Goal: Task Accomplishment & Management: Manage account settings

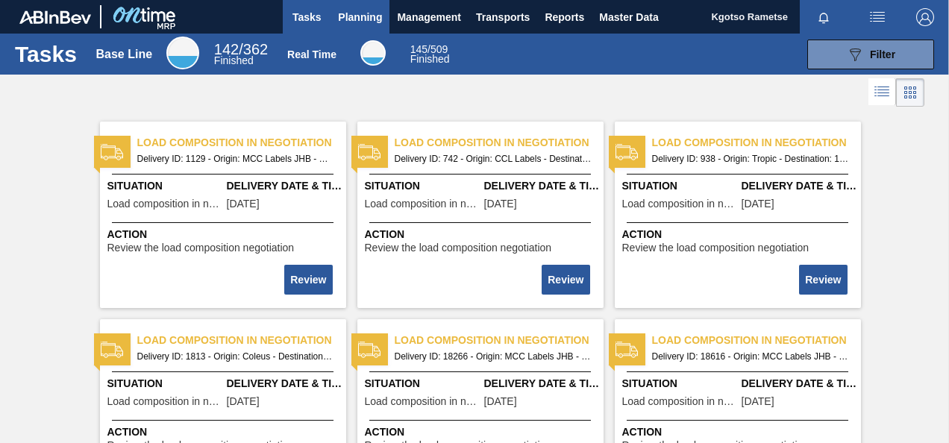
click at [351, 21] on span "Planning" at bounding box center [360, 17] width 44 height 18
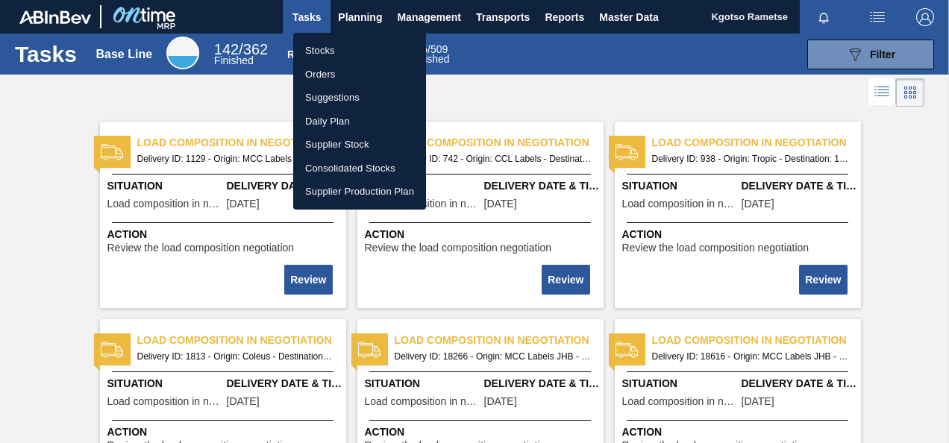
click at [330, 46] on li "Stocks" at bounding box center [359, 51] width 133 height 24
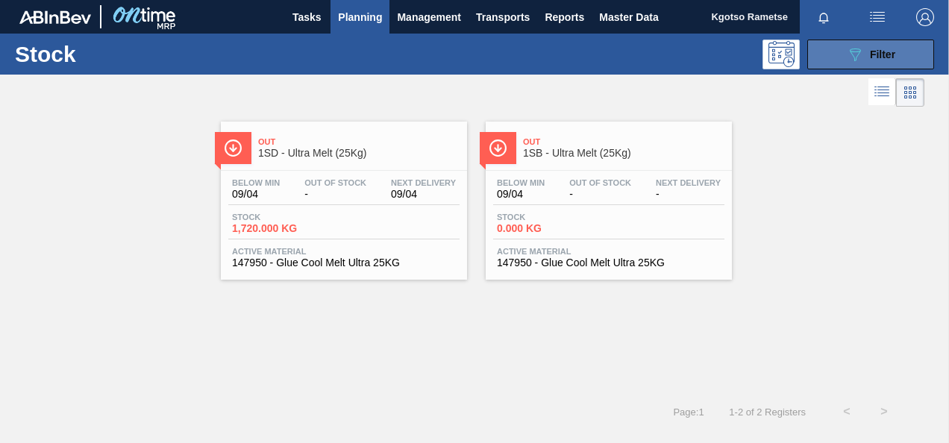
click at [874, 67] on button "089F7B8B-B2A5-4AFE-B5C0-19BA573D28AC Filter" at bounding box center [870, 55] width 127 height 30
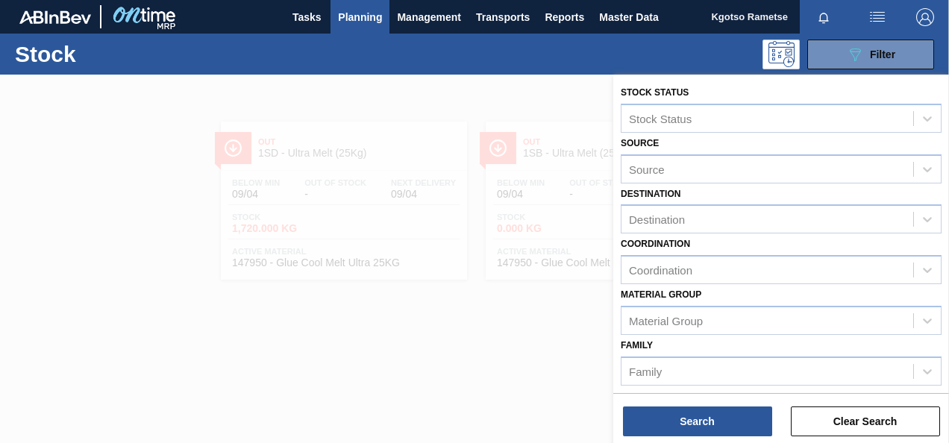
click at [742, 292] on div "Material [PERSON_NAME] Group" at bounding box center [781, 309] width 321 height 51
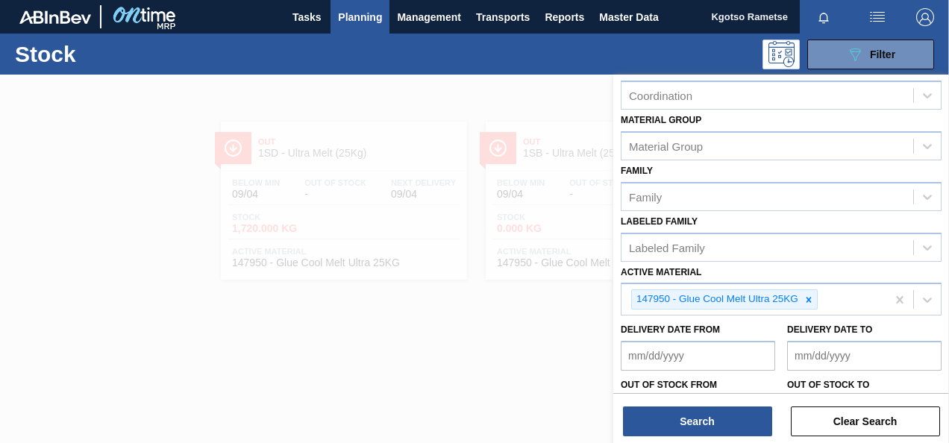
scroll to position [209, 0]
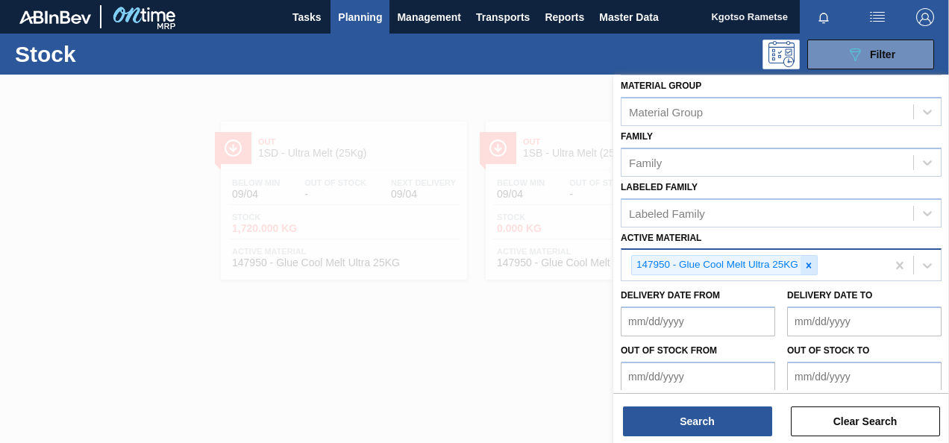
click at [806, 268] on icon at bounding box center [808, 265] width 10 height 10
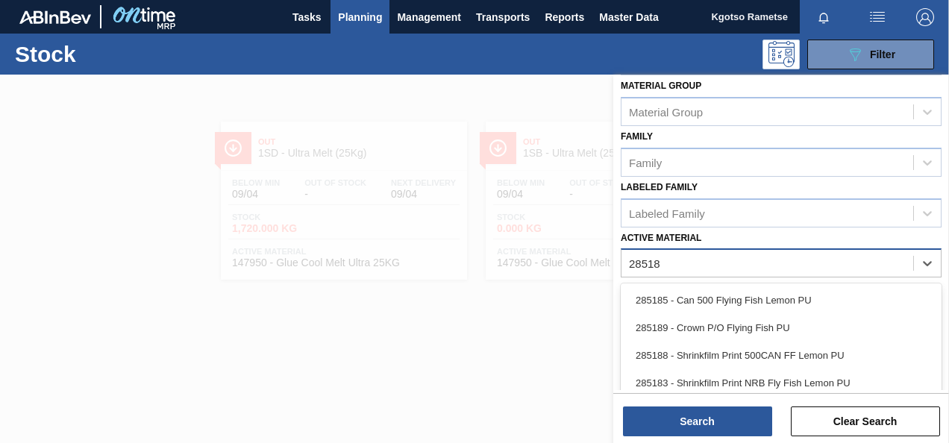
type Material "285188"
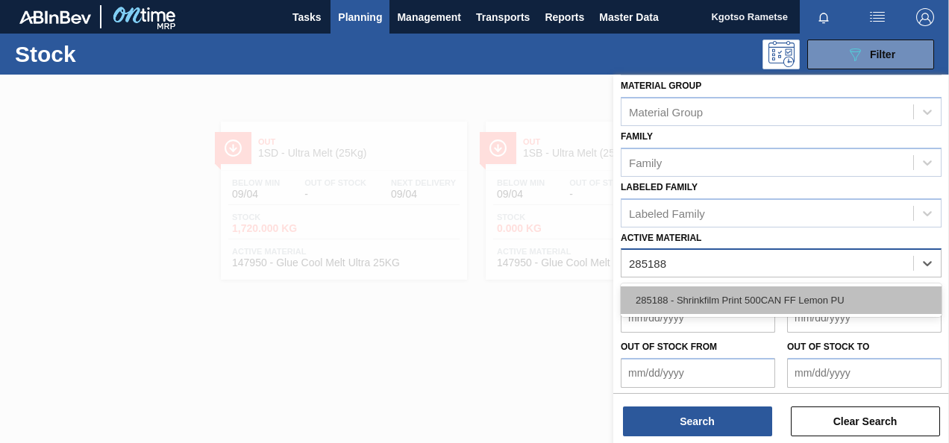
click at [749, 306] on div "285188 - Shrinkfilm Print 500CAN FF Lemon PU" at bounding box center [781, 300] width 321 height 28
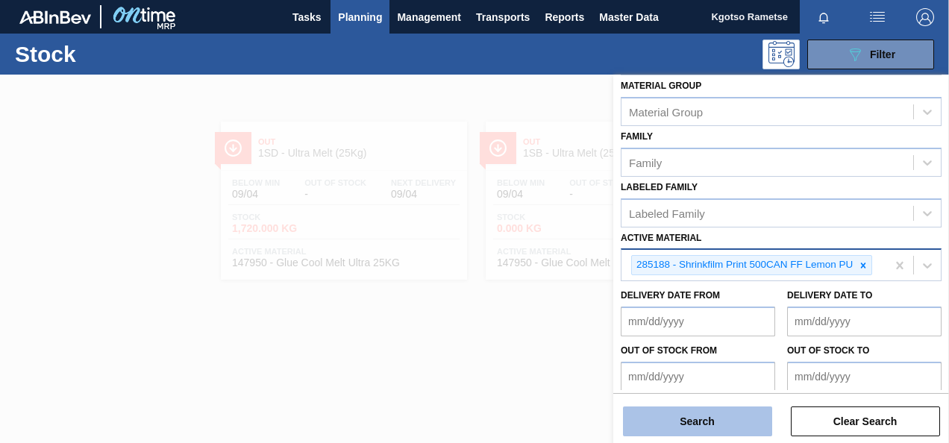
click at [697, 420] on button "Search" at bounding box center [697, 422] width 149 height 30
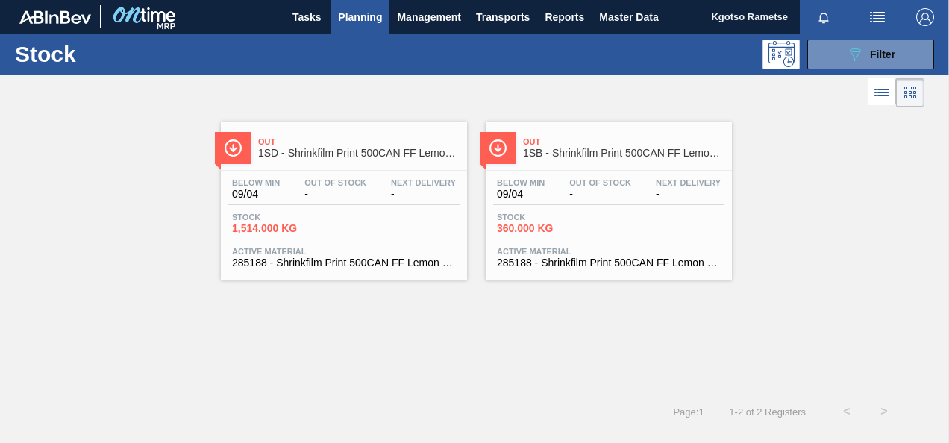
click at [301, 134] on div "Out 1SD - Shrinkfilm Print 500CAN FF Lemon PU" at bounding box center [358, 148] width 201 height 34
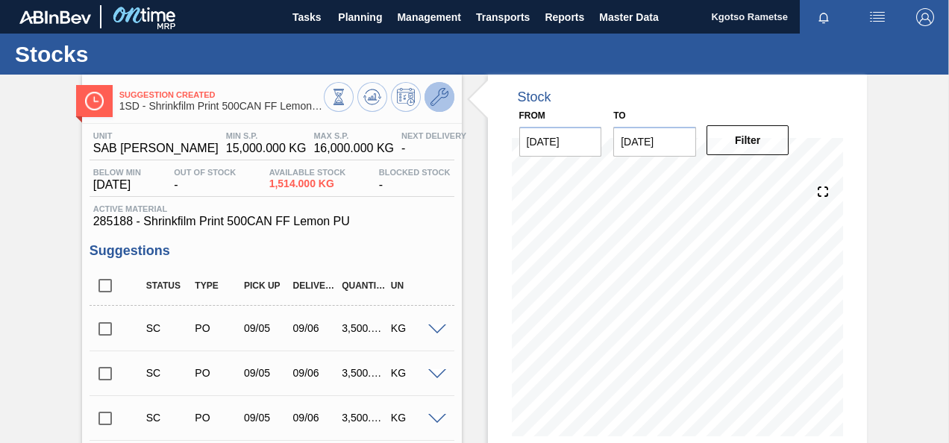
click at [439, 100] on icon at bounding box center [439, 97] width 18 height 18
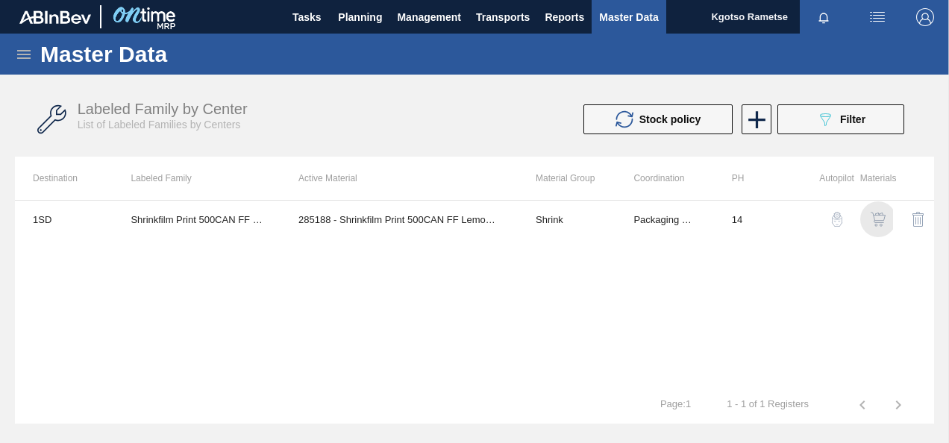
click at [876, 222] on img "button" at bounding box center [878, 219] width 15 height 15
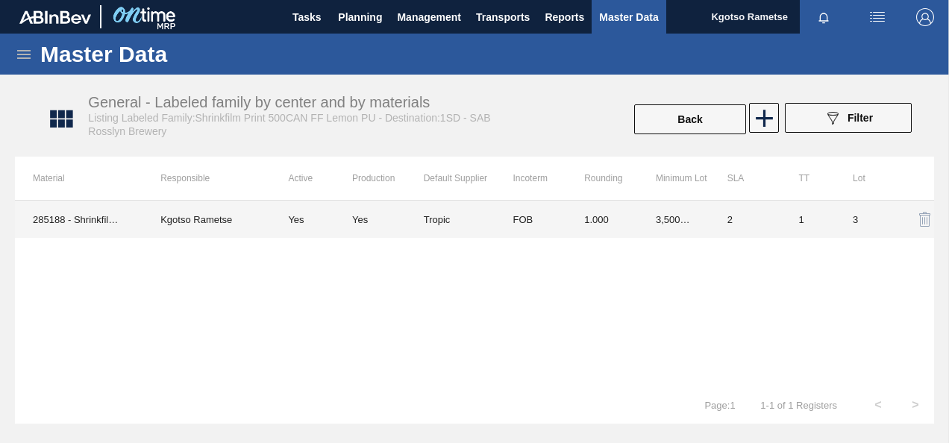
click at [518, 204] on td "FOB" at bounding box center [531, 219] width 72 height 37
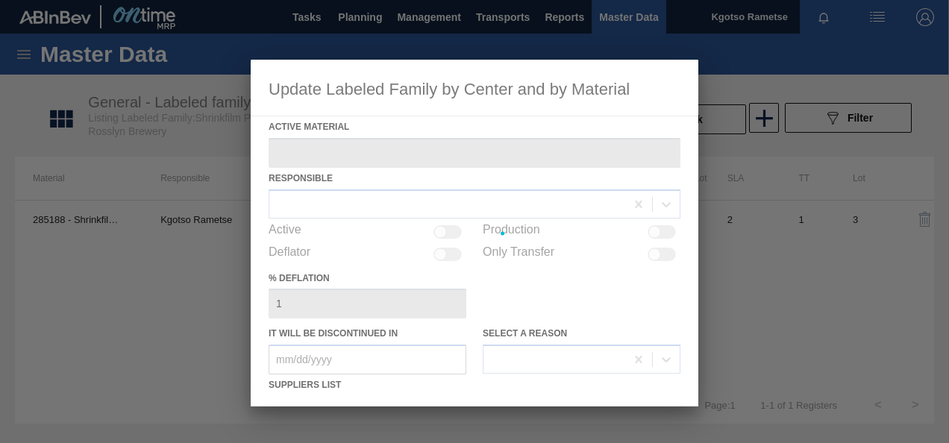
type Material "285188 - Shrinkfilm Print 500CAN FF Lemon PU"
checkbox input "true"
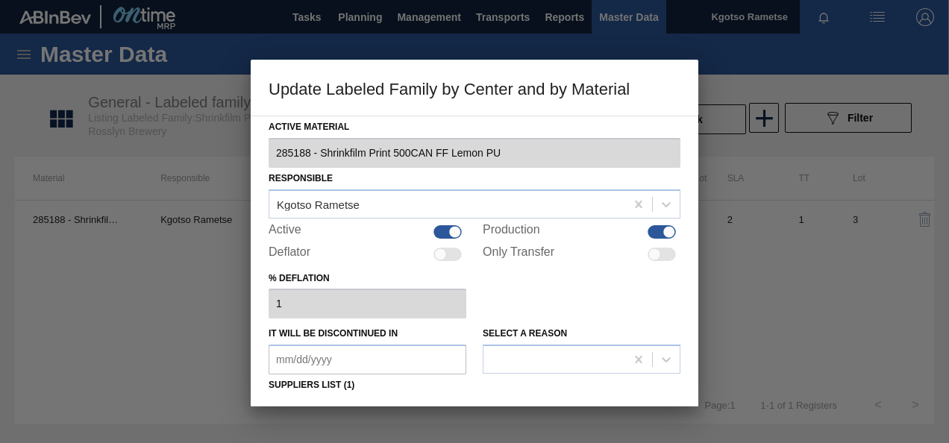
click at [495, 286] on div "% deflation 1" at bounding box center [475, 293] width 412 height 51
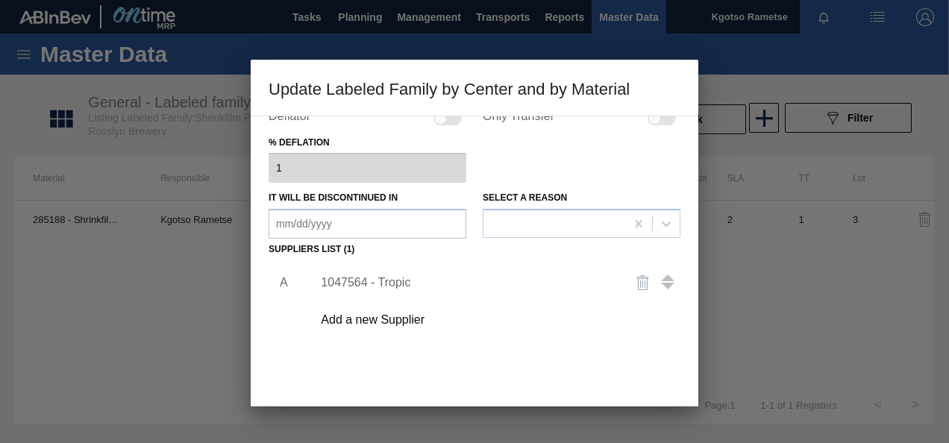
scroll to position [149, 0]
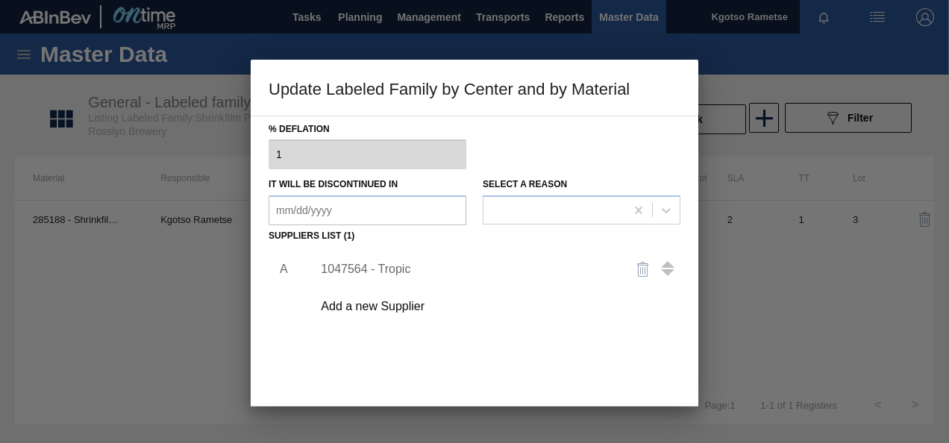
click at [386, 269] on div "1047564 - Tropic" at bounding box center [467, 269] width 292 height 13
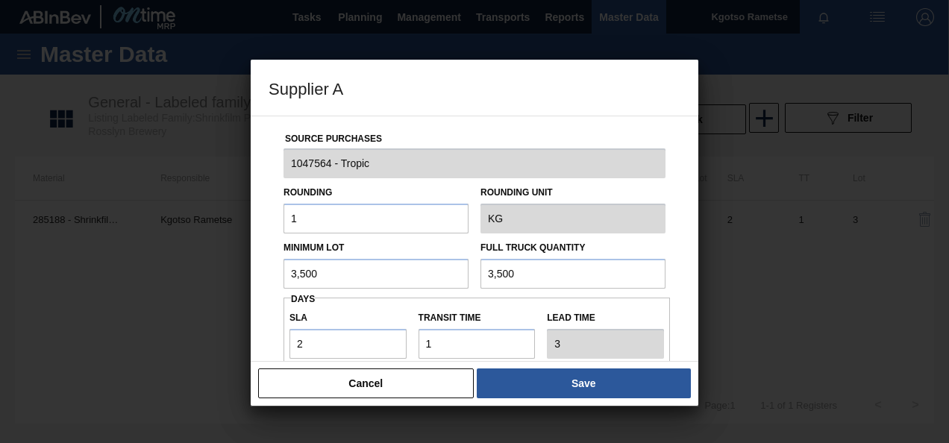
drag, startPoint x: 324, startPoint y: 270, endPoint x: 237, endPoint y: 272, distance: 86.6
click at [237, 272] on div "Supplier A Source Purchases 1047564 - Tropic Rounding 1 Rounding Unit KG Minimu…" at bounding box center [474, 221] width 949 height 443
drag, startPoint x: 319, startPoint y: 270, endPoint x: 160, endPoint y: 301, distance: 161.8
click at [160, 301] on div "Supplier A Source Purchases 1047564 - Tropic Rounding 1 Rounding Unit KG Minimu…" at bounding box center [474, 221] width 949 height 443
type input "2,500"
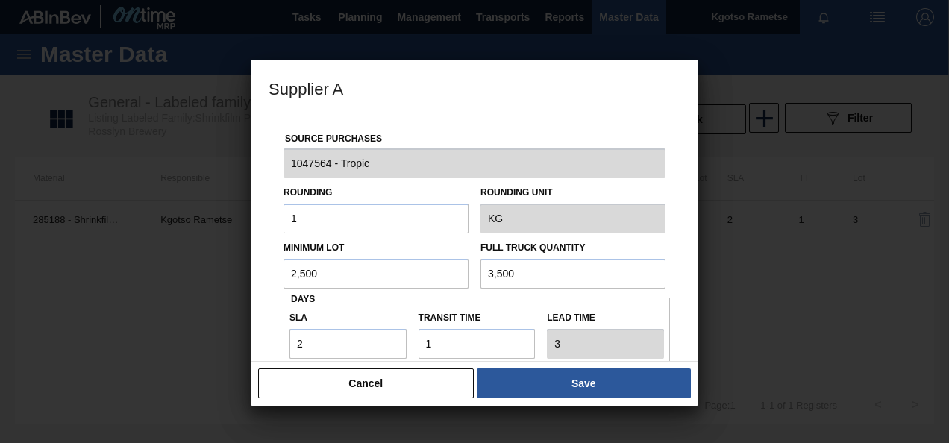
click at [505, 276] on input "3,500" at bounding box center [572, 274] width 185 height 30
paste input "2"
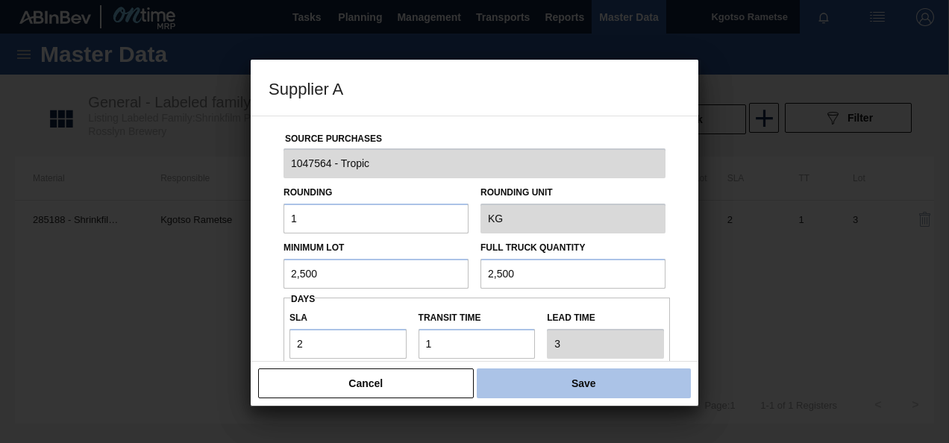
type input "2,500"
click at [530, 373] on button "Save" at bounding box center [584, 384] width 214 height 30
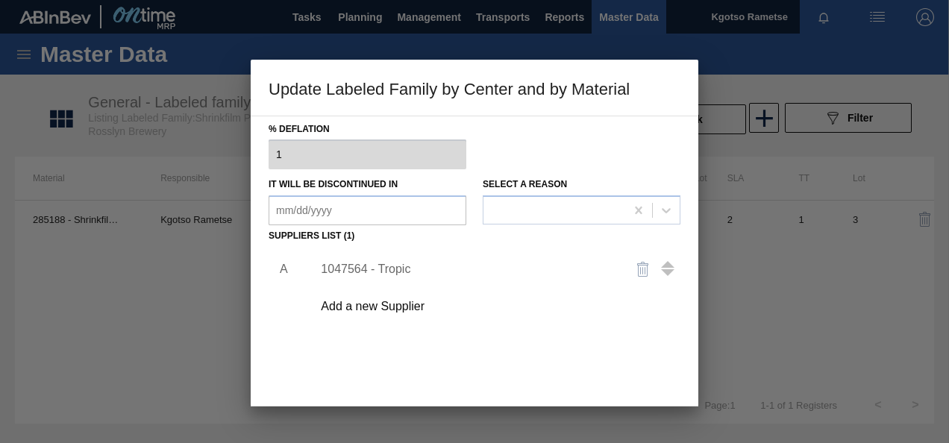
click at [530, 373] on div "A 1047564 - Tropic Add a new Supplier" at bounding box center [475, 334] width 412 height 175
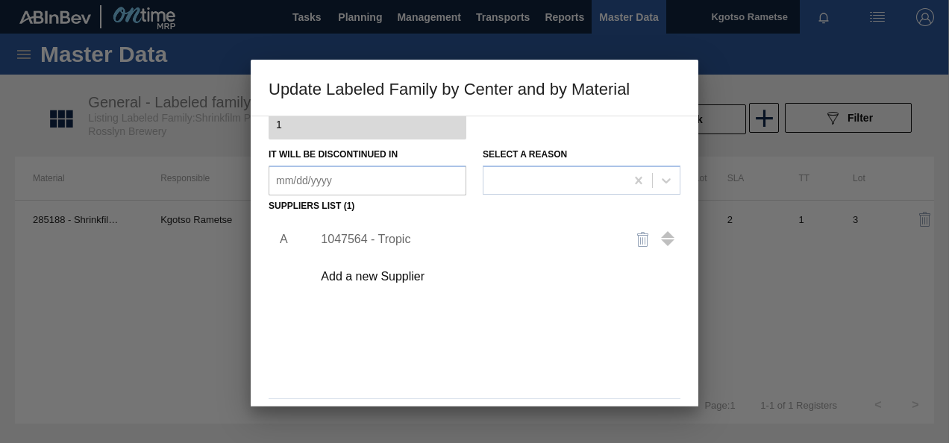
scroll to position [228, 0]
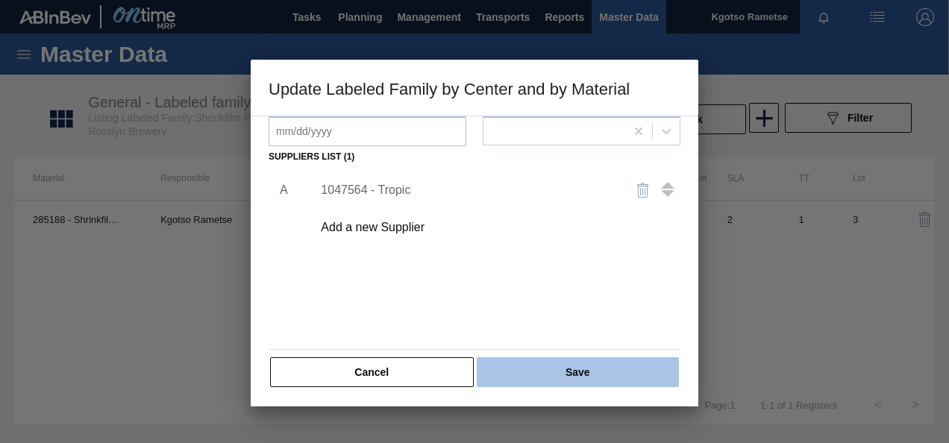
click at [529, 374] on button "Save" at bounding box center [578, 372] width 202 height 30
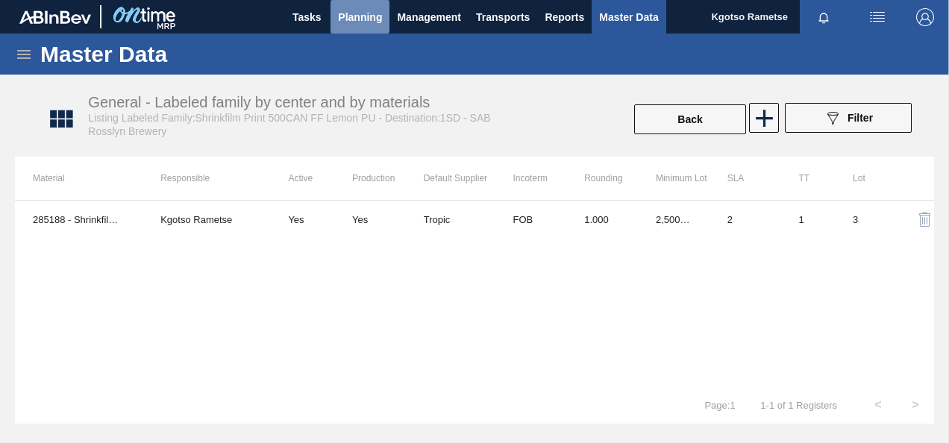
click at [357, 18] on span "Planning" at bounding box center [360, 17] width 44 height 18
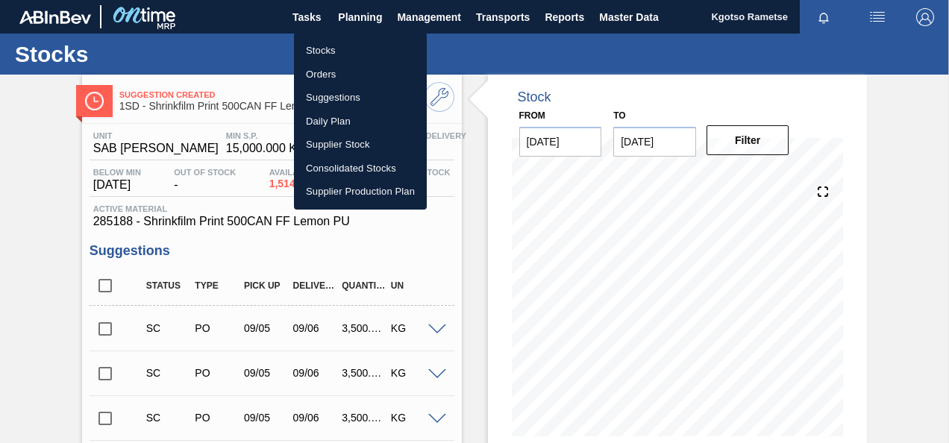
click at [442, 104] on div at bounding box center [474, 221] width 949 height 443
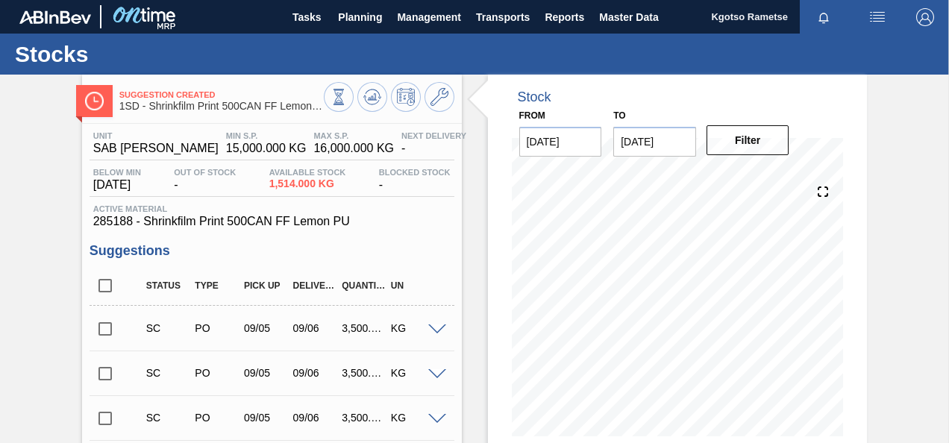
click at [442, 104] on icon at bounding box center [439, 97] width 18 height 18
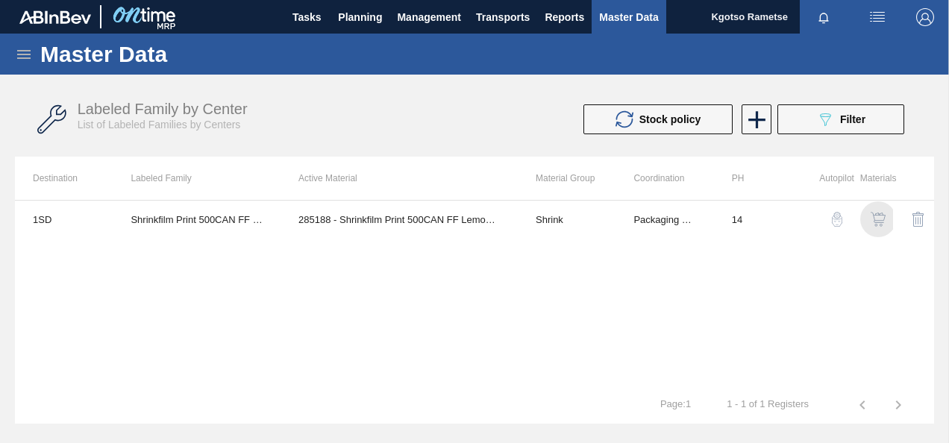
click at [883, 222] on img "button" at bounding box center [878, 219] width 15 height 15
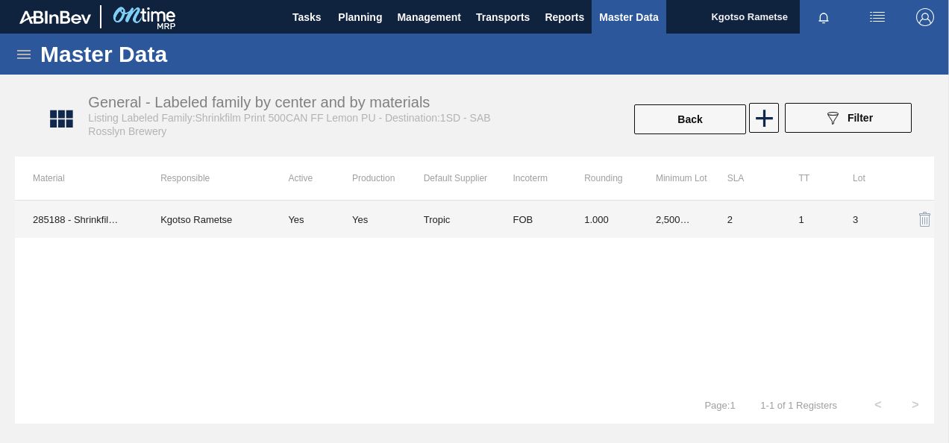
click at [647, 220] on td "2,500.000" at bounding box center [674, 219] width 72 height 37
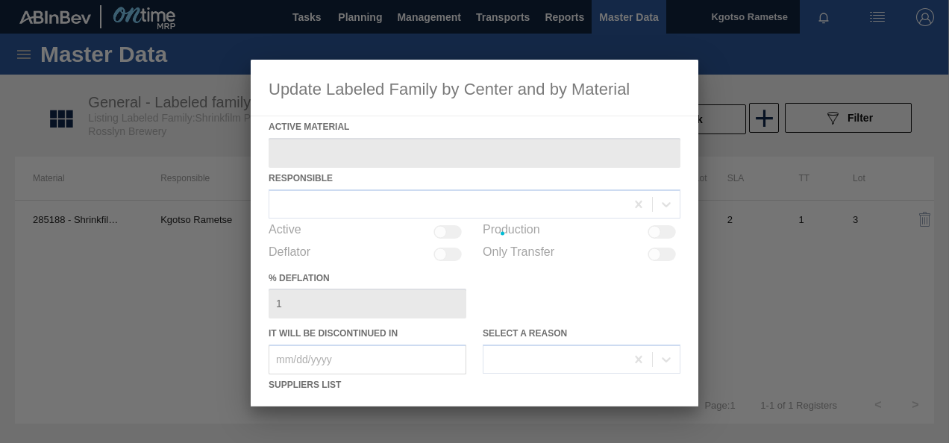
type Material "285188 - Shrinkfilm Print 500CAN FF Lemon PU"
checkbox input "true"
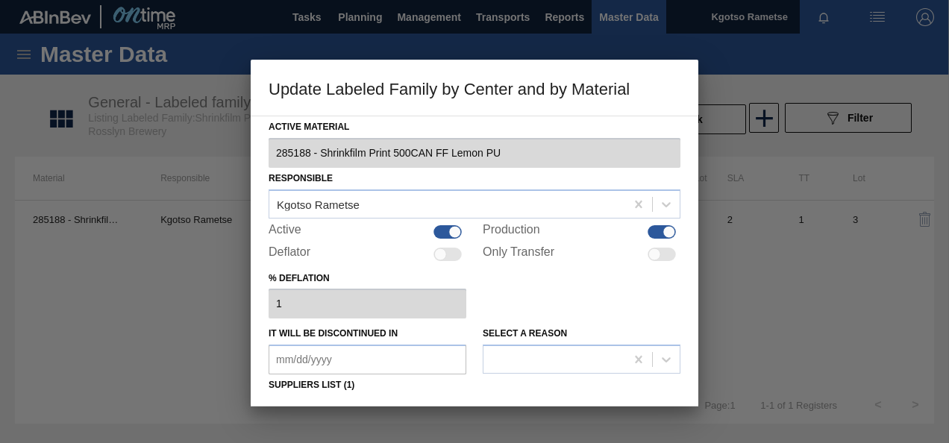
click at [539, 278] on div "% deflation 1" at bounding box center [475, 293] width 412 height 51
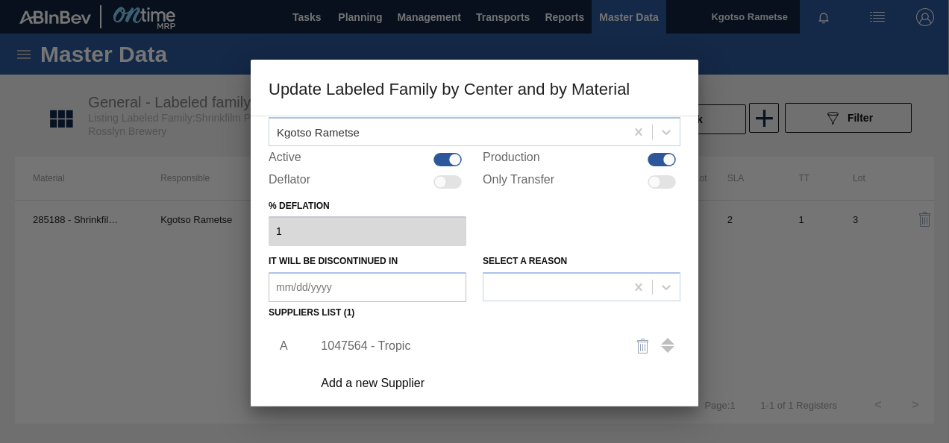
scroll to position [119, 0]
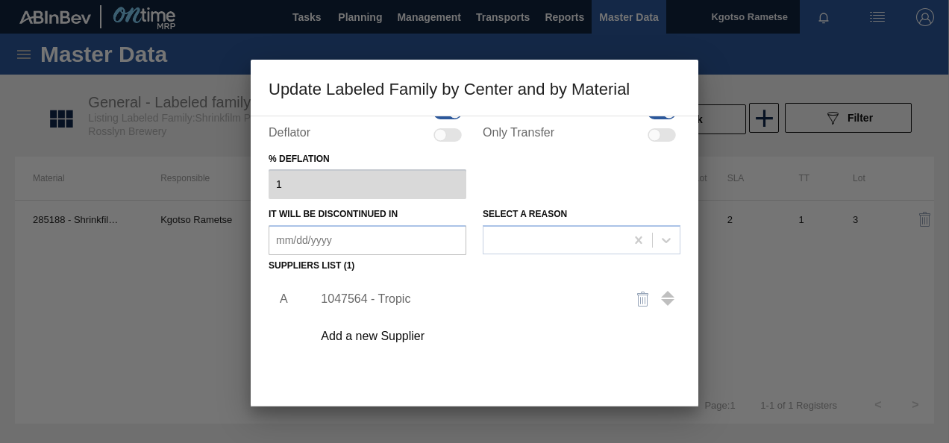
click at [386, 289] on div "1047564 - Tropic" at bounding box center [492, 299] width 377 height 37
click at [382, 295] on div "1047564 - Tropic" at bounding box center [467, 298] width 292 height 13
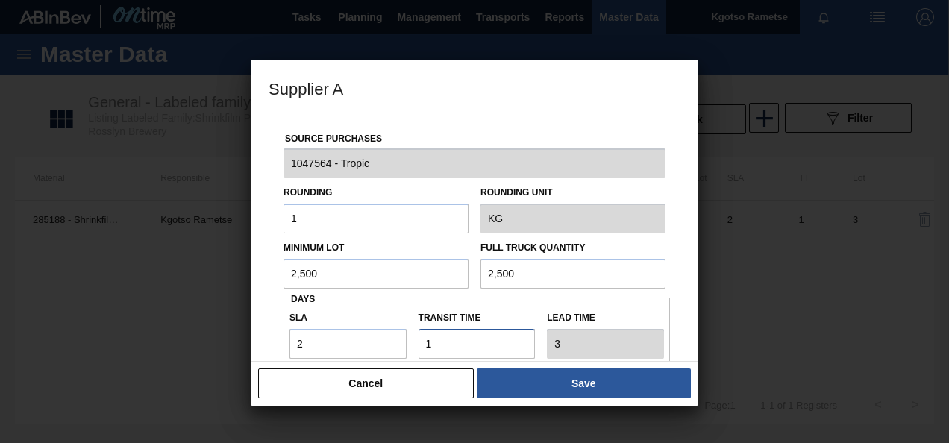
click at [424, 351] on input "Transit time" at bounding box center [477, 344] width 117 height 30
type input "2"
type input "4"
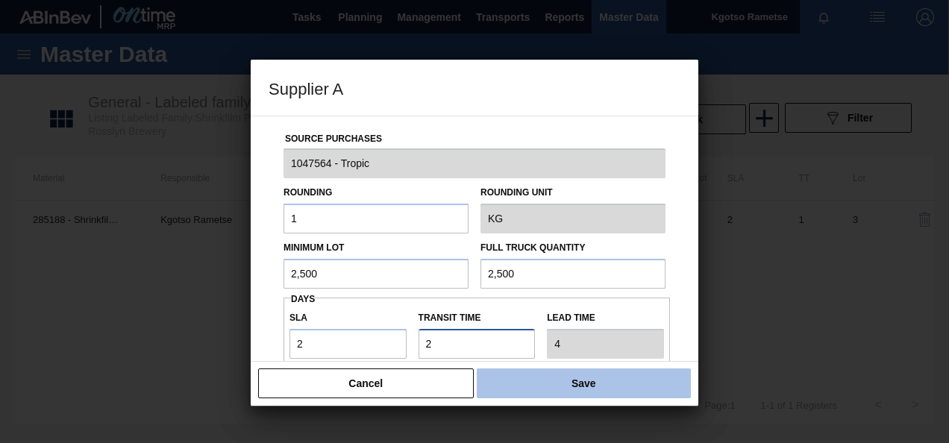
type input "2"
click at [524, 372] on button "Save" at bounding box center [584, 384] width 214 height 30
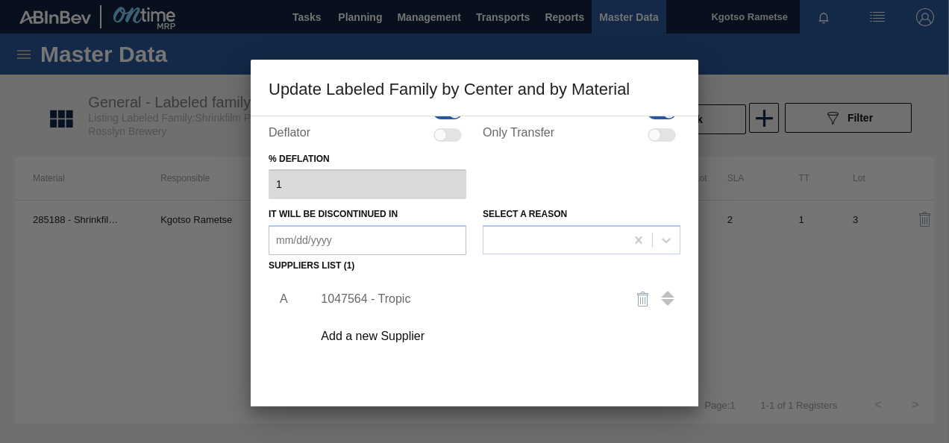
click at [520, 373] on div "A 1047564 - Tropic Add a new Supplier" at bounding box center [475, 364] width 412 height 175
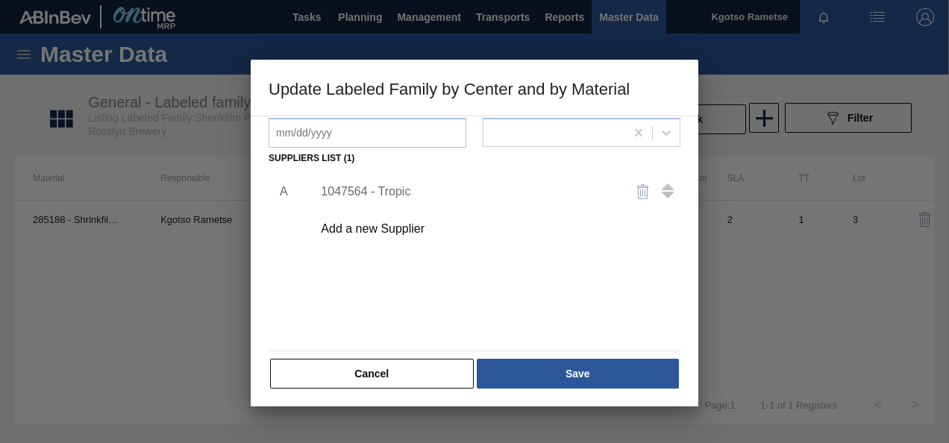
scroll to position [228, 0]
click at [520, 373] on button "Save" at bounding box center [578, 372] width 202 height 30
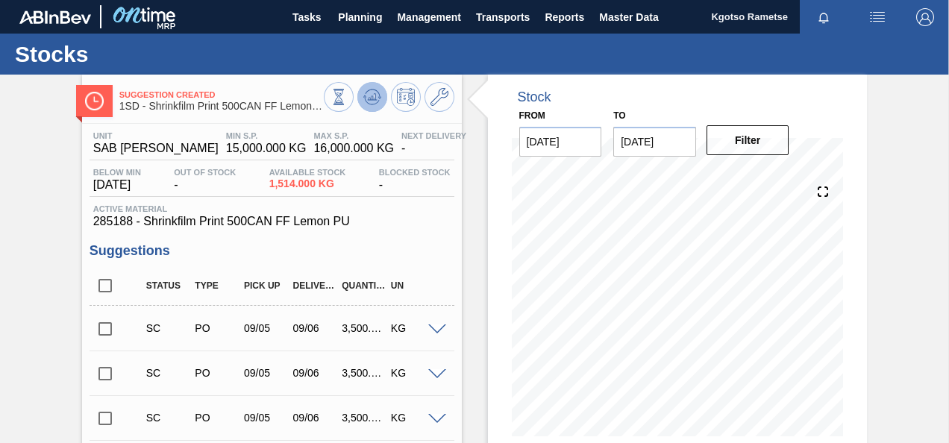
click at [372, 98] on icon at bounding box center [372, 97] width 18 height 18
click at [431, 106] on button at bounding box center [439, 97] width 30 height 30
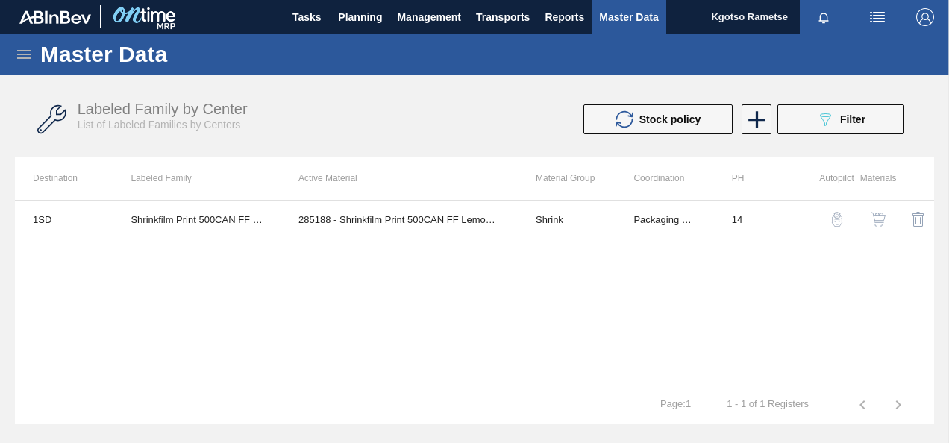
click at [877, 227] on button "button" at bounding box center [878, 219] width 36 height 36
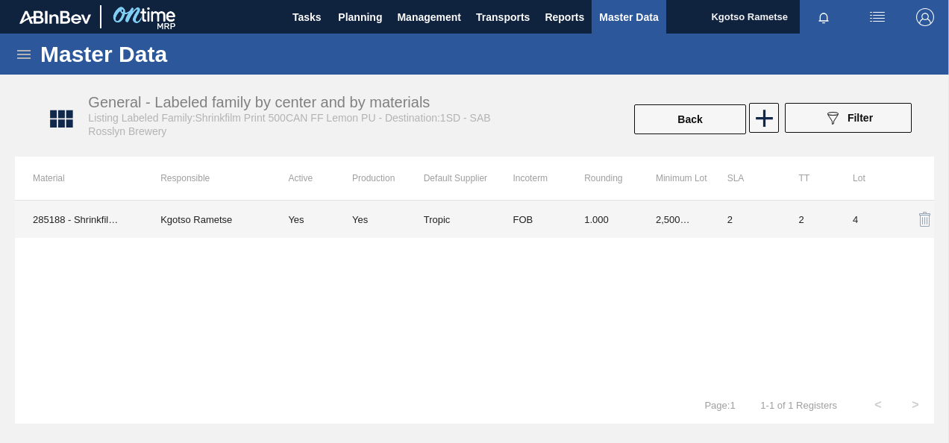
click at [596, 227] on td "1.000" at bounding box center [602, 219] width 72 height 37
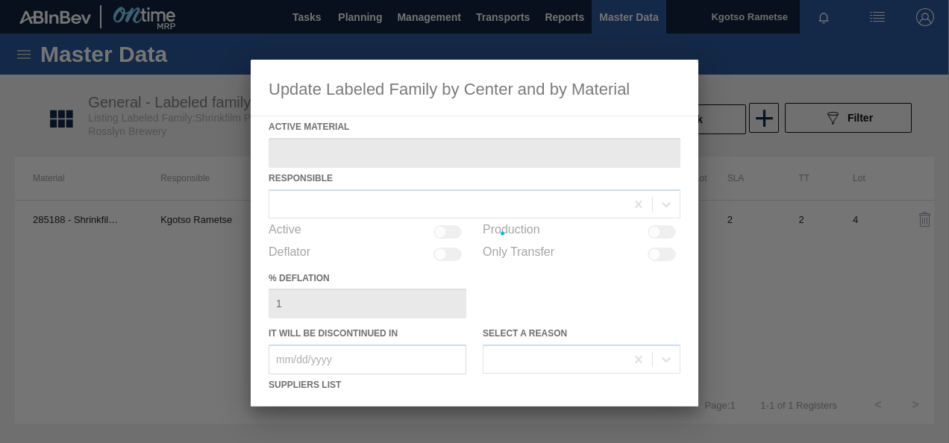
type Material "285188 - Shrinkfilm Print 500CAN FF Lemon PU"
checkbox input "true"
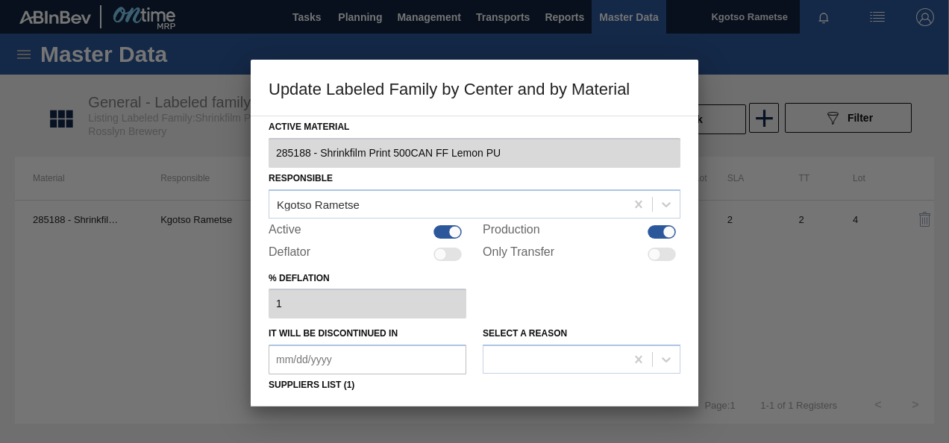
click at [255, 360] on div "Active Material 285188 - Shrinkfilm Print 500CAN FF Lemon PU Responsible Kgotso…" at bounding box center [475, 261] width 448 height 291
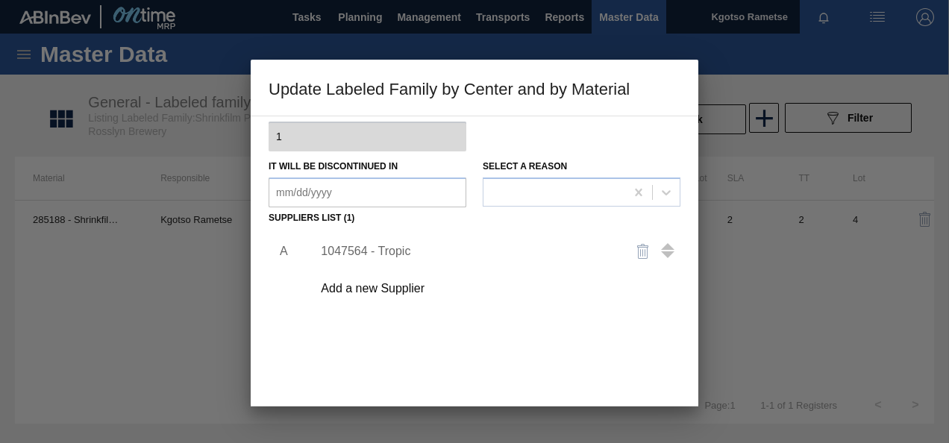
scroll to position [179, 0]
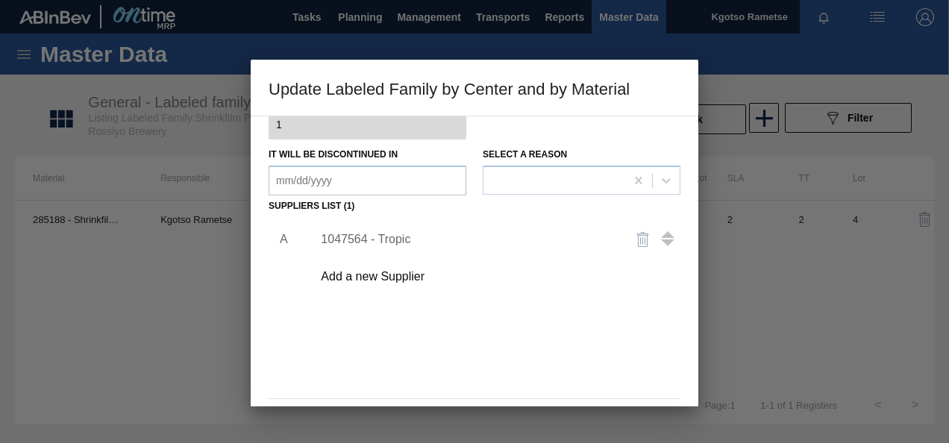
click at [391, 241] on div "1047564 - Tropic" at bounding box center [467, 239] width 292 height 13
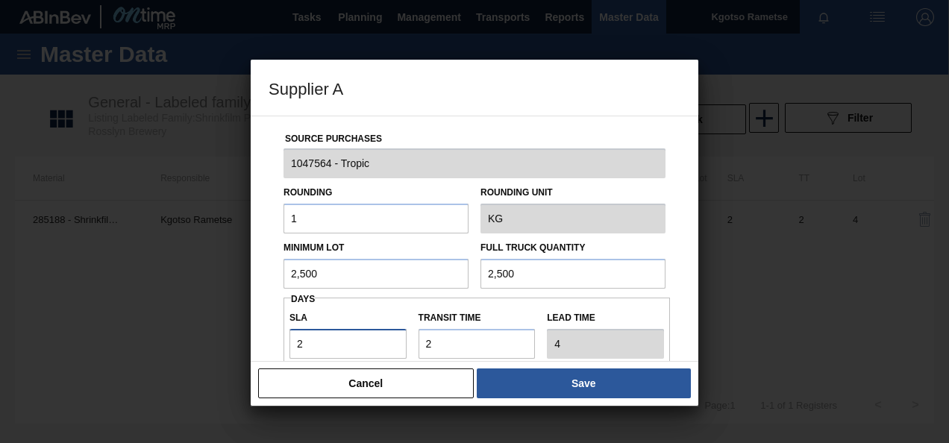
drag, startPoint x: 306, startPoint y: 346, endPoint x: 198, endPoint y: 366, distance: 109.2
click at [198, 366] on div "Supplier A Source Purchases 1047564 - Tropic Rounding 1 Rounding Unit KG Minimu…" at bounding box center [474, 221] width 949 height 443
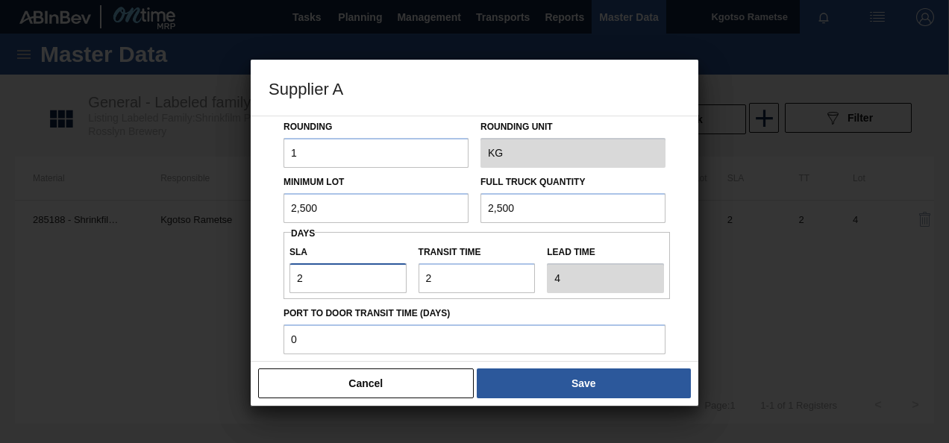
type input "1"
type input "3"
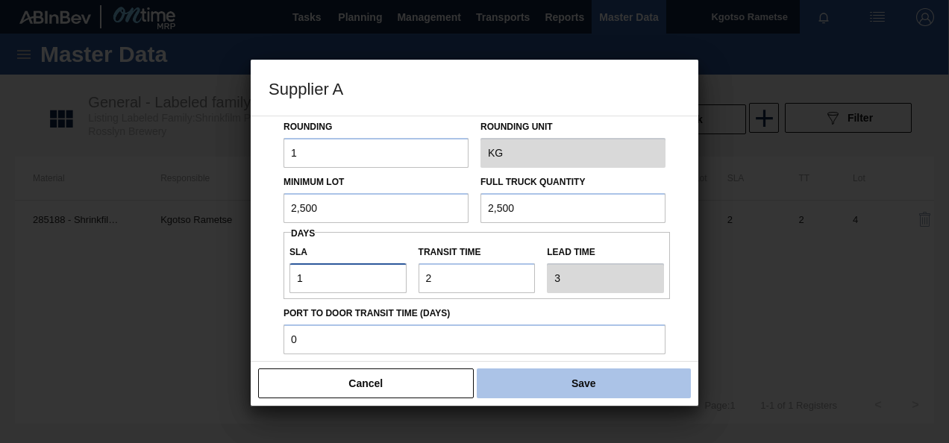
type input "1"
click at [525, 395] on button "Save" at bounding box center [584, 384] width 214 height 30
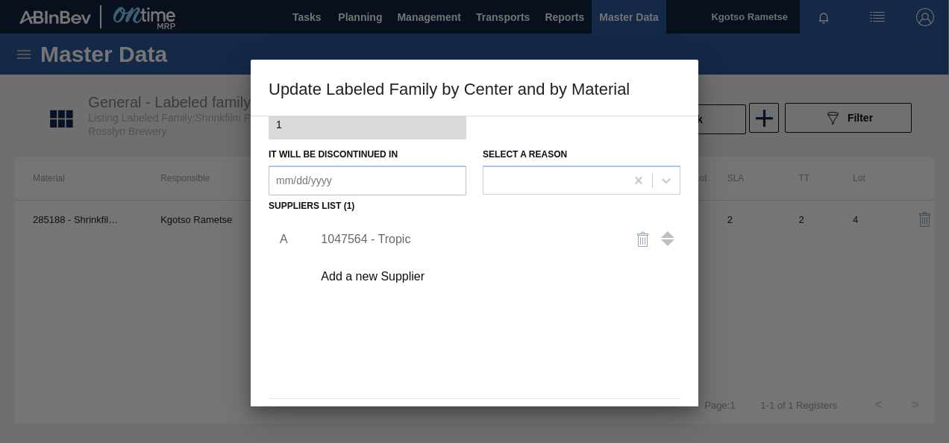
click at [541, 358] on div "A 1047564 - Tropic Add a new Supplier" at bounding box center [475, 304] width 412 height 175
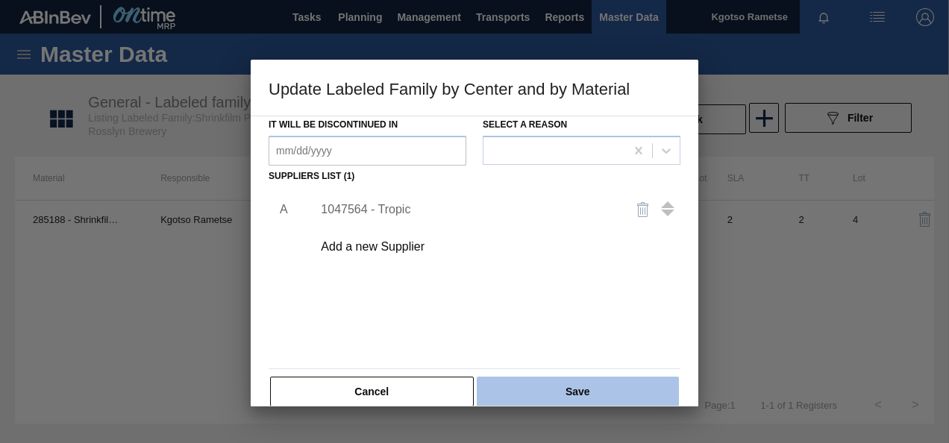
click at [533, 396] on button "Save" at bounding box center [578, 392] width 202 height 30
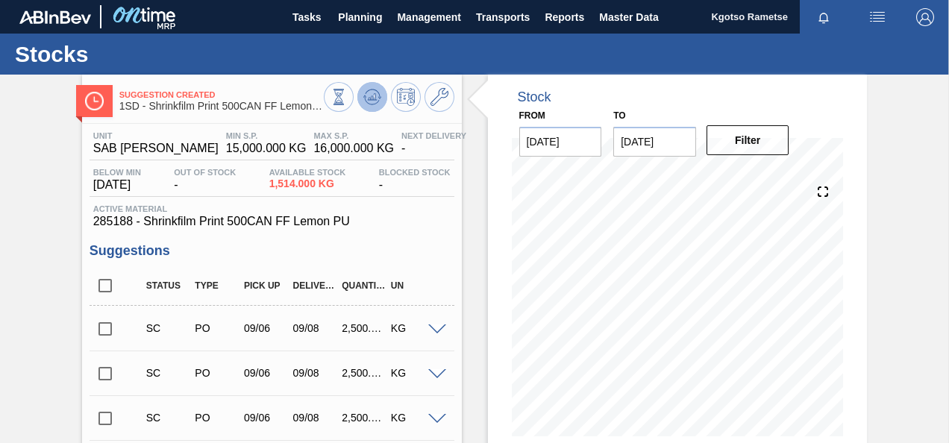
click at [373, 105] on icon at bounding box center [372, 97] width 18 height 18
click at [363, 21] on span "Planning" at bounding box center [360, 17] width 44 height 18
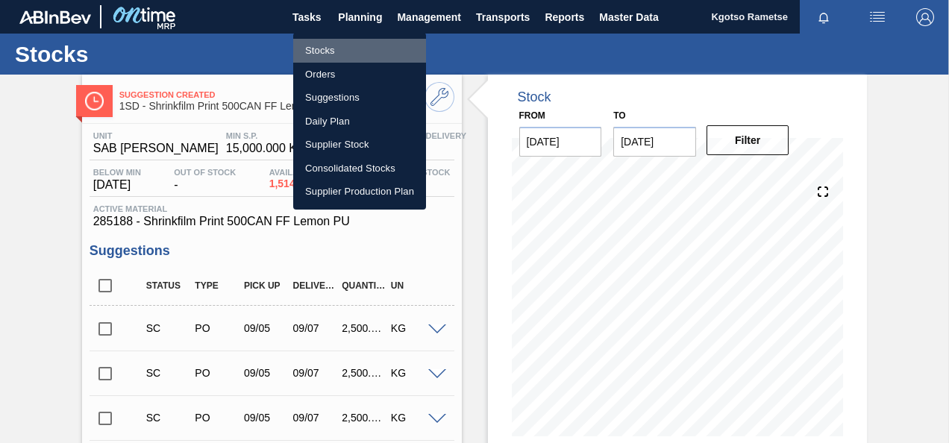
click at [345, 53] on li "Stocks" at bounding box center [359, 51] width 133 height 24
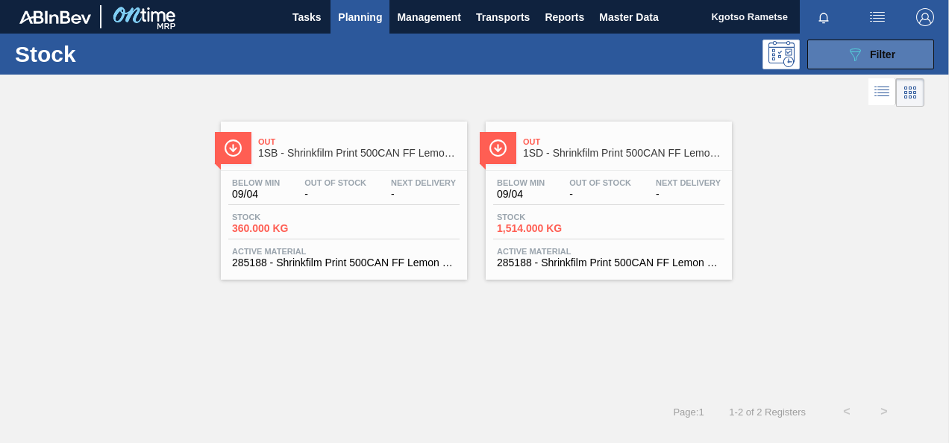
click at [850, 51] on icon "089F7B8B-B2A5-4AFE-B5C0-19BA573D28AC" at bounding box center [855, 55] width 18 height 18
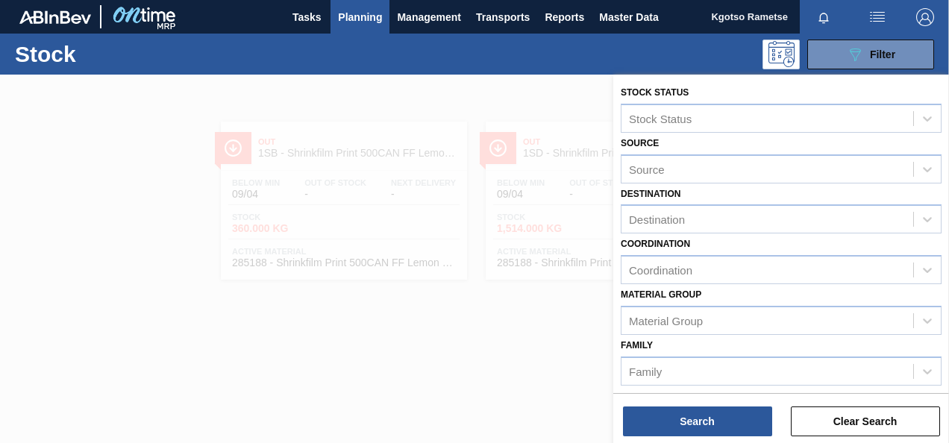
click at [746, 296] on div "Material [PERSON_NAME] Group" at bounding box center [781, 309] width 321 height 51
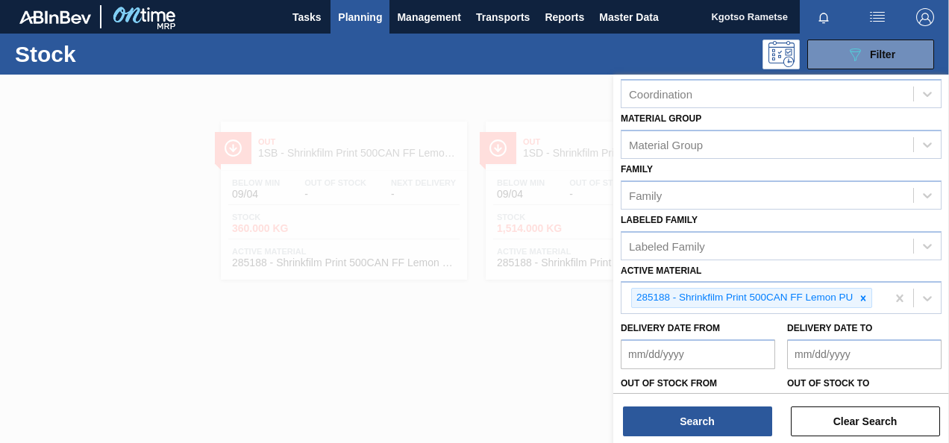
scroll to position [270, 0]
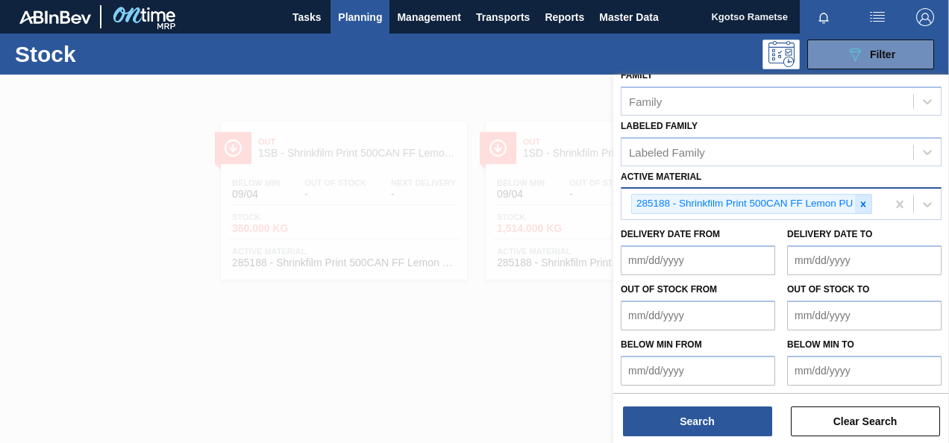
click at [865, 201] on icon at bounding box center [863, 204] width 10 height 10
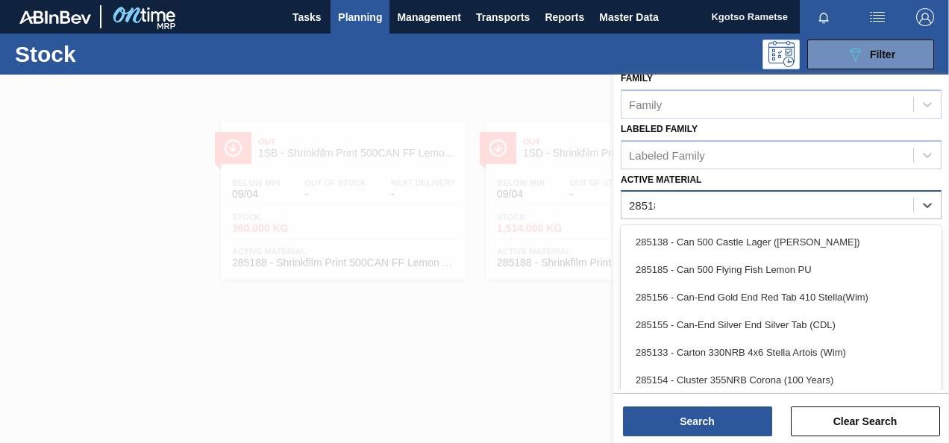
type Material "285183"
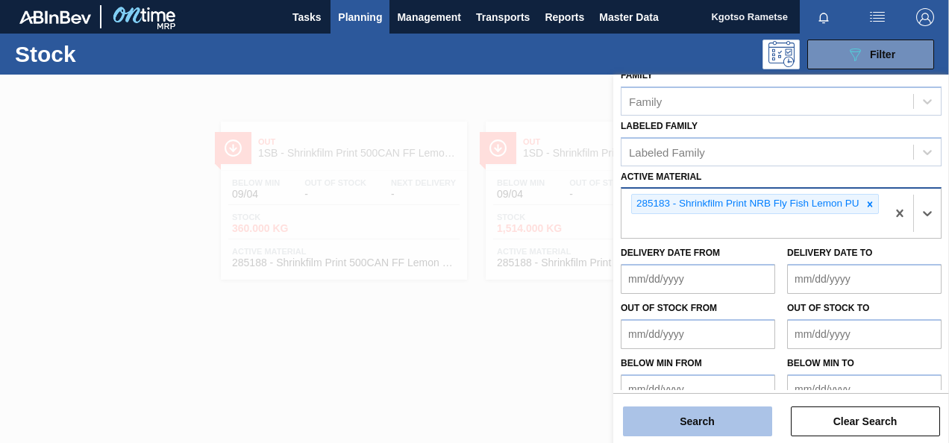
click at [661, 419] on button "Search" at bounding box center [697, 422] width 149 height 30
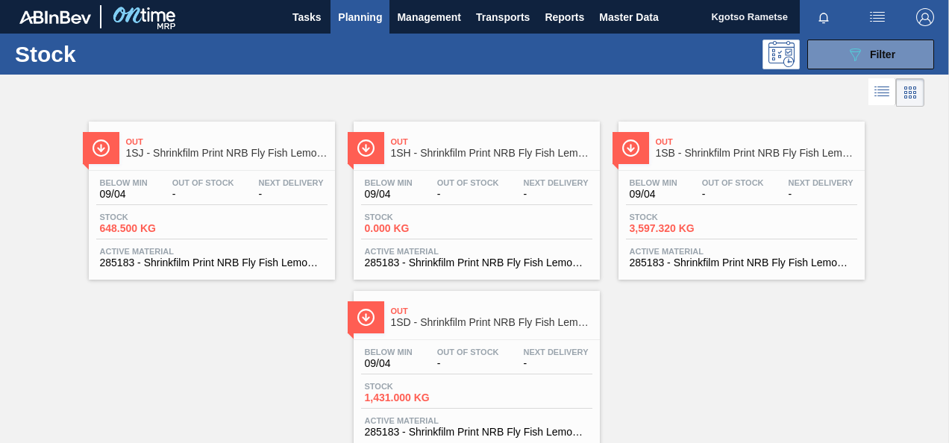
click at [492, 336] on div "Out 1SD - Shrinkfilm Print NRB Fly Fish Lemon PU Below Min 09/04 Out Of Stock -…" at bounding box center [477, 370] width 246 height 158
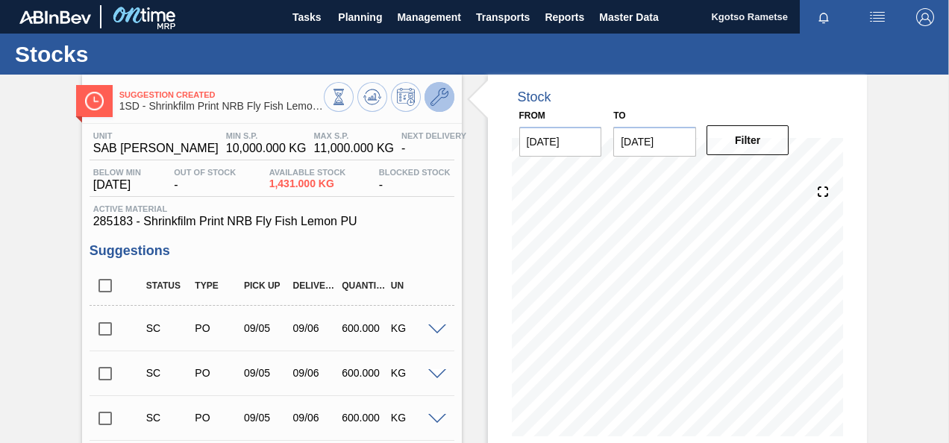
click at [443, 103] on icon at bounding box center [439, 97] width 18 height 18
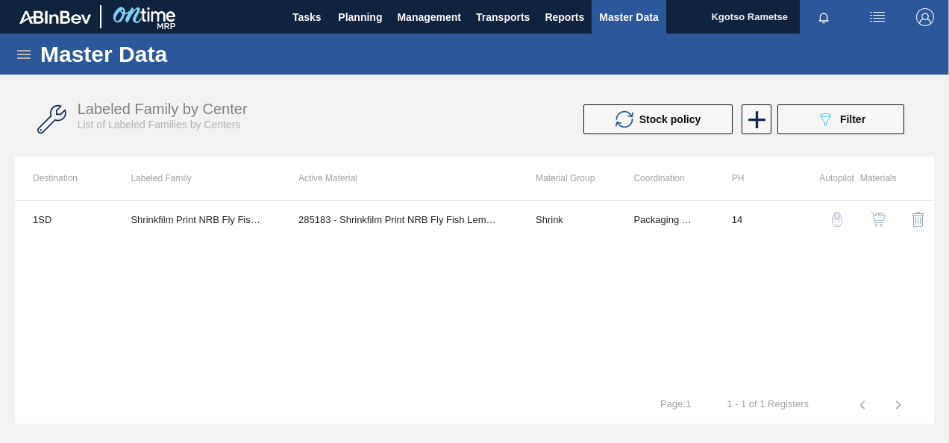
click at [886, 224] on div "button" at bounding box center [878, 219] width 18 height 15
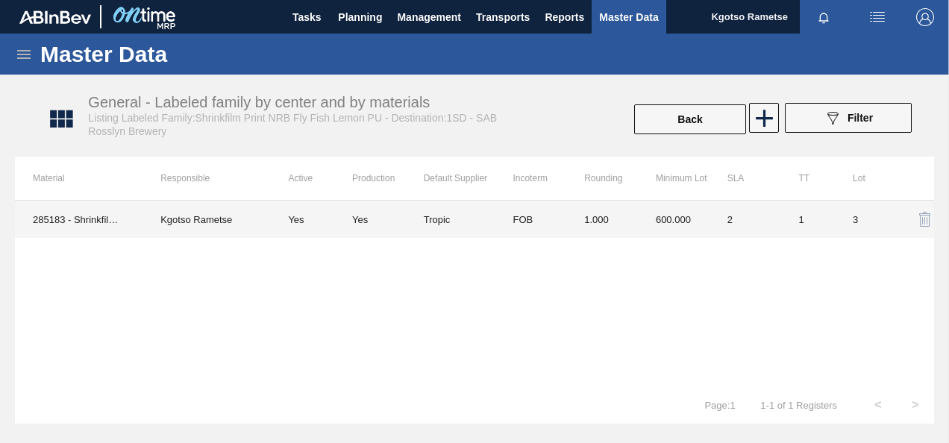
click at [594, 216] on td "1.000" at bounding box center [602, 219] width 72 height 37
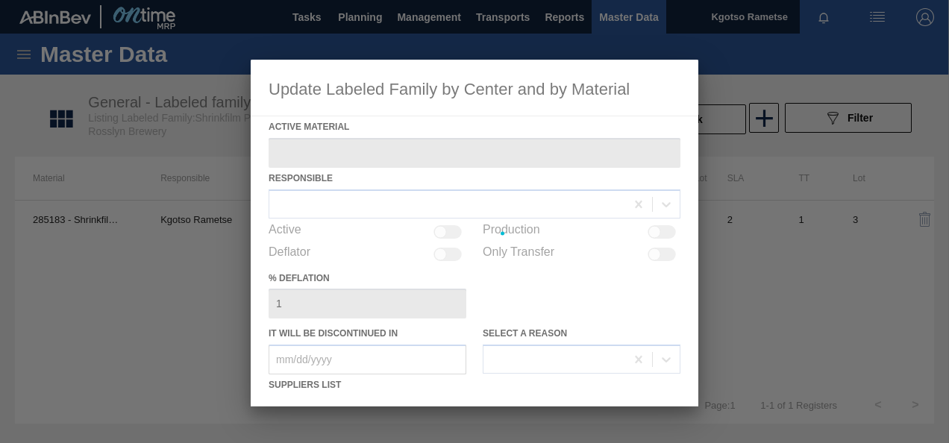
type Material "285183 - Shrinkfilm Print NRB Fly Fish Lemon PU"
checkbox input "true"
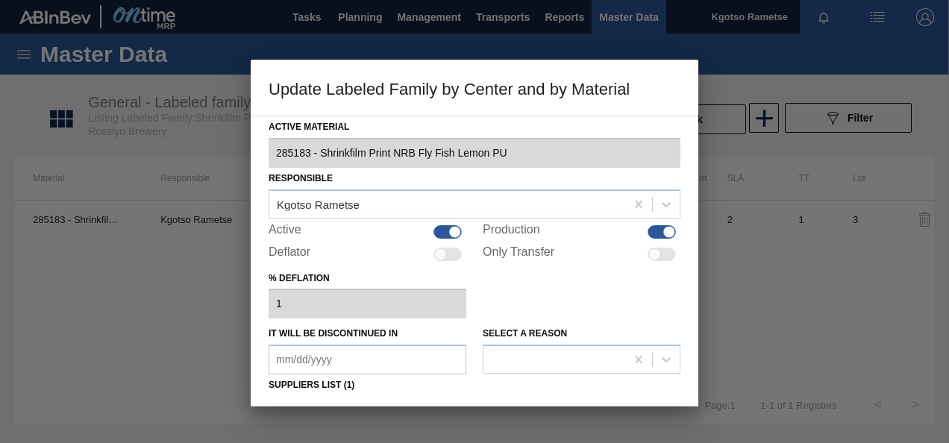
click at [563, 314] on div "% deflation 1" at bounding box center [475, 293] width 412 height 51
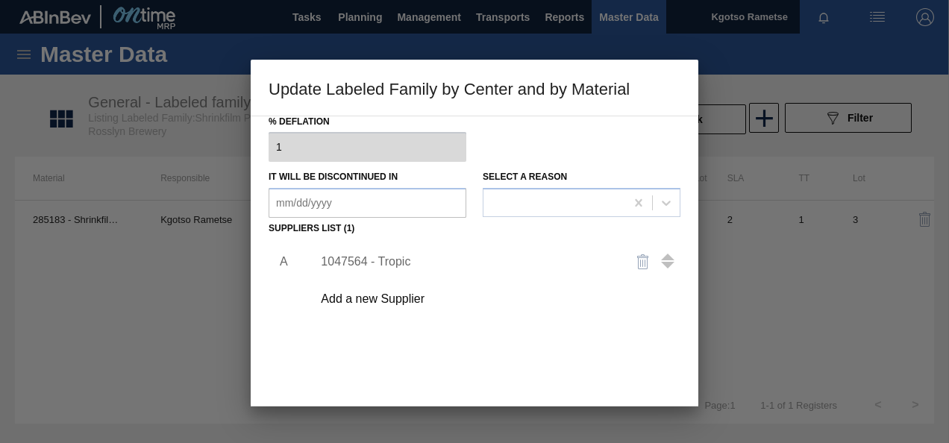
scroll to position [179, 0]
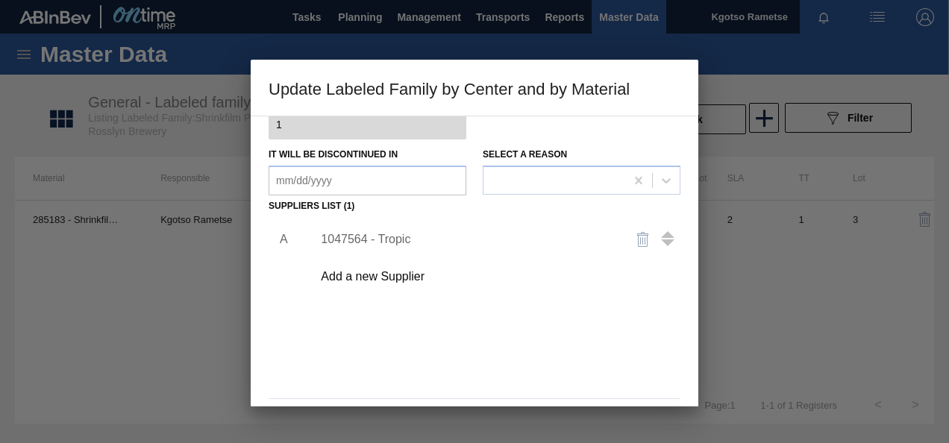
click at [372, 244] on div "1047564 - Tropic" at bounding box center [467, 239] width 292 height 13
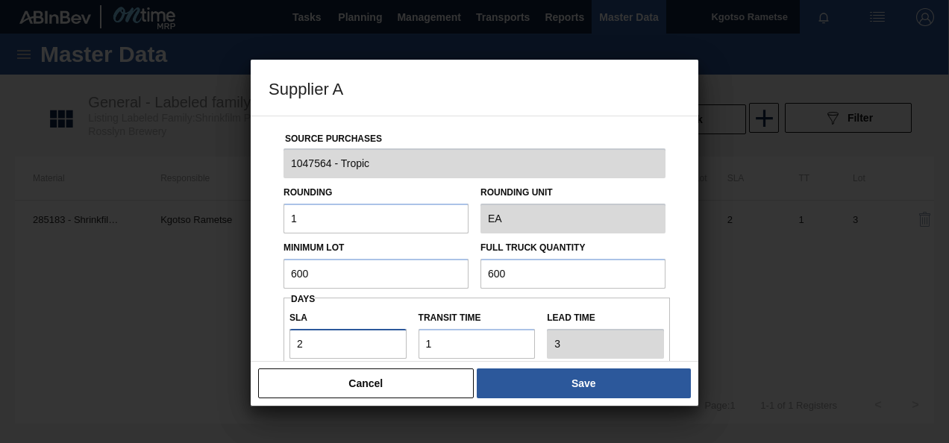
scroll to position [21, 0]
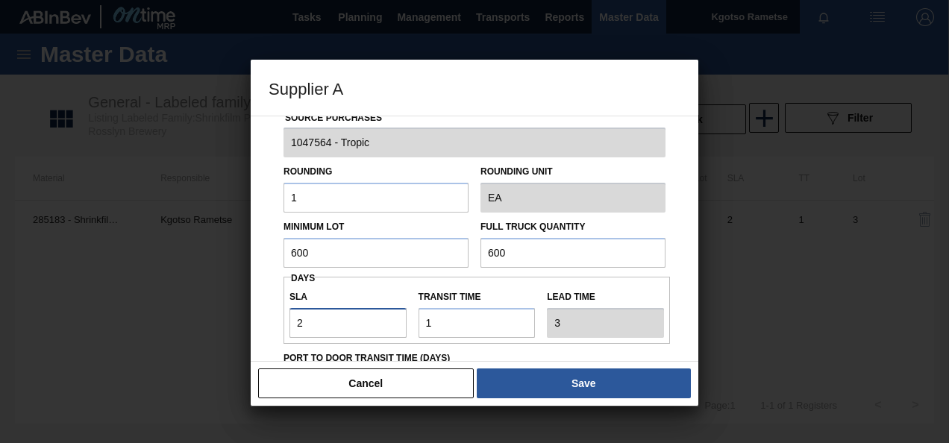
drag, startPoint x: 325, startPoint y: 350, endPoint x: 212, endPoint y: 351, distance: 112.7
click at [212, 351] on div "Supplier A Source Purchases 1047564 - Tropic Rounding 1 Rounding Unit EA Minimu…" at bounding box center [474, 221] width 949 height 443
click at [477, 352] on label "Port to Door Transit Time (days)" at bounding box center [474, 359] width 382 height 22
click at [477, 369] on input "Port to Door Transit Time (days)" at bounding box center [474, 384] width 382 height 30
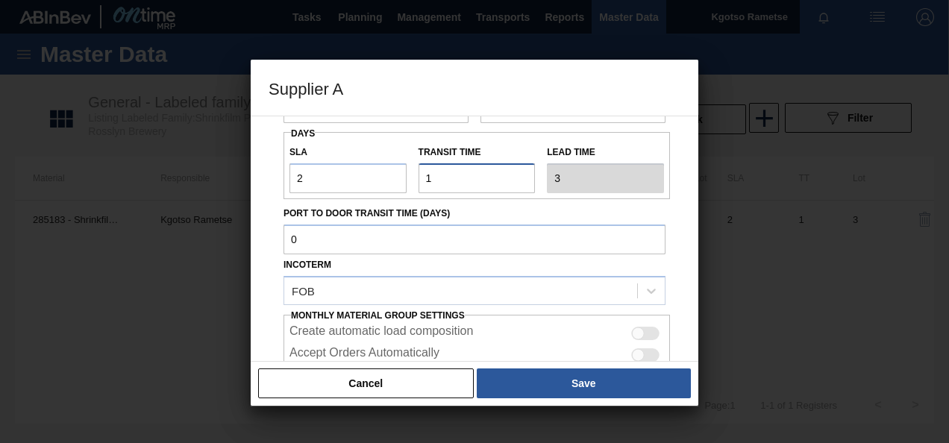
drag, startPoint x: 428, startPoint y: 176, endPoint x: 391, endPoint y: 178, distance: 37.3
click at [391, 178] on div "SLA 2 Transit time Lead time 3" at bounding box center [476, 165] width 386 height 55
type input "2"
type input "4"
type input "2"
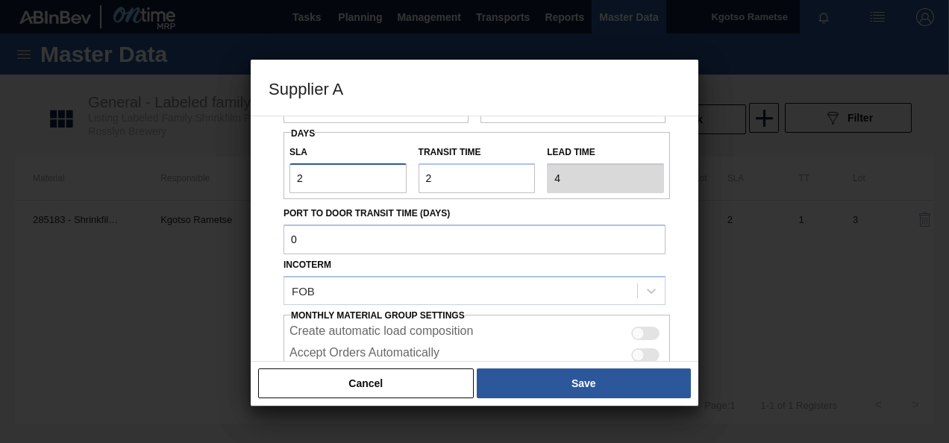
drag, startPoint x: 390, startPoint y: 180, endPoint x: 203, endPoint y: 179, distance: 187.3
click at [203, 179] on div "Supplier A Source Purchases 1047564 - Tropic Rounding 1 Rounding Unit EA Minimu…" at bounding box center [474, 221] width 949 height 443
type input "1"
type input "3"
type input "1"
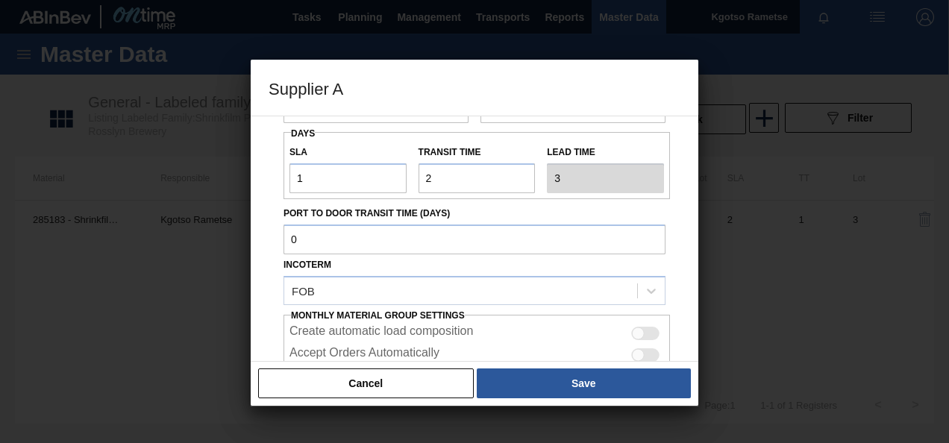
click at [264, 176] on div "Source Purchases 1047564 - Tropic Rounding 1 Rounding Unit EA Minimum Lot 600 F…" at bounding box center [475, 239] width 448 height 246
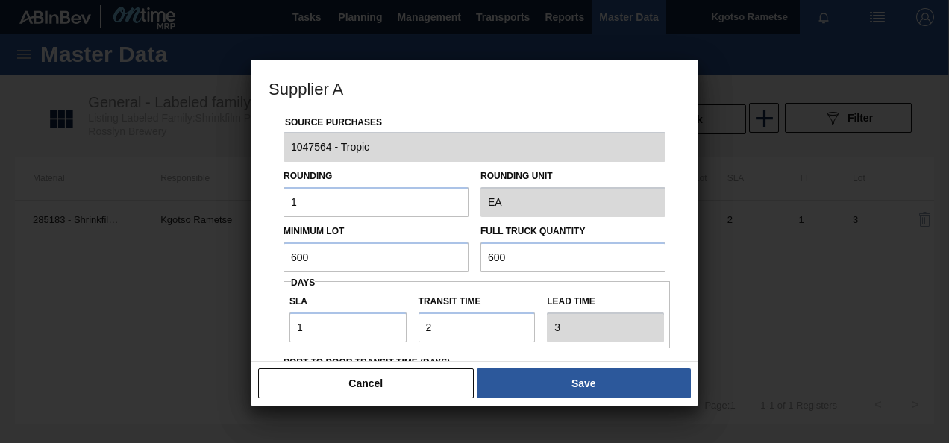
scroll to position [0, 0]
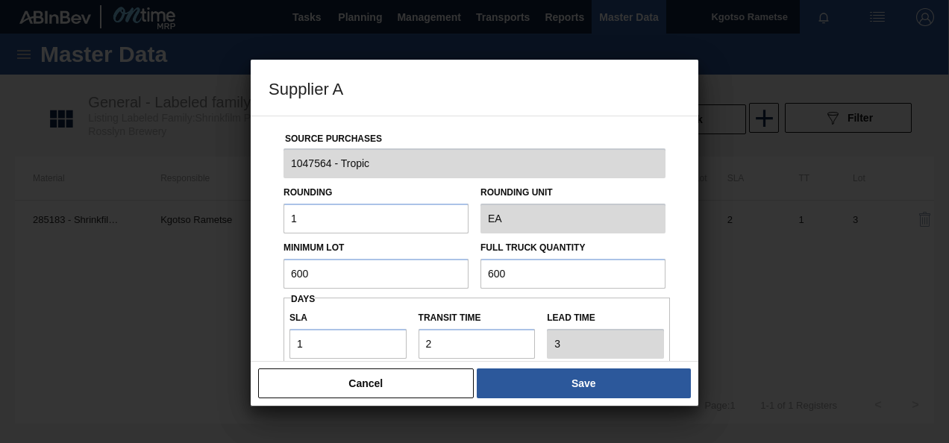
drag, startPoint x: 333, startPoint y: 263, endPoint x: 104, endPoint y: 266, distance: 229.8
click at [104, 266] on div "Supplier A Source Purchases 1047564 - Tropic Rounding 1 Rounding Unit EA Minimu…" at bounding box center [474, 221] width 949 height 443
type input "2,500"
click at [319, 255] on div "Minimum Lot 2,500" at bounding box center [375, 262] width 185 height 51
drag, startPoint x: 331, startPoint y: 278, endPoint x: 154, endPoint y: 274, distance: 177.6
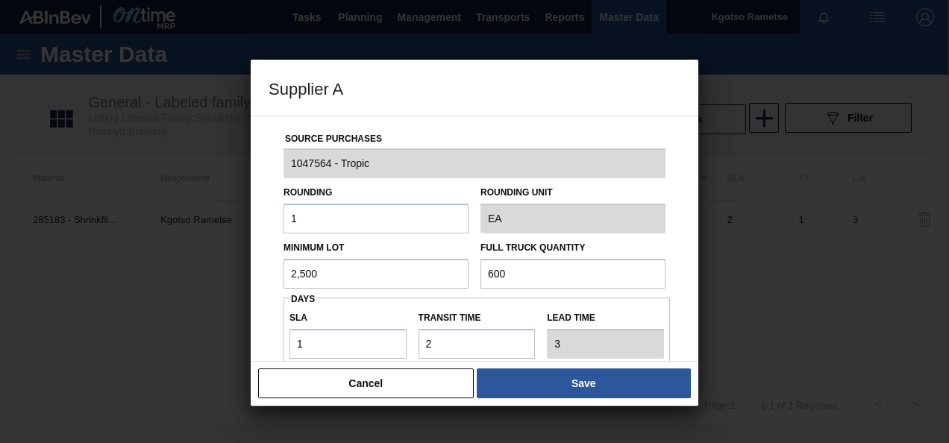
click at [154, 274] on div "Supplier A Source Purchases 1047564 - Tropic Rounding 1 Rounding Unit EA Minimu…" at bounding box center [474, 221] width 949 height 443
type input "2,500"
paste input "2,5"
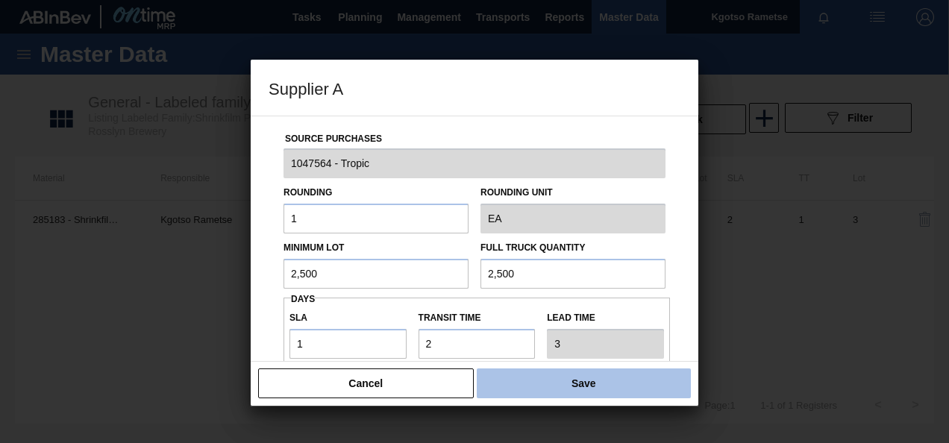
type input "2,500"
click at [499, 390] on button "Save" at bounding box center [584, 384] width 214 height 30
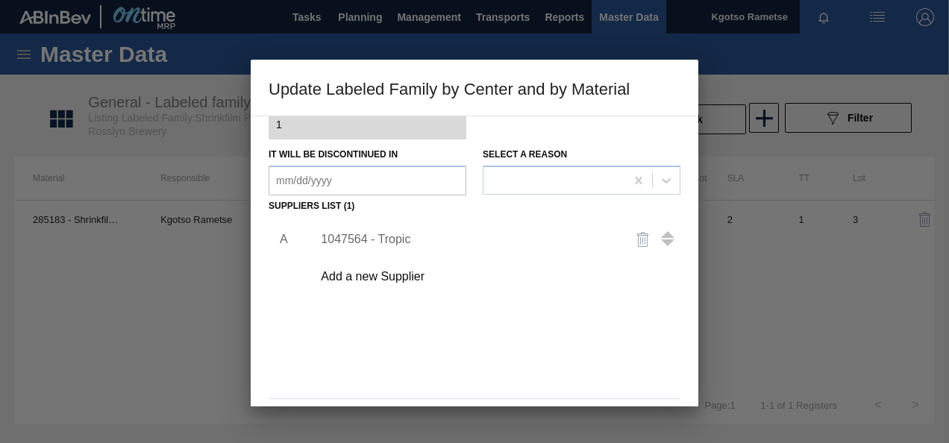
click at [536, 355] on div "A 1047564 - Tropic Add a new Supplier" at bounding box center [475, 304] width 412 height 175
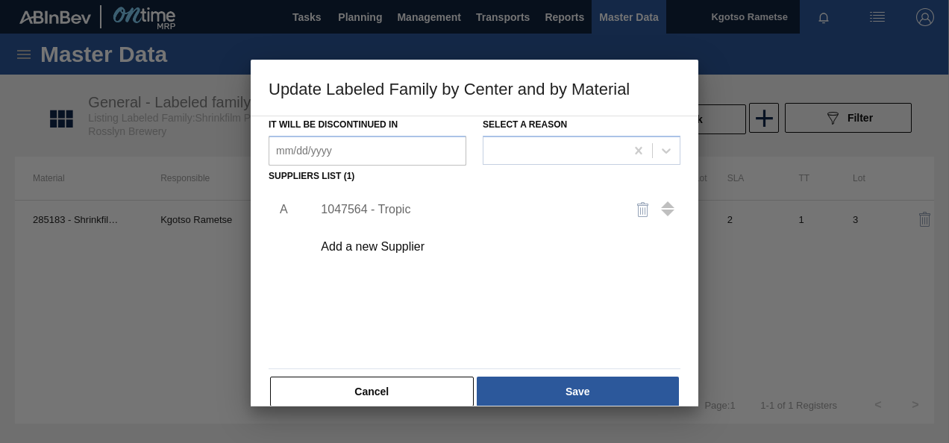
scroll to position [228, 0]
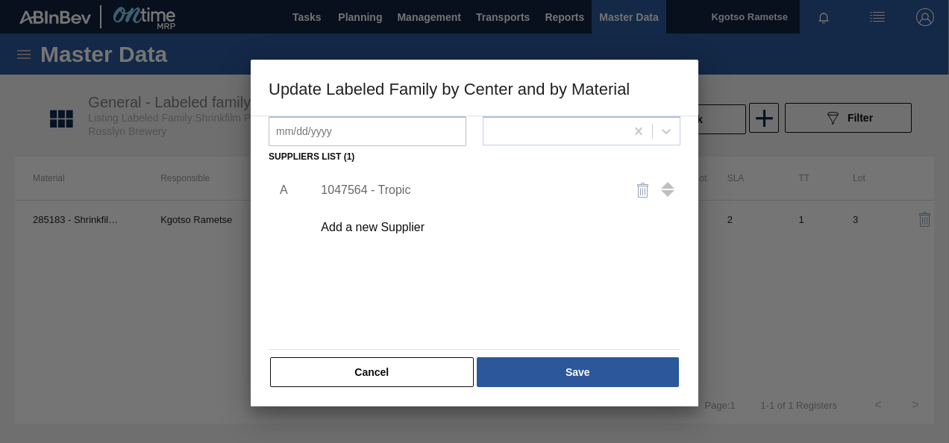
click at [536, 356] on div "Cancel Save" at bounding box center [475, 372] width 412 height 33
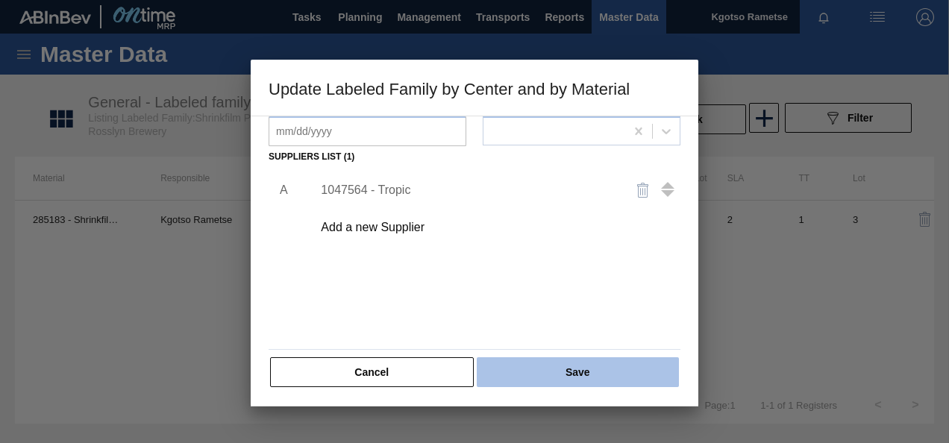
click at [536, 357] on button "Save" at bounding box center [578, 372] width 202 height 30
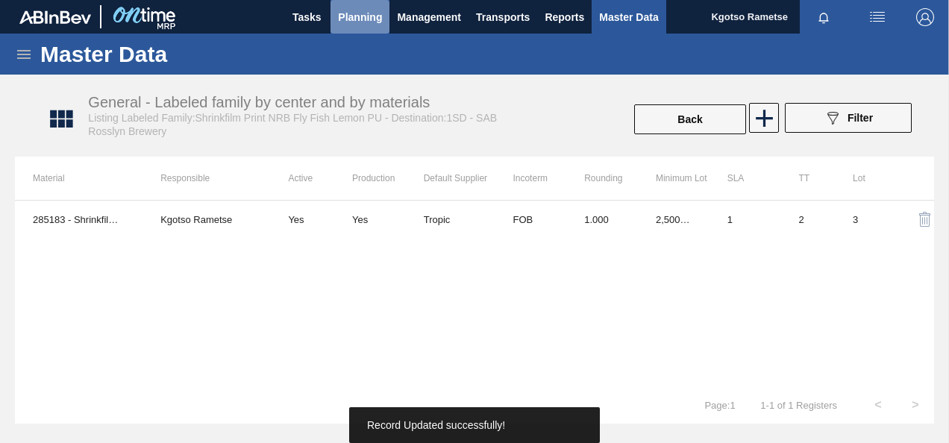
click at [357, 28] on button "Planning" at bounding box center [359, 17] width 59 height 34
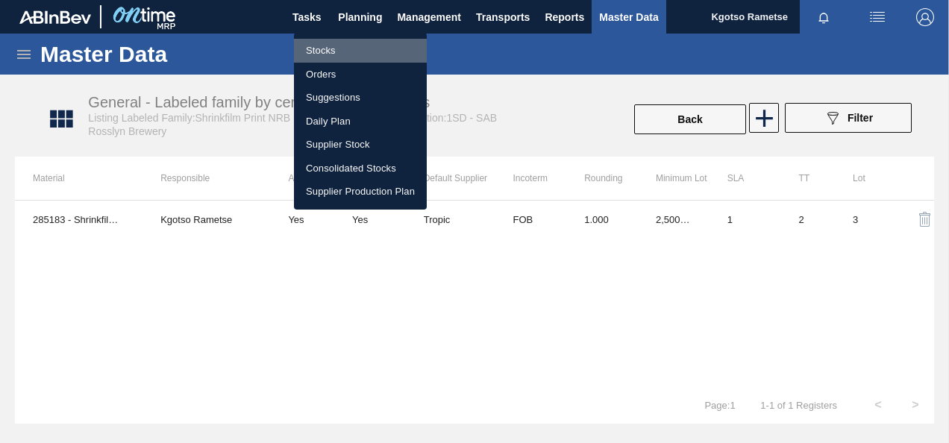
click at [349, 48] on li "Stocks" at bounding box center [360, 51] width 133 height 24
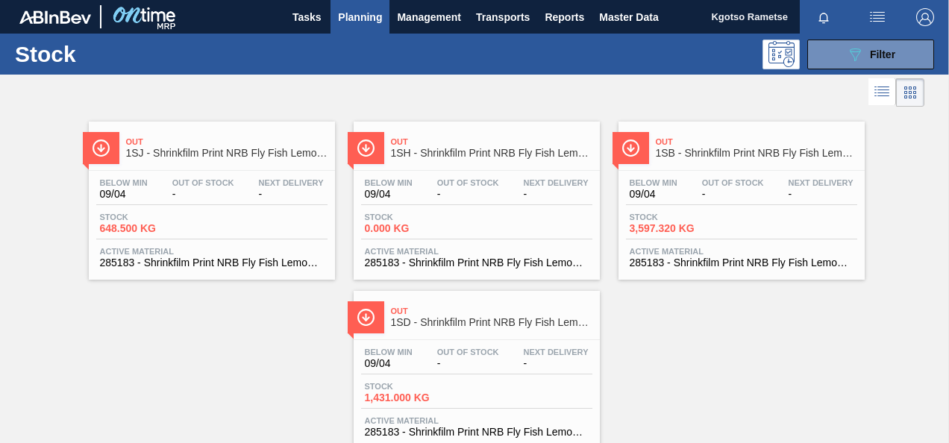
click at [828, 37] on div "Stock 089F7B8B-B2A5-4AFE-B5C0-19BA573D28AC Filter" at bounding box center [474, 54] width 949 height 41
click at [828, 42] on button "089F7B8B-B2A5-4AFE-B5C0-19BA573D28AC Filter" at bounding box center [870, 55] width 127 height 30
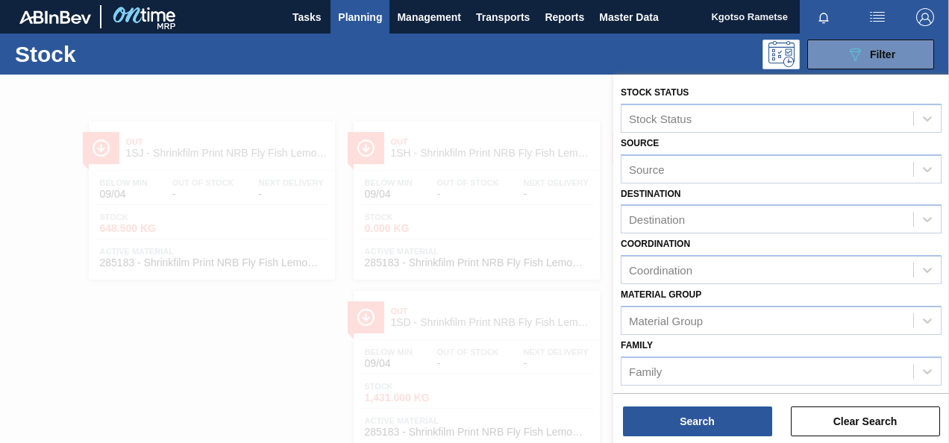
click at [769, 243] on div "Coordination Coordination" at bounding box center [781, 259] width 321 height 51
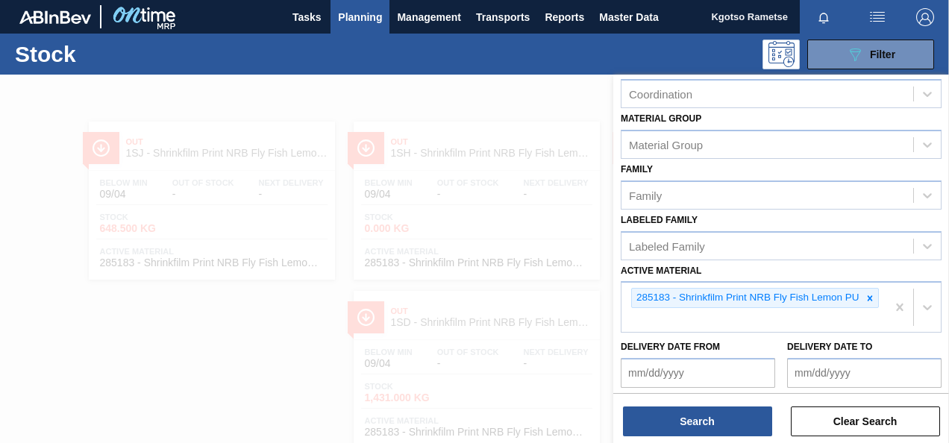
scroll to position [239, 0]
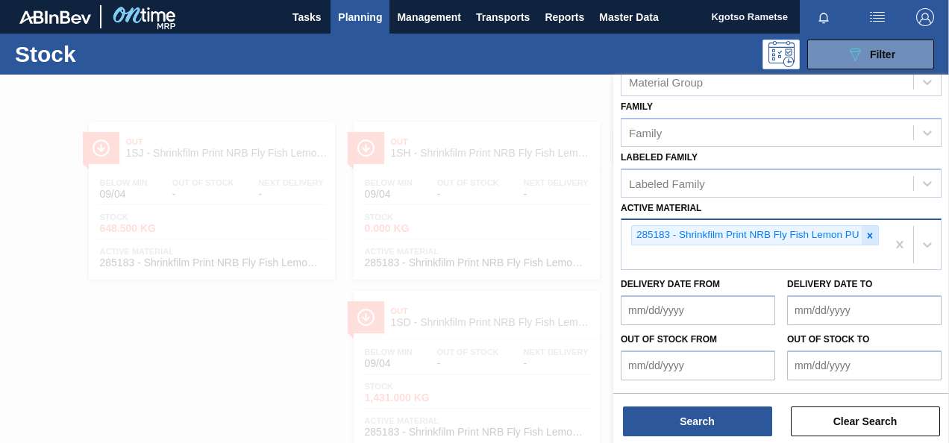
click at [868, 233] on icon at bounding box center [869, 235] width 5 height 5
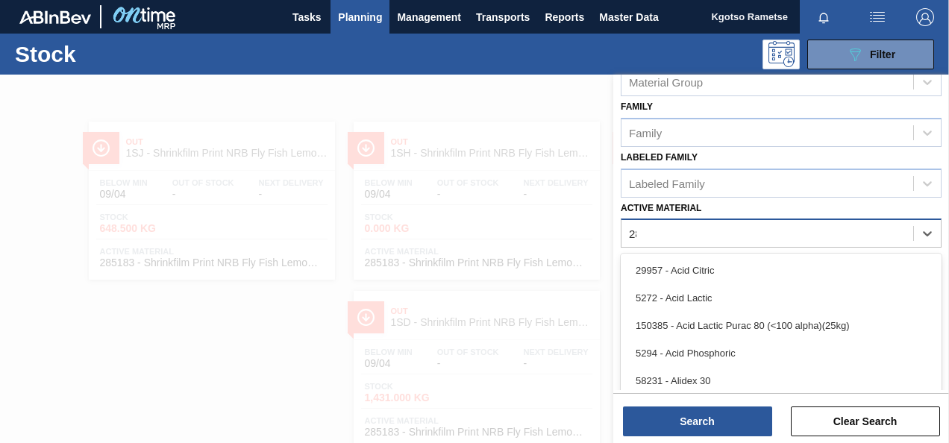
scroll to position [39, 0]
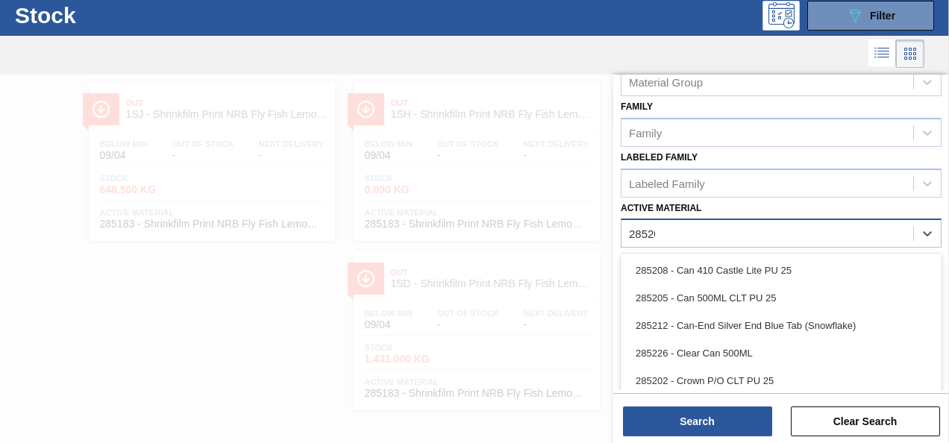
type Material "285201"
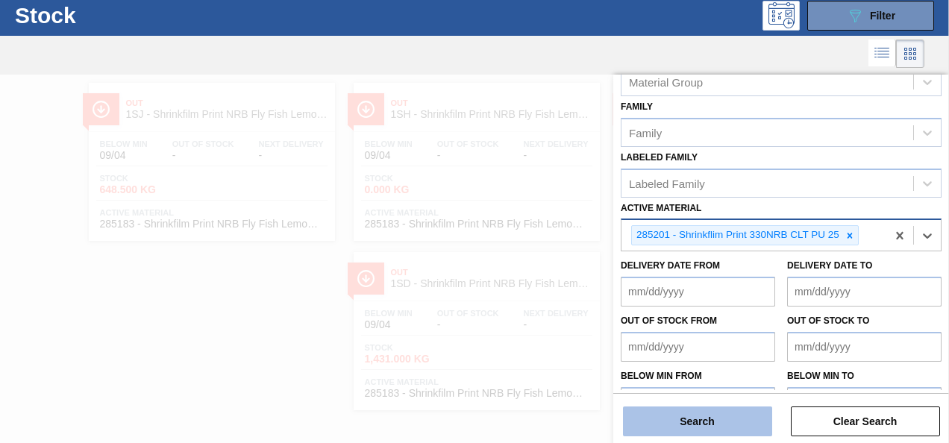
click at [739, 422] on button "Search" at bounding box center [697, 422] width 149 height 30
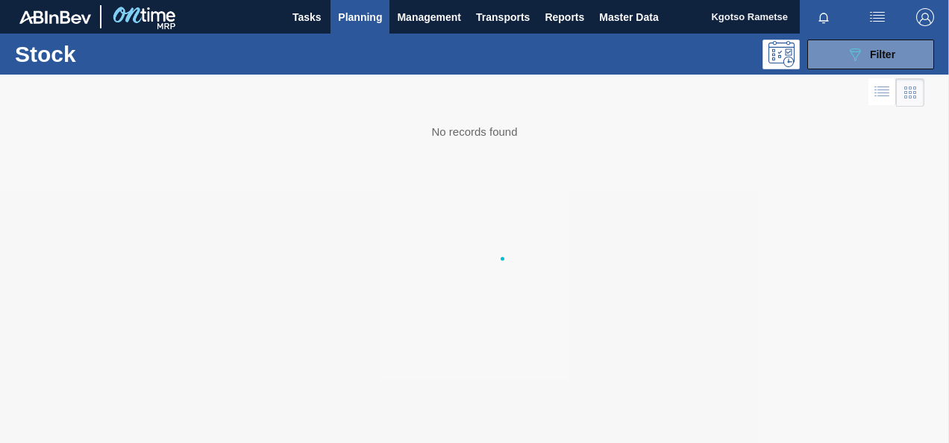
scroll to position [0, 0]
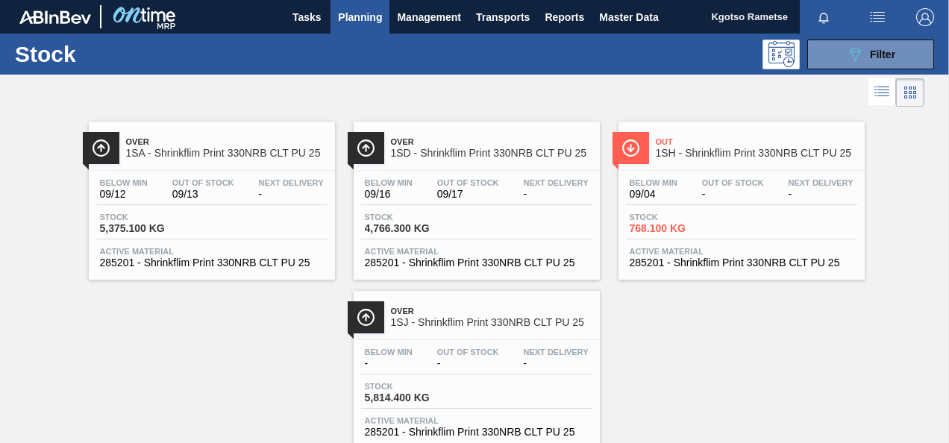
click at [512, 245] on div "Below Min 09/16 Out Of Stock 09/17 Next Delivery - Stock 4,766.300 KG Active Ma…" at bounding box center [477, 221] width 246 height 101
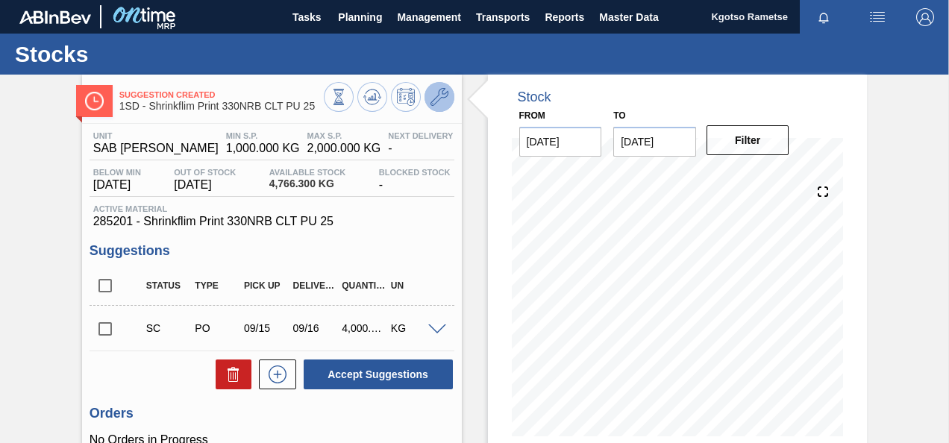
click at [442, 97] on icon at bounding box center [439, 97] width 18 height 18
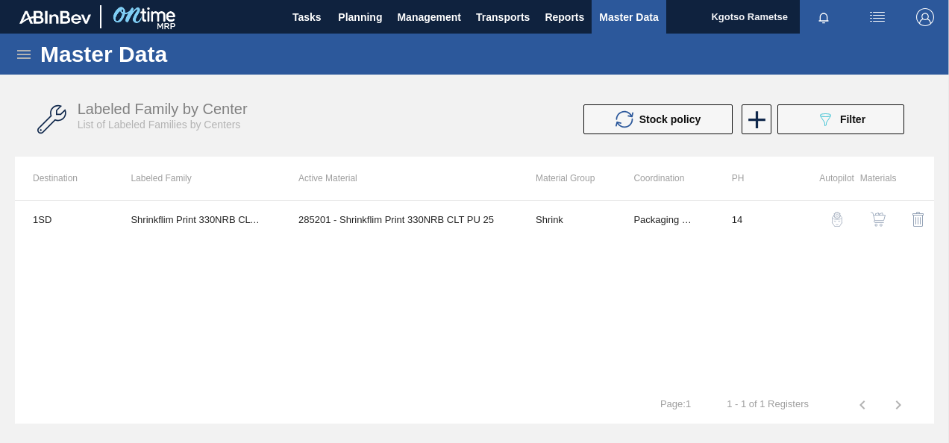
click at [887, 221] on button "button" at bounding box center [878, 219] width 36 height 36
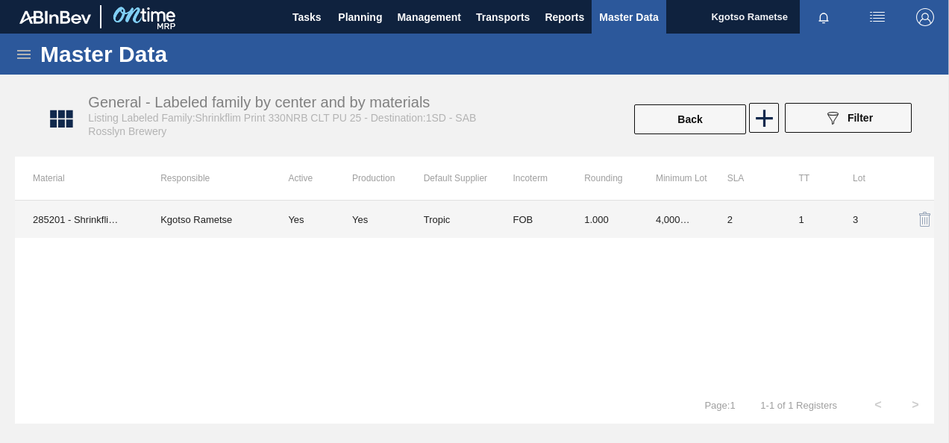
click at [606, 223] on td "1.000" at bounding box center [602, 219] width 72 height 37
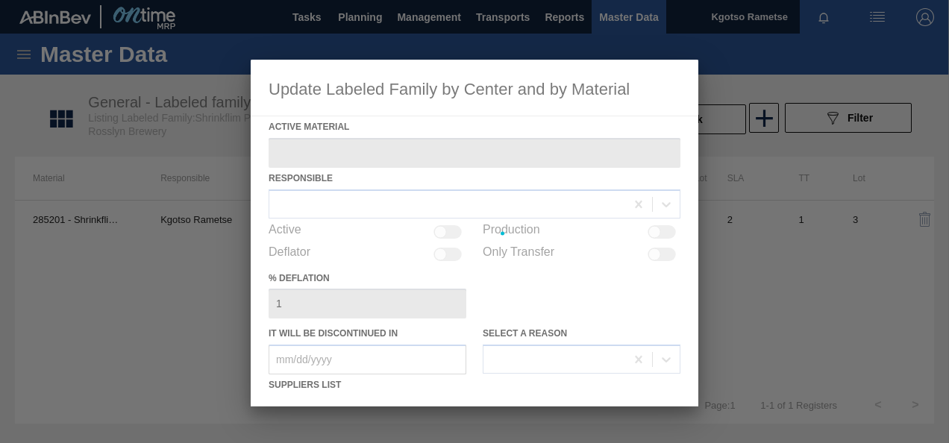
type Material "285201 - Shrinkflim Print 330NRB CLT PU 25"
checkbox input "true"
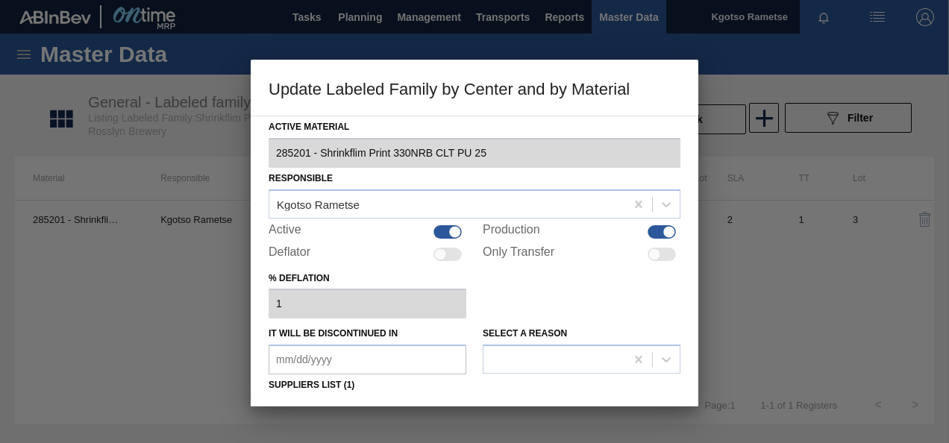
click at [488, 298] on div "% deflation 1" at bounding box center [475, 293] width 412 height 51
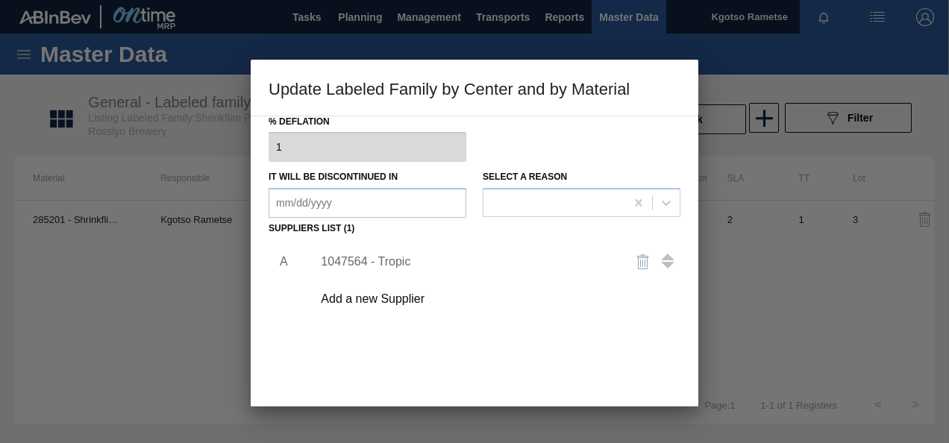
scroll to position [179, 0]
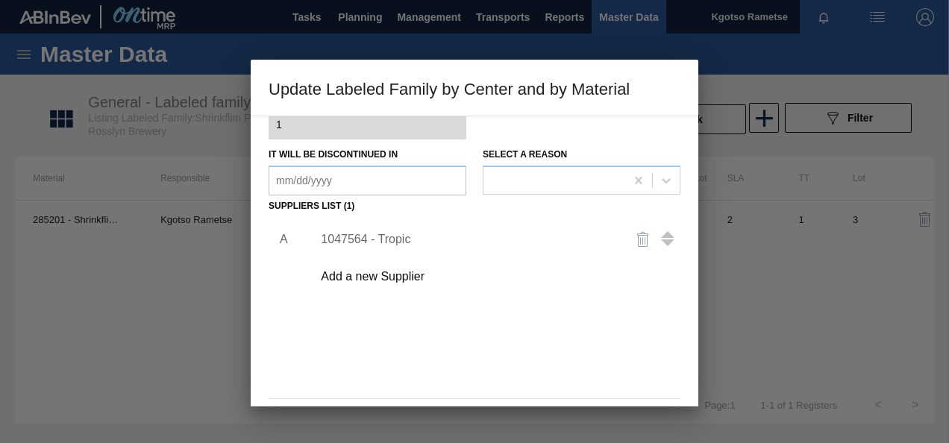
click at [379, 233] on div "1047564 - Tropic" at bounding box center [467, 239] width 292 height 13
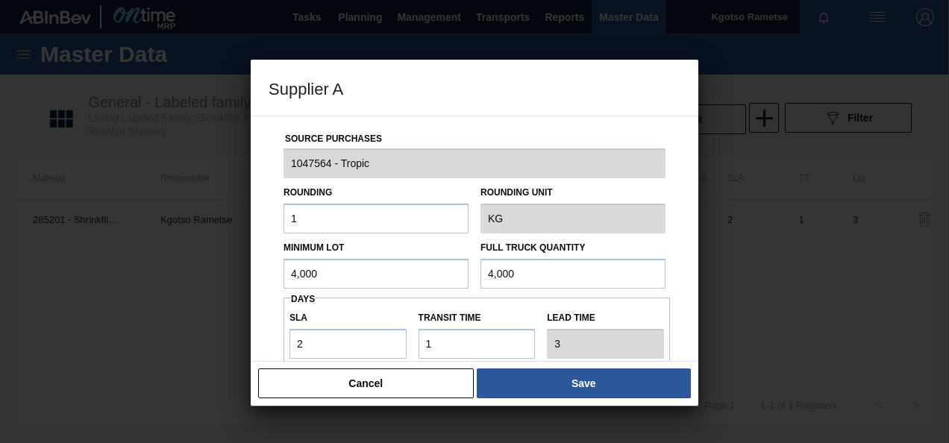
drag, startPoint x: 317, startPoint y: 276, endPoint x: 242, endPoint y: 273, distance: 75.4
click at [242, 273] on div "Supplier A Source Purchases 1047564 - Tropic Rounding 1 Rounding Unit KG Minimu…" at bounding box center [474, 221] width 949 height 443
drag, startPoint x: 333, startPoint y: 278, endPoint x: 133, endPoint y: 289, distance: 200.2
click at [136, 292] on div "Supplier A Source Purchases 1047564 - Tropic Rounding 1 Rounding Unit KG Minimu…" at bounding box center [474, 221] width 949 height 443
type input "2,500"
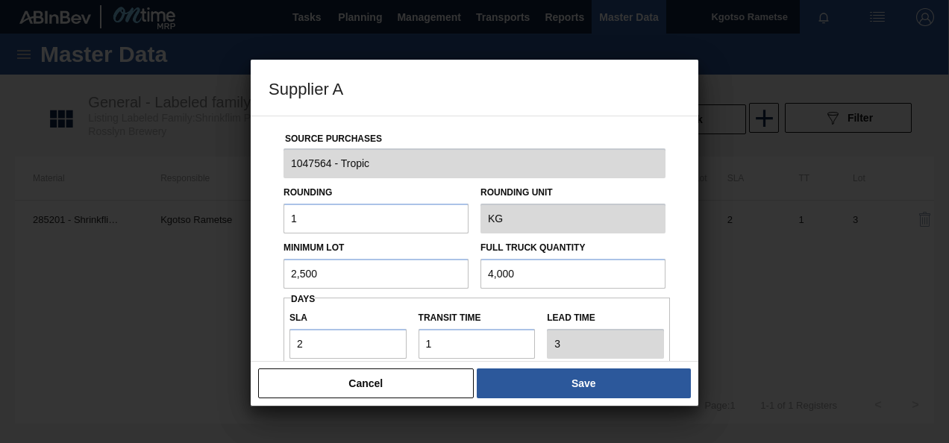
click at [504, 269] on input "4,000" at bounding box center [572, 274] width 185 height 30
paste input "2,5"
type input "2,500"
drag, startPoint x: 430, startPoint y: 335, endPoint x: 376, endPoint y: 337, distance: 53.8
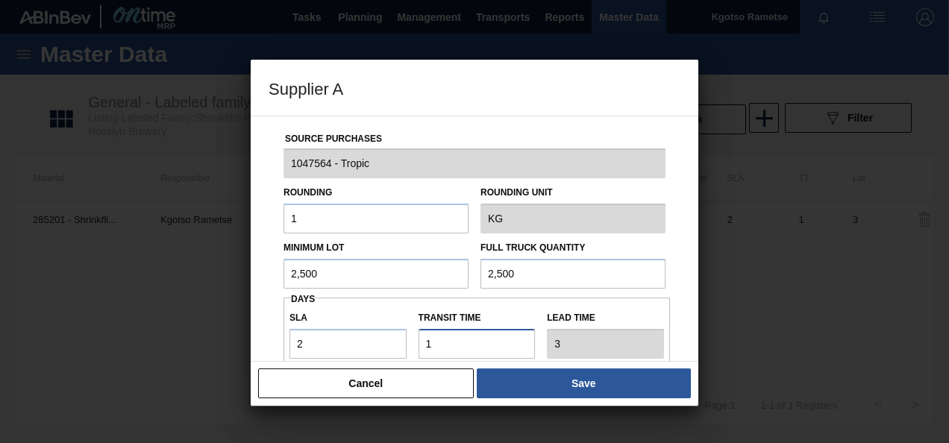
click at [376, 337] on div "SLA 2 Transit time Lead time 3" at bounding box center [476, 331] width 386 height 55
type input "2"
type input "4"
type input "2"
drag, startPoint x: 351, startPoint y: 346, endPoint x: 230, endPoint y: 334, distance: 122.2
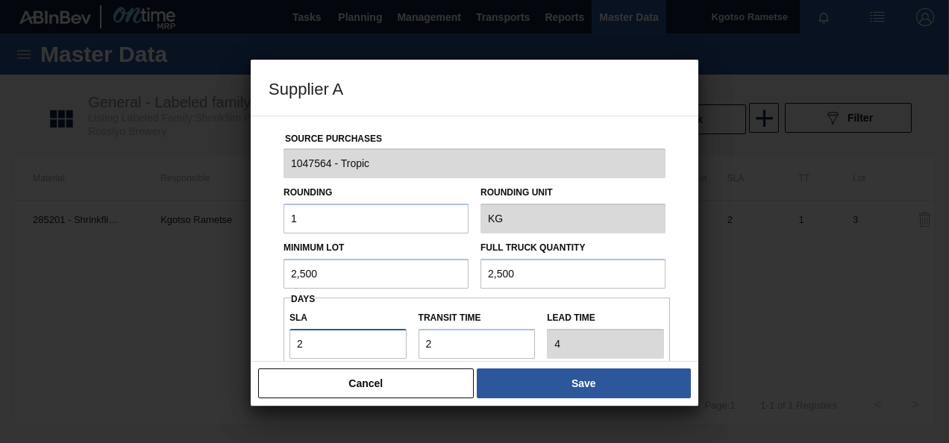
click at [230, 334] on div "Supplier A Source Purchases 1047564 - Tropic Rounding 1 Rounding Unit KG Minimu…" at bounding box center [474, 221] width 949 height 443
type input "1"
type input "3"
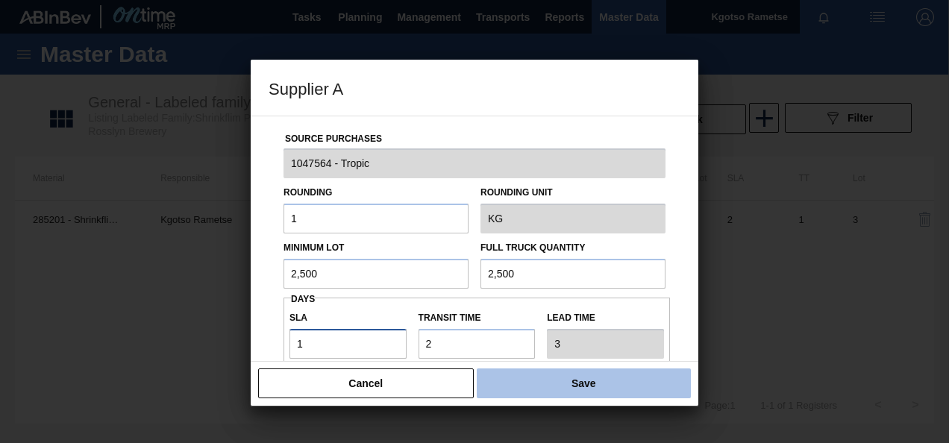
type input "1"
click at [589, 385] on button "Save" at bounding box center [584, 384] width 214 height 30
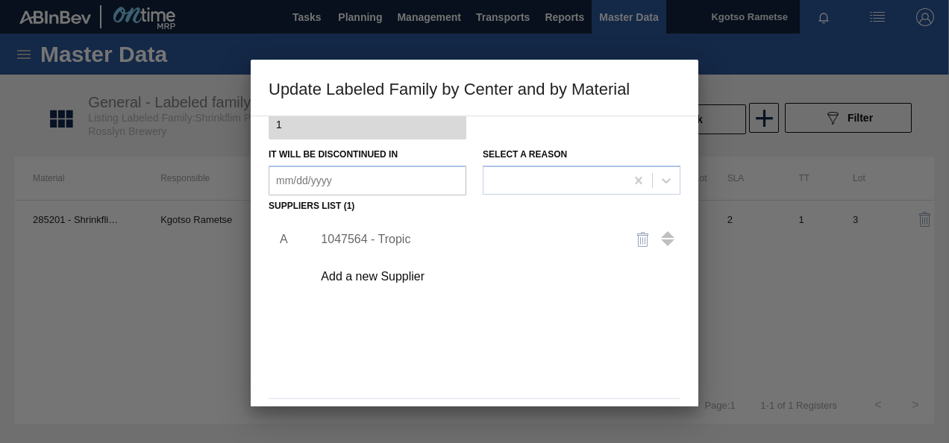
click at [578, 368] on div "A 1047564 - Tropic Add a new Supplier" at bounding box center [475, 304] width 412 height 175
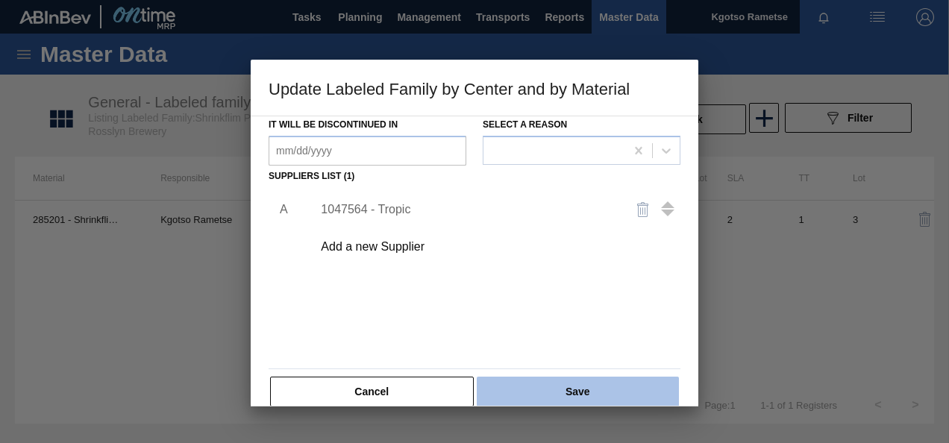
click at [575, 385] on button "Save" at bounding box center [578, 392] width 202 height 30
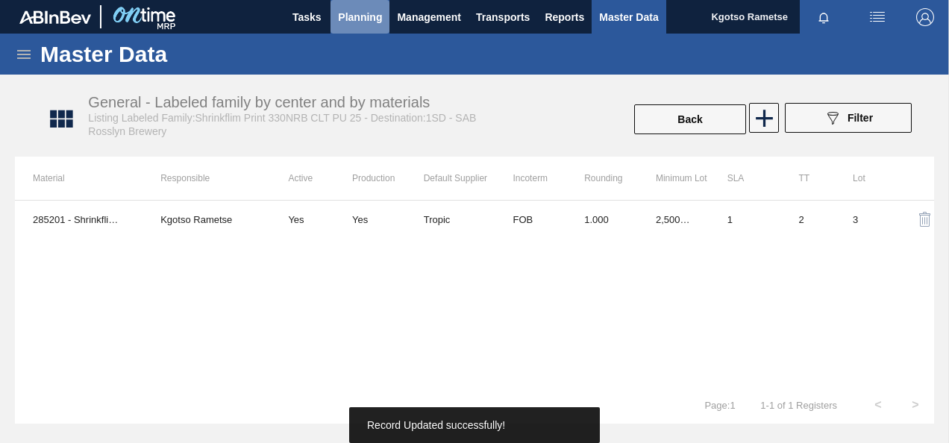
click at [371, 20] on span "Planning" at bounding box center [360, 17] width 44 height 18
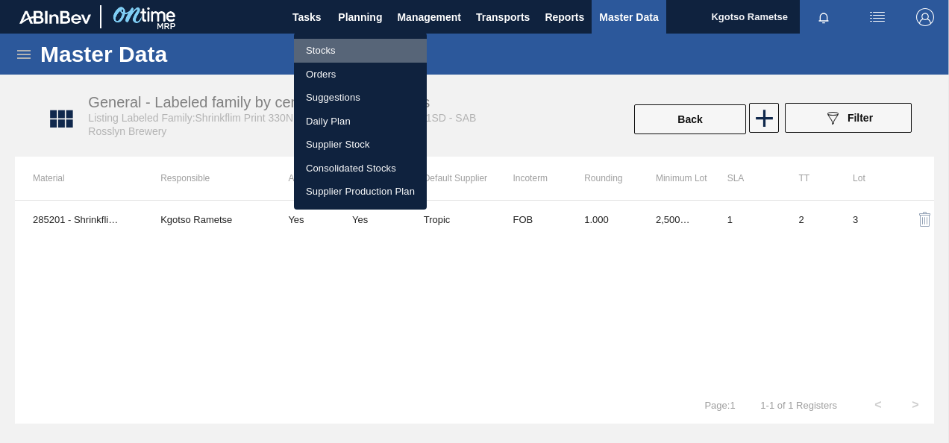
click at [357, 46] on li "Stocks" at bounding box center [360, 51] width 133 height 24
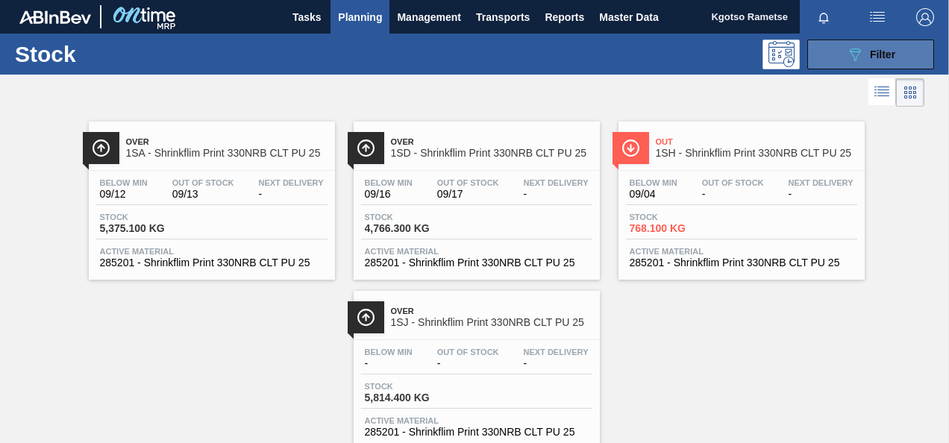
click at [865, 60] on div "089F7B8B-B2A5-4AFE-B5C0-19BA573D28AC Filter" at bounding box center [870, 55] width 49 height 18
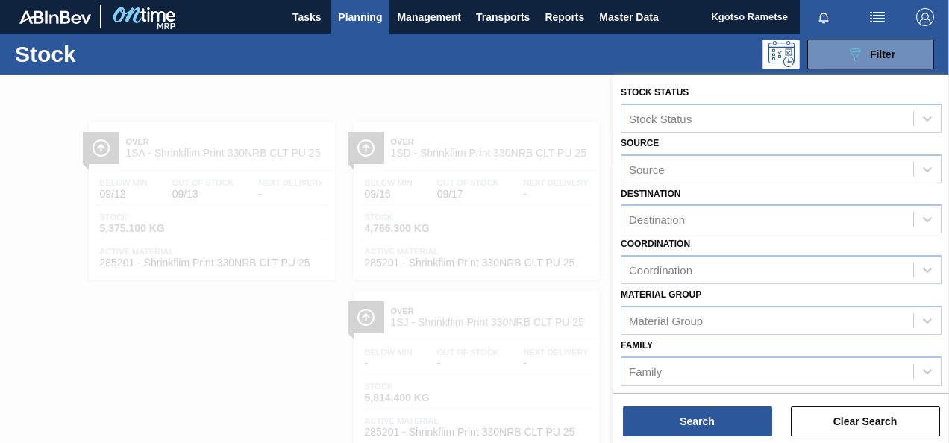
click at [750, 294] on div "Material [PERSON_NAME] Group" at bounding box center [781, 309] width 321 height 51
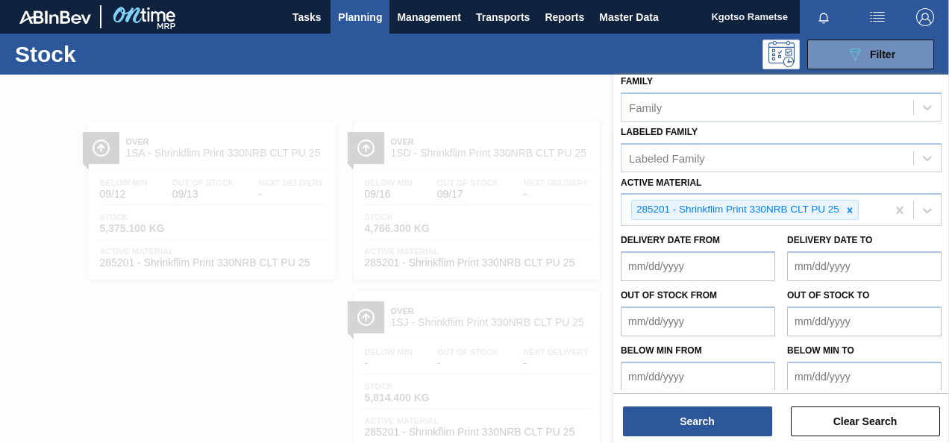
scroll to position [270, 0]
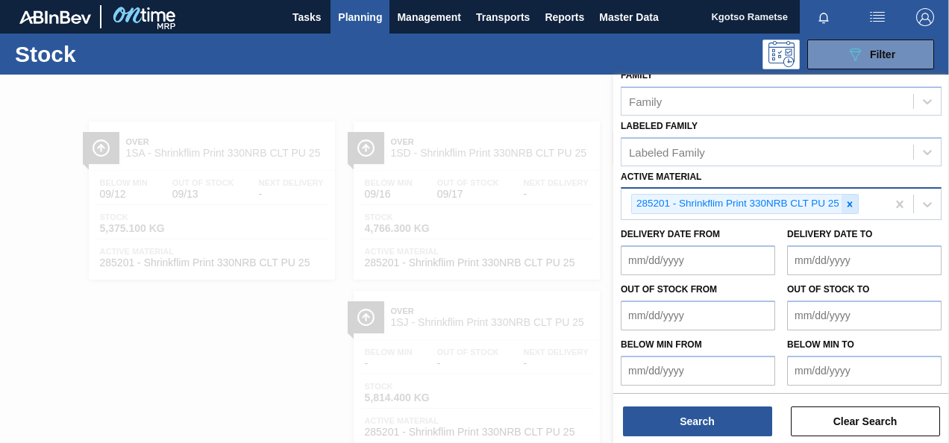
click at [844, 204] on icon at bounding box center [849, 204] width 10 height 10
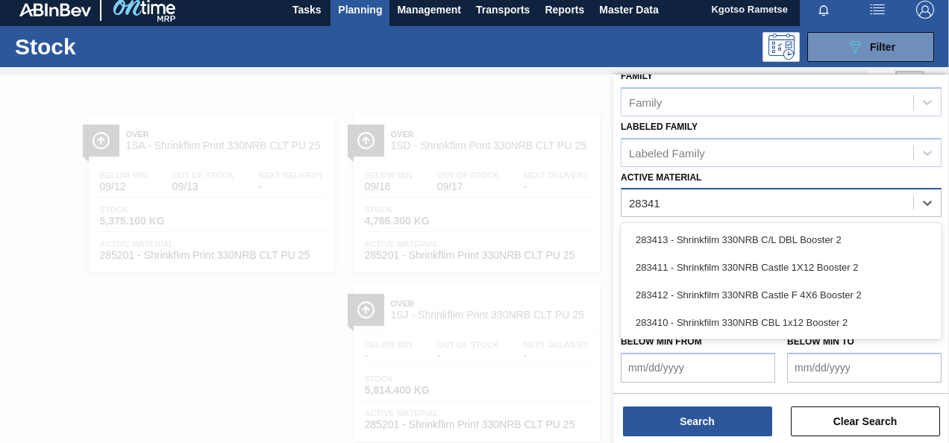
scroll to position [267, 0]
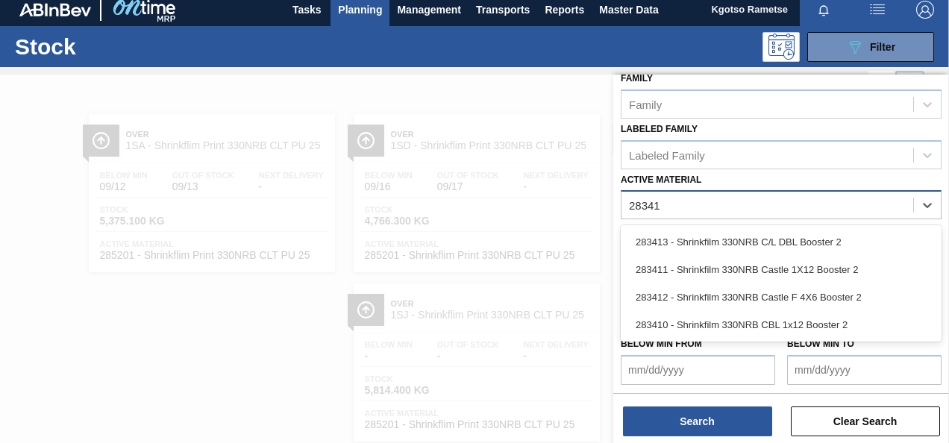
type Material "283413"
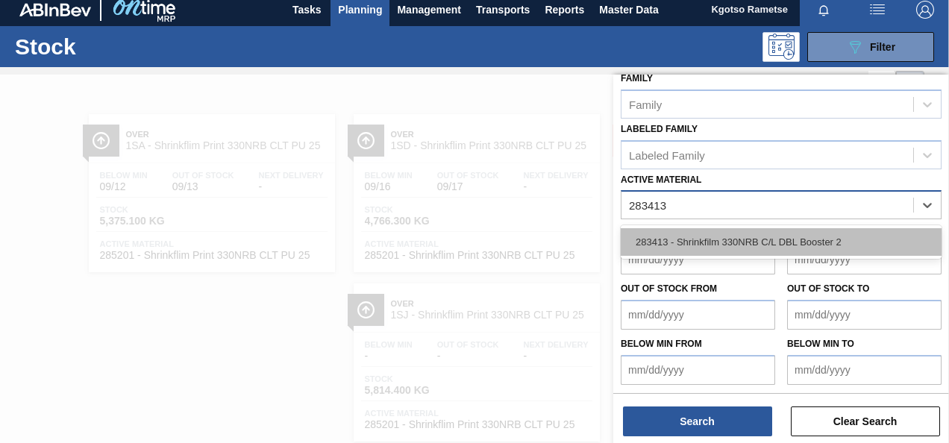
click at [776, 248] on div "283413 - Shrinkfilm 330NRB C/L DBL Booster 2" at bounding box center [781, 242] width 321 height 28
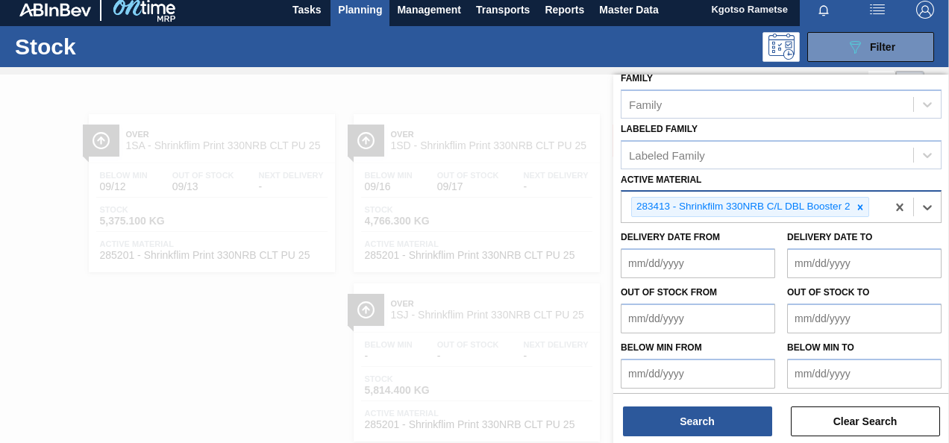
scroll to position [270, 0]
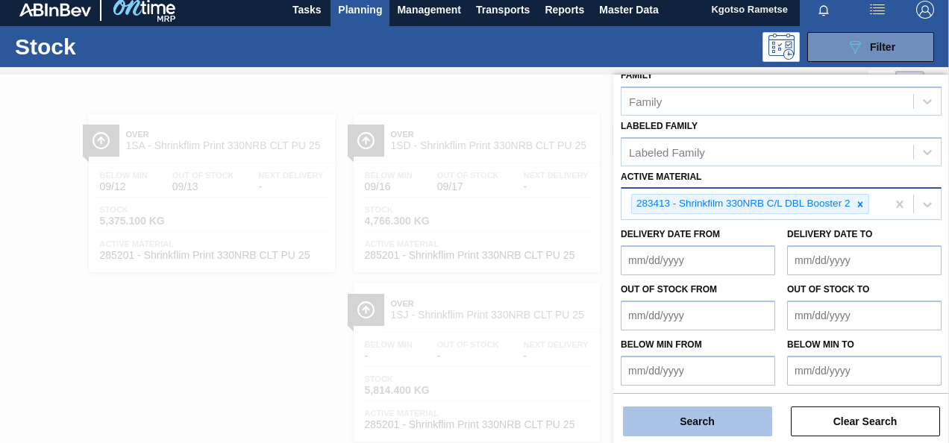
click at [718, 422] on button "Search" at bounding box center [697, 422] width 149 height 30
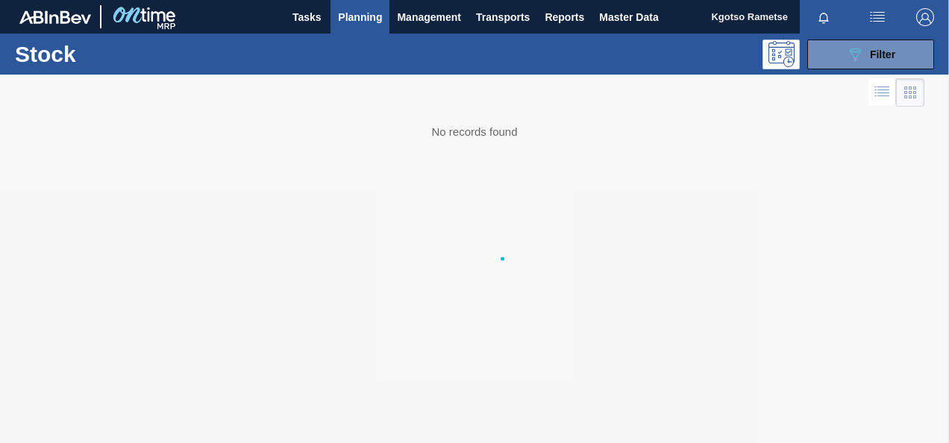
scroll to position [0, 0]
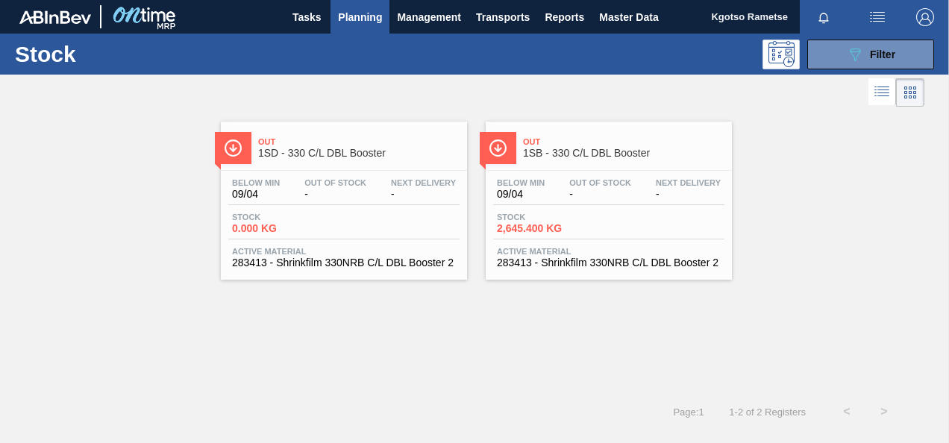
click at [372, 141] on span "Out" at bounding box center [358, 141] width 201 height 9
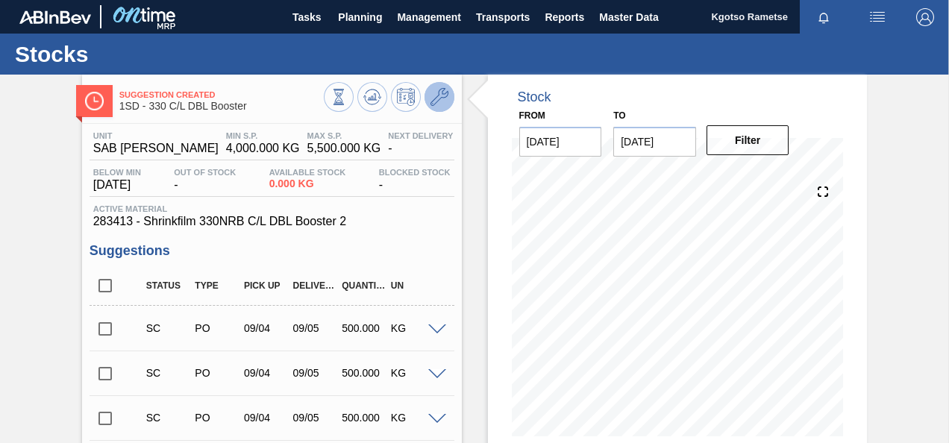
click at [430, 101] on icon at bounding box center [439, 97] width 18 height 18
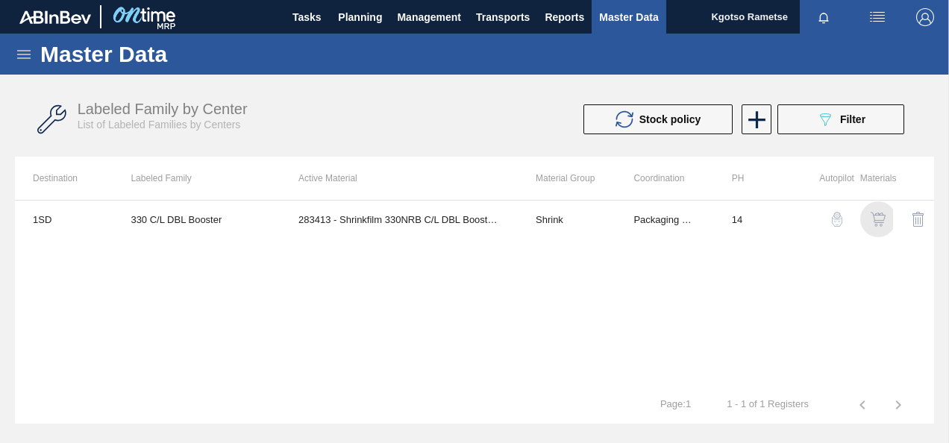
click at [874, 225] on img "button" at bounding box center [878, 219] width 15 height 15
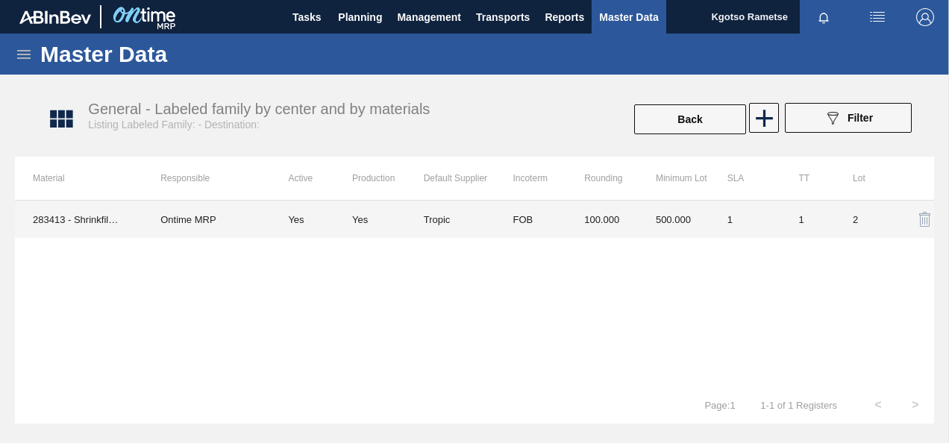
click at [664, 219] on td "500.000" at bounding box center [674, 219] width 72 height 37
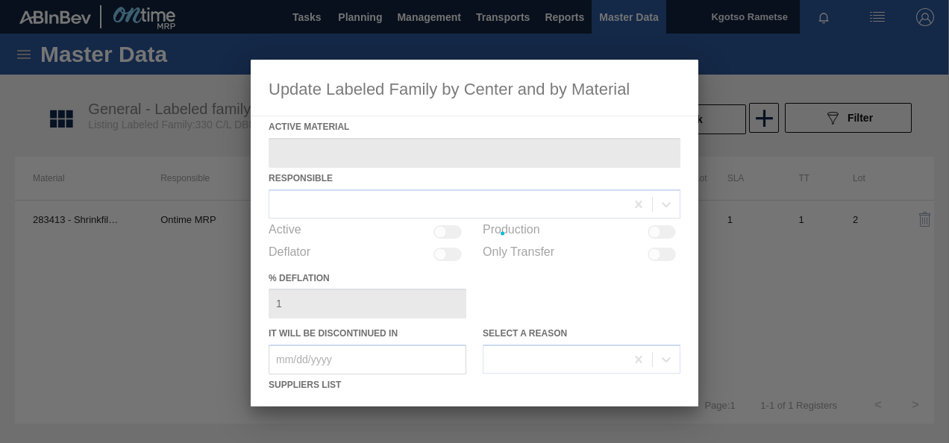
type Material "283413 - Shrinkfilm 330NRB C/L DBL Booster 2"
checkbox input "true"
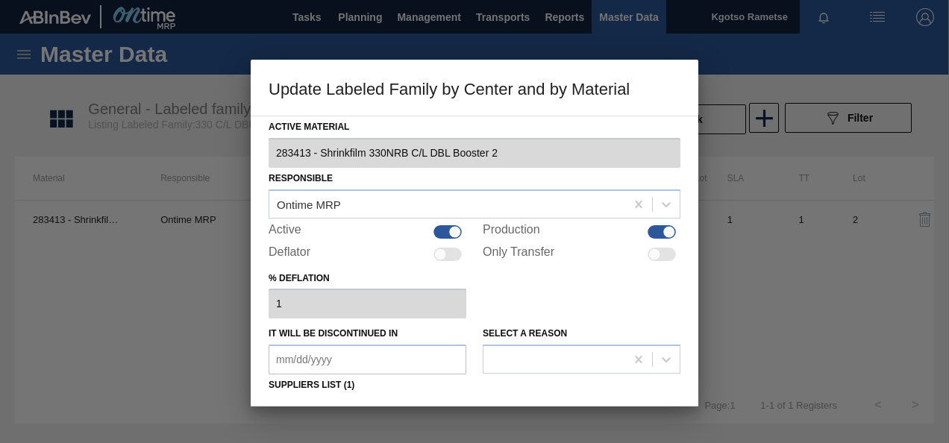
click at [524, 297] on div "% deflation 1" at bounding box center [475, 293] width 412 height 51
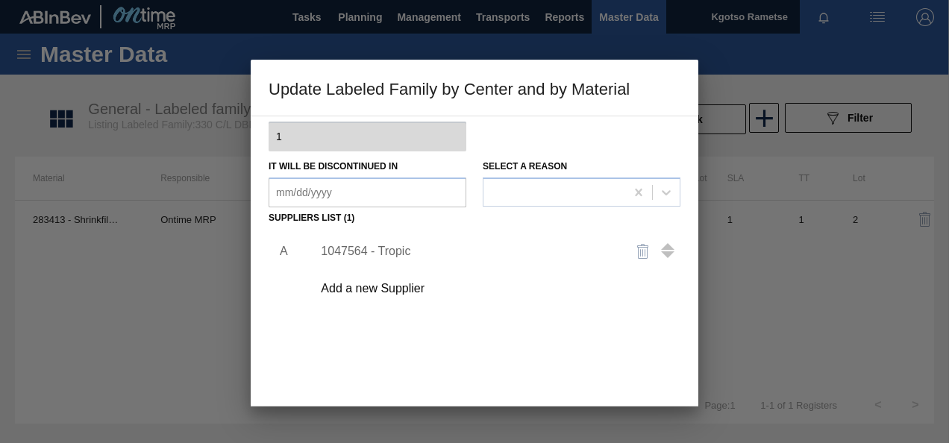
scroll to position [179, 0]
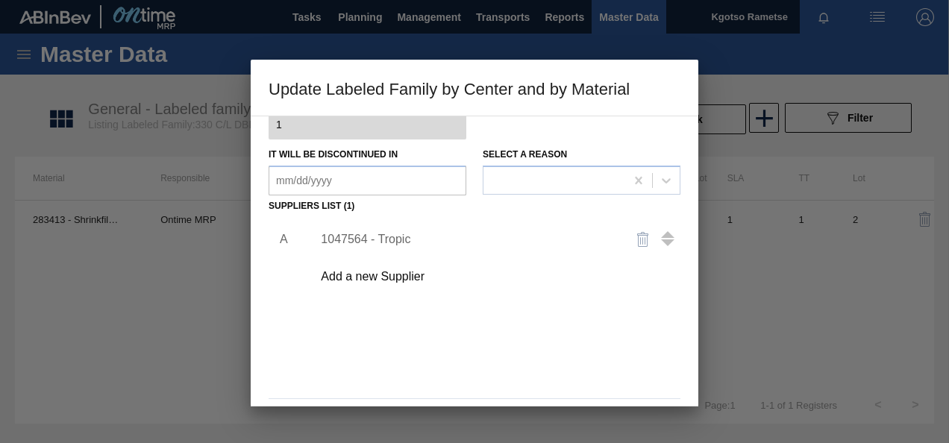
click at [398, 234] on div "1047564 - Tropic" at bounding box center [467, 239] width 292 height 13
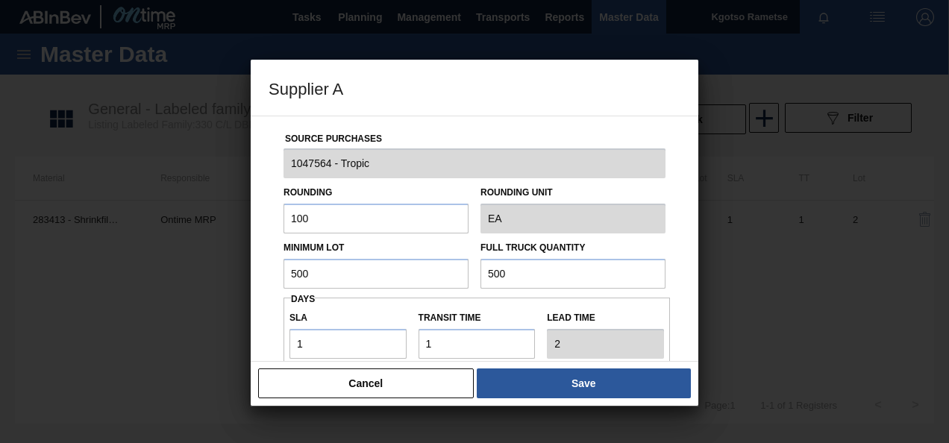
drag, startPoint x: 379, startPoint y: 279, endPoint x: 145, endPoint y: 276, distance: 234.3
click at [145, 276] on div "Supplier A Source Purchases 1047564 - Tropic Rounding 100 Rounding Unit EA Mini…" at bounding box center [474, 221] width 949 height 443
click at [315, 269] on input "2,500" at bounding box center [375, 274] width 185 height 30
type input "2,500"
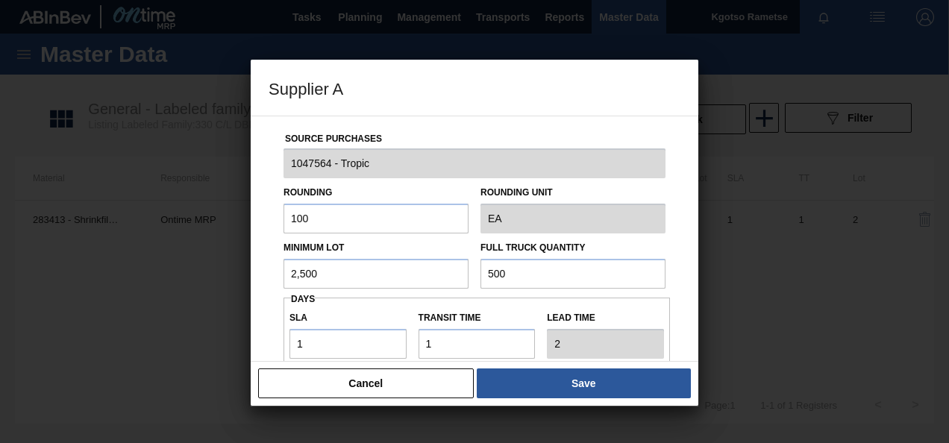
click at [500, 266] on input "500" at bounding box center [572, 274] width 185 height 30
paste input "2,"
type input "2,500"
drag, startPoint x: 444, startPoint y: 345, endPoint x: 407, endPoint y: 342, distance: 37.5
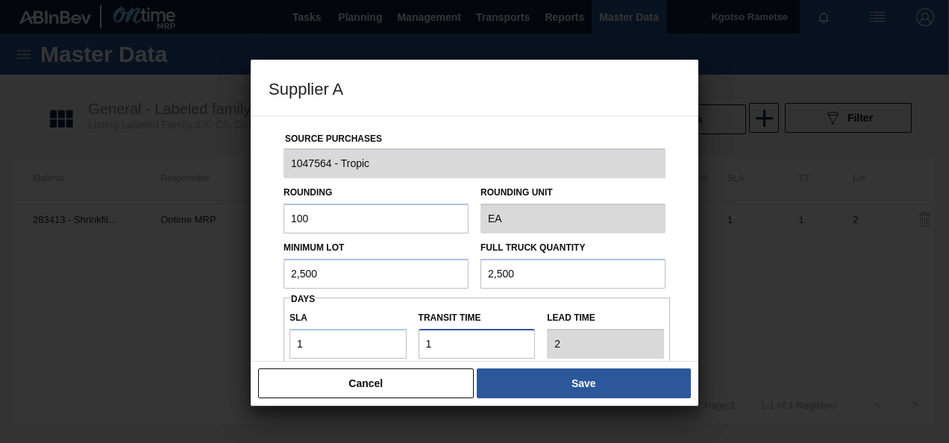
click at [407, 342] on div "SLA 1 Transit time Lead time 2" at bounding box center [476, 331] width 386 height 55
type input "2"
type input "3"
type input "2"
click at [270, 338] on div "Source Purchases 1047564 - Tropic Rounding 100 Rounding Unit EA Minimum Lot 2,5…" at bounding box center [475, 363] width 412 height 494
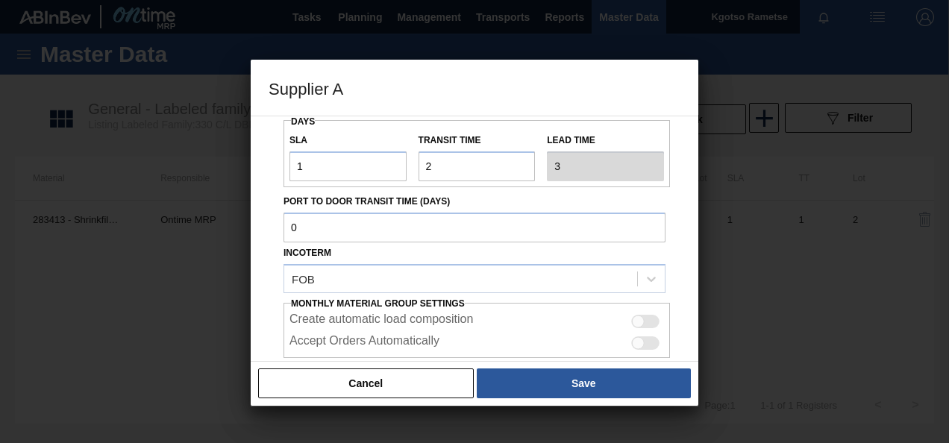
scroll to position [265, 0]
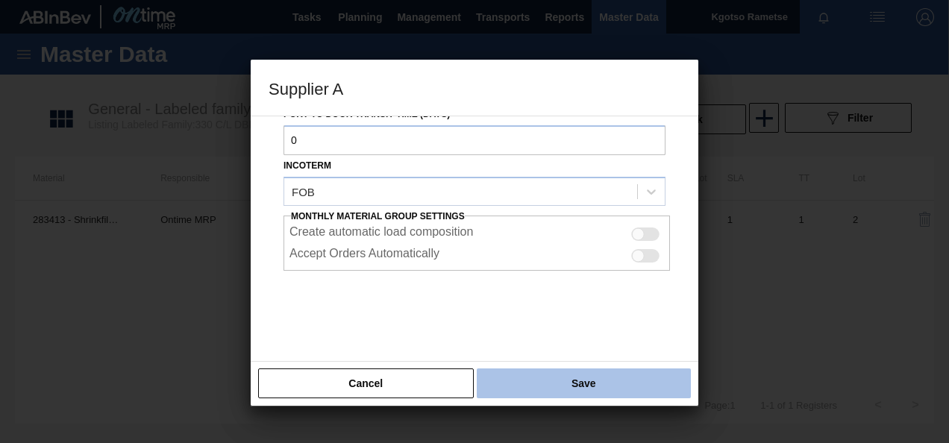
click at [526, 394] on button "Save" at bounding box center [584, 384] width 214 height 30
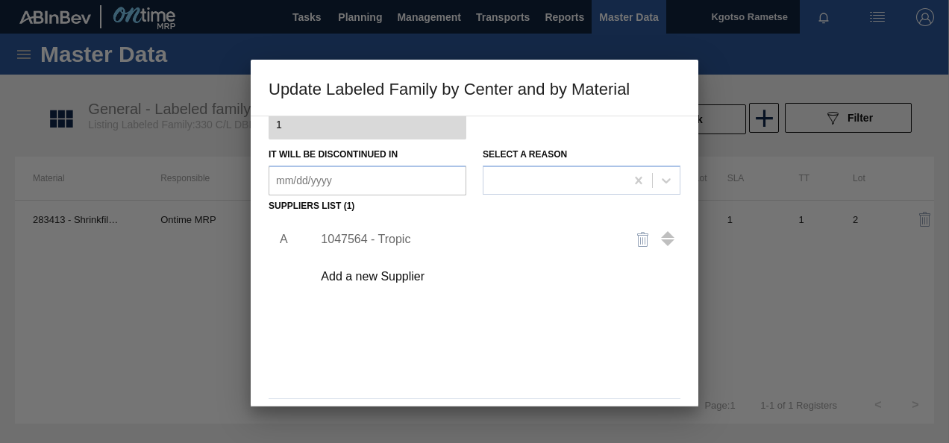
click at [544, 377] on div "A 1047564 - Tropic Add a new Supplier" at bounding box center [475, 304] width 412 height 175
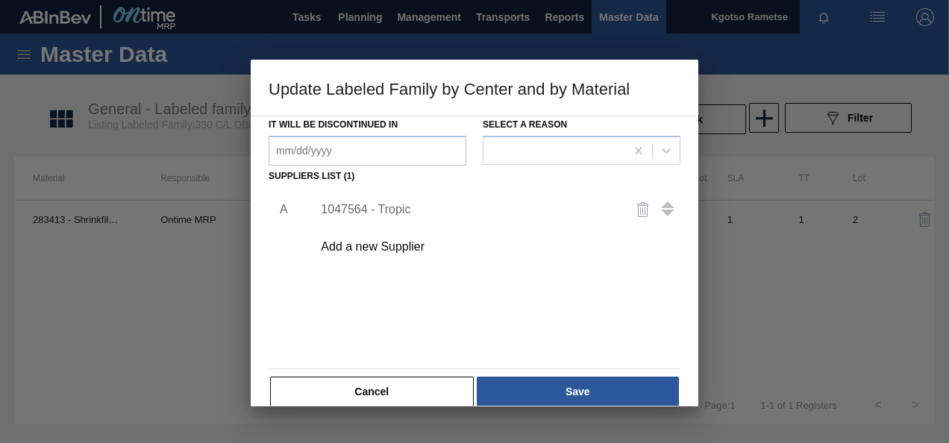
click at [544, 377] on button "Save" at bounding box center [578, 392] width 202 height 30
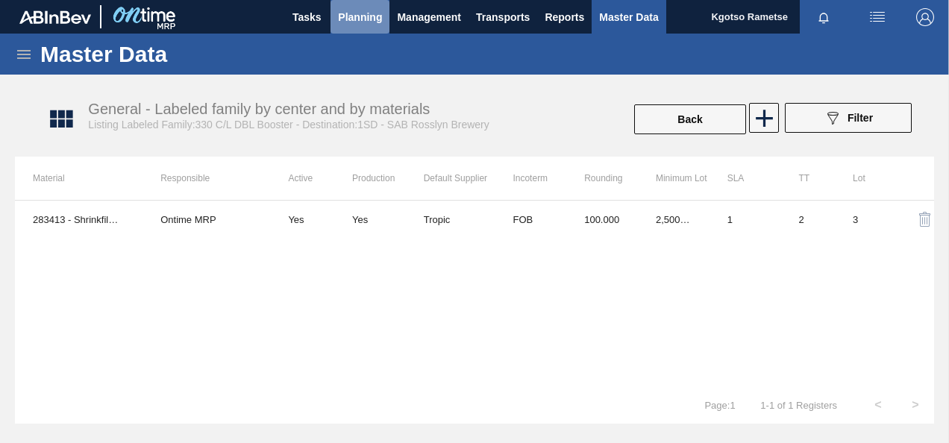
click at [384, 22] on button "Planning" at bounding box center [359, 17] width 59 height 34
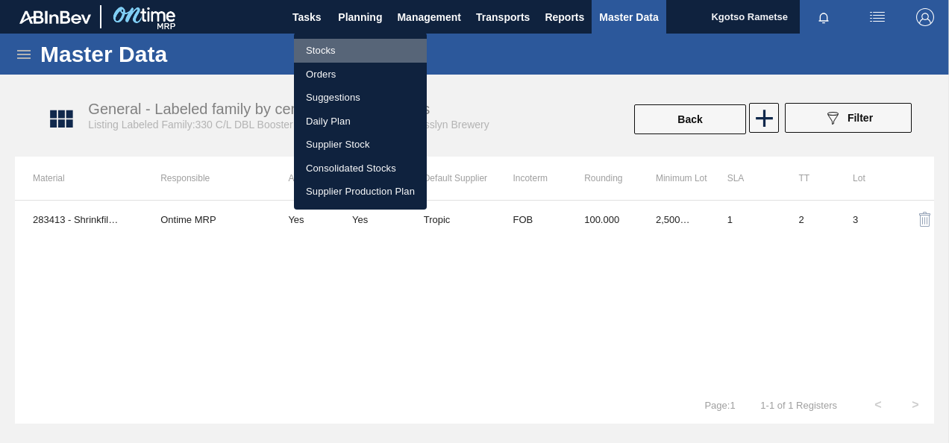
click at [365, 42] on li "Stocks" at bounding box center [360, 51] width 133 height 24
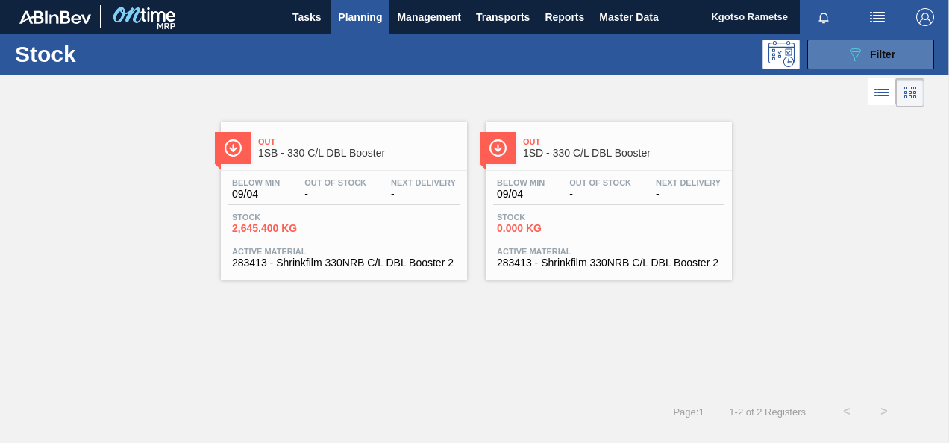
click at [888, 51] on span "Filter" at bounding box center [882, 54] width 25 height 12
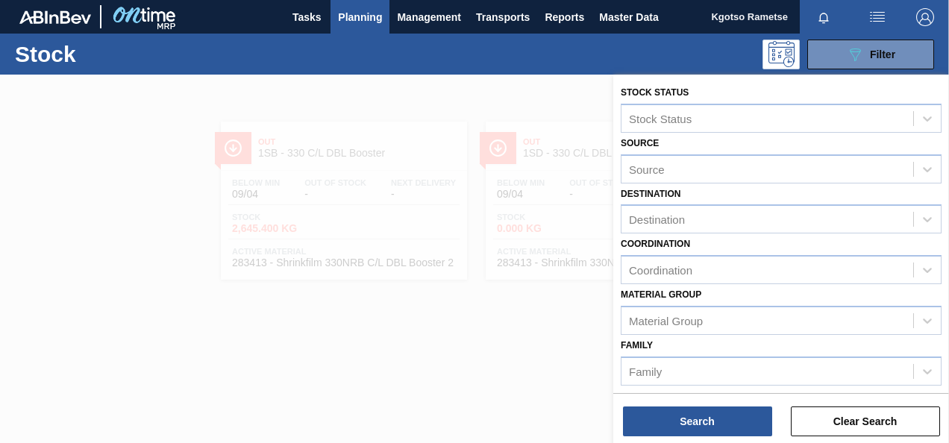
click at [734, 346] on div "Family Family" at bounding box center [781, 360] width 321 height 51
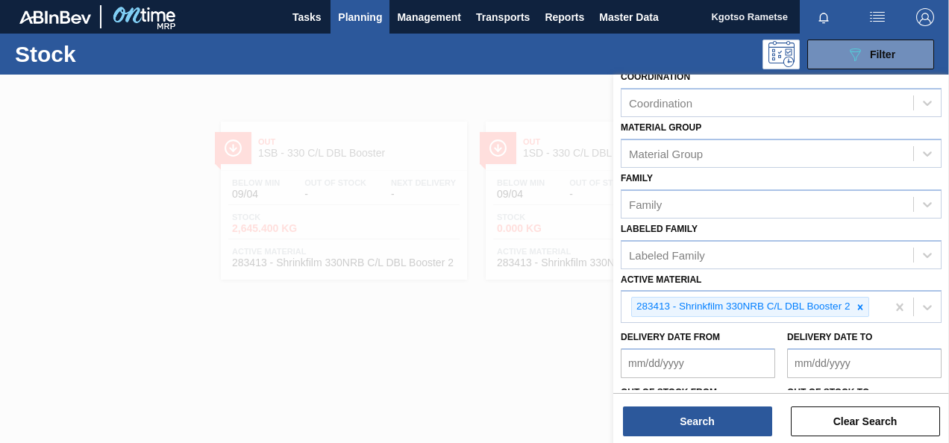
scroll to position [179, 0]
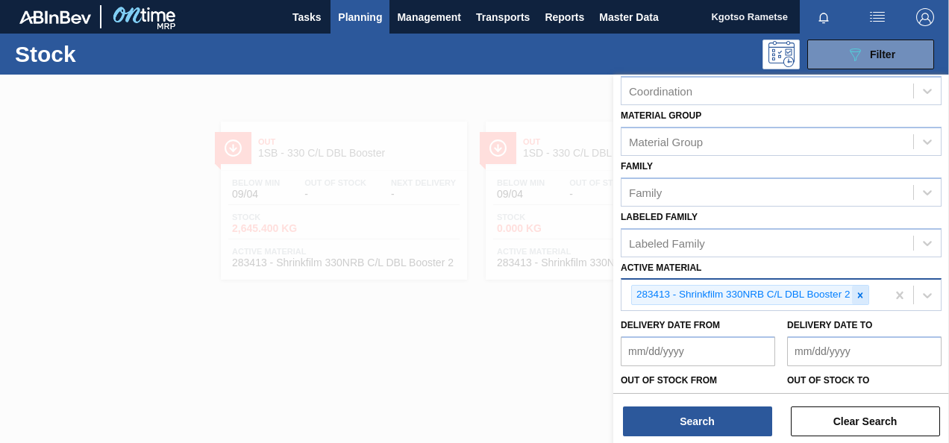
click at [855, 294] on icon at bounding box center [860, 295] width 10 height 10
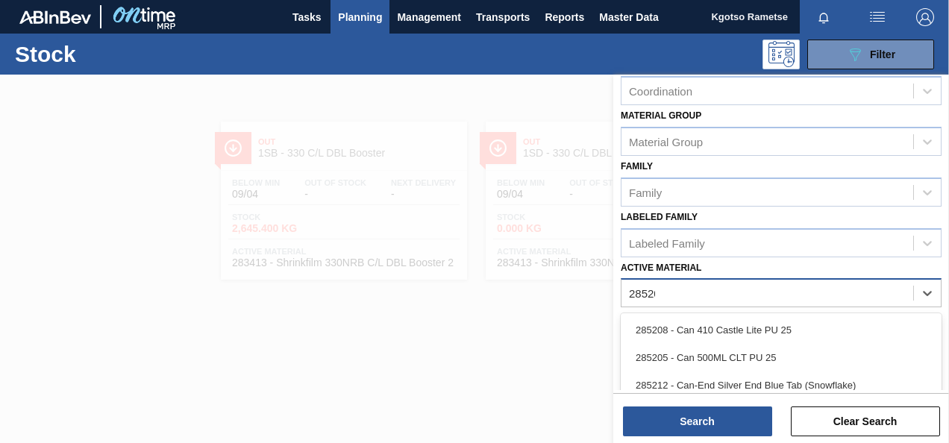
type Material "285200"
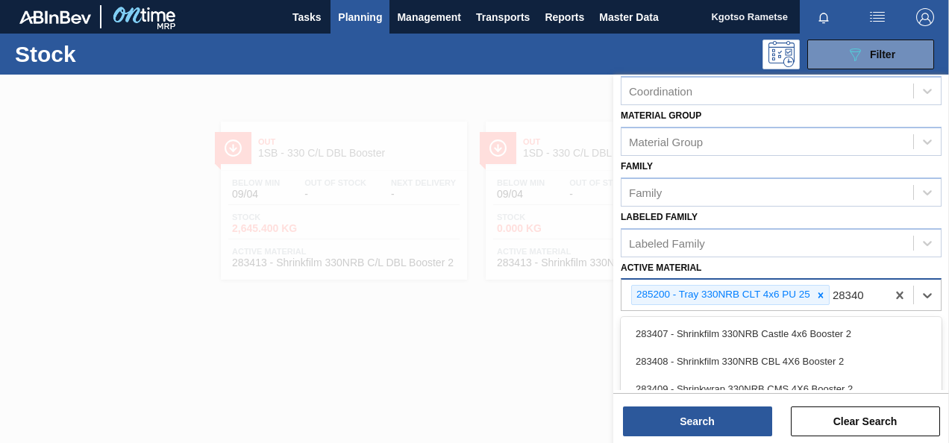
type Material "283406"
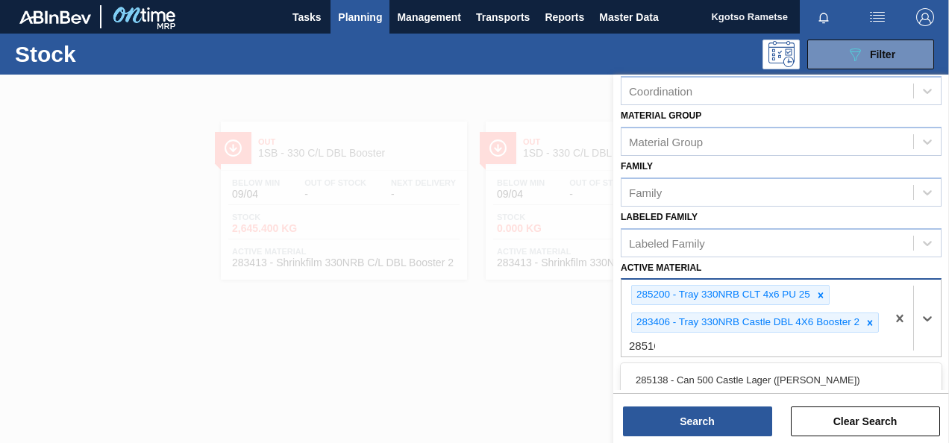
type Material "285162"
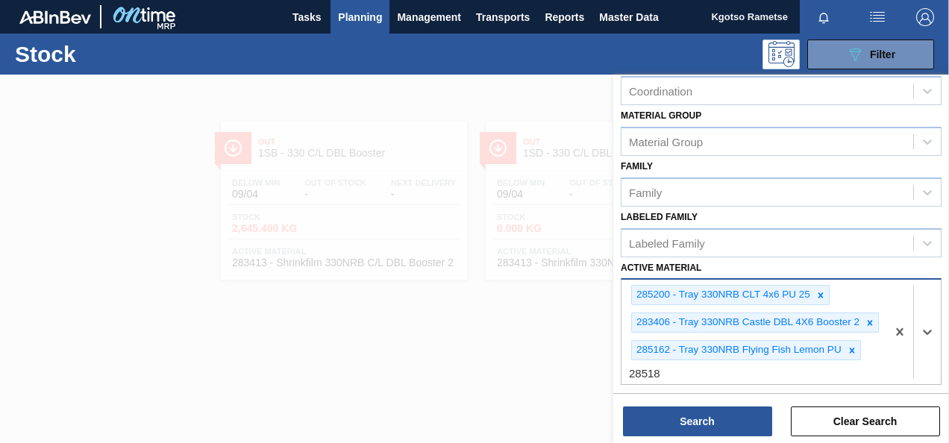
type Material "285187"
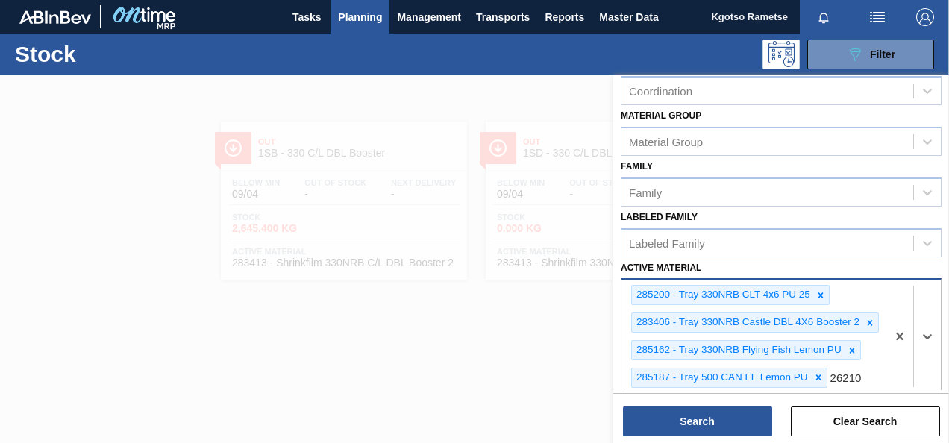
type Material "262108"
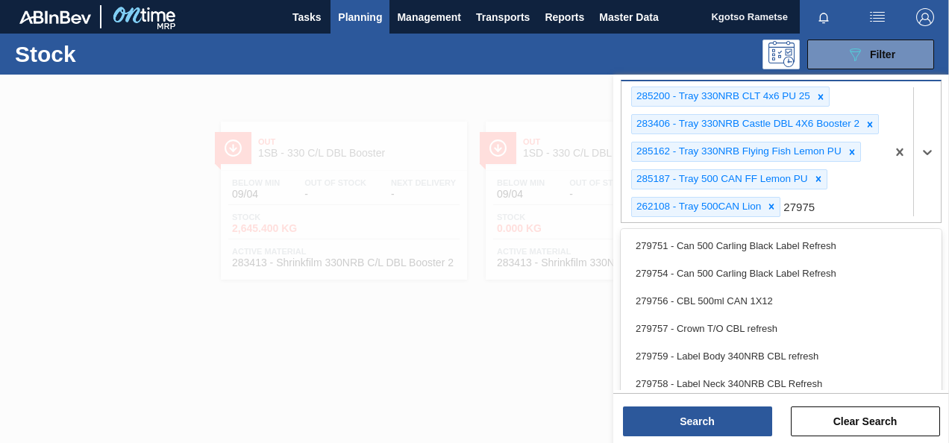
type Material "279752"
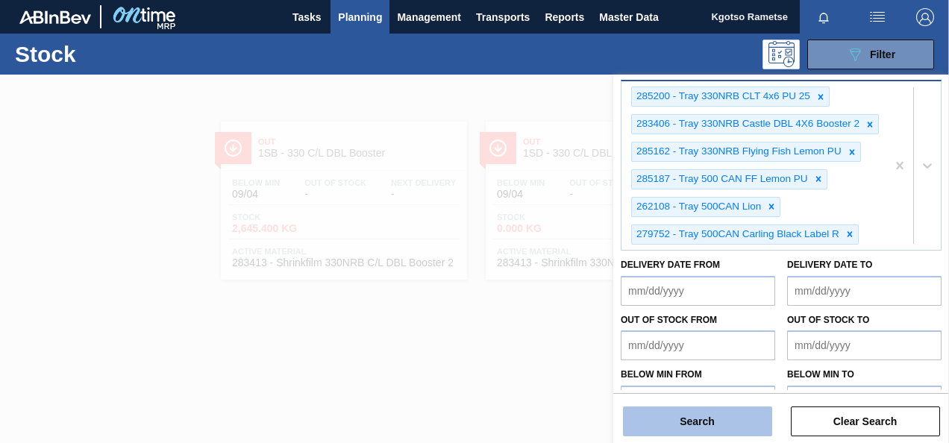
click at [668, 433] on button "Search" at bounding box center [697, 422] width 149 height 30
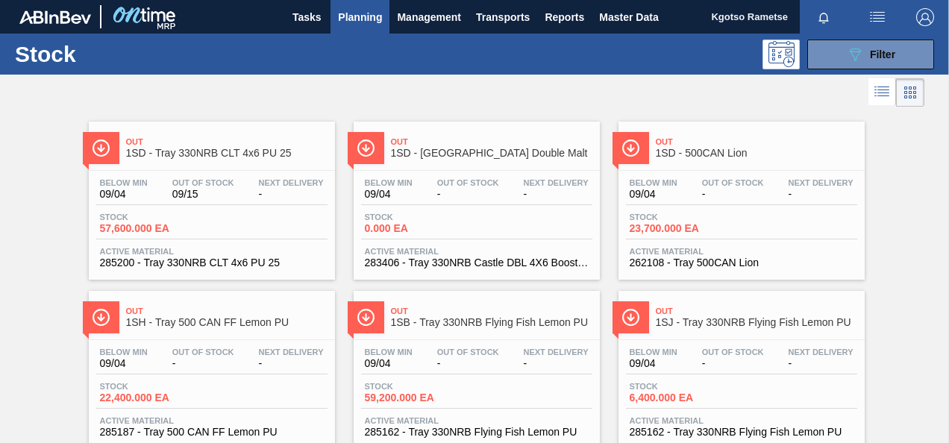
click at [277, 189] on span "-" at bounding box center [291, 194] width 65 height 11
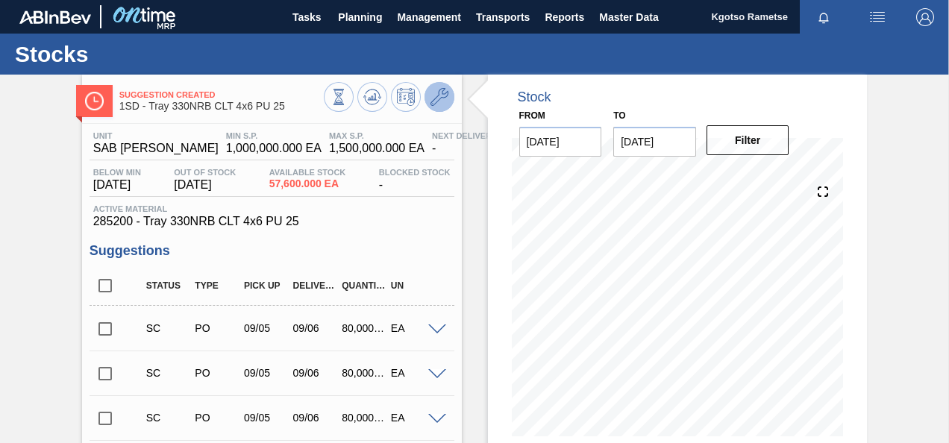
click at [443, 91] on icon at bounding box center [439, 97] width 18 height 18
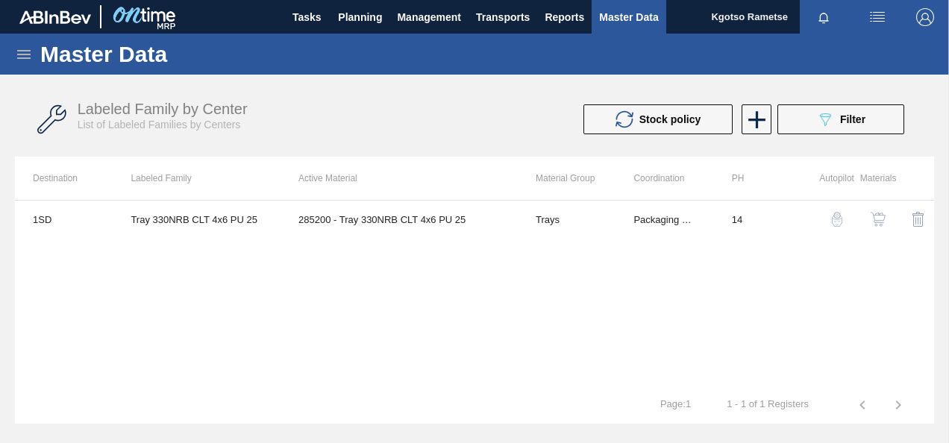
click at [885, 220] on img "button" at bounding box center [878, 219] width 15 height 15
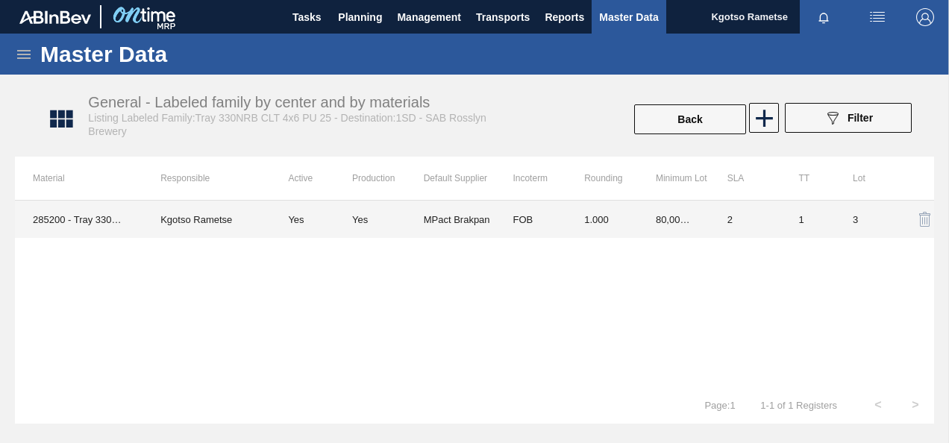
click at [733, 233] on td "2" at bounding box center [745, 219] width 72 height 37
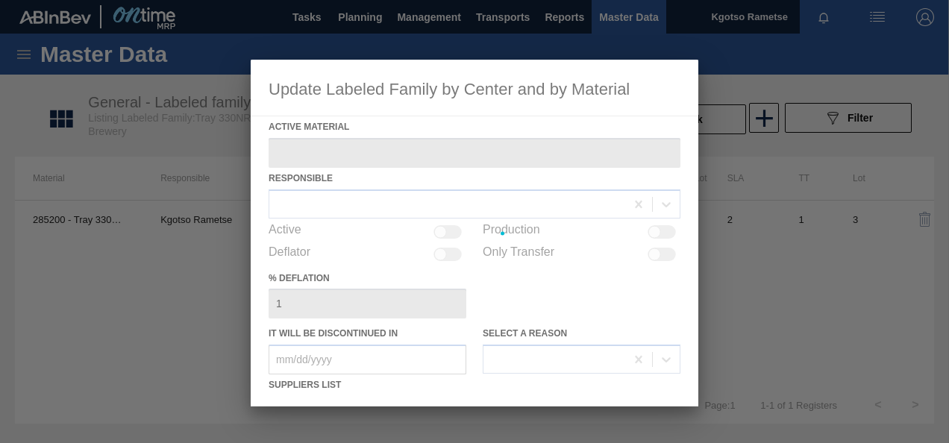
type Material "285200 - Tray 330NRB CLT 4x6 PU 25"
checkbox input "true"
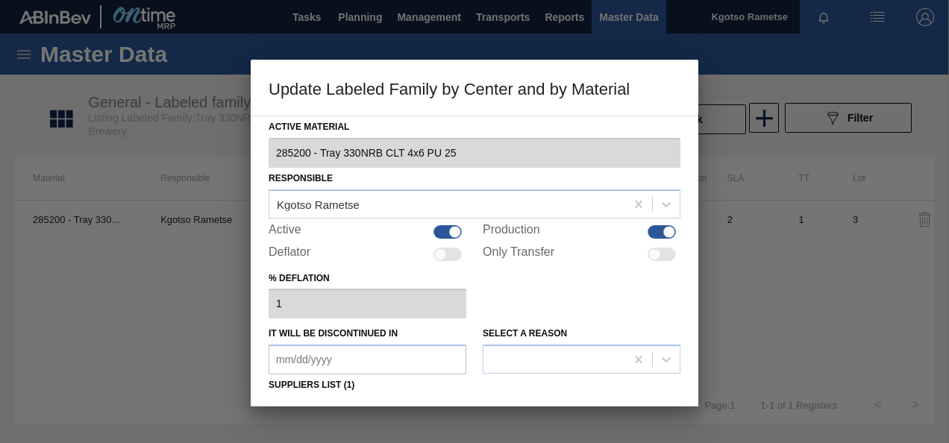
click at [542, 312] on div "% deflation 1" at bounding box center [475, 293] width 412 height 51
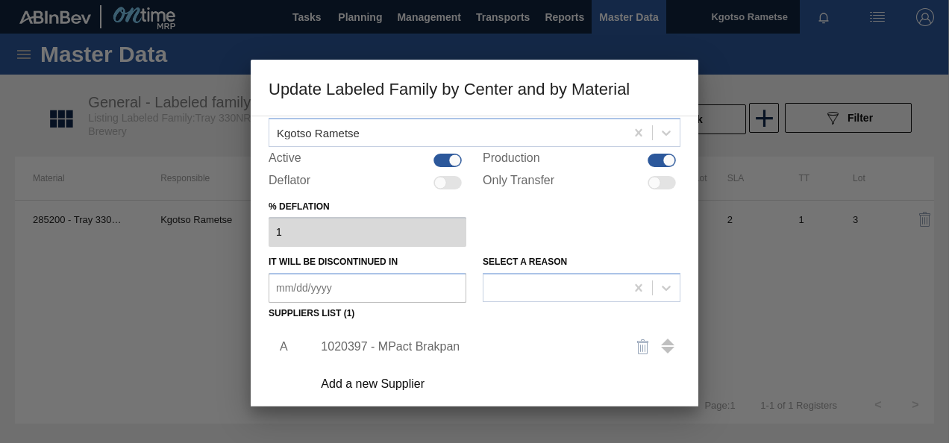
scroll to position [90, 0]
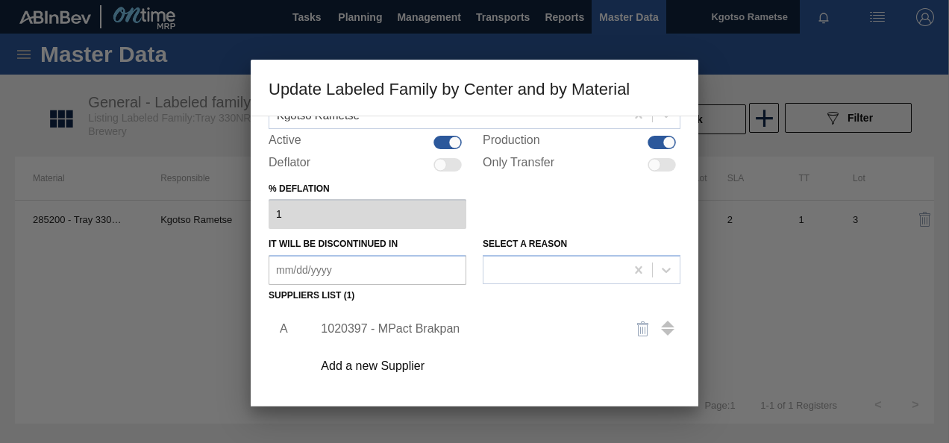
click at [440, 327] on div "1020397 - MPact Brakpan" at bounding box center [467, 328] width 292 height 13
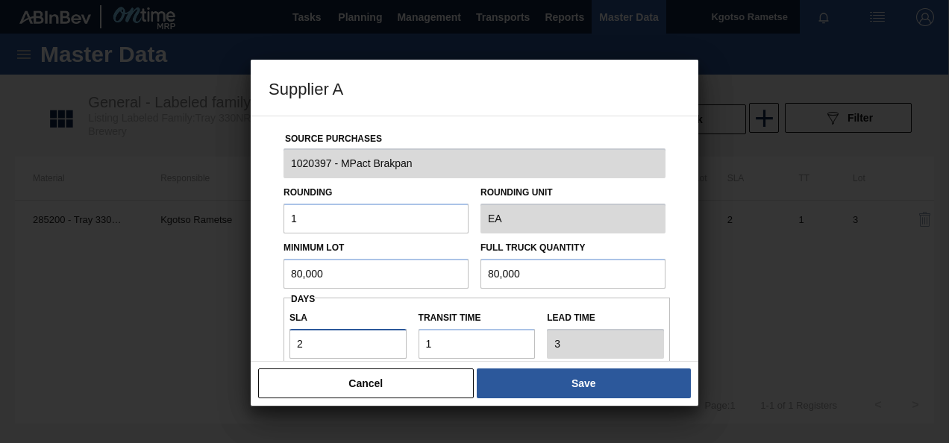
drag, startPoint x: 328, startPoint y: 341, endPoint x: 261, endPoint y: 355, distance: 68.6
click at [261, 355] on div "Source Purchases 1020397 - MPact Brakpan Rounding 1 Rounding Unit EA Minimum Lo…" at bounding box center [475, 239] width 448 height 246
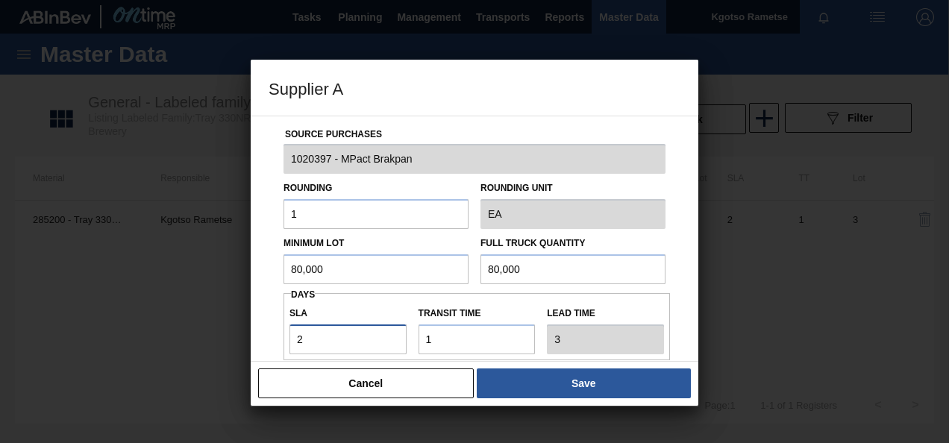
type input "0"
type input "1"
type input "0"
drag, startPoint x: 336, startPoint y: 281, endPoint x: 145, endPoint y: 261, distance: 192.0
click at [145, 261] on div "Supplier A Source Purchases 1020397 - MPact Brakpan Rounding 1 Rounding Unit EA…" at bounding box center [474, 221] width 949 height 443
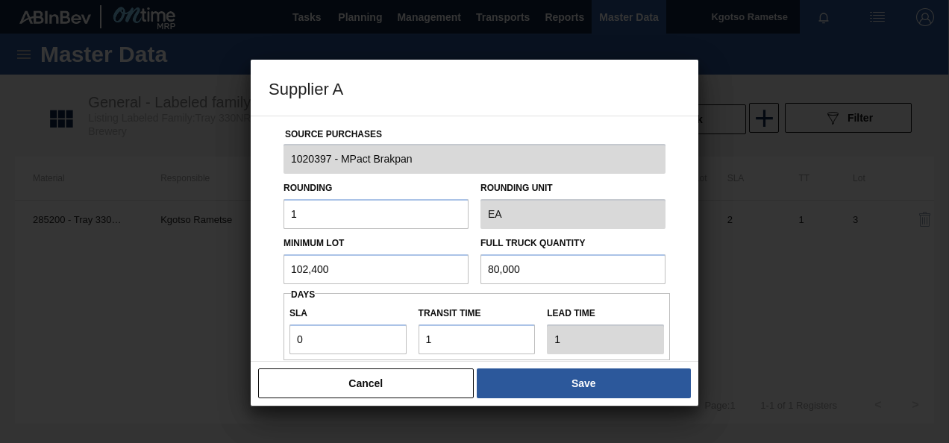
drag, startPoint x: 331, startPoint y: 266, endPoint x: 133, endPoint y: 234, distance: 201.0
click at [133, 234] on div "Supplier A Source Purchases 1020397 - MPact Brakpan Rounding 1 Rounding Unit EA…" at bounding box center [474, 221] width 949 height 443
type input "102,400"
drag, startPoint x: 564, startPoint y: 261, endPoint x: 25, endPoint y: 283, distance: 539.1
click at [25, 283] on div "Supplier A Source Purchases 1020397 - MPact Brakpan Rounding 1 Rounding Unit EA…" at bounding box center [474, 221] width 949 height 443
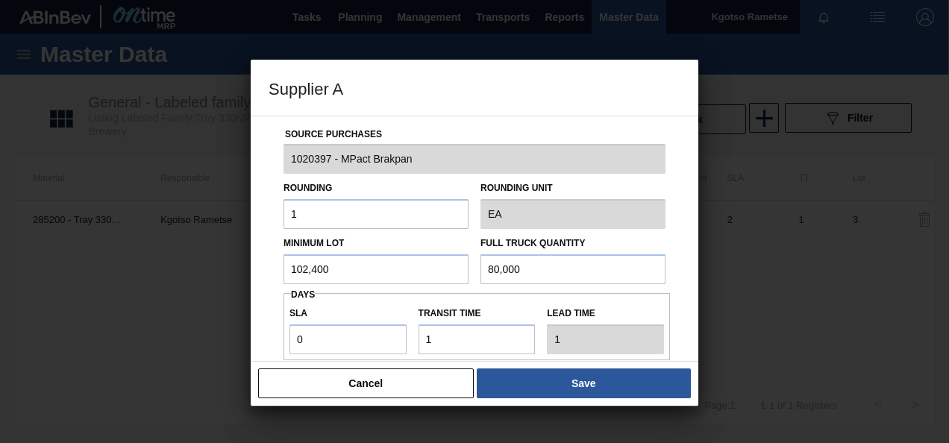
paste input "102,4"
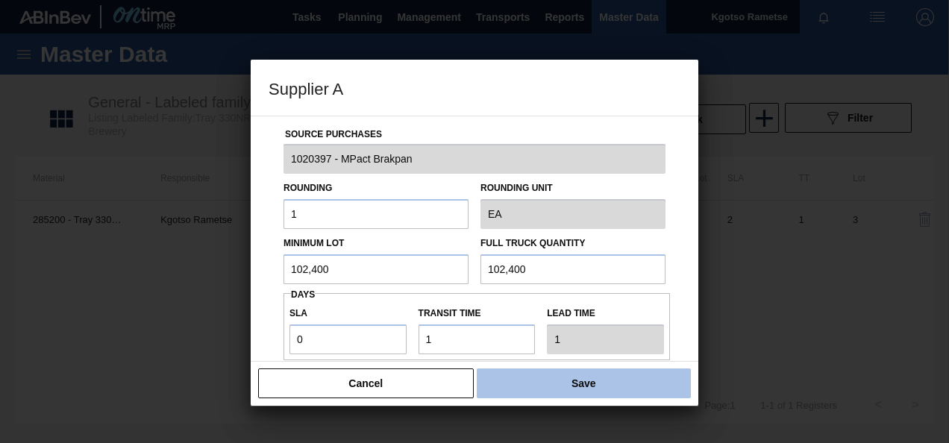
type input "102,400"
click at [527, 384] on button "Save" at bounding box center [584, 384] width 214 height 30
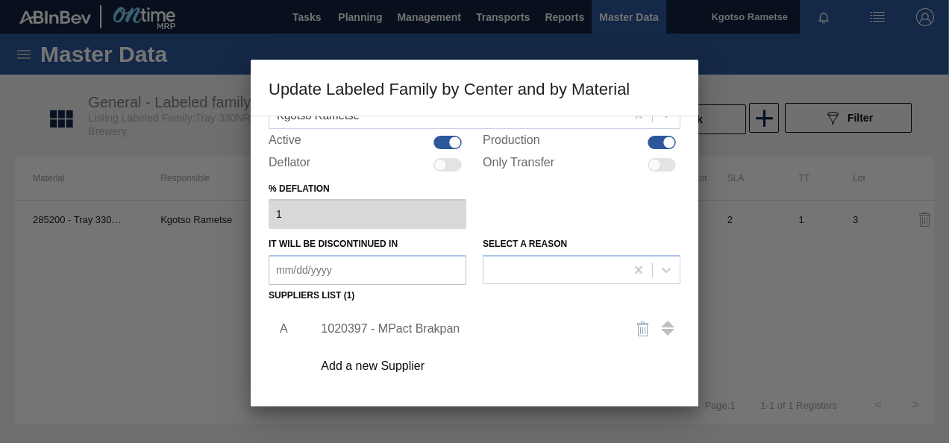
click at [562, 390] on div "A 1020397 - MPact Brakpan Add a new Supplier" at bounding box center [475, 394] width 412 height 175
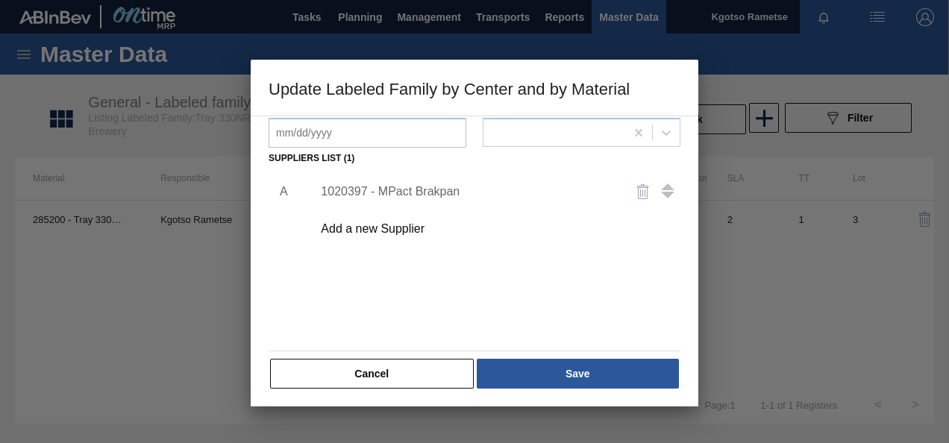
scroll to position [228, 0]
click at [562, 390] on div "Active Material 285200 - Tray 330NRB CLT 4x6 PU 25 Responsible Kgotso Rametse A…" at bounding box center [475, 261] width 448 height 291
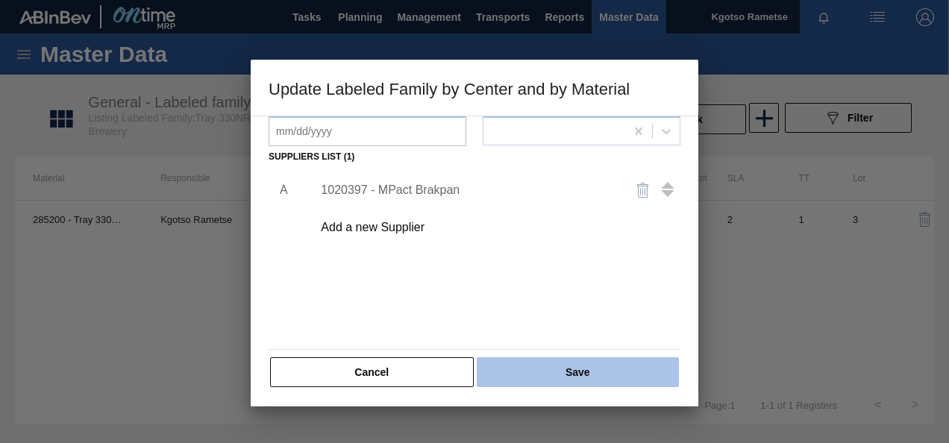
click at [555, 366] on button "Save" at bounding box center [578, 372] width 202 height 30
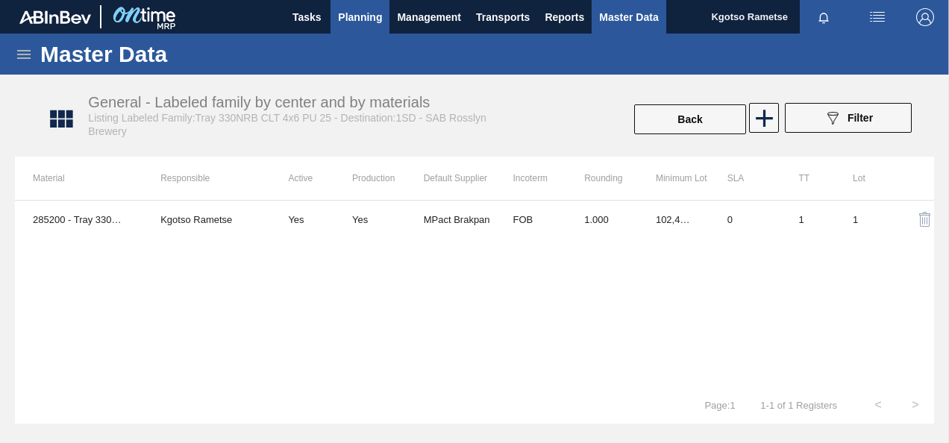
click at [346, 19] on span "Planning" at bounding box center [360, 17] width 44 height 18
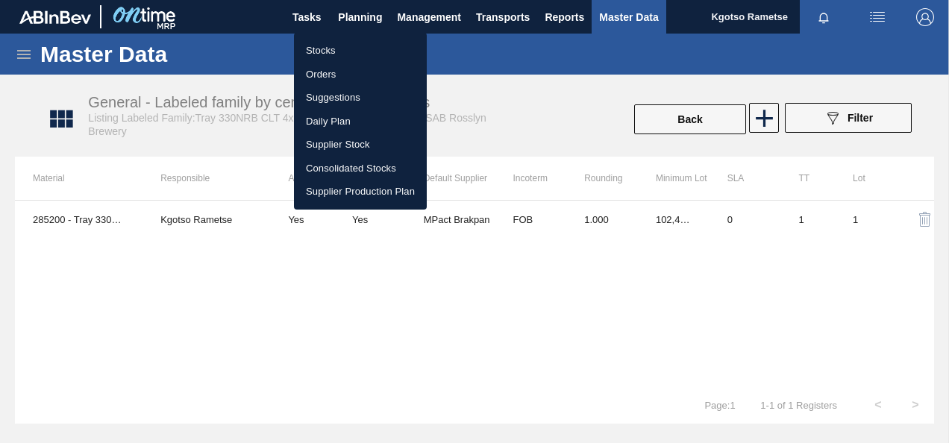
click at [342, 46] on li "Stocks" at bounding box center [360, 51] width 133 height 24
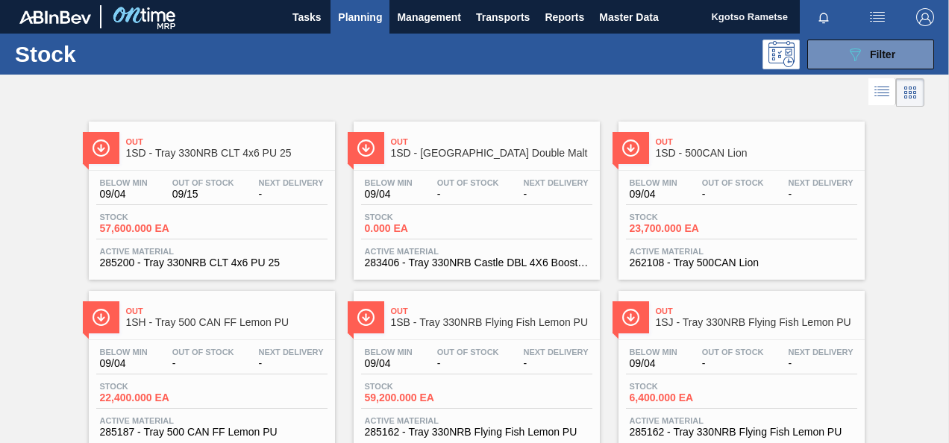
click at [457, 218] on span "Stock" at bounding box center [417, 217] width 104 height 9
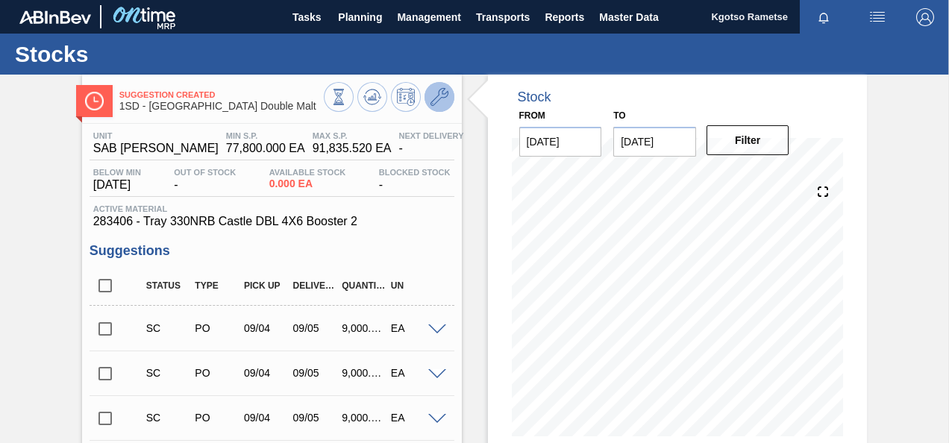
click at [442, 106] on span at bounding box center [439, 97] width 18 height 18
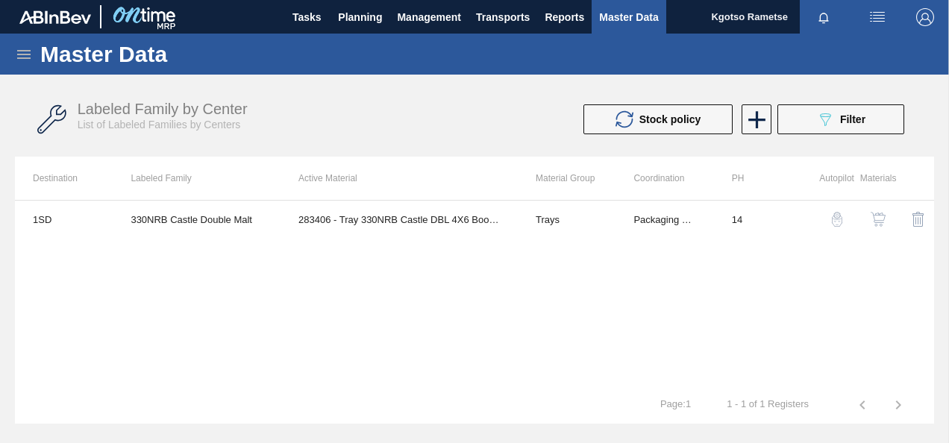
click at [881, 216] on img "button" at bounding box center [878, 219] width 15 height 15
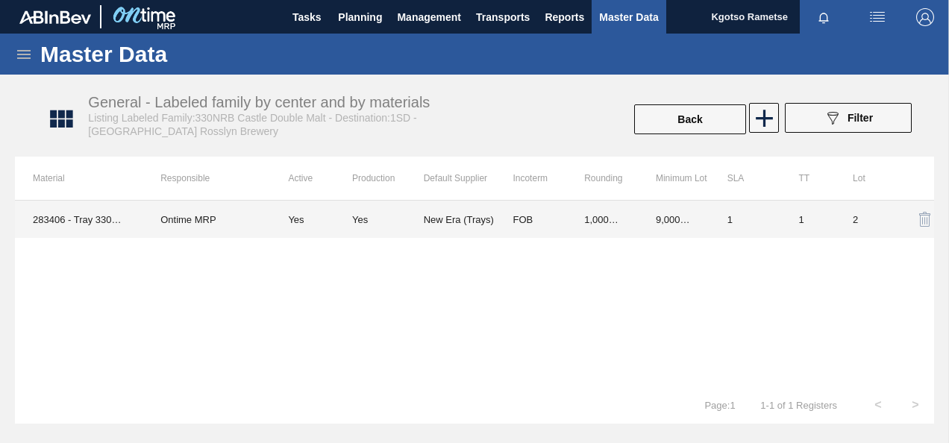
click at [630, 228] on td "1,000.000" at bounding box center [602, 219] width 72 height 37
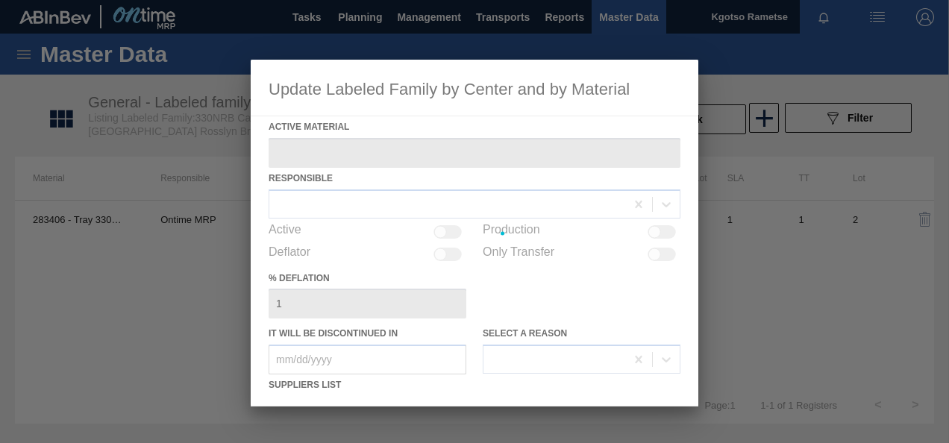
type Material "283406 - Tray 330NRB Castle DBL 4X6 Booster 2"
checkbox input "true"
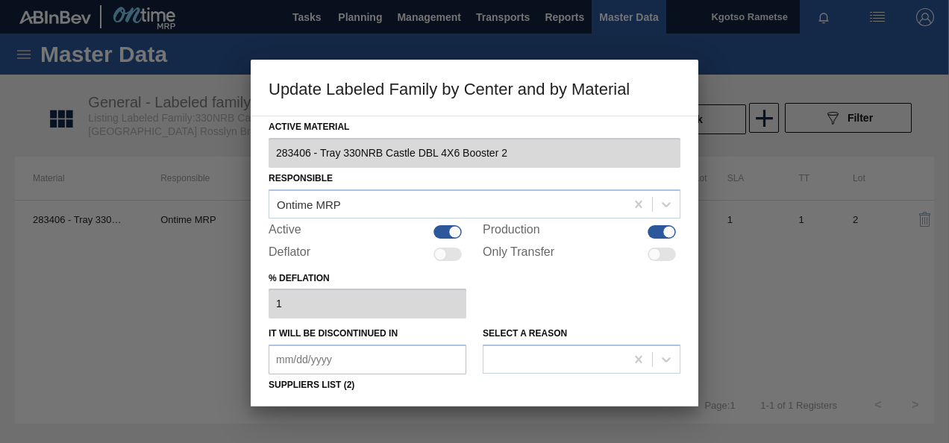
click at [586, 297] on div "% deflation 1" at bounding box center [475, 293] width 412 height 51
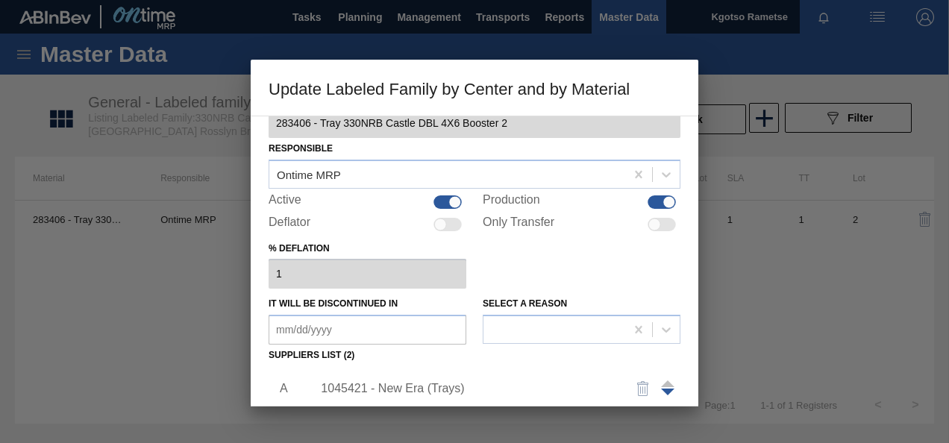
scroll to position [90, 0]
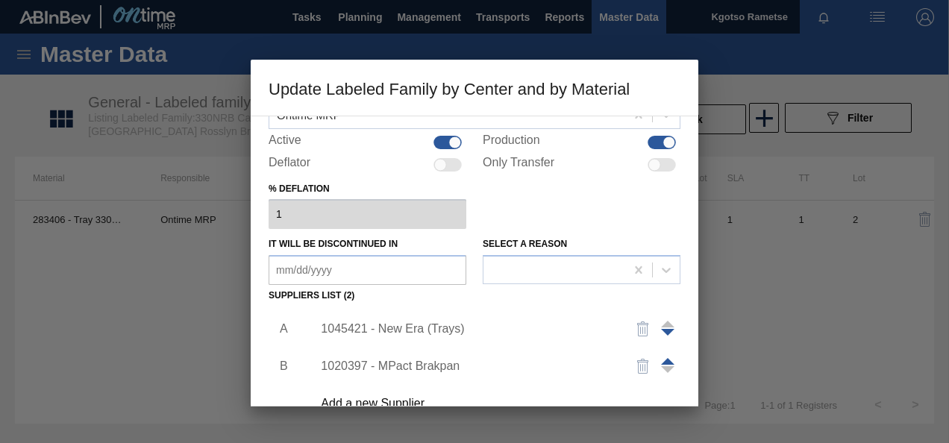
click at [410, 328] on div "1045421 - New Era (Trays)" at bounding box center [467, 328] width 292 height 13
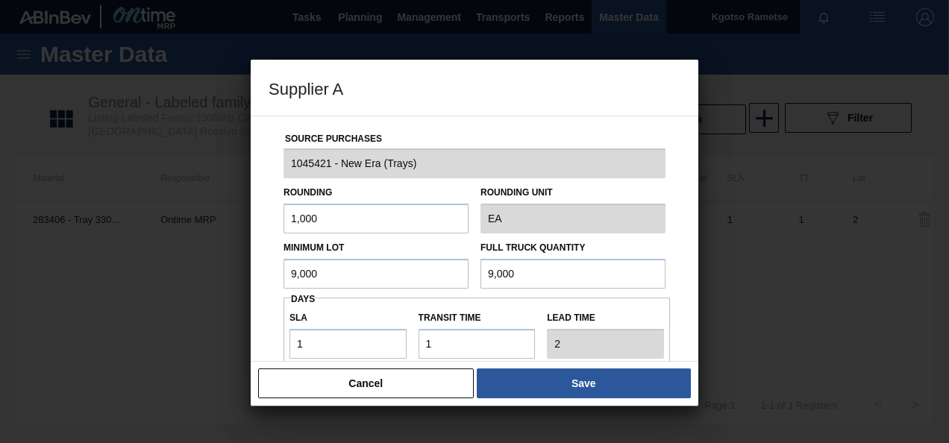
click at [330, 267] on input "9,000" at bounding box center [375, 274] width 185 height 30
drag, startPoint x: 330, startPoint y: 267, endPoint x: 254, endPoint y: 264, distance: 76.2
click at [254, 264] on div "Source Purchases 1045421 - New Era (Trays) Rounding 1,000 Rounding Unit EA Mini…" at bounding box center [475, 239] width 448 height 246
drag, startPoint x: 347, startPoint y: 269, endPoint x: 36, endPoint y: 232, distance: 313.2
click at [75, 248] on div "Supplier A Source Purchases 1045421 - New Era (Trays) Rounding 1,000 Rounding U…" at bounding box center [474, 221] width 949 height 443
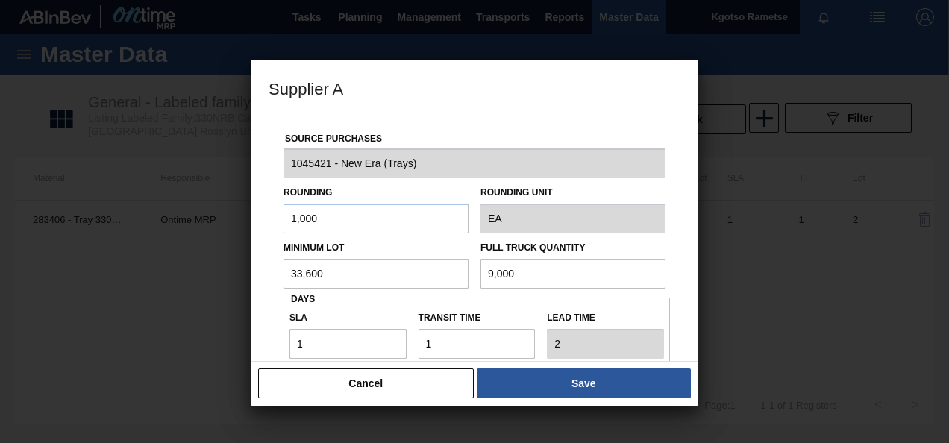
type input "33,600"
drag, startPoint x: 554, startPoint y: 270, endPoint x: 39, endPoint y: 210, distance: 518.2
click at [39, 210] on div "Supplier A Source Purchases 1045421 - New Era (Trays) Rounding 1,000 Rounding U…" at bounding box center [474, 221] width 949 height 443
paste input "33,6"
type input "33,600"
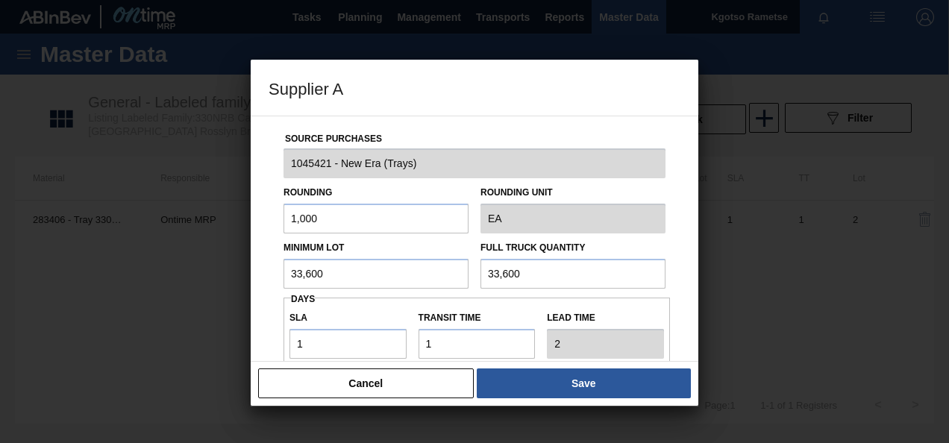
click at [257, 286] on div "Source Purchases 1045421 - New Era (Trays) Rounding 1,000 Rounding Unit EA Mini…" at bounding box center [475, 239] width 448 height 246
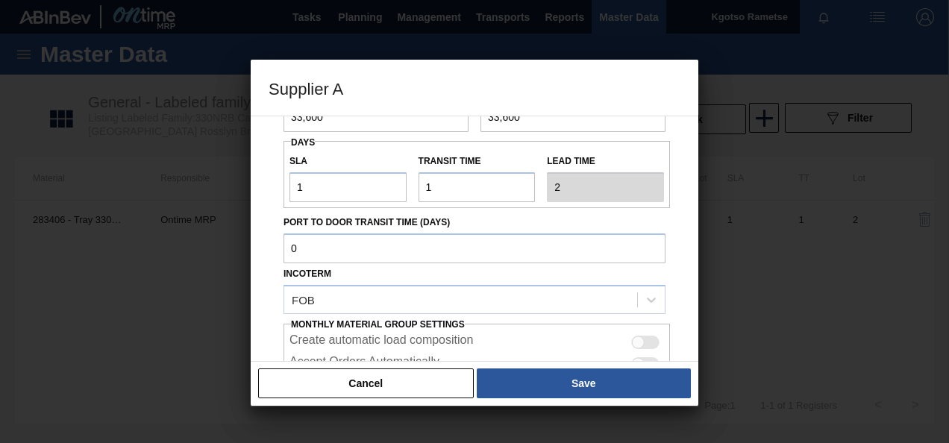
scroll to position [179, 0]
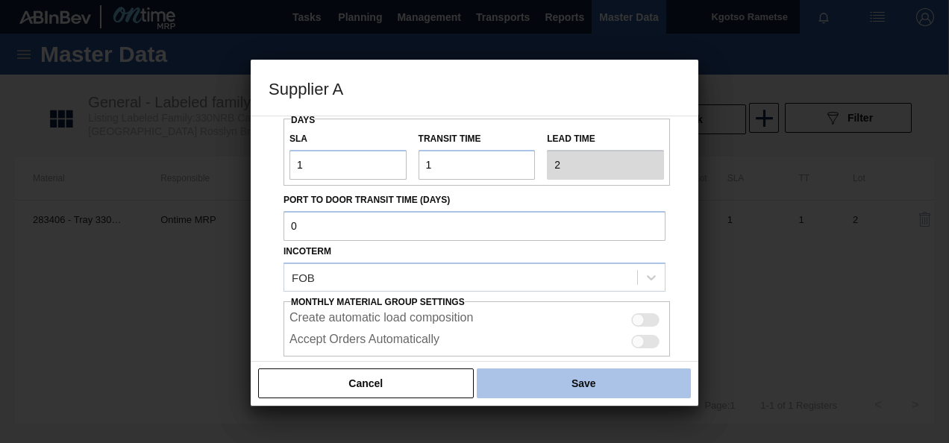
click at [603, 385] on button "Save" at bounding box center [584, 384] width 214 height 30
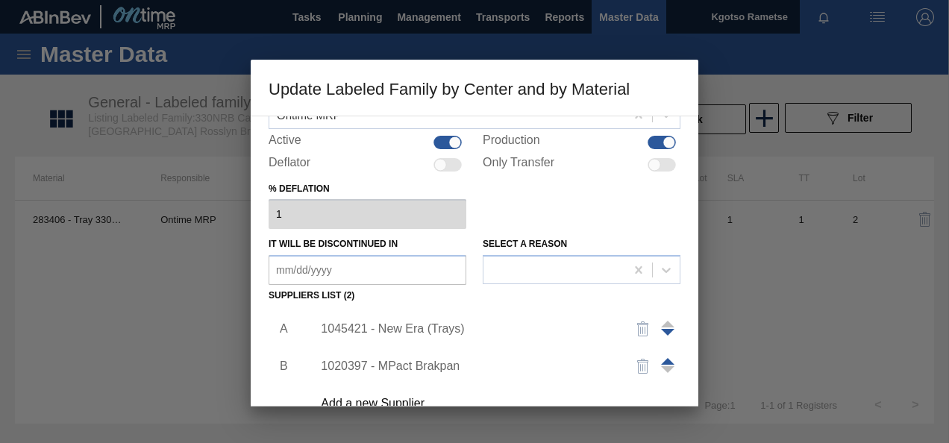
click at [596, 382] on div "1020397 - MPact Brakpan" at bounding box center [492, 366] width 377 height 37
click at [599, 392] on div "Add a new Supplier" at bounding box center [492, 403] width 377 height 37
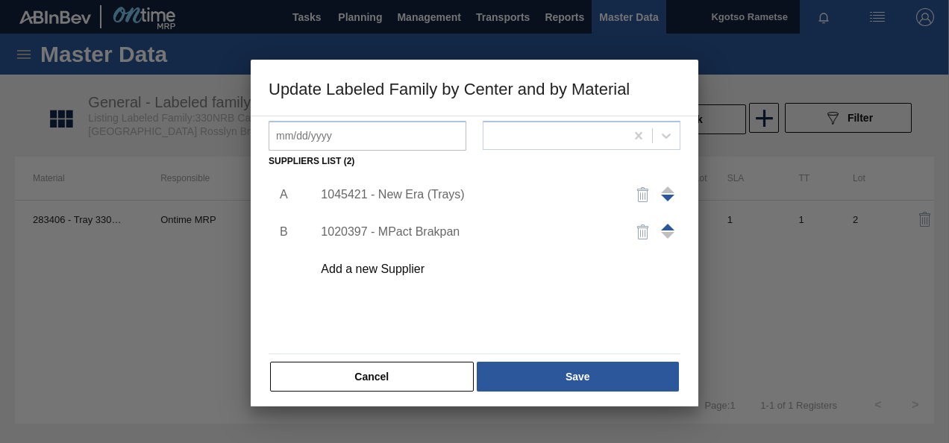
scroll to position [228, 0]
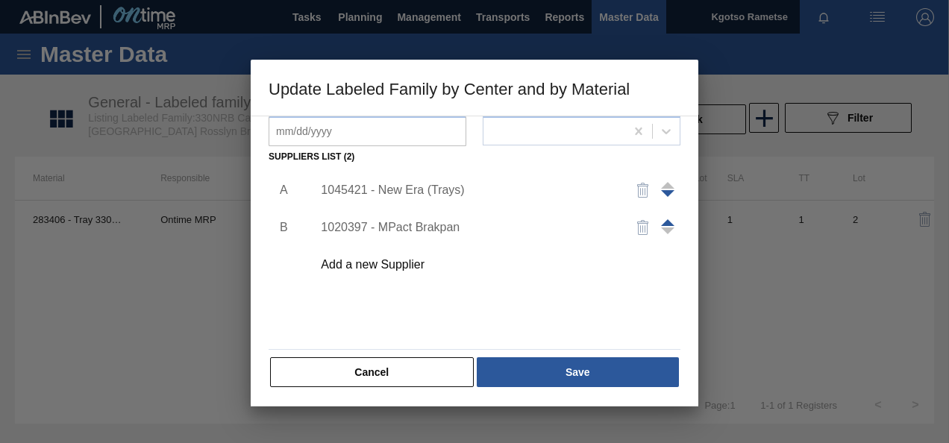
click at [599, 392] on div "Active Material 283406 - Tray 330NRB Castle DBL 4X6 Booster 2 Responsible Ontim…" at bounding box center [475, 261] width 448 height 291
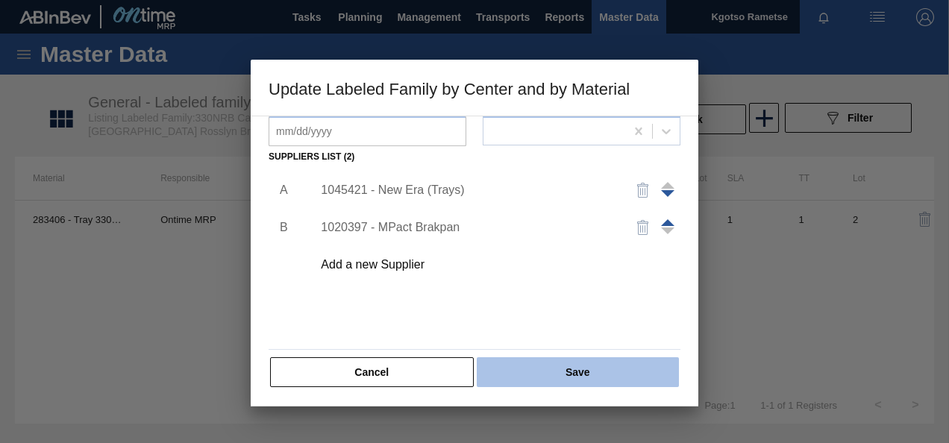
click at [597, 372] on button "Save" at bounding box center [578, 372] width 202 height 30
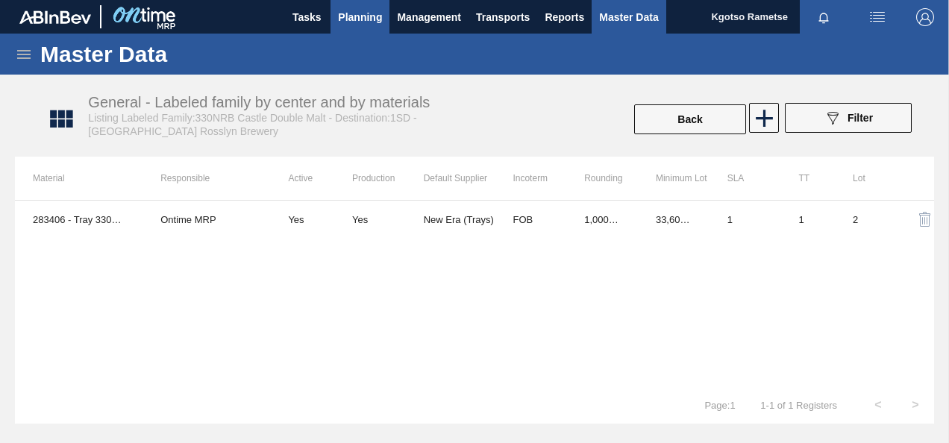
click at [350, 9] on span "Planning" at bounding box center [360, 17] width 44 height 18
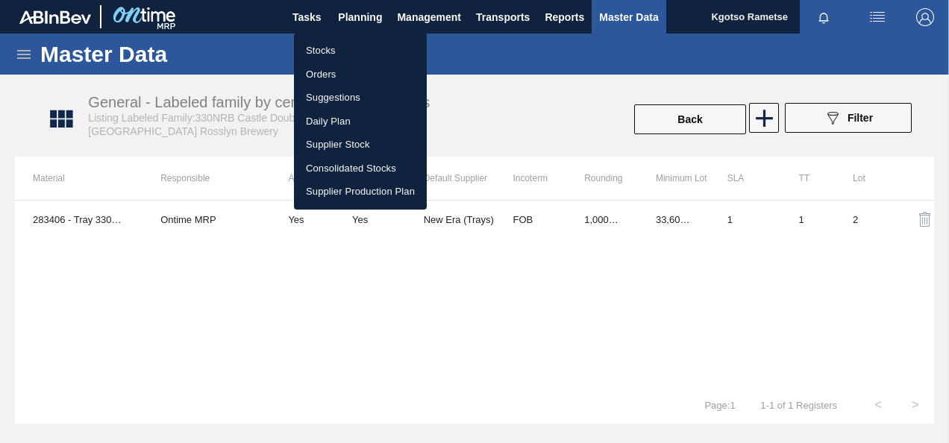
click at [327, 46] on li "Stocks" at bounding box center [360, 51] width 133 height 24
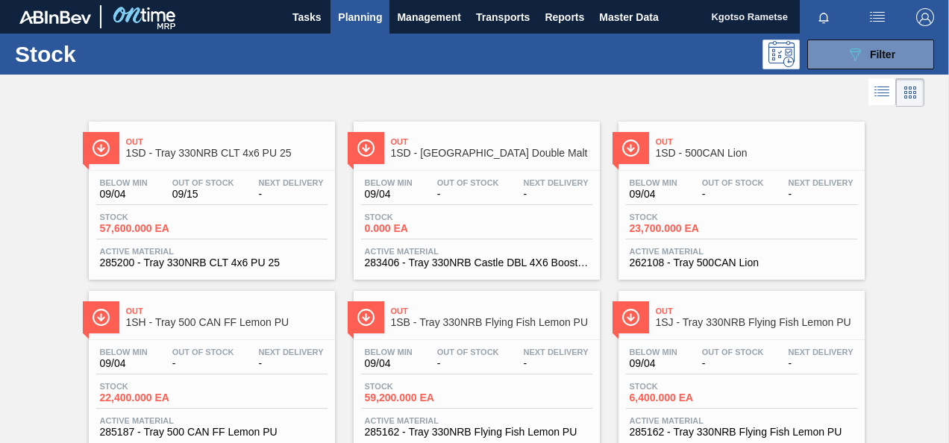
click at [469, 379] on div "Below Min 09/04 Out Of Stock - Next Delivery - Stock 59,200.000 EA Active Mater…" at bounding box center [477, 390] width 246 height 101
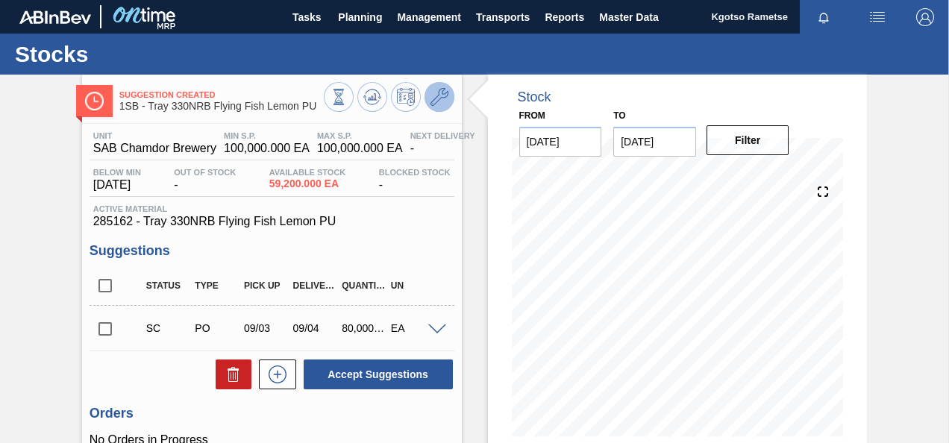
click at [445, 103] on icon at bounding box center [439, 97] width 18 height 18
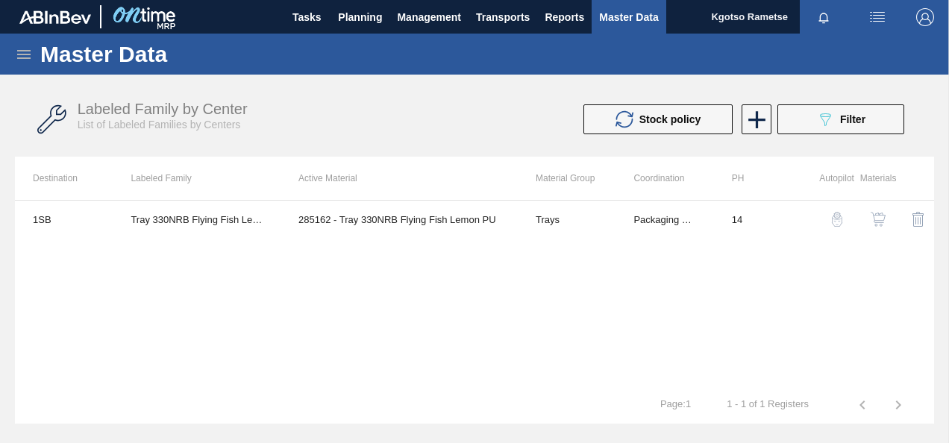
click at [877, 228] on button "button" at bounding box center [878, 219] width 36 height 36
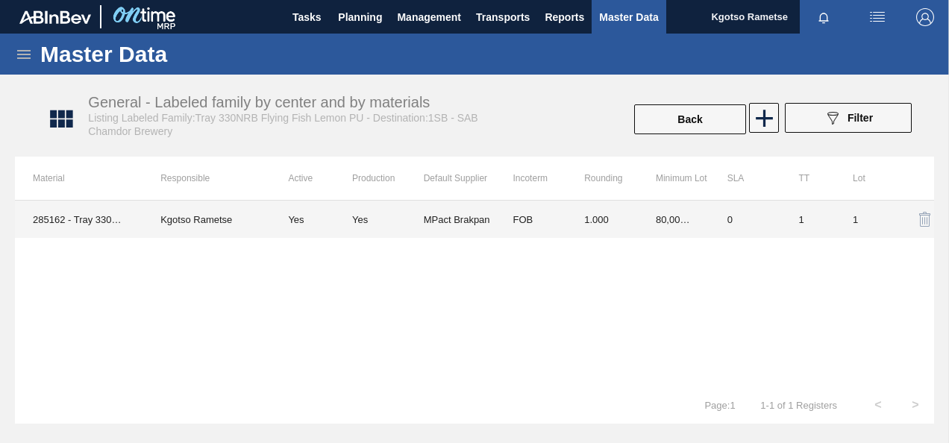
click at [679, 228] on td "80,000.000" at bounding box center [674, 219] width 72 height 37
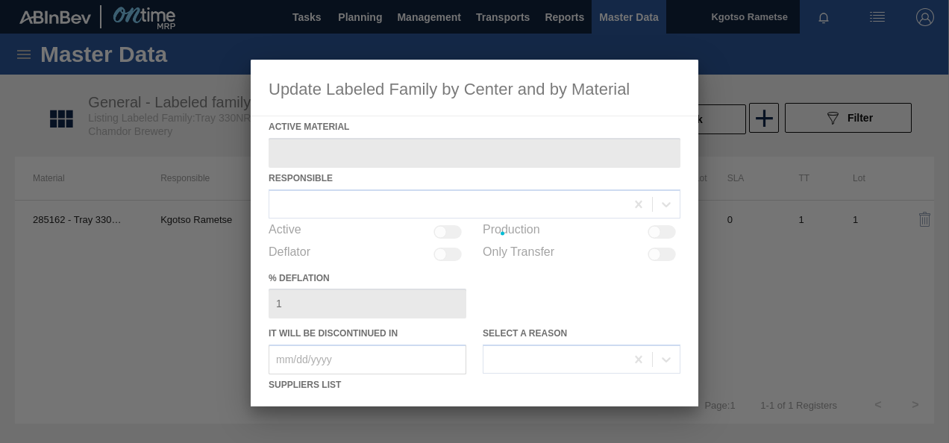
type Material "285162 - Tray 330NRB Flying Fish Lemon PU"
checkbox input "true"
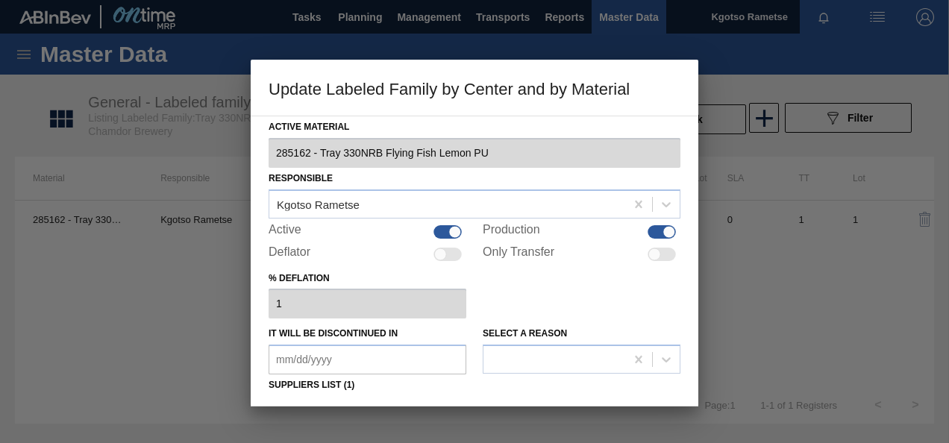
click at [536, 297] on div "% deflation 1" at bounding box center [475, 293] width 412 height 51
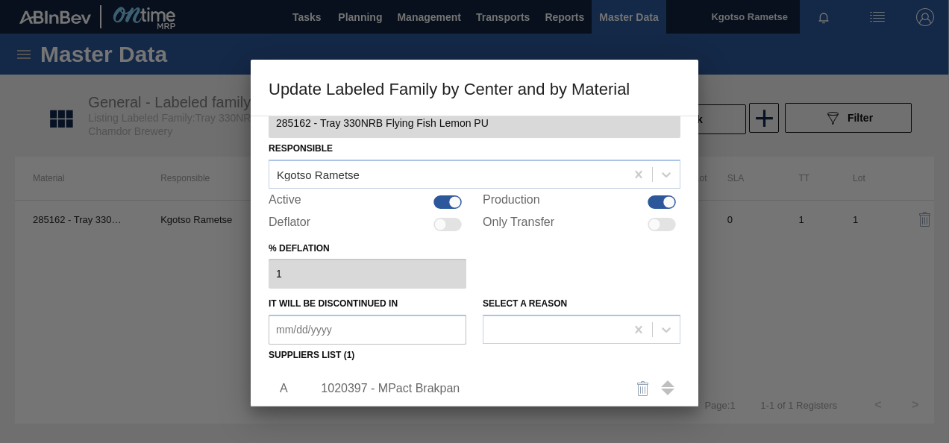
scroll to position [90, 0]
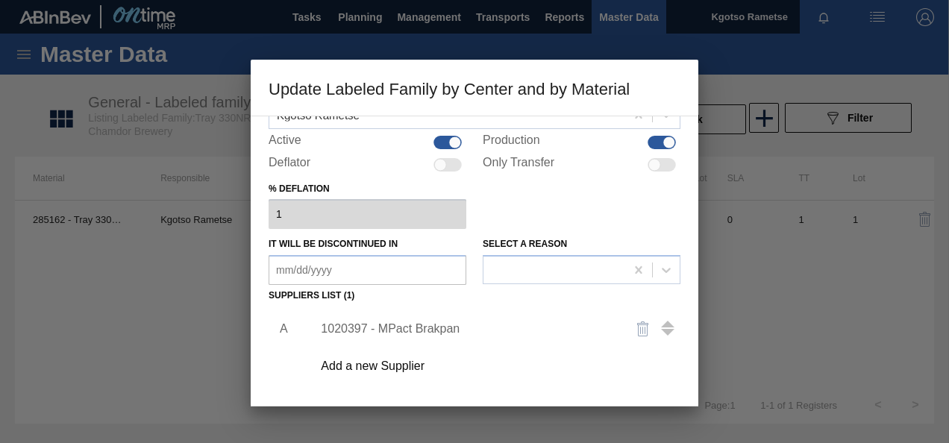
click at [395, 325] on div "1020397 - MPact Brakpan" at bounding box center [467, 328] width 292 height 13
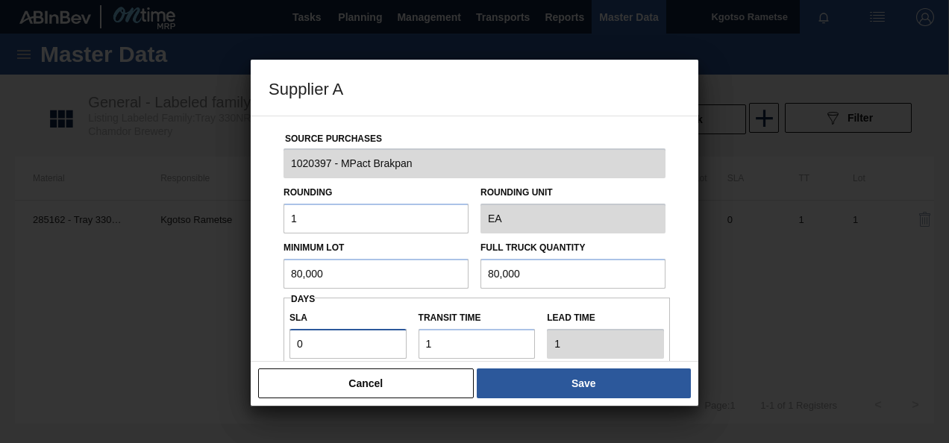
drag, startPoint x: 296, startPoint y: 346, endPoint x: 307, endPoint y: 342, distance: 12.1
click at [307, 342] on input "0" at bounding box center [347, 344] width 117 height 30
type input "1"
type input "2"
type input "1"
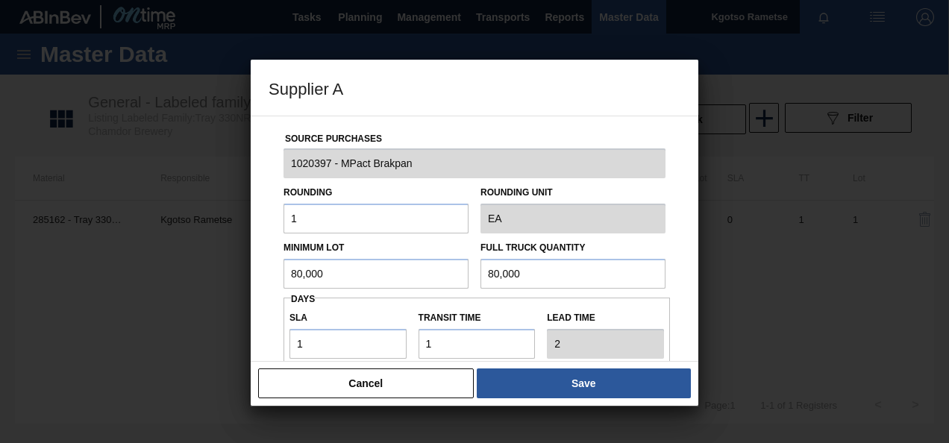
click at [265, 351] on div "Source Purchases 1020397 - MPact Brakpan Rounding 1 Rounding Unit EA Minimum Lo…" at bounding box center [475, 239] width 448 height 246
click at [390, 272] on input "80,000" at bounding box center [375, 274] width 185 height 30
drag, startPoint x: 392, startPoint y: 274, endPoint x: 0, endPoint y: 251, distance: 393.1
click at [0, 0] on html "Tasks Planning Management Transports Reports Master Data Kgotso [PERSON_NAME] a…" at bounding box center [474, 0] width 949 height 0
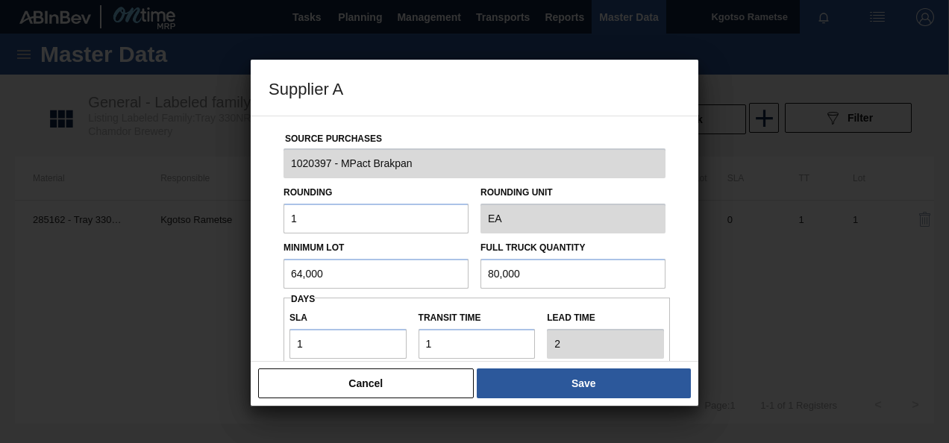
drag, startPoint x: 341, startPoint y: 275, endPoint x: 107, endPoint y: 292, distance: 234.9
click at [156, 300] on div "Supplier A Source Purchases 1020397 - MPact Brakpan Rounding 1 Rounding Unit EA…" at bounding box center [474, 221] width 949 height 443
type input "64,000"
drag, startPoint x: 581, startPoint y: 270, endPoint x: 118, endPoint y: 266, distance: 463.3
click at [118, 266] on div "Supplier A Source Purchases 1020397 - MPact Brakpan Rounding 1 Rounding Unit EA…" at bounding box center [474, 221] width 949 height 443
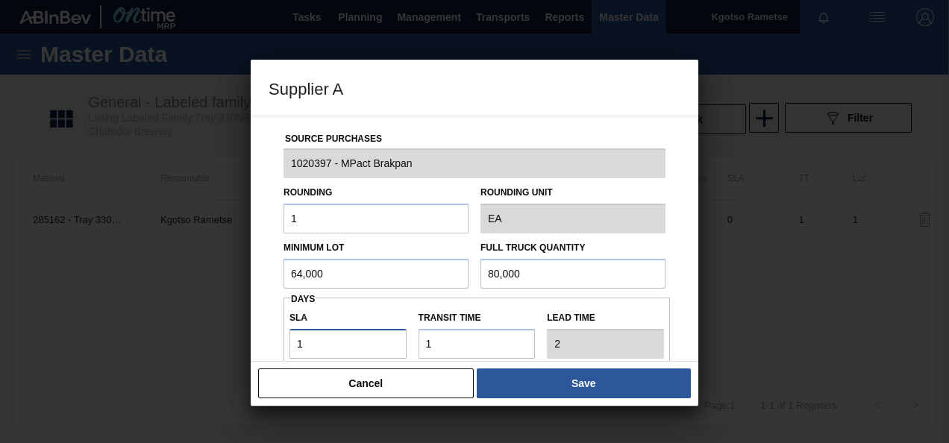
drag, startPoint x: 326, startPoint y: 334, endPoint x: 199, endPoint y: 350, distance: 127.8
click at [199, 350] on div "Supplier A Source Purchases 1020397 - MPact Brakpan Rounding 1 Rounding Unit EA…" at bounding box center [474, 221] width 949 height 443
type input "0"
type input "1"
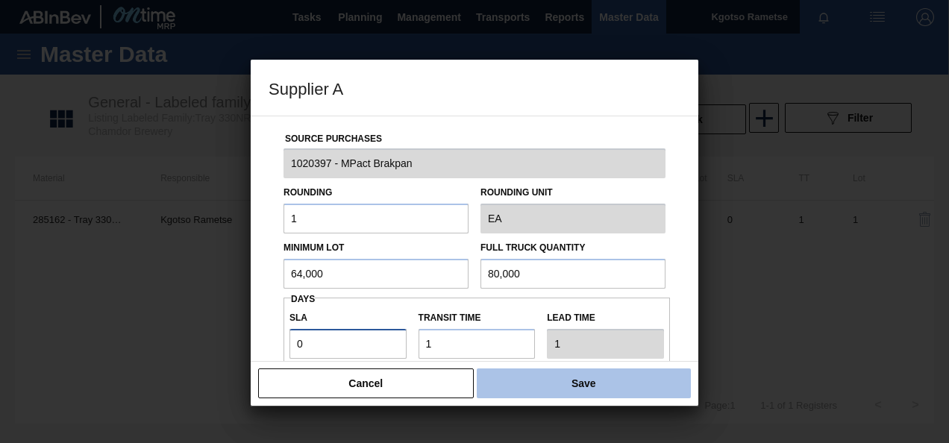
type input "0"
click at [503, 383] on button "Save" at bounding box center [584, 384] width 214 height 30
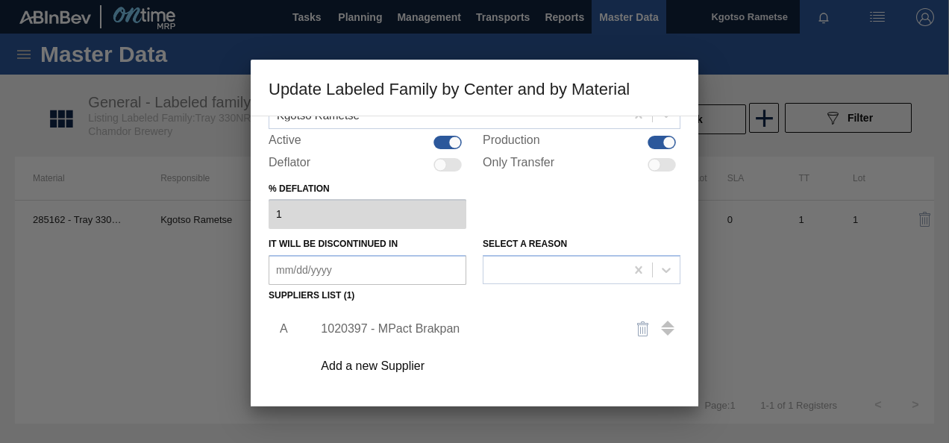
click at [283, 385] on div "A 1020397 - MPact Brakpan Add a new Supplier" at bounding box center [475, 394] width 412 height 175
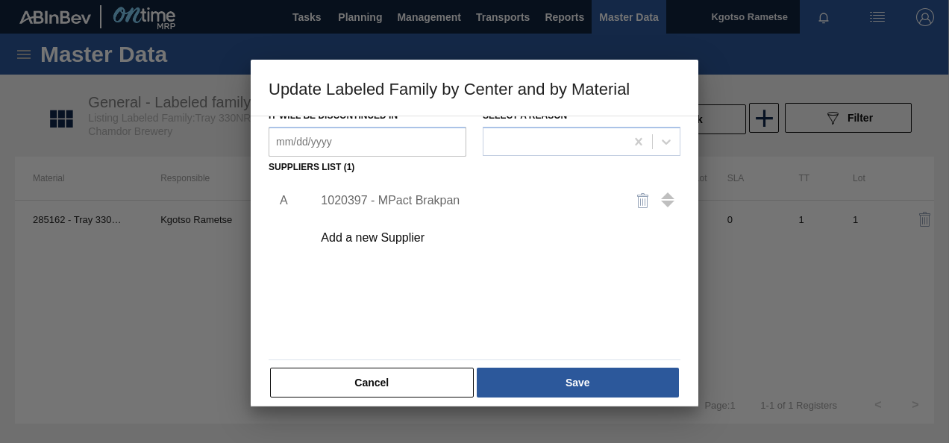
scroll to position [228, 0]
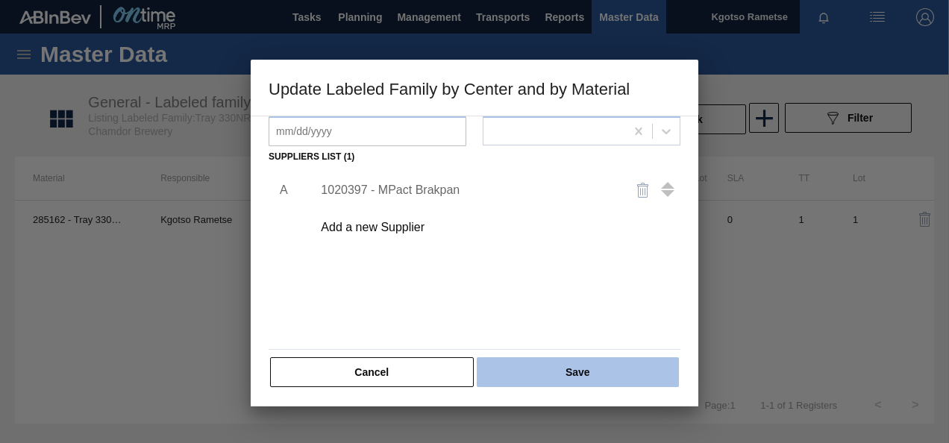
click at [499, 369] on button "Save" at bounding box center [578, 372] width 202 height 30
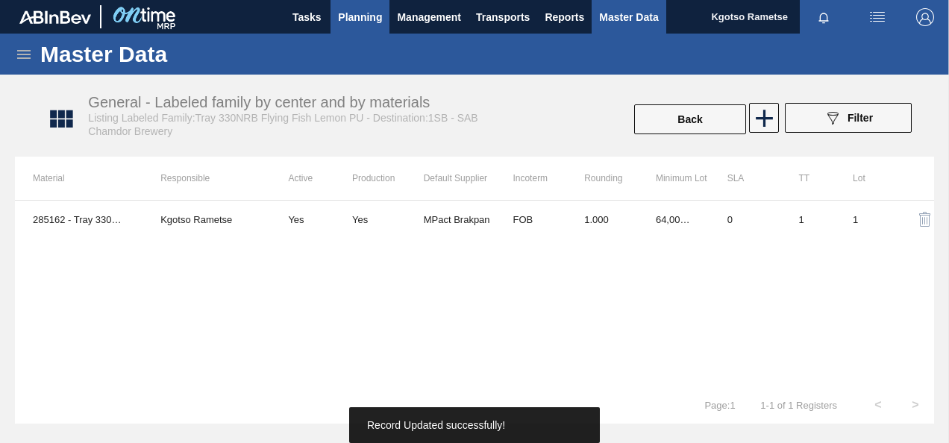
click at [357, 24] on span "Planning" at bounding box center [360, 17] width 44 height 18
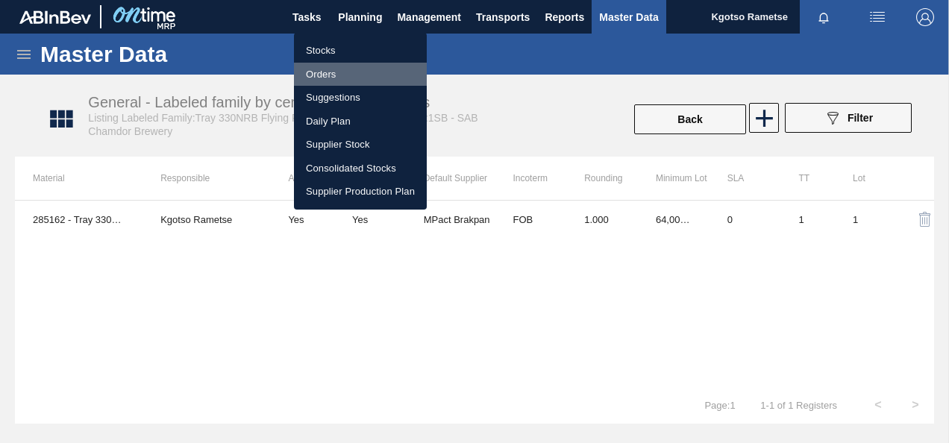
click at [328, 64] on li "Orders" at bounding box center [360, 75] width 133 height 24
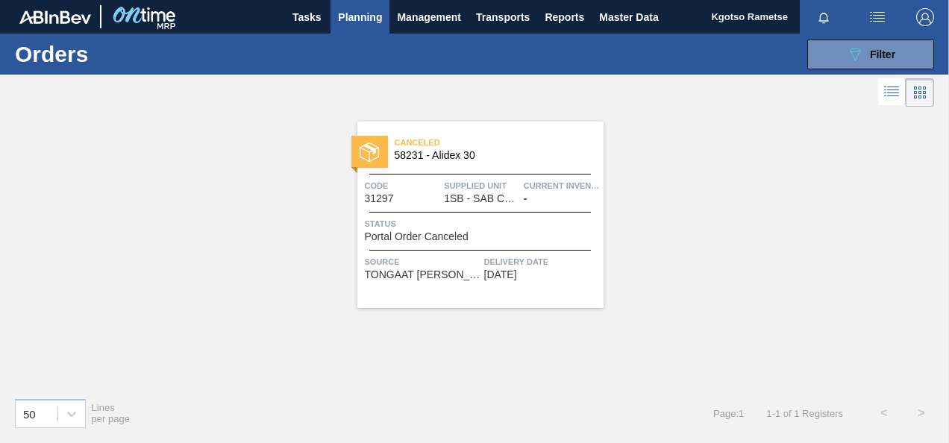
click at [339, 24] on span "Planning" at bounding box center [360, 17] width 44 height 18
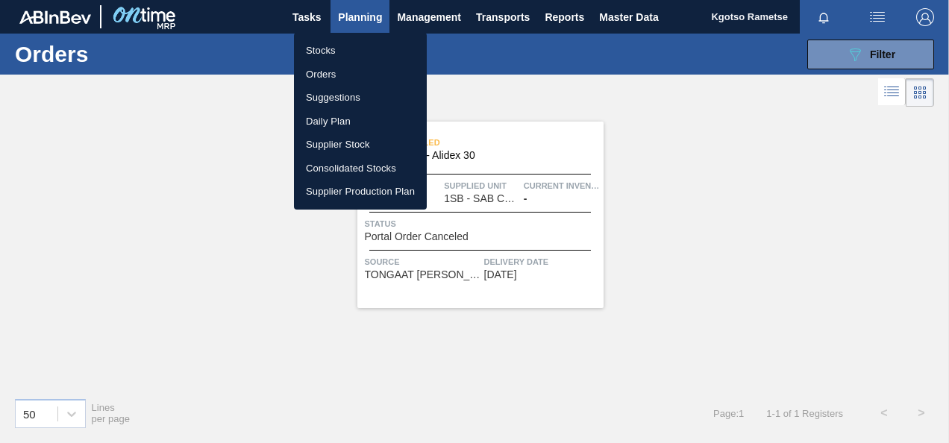
click at [335, 49] on li "Stocks" at bounding box center [360, 51] width 133 height 24
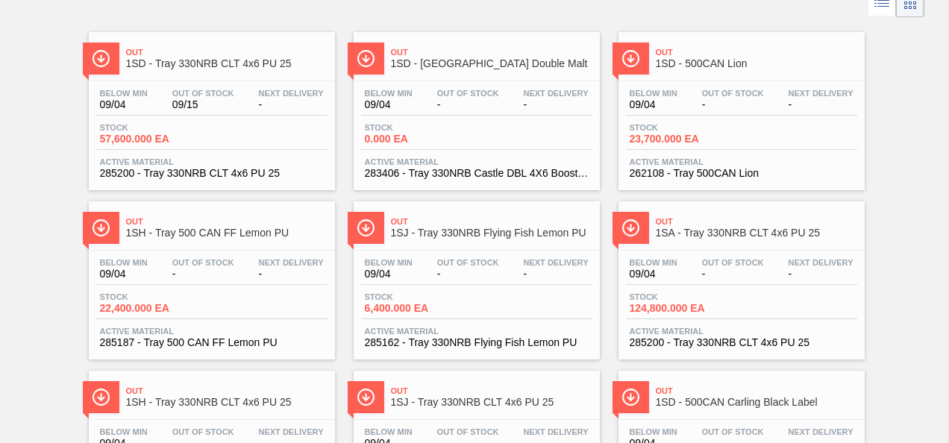
scroll to position [119, 0]
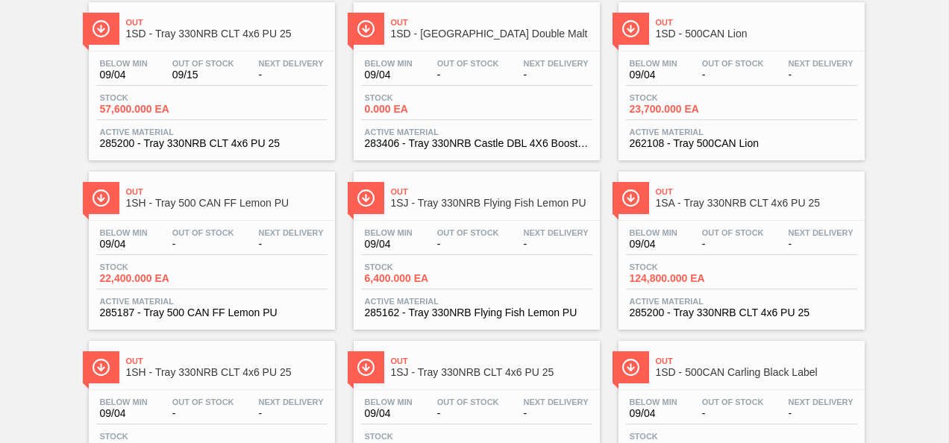
click at [169, 205] on span "1SH - Tray 500 CAN FF Lemon PU" at bounding box center [226, 203] width 201 height 11
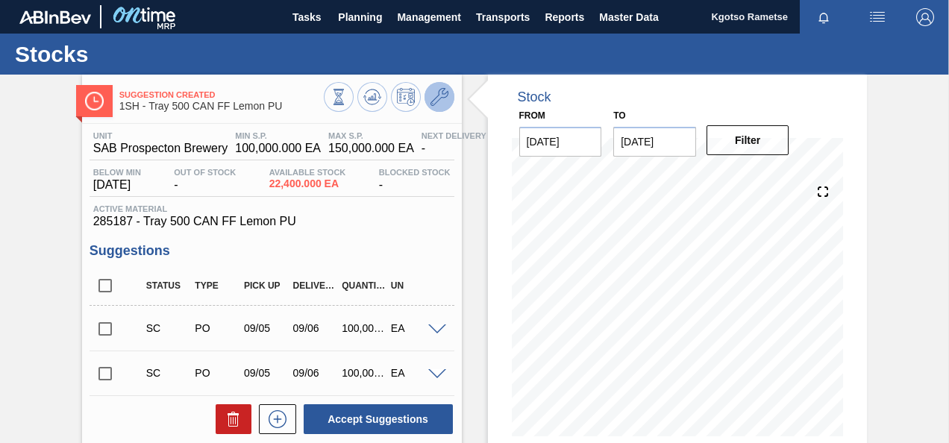
click at [436, 111] on button at bounding box center [439, 97] width 30 height 30
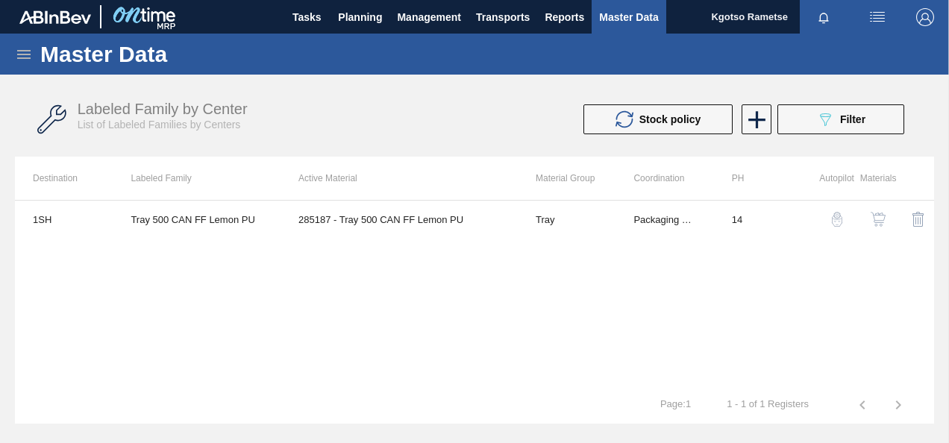
click at [879, 219] on img "button" at bounding box center [878, 219] width 15 height 15
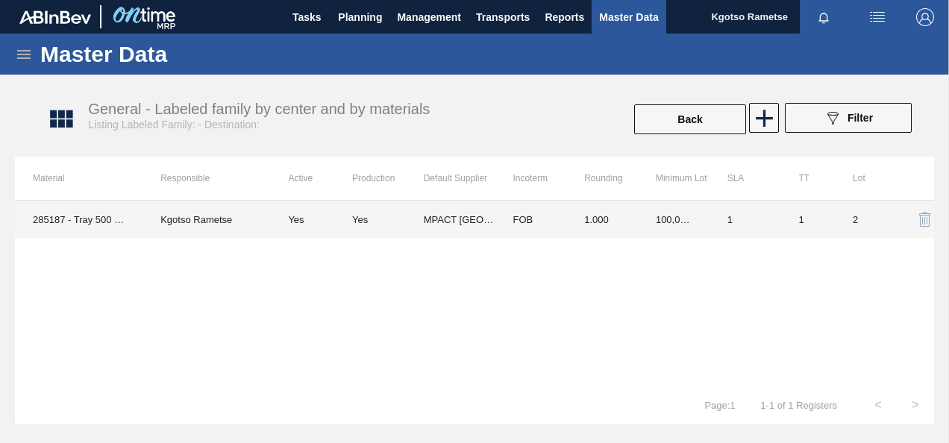
click at [568, 227] on td "1.000" at bounding box center [602, 219] width 72 height 37
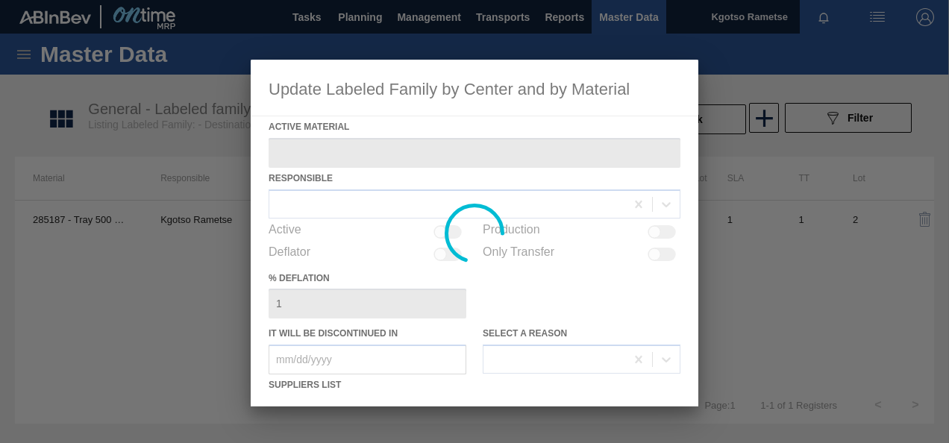
type Material "285187 - Tray 500 CAN FF Lemon PU"
checkbox input "true"
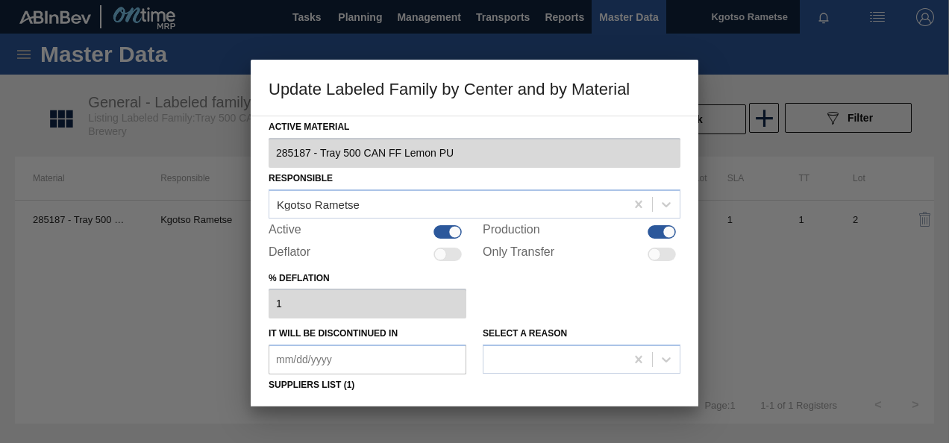
click at [510, 277] on div "% deflation 1" at bounding box center [475, 293] width 412 height 51
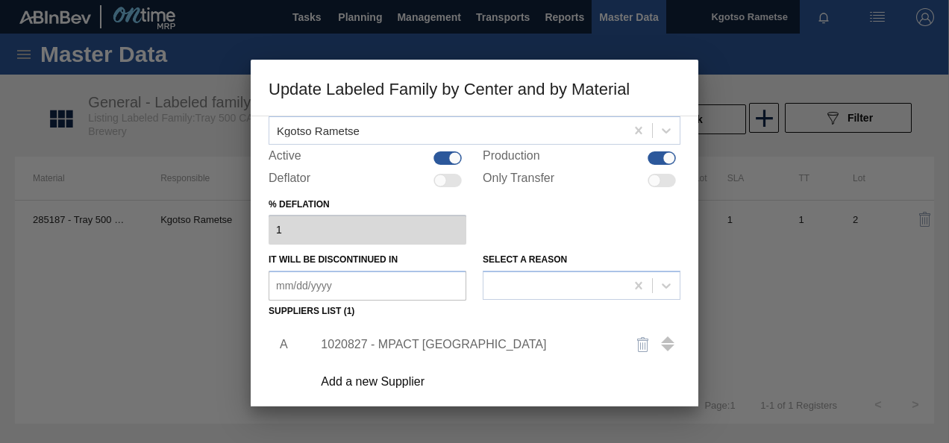
scroll to position [119, 0]
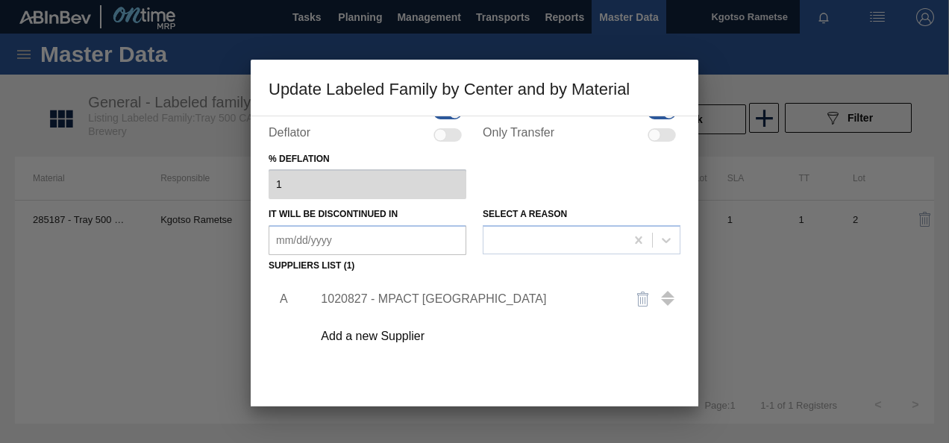
click at [464, 293] on div "1020827 - MPACT [GEOGRAPHIC_DATA]" at bounding box center [467, 298] width 292 height 13
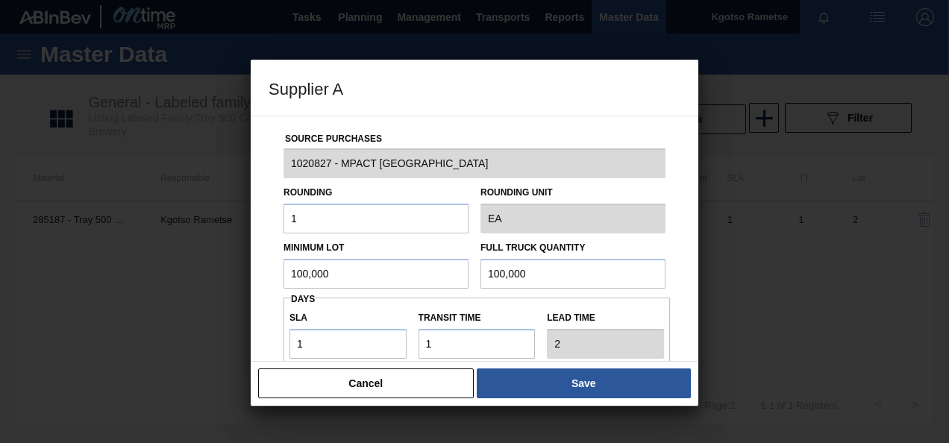
drag, startPoint x: 339, startPoint y: 283, endPoint x: 198, endPoint y: 288, distance: 141.1
click at [198, 288] on div "Supplier A Source Purchases 1020827 - MPACT Pinetown Rounding 1 Rounding Unit E…" at bounding box center [474, 221] width 949 height 443
drag, startPoint x: 351, startPoint y: 279, endPoint x: 69, endPoint y: 240, distance: 284.7
click at [69, 240] on div "Supplier A Source Purchases 1020827 - MPACT Pinetown Rounding 1 Rounding Unit E…" at bounding box center [474, 221] width 949 height 443
type input "51,200"
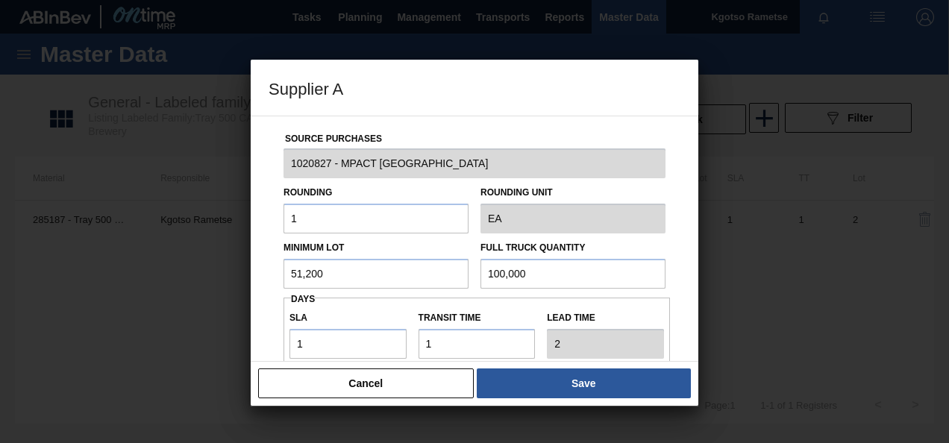
drag, startPoint x: 527, startPoint y: 269, endPoint x: 134, endPoint y: 266, distance: 393.2
click at [134, 266] on div "Supplier A Source Purchases 1020827 - MPACT Pinetown Rounding 1 Rounding Unit E…" at bounding box center [474, 221] width 949 height 443
paste input "51,2"
type input "51,200"
drag, startPoint x: 309, startPoint y: 340, endPoint x: 243, endPoint y: 357, distance: 67.9
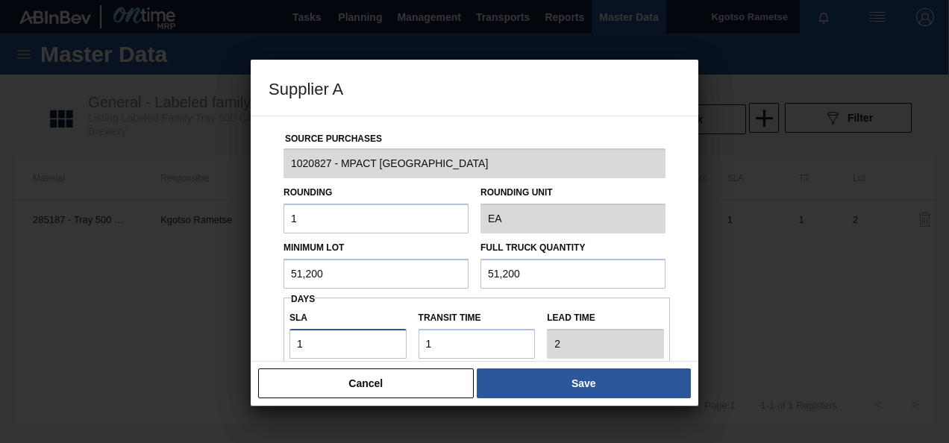
click at [243, 357] on div "Supplier A Source Purchases 1020827 - MPACT Pinetown Rounding 1 Rounding Unit E…" at bounding box center [474, 221] width 949 height 443
type input "0"
type input "1"
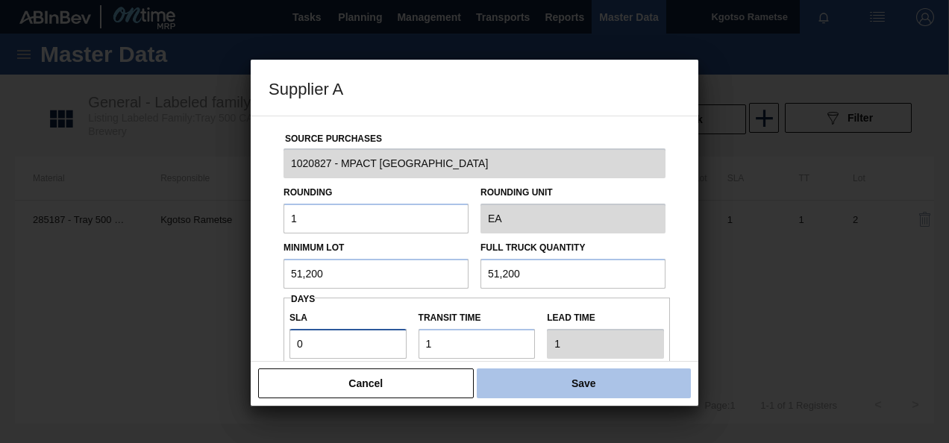
type input "0"
click at [534, 377] on button "Save" at bounding box center [584, 384] width 214 height 30
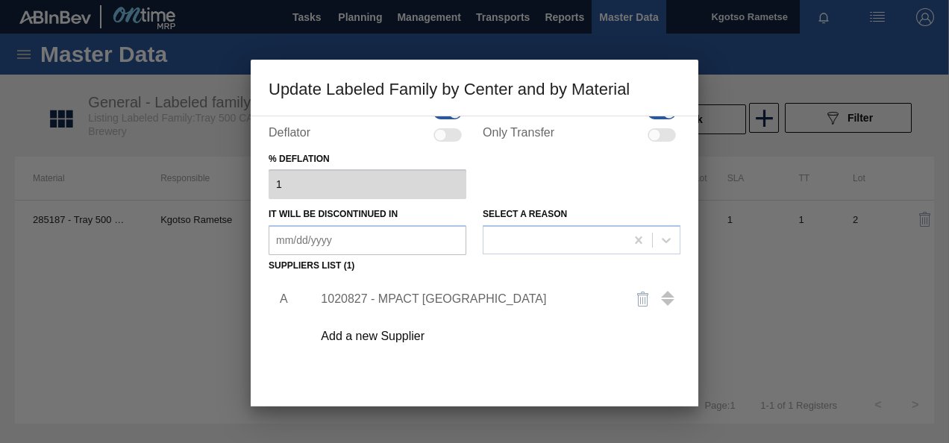
click at [511, 383] on div "A 1020827 - MPACT Pinetown Add a new Supplier" at bounding box center [475, 364] width 412 height 175
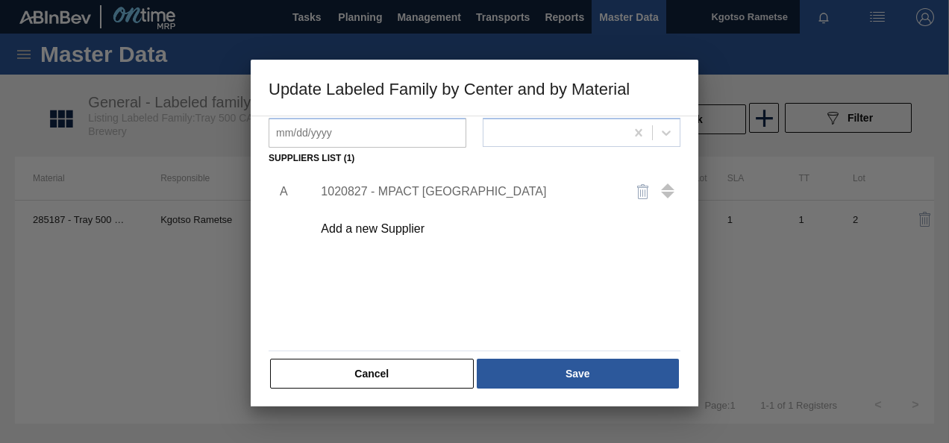
scroll to position [228, 0]
click at [511, 383] on button "Save" at bounding box center [578, 372] width 202 height 30
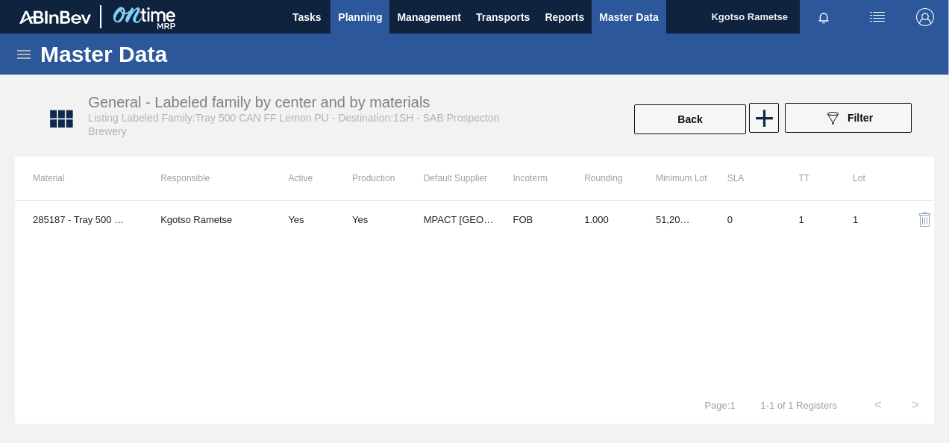
click at [356, 24] on span "Planning" at bounding box center [360, 17] width 44 height 18
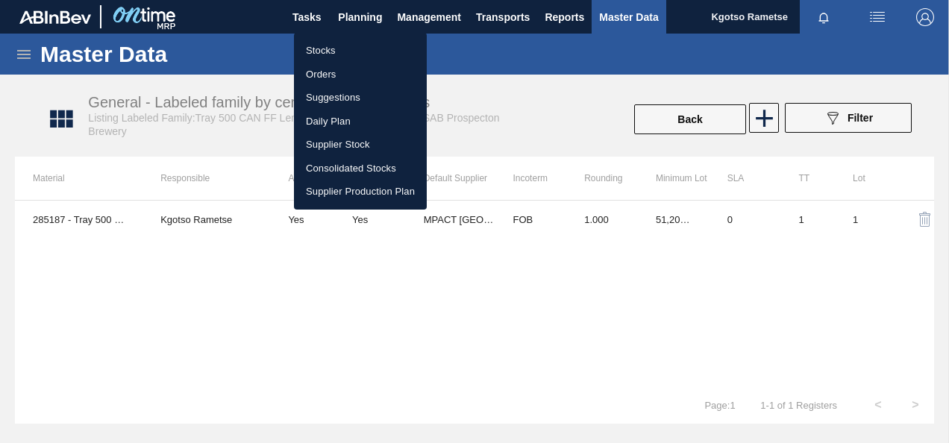
click at [344, 47] on li "Stocks" at bounding box center [360, 51] width 133 height 24
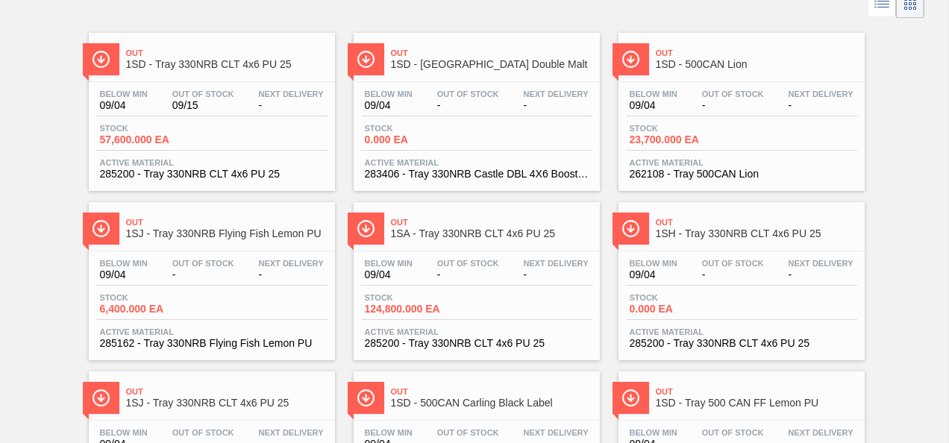
scroll to position [95, 0]
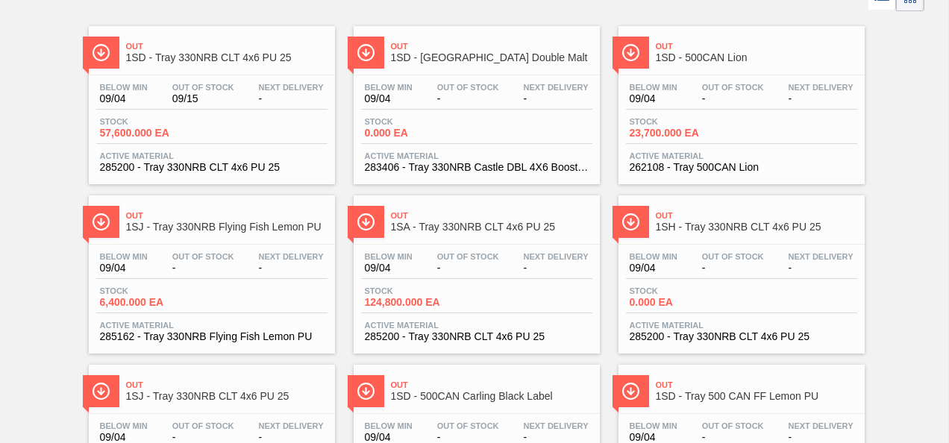
click at [710, 66] on div "Out 1SD - 500CAN Lion" at bounding box center [756, 53] width 201 height 34
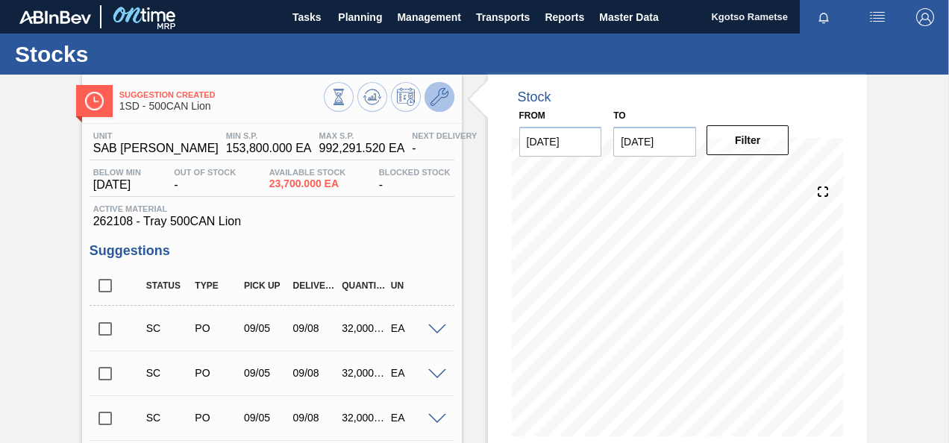
click at [437, 94] on icon at bounding box center [439, 97] width 18 height 18
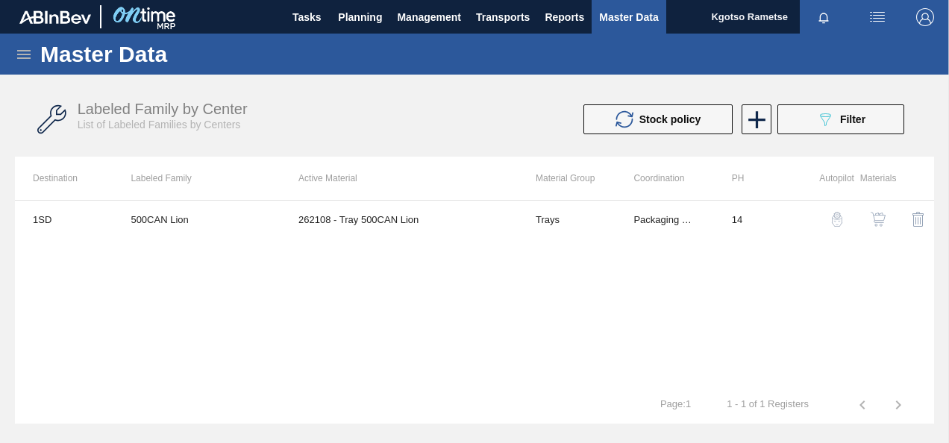
click at [877, 221] on img "button" at bounding box center [878, 219] width 15 height 15
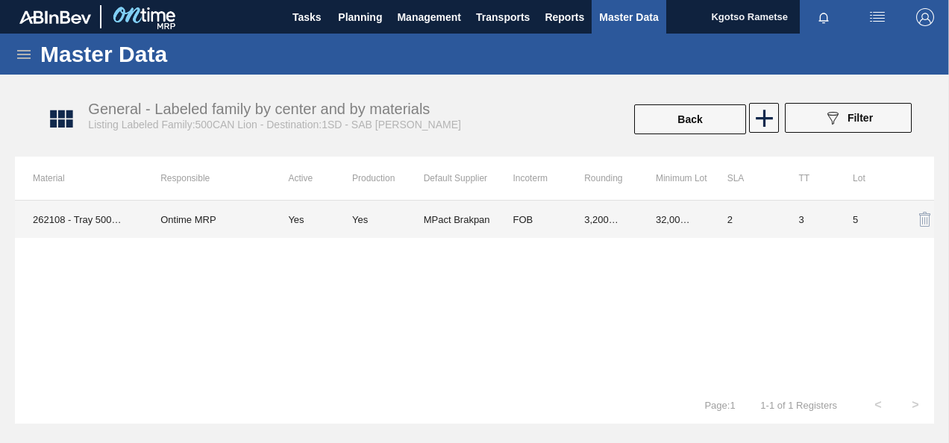
click at [604, 224] on td "3,200.000" at bounding box center [602, 219] width 72 height 37
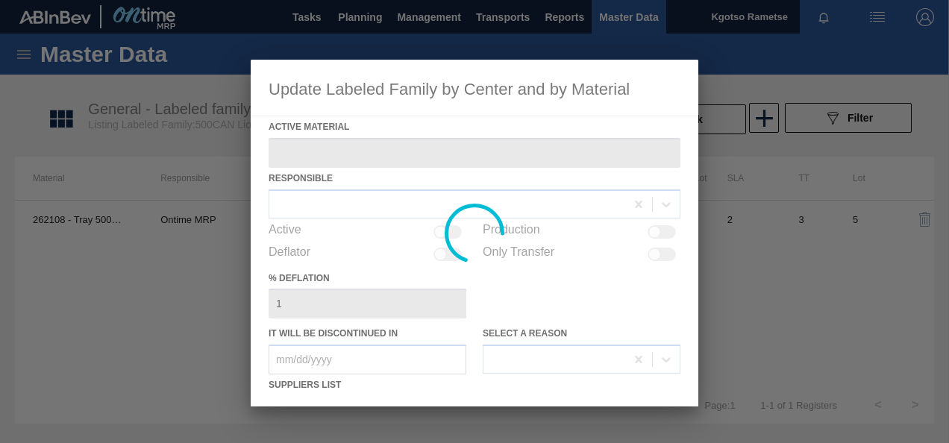
click at [537, 298] on div at bounding box center [475, 233] width 448 height 347
type Material "262108 - Tray 500CAN Lion"
checkbox input "true"
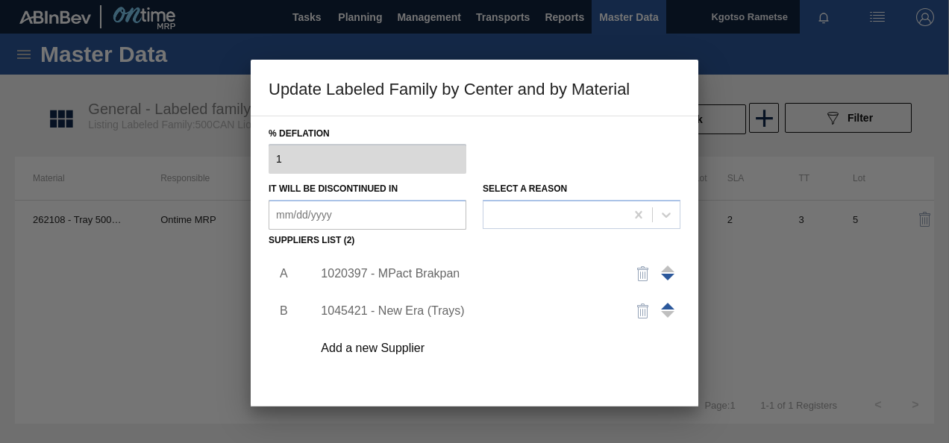
scroll to position [149, 0]
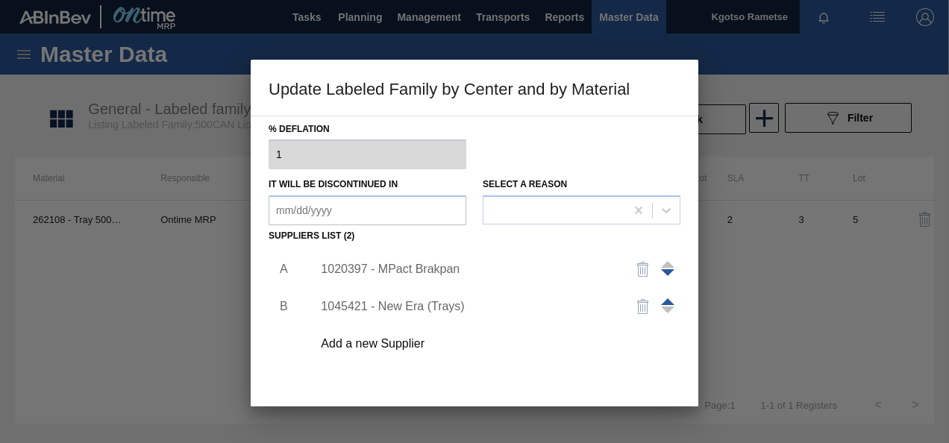
click at [406, 269] on div "1020397 - MPact Brakpan" at bounding box center [467, 269] width 292 height 13
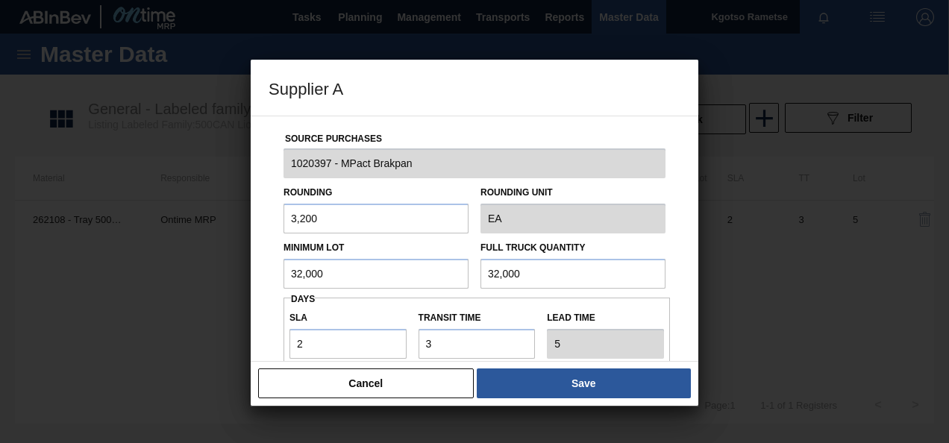
drag, startPoint x: 351, startPoint y: 269, endPoint x: 104, endPoint y: 279, distance: 246.4
click at [104, 279] on div "Supplier A Source Purchases 1020397 - MPact Brakpan Rounding 3,200 Rounding Uni…" at bounding box center [474, 221] width 949 height 443
drag, startPoint x: 339, startPoint y: 279, endPoint x: 84, endPoint y: 278, distance: 255.1
click at [84, 278] on div "Supplier A Source Purchases 1020397 - MPact Brakpan Rounding 3,200 Rounding Uni…" at bounding box center [474, 221] width 949 height 443
type input "44,800"
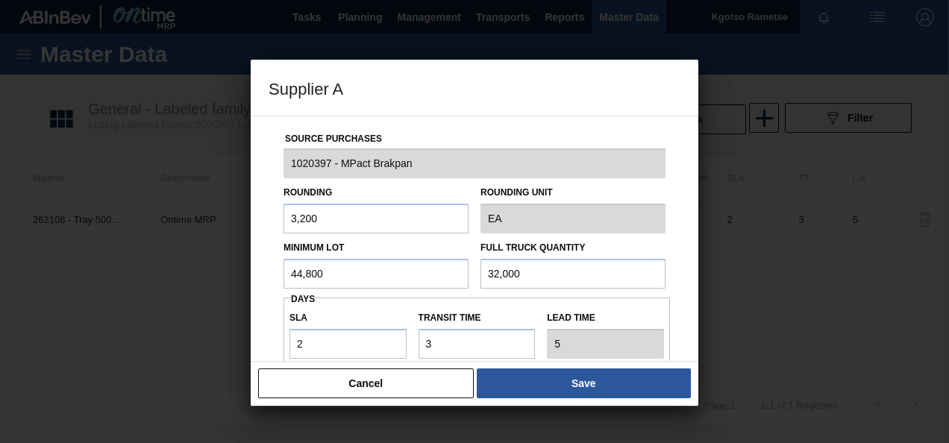
drag, startPoint x: 548, startPoint y: 273, endPoint x: 158, endPoint y: 223, distance: 392.6
click at [158, 223] on div "Supplier A Source Purchases 1020397 - MPact Brakpan Rounding 3,200 Rounding Uni…" at bounding box center [474, 221] width 949 height 443
paste input "44,8"
type input "44,800"
drag, startPoint x: 316, startPoint y: 358, endPoint x: 155, endPoint y: 357, distance: 160.4
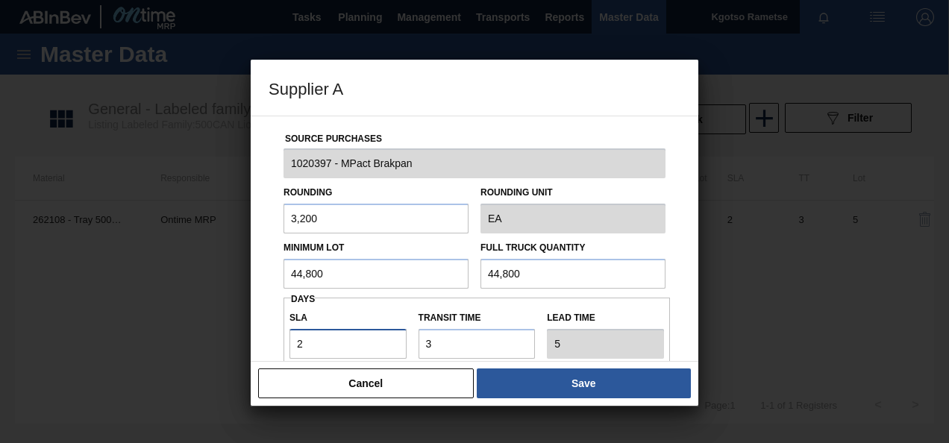
click at [155, 357] on div "Supplier A Source Purchases 1020397 - MPact Brakpan Rounding 3,200 Rounding Uni…" at bounding box center [474, 221] width 949 height 443
type input "0"
type input "3"
type input "0"
drag, startPoint x: 439, startPoint y: 348, endPoint x: 194, endPoint y: 373, distance: 245.9
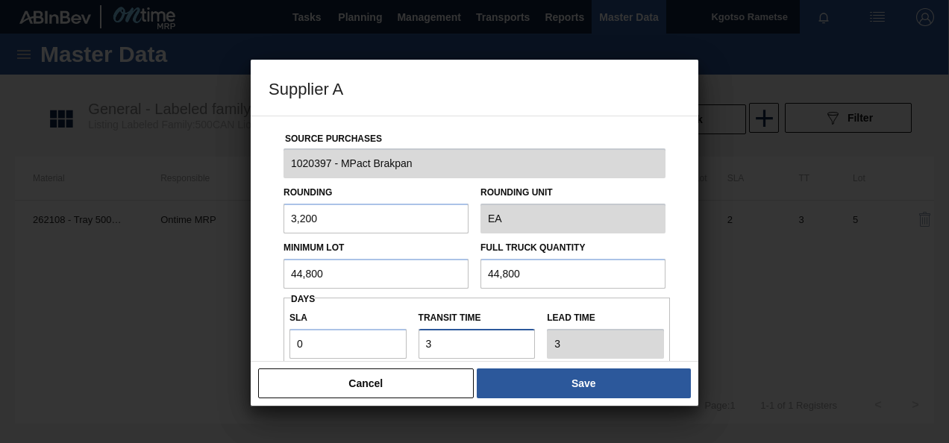
click at [194, 373] on div "Supplier A Source Purchases 1020397 - MPact Brakpan Rounding 3,200 Rounding Uni…" at bounding box center [474, 221] width 949 height 443
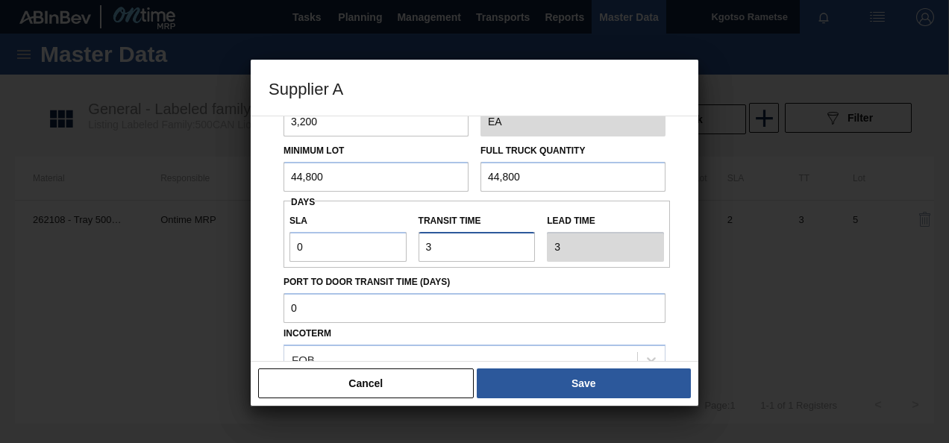
type input "1"
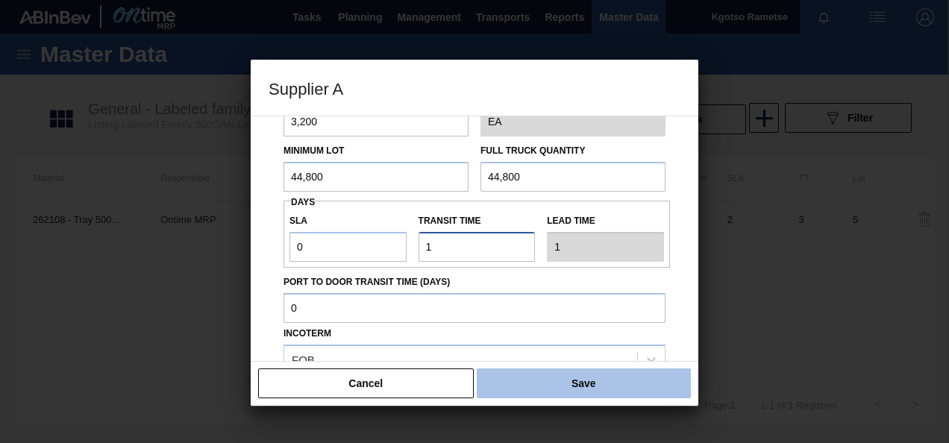
type input "1"
click at [573, 387] on button "Save" at bounding box center [584, 384] width 214 height 30
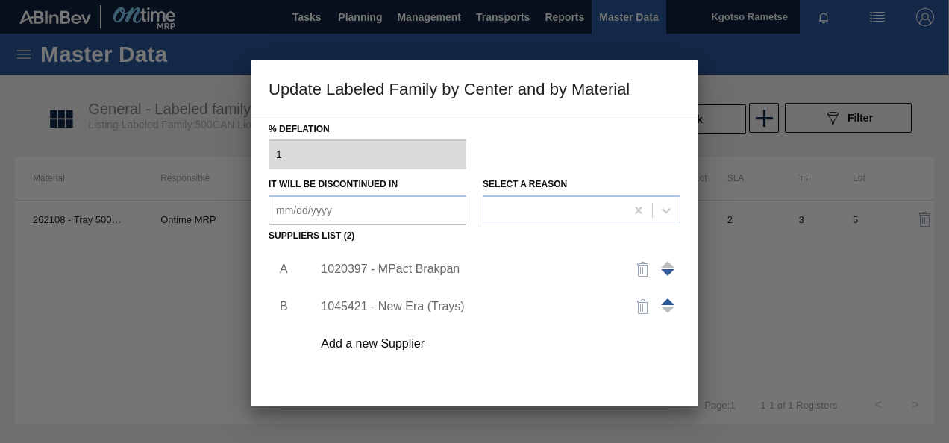
click at [569, 387] on div "A B 1020397 - MPact Brakpan 1045421 - New Era (Trays) Add a new Supplier" at bounding box center [475, 334] width 412 height 175
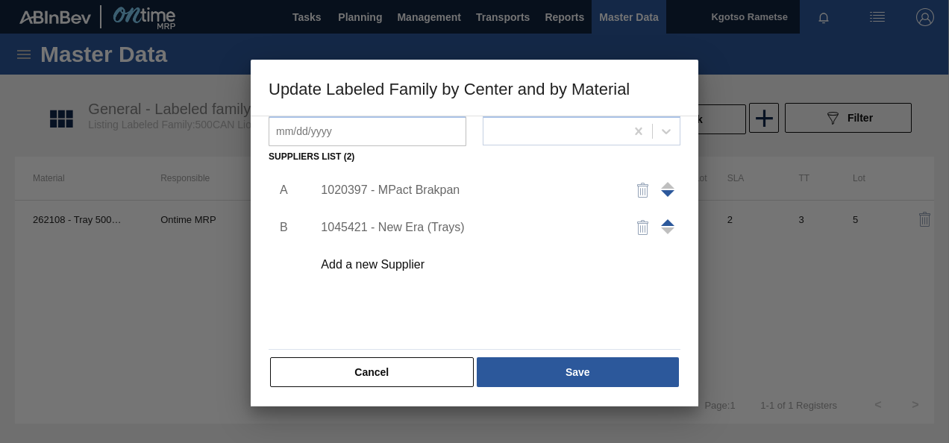
click at [569, 387] on div "Cancel Save" at bounding box center [475, 372] width 412 height 33
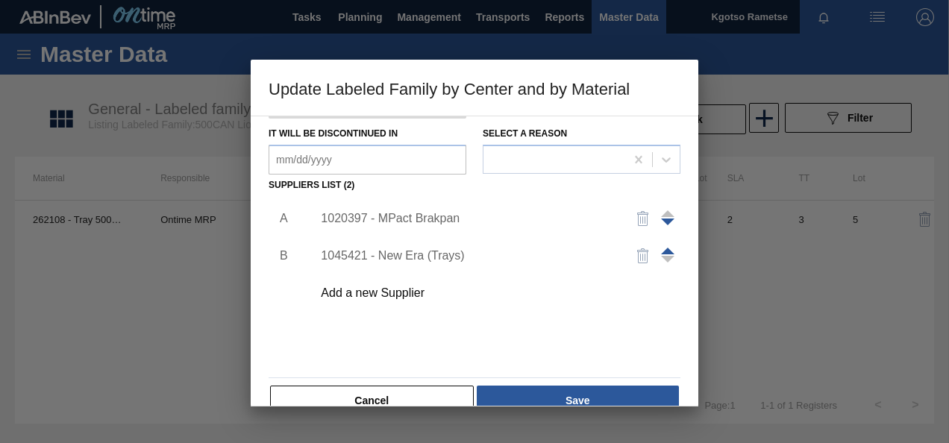
scroll to position [198, 0]
click at [569, 387] on button "Save" at bounding box center [578, 402] width 202 height 30
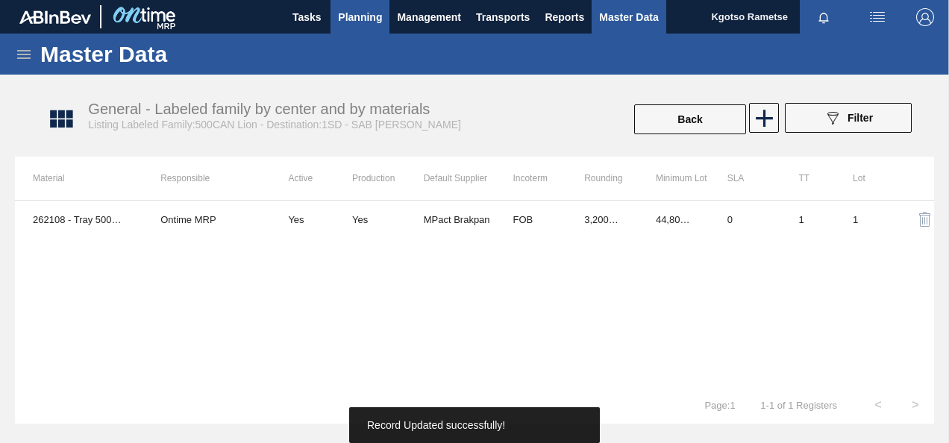
click at [370, 22] on span "Planning" at bounding box center [360, 17] width 44 height 18
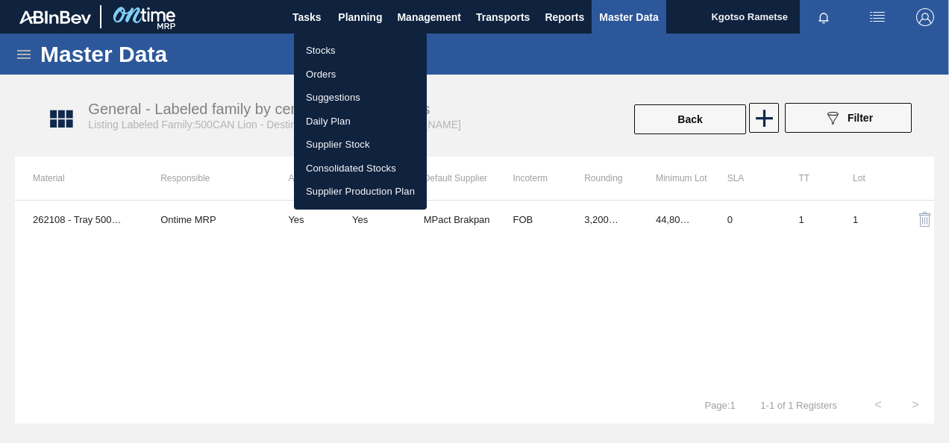
click at [352, 51] on li "Stocks" at bounding box center [360, 51] width 133 height 24
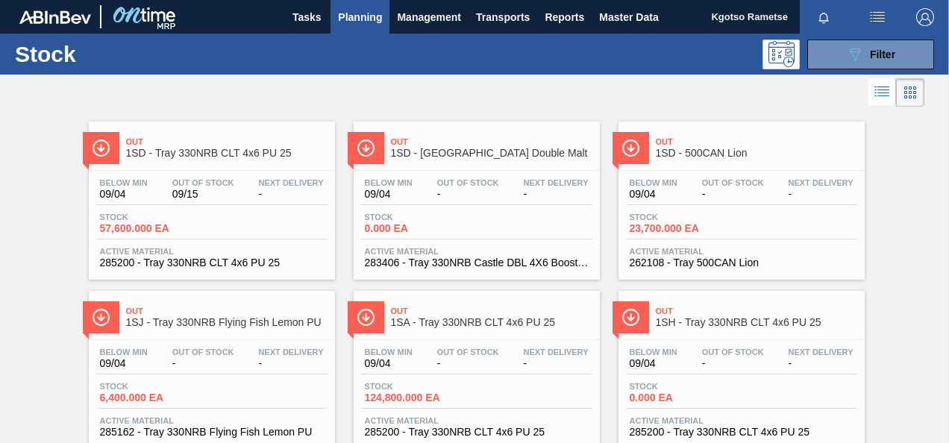
click at [870, 55] on span "Filter" at bounding box center [882, 54] width 25 height 12
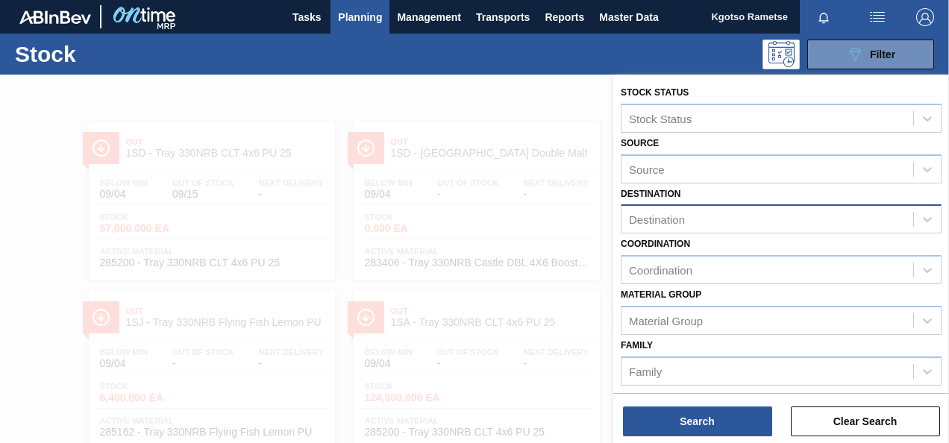
click at [715, 216] on div "Destination" at bounding box center [767, 220] width 292 height 22
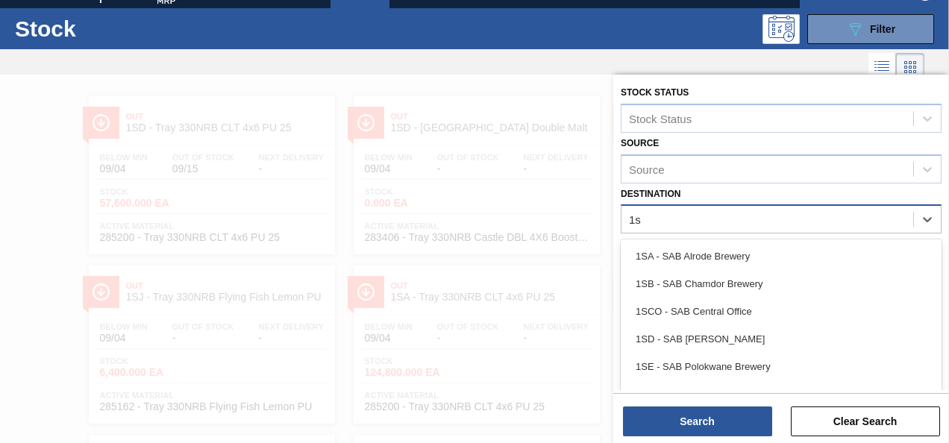
type input "1sd"
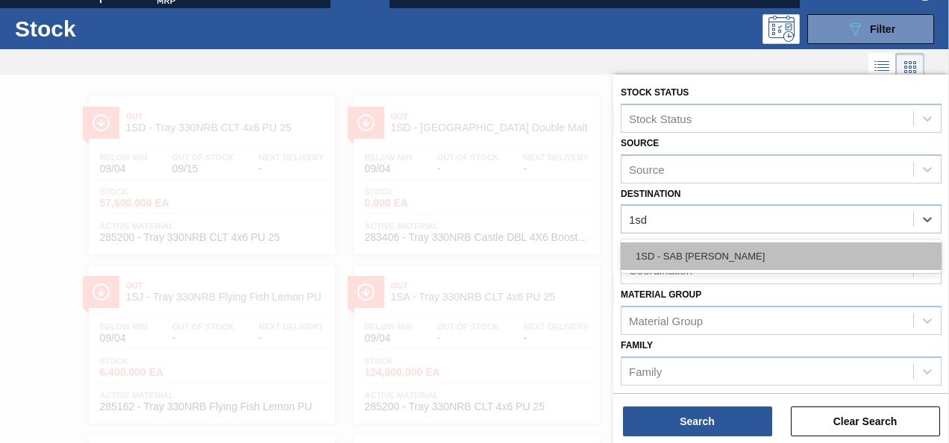
click at [691, 253] on div "1SD - SAB [PERSON_NAME]" at bounding box center [781, 256] width 321 height 28
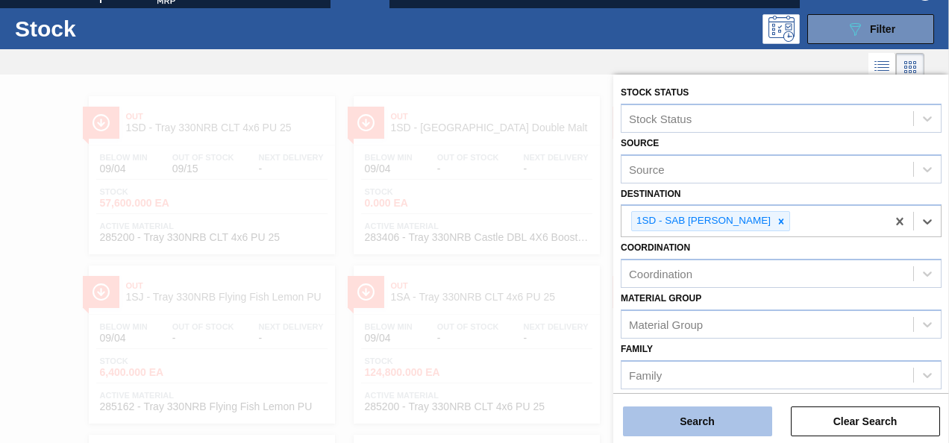
click at [705, 424] on button "Search" at bounding box center [697, 422] width 149 height 30
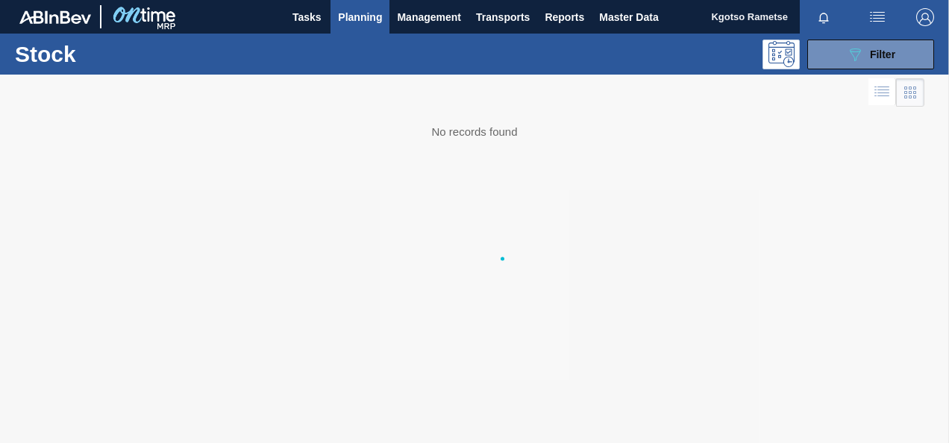
scroll to position [0, 0]
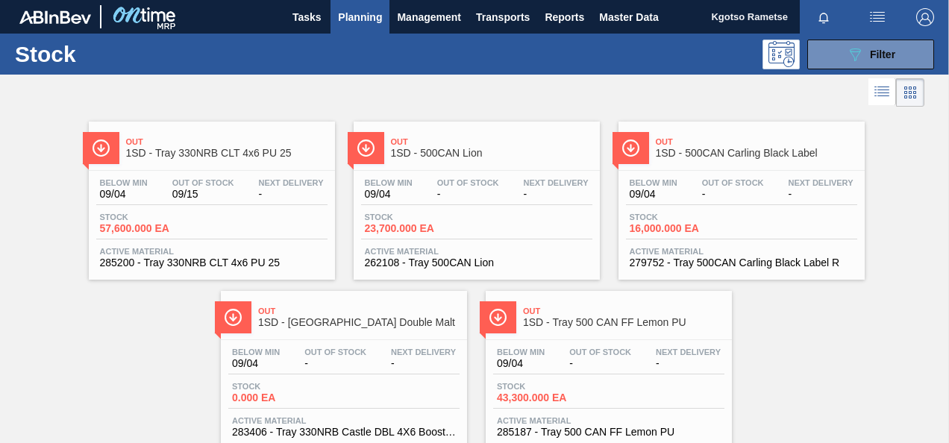
click at [284, 222] on div "Stock 57,600.000 EA" at bounding box center [211, 226] width 231 height 27
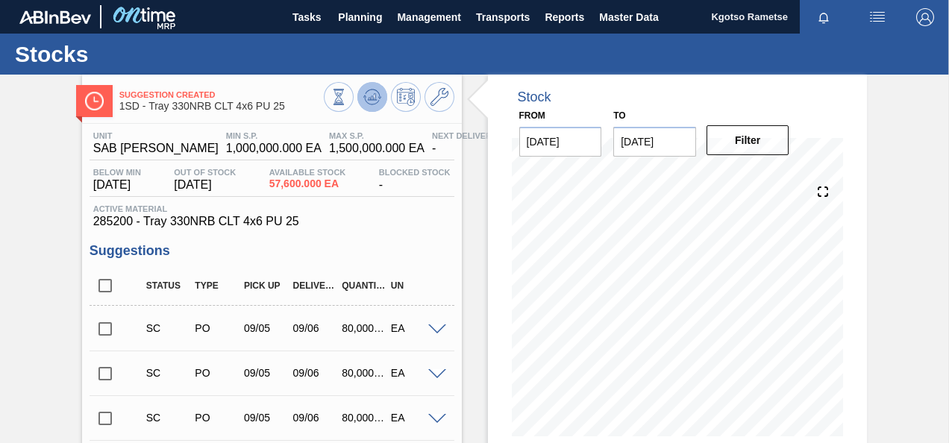
click at [376, 106] on span at bounding box center [372, 97] width 18 height 18
click at [357, 26] on button "Planning" at bounding box center [359, 17] width 59 height 34
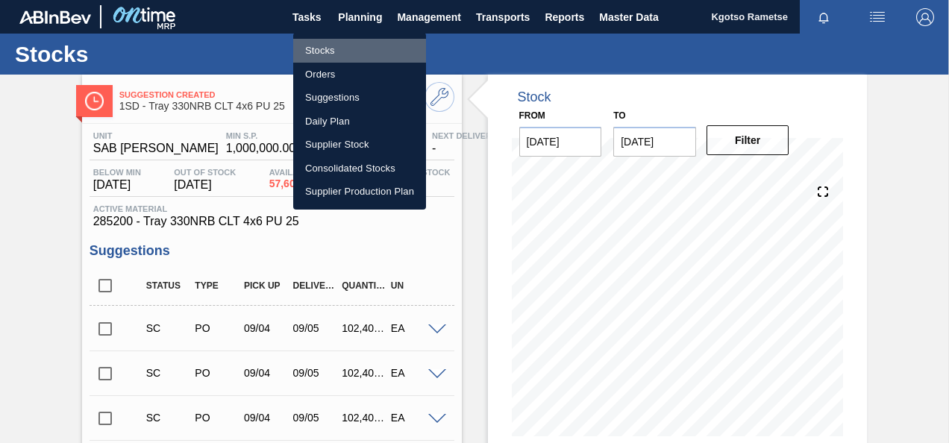
click at [348, 43] on li "Stocks" at bounding box center [359, 51] width 133 height 24
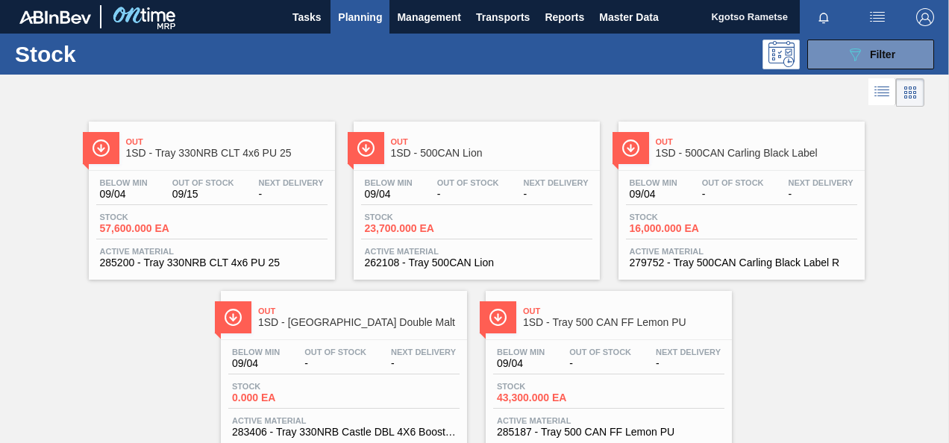
click at [349, 347] on div "Below Min 09/04 Out Of Stock - Next Delivery - Stock 0.000 EA Active Material 2…" at bounding box center [344, 390] width 246 height 101
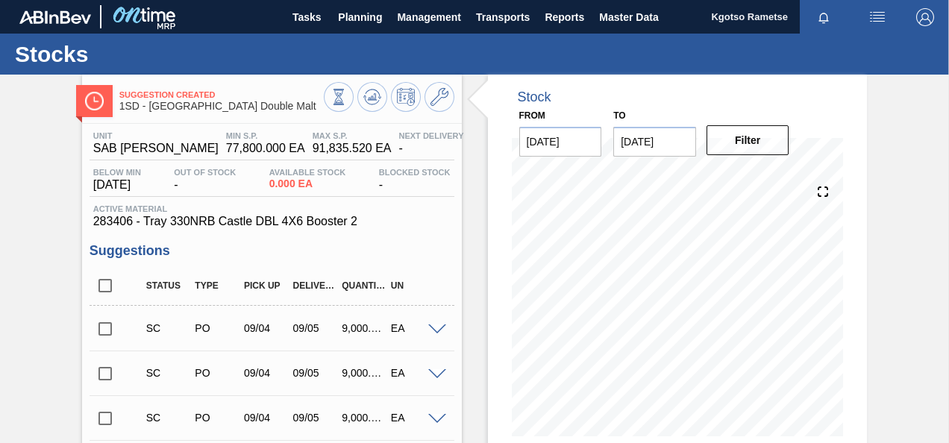
click at [379, 112] on div at bounding box center [389, 99] width 131 height 34
click at [363, 95] on icon at bounding box center [364, 96] width 3 height 2
click at [358, 1] on button "Planning" at bounding box center [359, 17] width 59 height 34
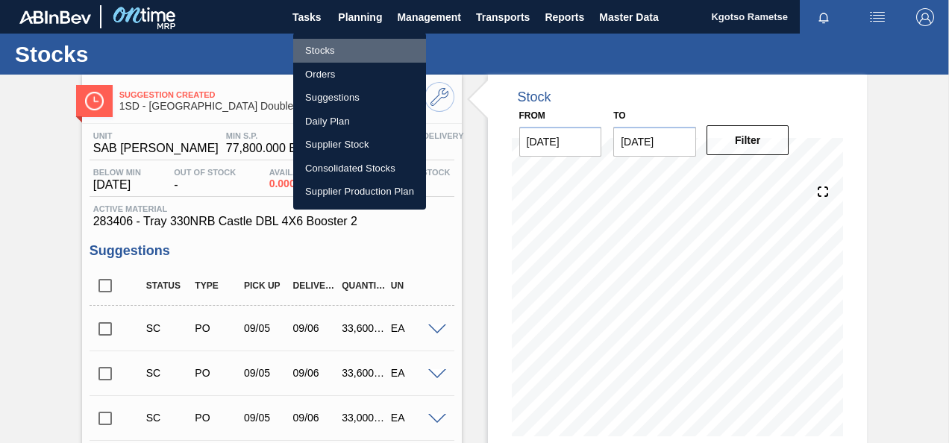
click at [343, 46] on li "Stocks" at bounding box center [359, 51] width 133 height 24
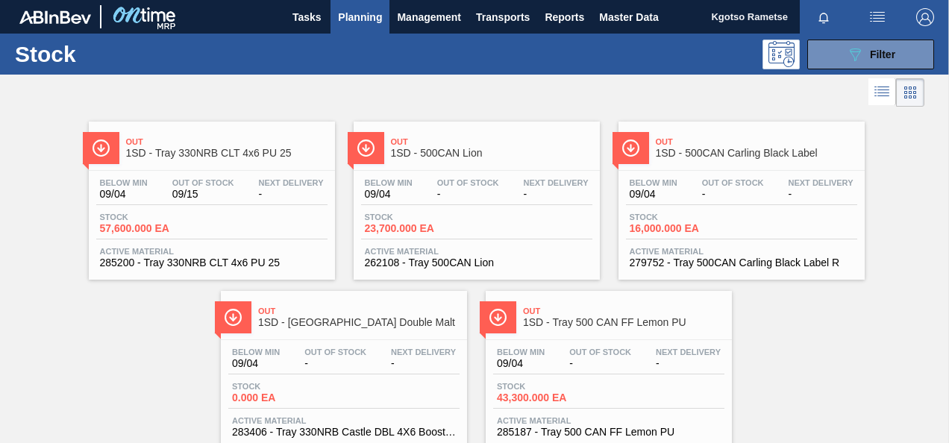
click at [631, 330] on div "Out 1SD - Tray 500 CAN FF Lemon PU" at bounding box center [623, 318] width 201 height 34
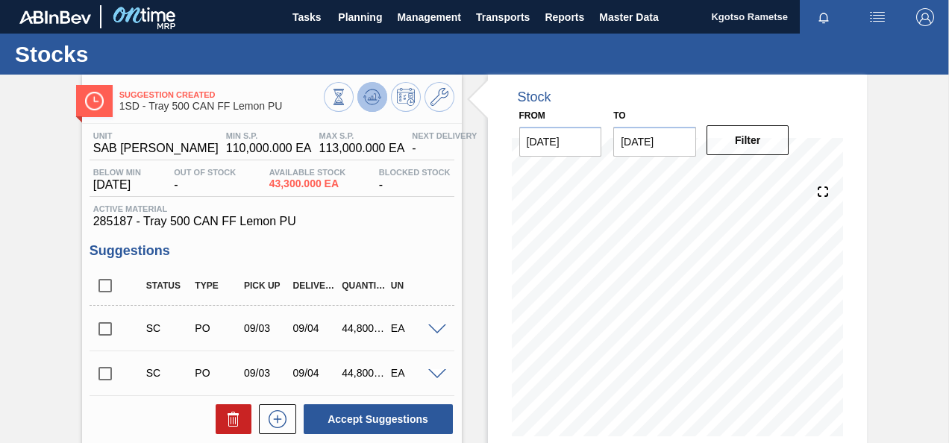
click at [365, 100] on icon at bounding box center [372, 97] width 18 height 18
click at [441, 98] on icon at bounding box center [439, 97] width 18 height 18
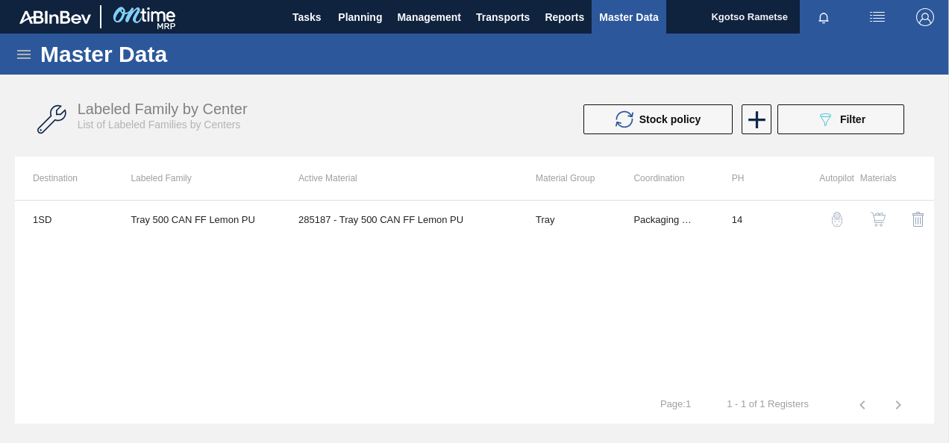
click at [874, 221] on img "button" at bounding box center [878, 219] width 15 height 15
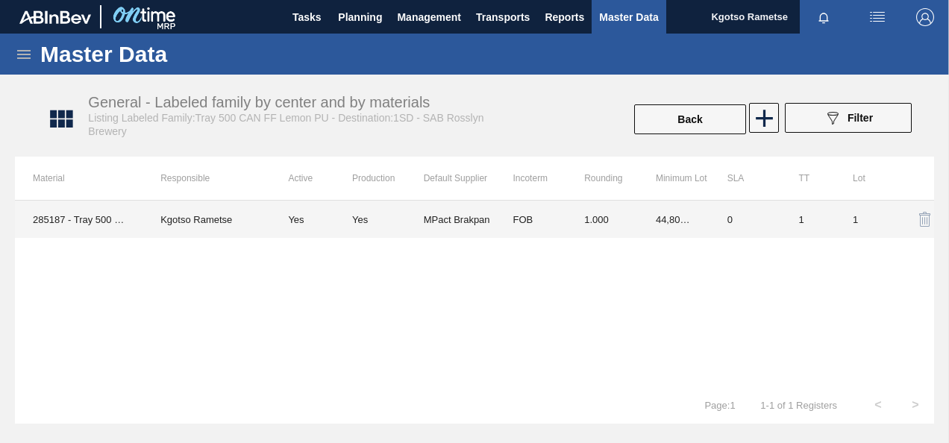
click at [642, 219] on td "44,800.000" at bounding box center [674, 219] width 72 height 37
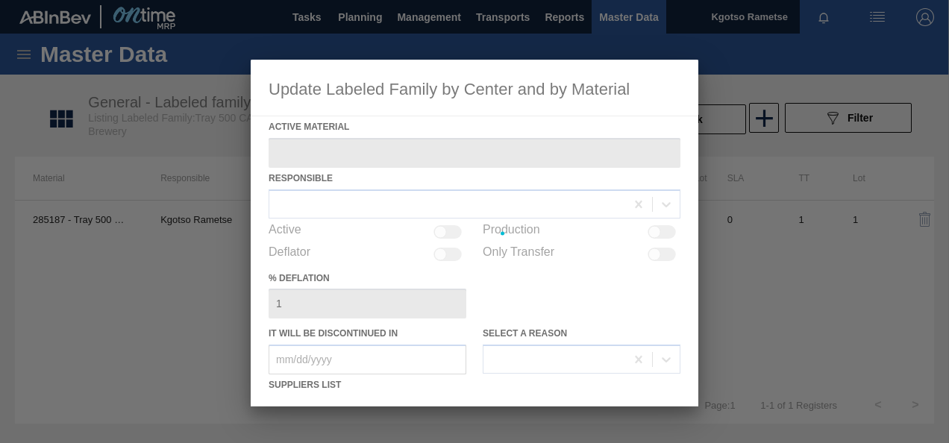
type Material "285187 - Tray 500 CAN FF Lemon PU"
checkbox input "true"
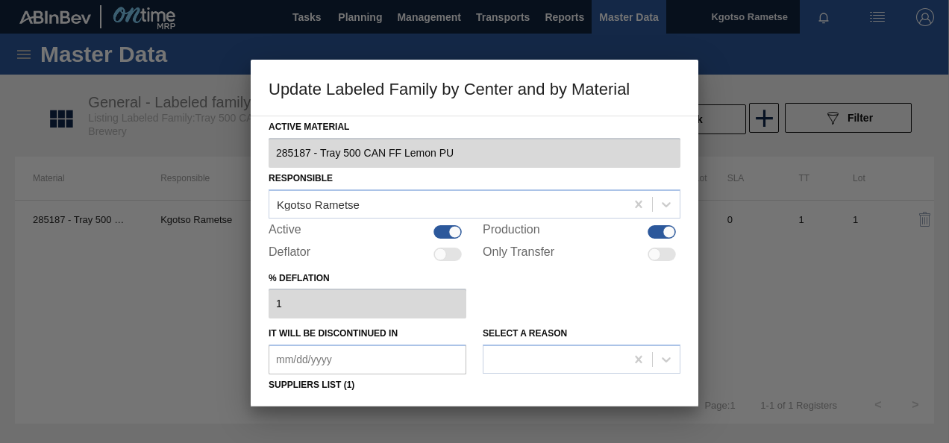
click at [507, 295] on div "% deflation 1" at bounding box center [475, 293] width 412 height 51
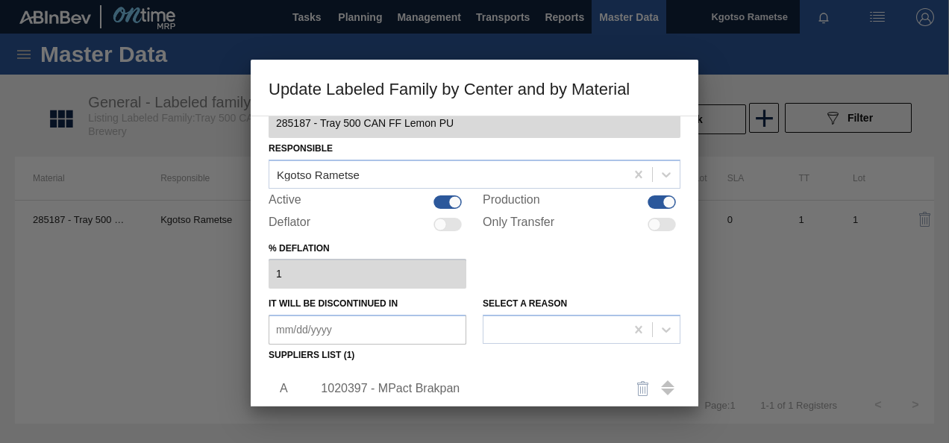
scroll to position [90, 0]
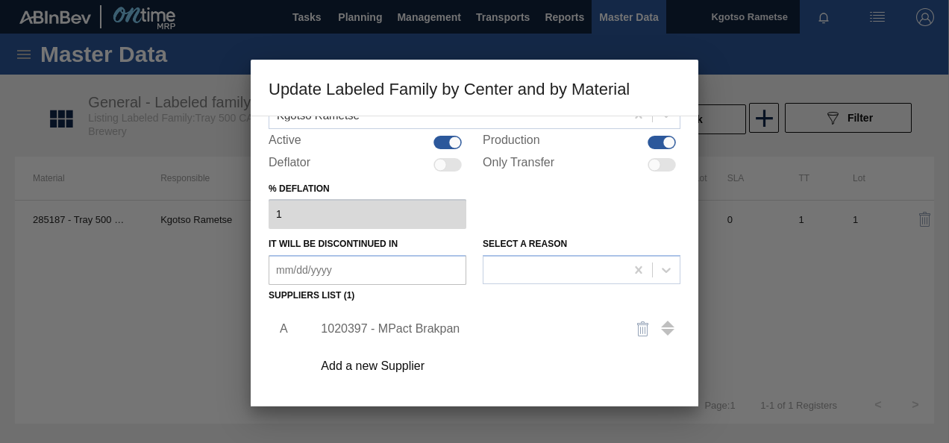
click at [379, 332] on div "1020397 - MPact Brakpan" at bounding box center [467, 328] width 292 height 13
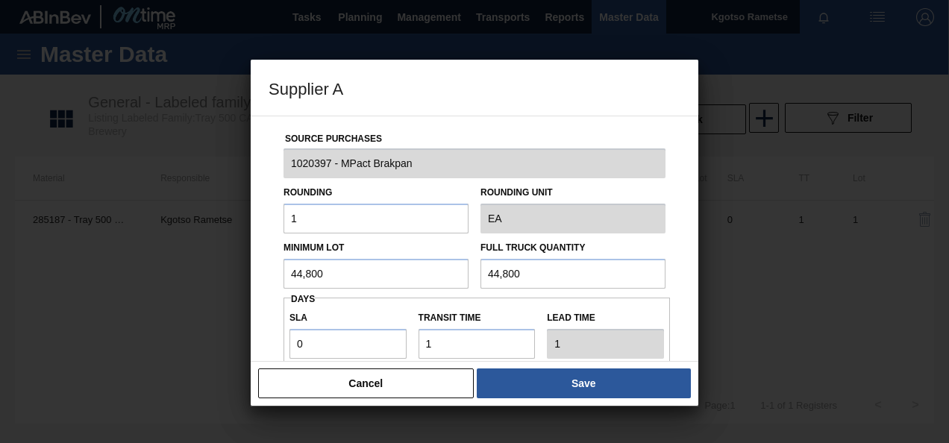
drag, startPoint x: 333, startPoint y: 281, endPoint x: 199, endPoint y: 269, distance: 134.1
click at [199, 269] on div "Supplier A Source Purchases 1020397 - MPact Brakpan Rounding 1 Rounding Unit EA…" at bounding box center [474, 221] width 949 height 443
drag, startPoint x: 352, startPoint y: 277, endPoint x: 174, endPoint y: 279, distance: 178.3
click at [240, 269] on div "Supplier A Source Purchases 1020397 - MPact Brakpan Rounding 1 Rounding Unit EA…" at bounding box center [474, 221] width 949 height 443
type input "51,200"
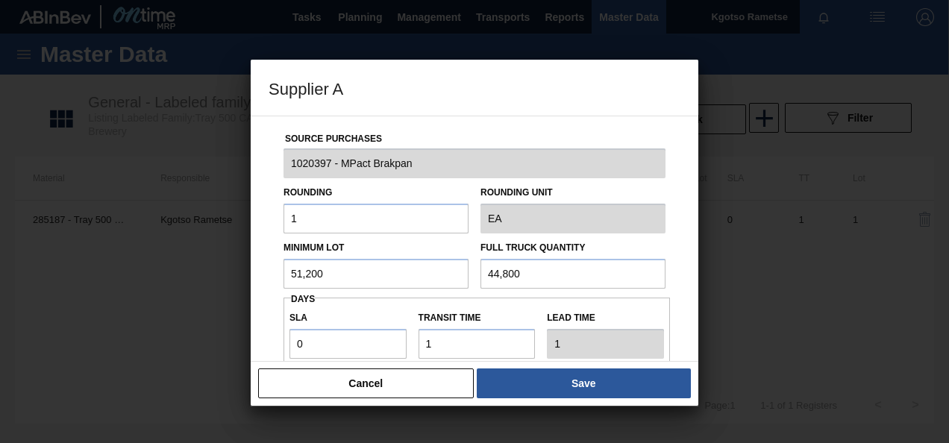
drag, startPoint x: 552, startPoint y: 264, endPoint x: 55, endPoint y: 265, distance: 496.9
click at [55, 265] on div "Supplier A Source Purchases 1020397 - MPact Brakpan Rounding 1 Rounding Unit EA…" at bounding box center [474, 221] width 949 height 443
paste input "51,2"
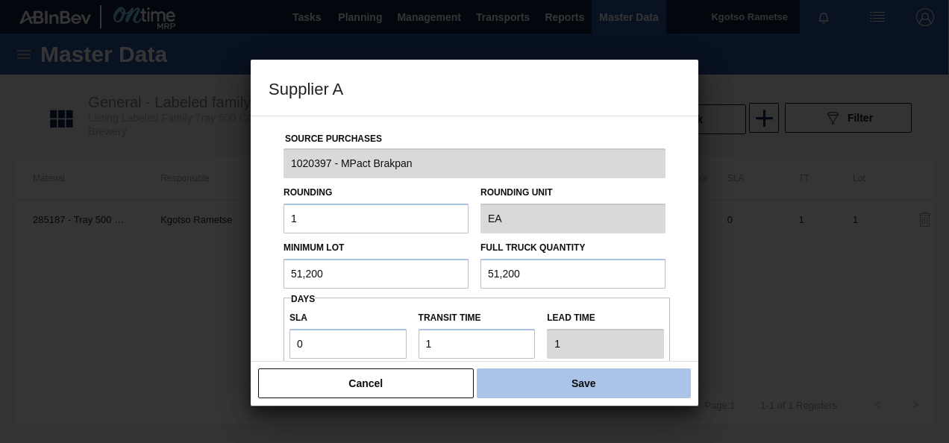
type input "51,200"
click at [554, 377] on button "Save" at bounding box center [584, 384] width 214 height 30
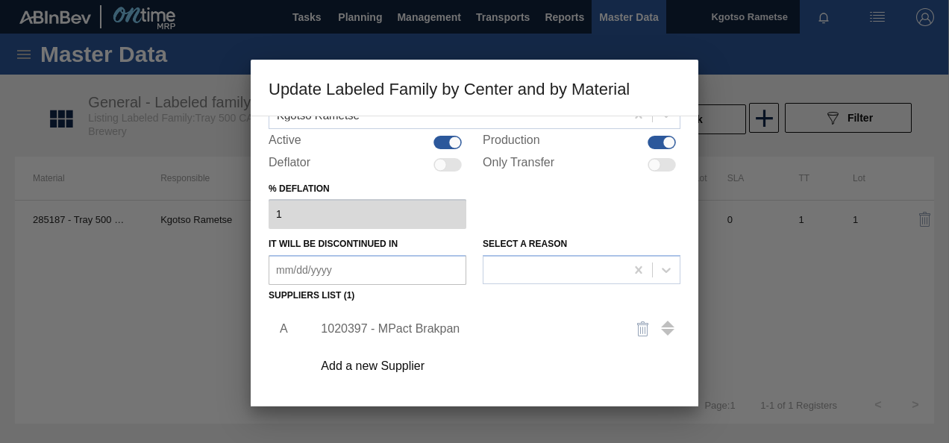
click at [512, 383] on div "Add a new Supplier" at bounding box center [492, 366] width 377 height 37
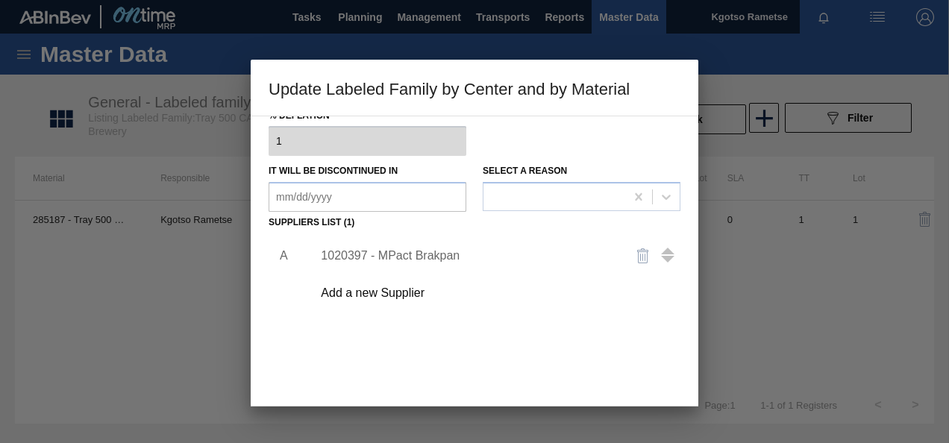
scroll to position [209, 0]
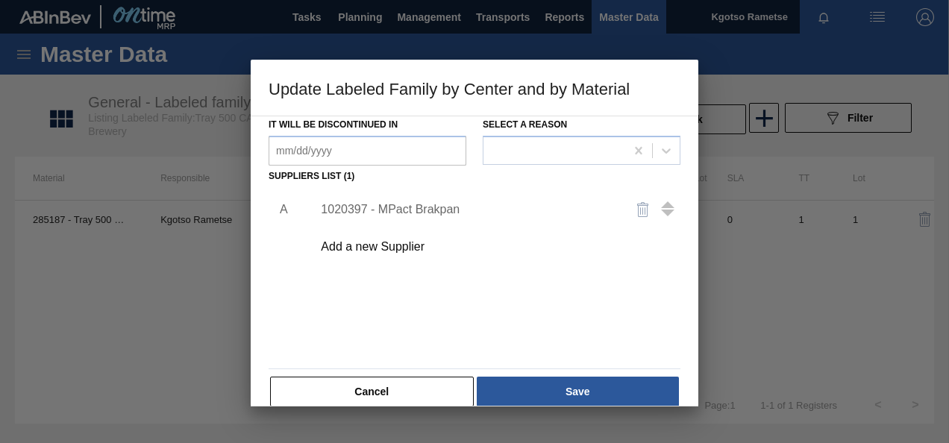
click at [512, 383] on button "Save" at bounding box center [578, 392] width 202 height 30
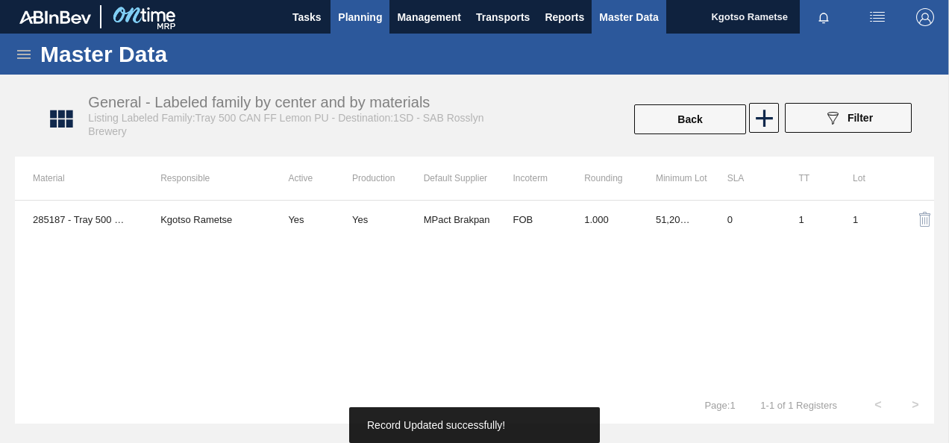
click at [352, 15] on span "Planning" at bounding box center [360, 17] width 44 height 18
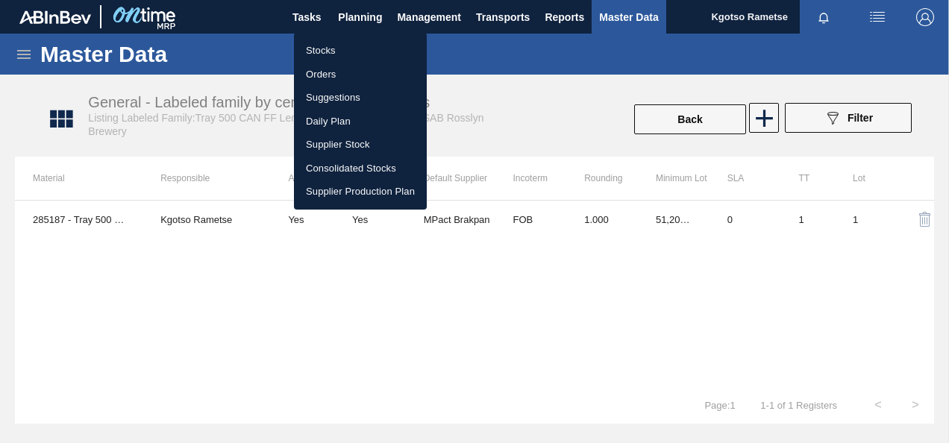
click at [339, 51] on li "Stocks" at bounding box center [360, 51] width 133 height 24
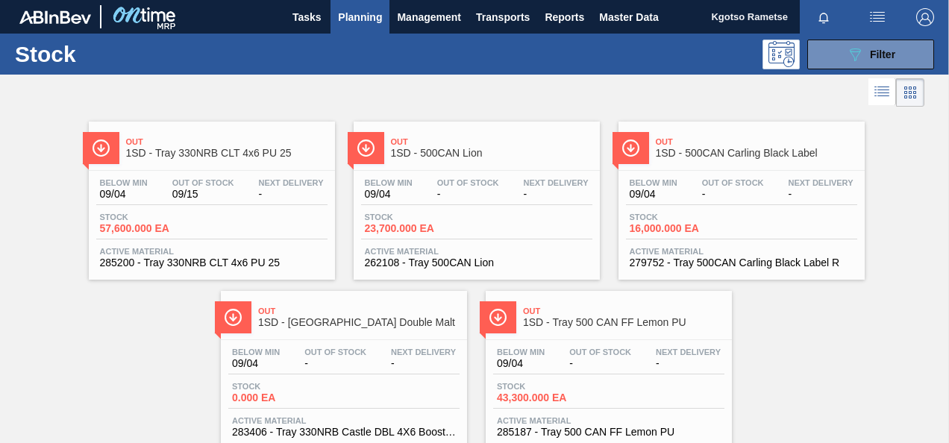
click at [750, 189] on span "-" at bounding box center [733, 194] width 62 height 11
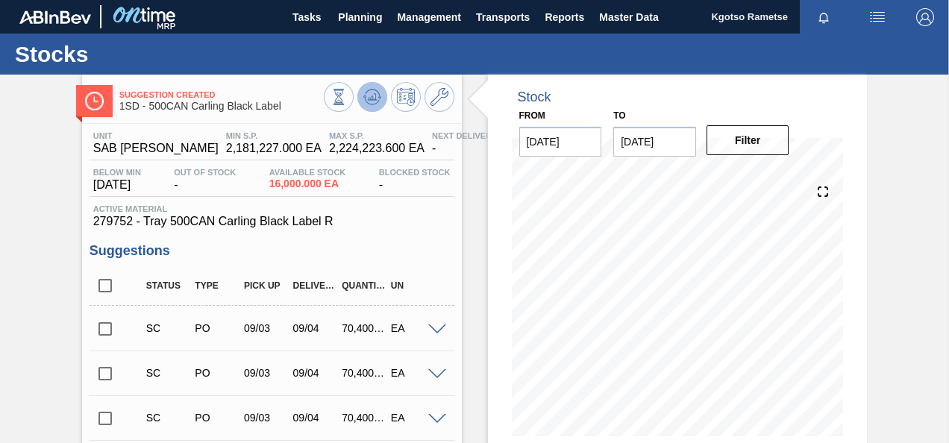
click at [376, 95] on icon at bounding box center [372, 97] width 18 height 18
click at [433, 98] on icon at bounding box center [439, 97] width 18 height 18
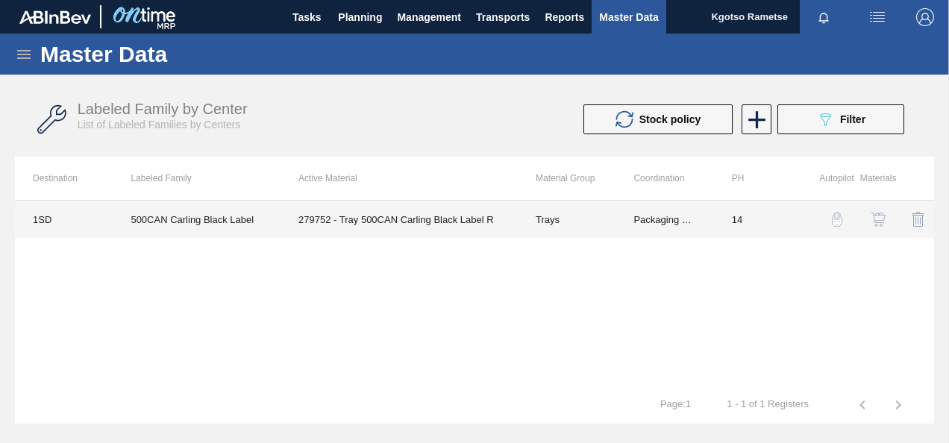
click at [688, 204] on td "Packaging Materials" at bounding box center [664, 219] width 98 height 37
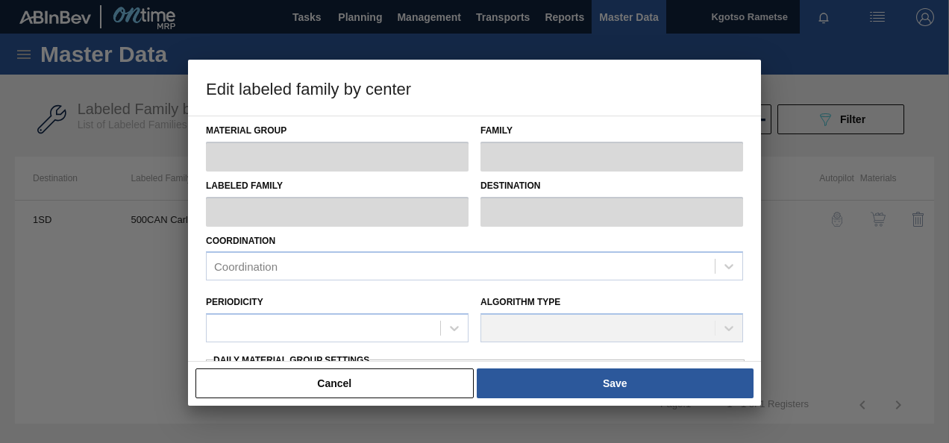
type input "Trays"
type input "Tray"
type input "500CAN Carling Black Label"
type input "1SD - SAB [PERSON_NAME]"
type input "14"
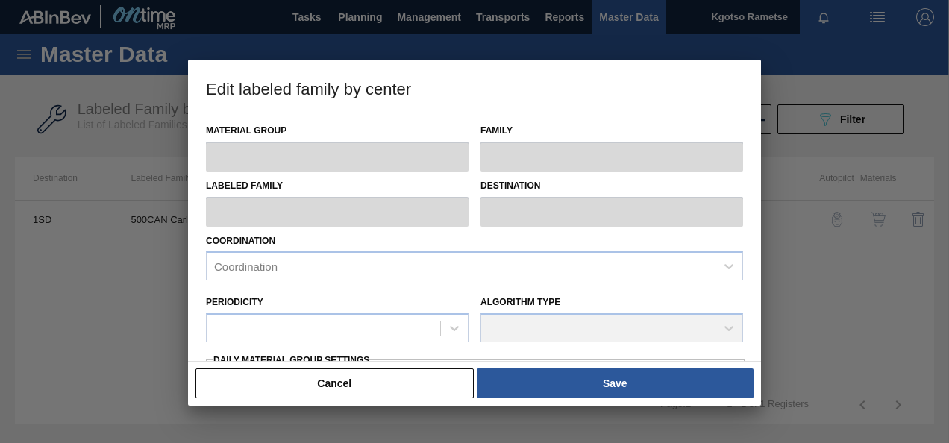
type input "2,181,227"
type input "2,224,223.6"
type input "0"
type input "2,181,227.000"
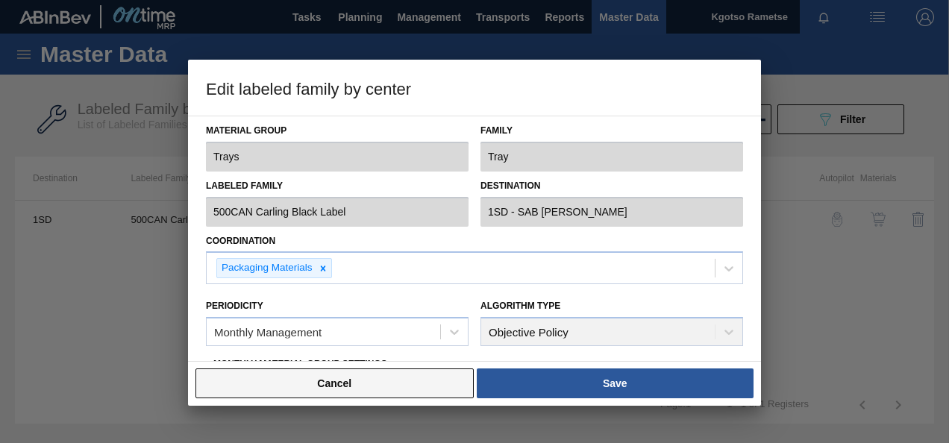
click at [449, 380] on button "Cancel" at bounding box center [334, 384] width 278 height 30
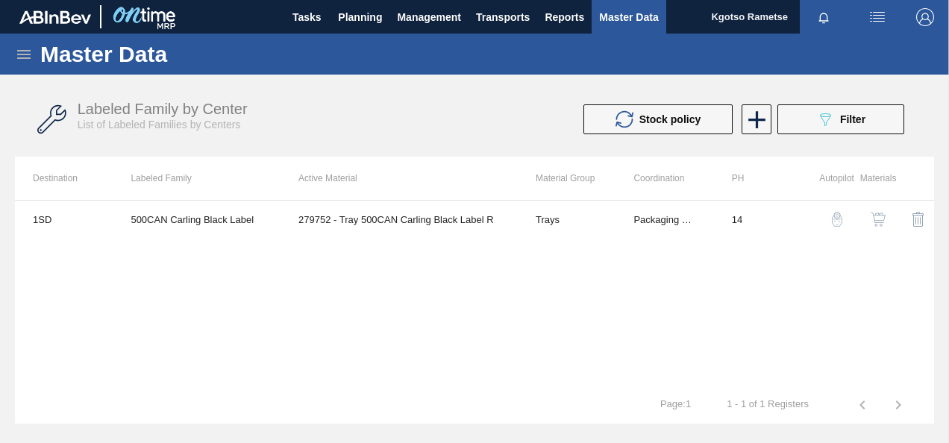
click at [884, 223] on img "button" at bounding box center [878, 219] width 15 height 15
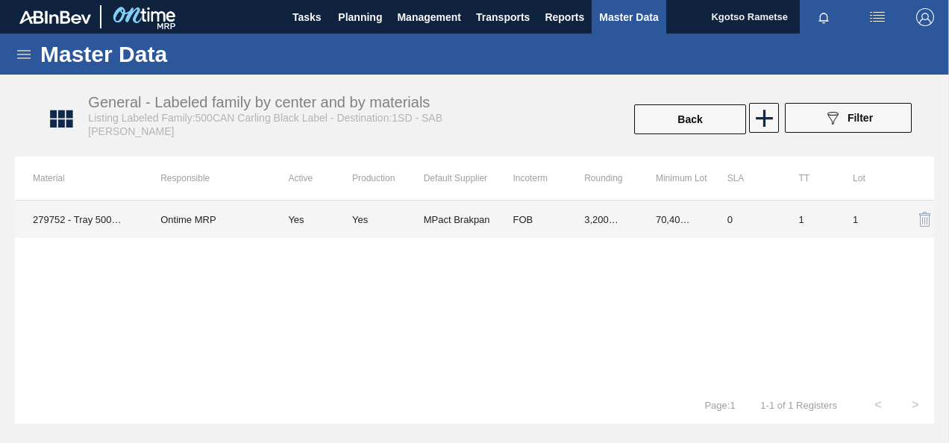
click at [533, 234] on td "FOB" at bounding box center [531, 219] width 72 height 37
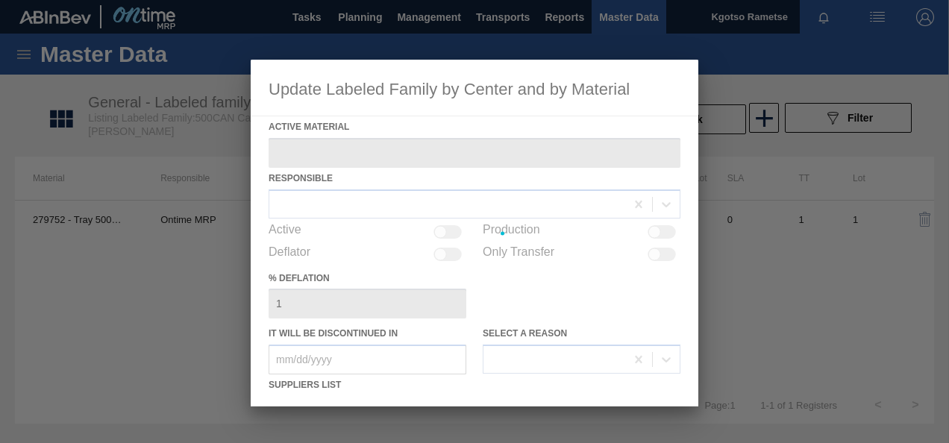
type Material "279752 - Tray 500CAN Carling Black Label R"
checkbox input "true"
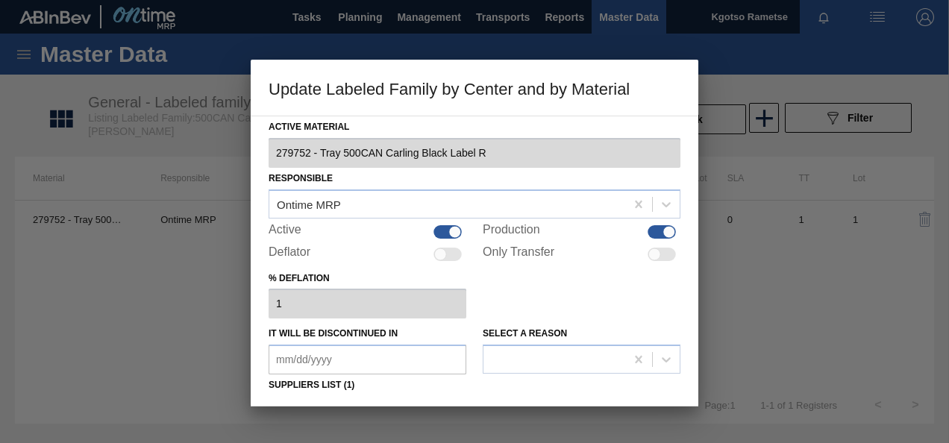
click at [518, 301] on div "% deflation 1" at bounding box center [475, 293] width 412 height 51
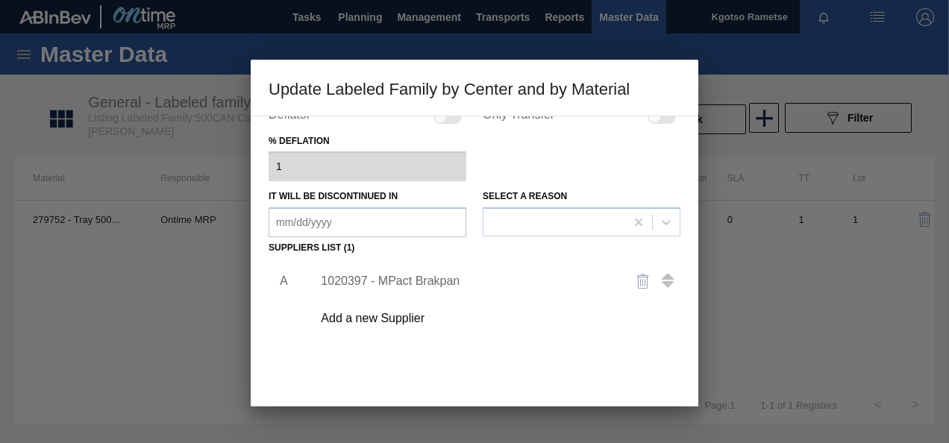
scroll to position [179, 0]
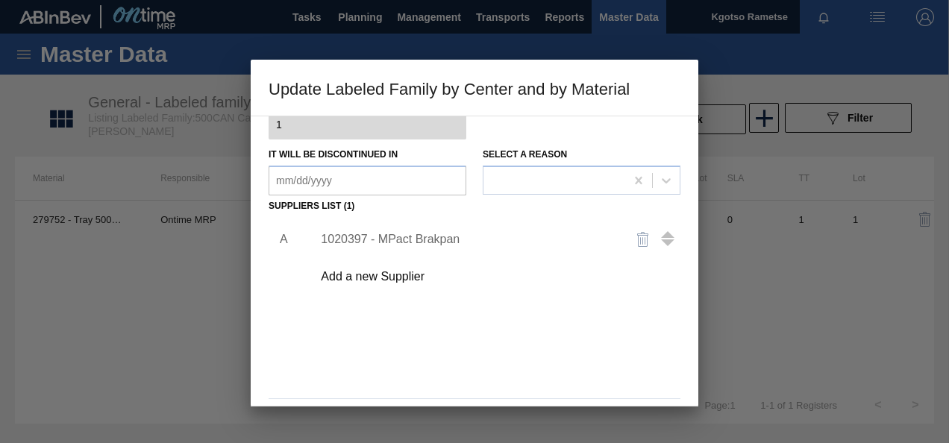
click at [400, 242] on div "1020397 - MPact Brakpan" at bounding box center [467, 239] width 292 height 13
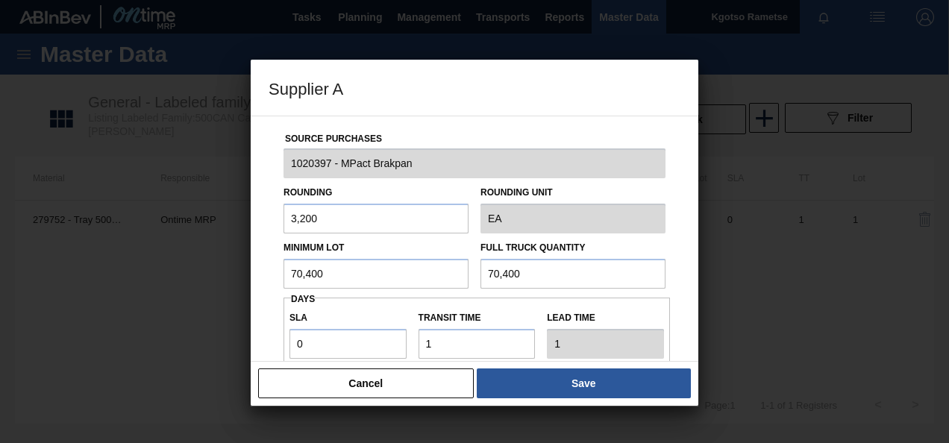
drag, startPoint x: 346, startPoint y: 276, endPoint x: 173, endPoint y: 269, distance: 173.2
click at [173, 269] on div "Supplier A Source Purchases 1020397 - MPact Brakpan Rounding 3,200 Rounding Uni…" at bounding box center [474, 221] width 949 height 443
drag, startPoint x: 371, startPoint y: 279, endPoint x: -3, endPoint y: 258, distance: 374.3
click at [0, 0] on html "Tasks Planning Management Transports Reports Master Data Kgotso [PERSON_NAME] a…" at bounding box center [474, 0] width 949 height 0
type input "51,200"
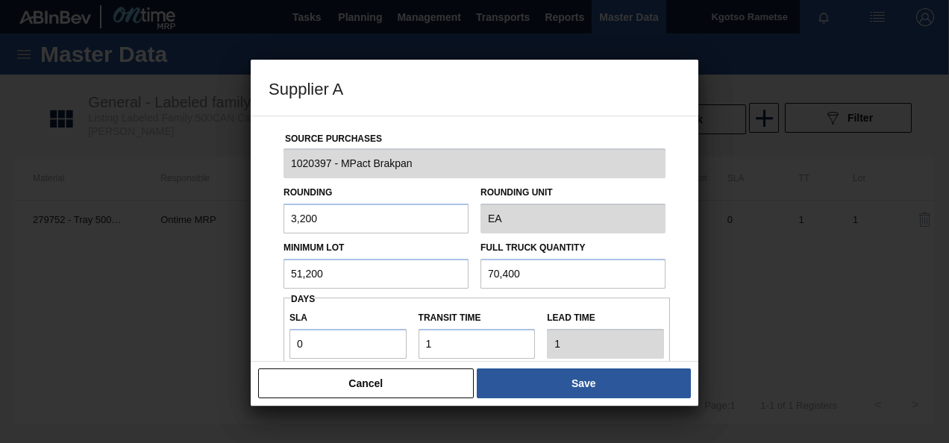
drag, startPoint x: 528, startPoint y: 276, endPoint x: 163, endPoint y: 234, distance: 368.0
click at [163, 234] on div "Supplier A Source Purchases 1020397 - MPact Brakpan Rounding 3,200 Rounding Uni…" at bounding box center [474, 221] width 949 height 443
paste input "51,2"
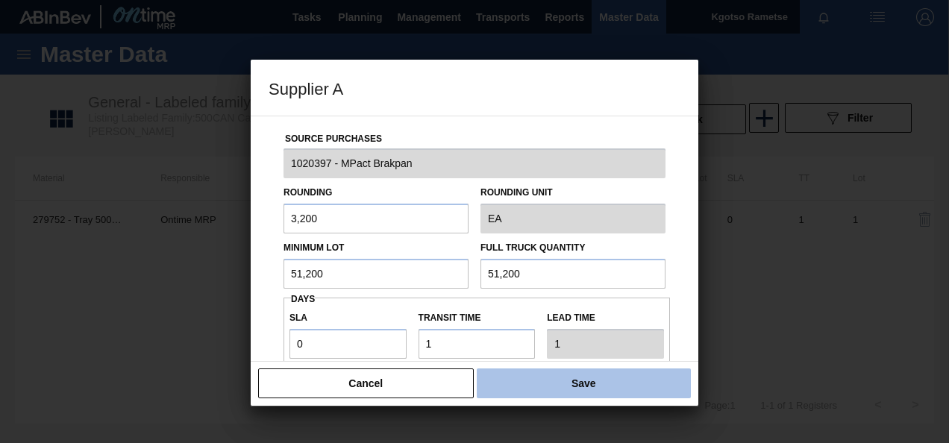
type input "51,200"
click at [612, 389] on button "Save" at bounding box center [584, 384] width 214 height 30
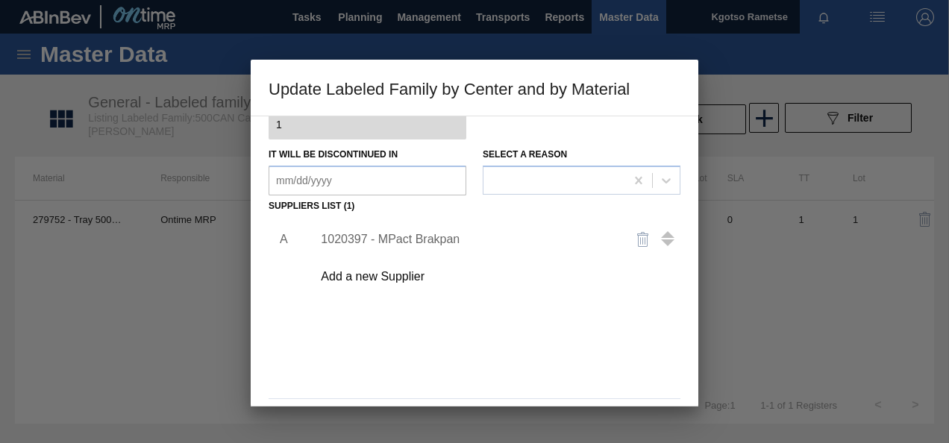
click at [595, 377] on div "A 1020397 - MPact Brakpan Add a new Supplier" at bounding box center [475, 304] width 412 height 175
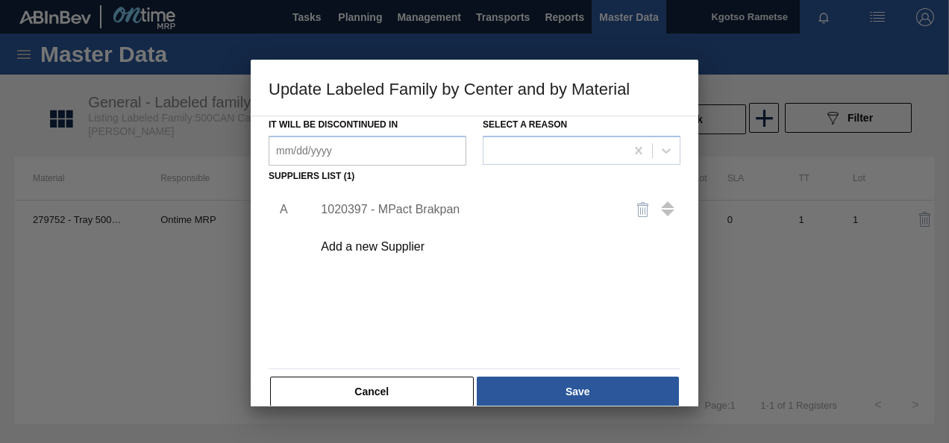
click at [595, 377] on button "Save" at bounding box center [578, 392] width 202 height 30
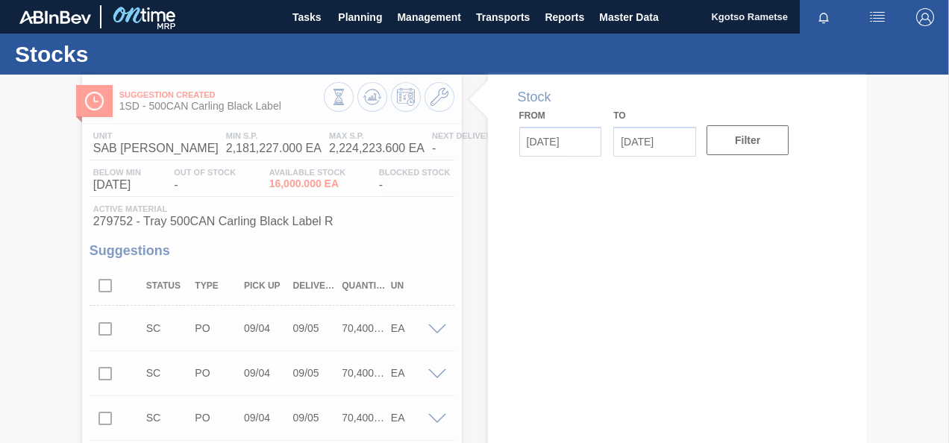
type input "[DATE]"
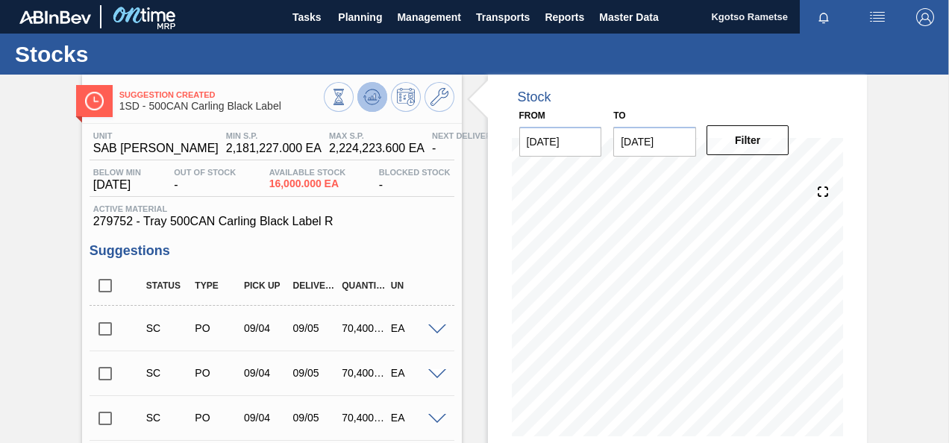
click at [382, 88] on button at bounding box center [372, 97] width 30 height 30
click at [354, 16] on span "Planning" at bounding box center [360, 17] width 44 height 18
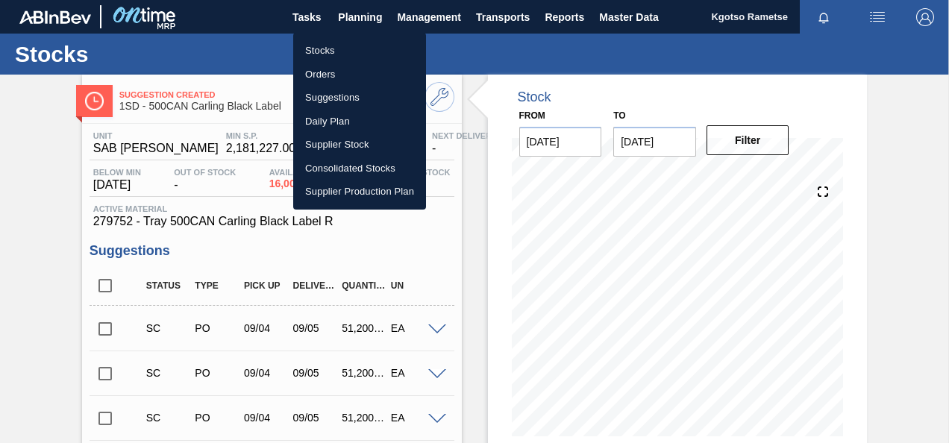
click at [351, 41] on li "Stocks" at bounding box center [359, 51] width 133 height 24
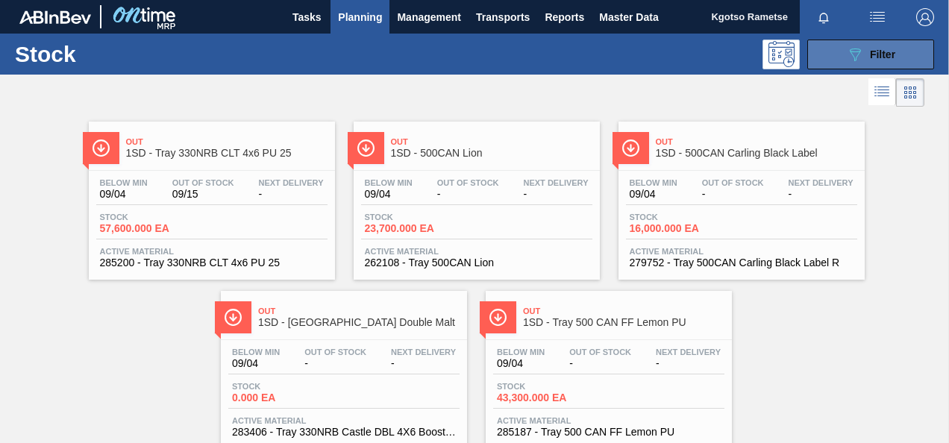
click at [812, 54] on button "089F7B8B-B2A5-4AFE-B5C0-19BA573D28AC Filter" at bounding box center [870, 55] width 127 height 30
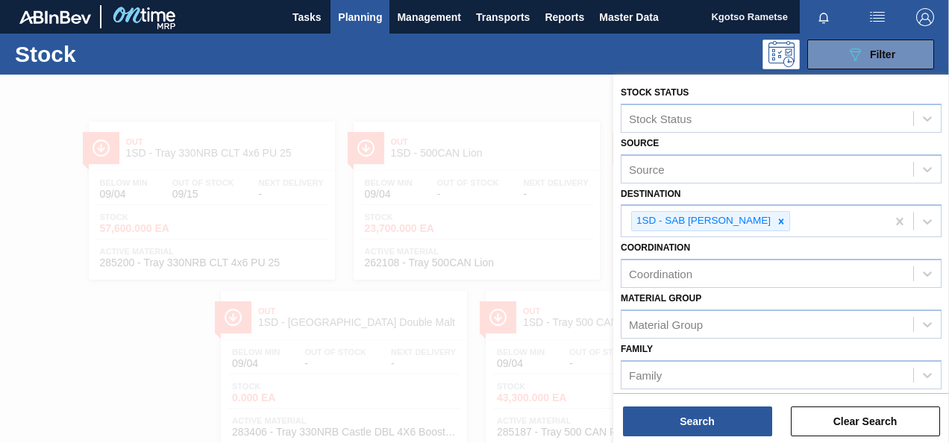
click at [759, 243] on div "Coordination Coordination" at bounding box center [781, 262] width 321 height 51
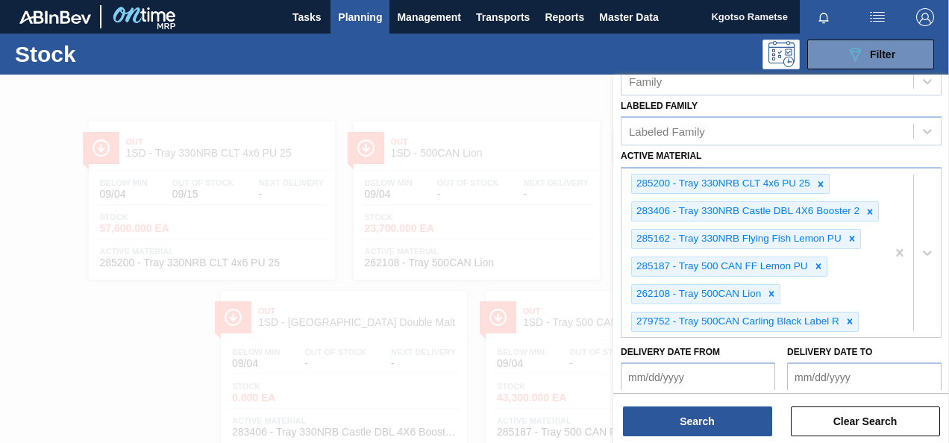
scroll to position [298, 0]
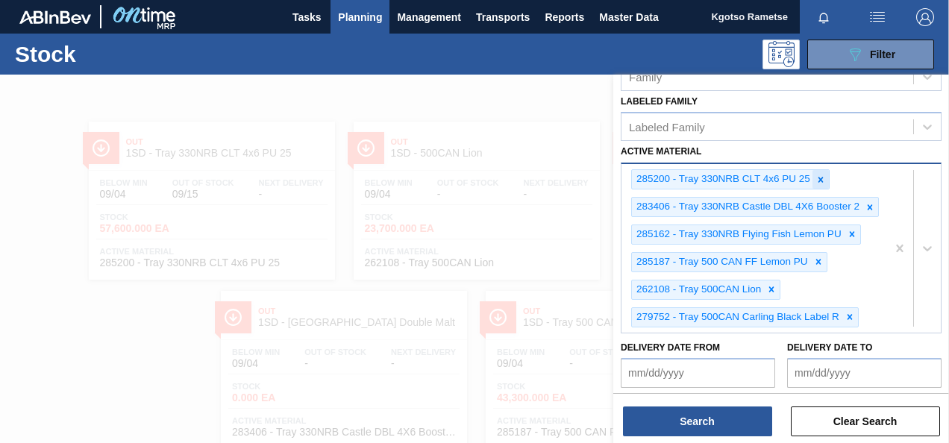
click at [820, 177] on icon at bounding box center [820, 179] width 5 height 5
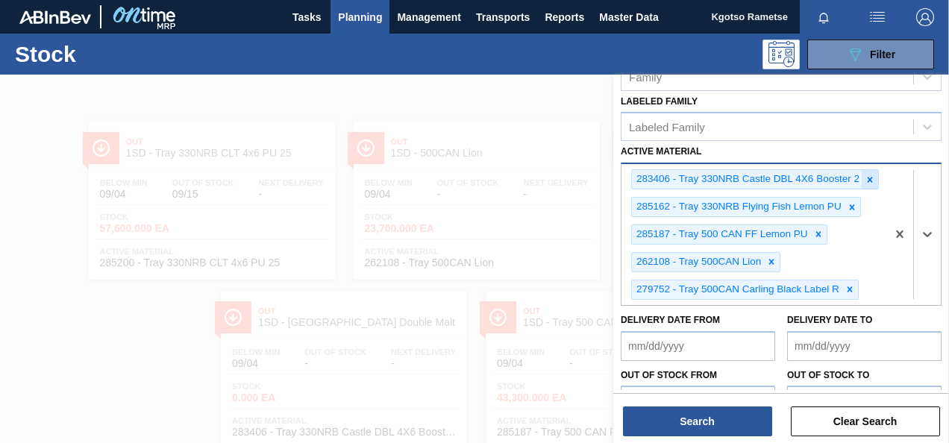
click at [865, 175] on icon at bounding box center [870, 180] width 10 height 10
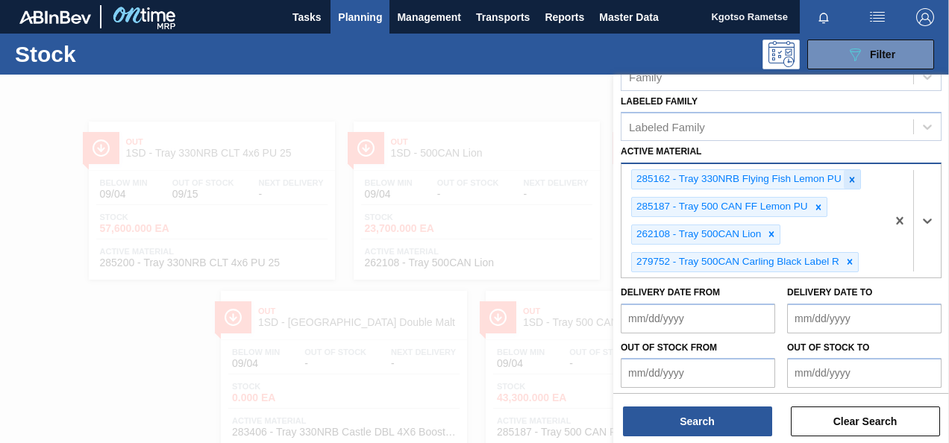
click at [847, 178] on icon at bounding box center [852, 180] width 10 height 10
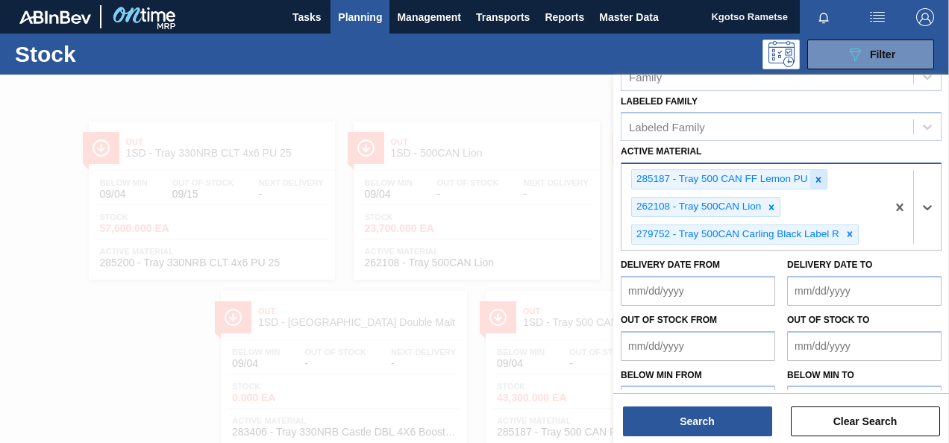
click at [819, 179] on icon at bounding box center [817, 179] width 5 height 5
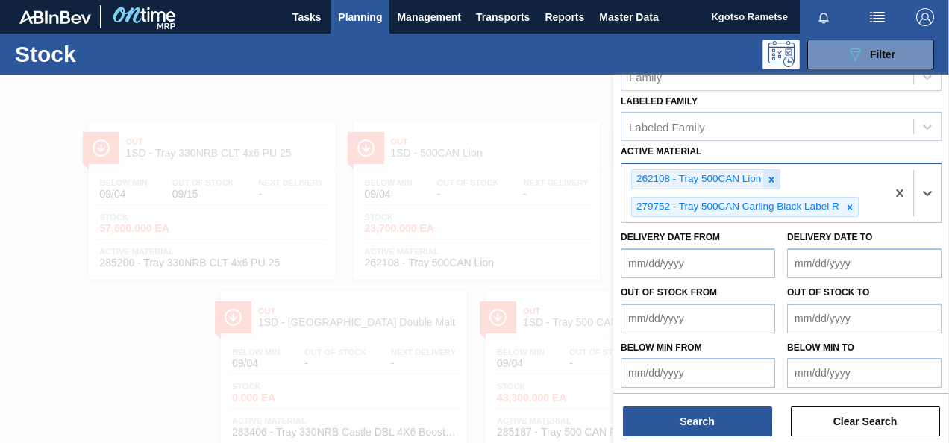
click at [767, 181] on icon at bounding box center [771, 180] width 10 height 10
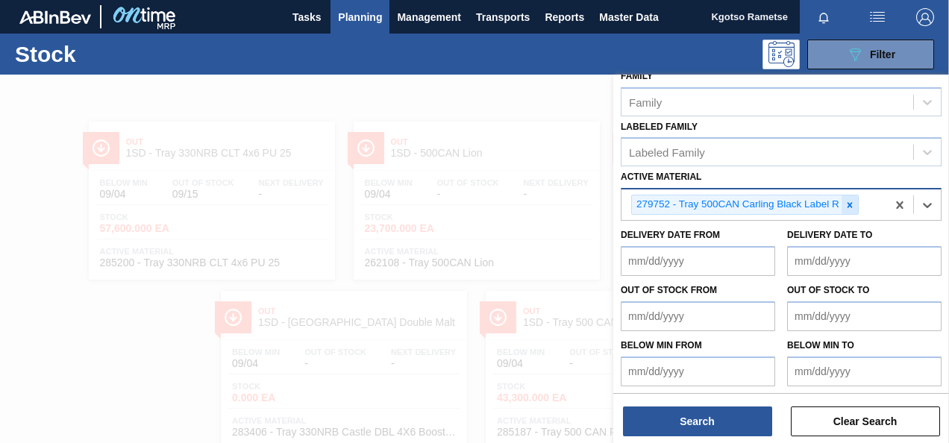
click at [842, 201] on div at bounding box center [850, 204] width 16 height 19
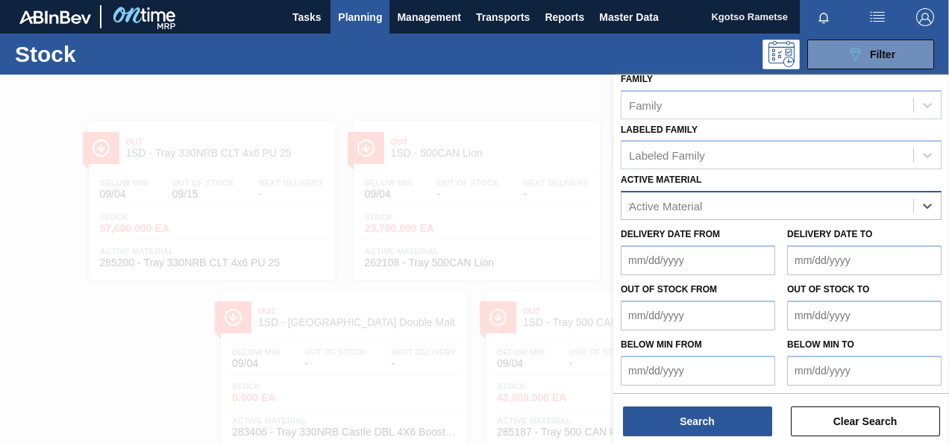
scroll to position [298, 0]
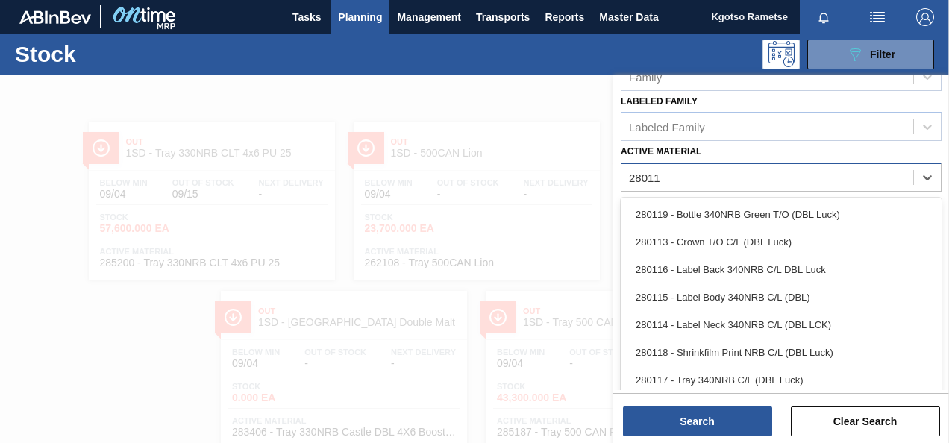
type Material "280113"
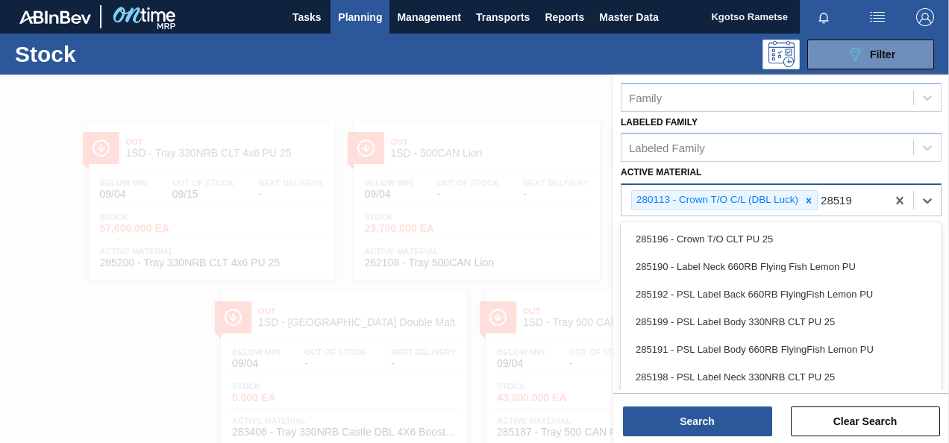
type Material "285196"
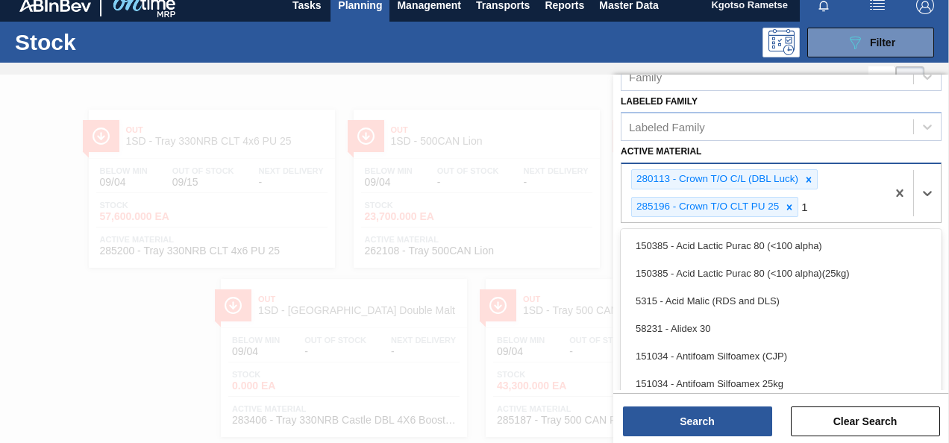
scroll to position [12, 0]
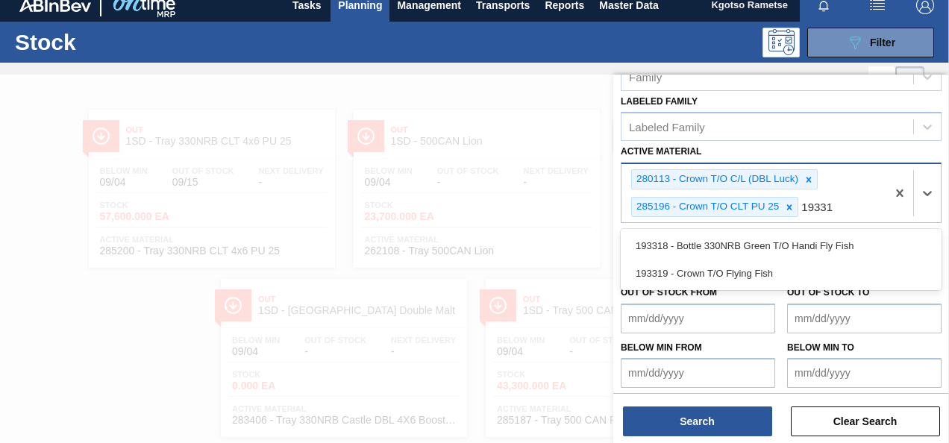
type Material "193319"
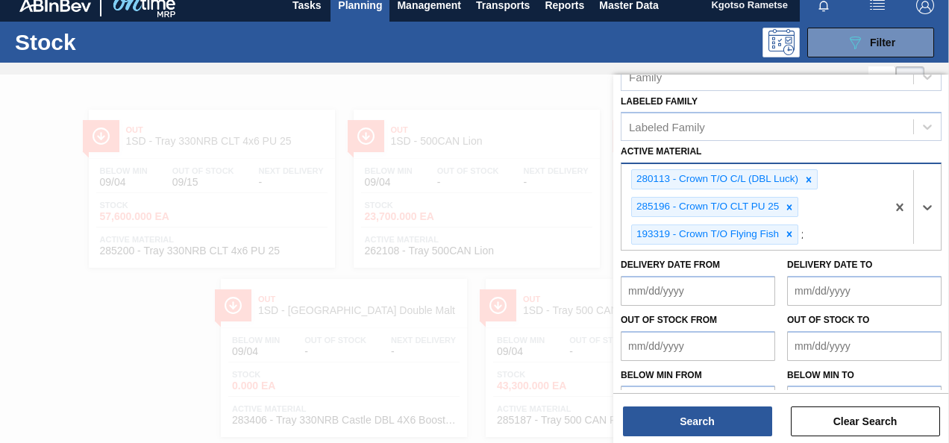
scroll to position [45, 0]
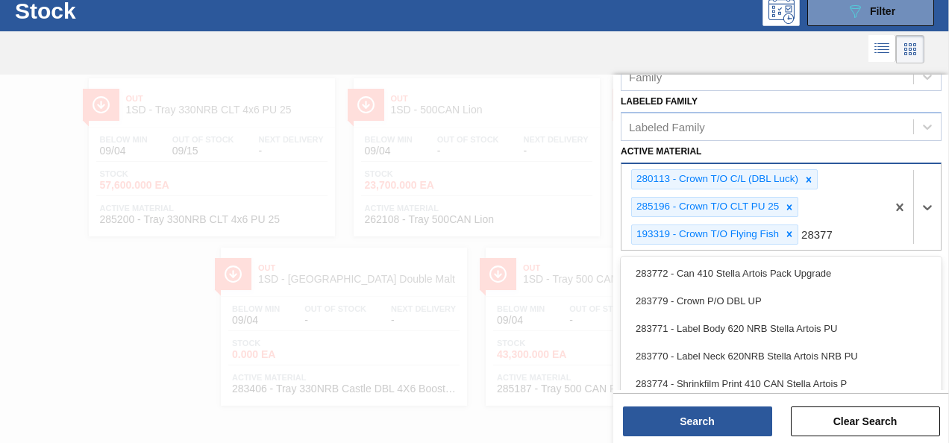
type Material "283779"
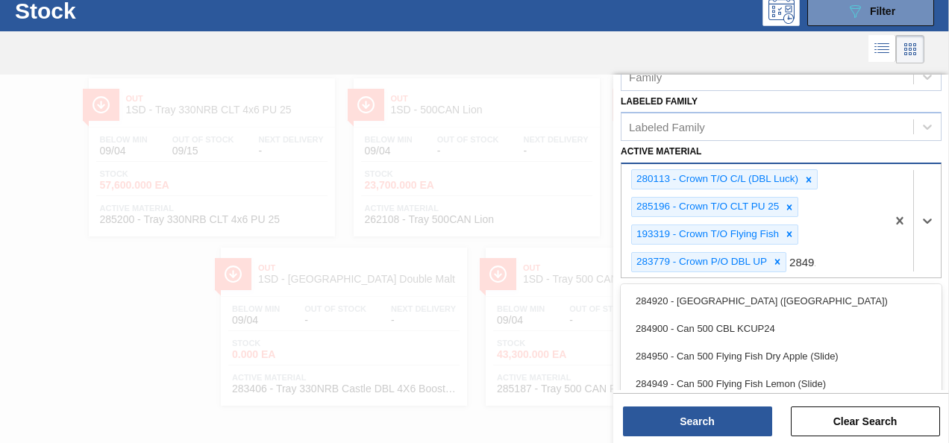
type Material "284916"
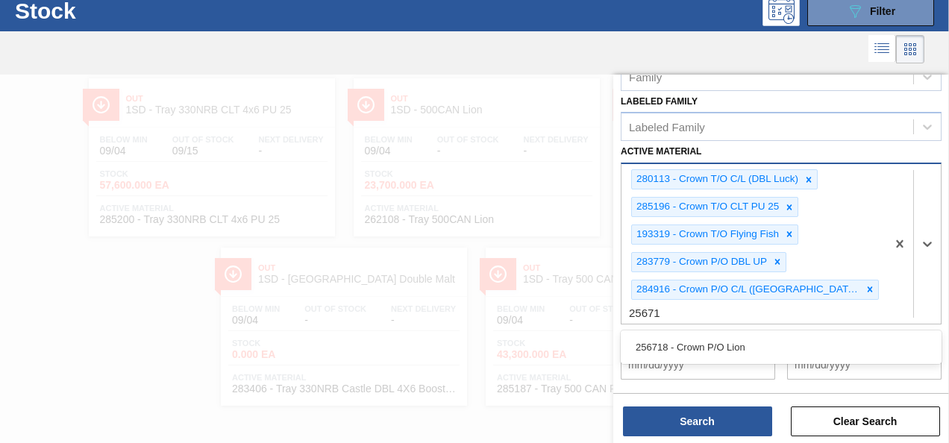
type Material "256718"
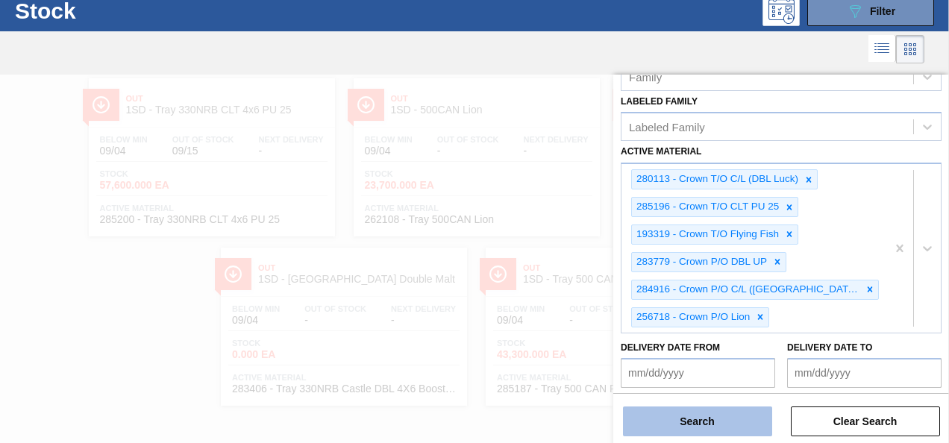
click at [726, 420] on button "Search" at bounding box center [697, 422] width 149 height 30
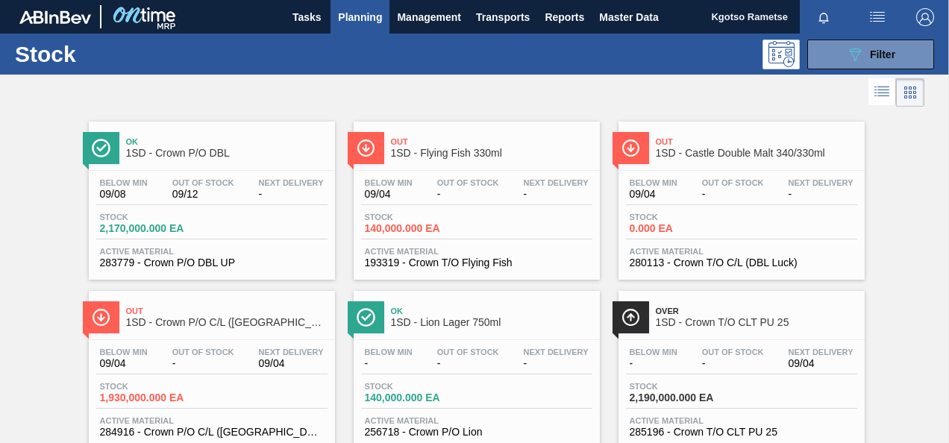
click at [740, 178] on span "Out Of Stock" at bounding box center [733, 182] width 62 height 9
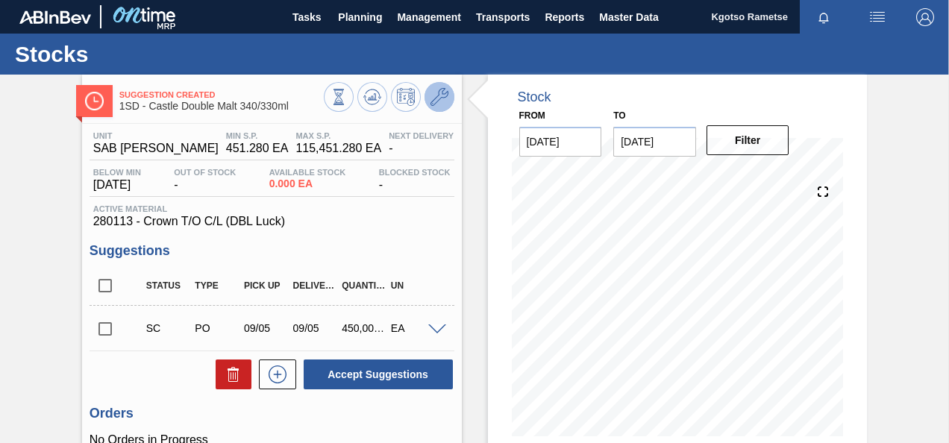
click at [442, 107] on button at bounding box center [439, 97] width 30 height 30
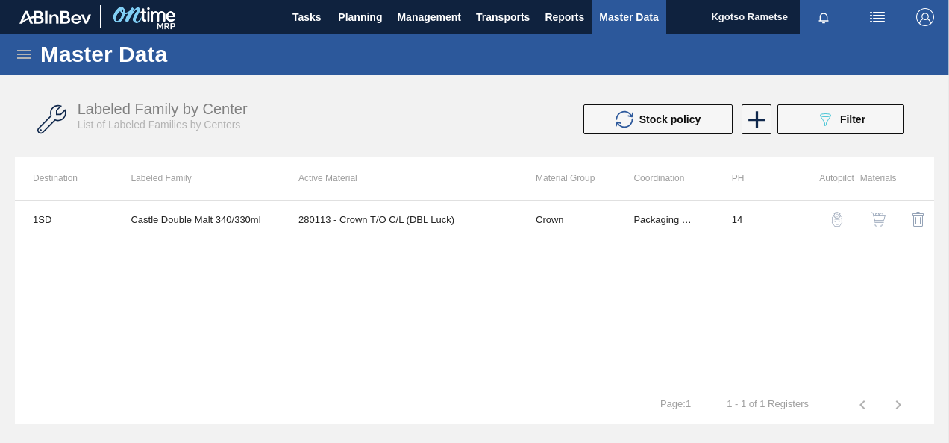
click at [879, 213] on img "button" at bounding box center [878, 219] width 15 height 15
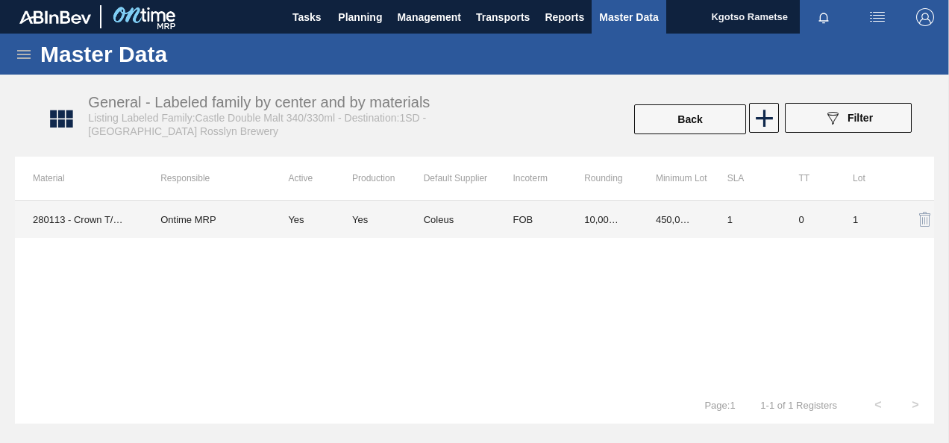
click at [618, 216] on td "10,000.000" at bounding box center [602, 219] width 72 height 37
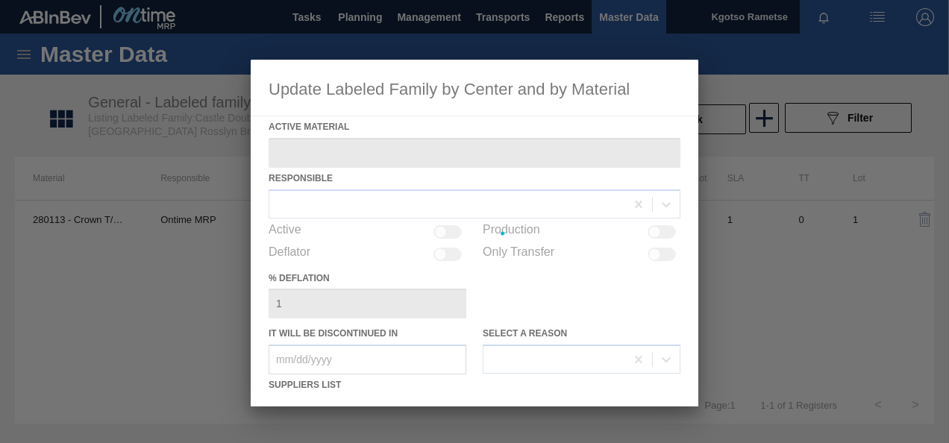
type Material "280113 - Crown T/O C/L (DBL Luck)"
checkbox input "true"
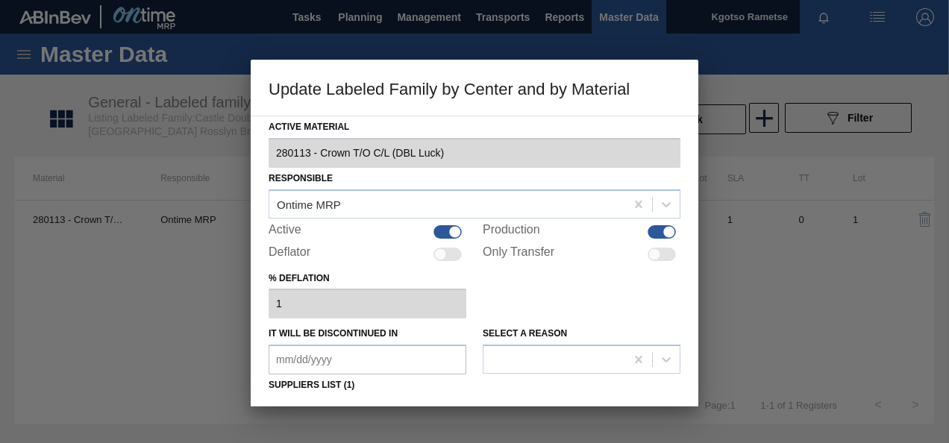
click at [521, 313] on div "% deflation 1" at bounding box center [475, 293] width 412 height 51
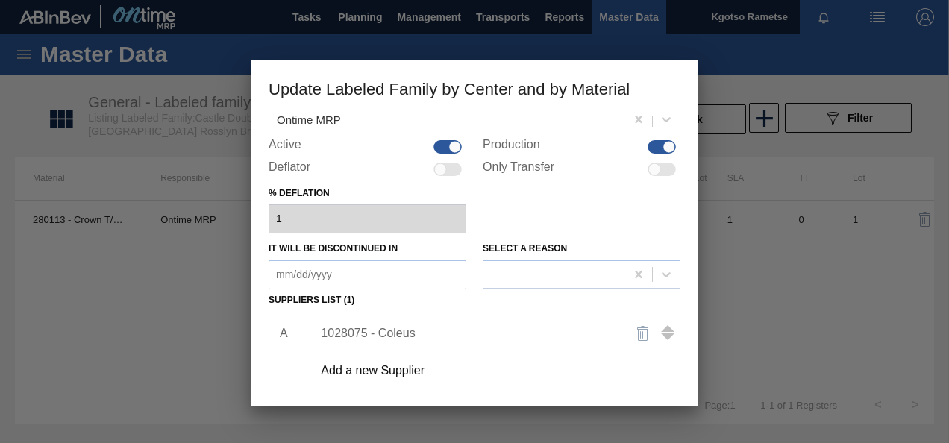
scroll to position [119, 0]
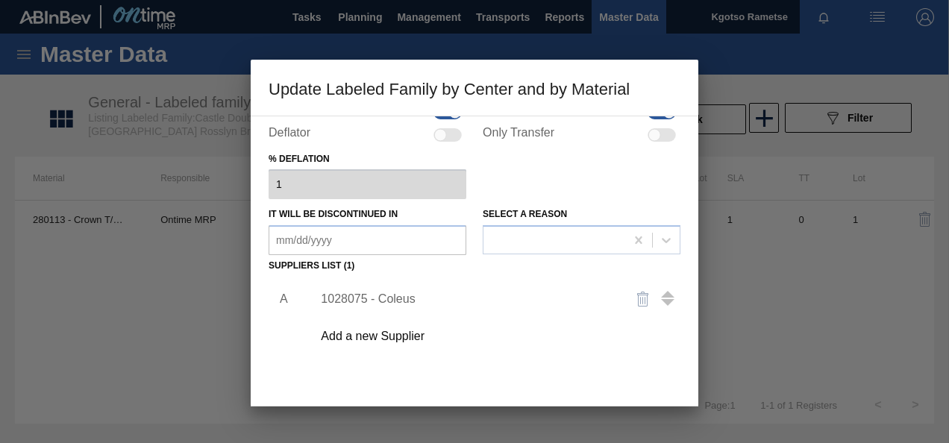
click at [395, 307] on div "1028075 - Coleus" at bounding box center [492, 299] width 377 height 37
click at [395, 305] on div "1028075 - Coleus" at bounding box center [467, 298] width 292 height 13
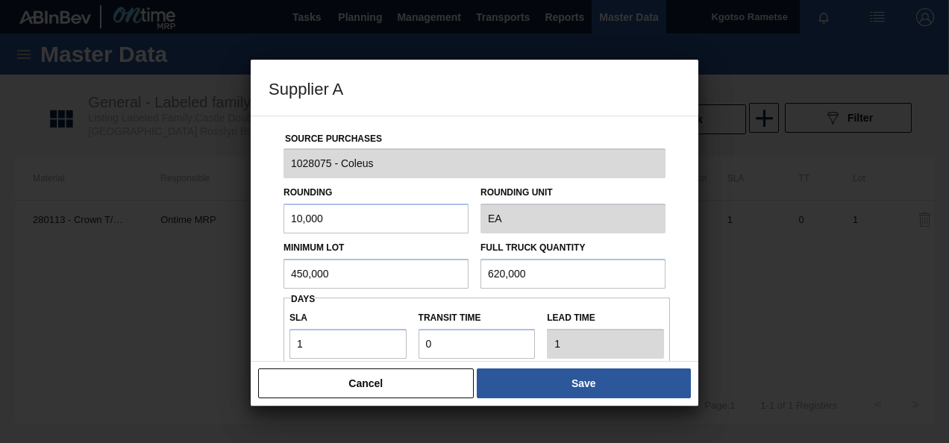
drag, startPoint x: 361, startPoint y: 286, endPoint x: 172, endPoint y: 258, distance: 191.5
click at [172, 258] on div "Supplier A Source Purchases 1028075 - Coleus Rounding 10,000 Rounding Unit EA M…" at bounding box center [474, 221] width 949 height 443
drag, startPoint x: 357, startPoint y: 260, endPoint x: 62, endPoint y: 265, distance: 294.7
click at [62, 265] on div "Supplier A Source Purchases 1028075 - Coleus Rounding 10,000 Rounding Unit EA M…" at bounding box center [474, 221] width 949 height 443
type input "900,000"
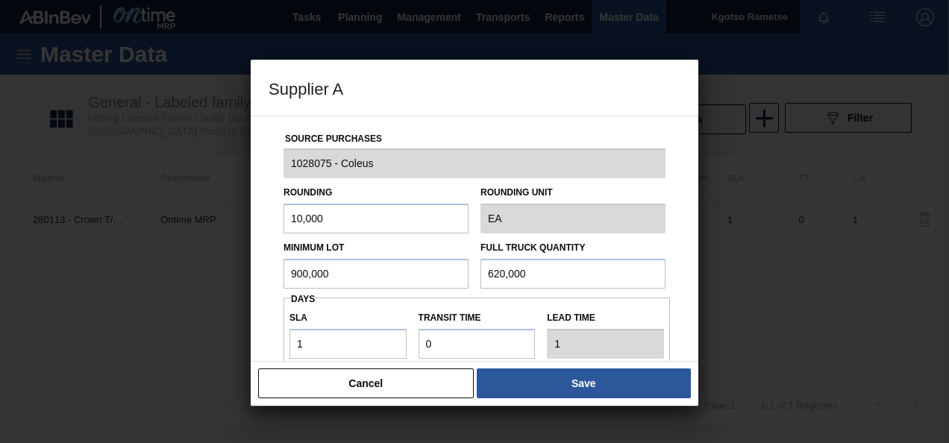
drag, startPoint x: 541, startPoint y: 281, endPoint x: 213, endPoint y: 281, distance: 327.5
click at [213, 281] on div "Supplier A Source Purchases 1028075 - Coleus Rounding 10,000 Rounding Unit EA M…" at bounding box center [474, 221] width 949 height 443
paste input "90"
type input "900,000"
drag, startPoint x: 306, startPoint y: 343, endPoint x: 155, endPoint y: 367, distance: 152.6
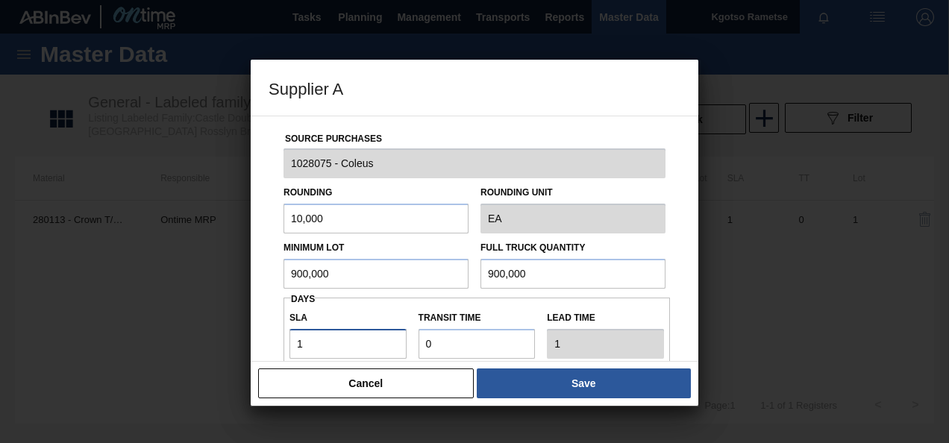
click at [155, 367] on div "Supplier A Source Purchases 1028075 - Coleus Rounding 10,000 Rounding Unit EA M…" at bounding box center [474, 221] width 949 height 443
type input "0"
drag, startPoint x: 476, startPoint y: 340, endPoint x: 204, endPoint y: 363, distance: 273.2
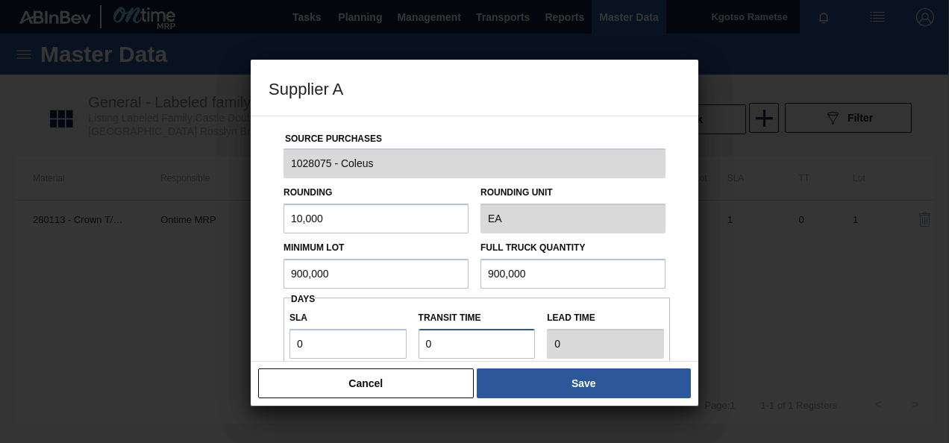
click at [204, 363] on div "Supplier A Source Purchases 1028075 - Coleus Rounding 10,000 Rounding Unit EA M…" at bounding box center [474, 221] width 949 height 443
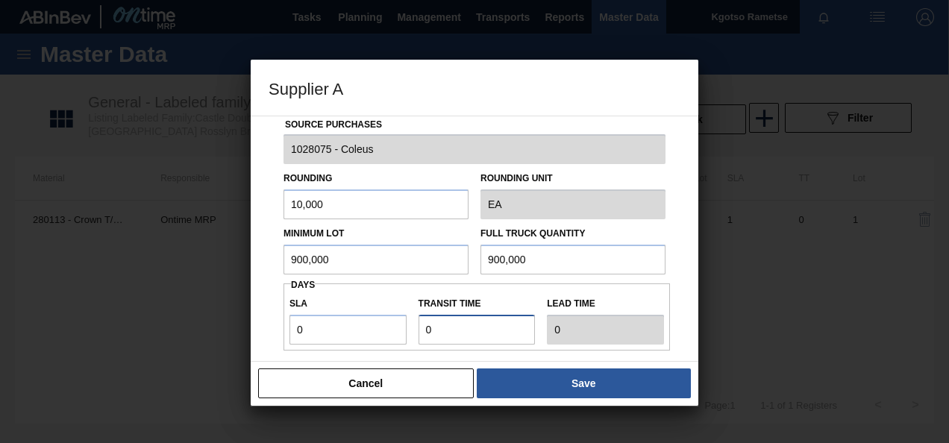
type input "1"
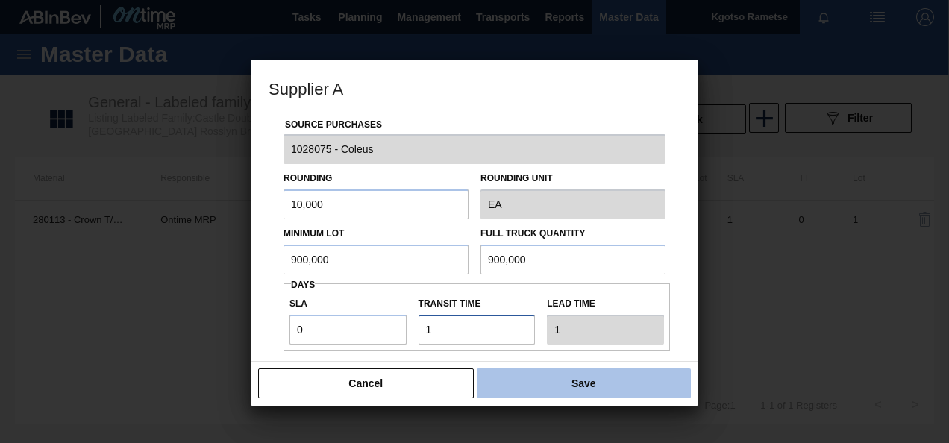
type input "1"
click at [508, 375] on button "Save" at bounding box center [584, 384] width 214 height 30
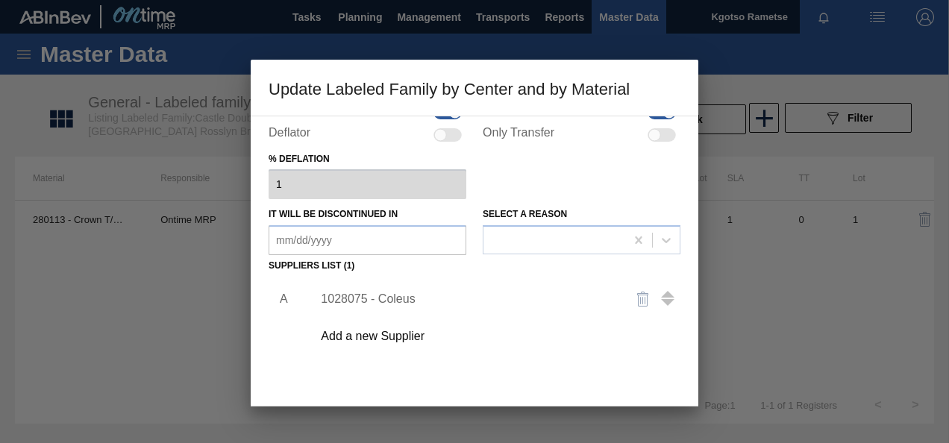
click at [419, 357] on div "A 1028075 - Coleus Add a new Supplier" at bounding box center [475, 364] width 412 height 175
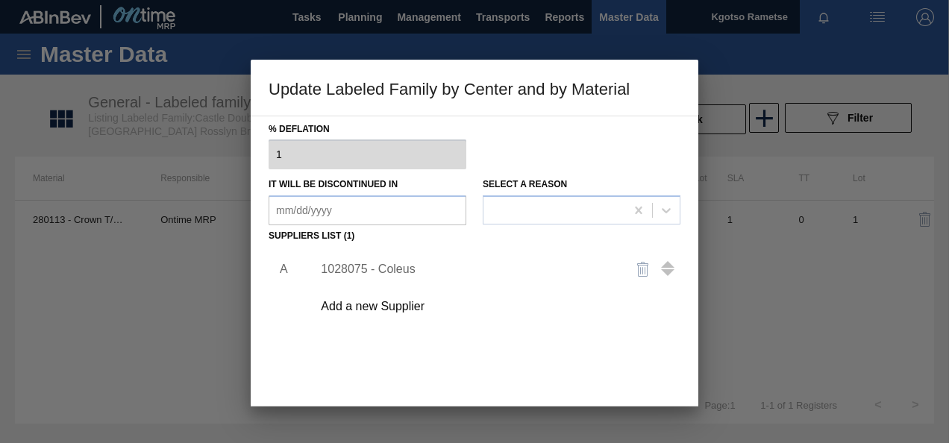
scroll to position [228, 0]
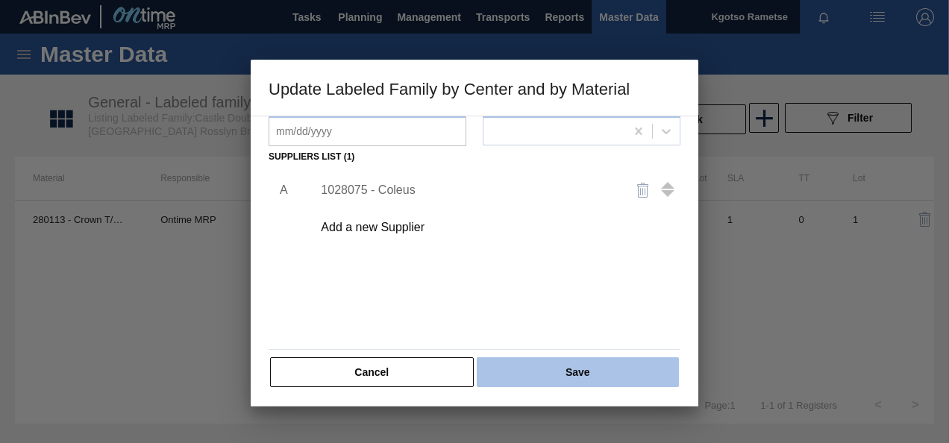
click at [507, 358] on button "Save" at bounding box center [578, 372] width 202 height 30
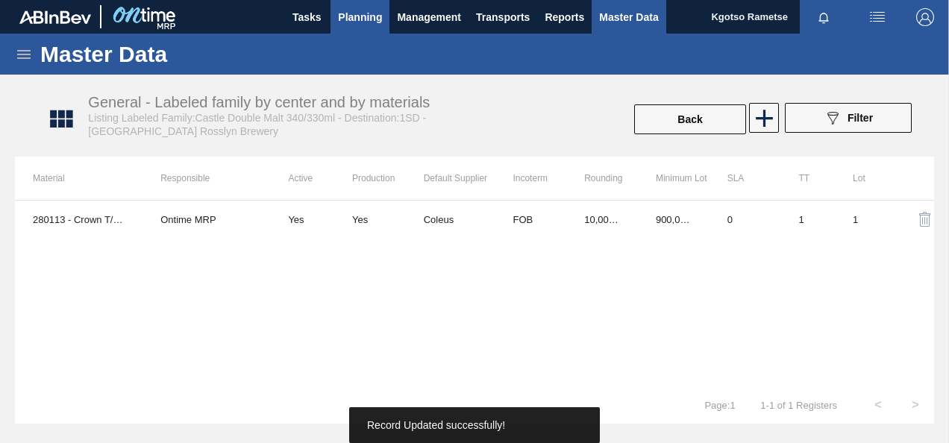
click at [359, 8] on span "Planning" at bounding box center [360, 17] width 44 height 18
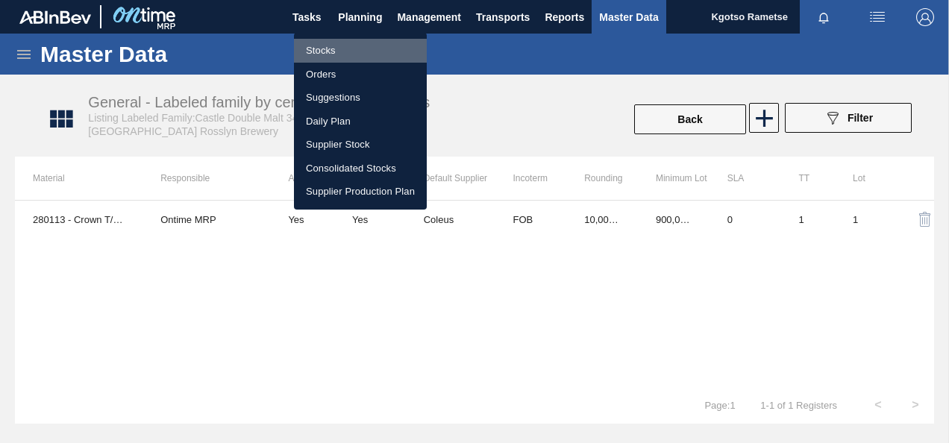
click at [344, 40] on li "Stocks" at bounding box center [360, 51] width 133 height 24
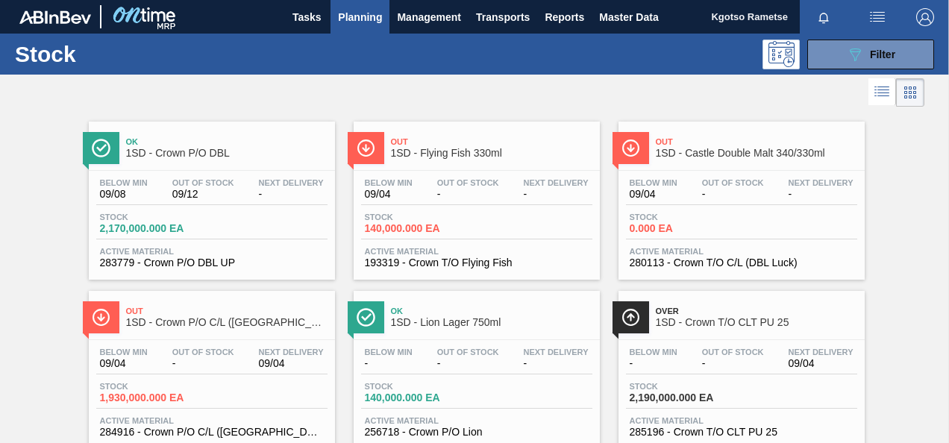
click at [23, 320] on div "Ok 1SD - Crown P/O DBL Below Min 09/08 Out Of Stock 09/12 Next Delivery - Stock…" at bounding box center [474, 279] width 949 height 339
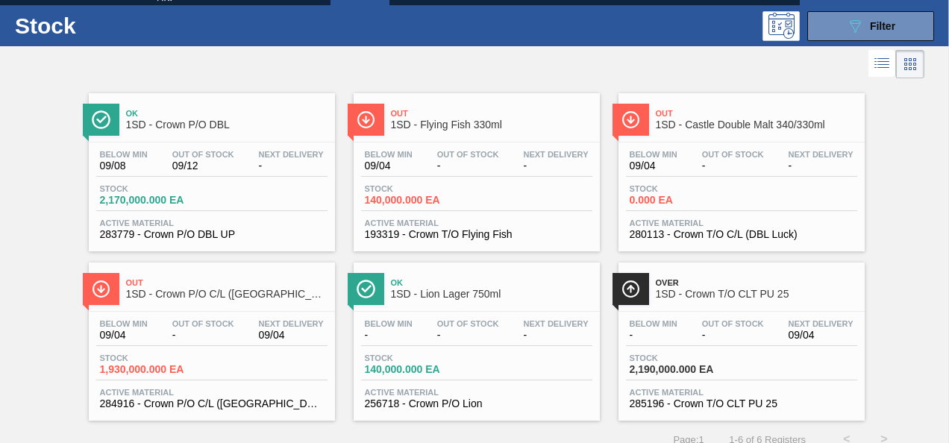
scroll to position [30, 0]
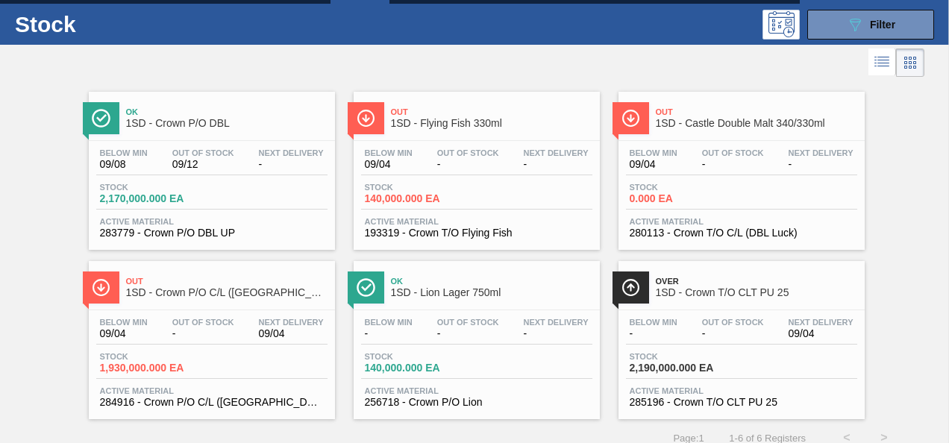
click at [218, 301] on div "Out 1SD - Crown P/O C/L ([GEOGRAPHIC_DATA])" at bounding box center [226, 288] width 201 height 34
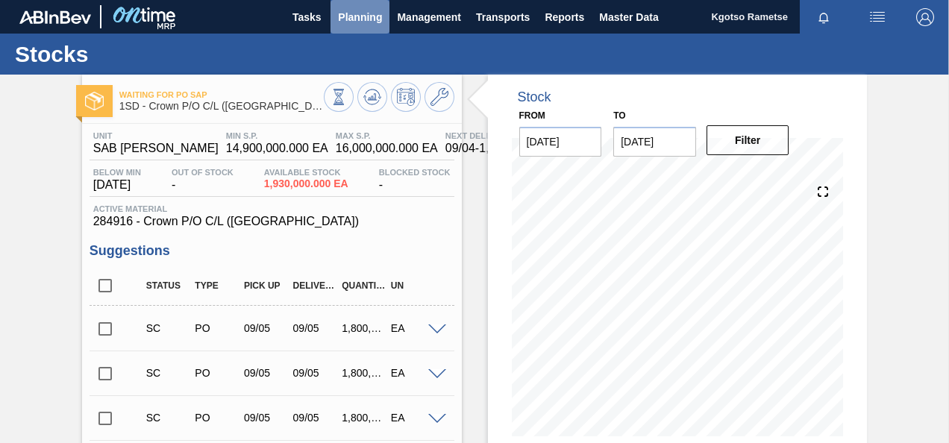
click at [333, 18] on button "Planning" at bounding box center [359, 17] width 59 height 34
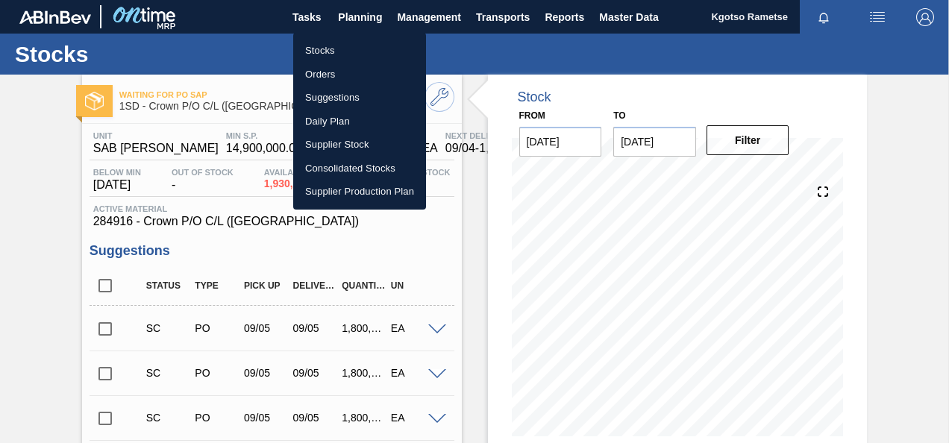
click at [347, 48] on li "Stocks" at bounding box center [359, 51] width 133 height 24
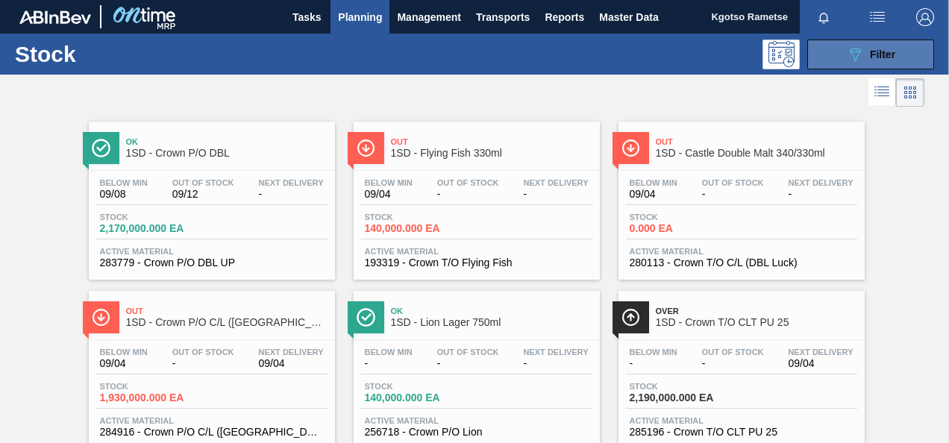
click at [877, 42] on button "089F7B8B-B2A5-4AFE-B5C0-19BA573D28AC Filter" at bounding box center [870, 55] width 127 height 30
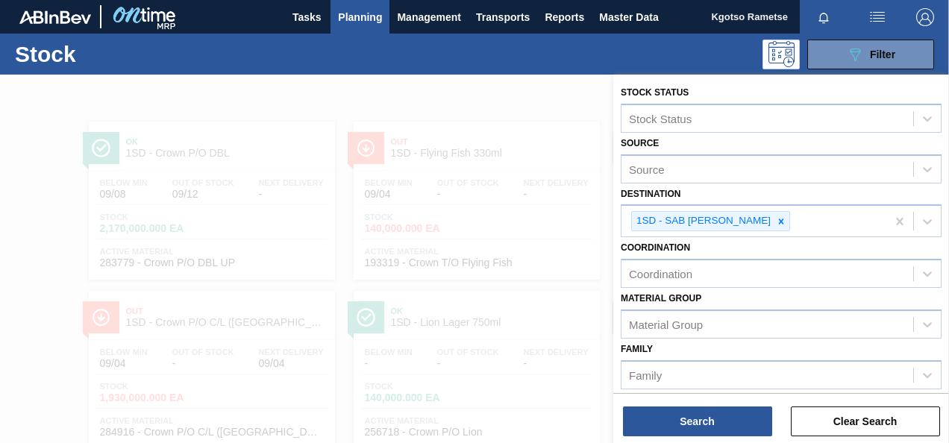
click at [364, 119] on div at bounding box center [474, 296] width 949 height 443
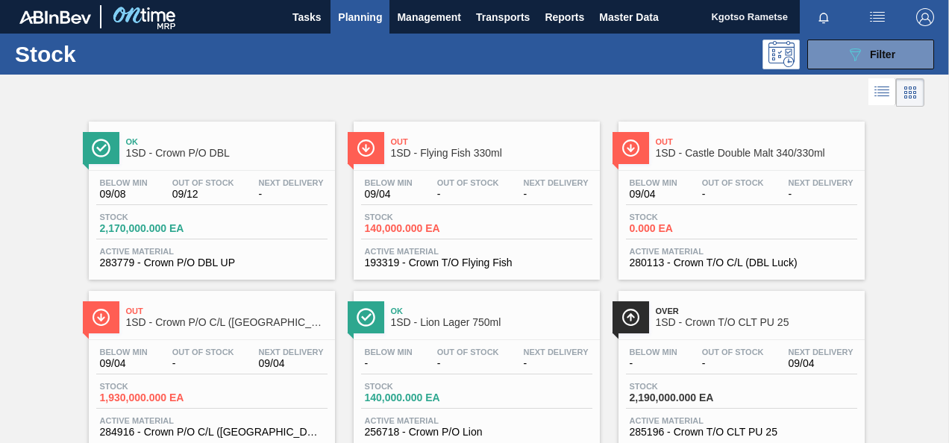
click at [6, 259] on div "Ok 1SD - Crown P/O DBL Below Min 09/08 Out Of Stock 09/12 Next Delivery - Stock…" at bounding box center [474, 279] width 949 height 339
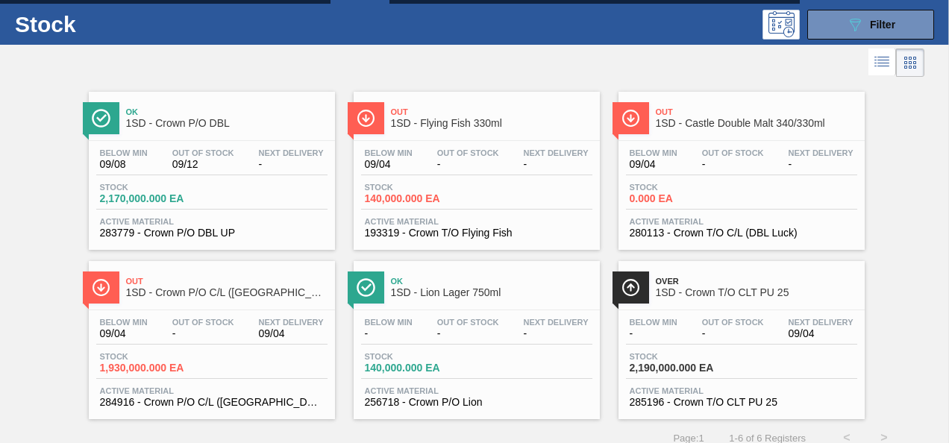
click at [431, 125] on span "1SD - Flying Fish 330ml" at bounding box center [491, 123] width 201 height 11
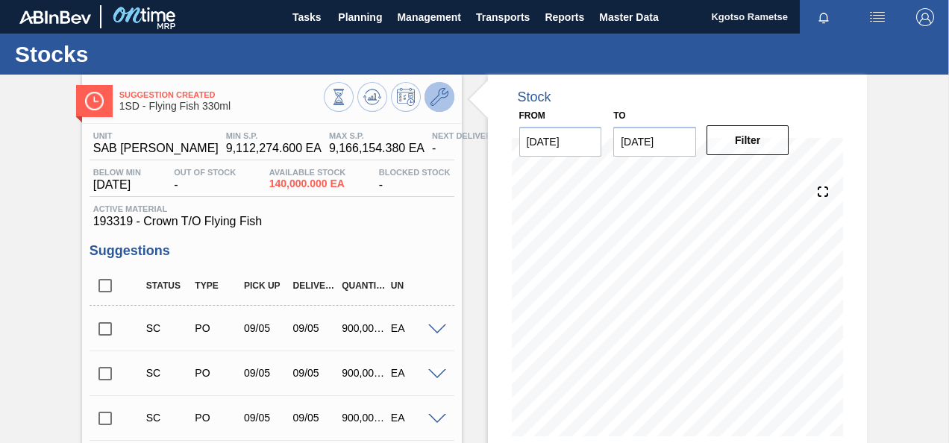
click at [439, 97] on icon at bounding box center [439, 97] width 18 height 18
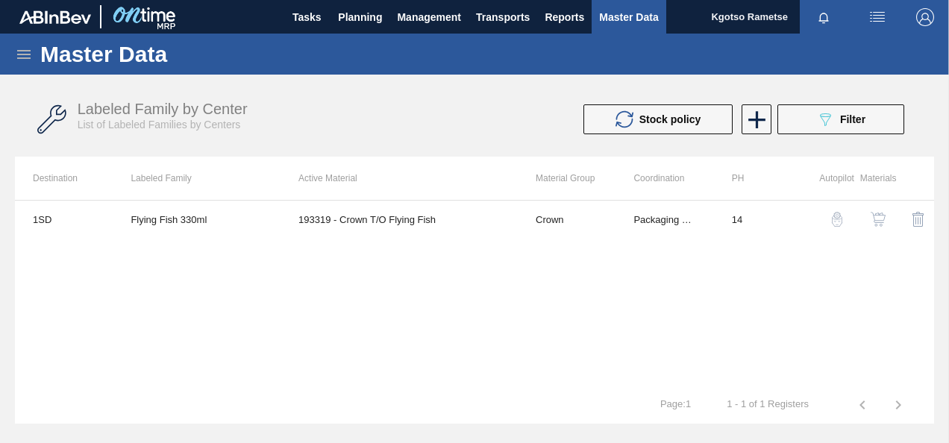
click at [877, 219] on img "button" at bounding box center [878, 219] width 15 height 15
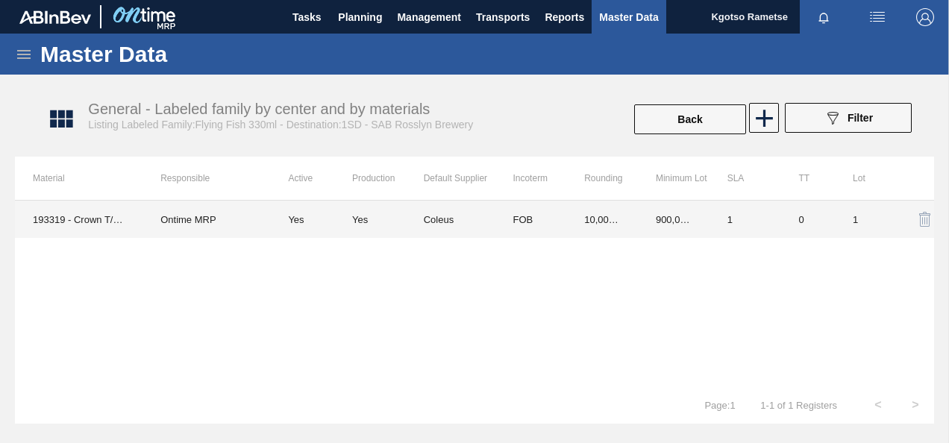
click at [651, 213] on td "900,000.000" at bounding box center [674, 219] width 72 height 37
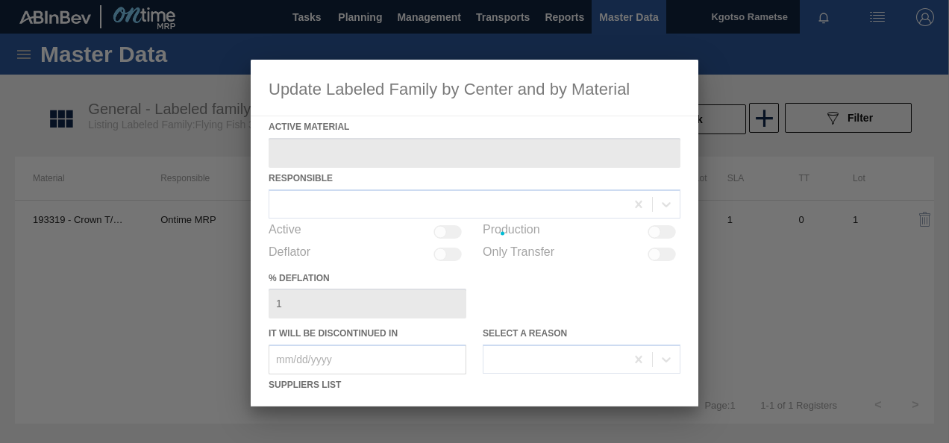
type Material "193319 - Crown T/O Flying Fish"
checkbox input "true"
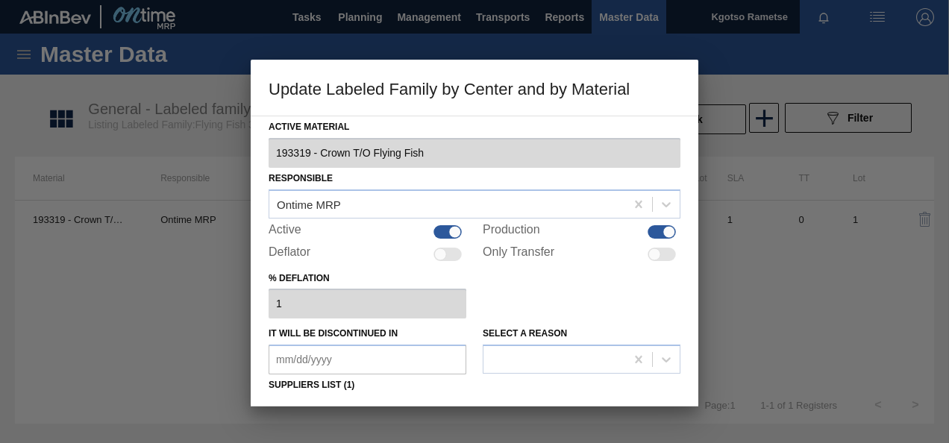
click at [495, 278] on div "% deflation 1" at bounding box center [475, 293] width 412 height 51
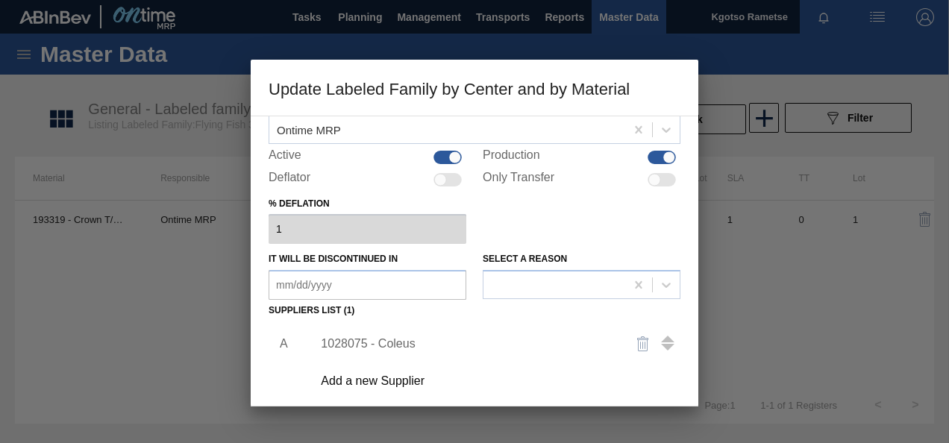
scroll to position [119, 0]
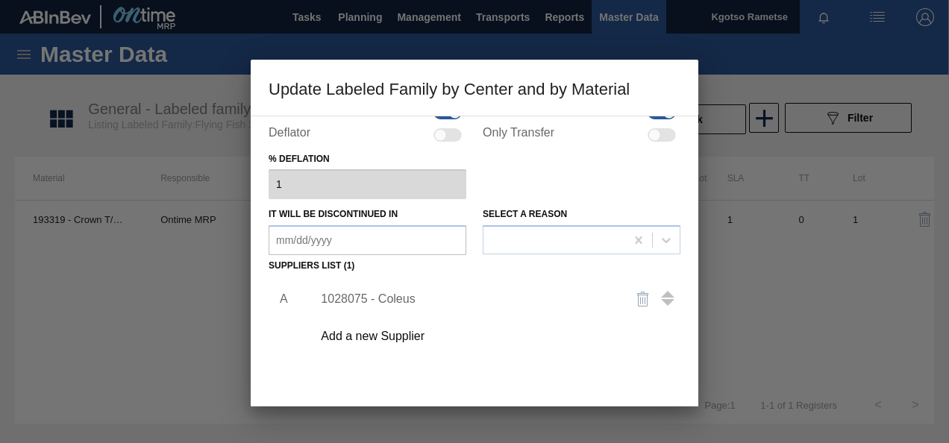
click at [389, 305] on div "1028075 - Coleus" at bounding box center [467, 298] width 292 height 13
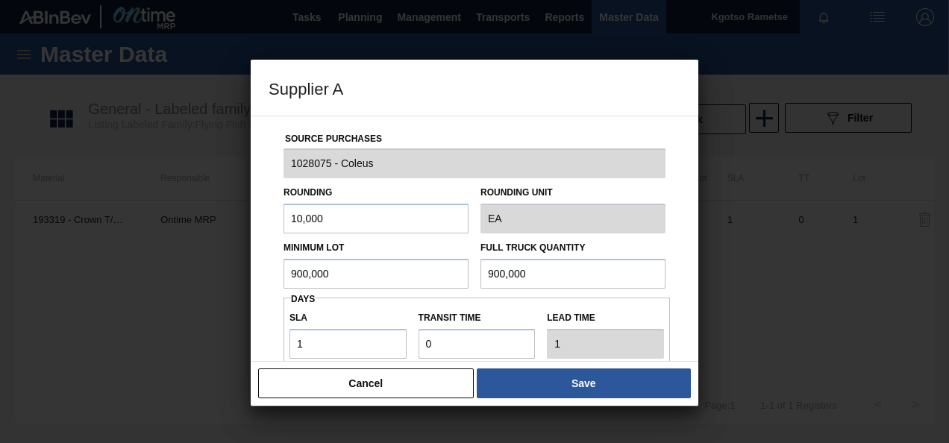
drag, startPoint x: 363, startPoint y: 279, endPoint x: 24, endPoint y: 265, distance: 339.0
click at [24, 265] on div "Supplier A Source Purchases 1028075 - Coleus Rounding 10,000 Rounding Unit EA M…" at bounding box center [474, 221] width 949 height 443
drag, startPoint x: 339, startPoint y: 270, endPoint x: 0, endPoint y: 242, distance: 339.8
click at [0, 0] on html "Tasks Planning Management Transports Reports Master Data Kgotso [PERSON_NAME] a…" at bounding box center [474, 0] width 949 height 0
type input "1,800,000"
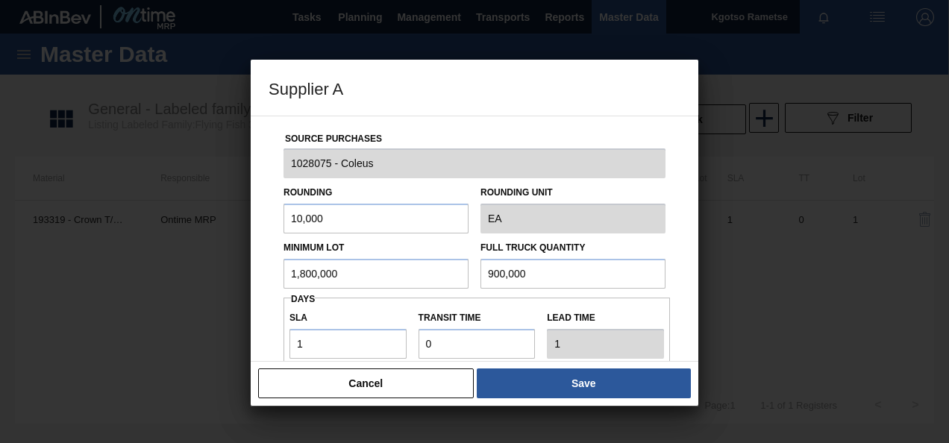
drag, startPoint x: 556, startPoint y: 269, endPoint x: 0, endPoint y: 230, distance: 557.1
click at [0, 0] on html "Tasks Planning Management Transports Reports Master Data Kgotso [PERSON_NAME] a…" at bounding box center [474, 0] width 949 height 0
paste input "1,8"
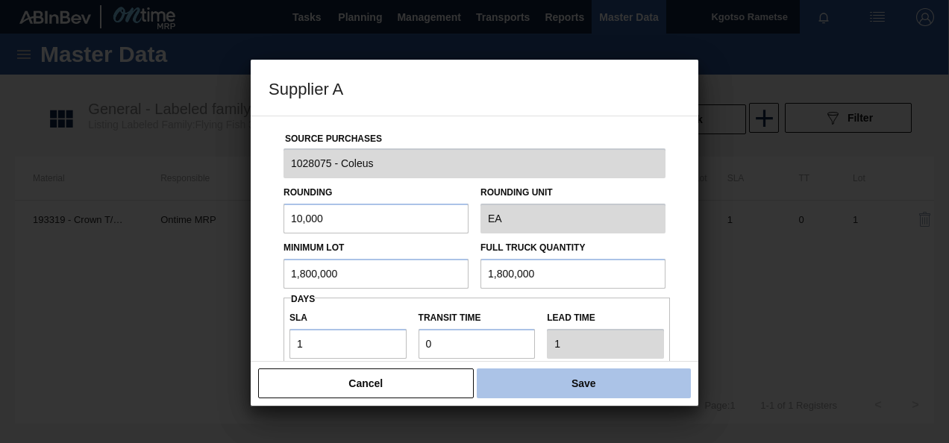
type input "1,800,000"
click at [489, 390] on button "Save" at bounding box center [584, 384] width 214 height 30
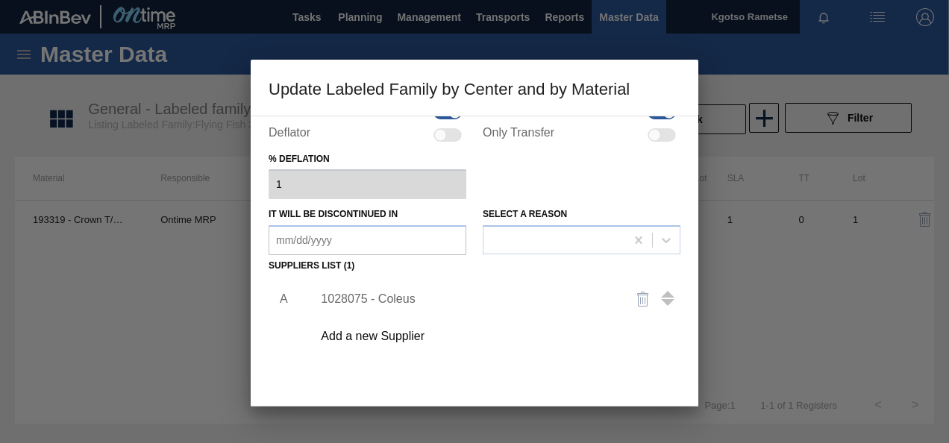
click at [422, 376] on div "A 1028075 - Coleus Add a new Supplier" at bounding box center [475, 364] width 412 height 175
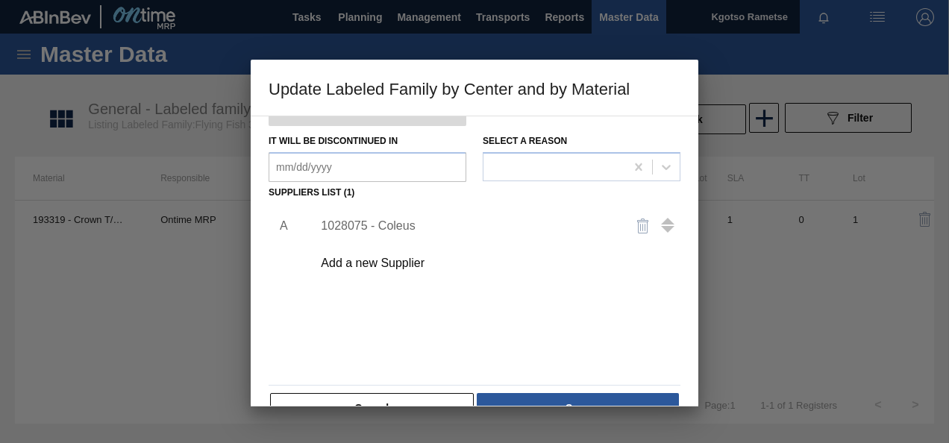
scroll to position [228, 0]
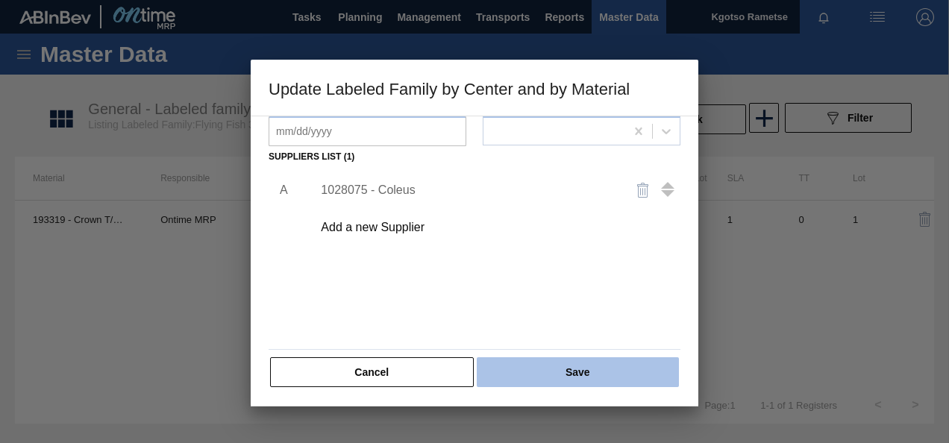
click at [513, 376] on button "Save" at bounding box center [578, 372] width 202 height 30
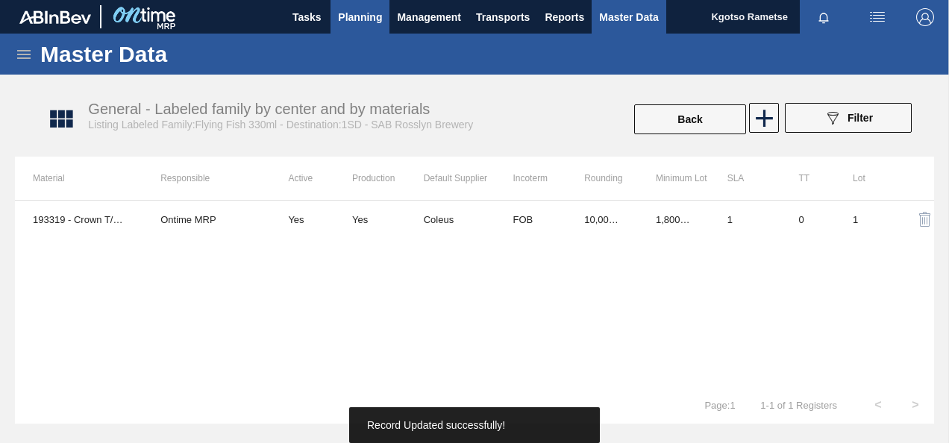
click at [351, 4] on button "Planning" at bounding box center [359, 17] width 59 height 34
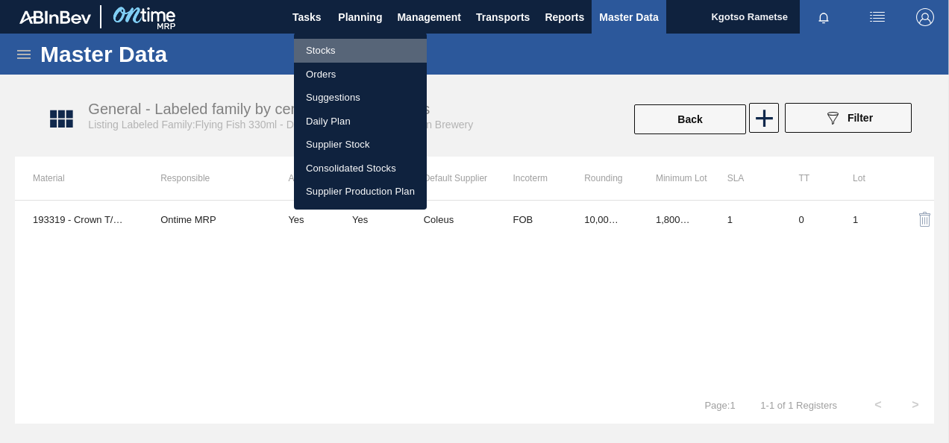
click at [320, 40] on li "Stocks" at bounding box center [360, 51] width 133 height 24
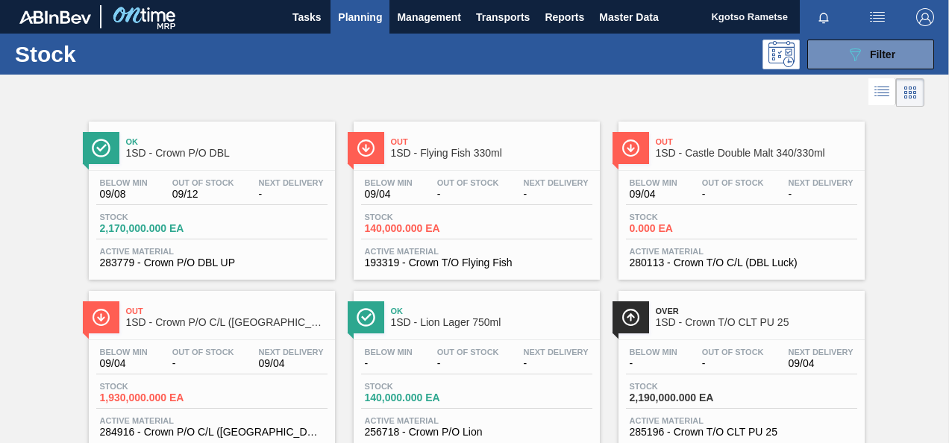
click at [0, 0] on html "Tasks Planning Management Transports Reports Master Data Kgotso [PERSON_NAME] a…" at bounding box center [474, 0] width 949 height 0
click at [151, 181] on div "Below Min 09/08 Out Of Stock 09/12 Next Delivery -" at bounding box center [211, 191] width 231 height 27
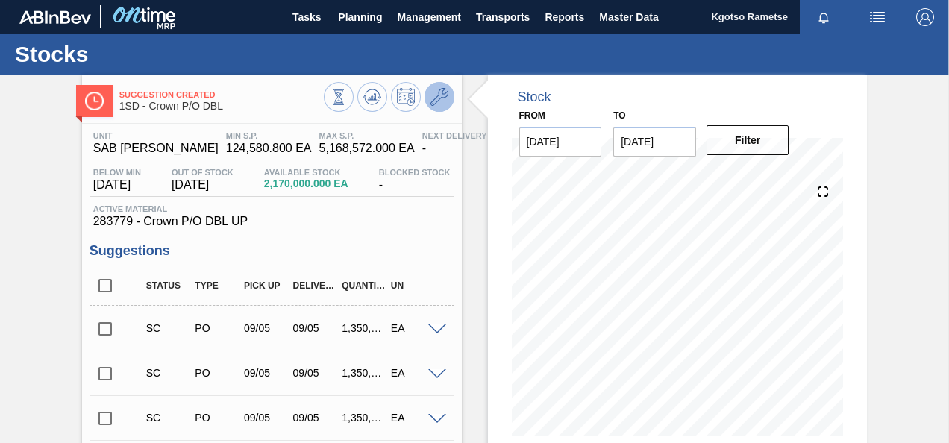
click at [427, 94] on button at bounding box center [439, 97] width 30 height 30
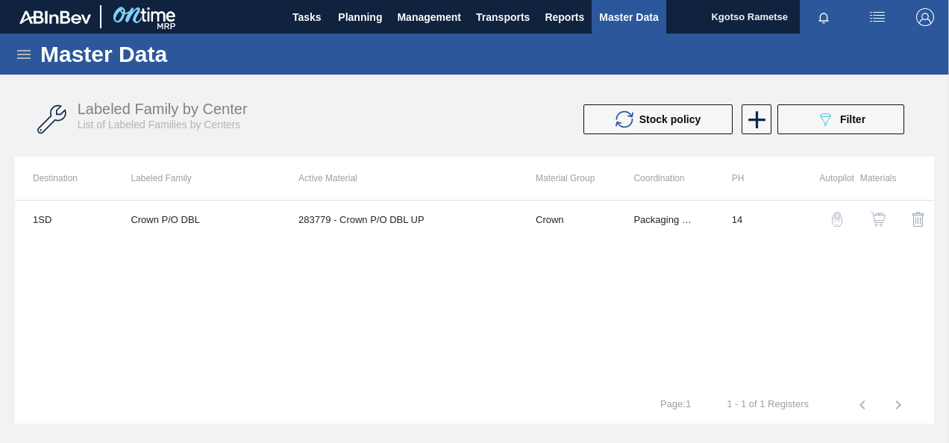
click at [880, 220] on img "button" at bounding box center [878, 219] width 15 height 15
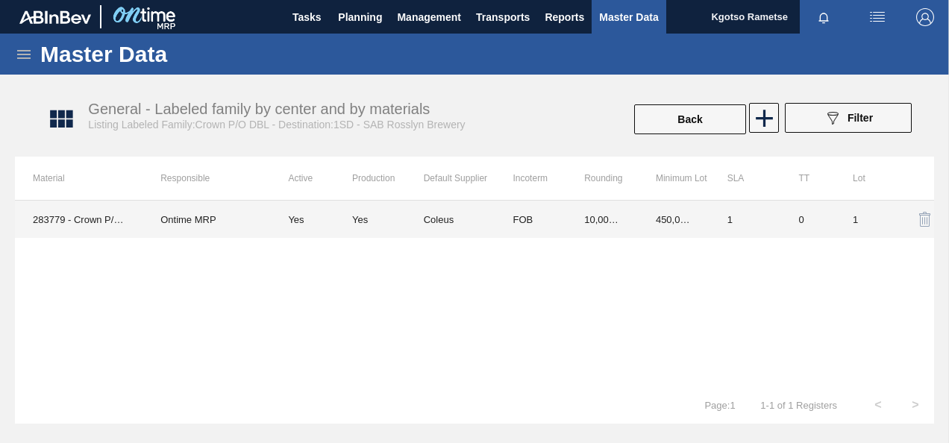
click at [628, 215] on td "10,000.000" at bounding box center [602, 219] width 72 height 37
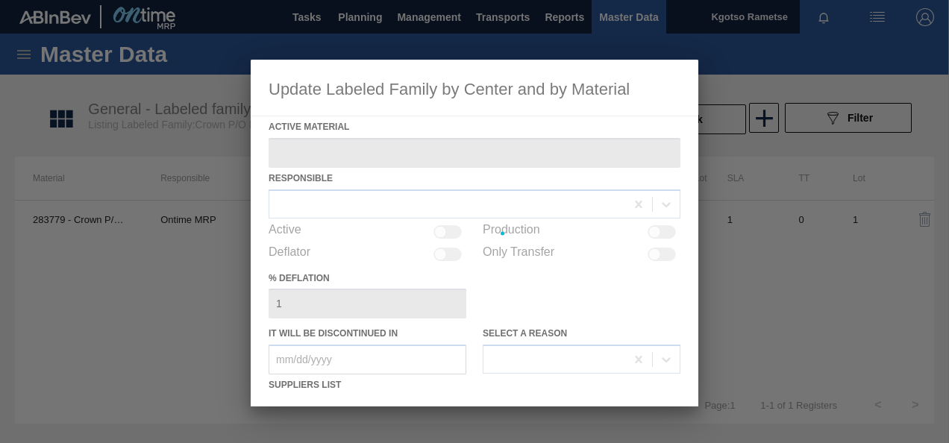
type Material "283779 - Crown P/O DBL UP"
checkbox input "true"
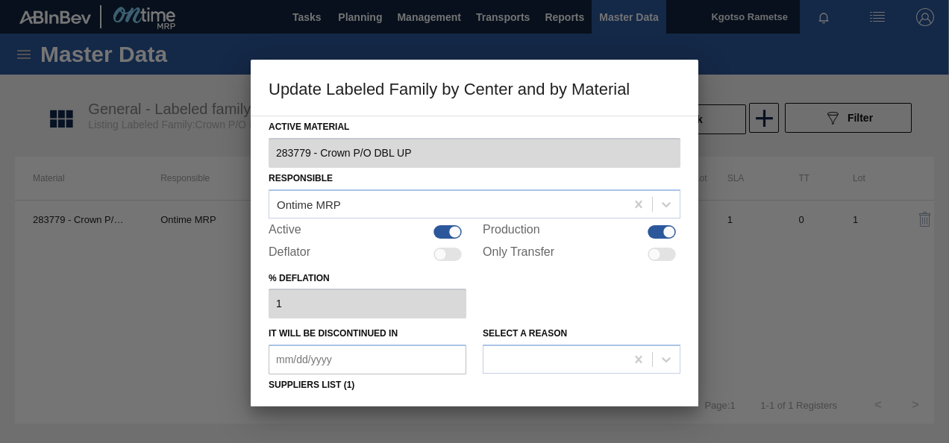
click at [260, 280] on div "Active Material 283779 - Crown P/O DBL UP Responsible Ontime MRP Active Product…" at bounding box center [475, 261] width 448 height 291
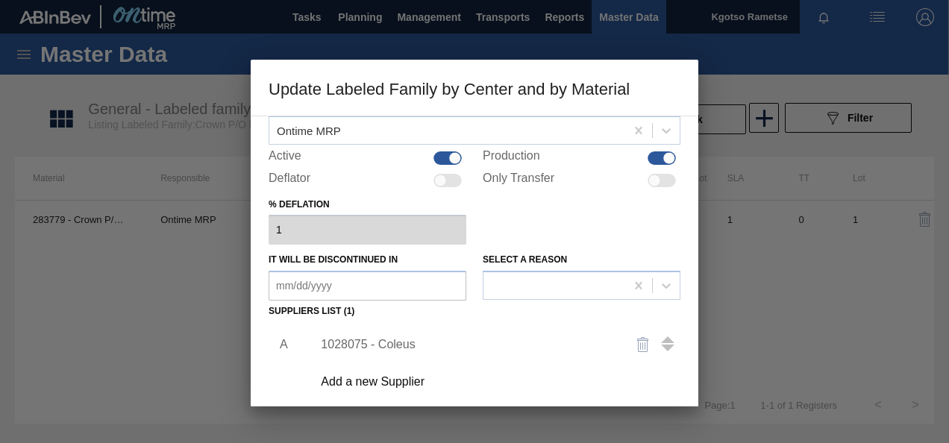
scroll to position [119, 0]
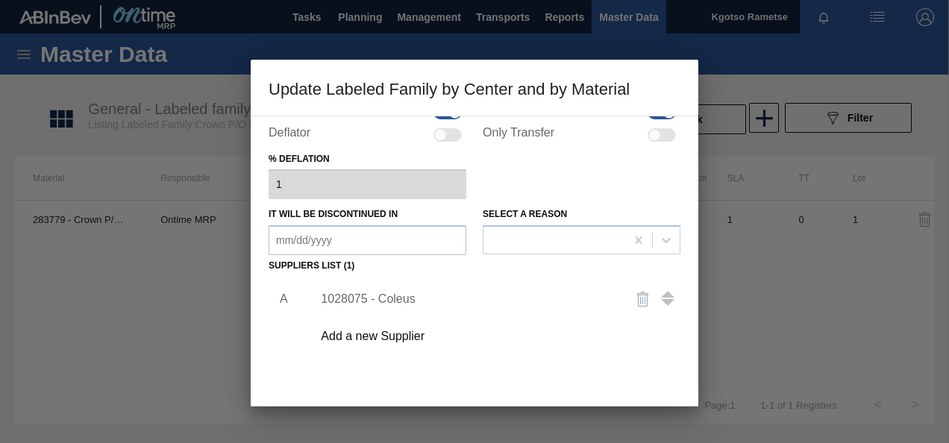
click at [369, 296] on div "1028075 - Coleus" at bounding box center [467, 298] width 292 height 13
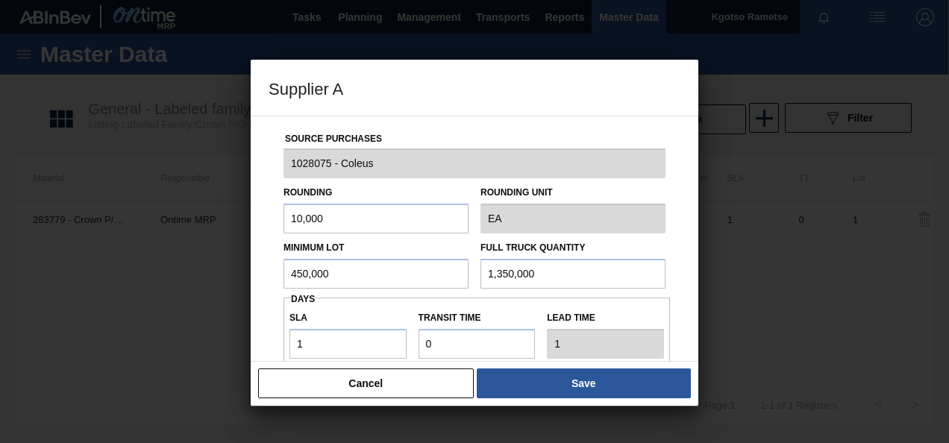
drag, startPoint x: 363, startPoint y: 281, endPoint x: 54, endPoint y: 293, distance: 309.1
click at [54, 293] on div "Supplier A Source Purchases 1028075 - Coleus Rounding 10,000 Rounding Unit EA M…" at bounding box center [474, 221] width 949 height 443
drag, startPoint x: 321, startPoint y: 352, endPoint x: 182, endPoint y: 357, distance: 138.9
click at [182, 357] on div "Supplier A Source Purchases 1028075 - Coleus Rounding 10,000 Rounding Unit EA M…" at bounding box center [474, 221] width 949 height 443
type input "0"
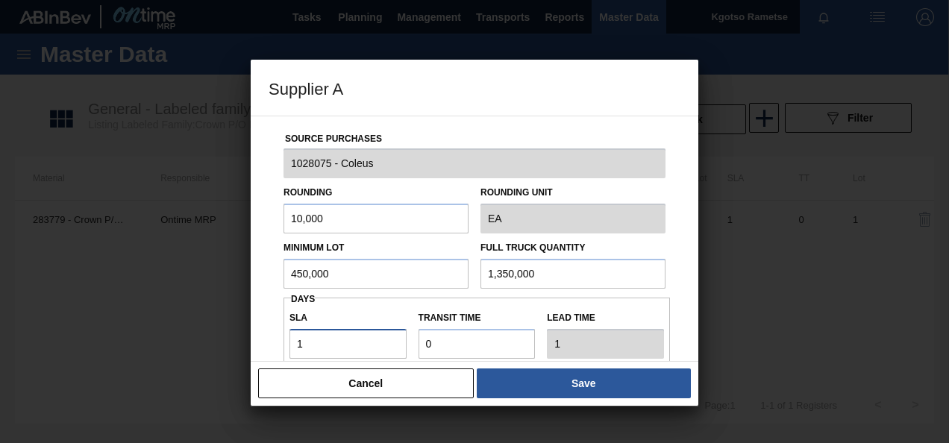
type input "0"
drag, startPoint x: 446, startPoint y: 352, endPoint x: 107, endPoint y: 371, distance: 339.2
click at [107, 371] on div "Supplier A Source Purchases 1028075 - Coleus Rounding 10,000 Rounding Unit EA M…" at bounding box center [474, 221] width 949 height 443
type input "1"
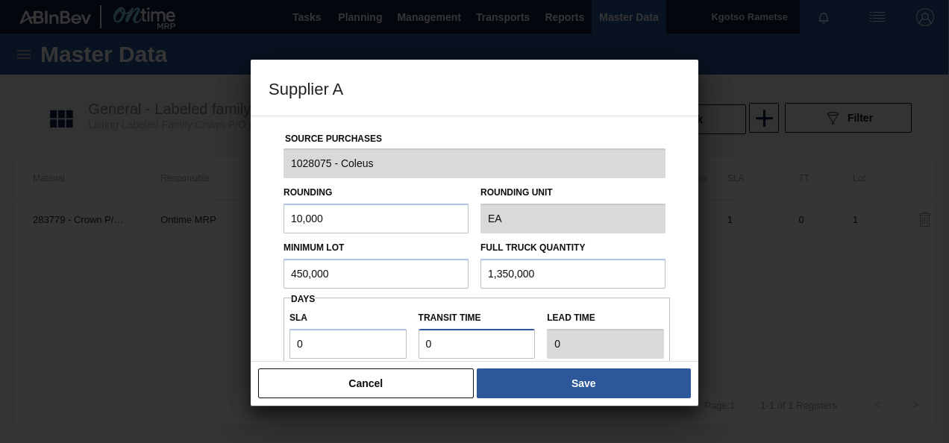
type input "1"
drag, startPoint x: 361, startPoint y: 276, endPoint x: 155, endPoint y: 266, distance: 206.1
click at [155, 266] on div "Supplier A Source Purchases 1028075 - Coleus Rounding 10,000 Rounding Unit EA M…" at bounding box center [474, 221] width 949 height 443
drag, startPoint x: 377, startPoint y: 279, endPoint x: 46, endPoint y: 273, distance: 330.5
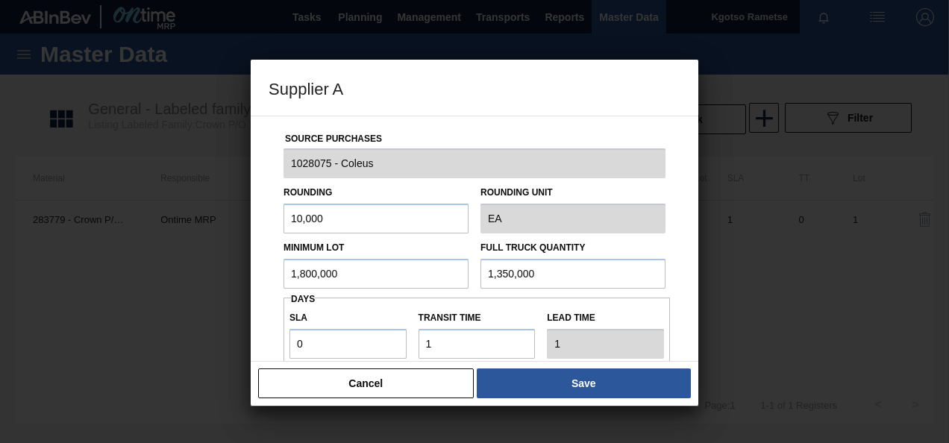
click at [46, 273] on div "Supplier A Source Purchases 1028075 - Coleus Rounding 10,000 Rounding Unit EA M…" at bounding box center [474, 221] width 949 height 443
type input "1,800,000"
drag, startPoint x: 548, startPoint y: 278, endPoint x: 191, endPoint y: 295, distance: 357.0
click at [191, 295] on div "Supplier A Source Purchases 1028075 - Coleus Rounding 10,000 Rounding Unit EA M…" at bounding box center [474, 221] width 949 height 443
paste input "80"
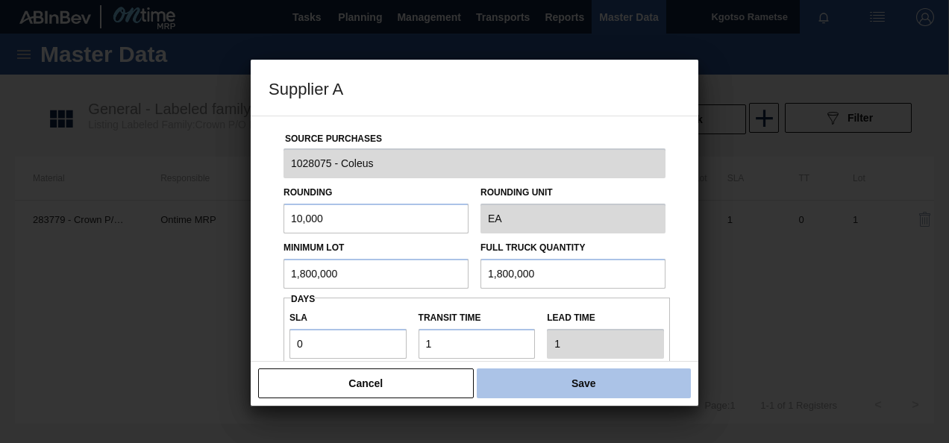
type input "1,800,000"
click at [506, 392] on button "Save" at bounding box center [584, 384] width 214 height 30
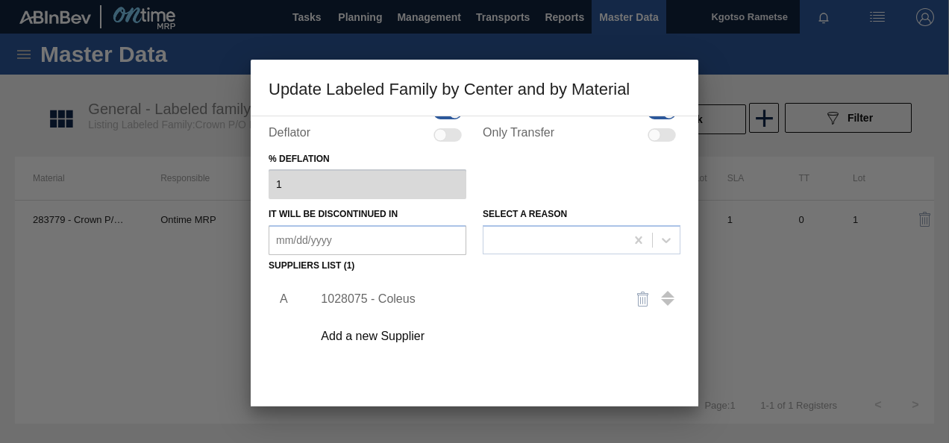
click at [508, 377] on div "A 1028075 - Coleus Add a new Supplier" at bounding box center [475, 364] width 412 height 175
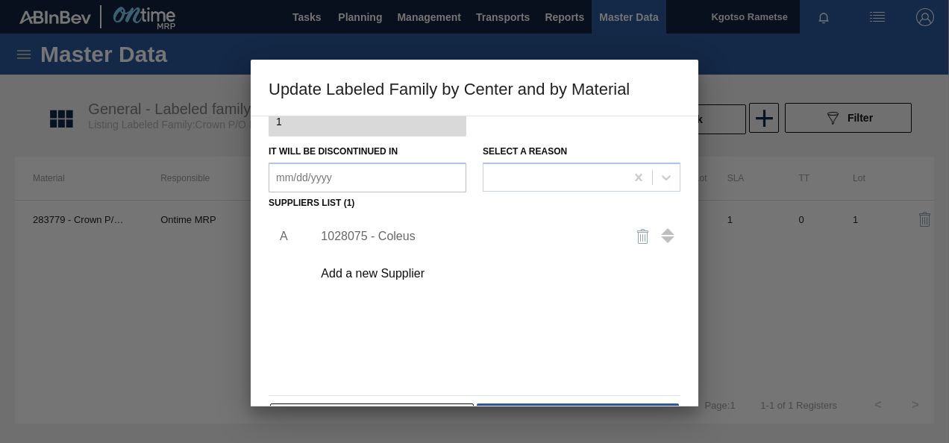
scroll to position [228, 0]
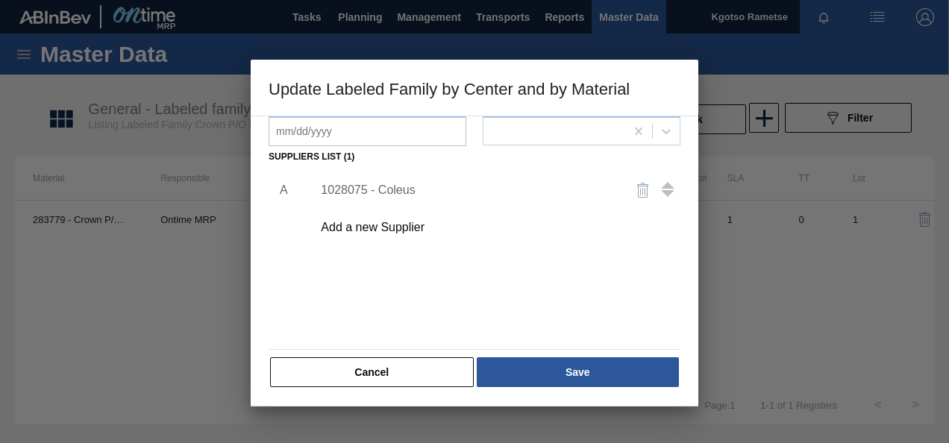
click at [508, 377] on button "Save" at bounding box center [578, 372] width 202 height 30
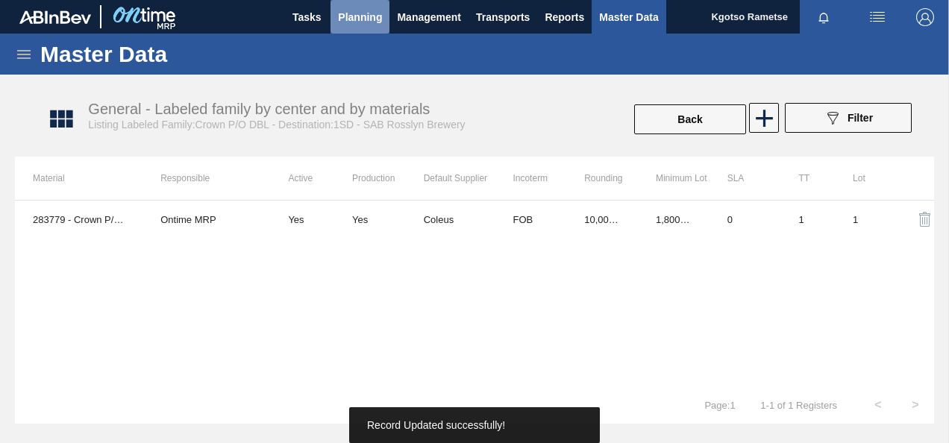
click at [349, 13] on span "Planning" at bounding box center [360, 17] width 44 height 18
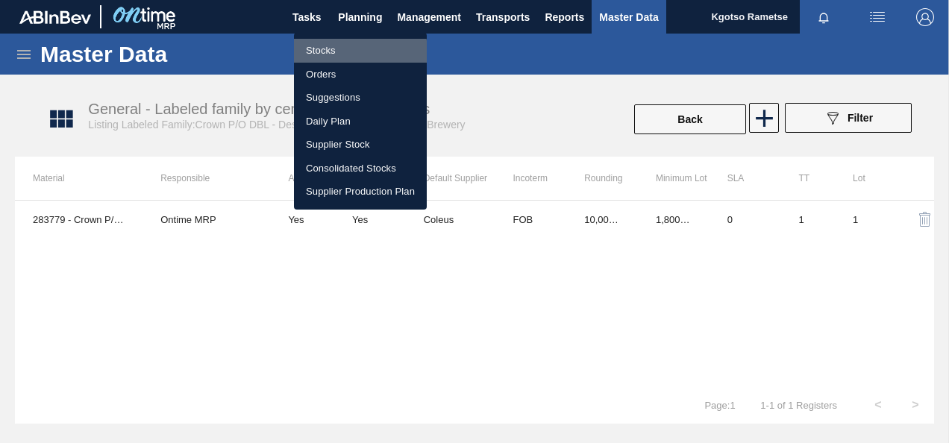
click at [325, 53] on li "Stocks" at bounding box center [360, 51] width 133 height 24
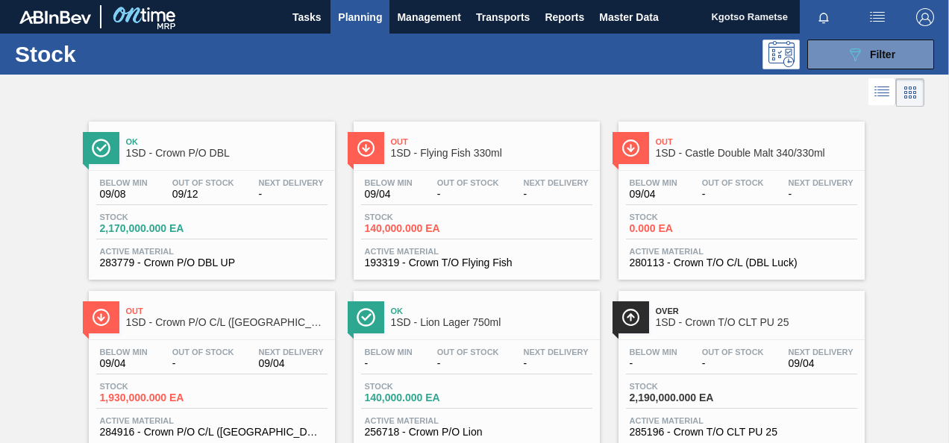
click at [54, 241] on div "Ok 1SD - Crown P/O DBL Below Min 09/08 Out Of Stock 09/12 Next Delivery - Stock…" at bounding box center [474, 279] width 949 height 339
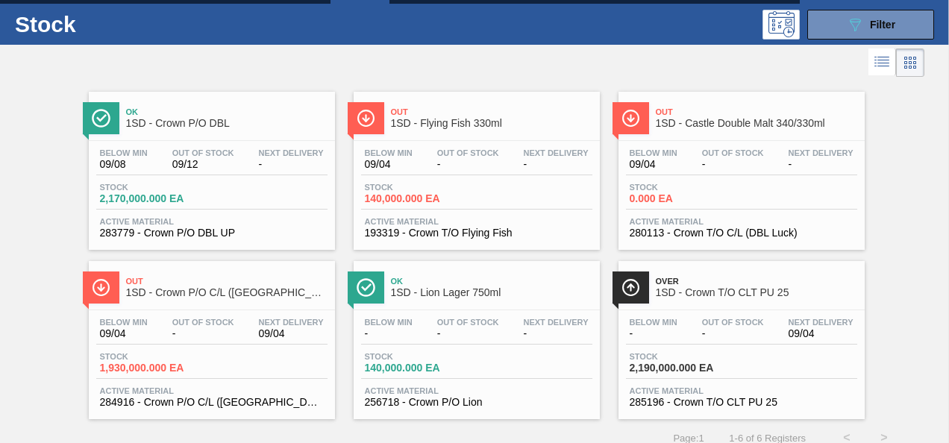
click at [497, 155] on span "Out Of Stock" at bounding box center [468, 152] width 62 height 9
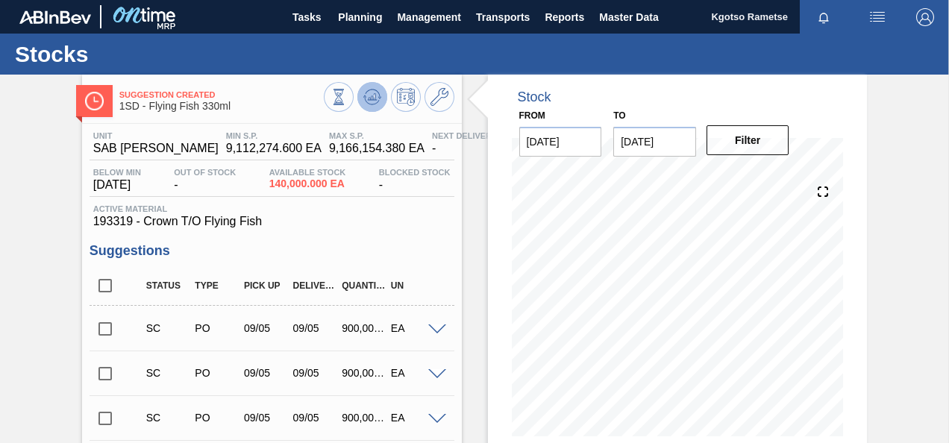
click at [375, 101] on icon at bounding box center [372, 97] width 18 height 18
click at [383, 11] on button "Planning" at bounding box center [359, 17] width 59 height 34
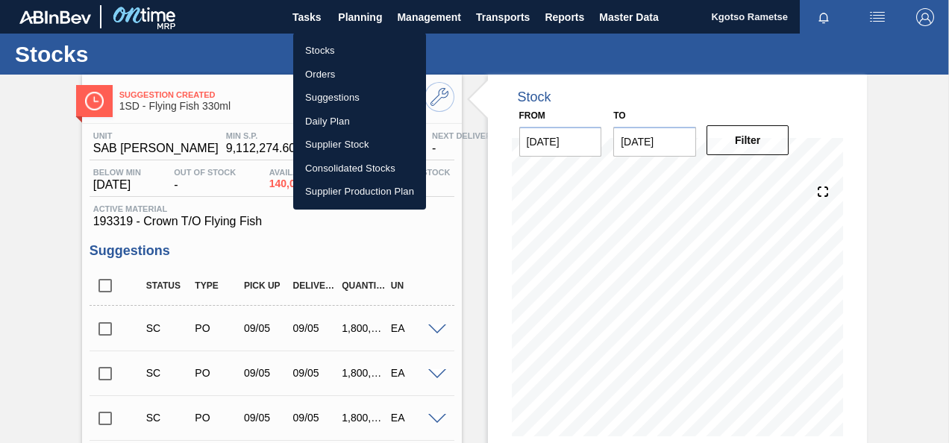
click at [355, 45] on li "Stocks" at bounding box center [359, 51] width 133 height 24
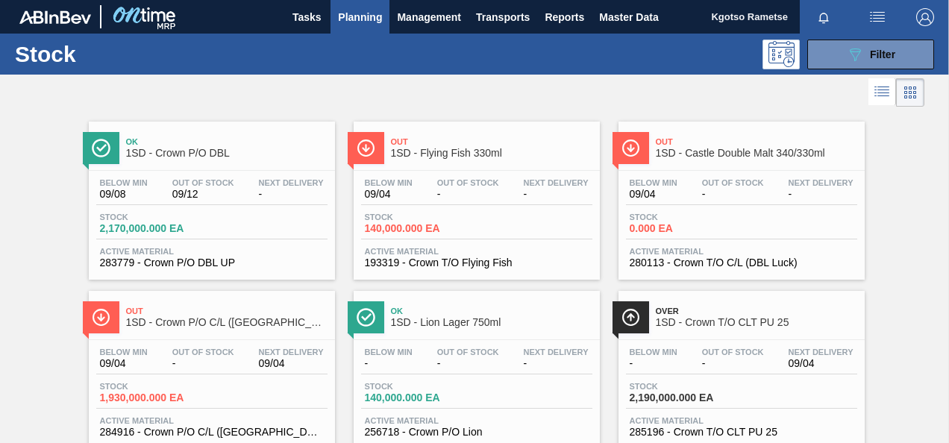
click at [43, 247] on div "Ok 1SD - Crown P/O DBL Below Min 09/08 Out Of Stock 09/12 Next Delivery - Stock…" at bounding box center [474, 279] width 949 height 339
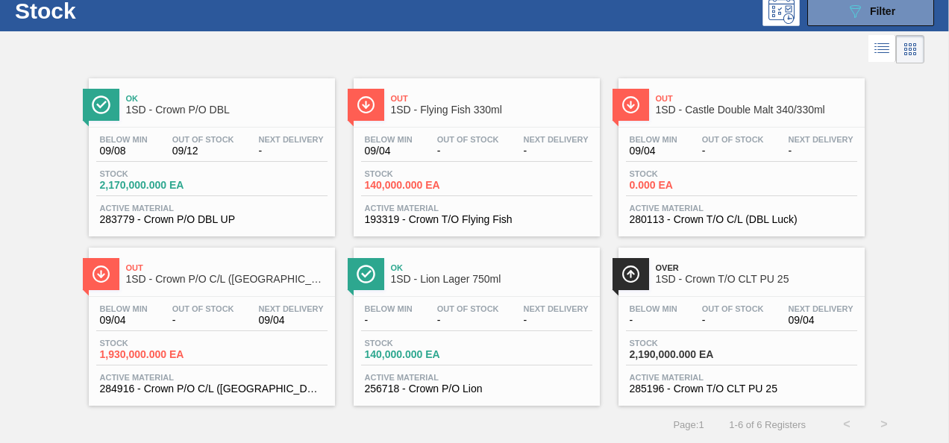
scroll to position [45, 0]
click at [418, 316] on div "Below Min - Out Of Stock - Next Delivery -" at bounding box center [476, 317] width 231 height 27
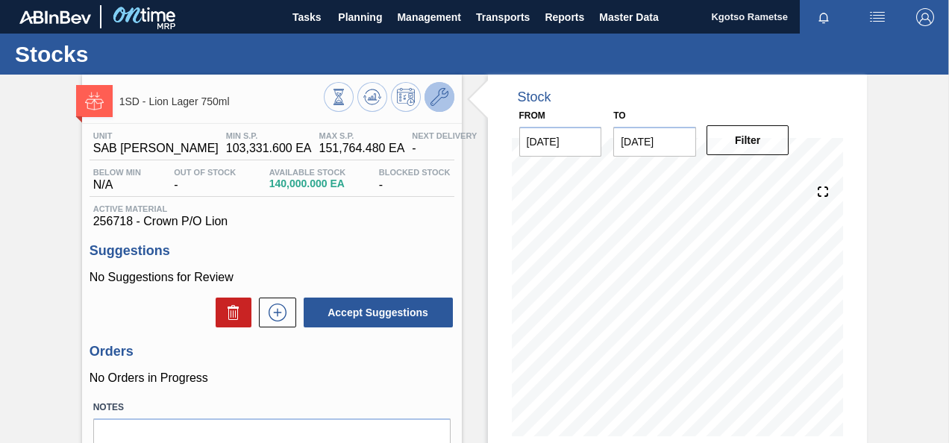
click at [436, 90] on icon at bounding box center [439, 97] width 18 height 18
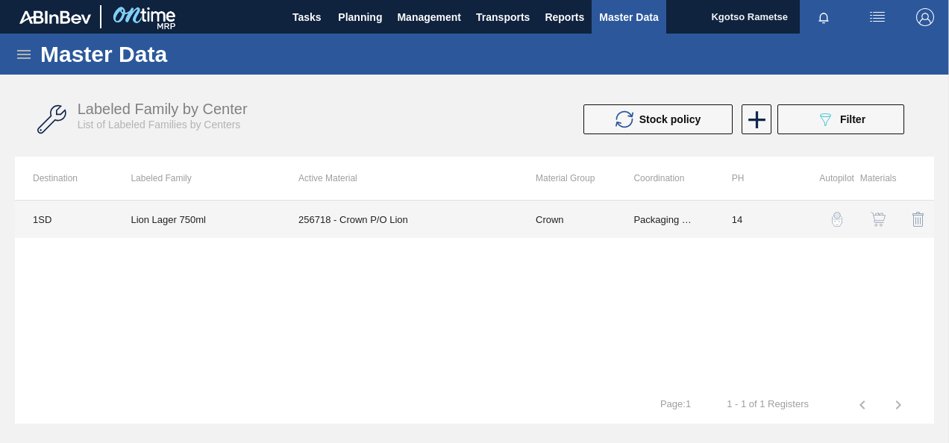
click at [394, 221] on td "256718 - Crown P/O Lion" at bounding box center [399, 219] width 237 height 37
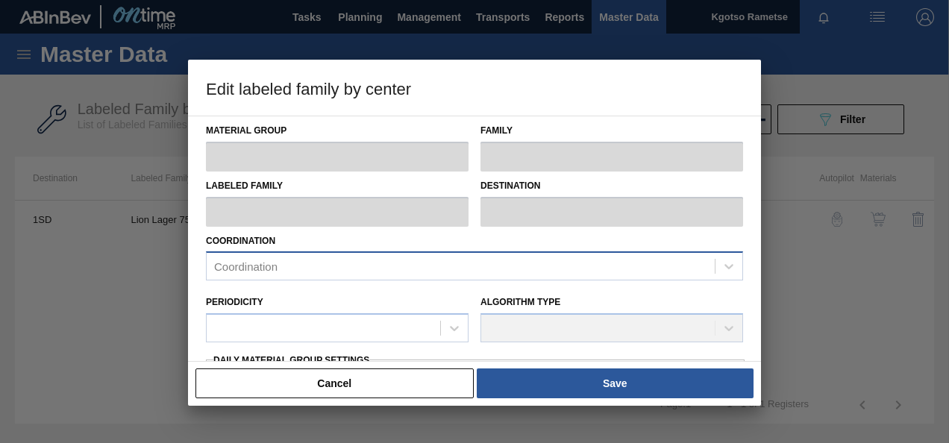
type input "Crown"
type input "PRY OFF"
type input "Lion Lager 750ml"
type input "1SD - SAB [PERSON_NAME]"
type input "14"
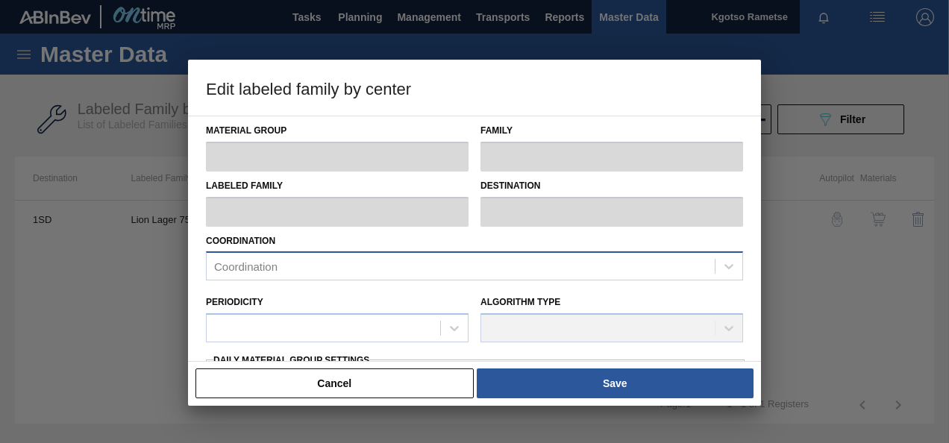
type input "103,331.6"
type input "151,764.48"
type input "100"
type input "151,764.480"
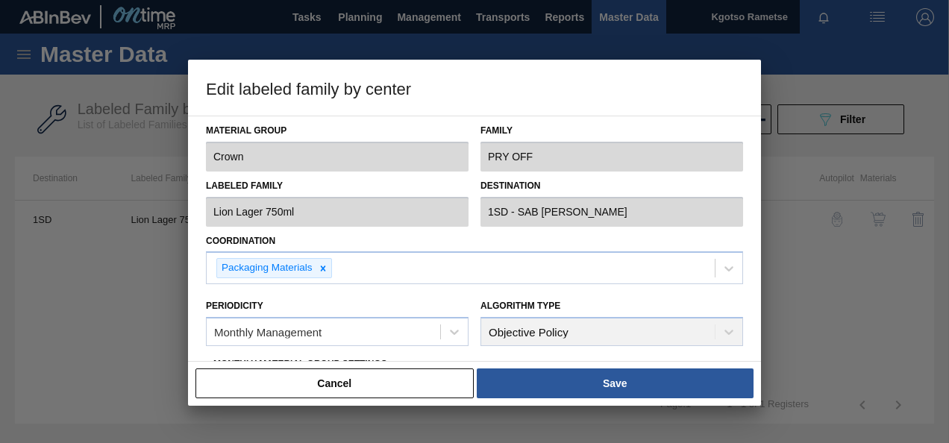
click at [192, 332] on div "Material Group Crown Family PRY OFF Labeled Family Lion Lager 750ml Destination…" at bounding box center [474, 239] width 573 height 246
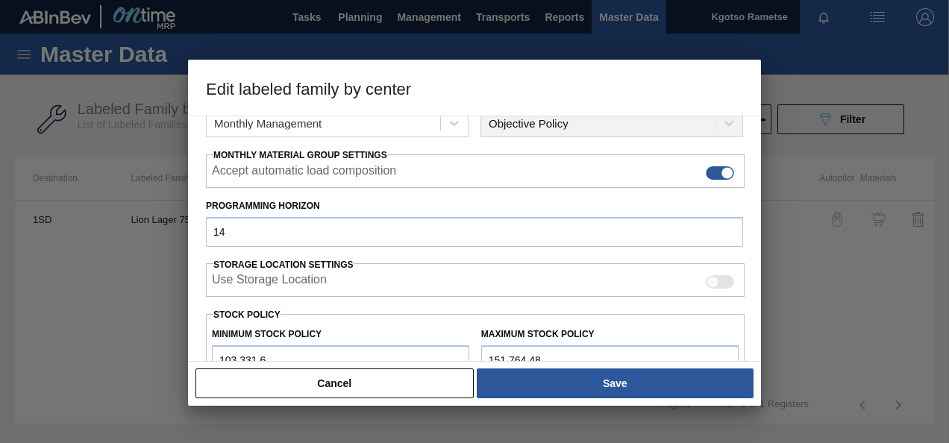
scroll to position [269, 0]
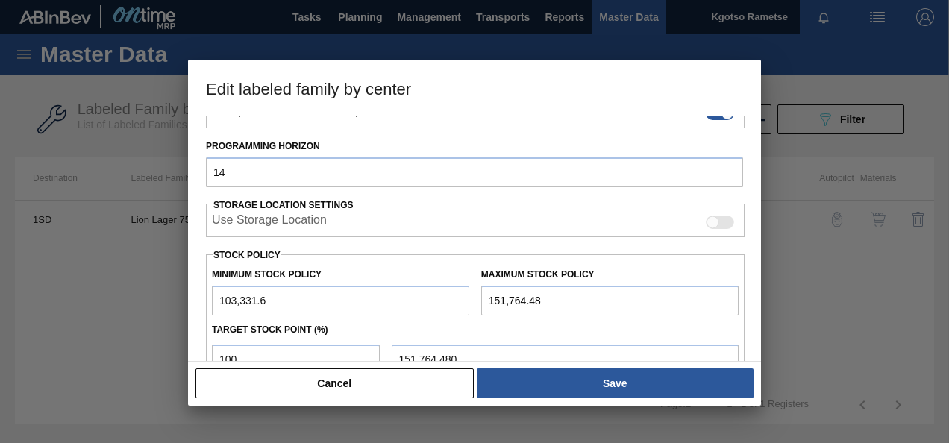
click at [214, 304] on input "103,331.6" at bounding box center [340, 301] width 257 height 30
type input "1,103,331.6"
click at [481, 293] on input "151,764.48" at bounding box center [609, 301] width 257 height 30
type input "1,151,764.48"
type input "1,151,764.480"
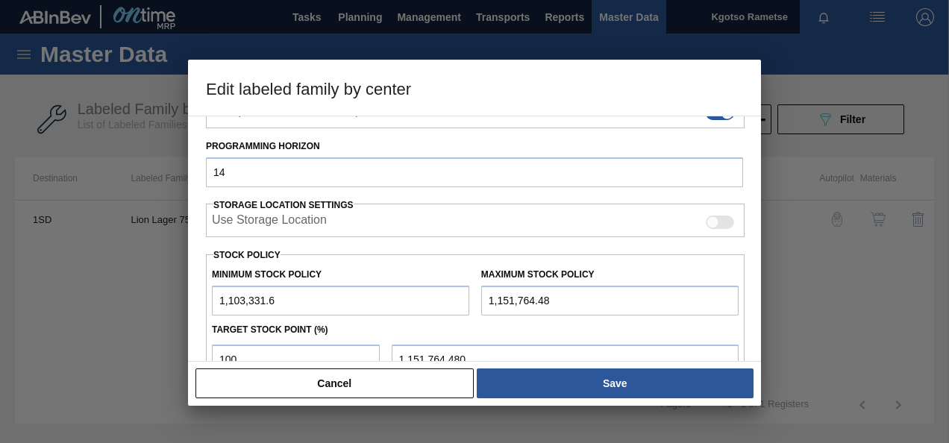
type input "1,151,764.48"
click at [220, 303] on input "1,103,331.6" at bounding box center [340, 301] width 257 height 30
type input "11,103,331.6"
click at [485, 304] on input "1,151,764.48" at bounding box center [609, 301] width 257 height 30
type input "11,151,764.48"
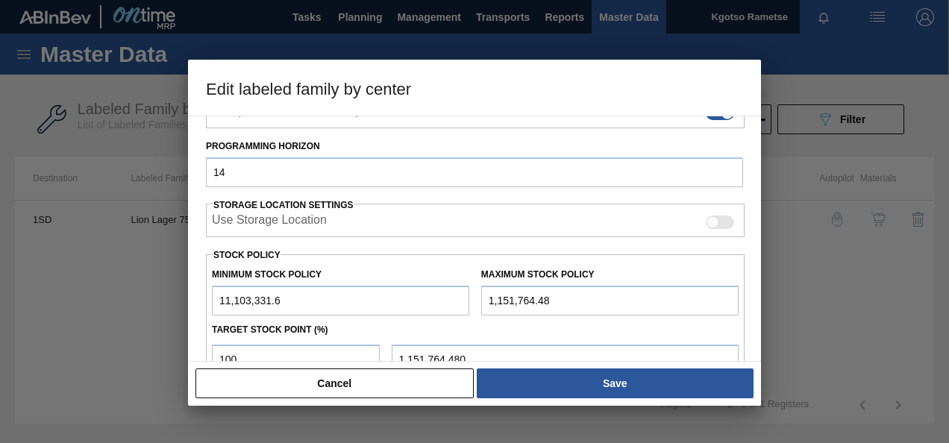
type input "11,151,764.480"
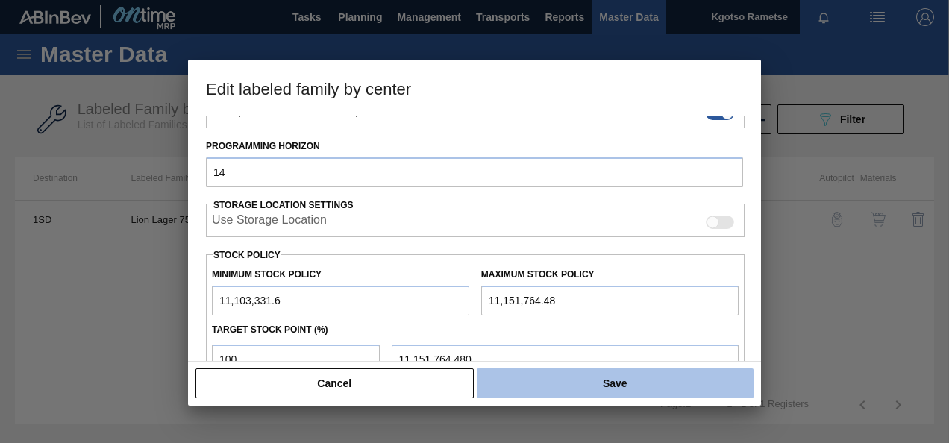
type input "11,151,764.48"
click at [507, 379] on button "Save" at bounding box center [615, 384] width 277 height 30
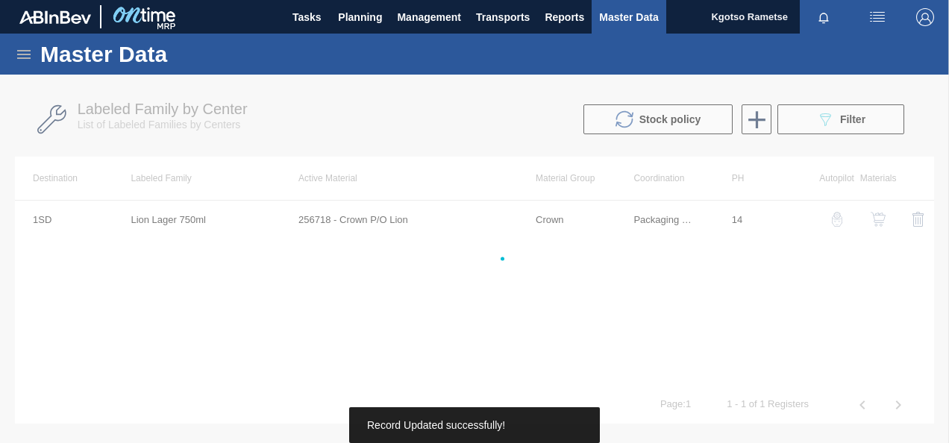
click at [627, 394] on div at bounding box center [474, 259] width 949 height 369
click at [877, 222] on div at bounding box center [474, 259] width 949 height 369
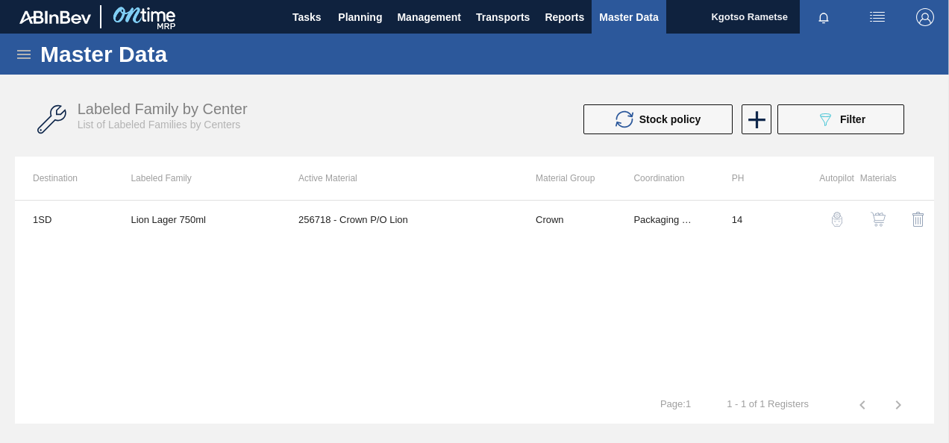
click at [877, 222] on img "button" at bounding box center [878, 219] width 15 height 15
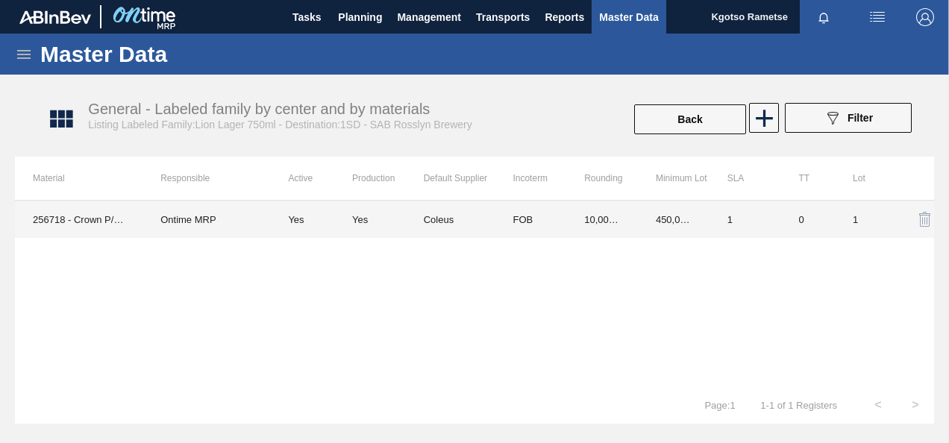
click at [613, 216] on td "10,000.000" at bounding box center [602, 219] width 72 height 37
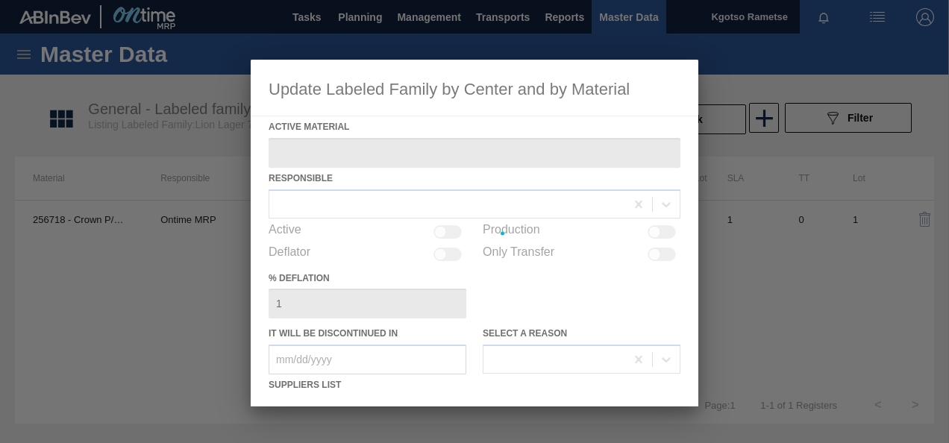
type Material "256718 - Crown P/O Lion"
checkbox input "true"
click at [515, 278] on div at bounding box center [475, 233] width 448 height 347
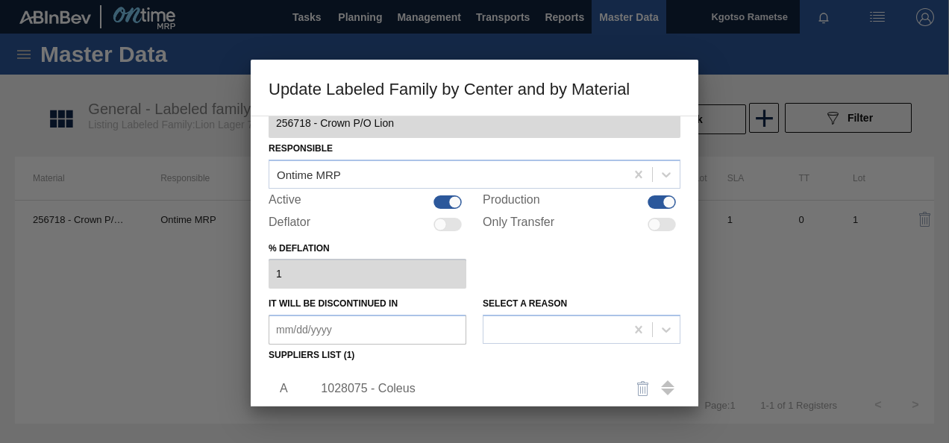
scroll to position [119, 0]
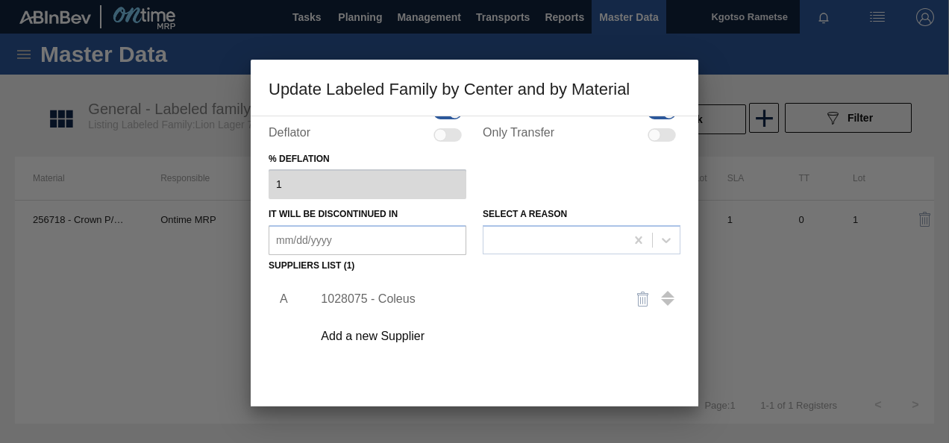
click at [423, 296] on div "1028075 - Coleus" at bounding box center [467, 298] width 292 height 13
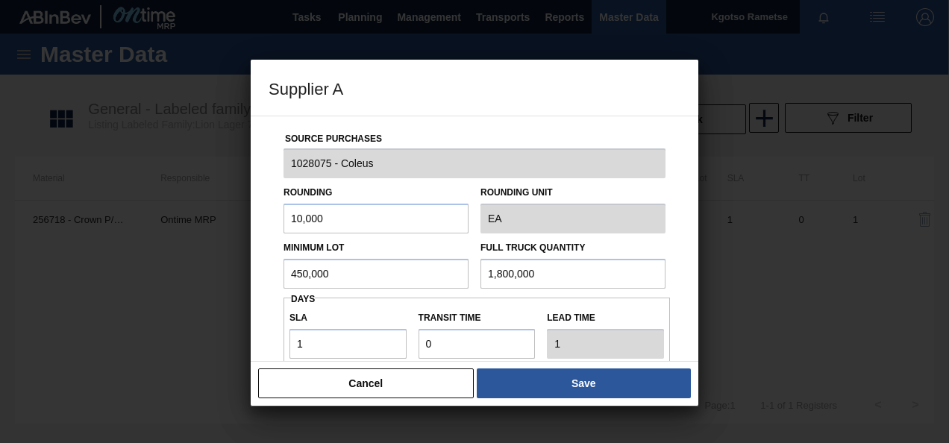
drag, startPoint x: 364, startPoint y: 278, endPoint x: 184, endPoint y: 280, distance: 179.8
click at [184, 280] on div "Supplier A Source Purchases 1028075 - Coleus Rounding 10,000 Rounding Unit EA M…" at bounding box center [474, 221] width 949 height 443
drag, startPoint x: 340, startPoint y: 278, endPoint x: 0, endPoint y: 289, distance: 340.4
click at [0, 0] on html "Tasks Planning Management Transports Reports Master Data Kgotso [PERSON_NAME] a…" at bounding box center [474, 0] width 949 height 0
type input "2,250,000"
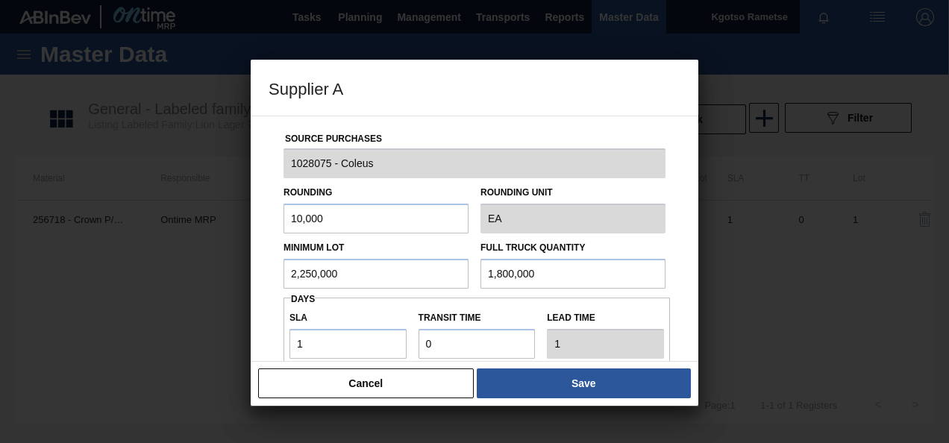
drag, startPoint x: 546, startPoint y: 271, endPoint x: 106, endPoint y: 260, distance: 440.3
click at [106, 260] on div "Supplier A Source Purchases 1028075 - Coleus Rounding 10,000 Rounding Unit EA M…" at bounding box center [474, 221] width 949 height 443
paste input "2,25"
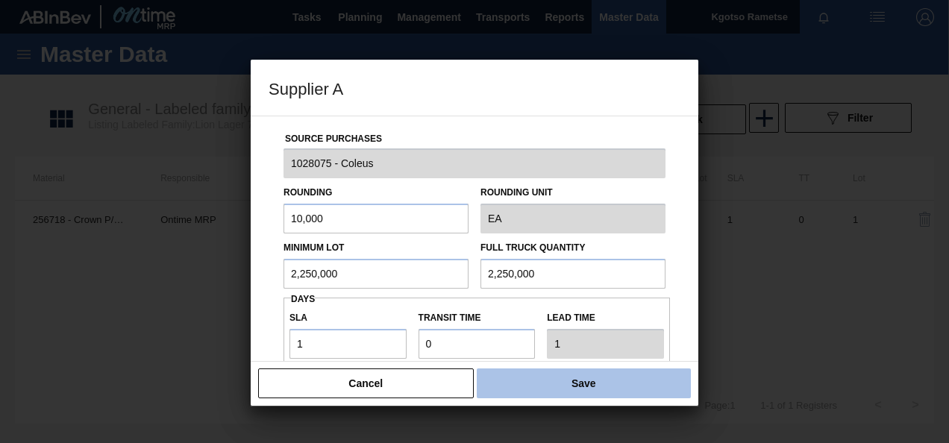
type input "2,250,000"
click at [634, 382] on button "Save" at bounding box center [584, 384] width 214 height 30
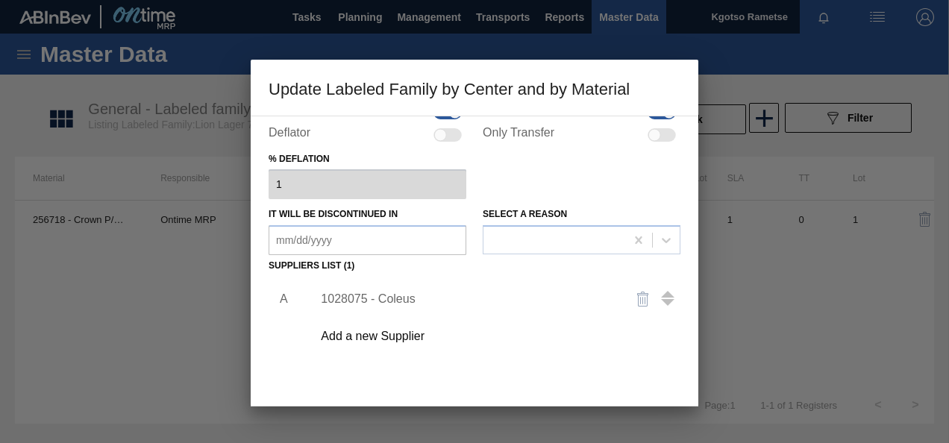
click at [610, 372] on div "A 1028075 - Coleus Add a new Supplier" at bounding box center [475, 364] width 412 height 175
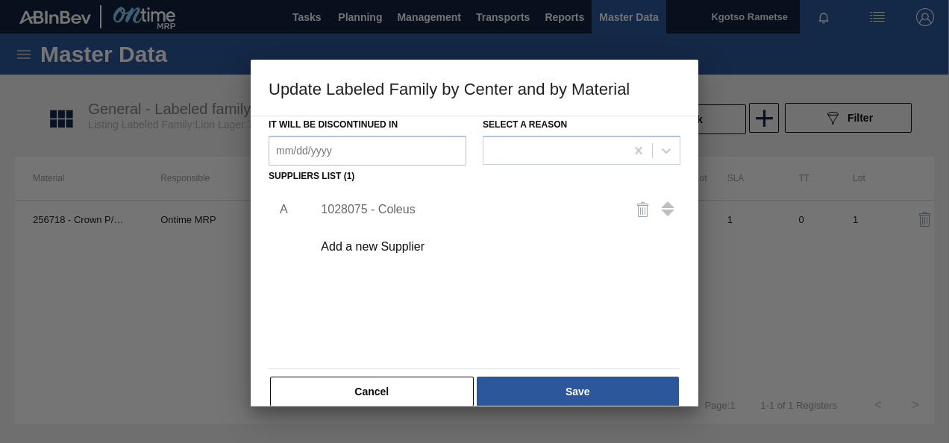
scroll to position [228, 0]
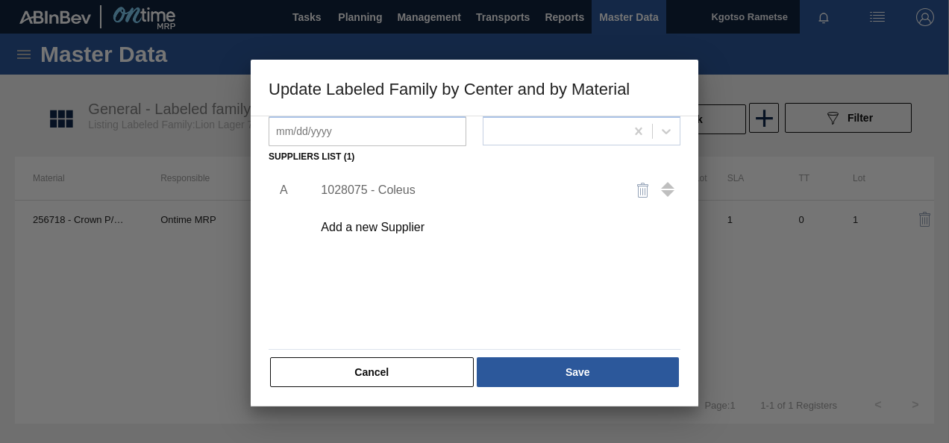
click at [610, 372] on button "Save" at bounding box center [578, 372] width 202 height 30
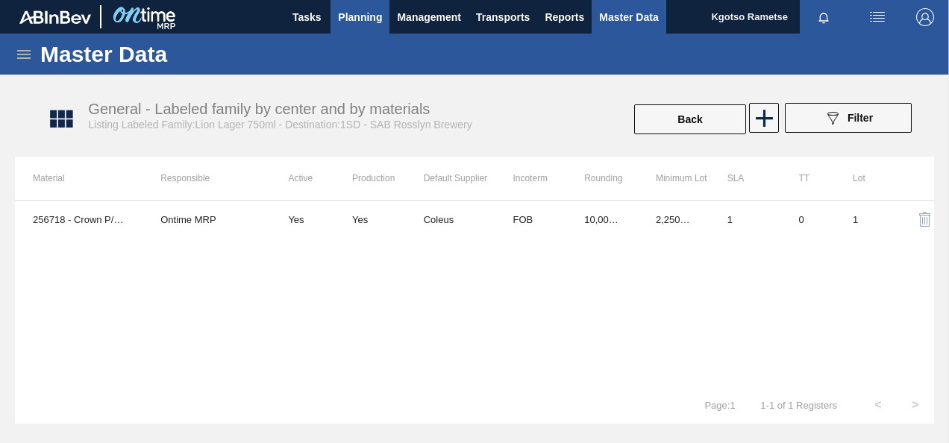
click at [366, 6] on button "Planning" at bounding box center [359, 17] width 59 height 34
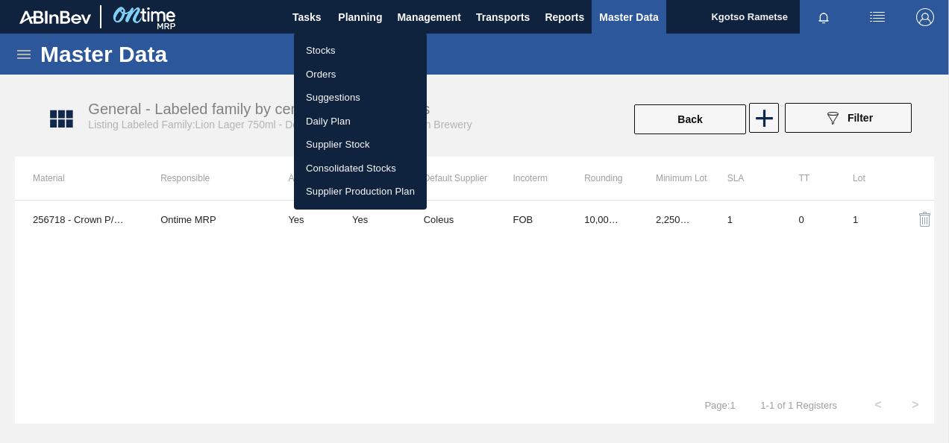
click at [337, 48] on li "Stocks" at bounding box center [360, 51] width 133 height 24
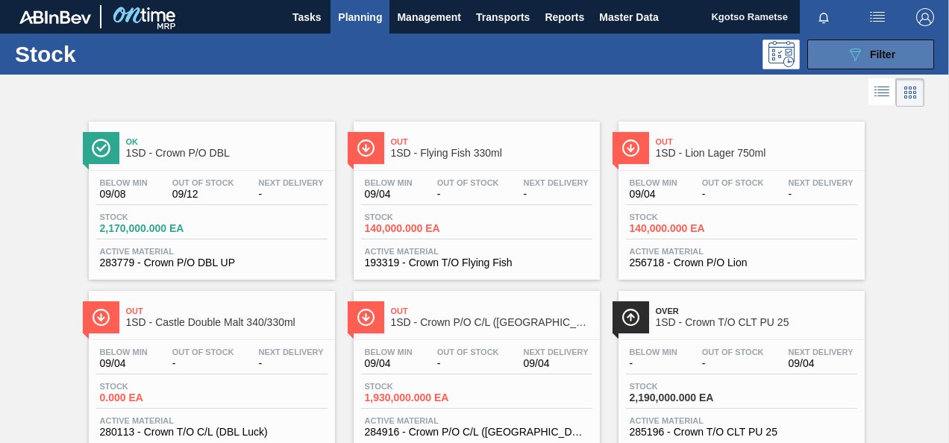
click at [865, 59] on div "089F7B8B-B2A5-4AFE-B5C0-19BA573D28AC Filter" at bounding box center [870, 55] width 49 height 18
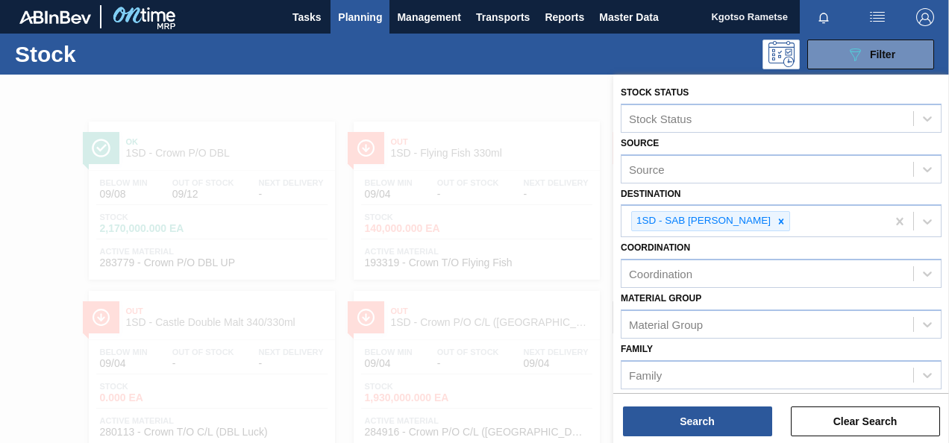
click at [741, 248] on div "Coordination Coordination" at bounding box center [781, 262] width 321 height 51
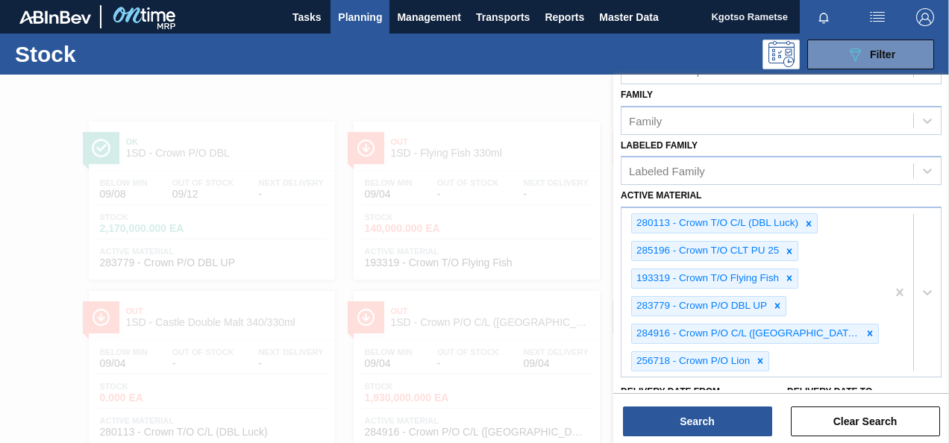
scroll to position [298, 0]
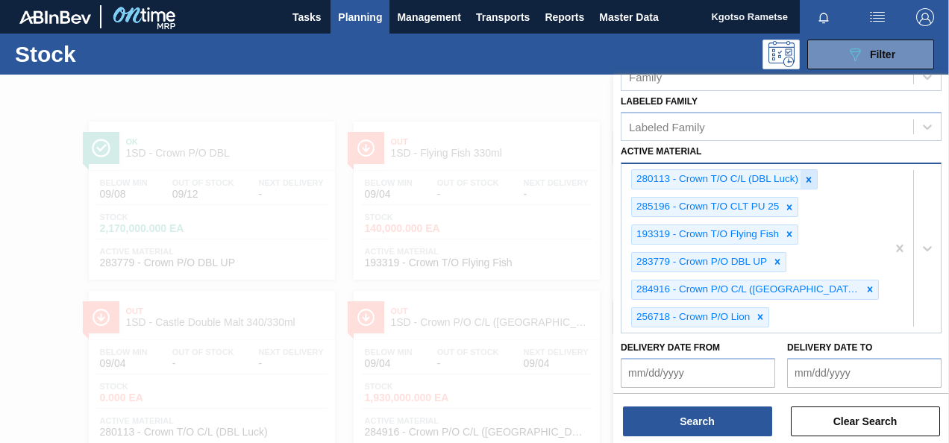
click at [801, 178] on div at bounding box center [808, 179] width 16 height 19
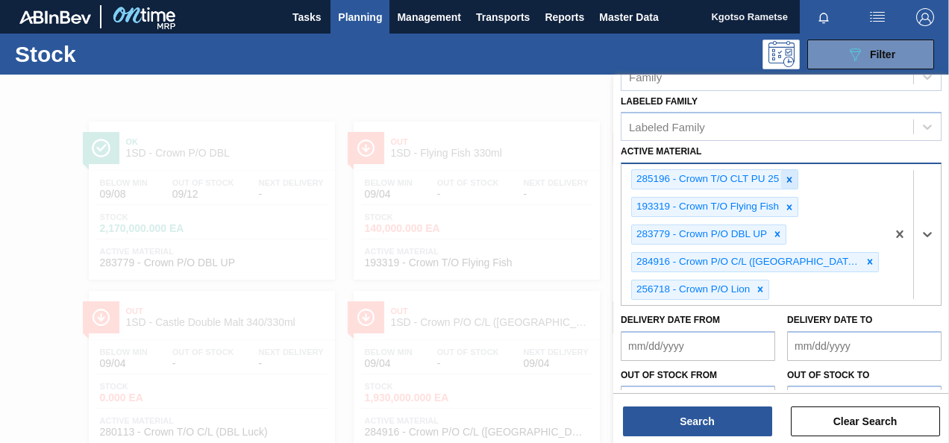
click at [790, 177] on icon at bounding box center [789, 179] width 5 height 5
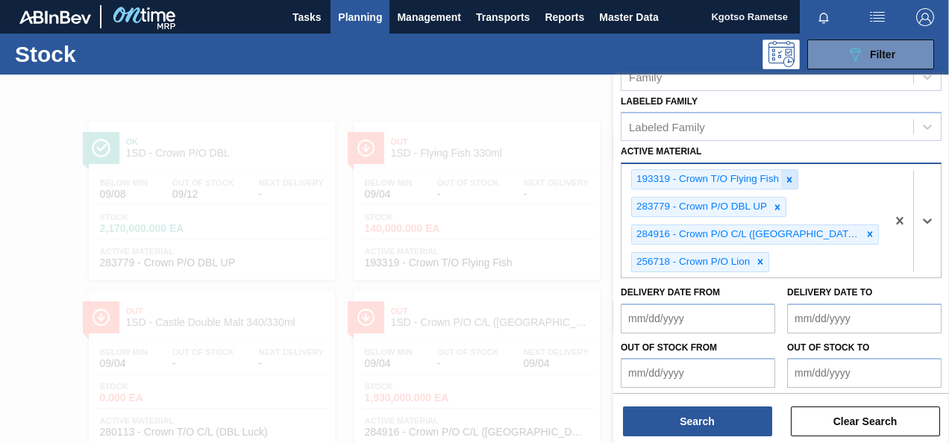
click at [789, 177] on icon at bounding box center [789, 180] width 10 height 10
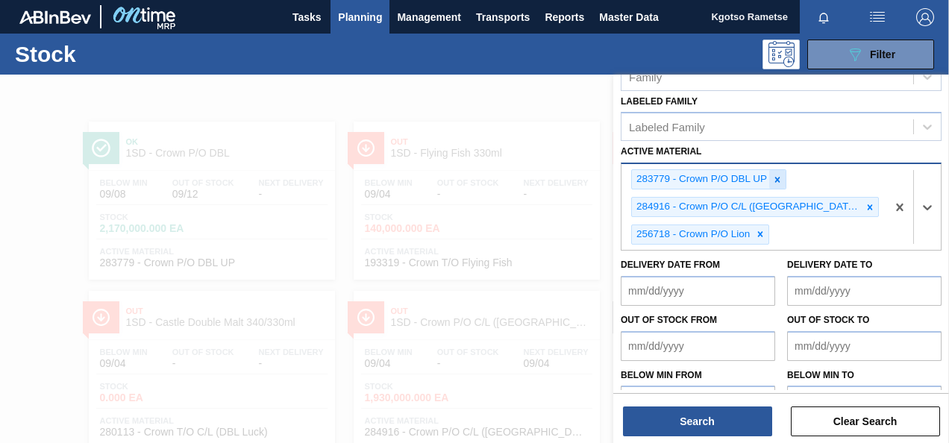
click at [783, 175] on div at bounding box center [777, 179] width 16 height 19
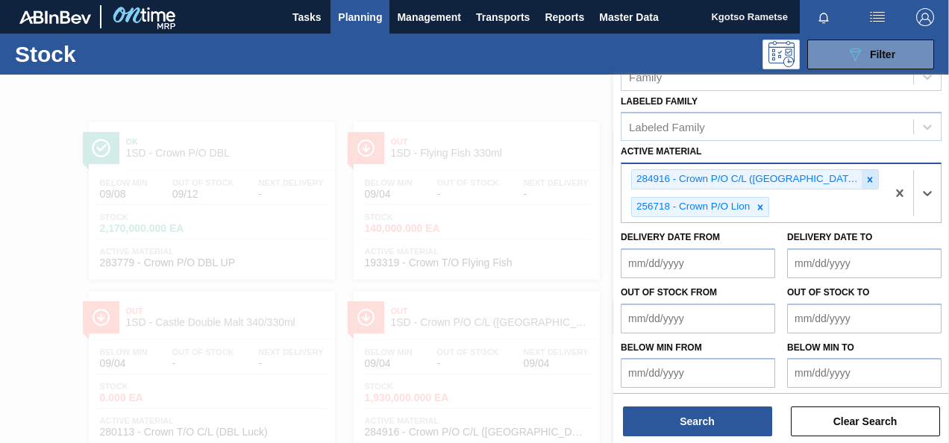
click at [862, 170] on div at bounding box center [870, 179] width 16 height 19
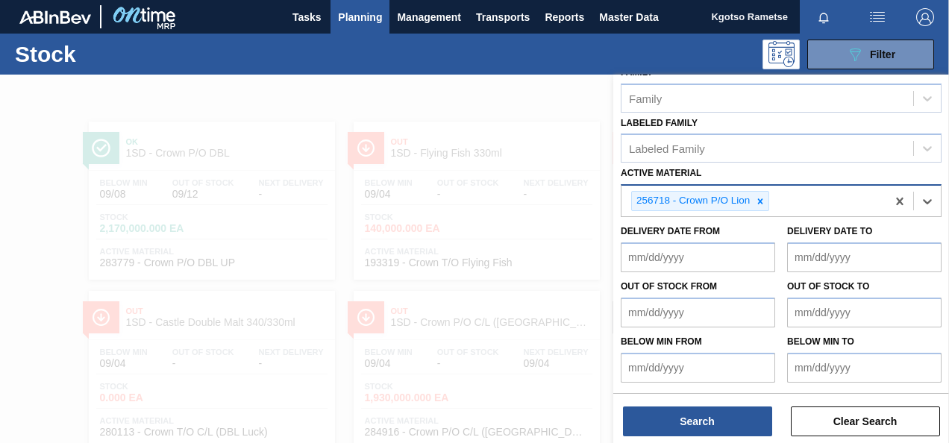
scroll to position [273, 0]
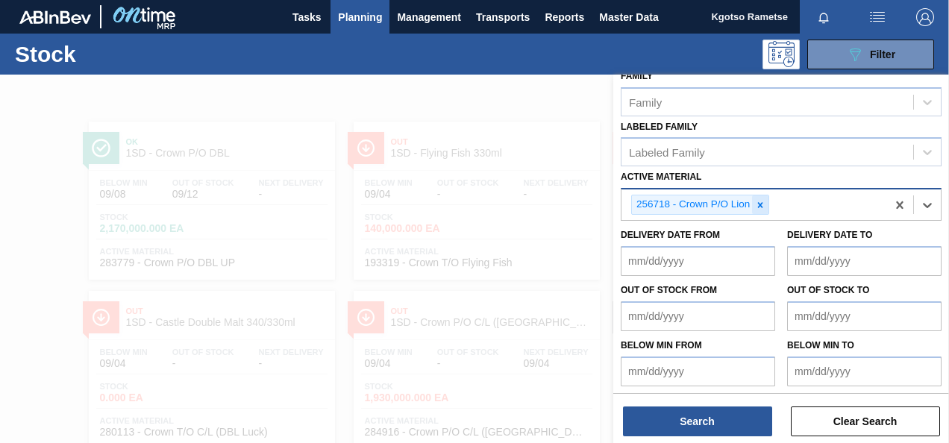
click at [765, 197] on div at bounding box center [760, 204] width 16 height 19
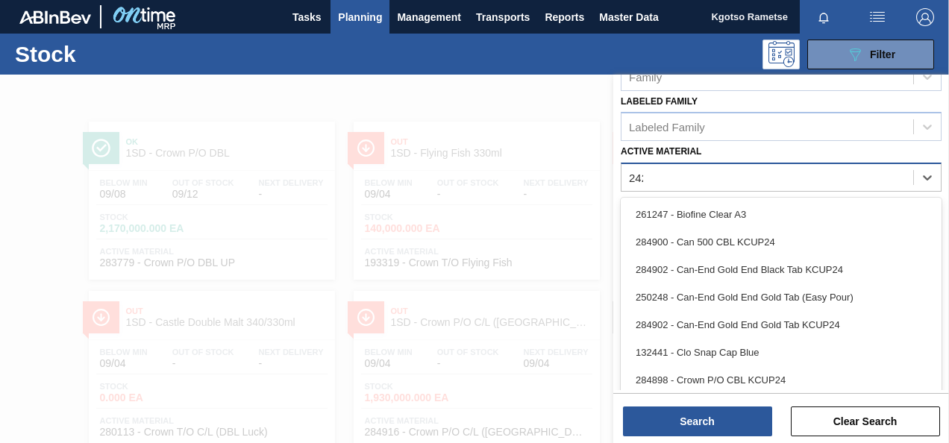
scroll to position [270, 0]
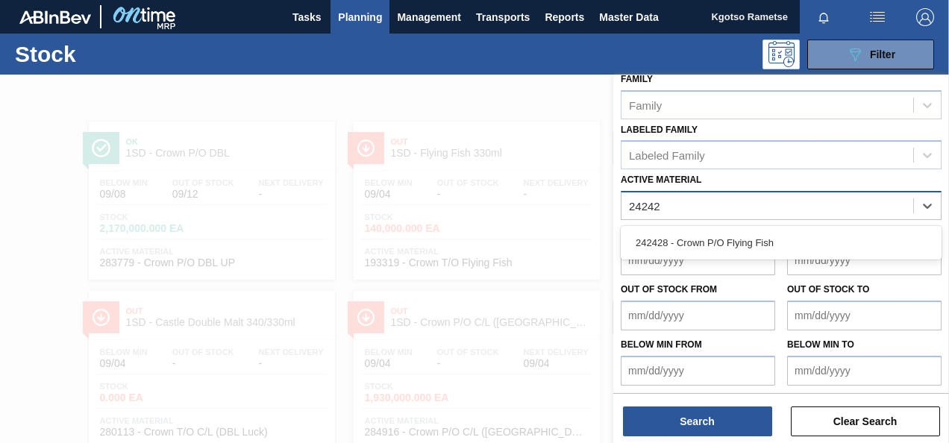
type Material "242428"
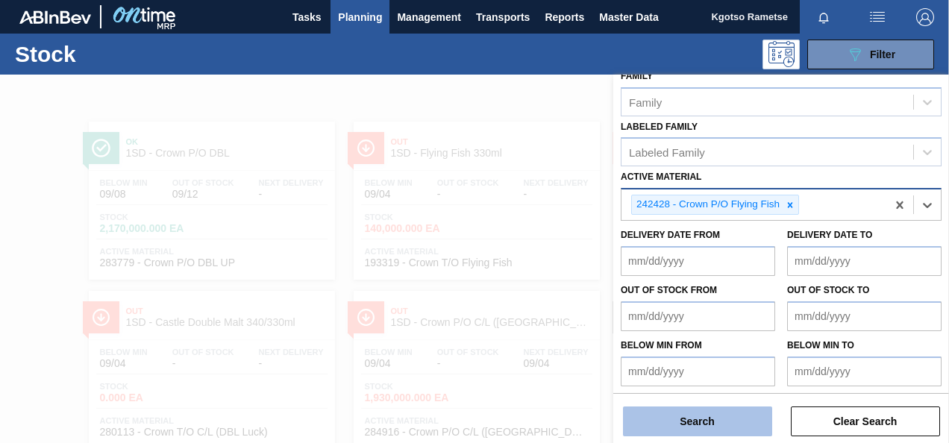
click at [719, 418] on button "Search" at bounding box center [697, 422] width 149 height 30
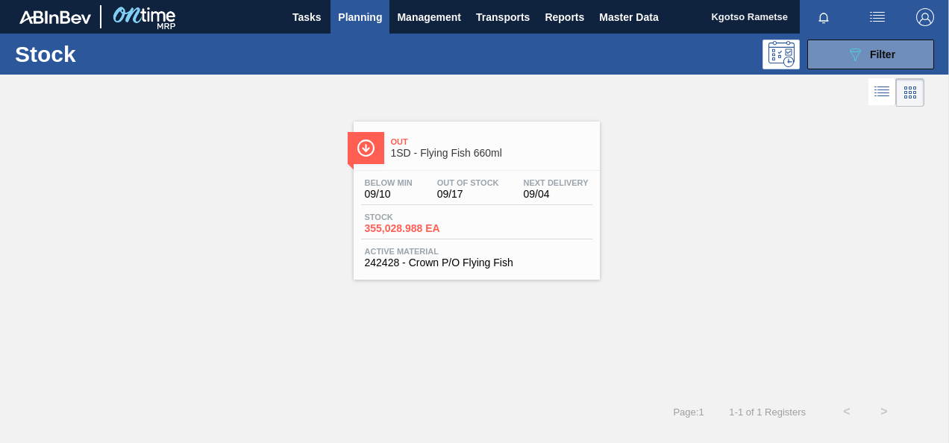
click at [477, 172] on div "Below Min 09/10 Out Of Stock 09/17 Next Delivery 09/04 Stock 355,028.988 EA Act…" at bounding box center [477, 221] width 246 height 101
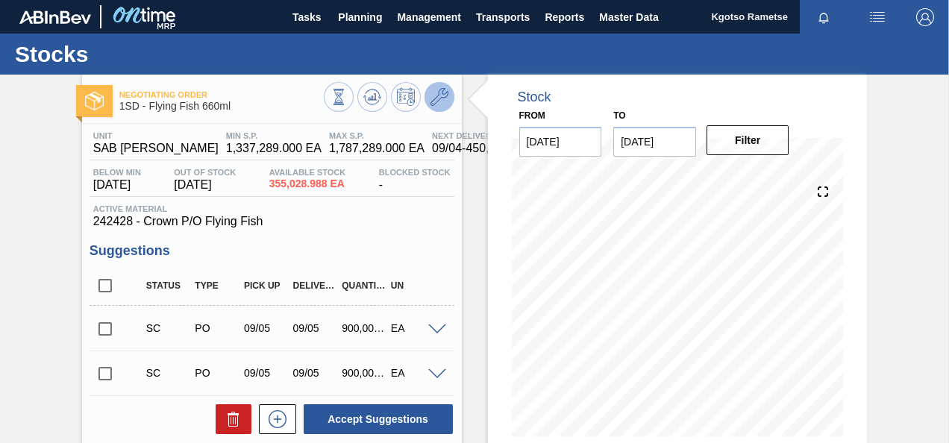
click at [440, 107] on button at bounding box center [439, 97] width 30 height 30
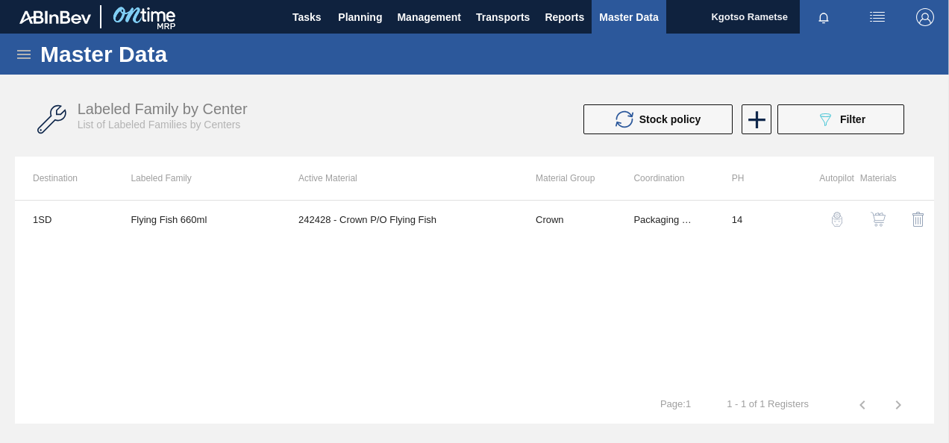
click at [868, 213] on button "button" at bounding box center [878, 219] width 36 height 36
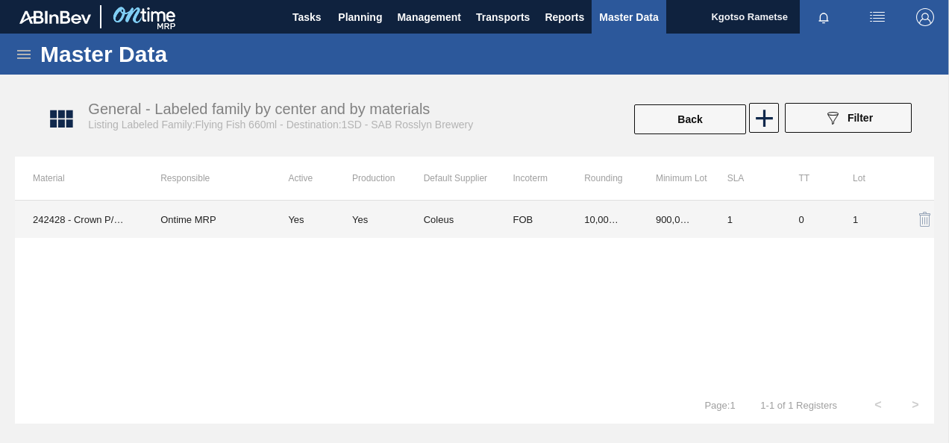
click at [527, 234] on td "FOB" at bounding box center [531, 219] width 72 height 37
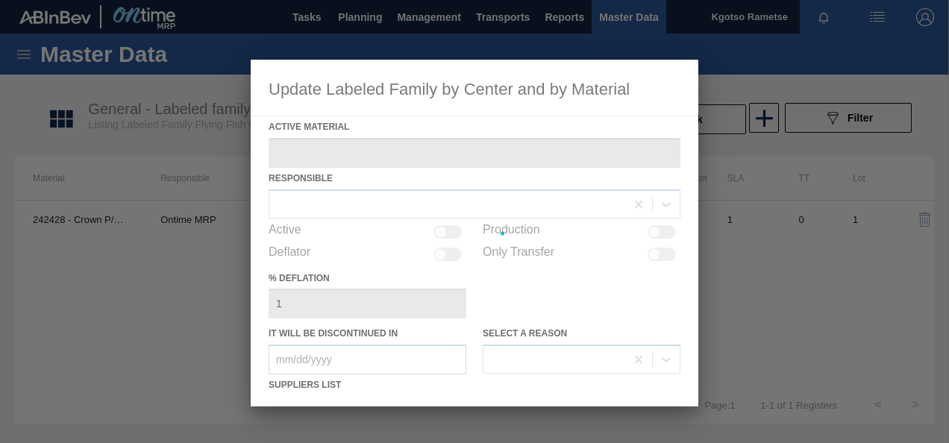
type Material "242428 - Crown P/O Flying Fish"
checkbox input "true"
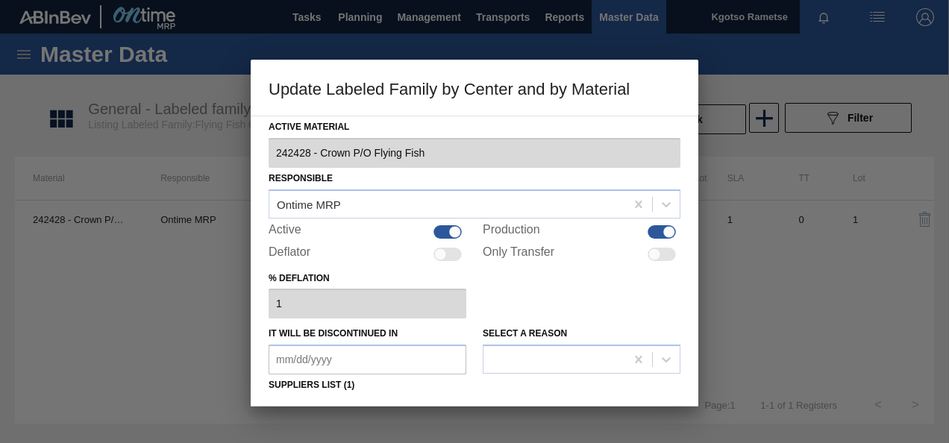
click at [495, 314] on div "% deflation 1" at bounding box center [475, 293] width 412 height 51
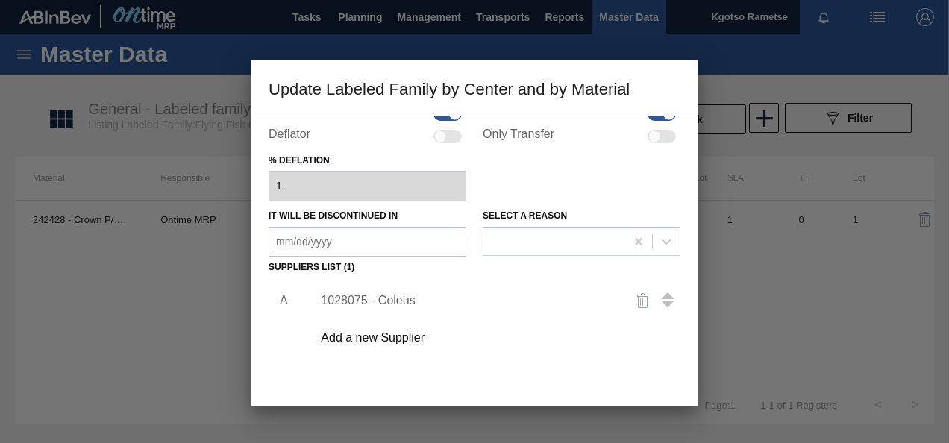
scroll to position [119, 0]
click at [396, 289] on div "1028075 - Coleus" at bounding box center [492, 299] width 377 height 37
click at [394, 298] on div "1028075 - Coleus" at bounding box center [467, 298] width 292 height 13
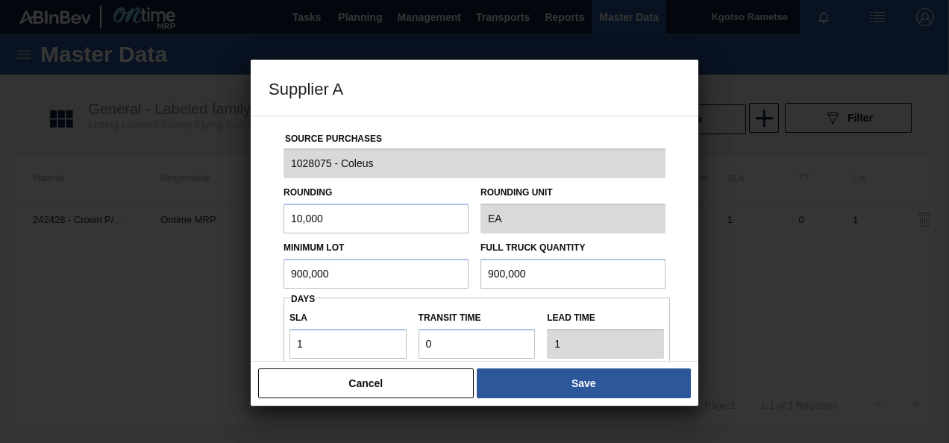
drag, startPoint x: 366, startPoint y: 276, endPoint x: 0, endPoint y: 256, distance: 366.1
click at [0, 0] on html "Tasks Planning Management Transports Reports Master Data Kgotso [PERSON_NAME] a…" at bounding box center [474, 0] width 949 height 0
drag, startPoint x: 361, startPoint y: 276, endPoint x: 0, endPoint y: 266, distance: 361.2
click at [0, 0] on html "Tasks Planning Management Transports Reports Master Data Kgotso [PERSON_NAME] a…" at bounding box center [474, 0] width 949 height 0
type input "1,800,000"
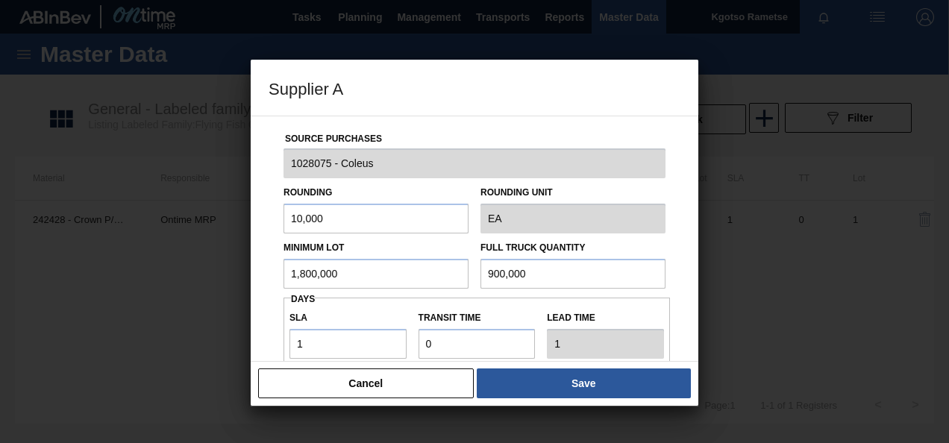
drag, startPoint x: 542, startPoint y: 266, endPoint x: 81, endPoint y: 207, distance: 464.8
click at [81, 207] on div "Supplier A Source Purchases 1028075 - Coleus Rounding 10,000 Rounding Unit EA M…" at bounding box center [474, 221] width 949 height 443
paste input "1,8"
type input "1,800,000"
drag, startPoint x: 325, startPoint y: 351, endPoint x: 160, endPoint y: 339, distance: 165.3
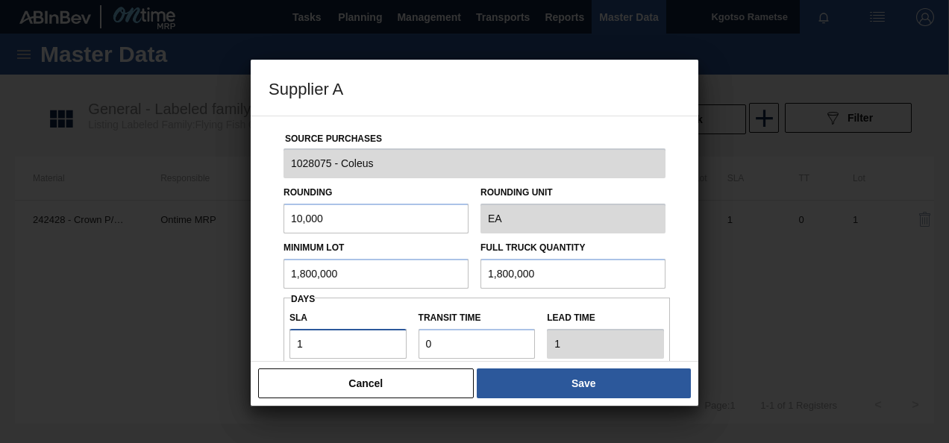
click at [160, 339] on div "Supplier A Source Purchases 1028075 - Coleus Rounding 10,000 Rounding Unit EA M…" at bounding box center [474, 221] width 949 height 443
type input "NaN"
type input "1"
drag, startPoint x: 300, startPoint y: 354, endPoint x: 239, endPoint y: 351, distance: 61.3
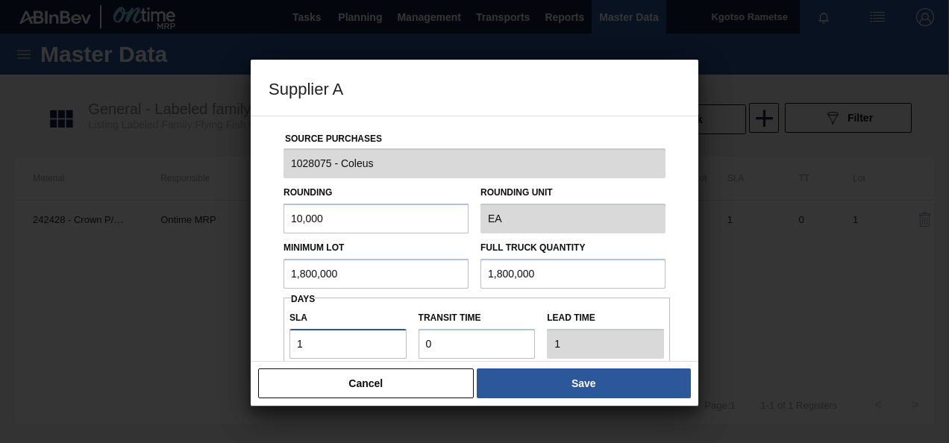
click at [239, 351] on div "Supplier A Source Purchases 1028075 - Coleus Rounding 10,000 Rounding Unit EA M…" at bounding box center [474, 221] width 949 height 443
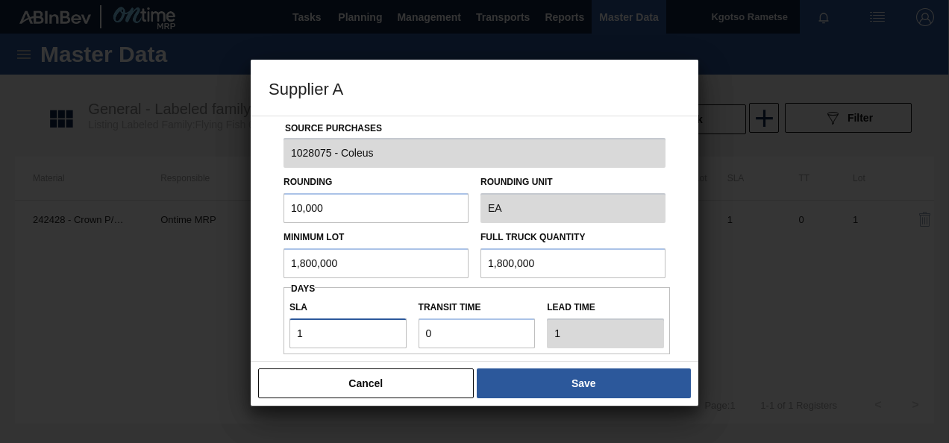
type input "NaN"
drag, startPoint x: 425, startPoint y: 327, endPoint x: 456, endPoint y: 328, distance: 30.6
click at [456, 328] on input "Transit time" at bounding box center [477, 334] width 117 height 30
type input "1"
click at [359, 336] on input "SLA" at bounding box center [347, 334] width 117 height 30
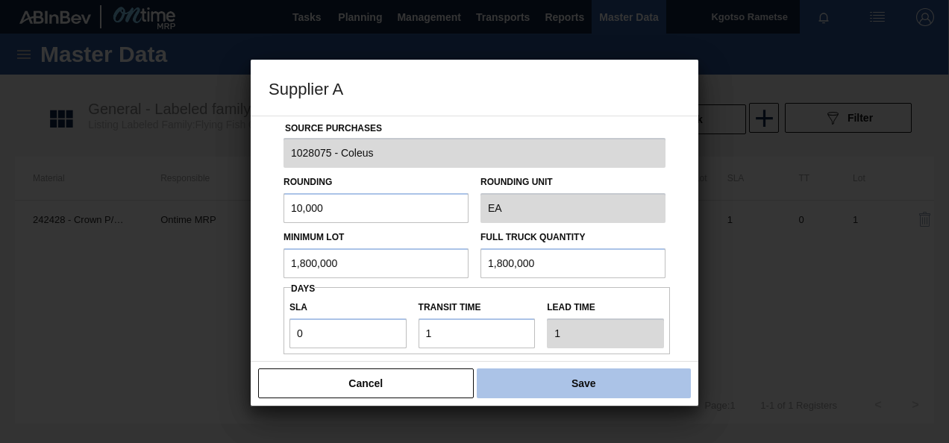
click at [512, 383] on button "Save" at bounding box center [584, 384] width 214 height 30
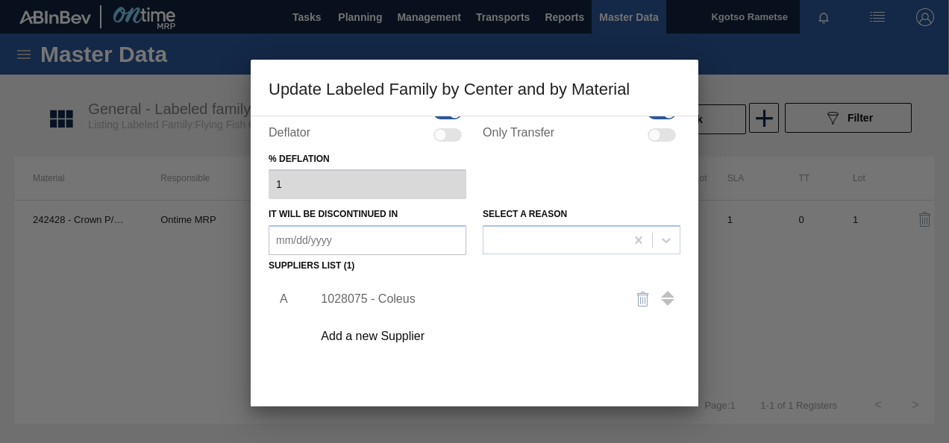
click at [512, 384] on div "A 1028075 - Coleus Add a new Supplier" at bounding box center [475, 364] width 412 height 175
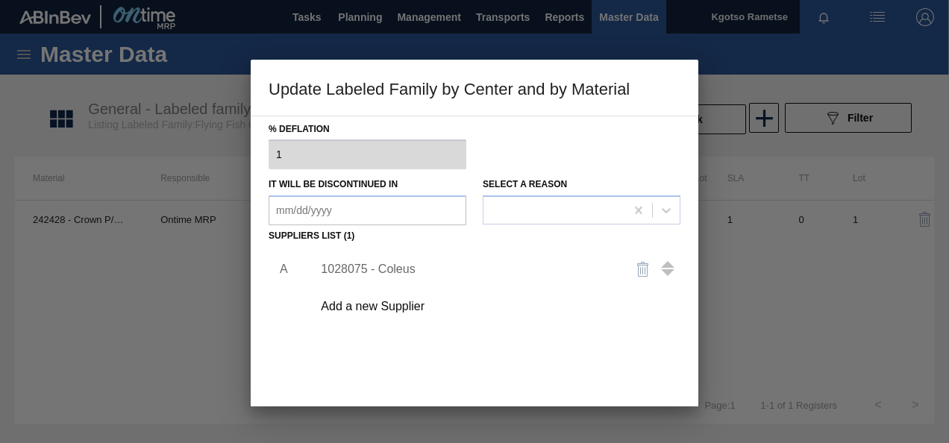
scroll to position [209, 0]
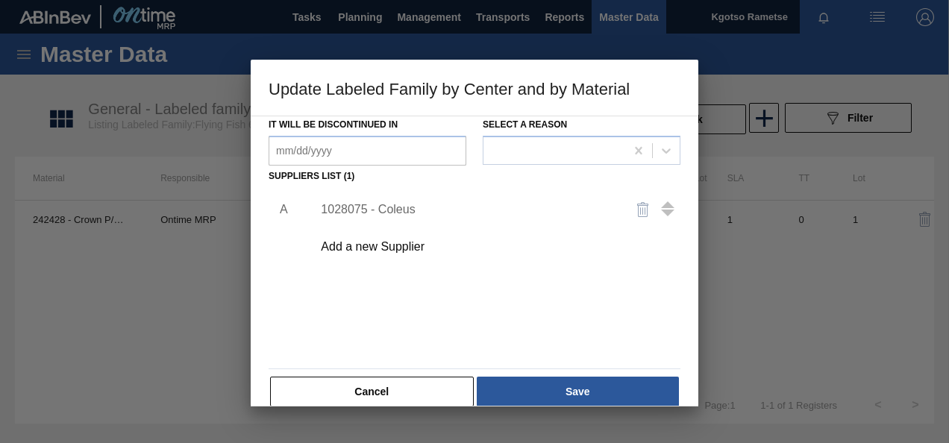
click at [512, 384] on button "Save" at bounding box center [578, 392] width 202 height 30
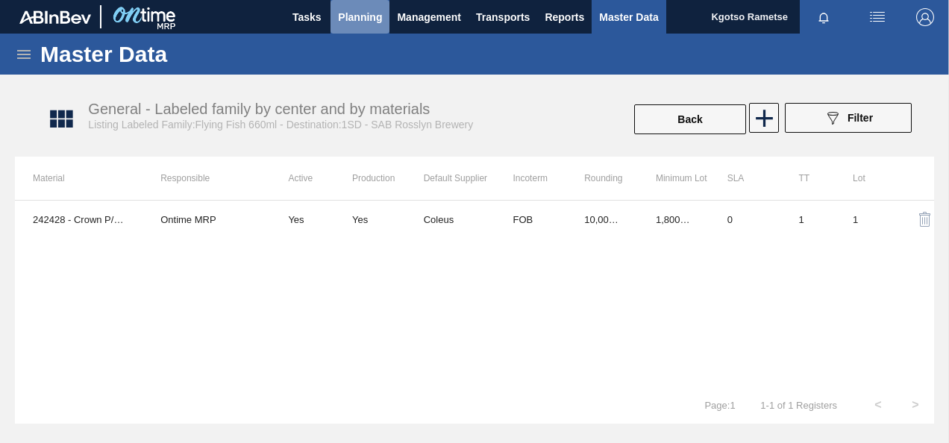
click at [355, 19] on span "Planning" at bounding box center [360, 17] width 44 height 18
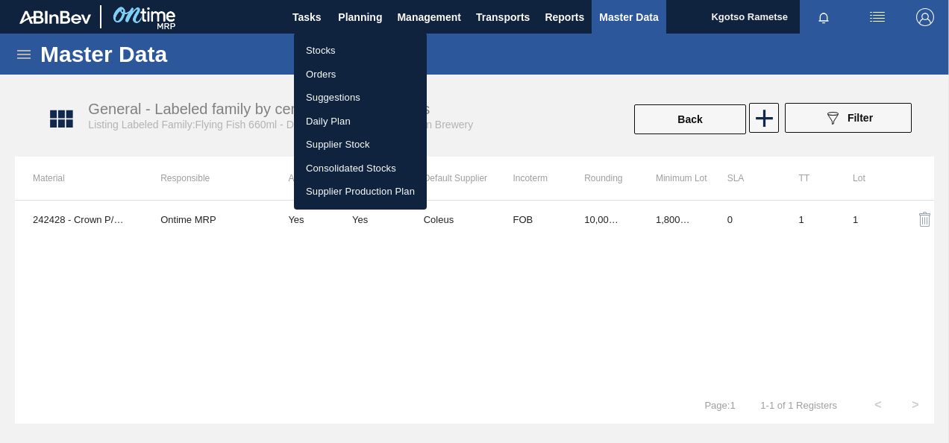
click at [315, 55] on li "Stocks" at bounding box center [360, 51] width 133 height 24
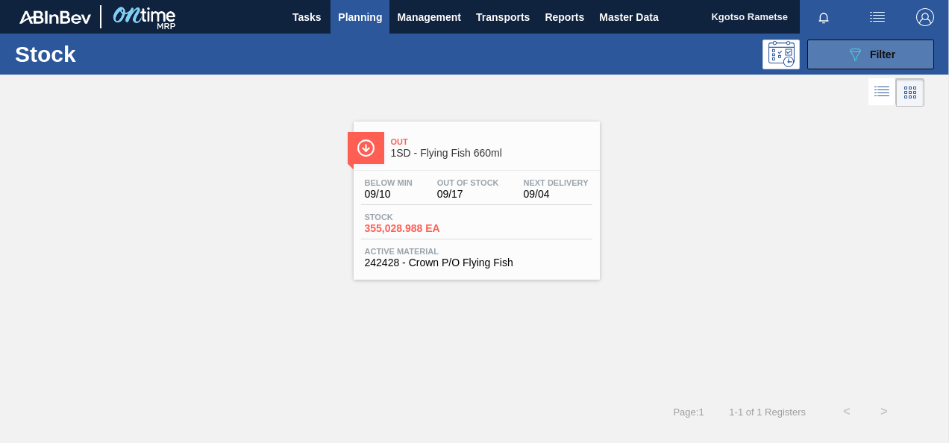
click at [886, 55] on span "Filter" at bounding box center [882, 54] width 25 height 12
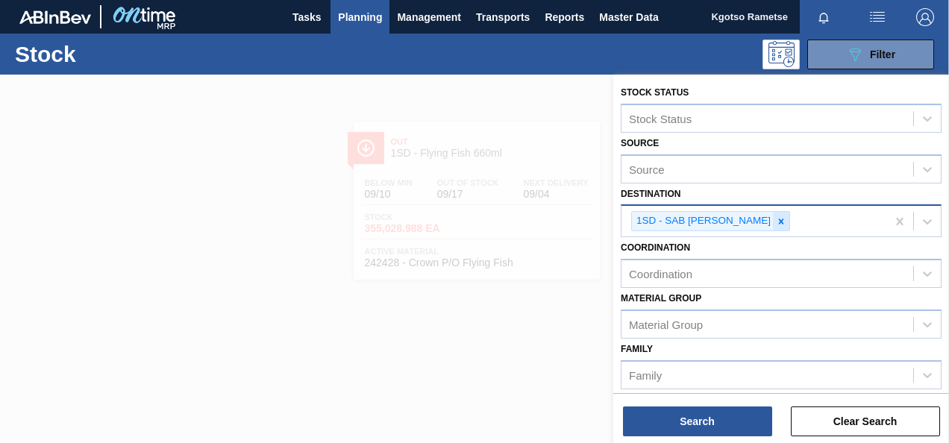
click at [776, 220] on icon at bounding box center [781, 221] width 10 height 10
click at [659, 348] on div "Family Family" at bounding box center [781, 364] width 321 height 51
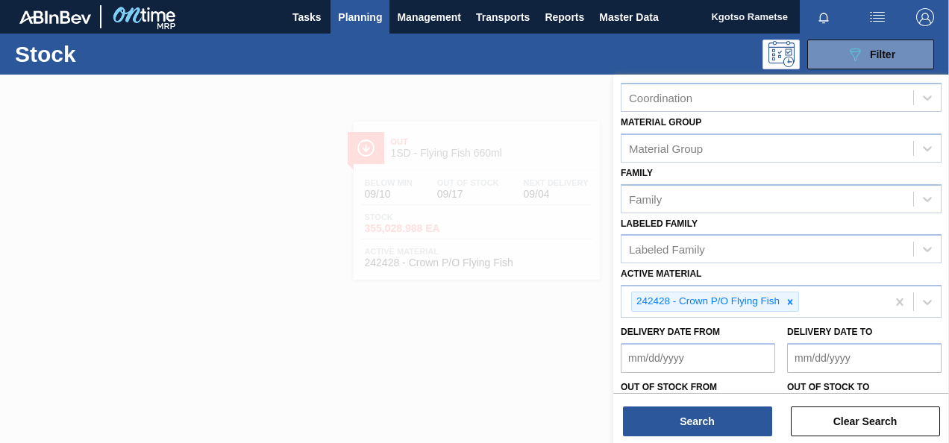
scroll to position [239, 0]
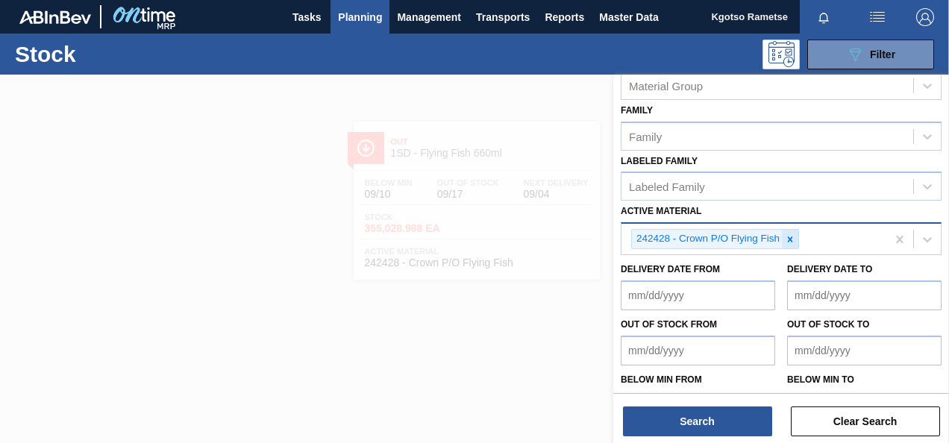
click at [788, 240] on icon at bounding box center [790, 239] width 10 height 10
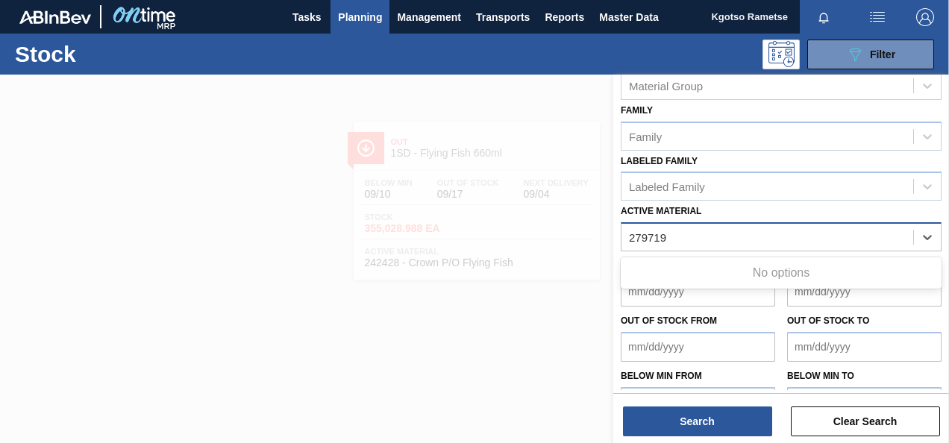
scroll to position [0, 0]
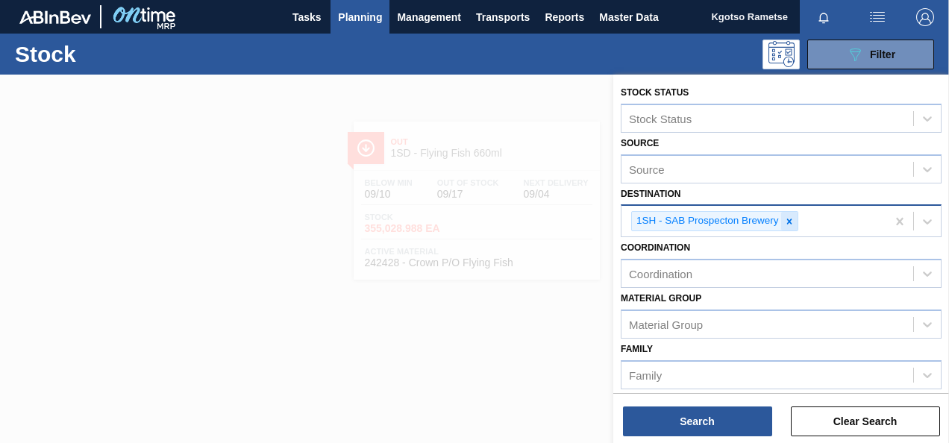
click at [792, 219] on icon at bounding box center [789, 221] width 10 height 10
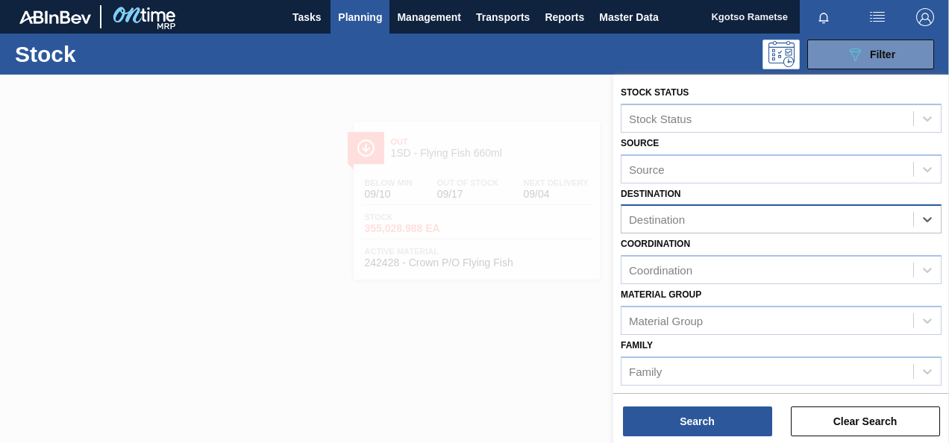
scroll to position [267, 0]
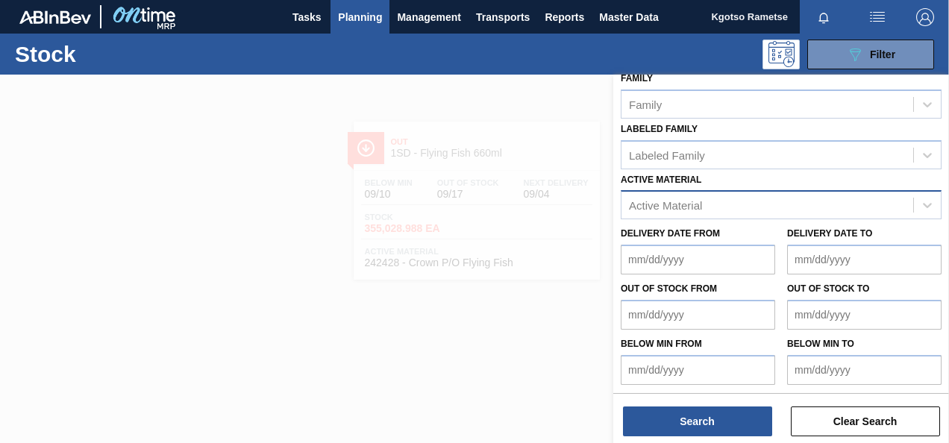
click at [718, 228] on label "Delivery Date from" at bounding box center [670, 233] width 99 height 10
click at [718, 245] on from "Delivery Date from" at bounding box center [698, 260] width 154 height 30
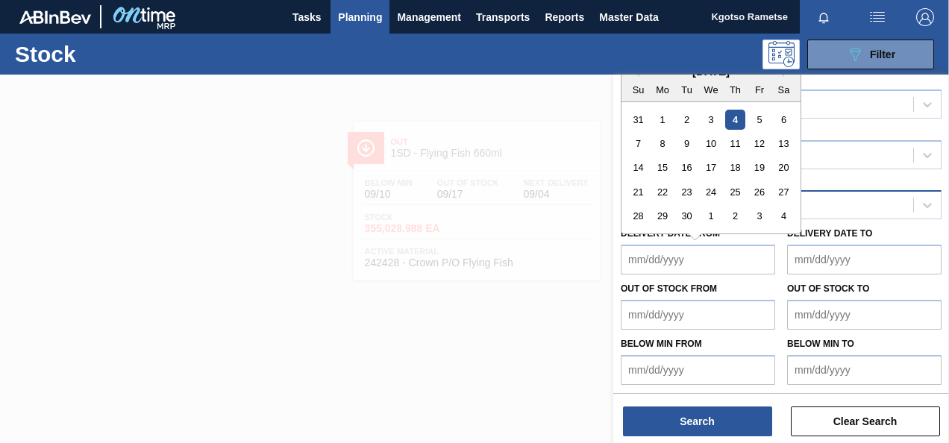
click at [599, 258] on div at bounding box center [474, 296] width 949 height 443
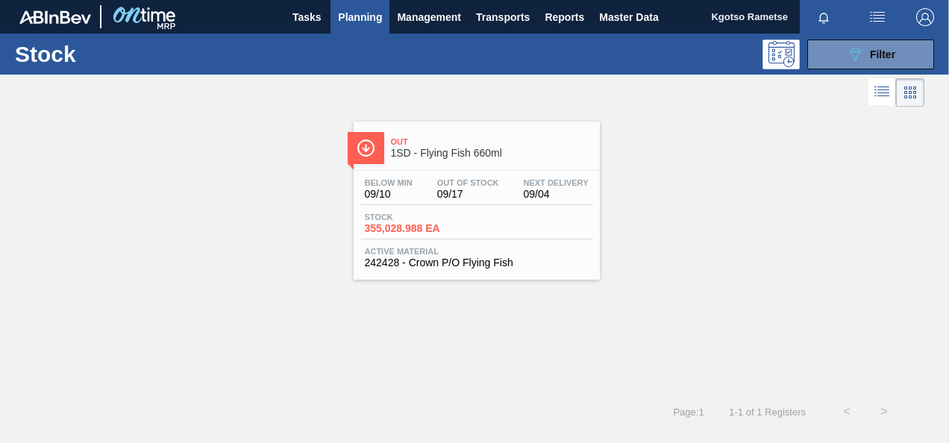
scroll to position [270, 0]
click at [833, 67] on button "089F7B8B-B2A5-4AFE-B5C0-19BA573D28AC Filter" at bounding box center [870, 55] width 127 height 30
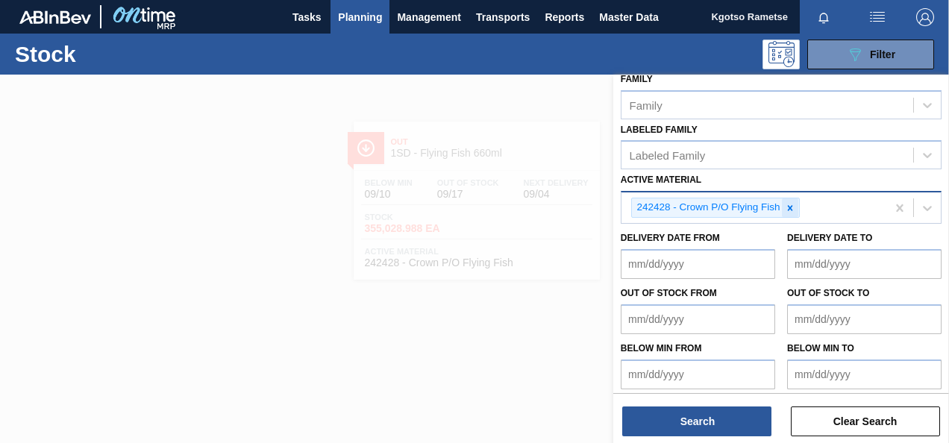
click at [786, 207] on icon at bounding box center [790, 208] width 10 height 10
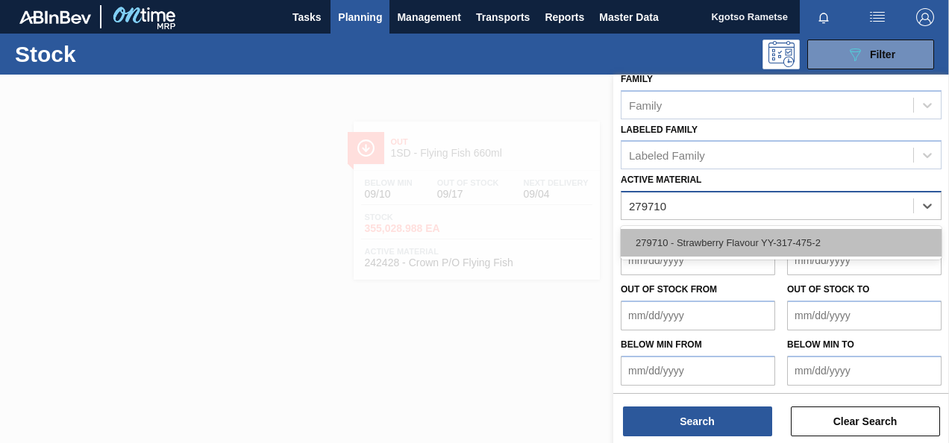
click at [783, 237] on div "279710 - Strawberry Flavour YY-317-475-2" at bounding box center [781, 243] width 321 height 28
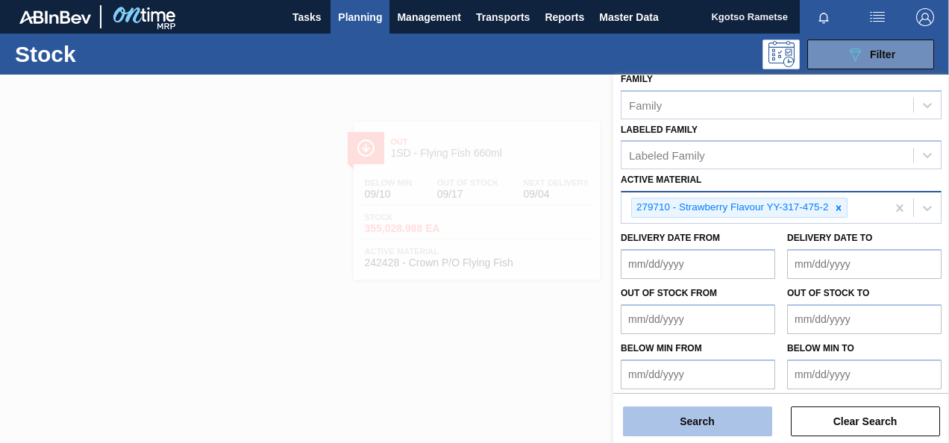
click at [713, 426] on button "Search" at bounding box center [697, 422] width 149 height 30
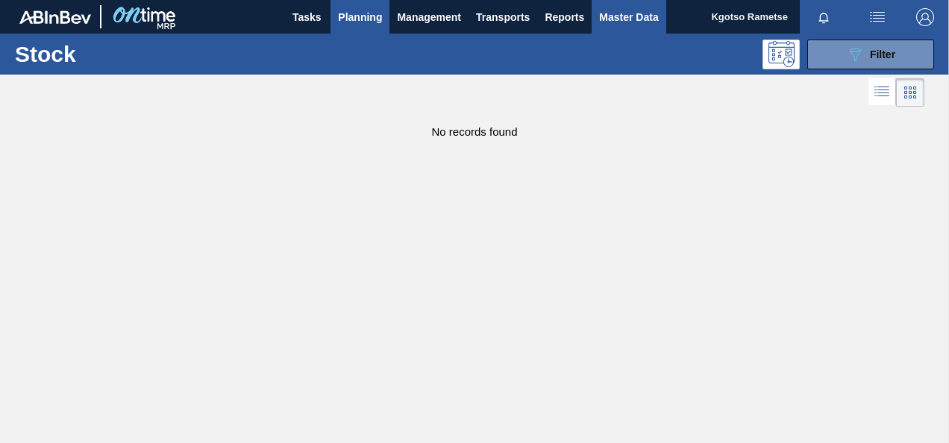
click at [633, 13] on span "Master Data" at bounding box center [628, 17] width 59 height 18
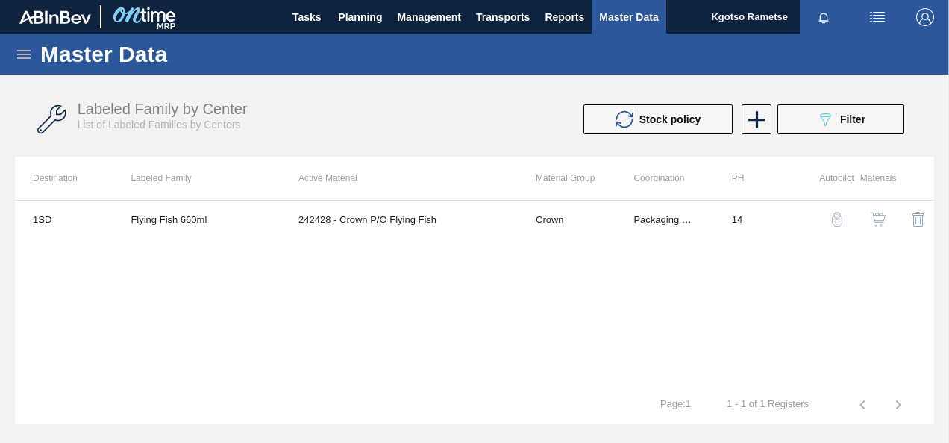
click at [27, 63] on icon at bounding box center [24, 55] width 18 height 18
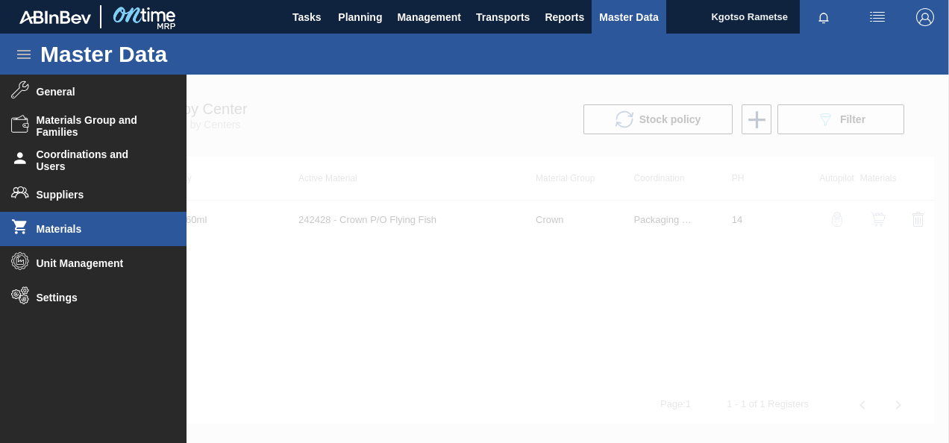
click at [57, 239] on li "Materials" at bounding box center [93, 229] width 187 height 34
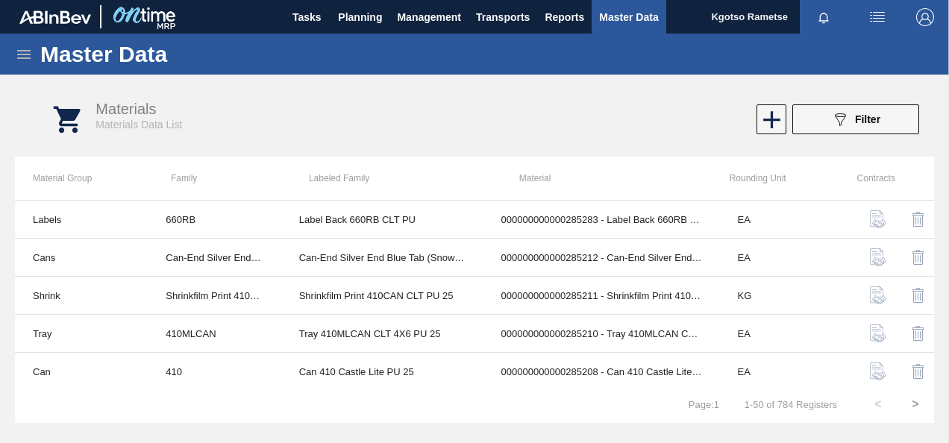
click at [819, 118] on button "089F7B8B-B2A5-4AFE-B5C0-19BA573D28AC Filter" at bounding box center [855, 119] width 127 height 30
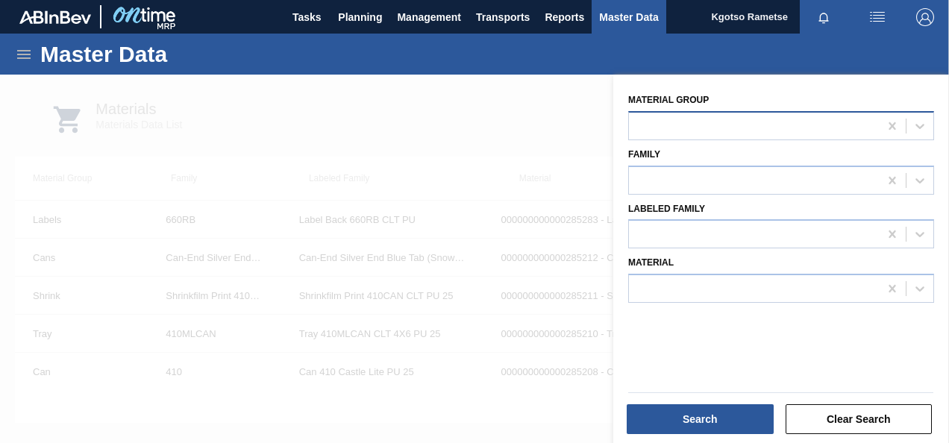
click at [758, 130] on div at bounding box center [754, 126] width 250 height 22
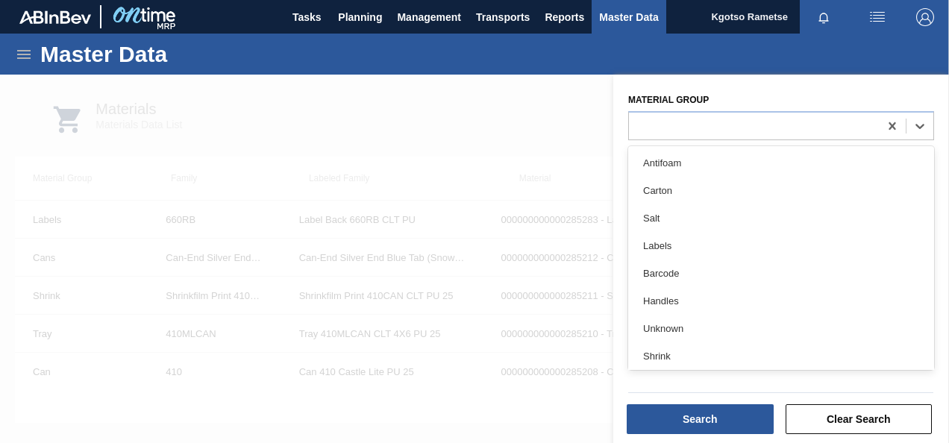
click at [693, 97] on label "Material Group" at bounding box center [668, 100] width 81 height 10
click at [638, 119] on Group "Material Group" at bounding box center [636, 125] width 1 height 13
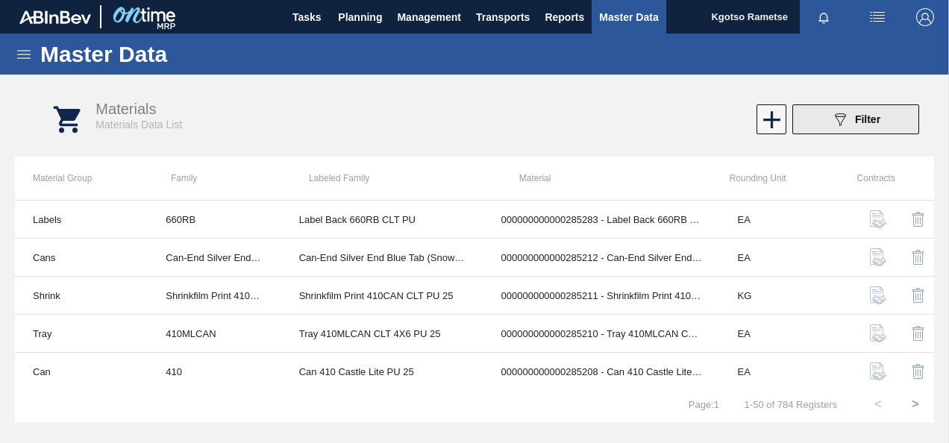
click at [826, 128] on button "089F7B8B-B2A5-4AFE-B5C0-19BA573D28AC Filter" at bounding box center [855, 119] width 127 height 30
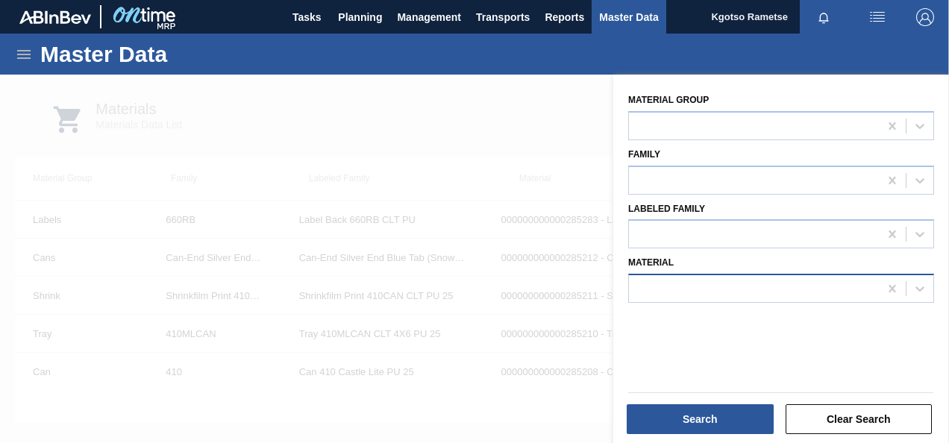
click at [701, 287] on div at bounding box center [754, 289] width 250 height 22
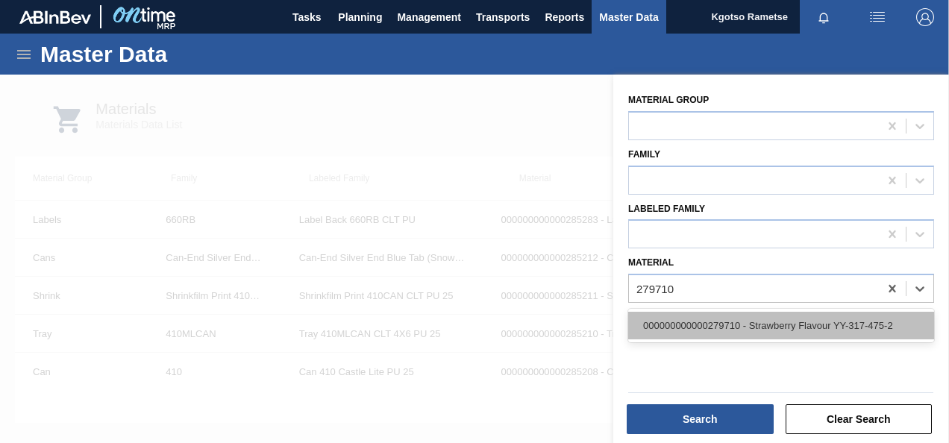
click at [700, 324] on div "000000000000279710 - Strawberry Flavour YY-317-475-2" at bounding box center [781, 326] width 306 height 28
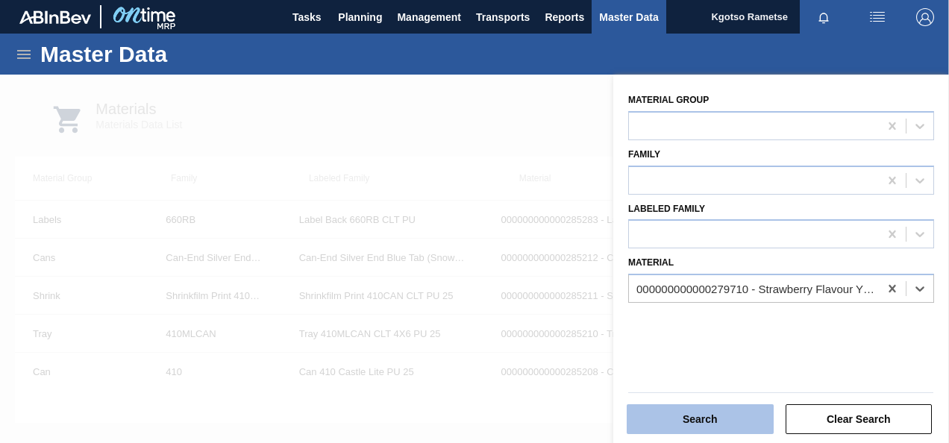
click at [692, 406] on button "Search" at bounding box center [700, 419] width 147 height 30
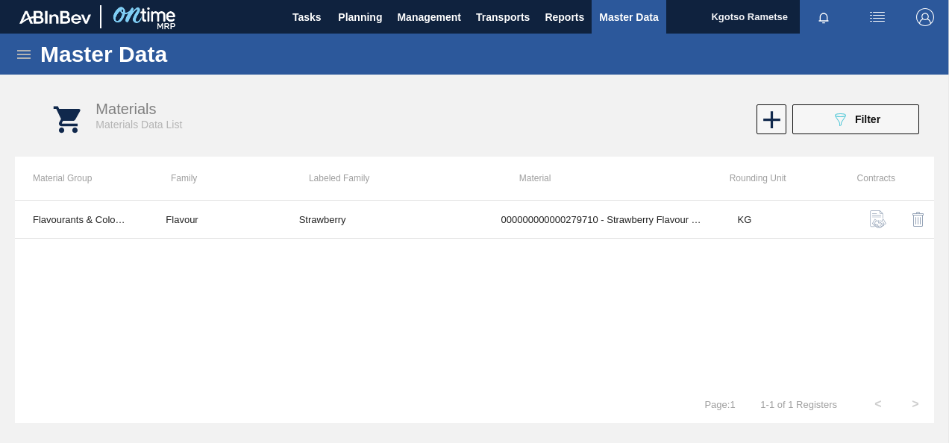
click at [29, 55] on icon at bounding box center [24, 55] width 18 height 18
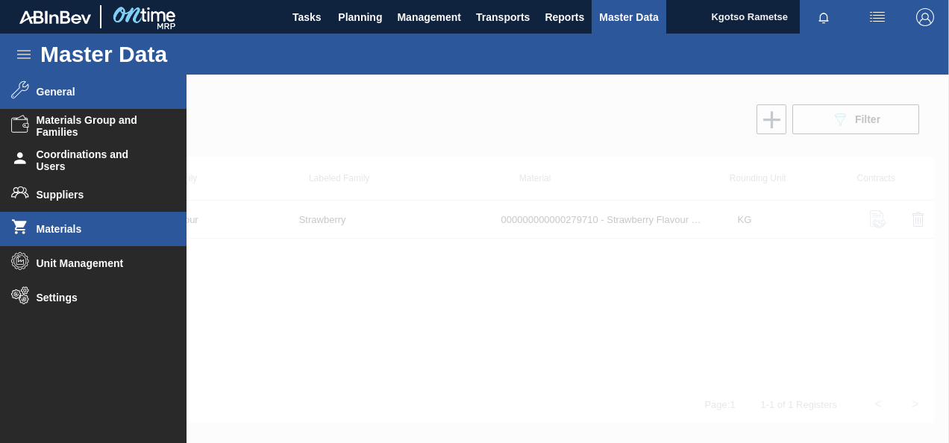
click at [68, 103] on li "General" at bounding box center [93, 92] width 187 height 34
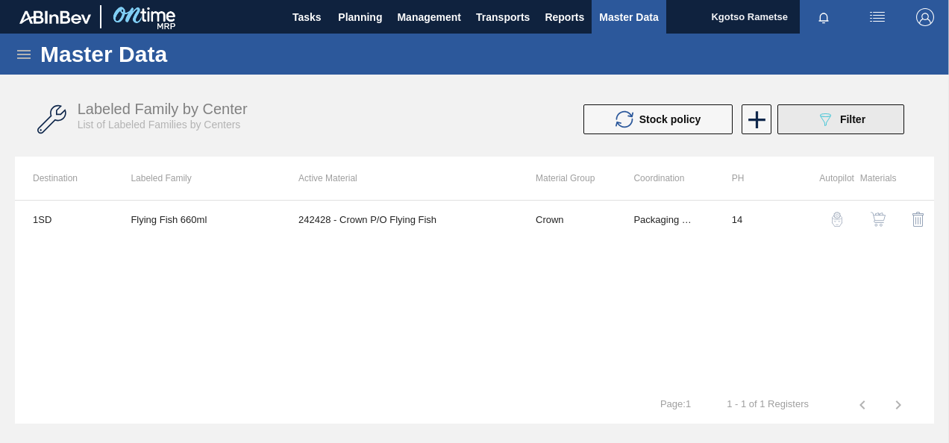
click at [815, 130] on button "089F7B8B-B2A5-4AFE-B5C0-19BA573D28AC Filter" at bounding box center [840, 119] width 127 height 30
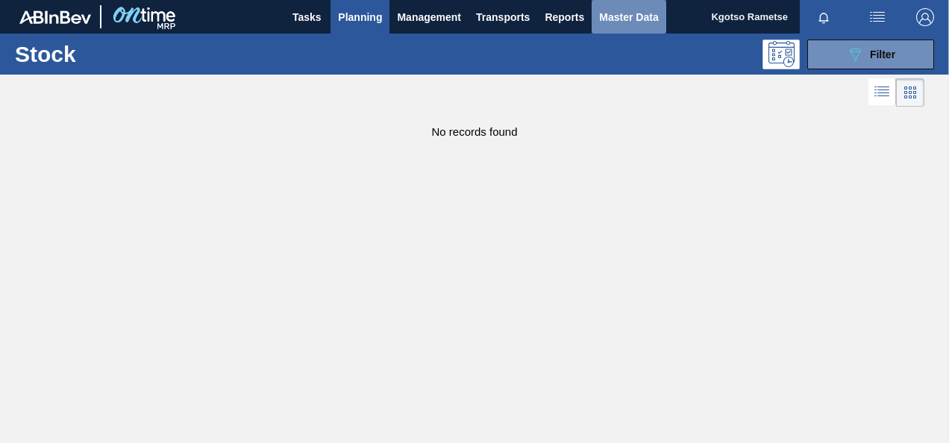
click at [598, 4] on button "Master Data" at bounding box center [629, 17] width 74 height 34
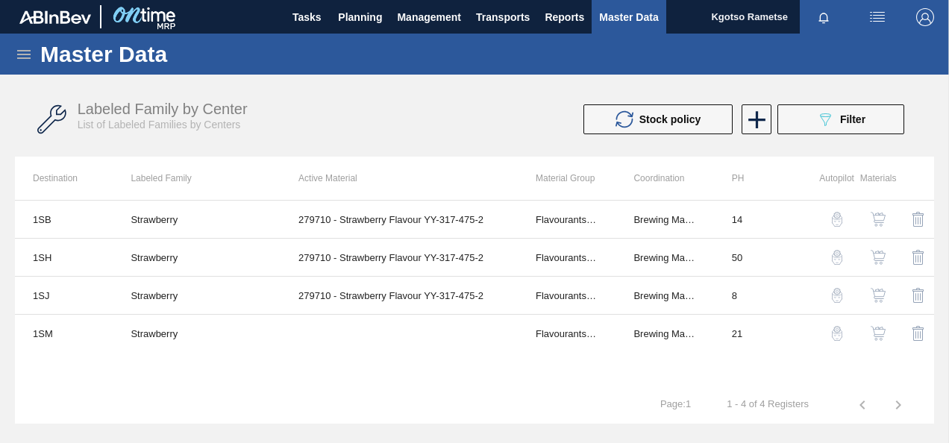
click at [874, 257] on img "button" at bounding box center [878, 257] width 15 height 15
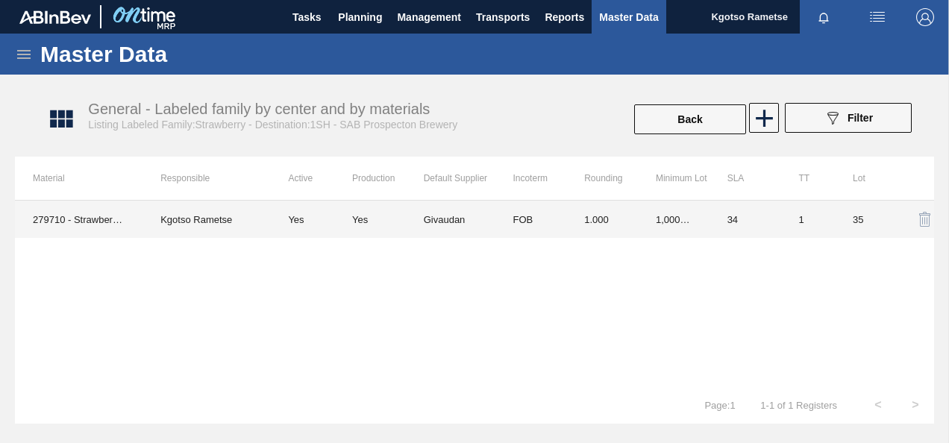
click at [808, 216] on td "1" at bounding box center [807, 219] width 54 height 37
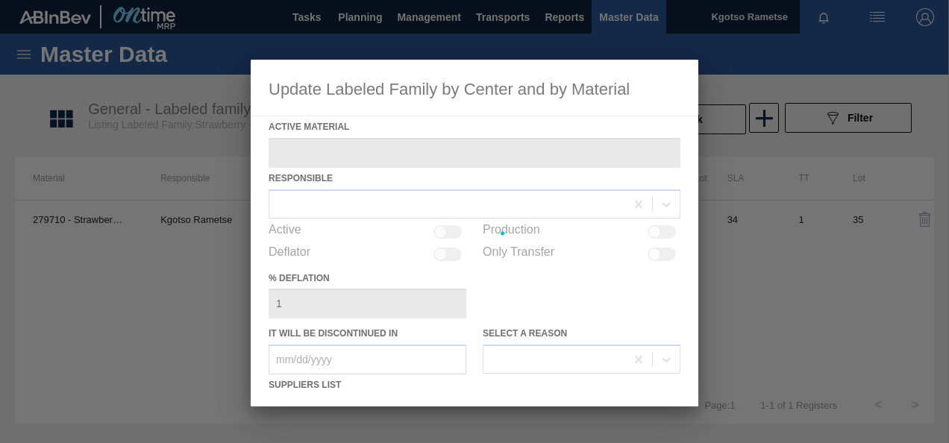
type Material "279710 - Strawberry Flavour YY-317-475-2"
checkbox input "true"
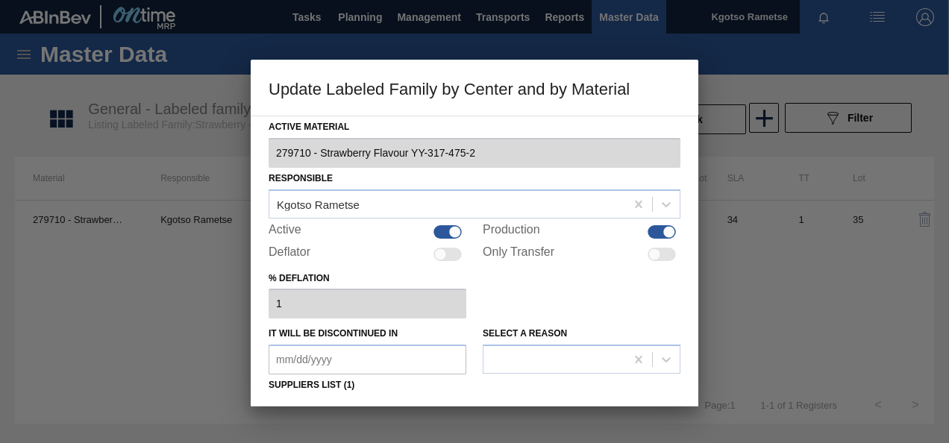
click at [577, 276] on div "% deflation 1" at bounding box center [475, 293] width 412 height 51
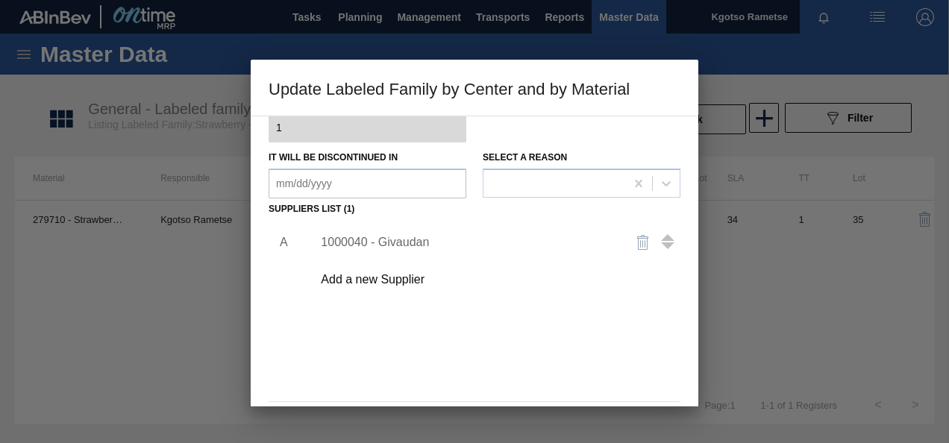
scroll to position [228, 0]
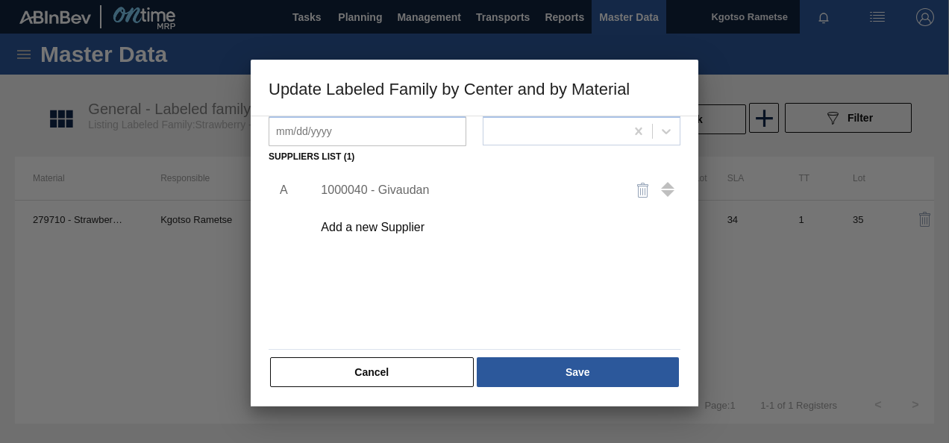
click at [393, 187] on div "1000040 - Givaudan" at bounding box center [467, 190] width 292 height 13
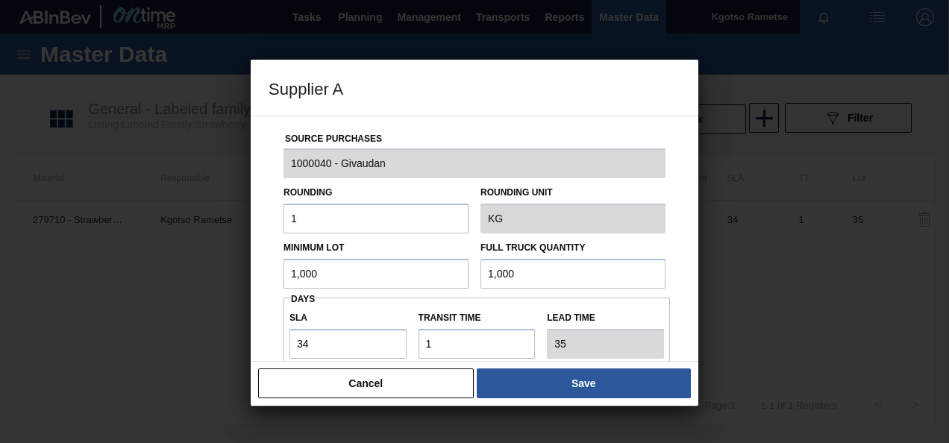
click at [268, 245] on div "Source Purchases 1000040 - Givaudan Rounding 1 Rounding Unit KG Minimum Lot 1,0…" at bounding box center [475, 239] width 448 height 246
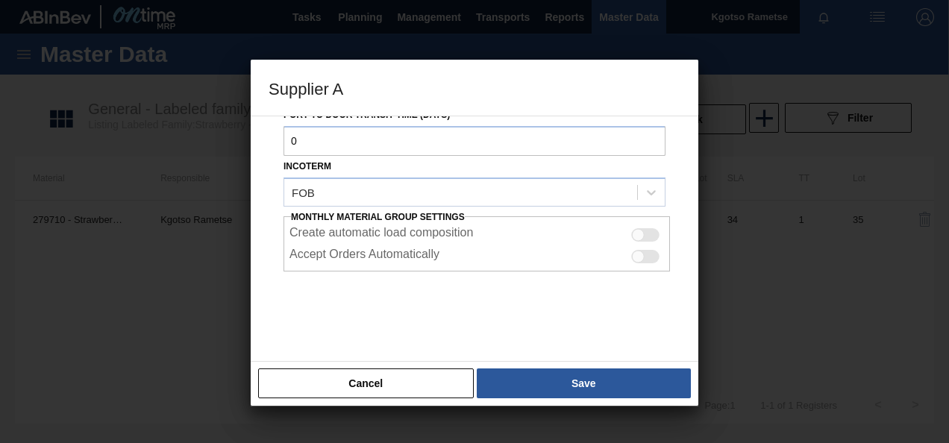
scroll to position [265, 0]
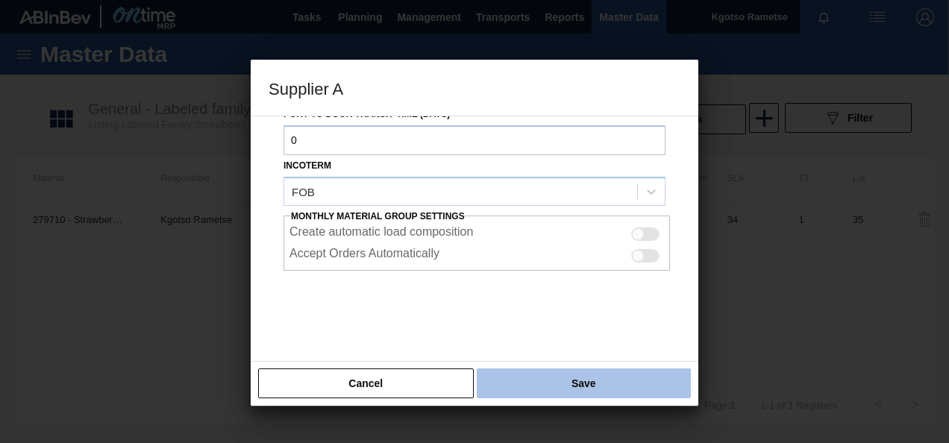
click at [578, 369] on button "Save" at bounding box center [584, 384] width 214 height 30
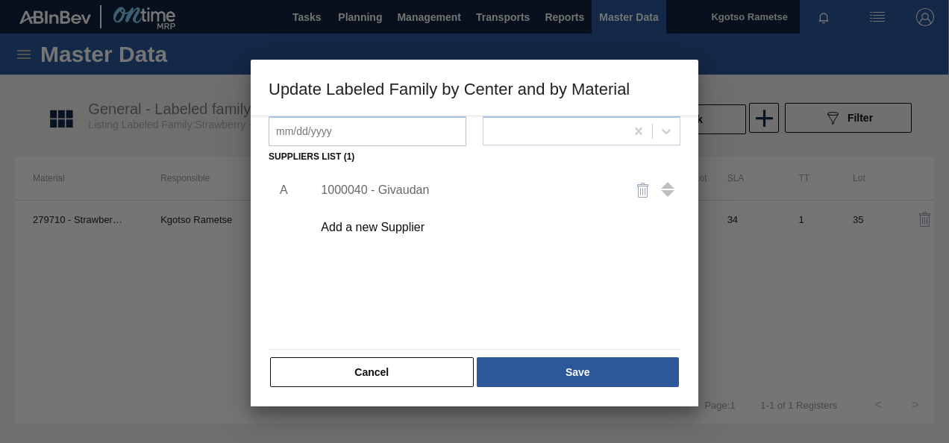
click at [578, 369] on button "Save" at bounding box center [578, 372] width 202 height 30
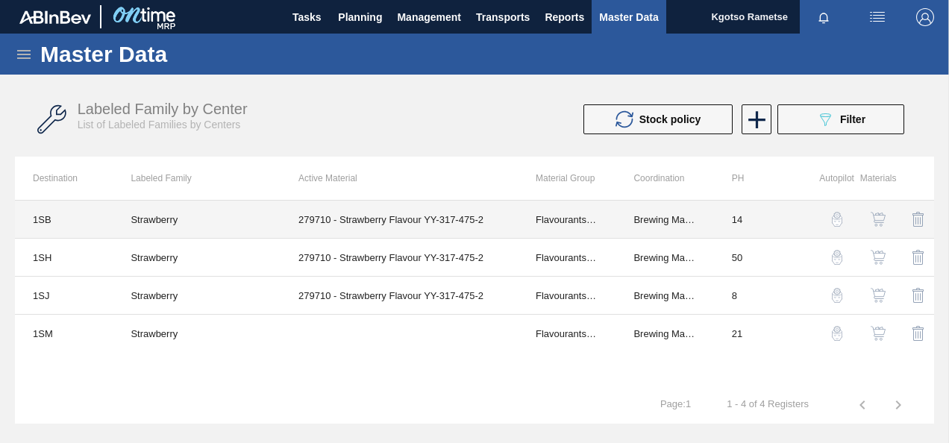
click at [298, 239] on td "279710 - Strawberry Flavour YY-317-475-2" at bounding box center [399, 258] width 237 height 38
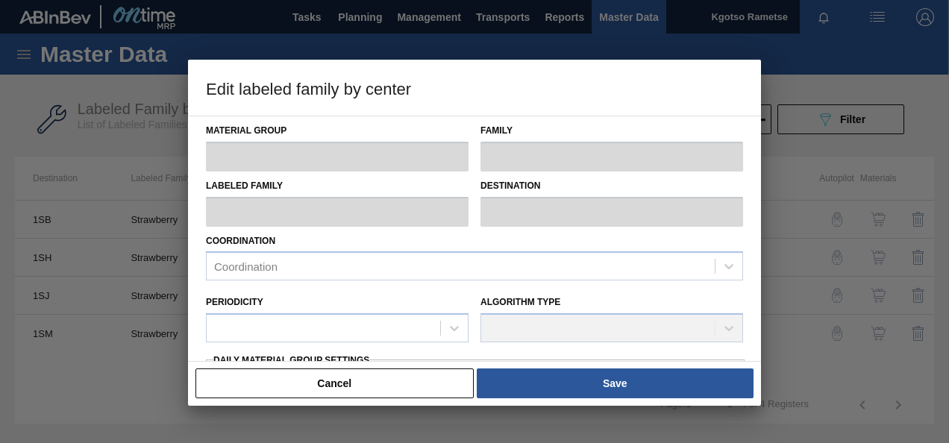
type input "Flavourants & Colourants"
type input "Flavour"
type input "Strawberry"
type input "1SH - SAB Prospecton Brewery"
type input "50"
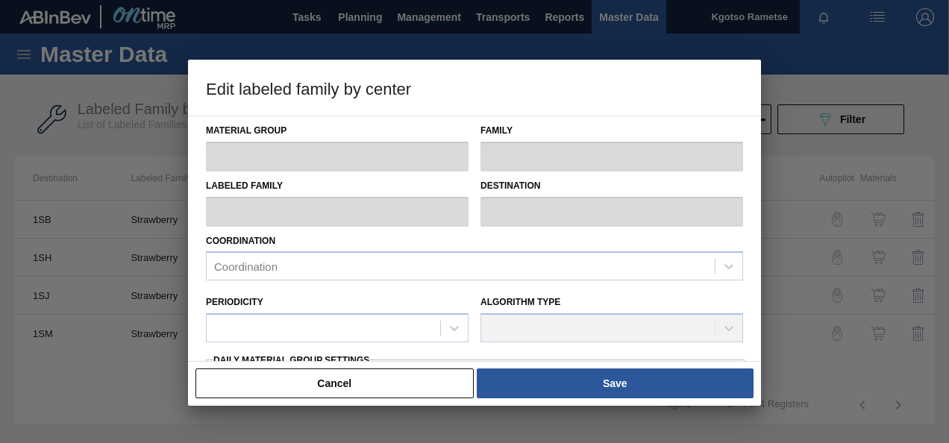
type input "11,139.9"
type input "11,989.9"
type input "100"
type input "11,989.900"
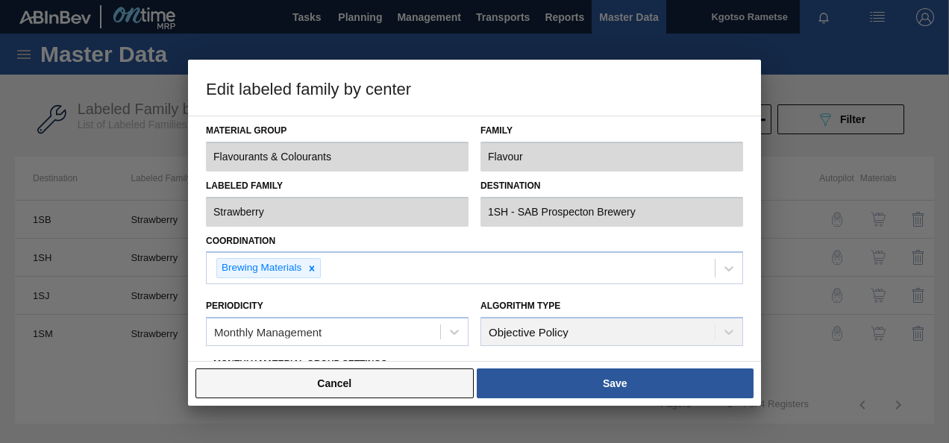
click at [249, 386] on button "Cancel" at bounding box center [334, 384] width 278 height 30
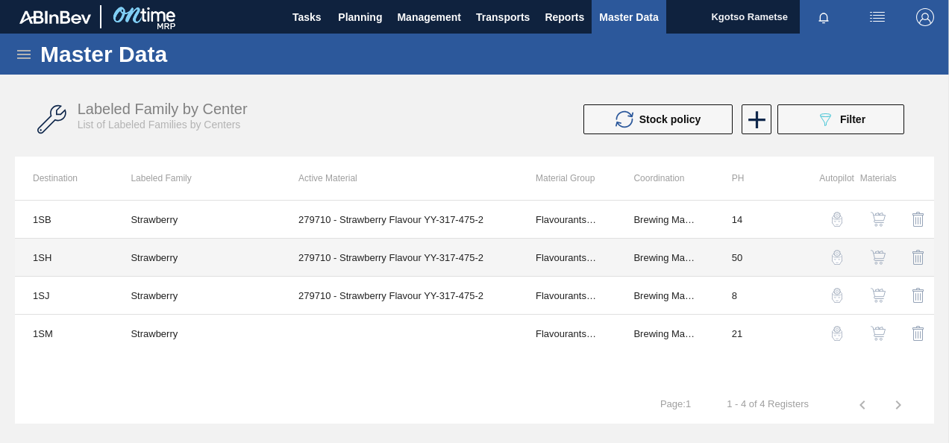
click at [320, 252] on td "279710 - Strawberry Flavour YY-317-475-2" at bounding box center [399, 258] width 237 height 38
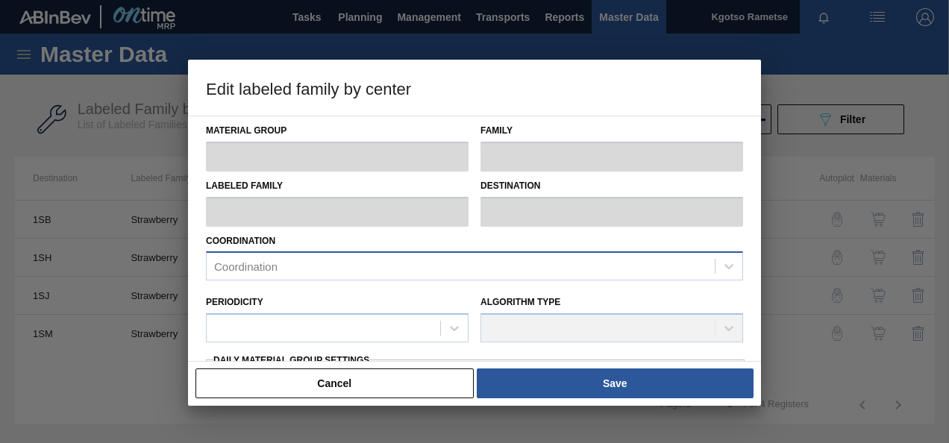
type input "Flavourants & Colourants"
type input "Flavour"
type input "Strawberry"
type input "1SH - SAB Prospecton Brewery"
type input "50"
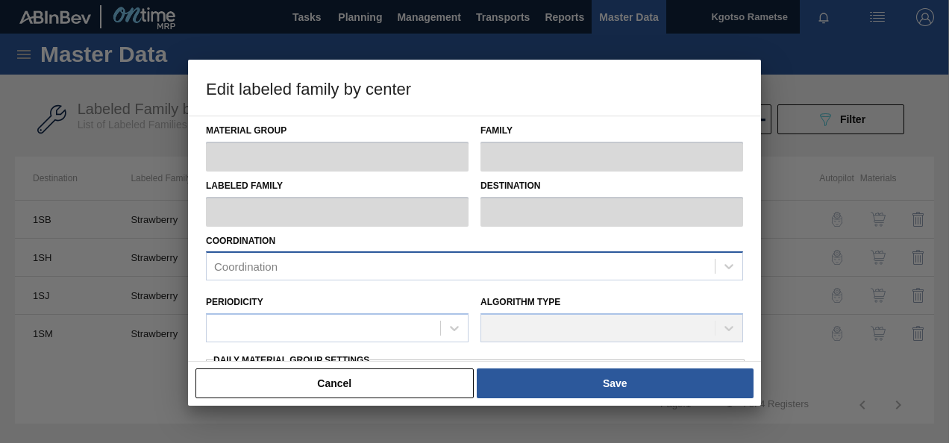
type input "11,139.9"
type input "11,989.9"
type input "100"
type input "11,989.900"
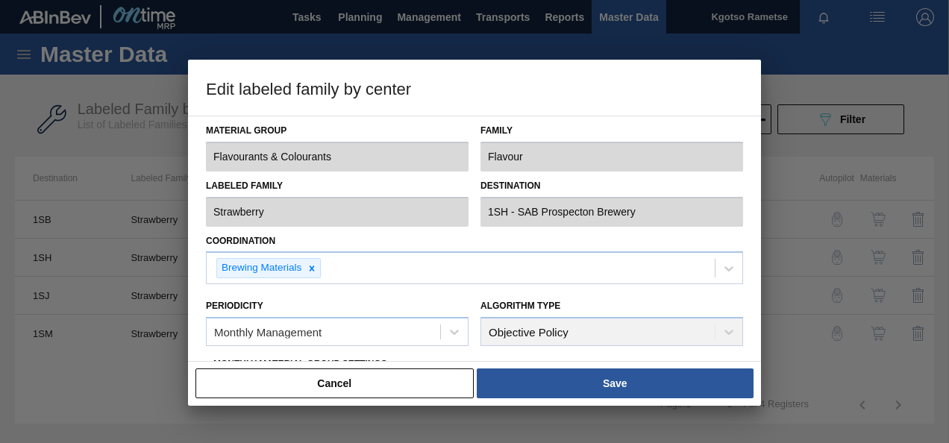
click at [749, 291] on div "Material Group Flavourants & Colourants Family Flavour Labeled Family Strawberr…" at bounding box center [474, 239] width 573 height 246
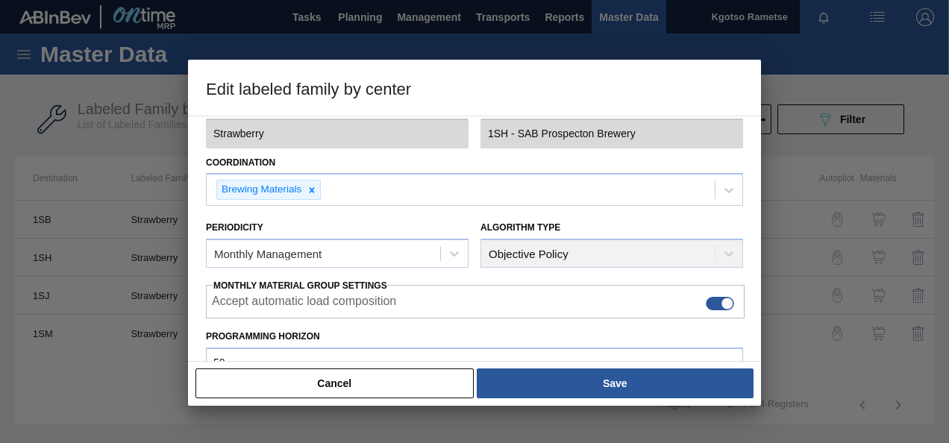
scroll to position [60, 0]
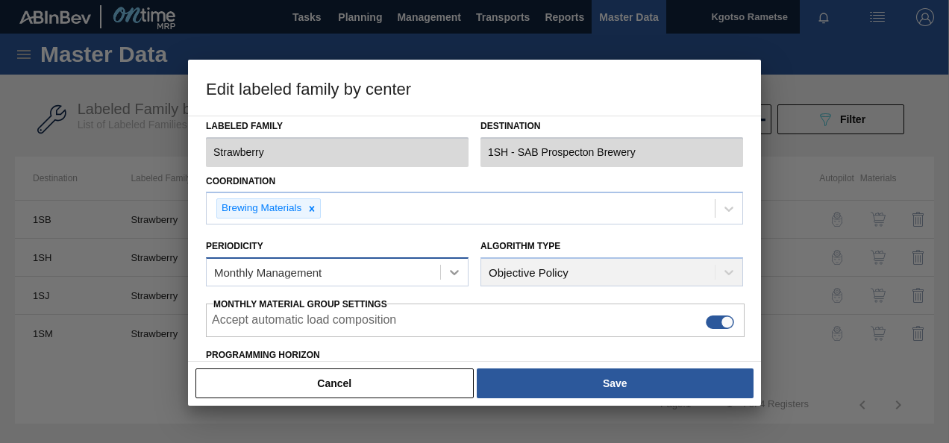
click at [455, 275] on icon at bounding box center [454, 272] width 15 height 15
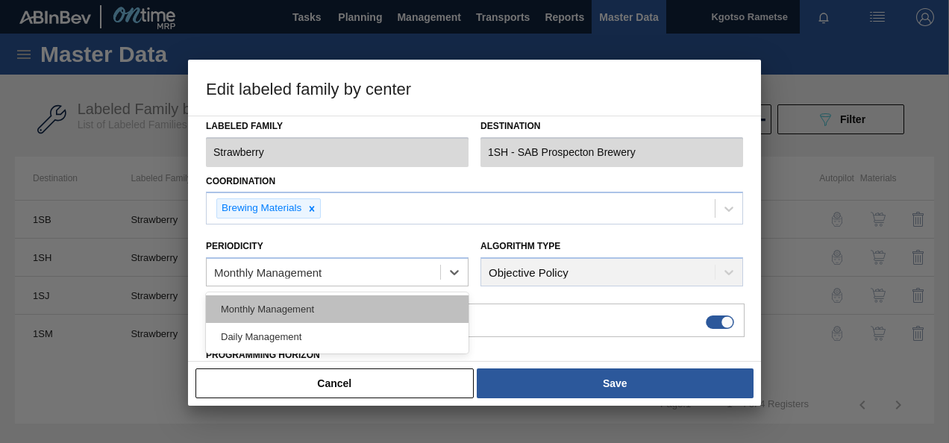
click at [391, 304] on div "Monthly Management" at bounding box center [337, 309] width 263 height 28
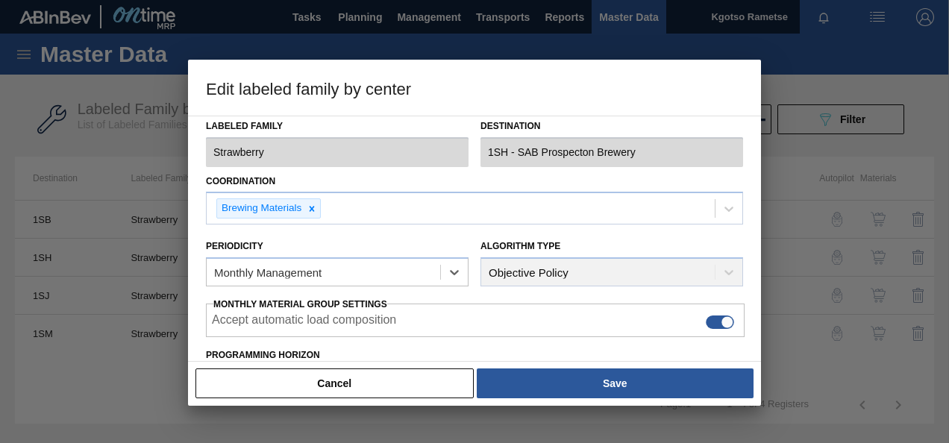
click at [201, 334] on div "Material Group Flavourants & Colourants Family Flavour Labeled Family Strawberr…" at bounding box center [474, 239] width 573 height 246
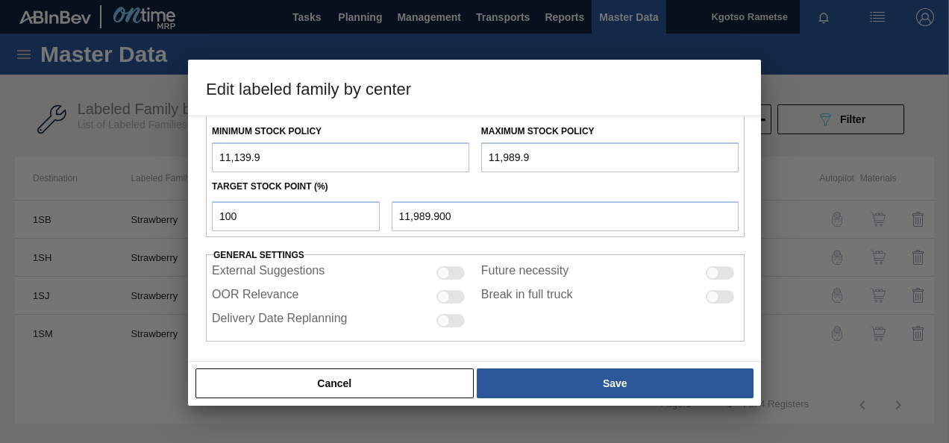
scroll to position [413, 0]
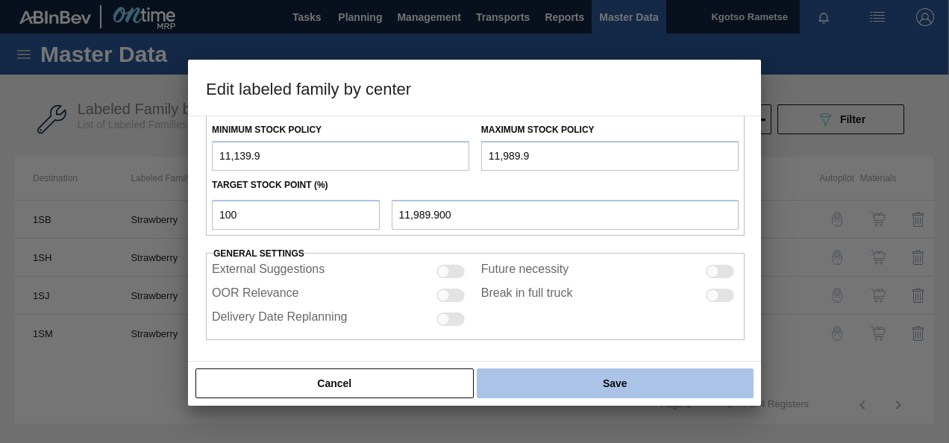
click at [549, 376] on button "Save" at bounding box center [615, 384] width 277 height 30
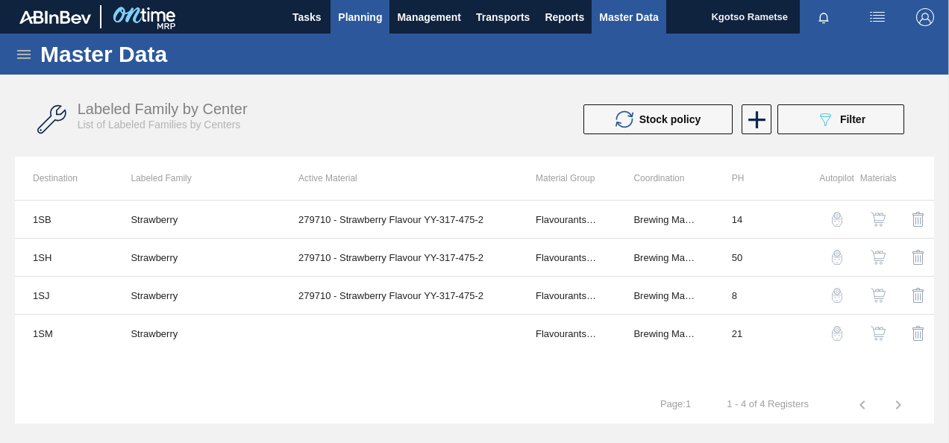
click at [336, 28] on button "Planning" at bounding box center [359, 17] width 59 height 34
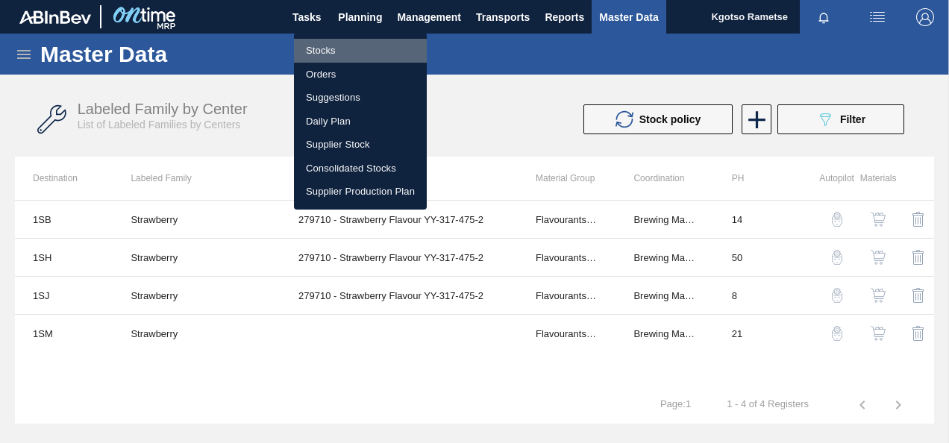
click at [319, 39] on li "Stocks" at bounding box center [360, 51] width 133 height 24
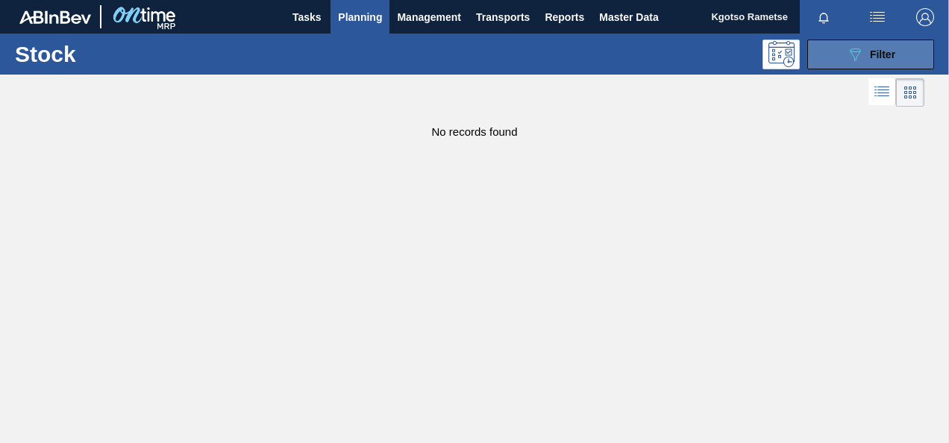
click at [897, 63] on button "089F7B8B-B2A5-4AFE-B5C0-19BA573D28AC Filter" at bounding box center [870, 55] width 127 height 30
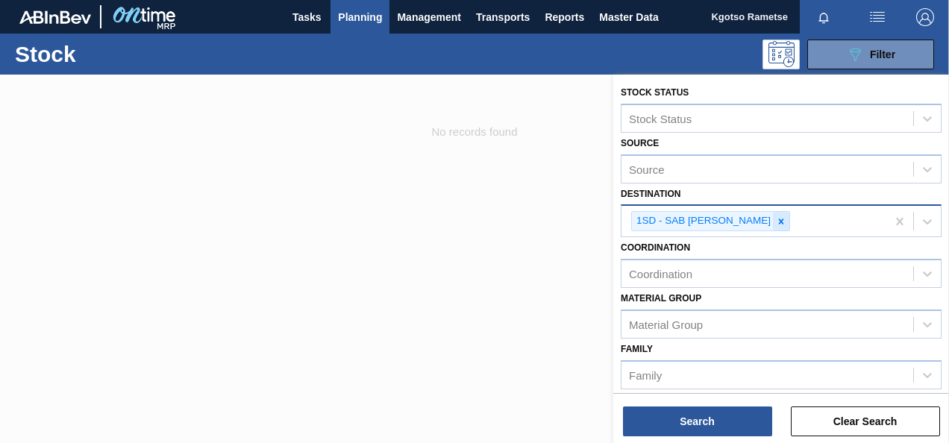
click at [776, 221] on icon at bounding box center [781, 221] width 10 height 10
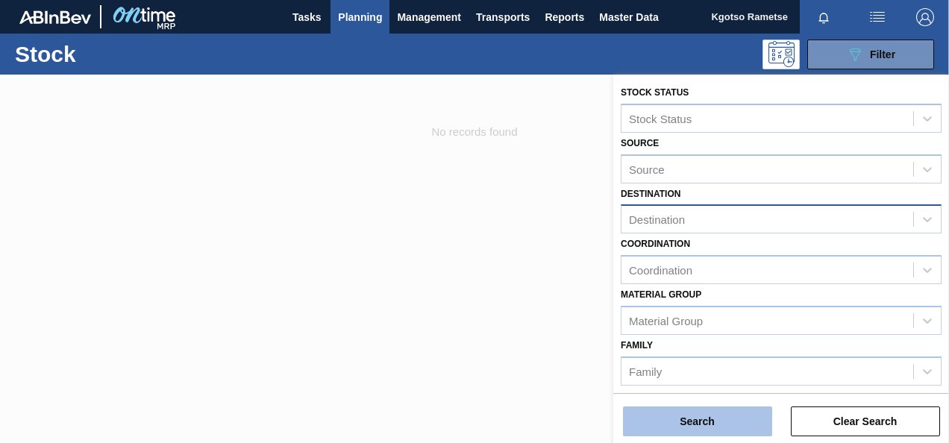
click at [718, 429] on button "Search" at bounding box center [697, 422] width 149 height 30
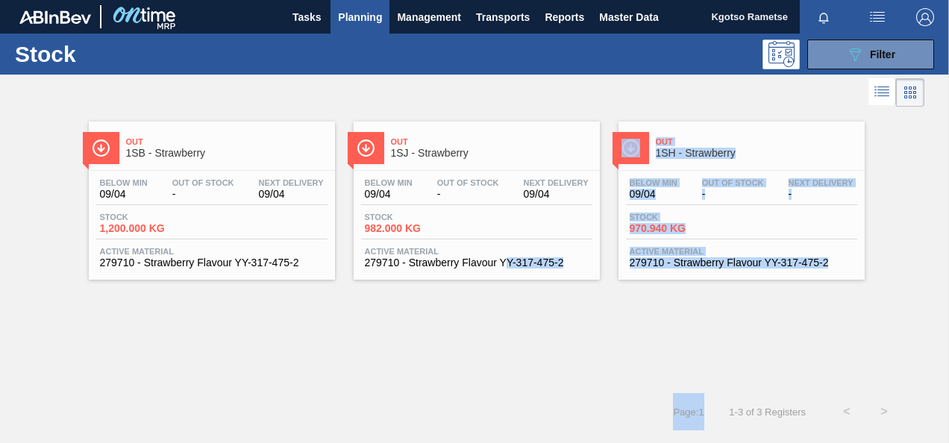
drag, startPoint x: 718, startPoint y: 429, endPoint x: 509, endPoint y: 363, distance: 219.2
click at [509, 363] on div "Stock 089F7B8B-B2A5-4AFE-B5C0-19BA573D28AC Filter Stock Status Stock Status Sou…" at bounding box center [474, 232] width 949 height 397
click at [509, 363] on div "Out 1SB - Strawberry Below Min 09/04 Out Of Stock - Next Delivery 09/04 Stock 1…" at bounding box center [474, 251] width 949 height 283
click at [763, 128] on div "Out 1SH - Strawberry" at bounding box center [741, 142] width 246 height 41
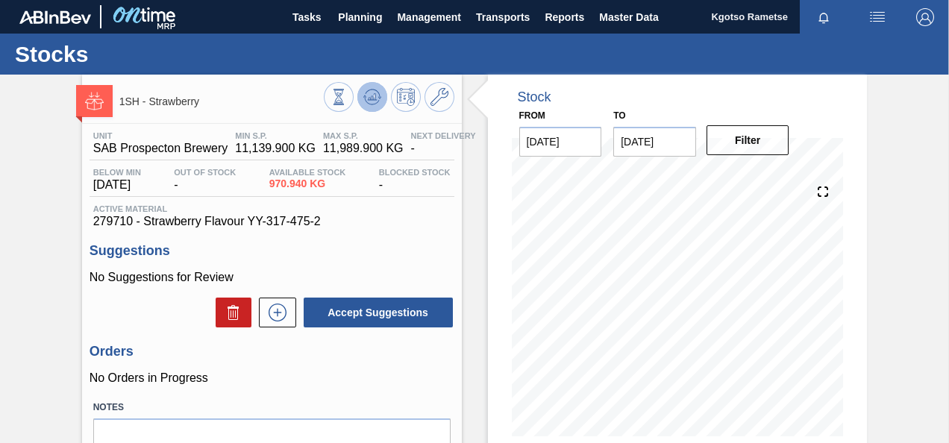
click at [364, 92] on icon at bounding box center [372, 97] width 18 height 18
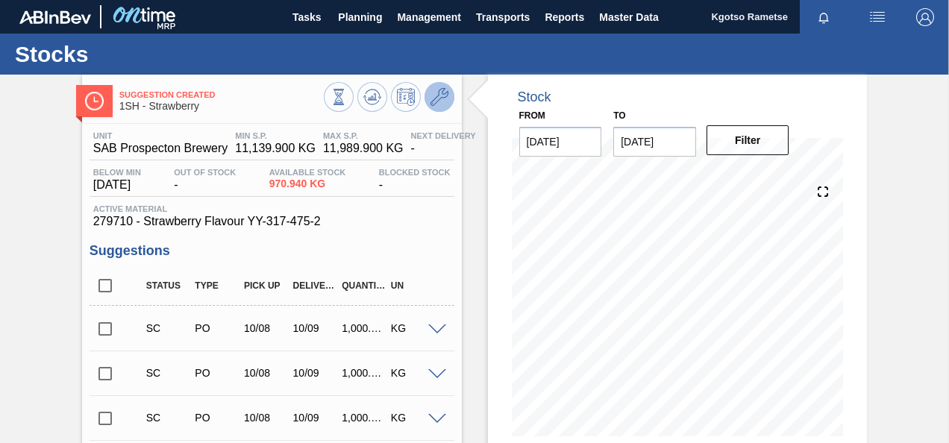
click at [445, 107] on button at bounding box center [439, 97] width 30 height 30
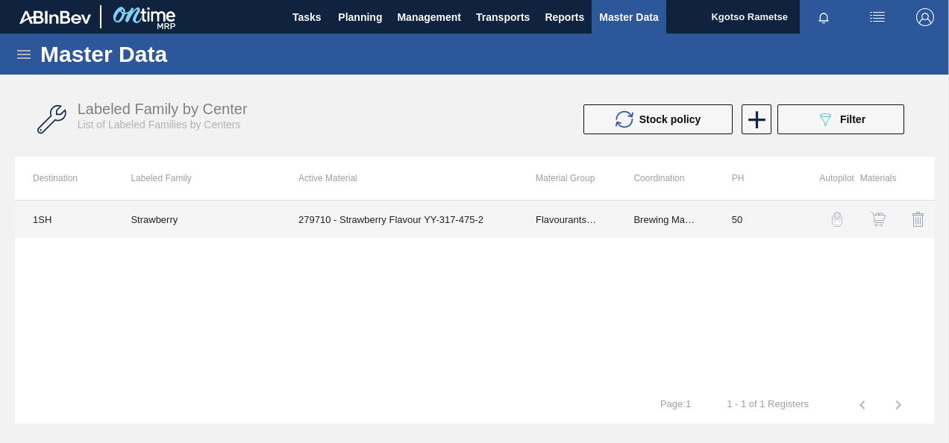
click at [697, 219] on td "Brewing Materials" at bounding box center [664, 219] width 98 height 37
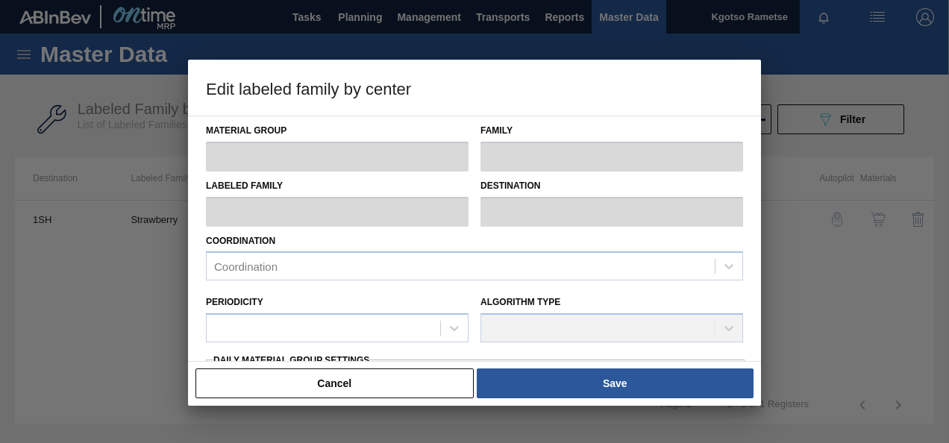
type input "Flavourants & Colourants"
type input "Flavour"
type input "Strawberry"
type input "1SH - SAB Prospecton Brewery"
type input "50"
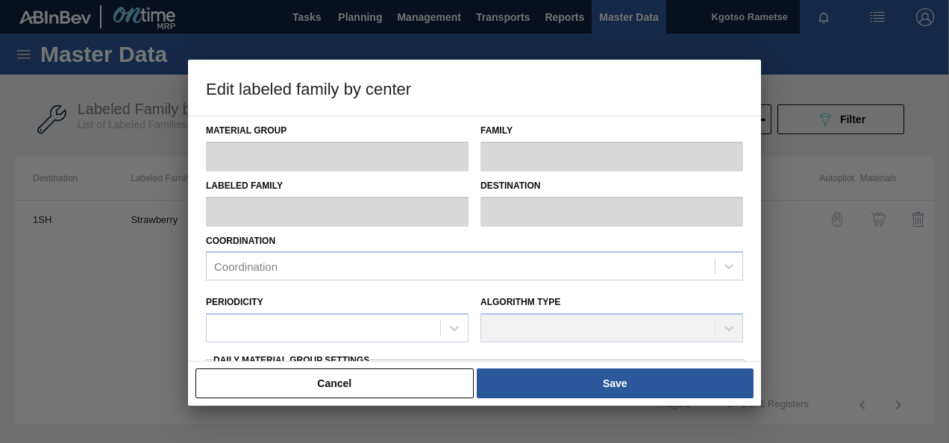
type input "11,139.9"
type input "11,989.9"
type input "100"
type input "11,989.900"
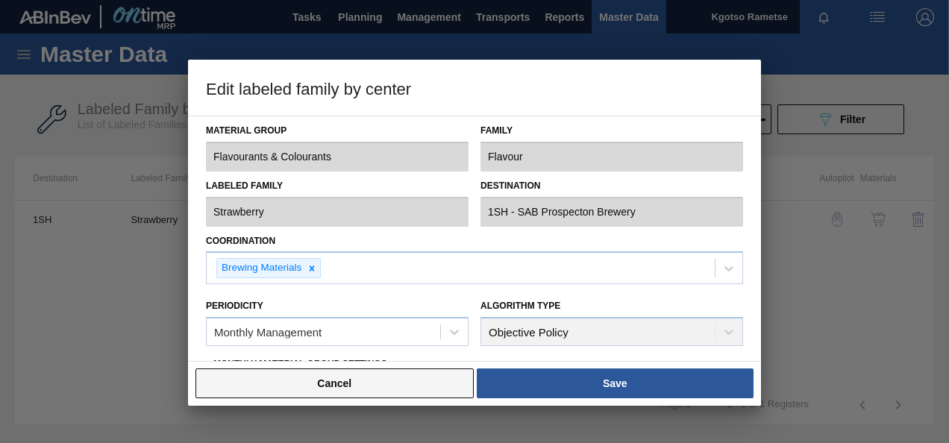
click at [466, 378] on button "Cancel" at bounding box center [334, 384] width 278 height 30
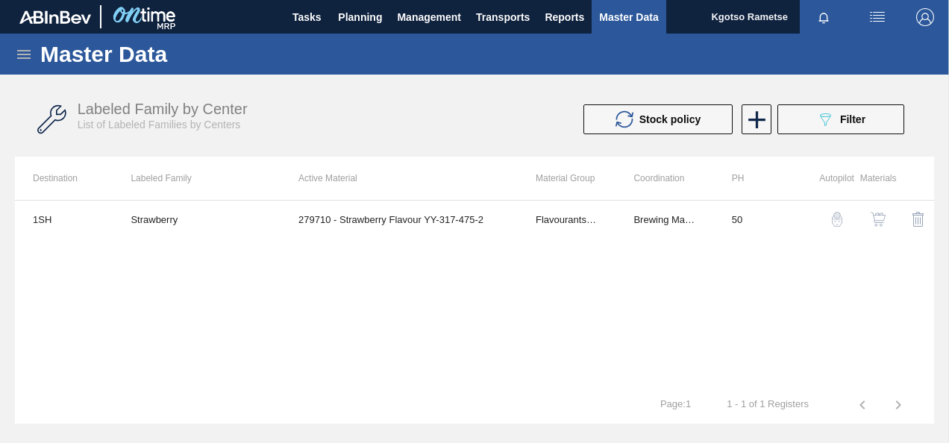
click at [871, 223] on img "button" at bounding box center [878, 219] width 15 height 15
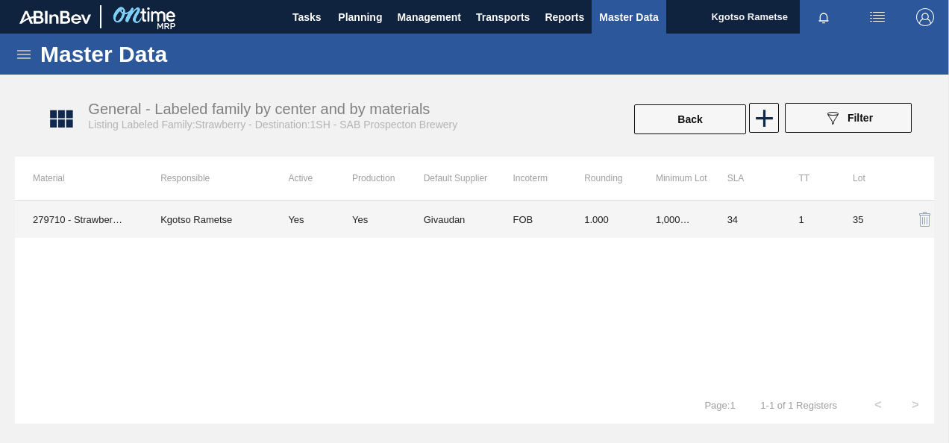
click at [519, 237] on td "FOB" at bounding box center [531, 219] width 72 height 37
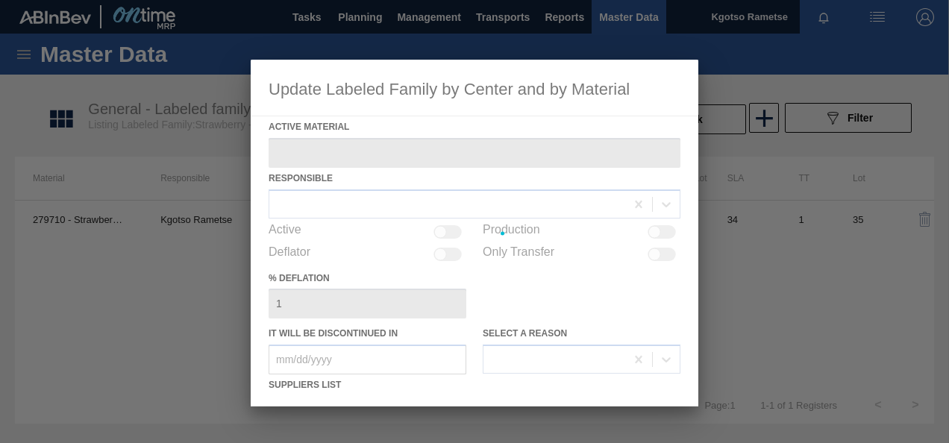
type Material "279710 - Strawberry Flavour YY-317-475-2"
checkbox input "true"
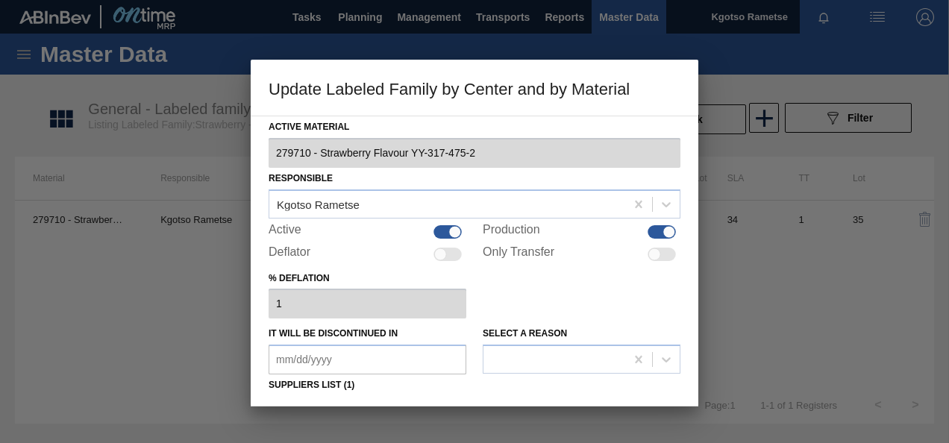
click at [550, 290] on div "% deflation 1" at bounding box center [475, 293] width 412 height 51
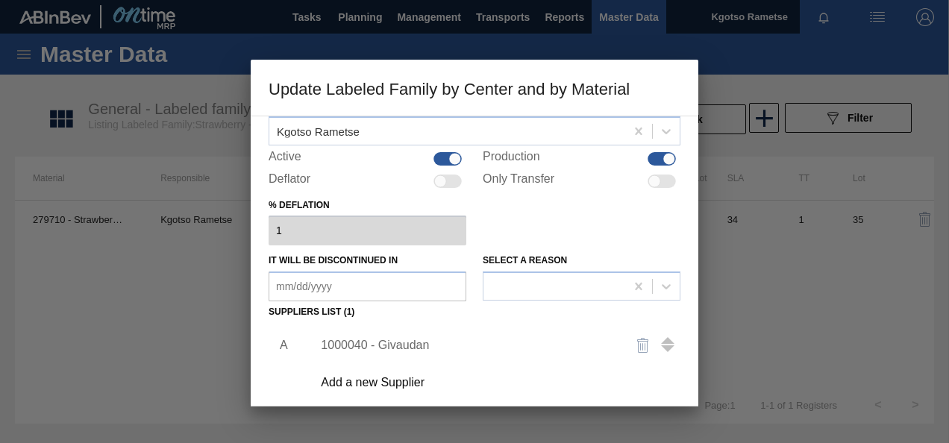
scroll to position [119, 0]
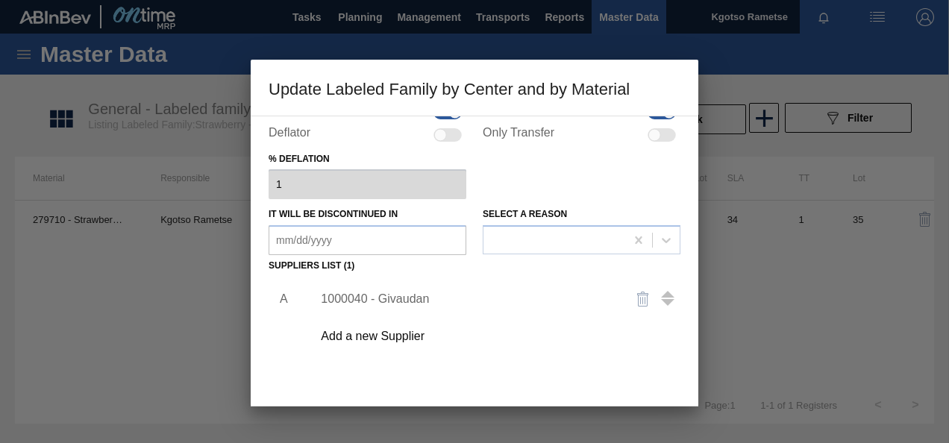
click at [383, 303] on div "1000040 - Givaudan" at bounding box center [467, 298] width 292 height 13
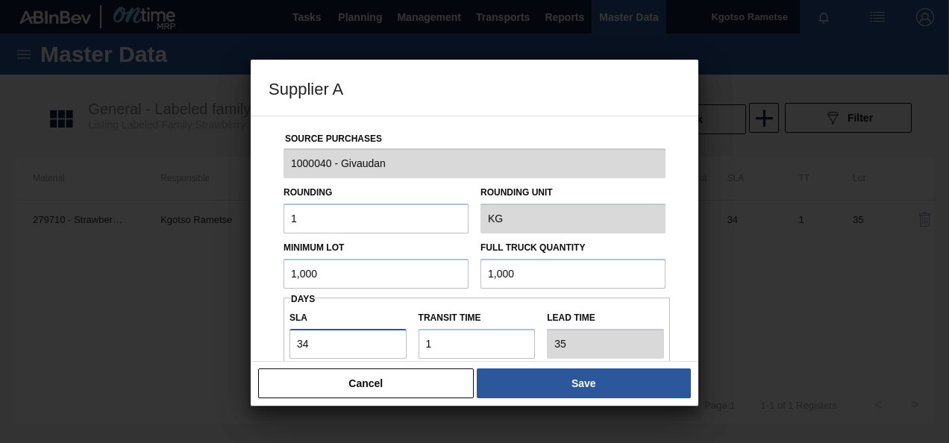
drag, startPoint x: 340, startPoint y: 351, endPoint x: 217, endPoint y: 345, distance: 123.2
click at [217, 345] on div "Supplier A Source Purchases 1000040 - Givaudan Rounding 1 Rounding Unit KG Mini…" at bounding box center [474, 221] width 949 height 443
type input "3"
type input "4"
type input "38"
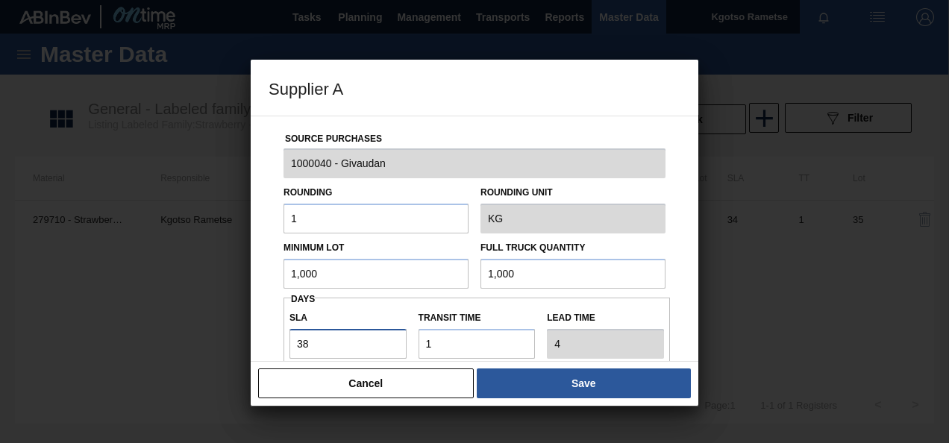
type input "39"
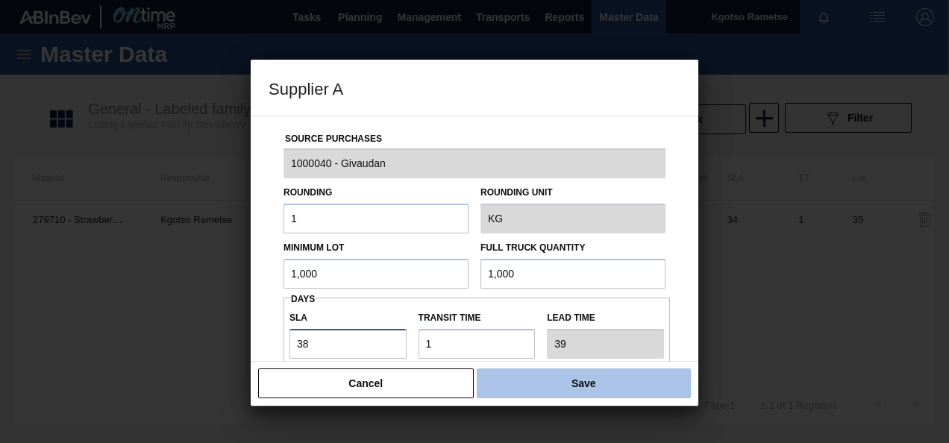
type input "38"
click at [565, 396] on button "Save" at bounding box center [584, 384] width 214 height 30
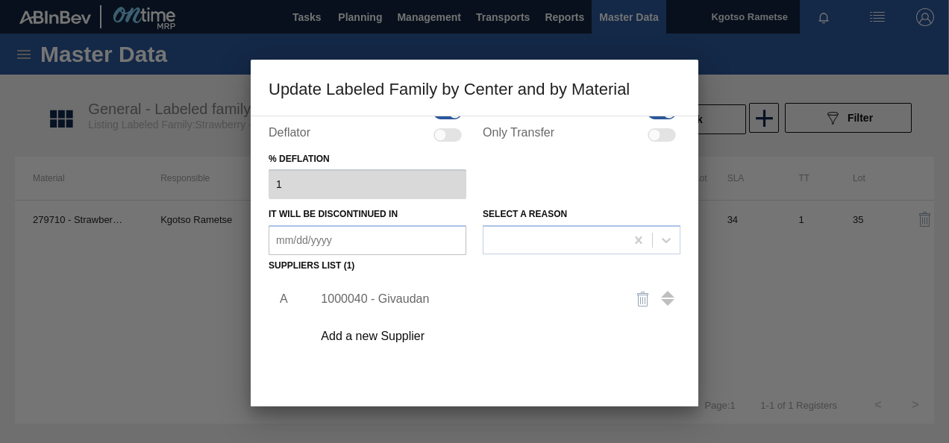
click at [552, 355] on div "A 1000040 - Givaudan Add a new Supplier" at bounding box center [475, 364] width 412 height 175
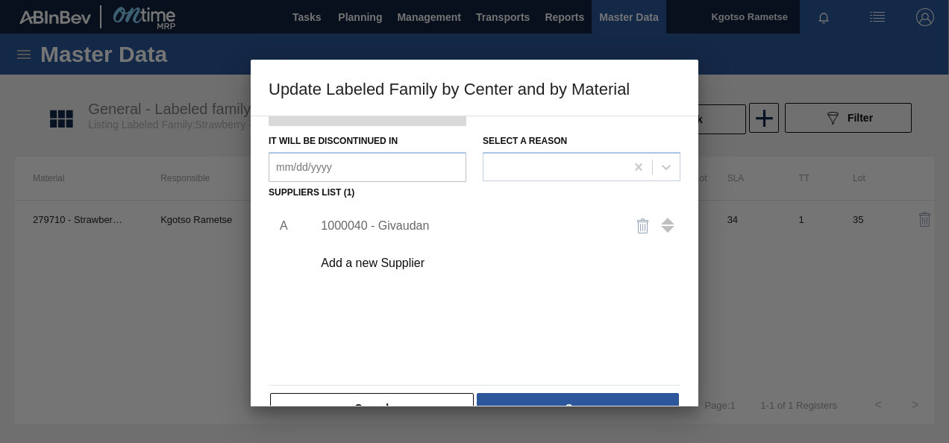
scroll to position [228, 0]
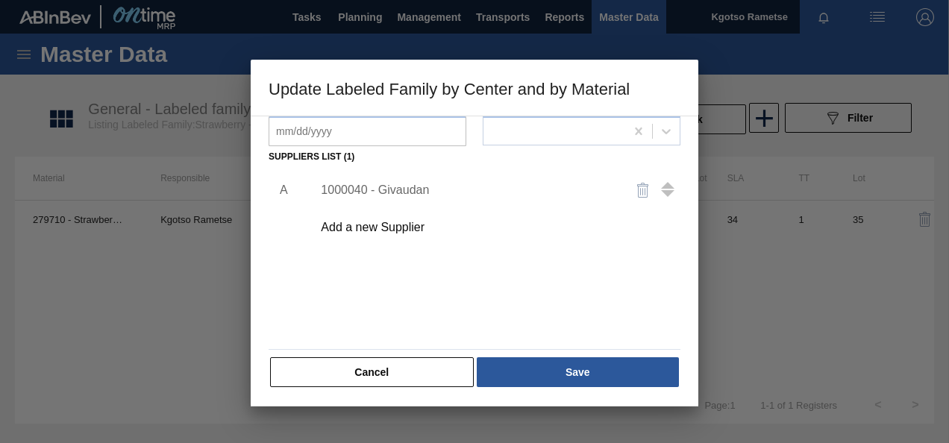
click at [552, 356] on div "Cancel Save" at bounding box center [475, 372] width 412 height 33
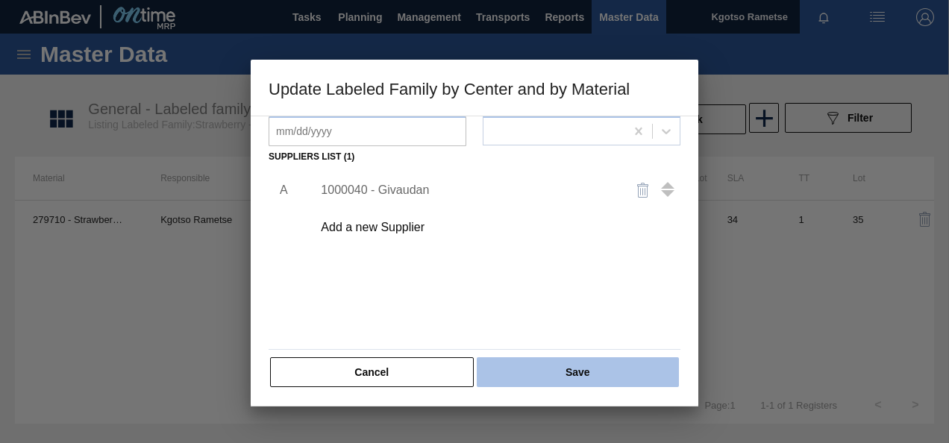
click at [549, 367] on button "Save" at bounding box center [578, 372] width 202 height 30
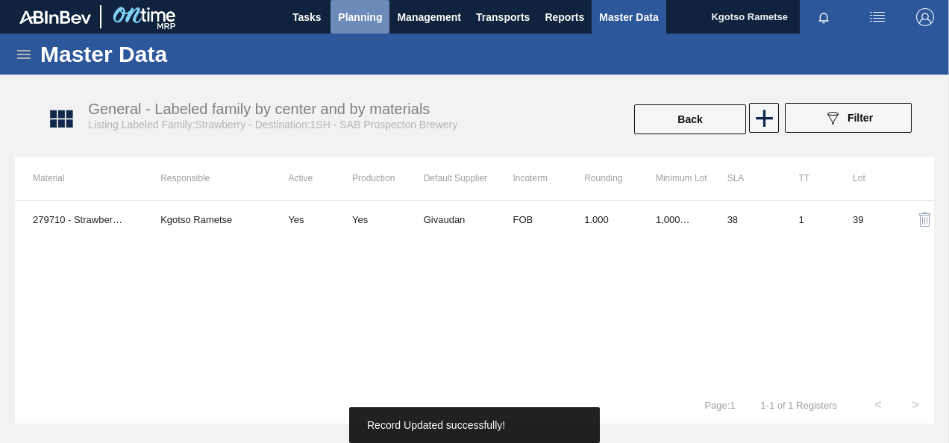
click at [345, 8] on span "Planning" at bounding box center [360, 17] width 44 height 18
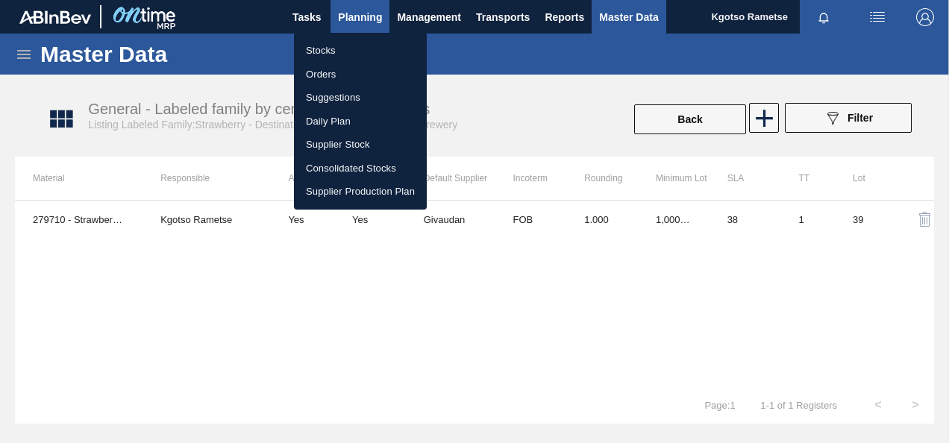
click at [345, 7] on div at bounding box center [474, 221] width 949 height 443
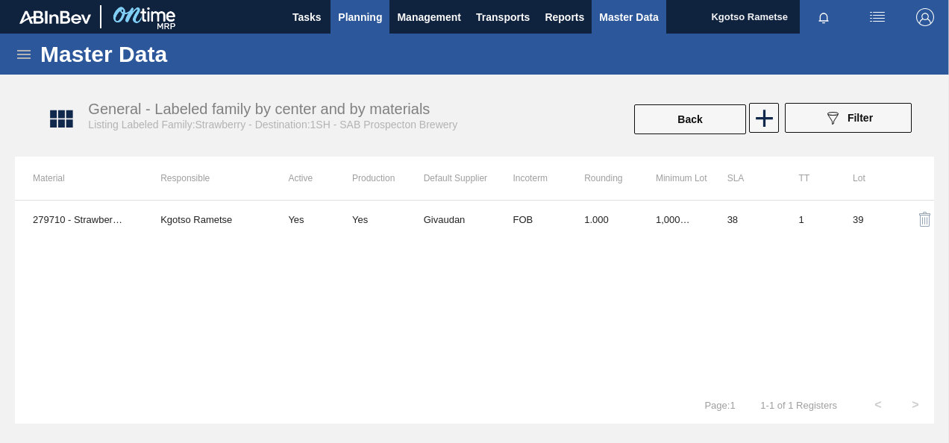
click at [348, 16] on span "Planning" at bounding box center [360, 17] width 44 height 18
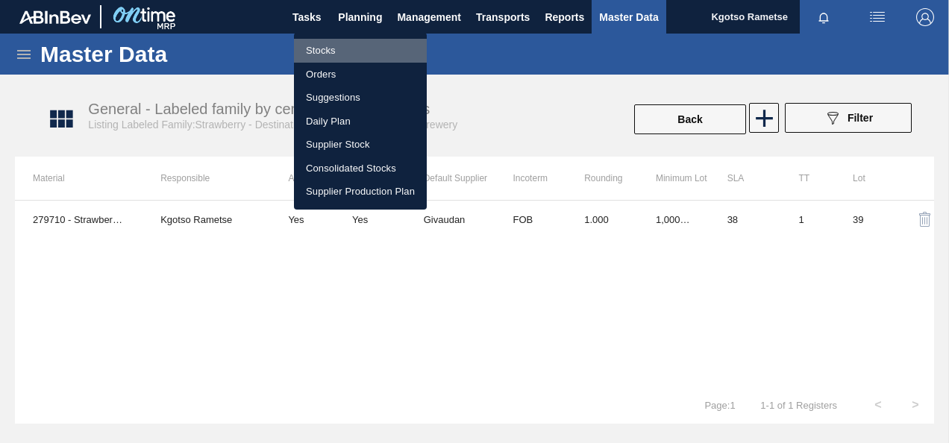
click at [338, 49] on li "Stocks" at bounding box center [360, 51] width 133 height 24
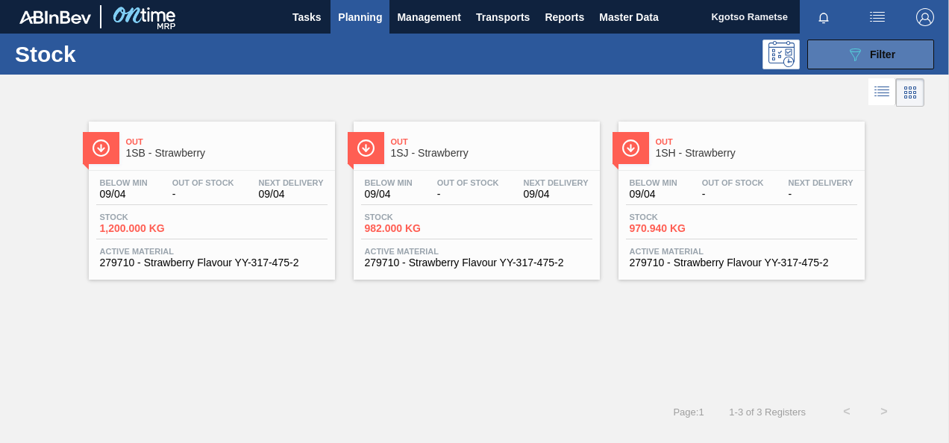
click at [828, 57] on button "089F7B8B-B2A5-4AFE-B5C0-19BA573D28AC Filter" at bounding box center [870, 55] width 127 height 30
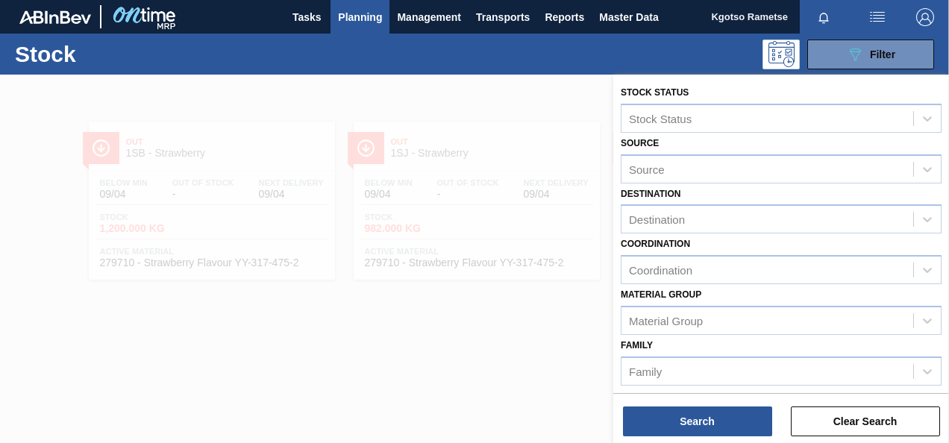
click at [651, 345] on label "Family" at bounding box center [637, 345] width 32 height 10
click at [630, 365] on input "Family" at bounding box center [629, 371] width 1 height 13
click at [640, 212] on div "Destination" at bounding box center [767, 220] width 292 height 22
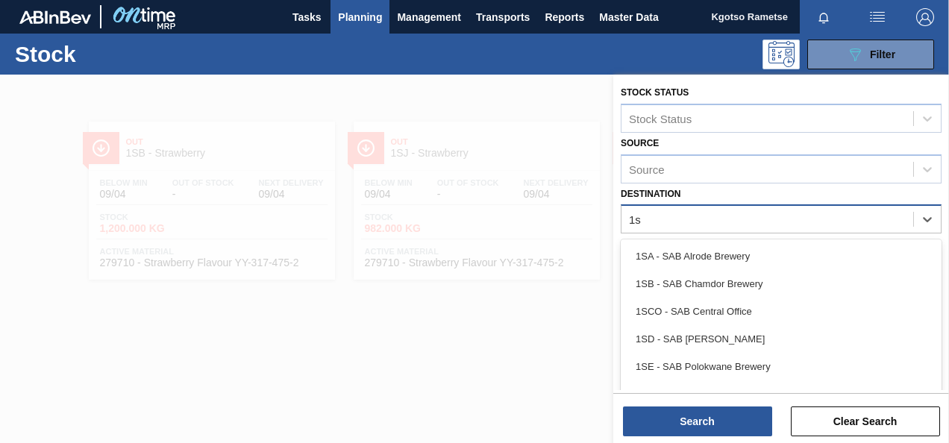
type input "1sh"
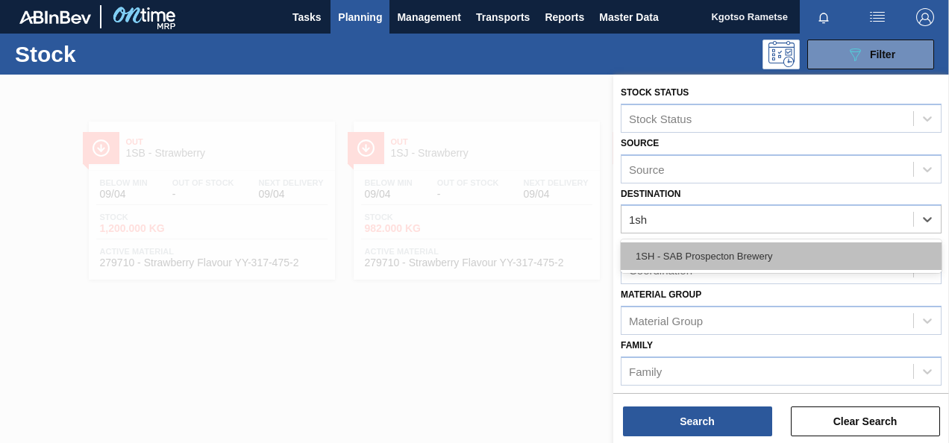
click at [692, 246] on div "1SH - SAB Prospecton Brewery" at bounding box center [781, 256] width 321 height 28
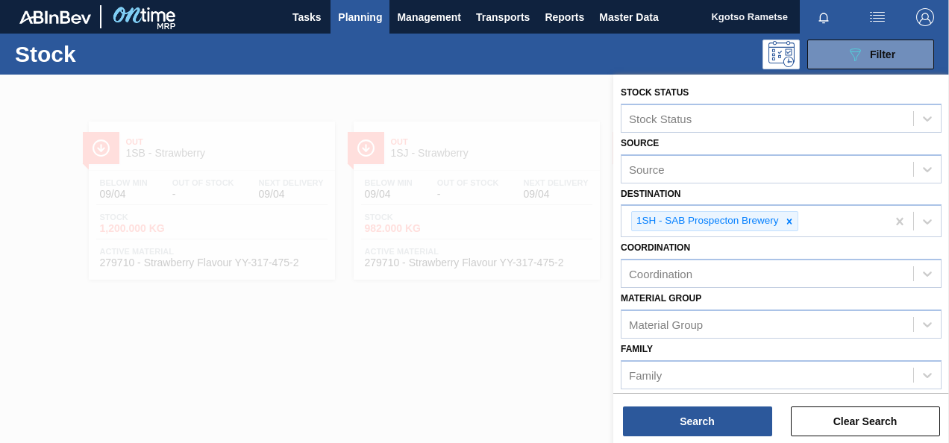
click at [764, 184] on div "Destination 1SH - SAB Prospecton Brewery" at bounding box center [781, 211] width 321 height 54
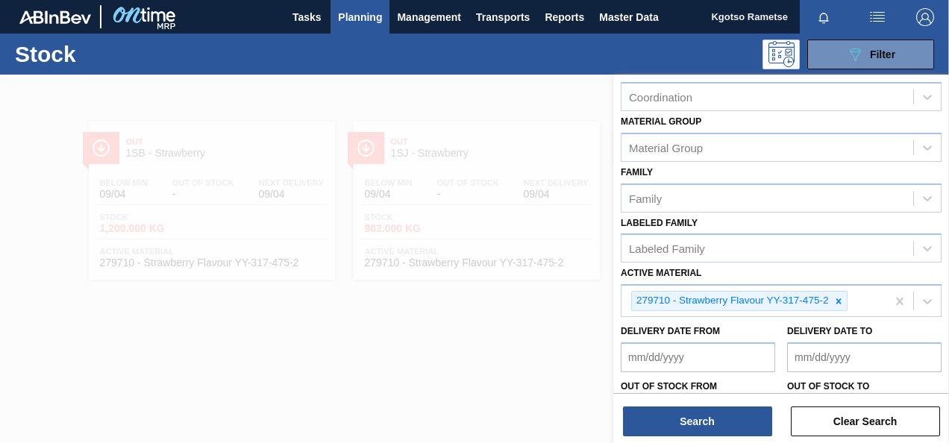
scroll to position [273, 0]
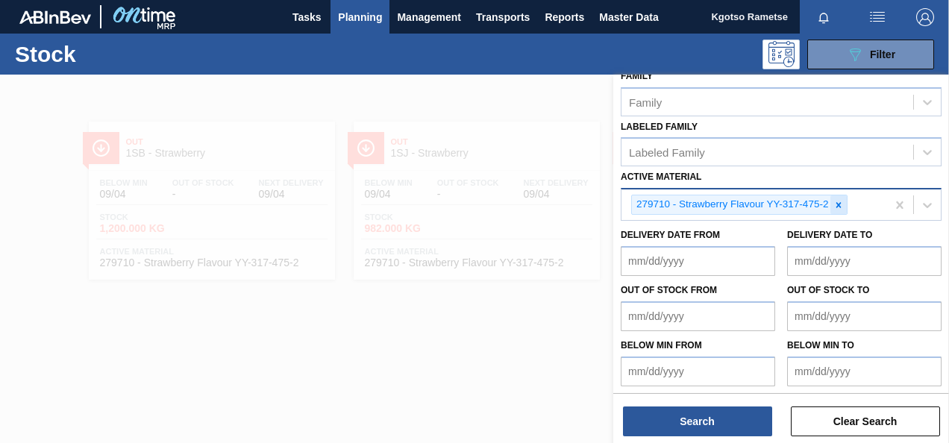
click at [834, 200] on icon at bounding box center [838, 205] width 10 height 10
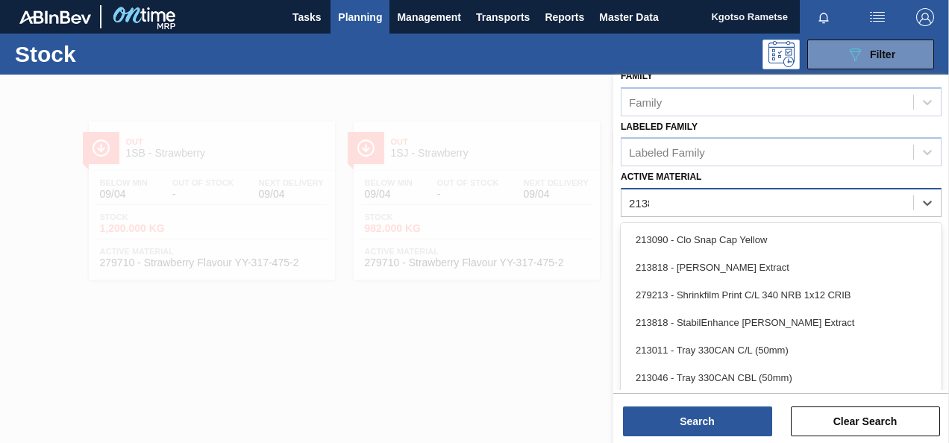
scroll to position [270, 0]
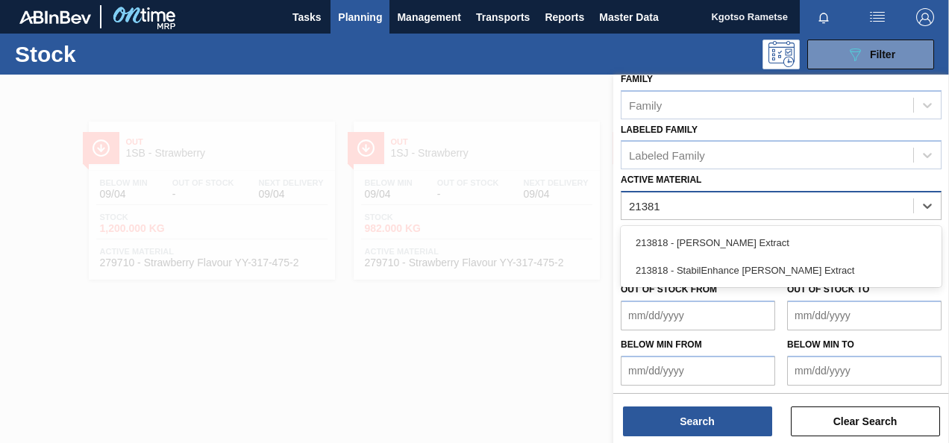
type Material "213818"
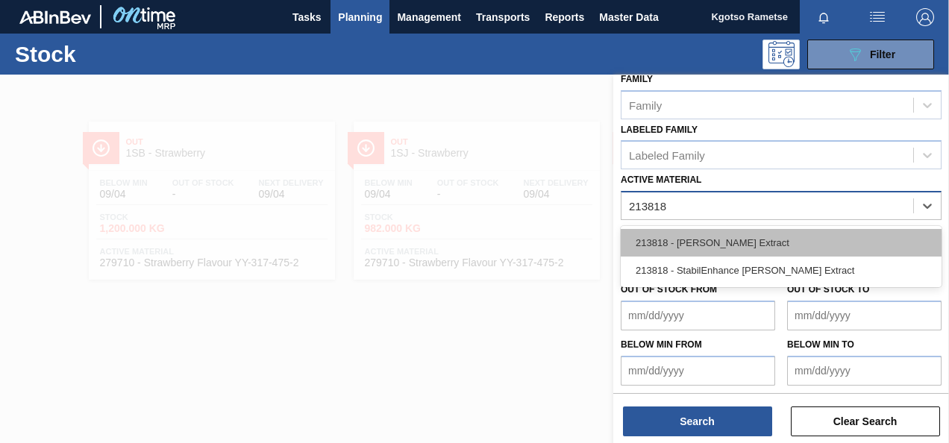
click at [755, 243] on div "213818 - Rosemary Extract" at bounding box center [781, 243] width 321 height 28
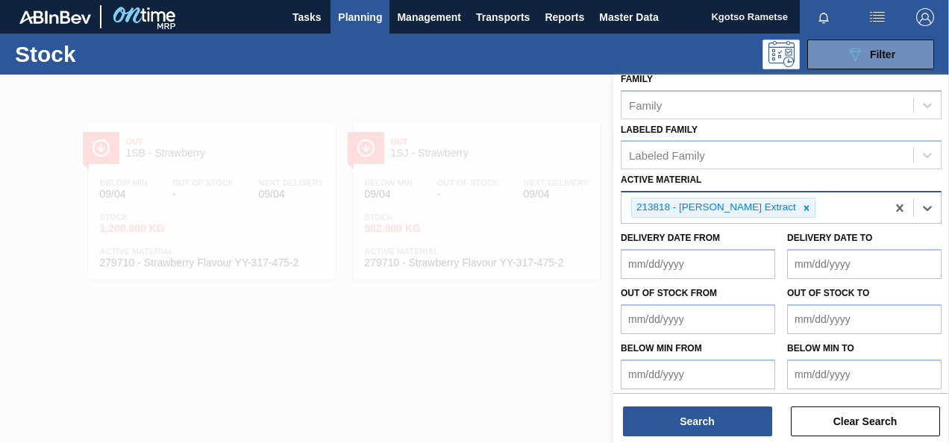
scroll to position [273, 0]
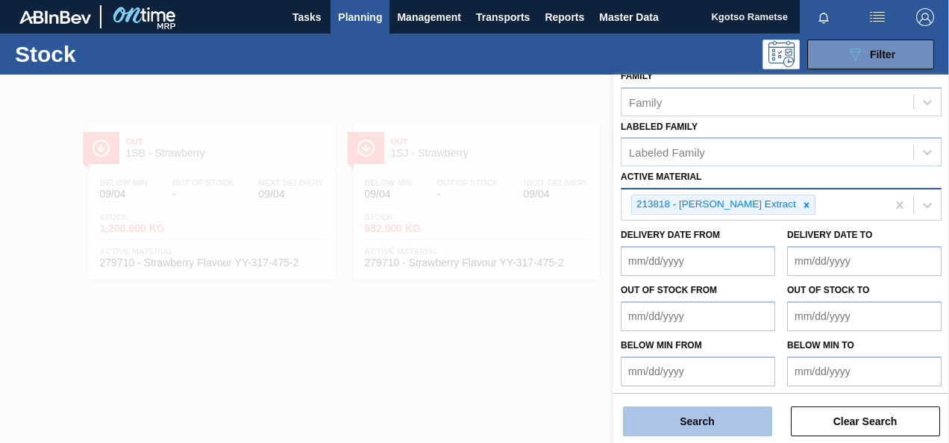
click at [673, 425] on button "Search" at bounding box center [697, 422] width 149 height 30
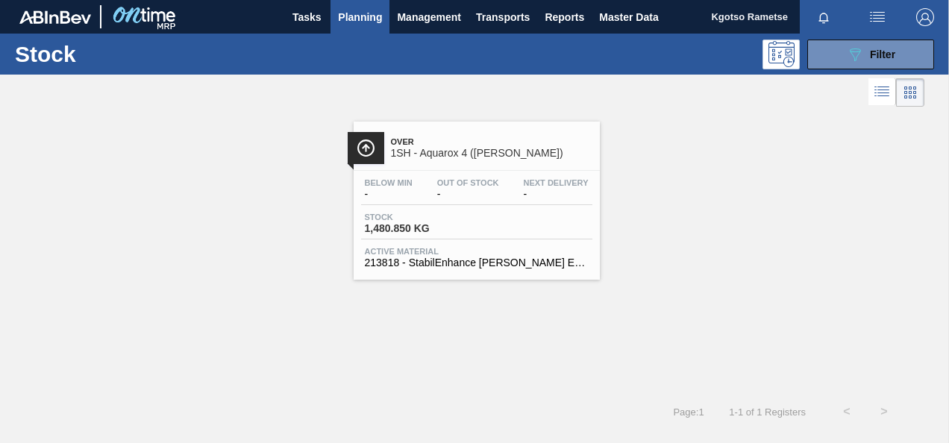
click at [431, 187] on div "Below Min - Out Of Stock - Next Delivery -" at bounding box center [476, 191] width 231 height 27
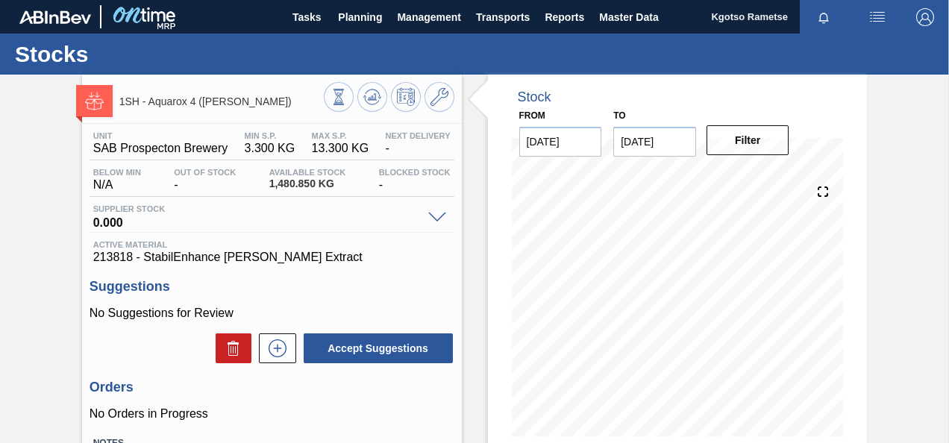
click at [448, 110] on div at bounding box center [389, 99] width 131 height 34
click at [447, 110] on div at bounding box center [389, 99] width 131 height 34
click at [434, 101] on icon at bounding box center [439, 97] width 18 height 18
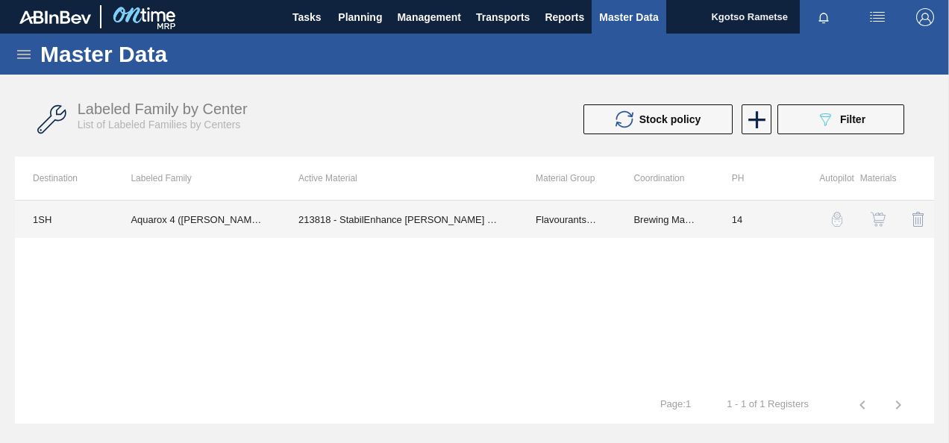
click at [422, 222] on td "213818 - StabilEnhance Rosemary Extract" at bounding box center [399, 219] width 237 height 37
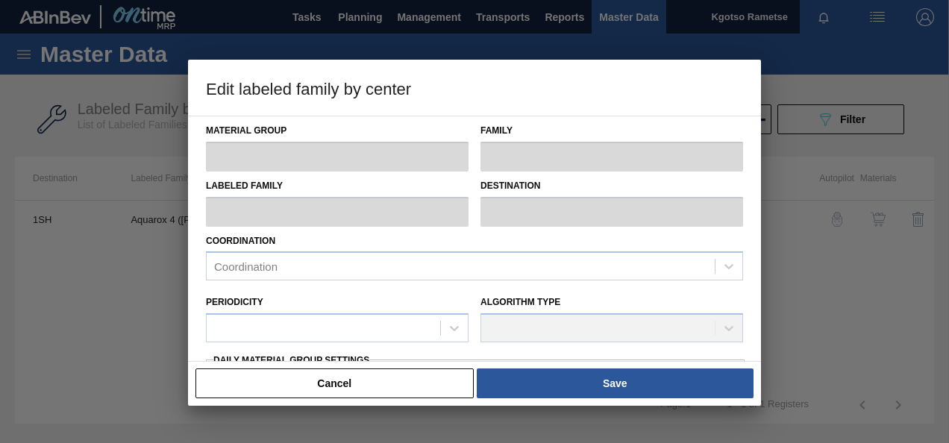
type input "Flavourants & Colourants"
type input "Extract"
type input "Aquarox 4 (Rosemary)"
type input "1SH - SAB Prospecton Brewery"
type input "14"
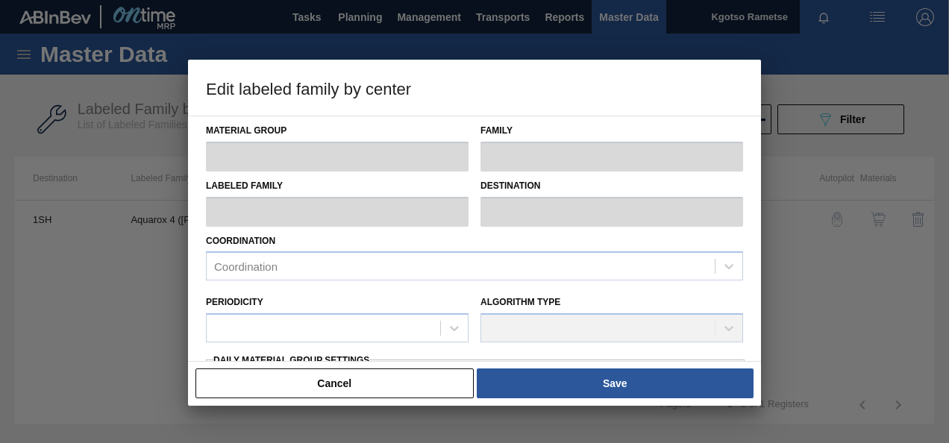
type input "3.3"
type input "13.3"
type input "100"
type input "13.300"
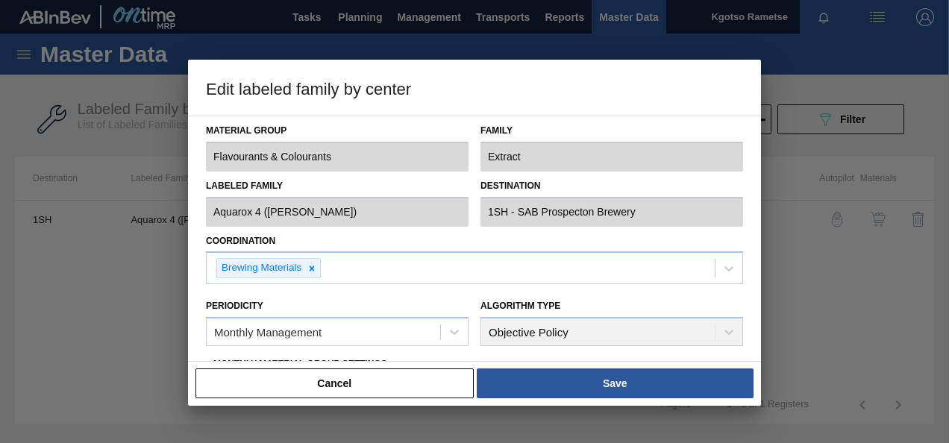
click at [321, 291] on div "Periodicity Monthly Management" at bounding box center [337, 321] width 275 height 66
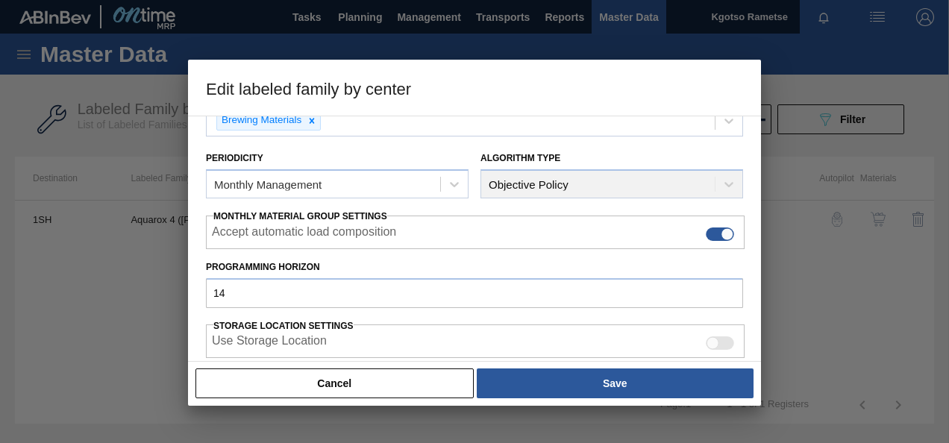
scroll to position [149, 0]
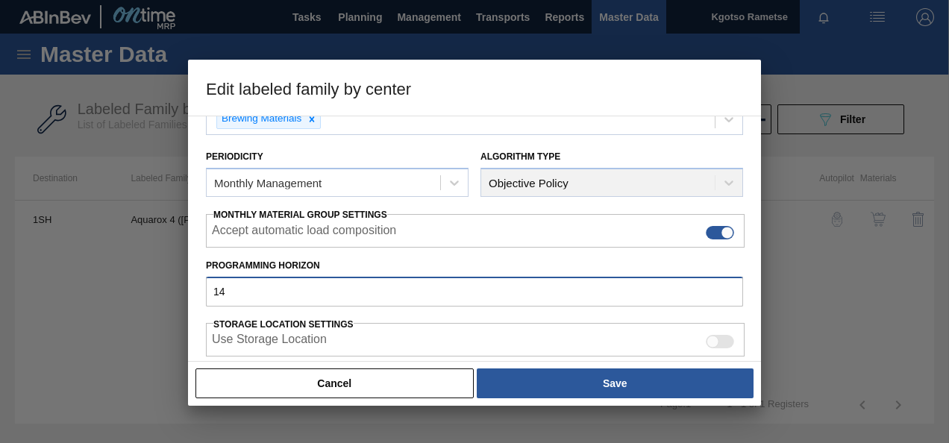
drag, startPoint x: 271, startPoint y: 289, endPoint x: 169, endPoint y: 292, distance: 102.2
click at [169, 292] on div "Edit labeled family by center Material Group Flavourants & Colourants Family Ex…" at bounding box center [474, 221] width 949 height 443
type input "70"
click at [189, 297] on div "Material Group Flavourants & Colourants Family Extract Labeled Family Aquarox 4…" at bounding box center [474, 239] width 573 height 246
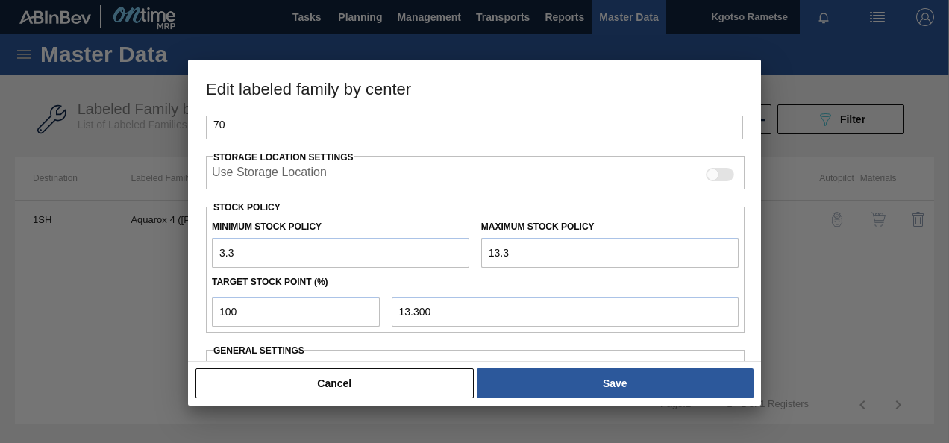
scroll to position [328, 0]
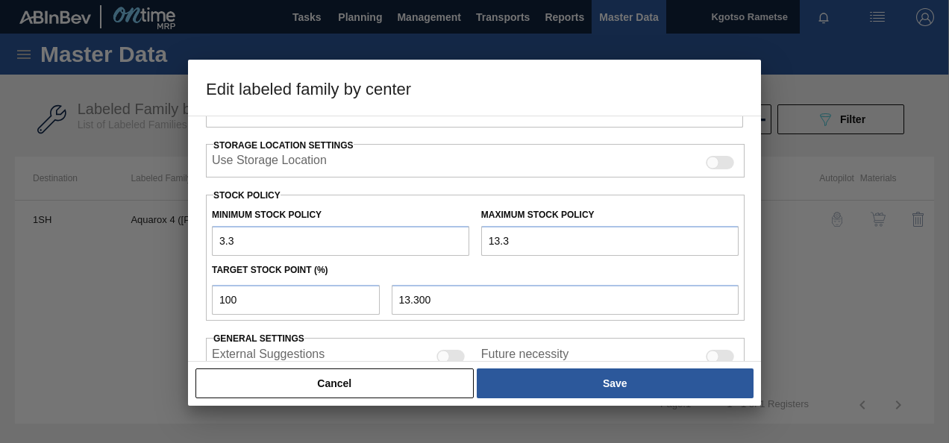
drag, startPoint x: 251, startPoint y: 240, endPoint x: 94, endPoint y: 230, distance: 157.0
click at [94, 230] on div "Edit labeled family by center Material Group Flavourants & Colourants Family Ex…" at bounding box center [474, 221] width 949 height 443
type input "10,000"
drag, startPoint x: 558, startPoint y: 248, endPoint x: 313, endPoint y: 225, distance: 245.8
click at [313, 225] on div "Minimum Stock Policy 10,000 Maximum Stock Policy 13.3" at bounding box center [475, 228] width 539 height 55
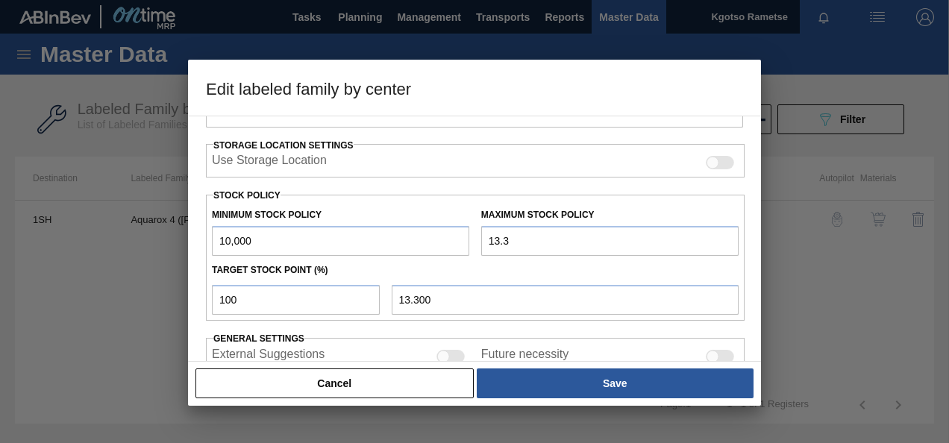
type input "1"
type input "1.000"
type input "12"
type input "12.000"
type input "120"
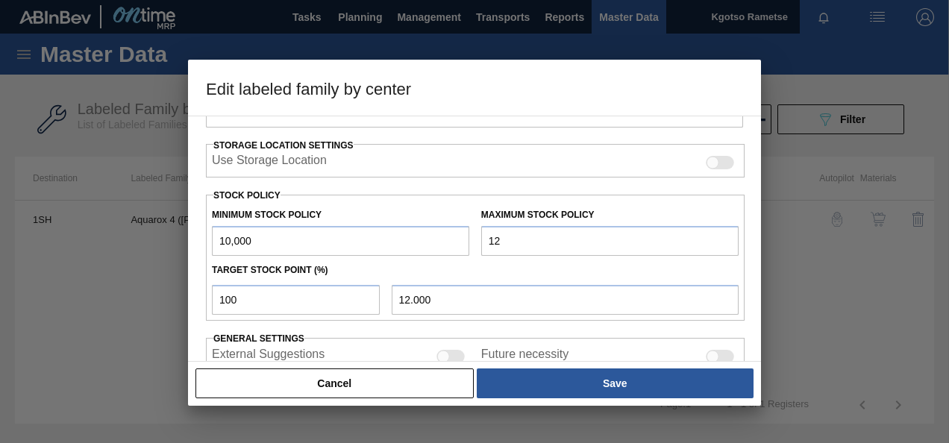
type input "120.000"
type input "1,200"
type input "1,200.000"
type input "12,000"
type input "12,000.000"
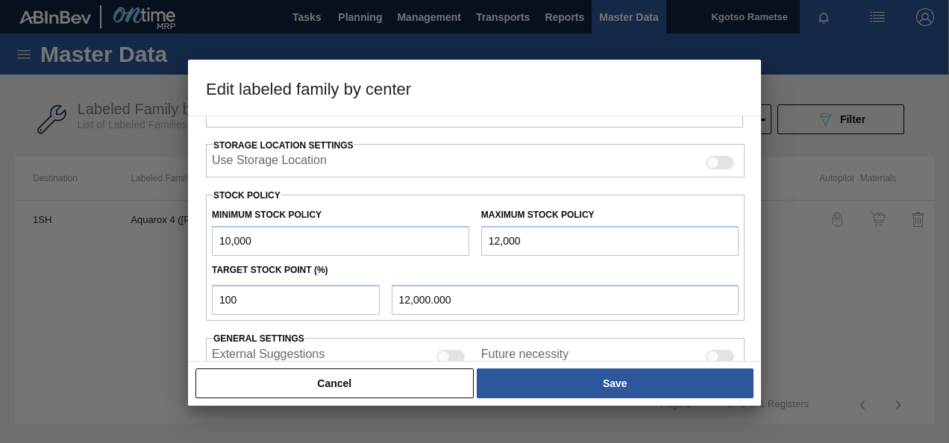
type input "120,000"
type input "120,000.000"
type input "12,000"
type input "12,000.000"
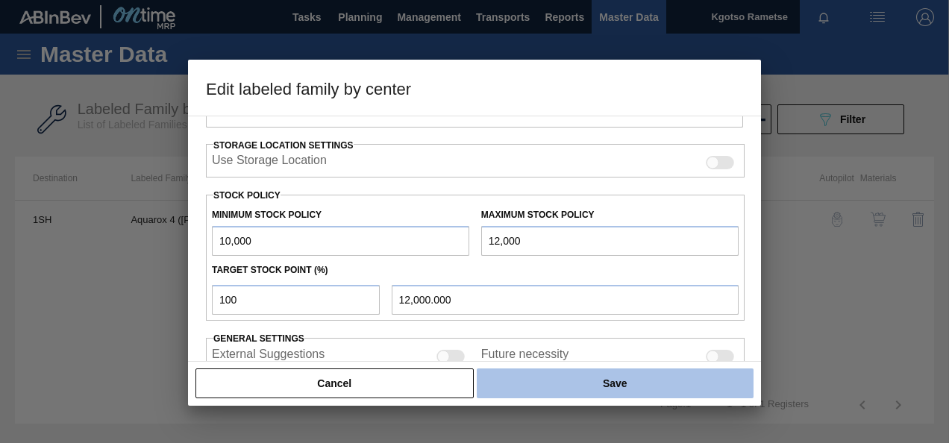
type input "12,000"
click at [555, 387] on button "Save" at bounding box center [615, 384] width 277 height 30
click at [631, 392] on button "Save" at bounding box center [615, 384] width 277 height 30
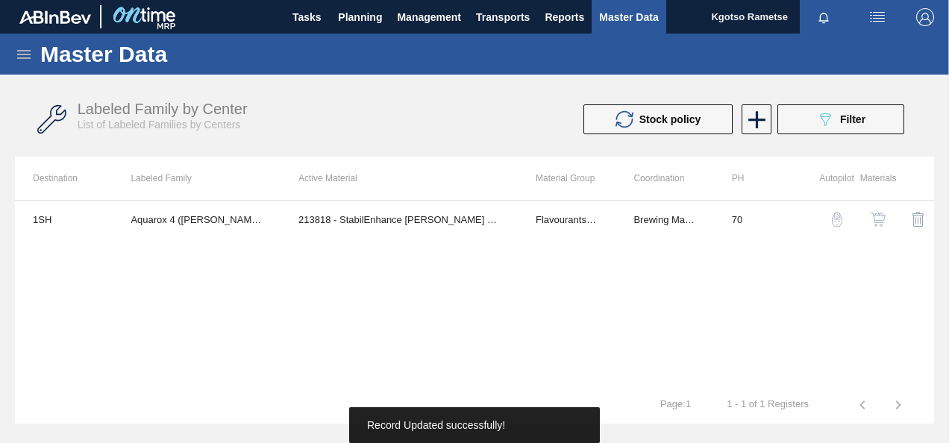
click at [883, 224] on img "button" at bounding box center [878, 219] width 15 height 15
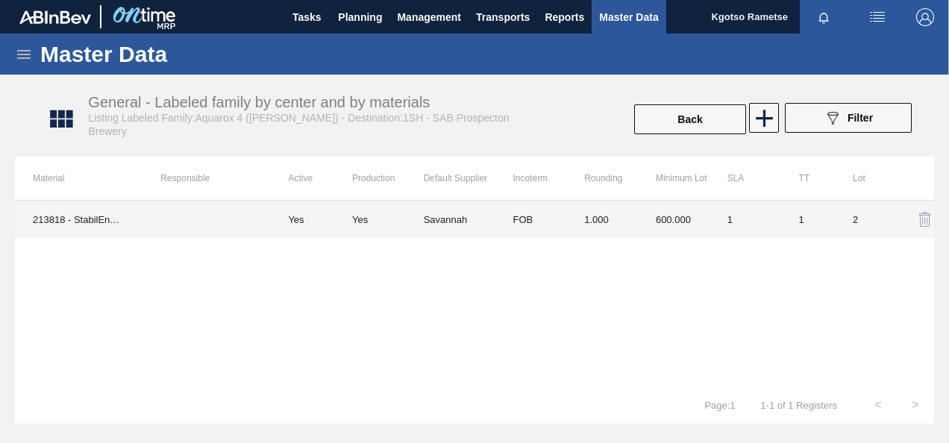
click at [682, 228] on td "600.000" at bounding box center [674, 219] width 72 height 37
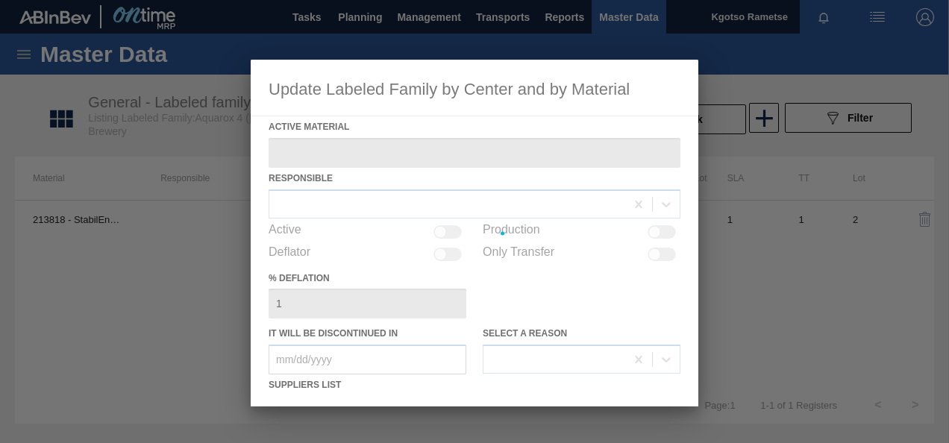
type Material "213818 - StabilEnhance Rosemary Extract"
checkbox input "true"
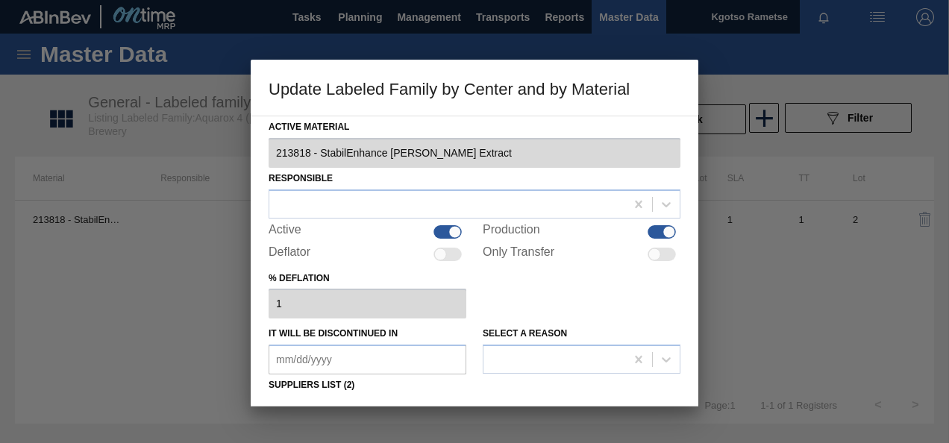
click at [508, 303] on div "% deflation 1" at bounding box center [475, 293] width 412 height 51
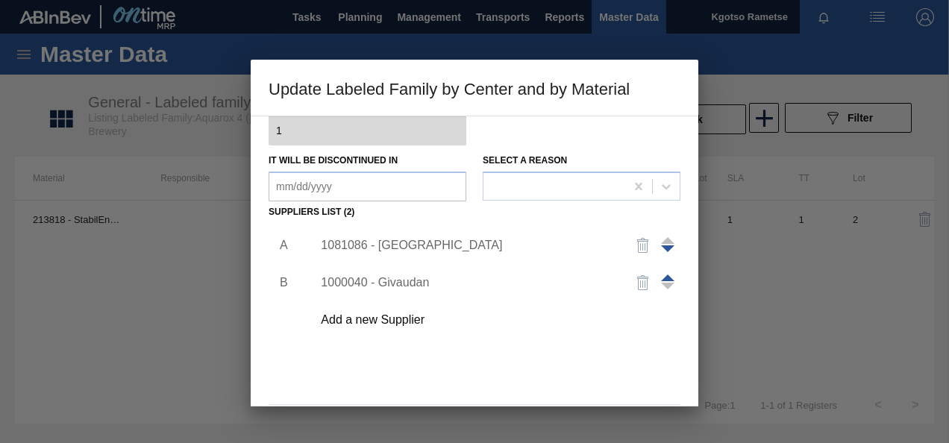
scroll to position [179, 0]
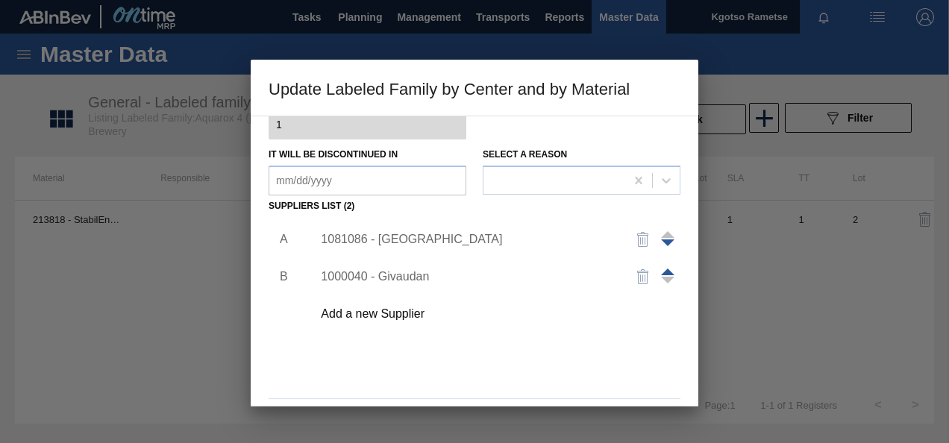
click at [406, 246] on div "1081086 - Savannah" at bounding box center [492, 239] width 377 height 37
click at [407, 240] on div "1081086 - Savannah" at bounding box center [467, 239] width 292 height 13
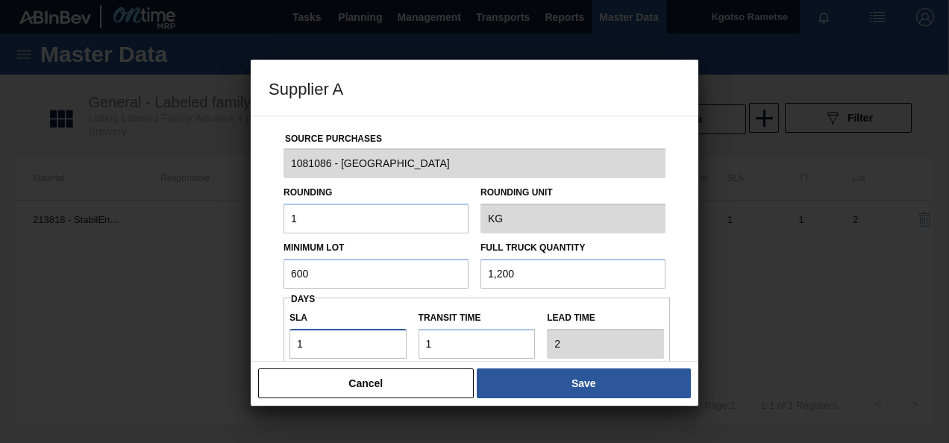
drag, startPoint x: 307, startPoint y: 348, endPoint x: 243, endPoint y: 345, distance: 64.2
click at [243, 345] on div "Supplier A Source Purchases 1081086 - Savannah Rounding 1 Rounding Unit KG Mini…" at bounding box center [474, 221] width 949 height 443
type input "6"
type input "7"
type input "60"
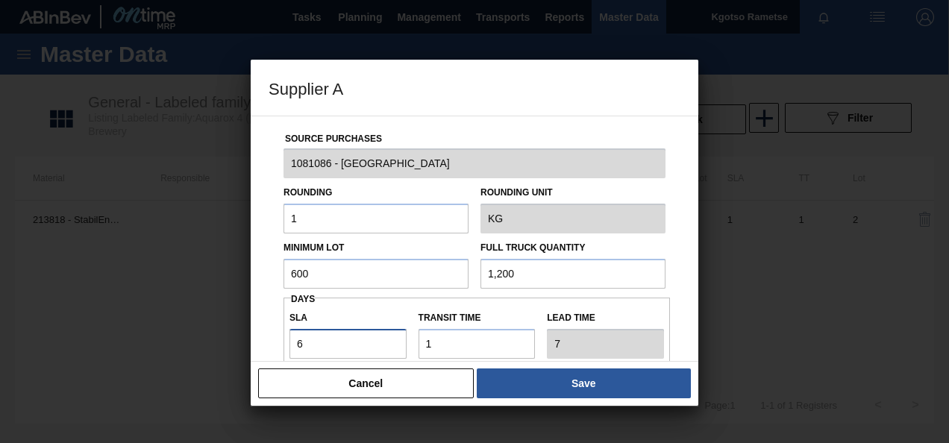
type input "61"
type input "60"
drag, startPoint x: 341, startPoint y: 260, endPoint x: 154, endPoint y: 264, distance: 186.5
click at [154, 264] on div "Supplier A Source Purchases 1081086 - Savannah Rounding 1 Rounding Unit KG Mini…" at bounding box center [474, 221] width 949 height 443
drag, startPoint x: 322, startPoint y: 274, endPoint x: 167, endPoint y: 242, distance: 158.5
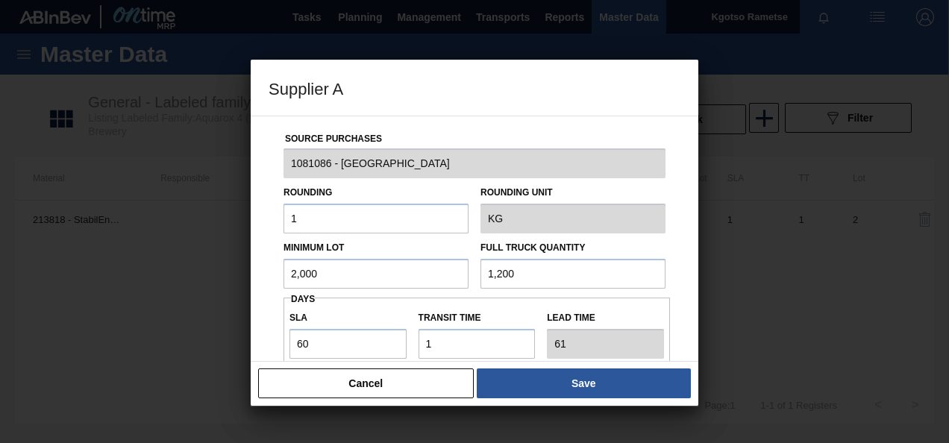
click at [167, 242] on div "Supplier A Source Purchases 1081086 - Savannah Rounding 1 Rounding Unit KG Mini…" at bounding box center [474, 221] width 949 height 443
type input "2,000"
drag, startPoint x: 544, startPoint y: 264, endPoint x: 250, endPoint y: 231, distance: 295.8
click at [250, 231] on div "Supplier A Source Purchases 1081086 - Savannah Rounding 1 Rounding Unit KG Mini…" at bounding box center [474, 221] width 949 height 443
paste input "2,0"
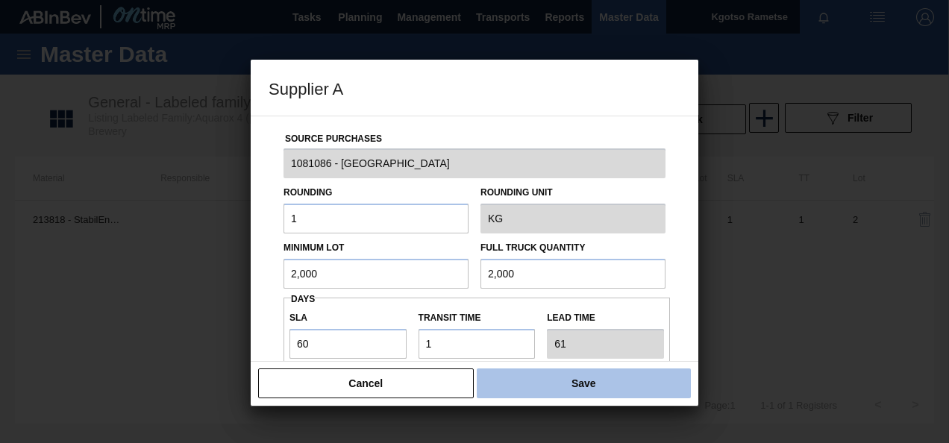
type input "2,000"
click at [534, 398] on button "Save" at bounding box center [584, 384] width 214 height 30
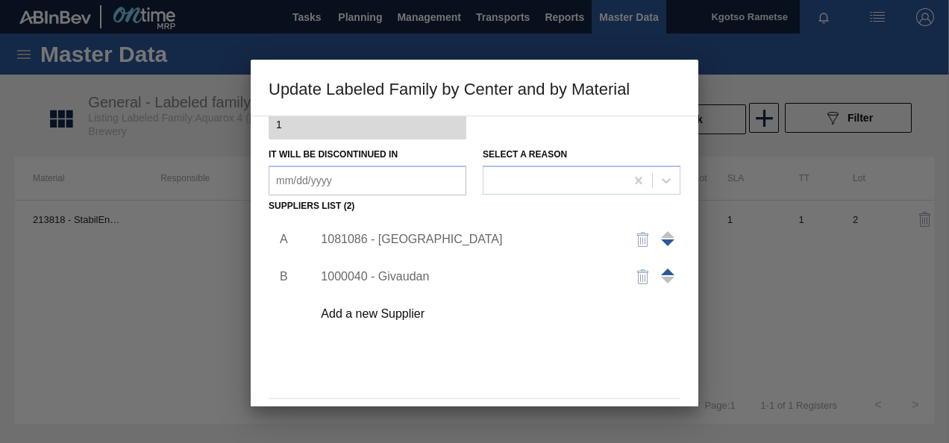
click at [485, 369] on div "A B 1081086 - Savannah 1000040 - Givaudan Add a new Supplier" at bounding box center [475, 304] width 412 height 175
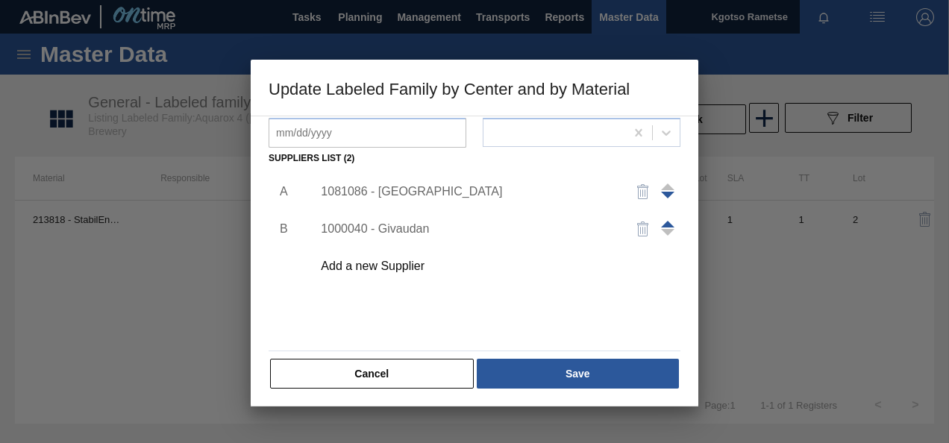
scroll to position [228, 0]
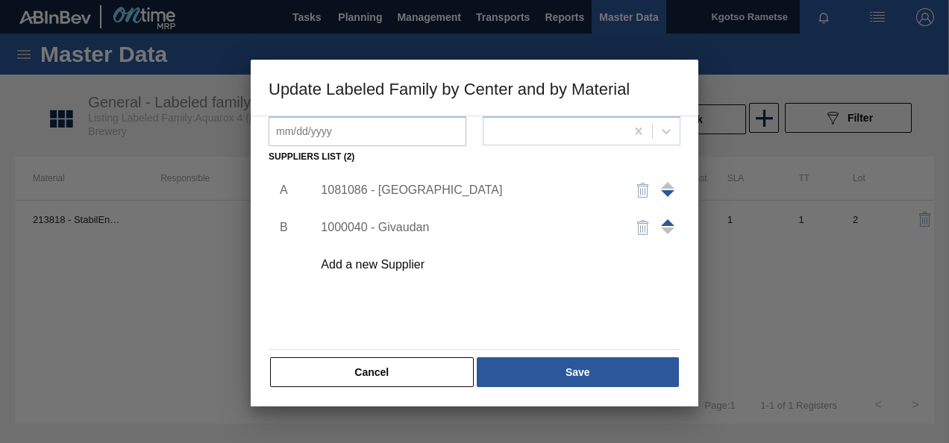
click at [485, 369] on button "Save" at bounding box center [578, 372] width 202 height 30
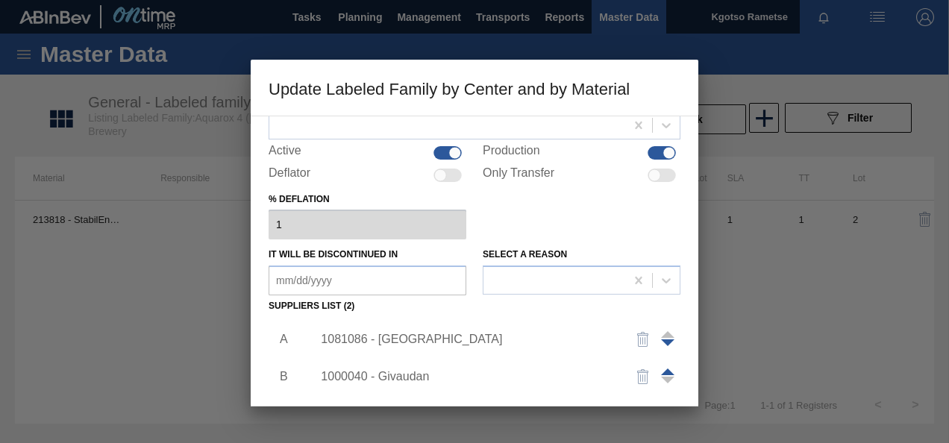
scroll to position [49, 0]
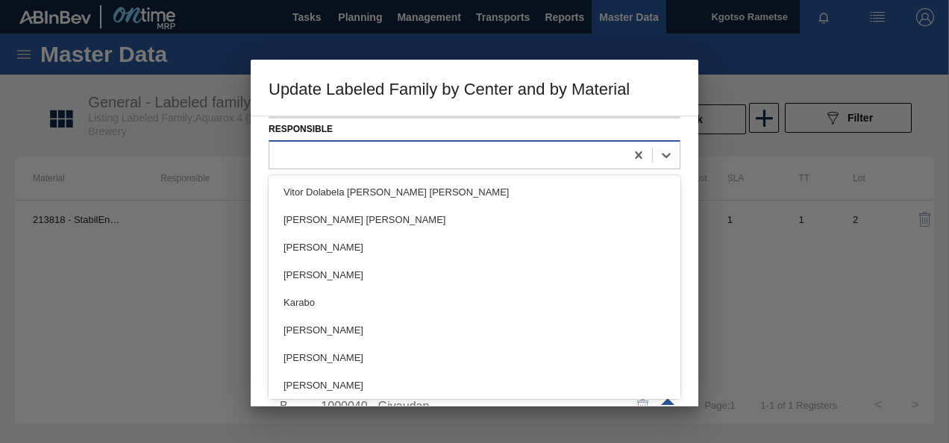
click at [510, 151] on div at bounding box center [447, 155] width 356 height 22
type input "kgo"
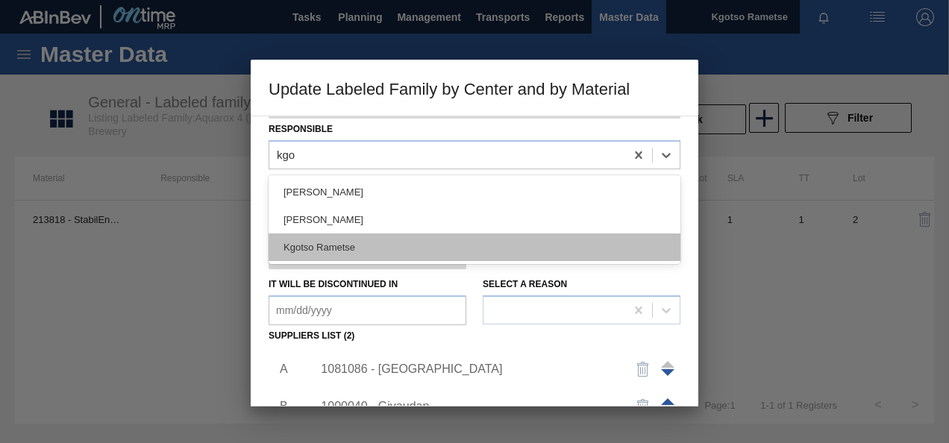
click at [452, 249] on div "Kgotso Rametse" at bounding box center [475, 248] width 412 height 28
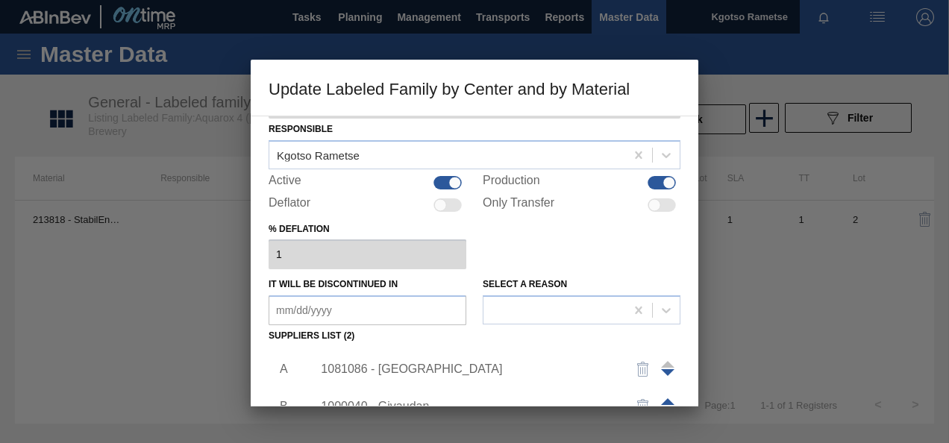
click at [254, 283] on div "Active Material 213818 - StabilEnhance Rosemary Extract Responsible Kgotso Rame…" at bounding box center [475, 261] width 448 height 291
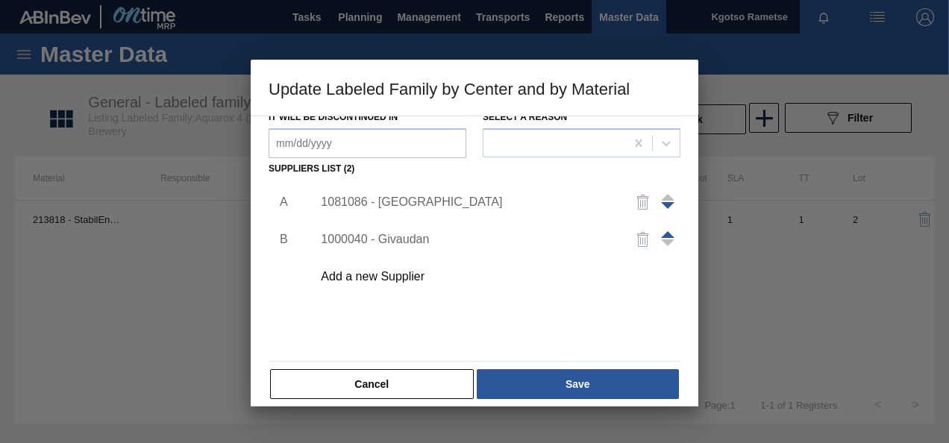
scroll to position [228, 0]
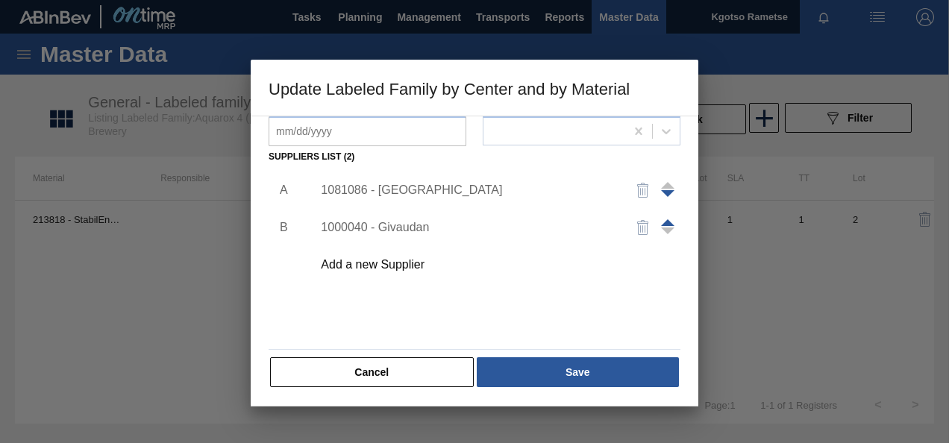
click at [557, 391] on div "Active Material 213818 - StabilEnhance Rosemary Extract Responsible Kgotso Rame…" at bounding box center [475, 261] width 448 height 291
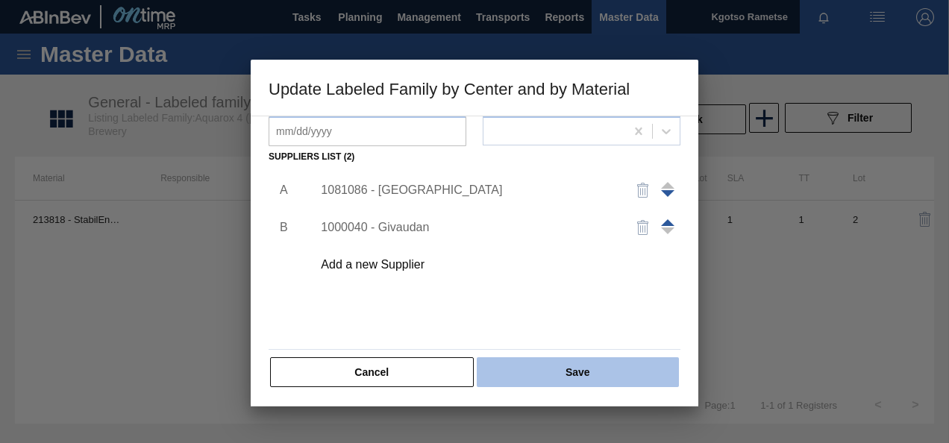
click at [557, 375] on button "Save" at bounding box center [578, 372] width 202 height 30
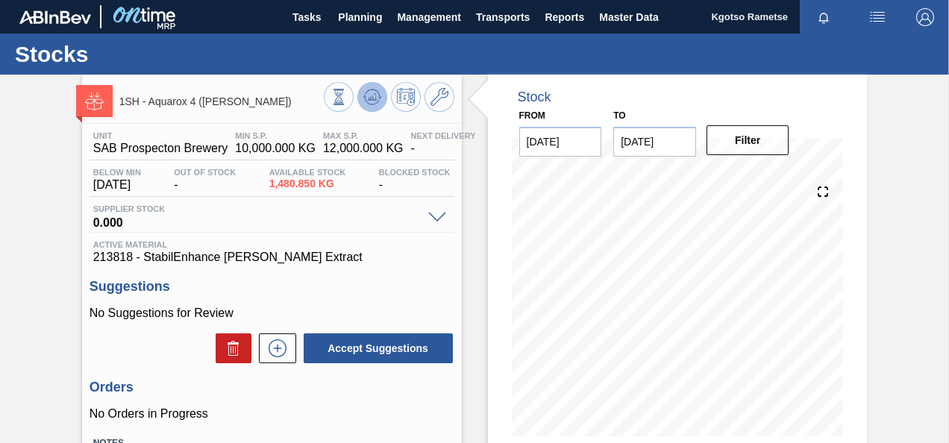
click at [380, 93] on button at bounding box center [372, 97] width 30 height 30
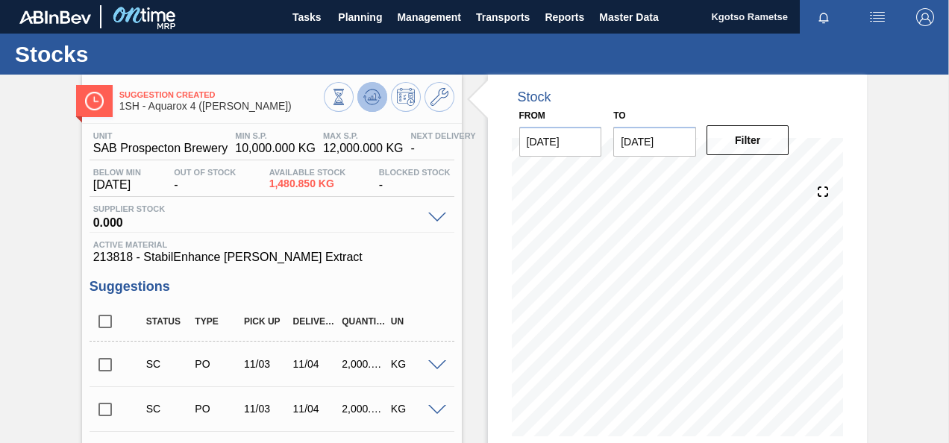
click at [380, 93] on button at bounding box center [372, 97] width 30 height 30
click at [433, 88] on icon at bounding box center [439, 97] width 18 height 18
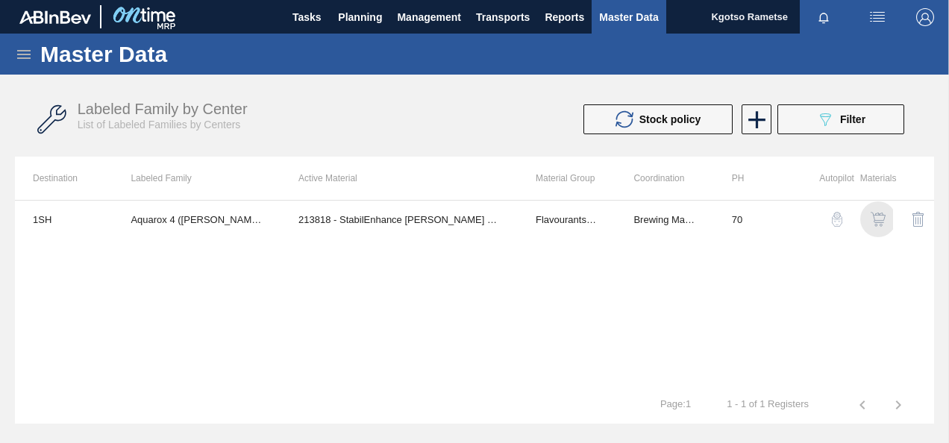
click at [873, 222] on img "button" at bounding box center [878, 219] width 15 height 15
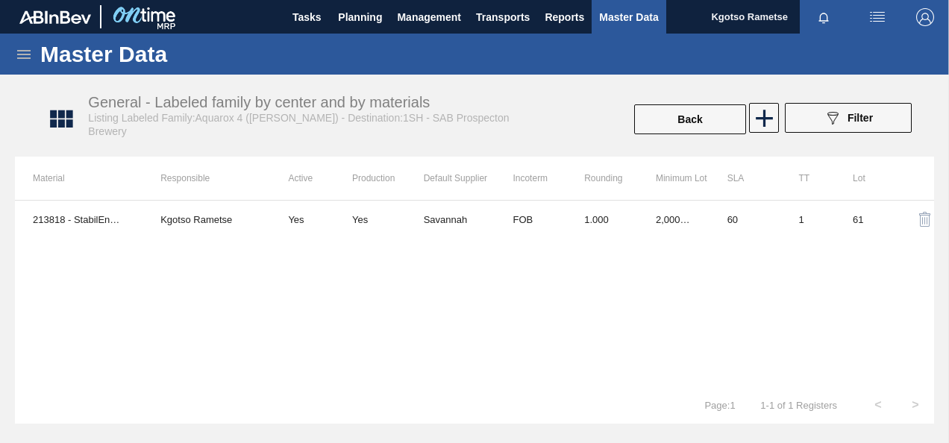
click at [568, 235] on td "1.000" at bounding box center [602, 219] width 72 height 37
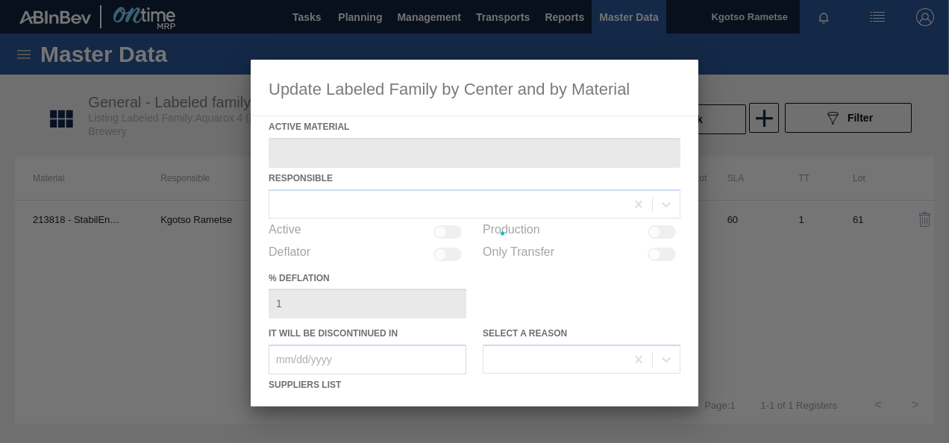
type Material "213818 - StabilEnhance Rosemary Extract"
checkbox input "true"
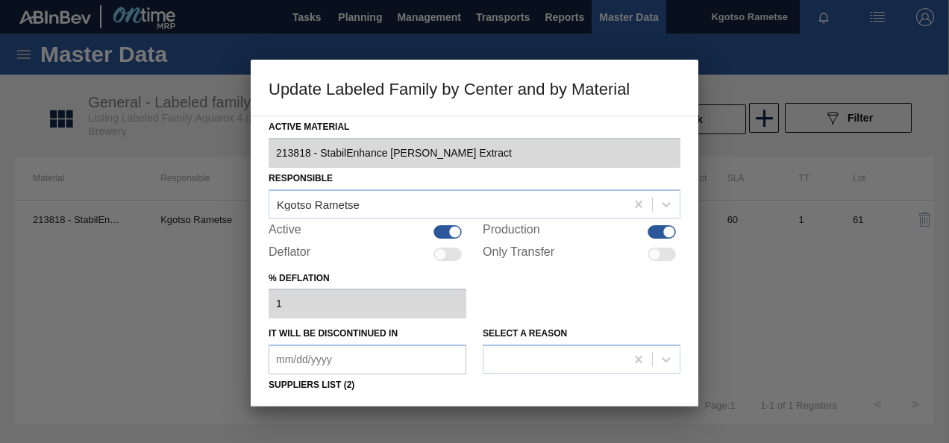
click at [547, 289] on div "% deflation 1" at bounding box center [475, 293] width 412 height 51
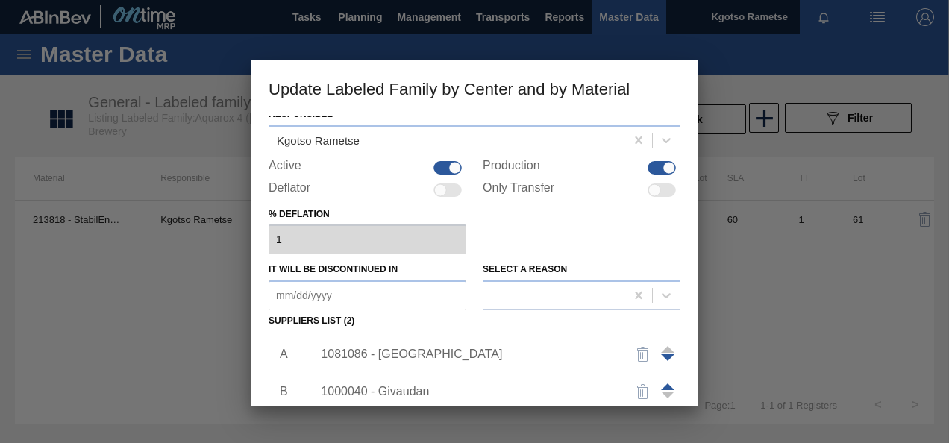
scroll to position [119, 0]
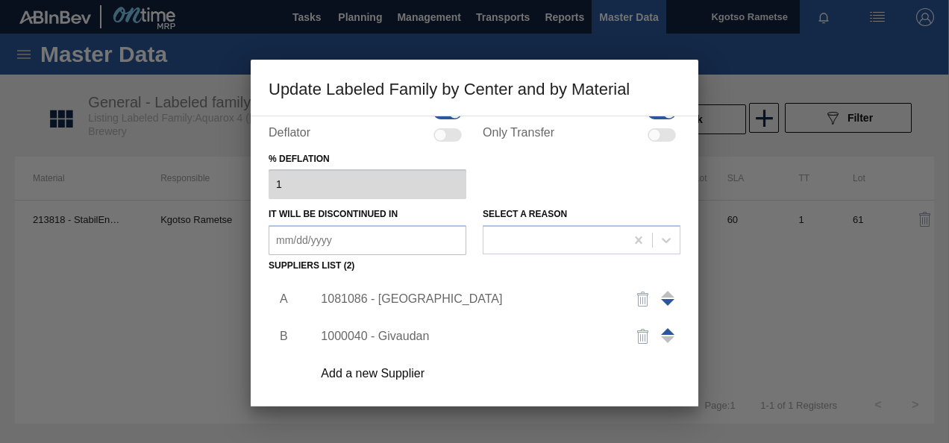
click at [372, 300] on div "1081086 - Savannah" at bounding box center [467, 298] width 292 height 13
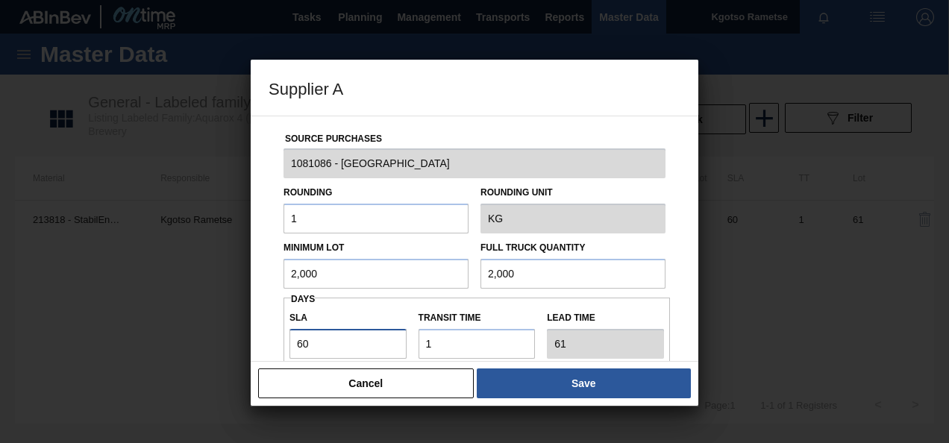
click at [321, 342] on input "60" at bounding box center [347, 344] width 117 height 30
type input "6"
type input "7"
type input "NaN"
type input "6"
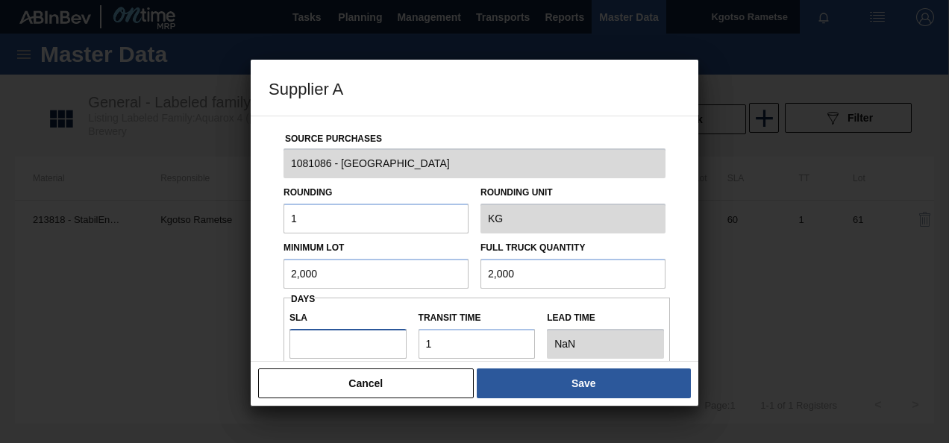
type input "7"
type input "61"
type input "62"
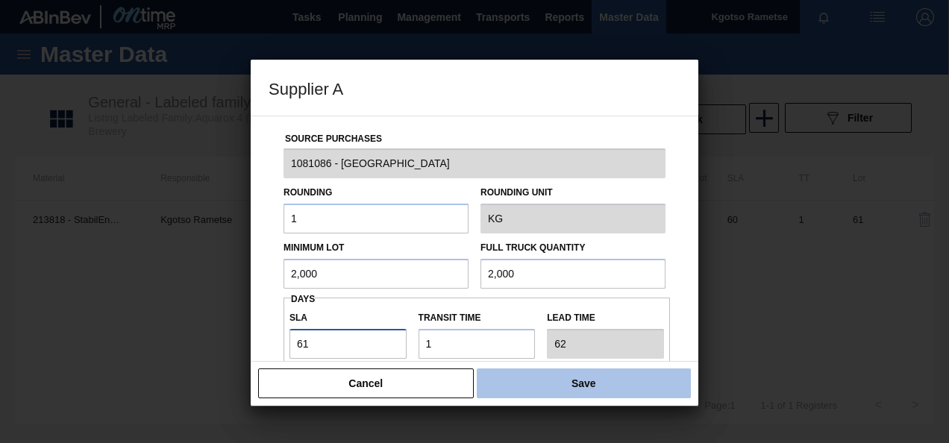
type input "61"
click at [492, 380] on button "Save" at bounding box center [584, 384] width 214 height 30
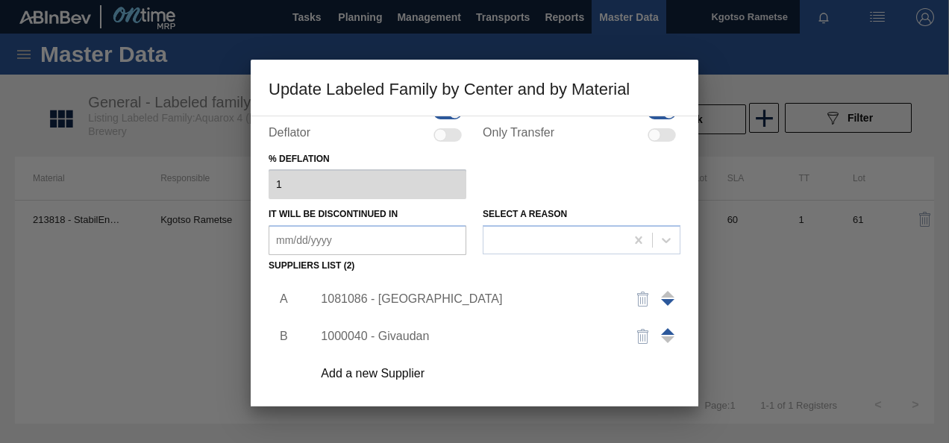
click at [542, 391] on div "Add a new Supplier" at bounding box center [492, 373] width 377 height 37
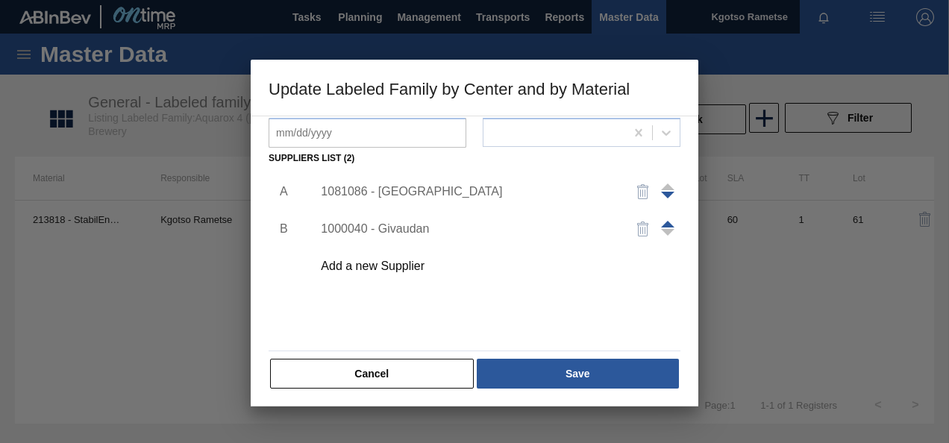
scroll to position [228, 0]
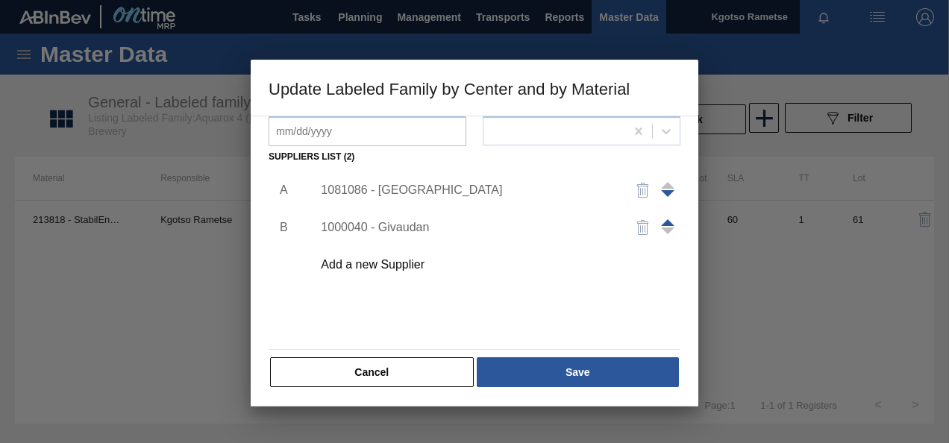
click at [542, 391] on div "Active Material 213818 - StabilEnhance Rosemary Extract Responsible Kgotso Rame…" at bounding box center [475, 261] width 448 height 291
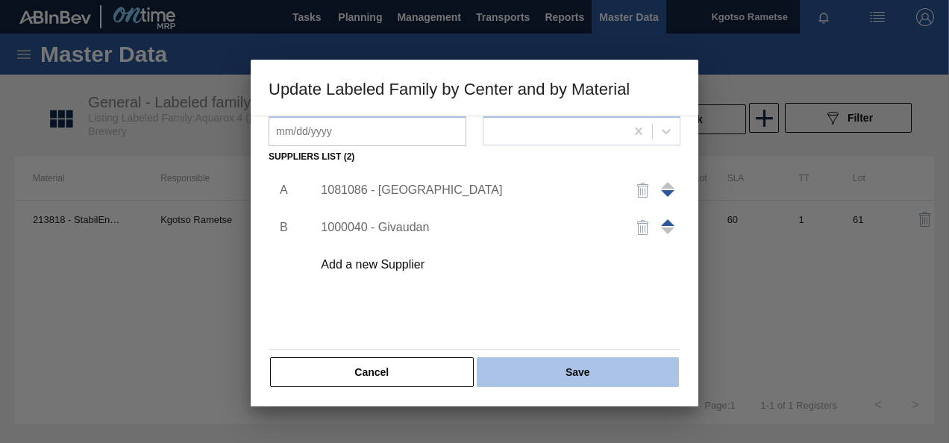
click at [551, 377] on button "Save" at bounding box center [578, 372] width 202 height 30
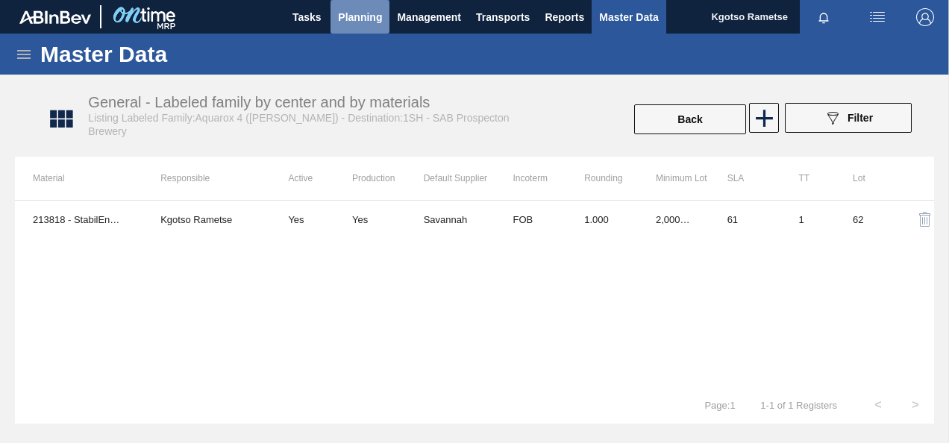
click at [380, 18] on span "Planning" at bounding box center [360, 17] width 44 height 18
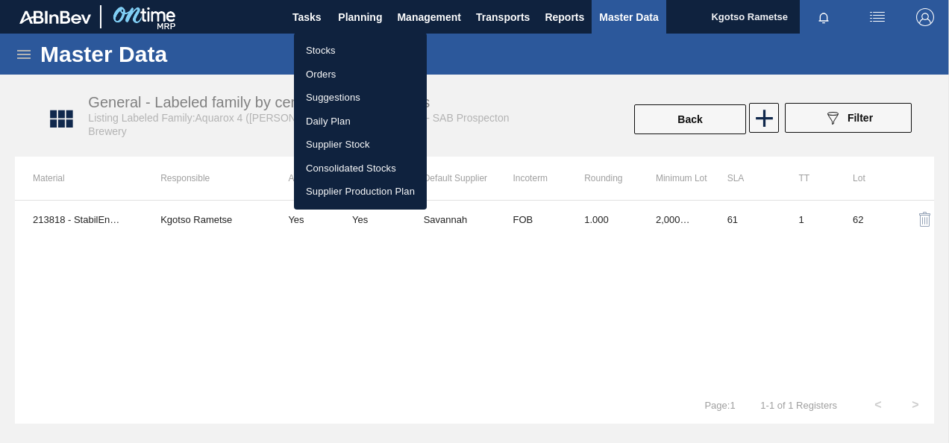
click at [360, 39] on li "Stocks" at bounding box center [360, 51] width 133 height 24
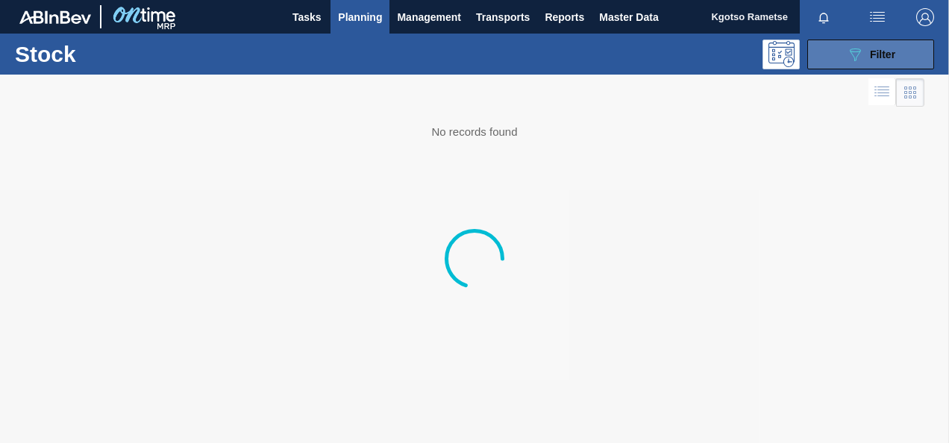
click at [849, 66] on button "089F7B8B-B2A5-4AFE-B5C0-19BA573D28AC Filter" at bounding box center [870, 55] width 127 height 30
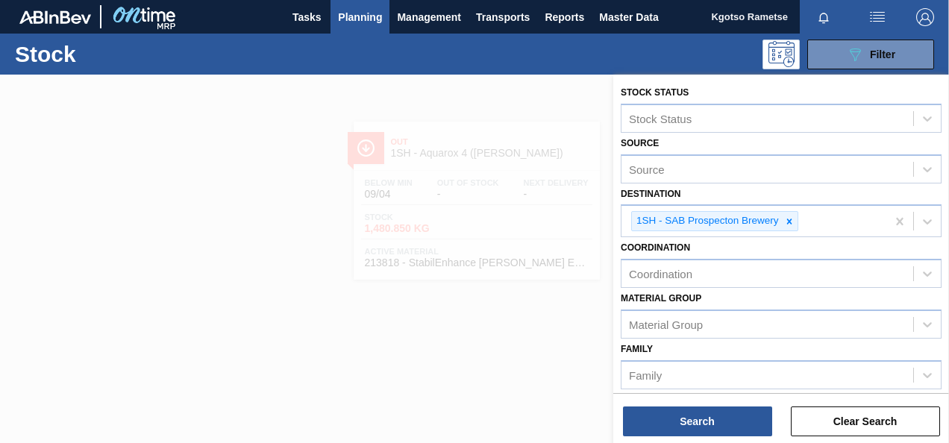
click at [806, 251] on div "Coordination Coordination" at bounding box center [781, 262] width 321 height 51
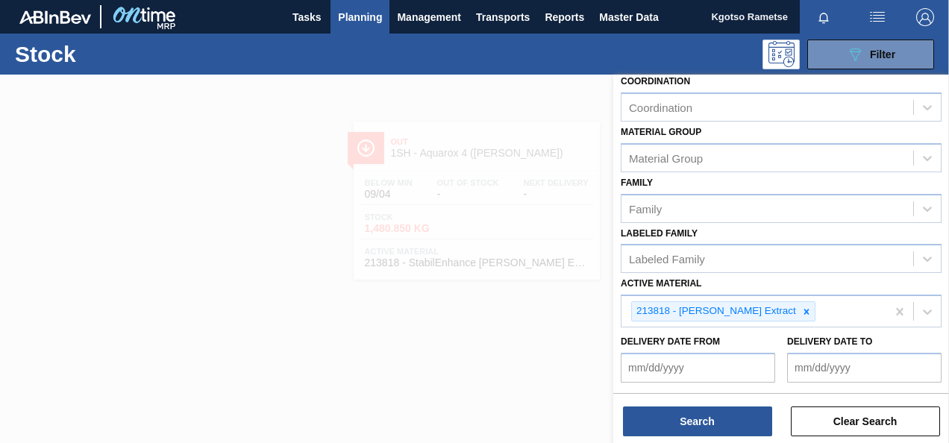
scroll to position [179, 0]
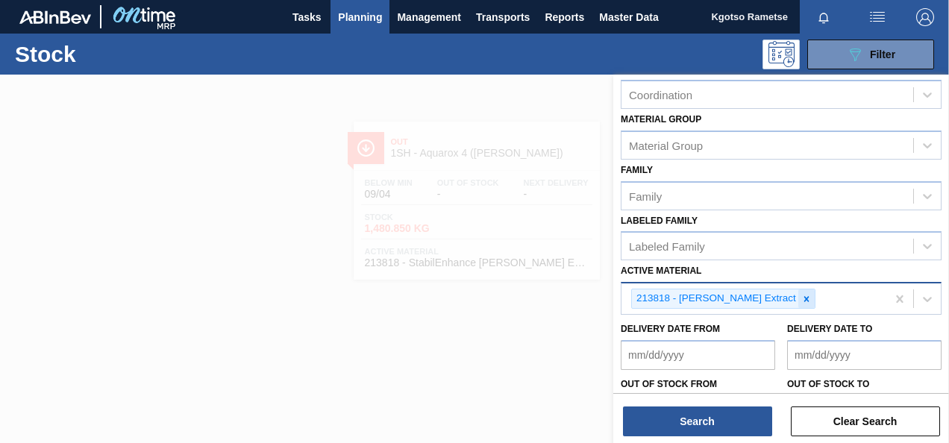
click at [798, 303] on div at bounding box center [806, 298] width 16 height 19
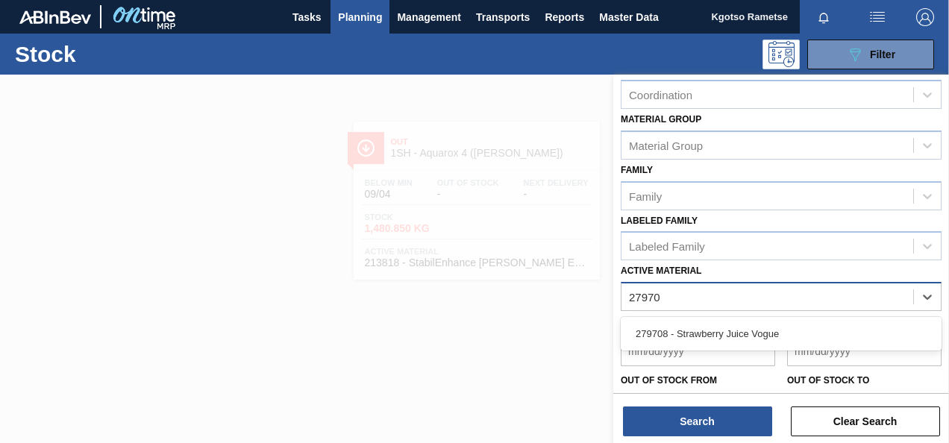
type Material "279708"
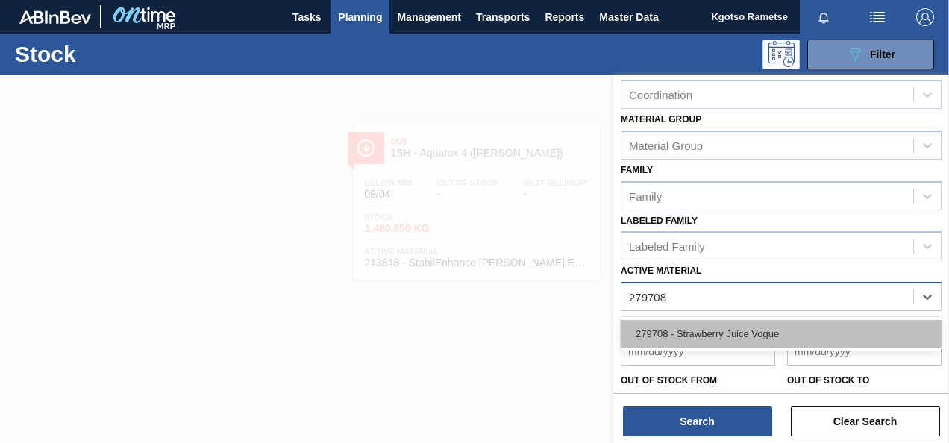
click at [748, 336] on div "279708 - Strawberry Juice Vogue" at bounding box center [781, 334] width 321 height 28
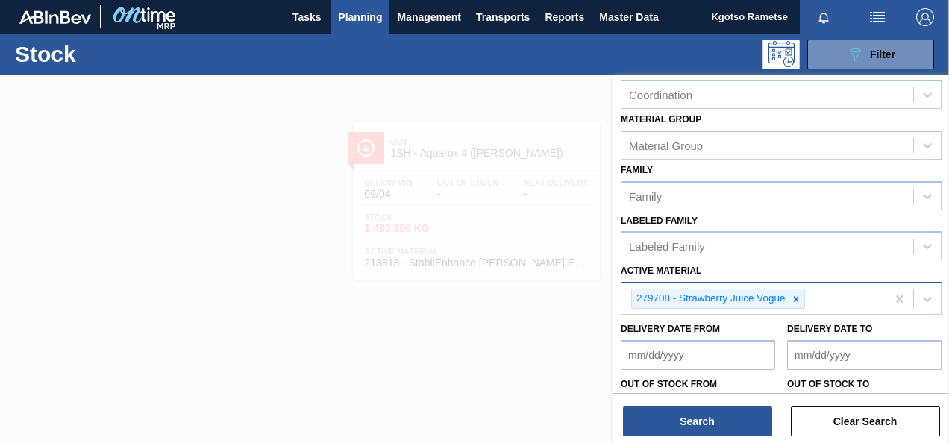
click at [712, 400] on div "Search Clear Search" at bounding box center [781, 414] width 336 height 42
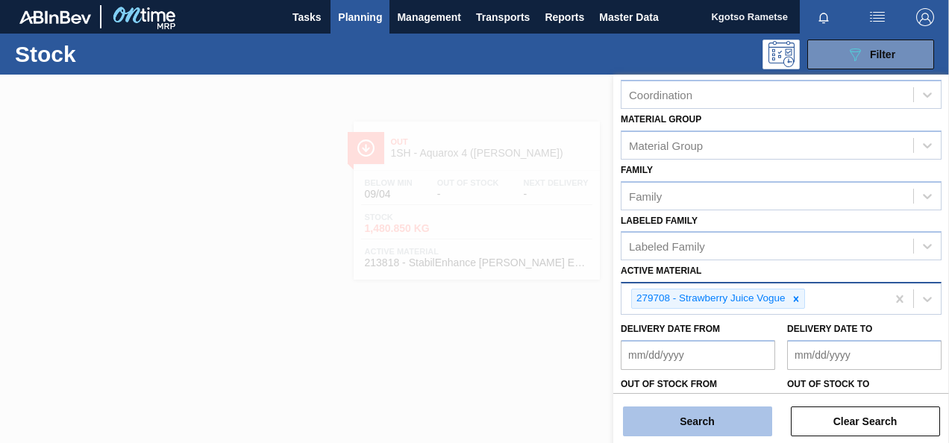
click at [705, 418] on button "Search" at bounding box center [697, 422] width 149 height 30
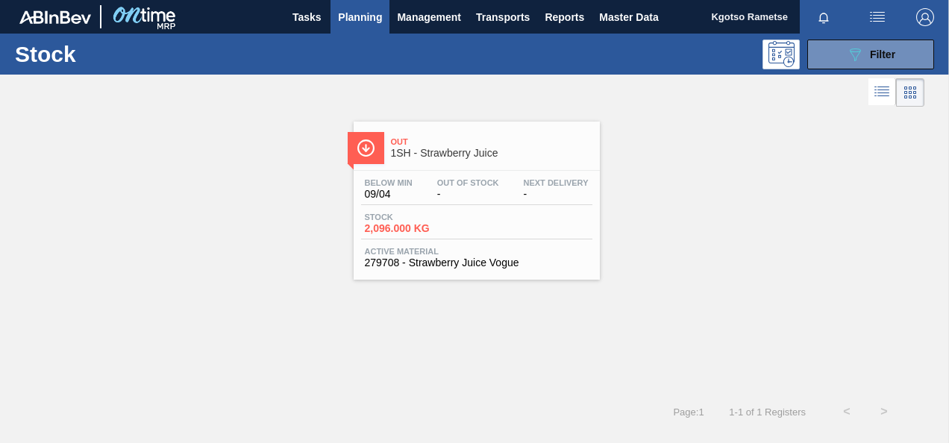
click at [476, 239] on div "Below Min 09/04 Out Of Stock - Next Delivery - Stock 2,096.000 KG Active Materi…" at bounding box center [477, 221] width 246 height 101
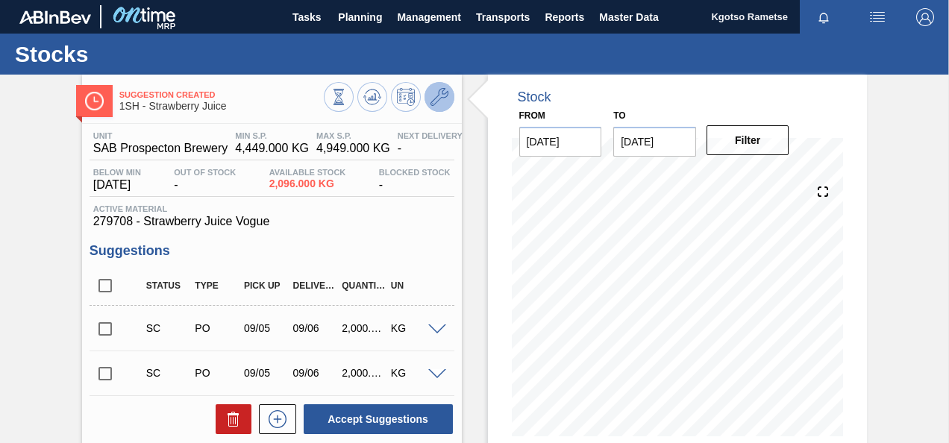
click at [445, 105] on icon at bounding box center [439, 97] width 18 height 18
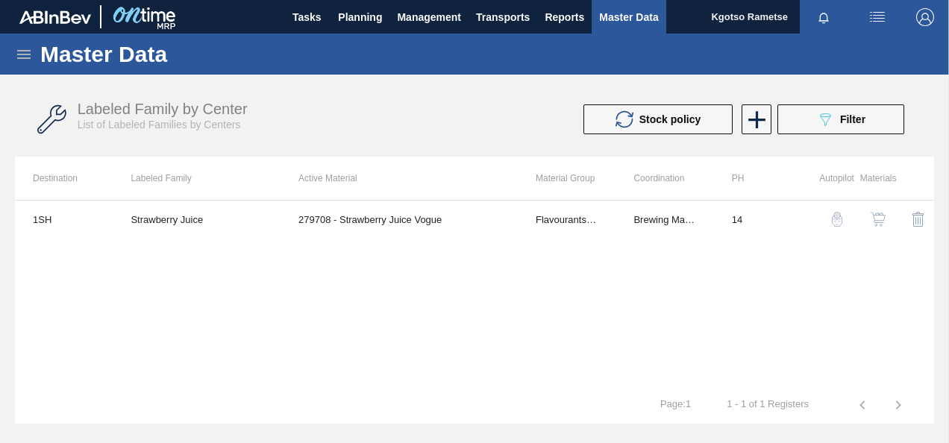
click at [879, 224] on img "button" at bounding box center [878, 219] width 15 height 15
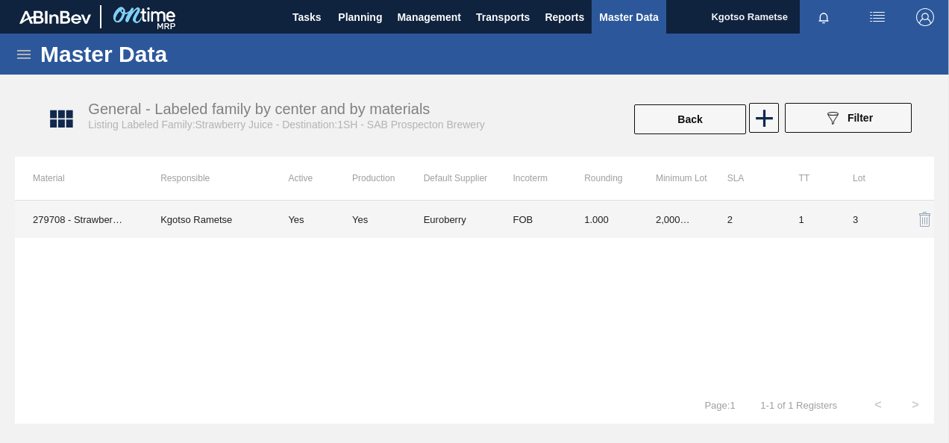
click at [683, 209] on td "2,000.000" at bounding box center [674, 219] width 72 height 37
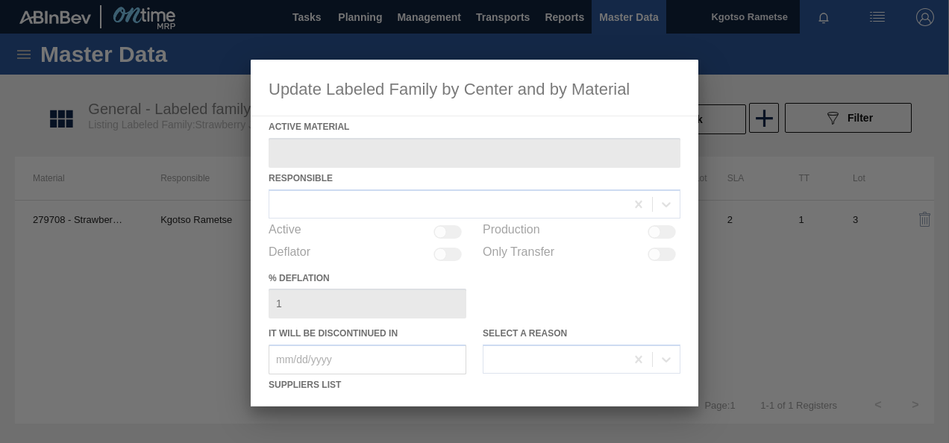
type Material "279708 - Strawberry Juice Vogue"
checkbox input "true"
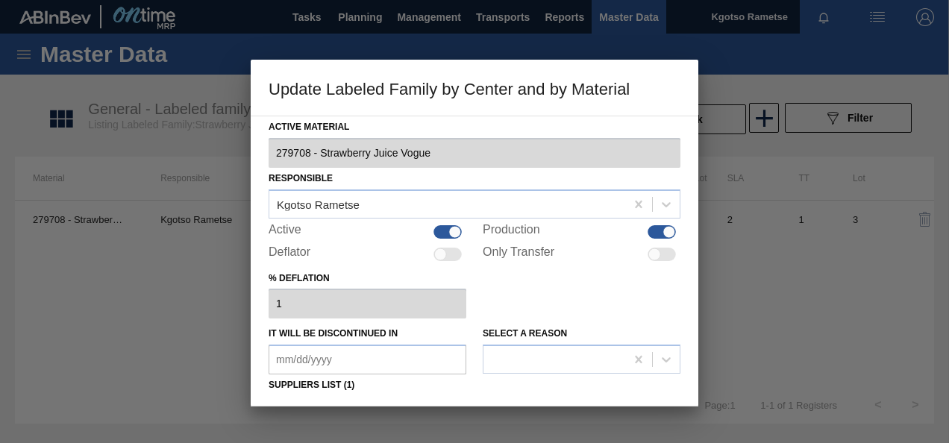
scroll to position [30, 0]
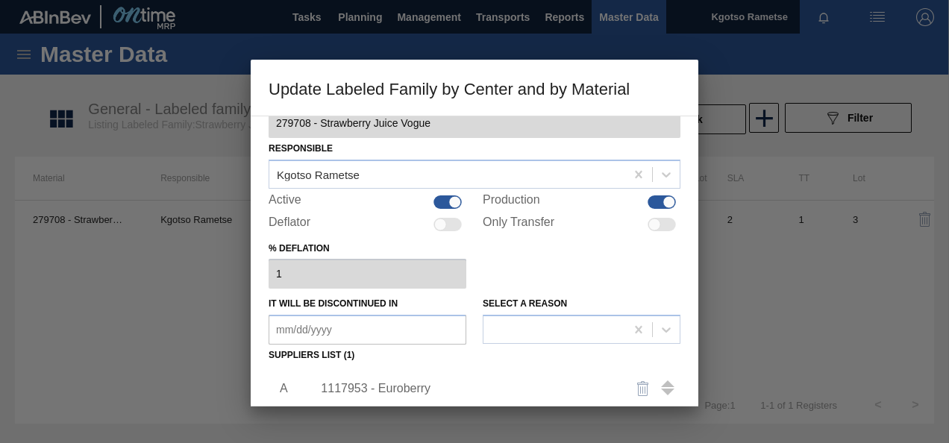
click at [363, 386] on div "1117953 - Euroberry" at bounding box center [467, 388] width 292 height 13
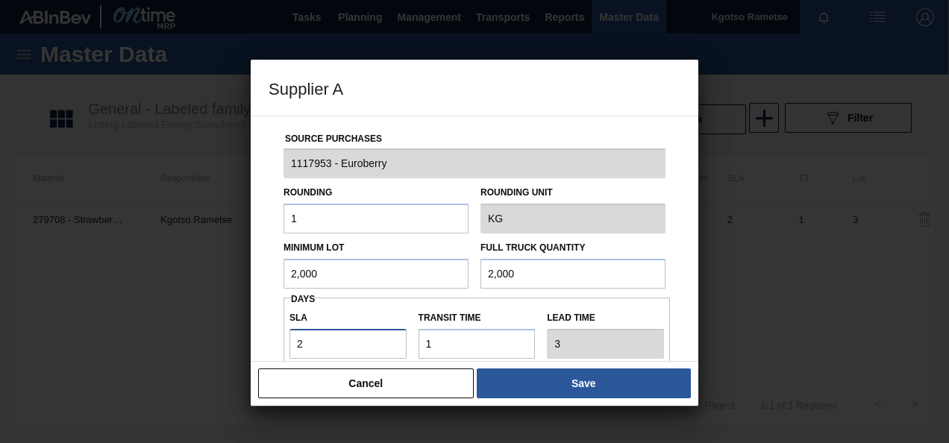
drag, startPoint x: 312, startPoint y: 342, endPoint x: 234, endPoint y: 335, distance: 77.9
click at [234, 335] on div "Supplier A Source Purchases 1117953 - Euroberry Rounding 1 Rounding Unit KG Min…" at bounding box center [474, 221] width 949 height 443
type input "1"
type input "2"
type input "16"
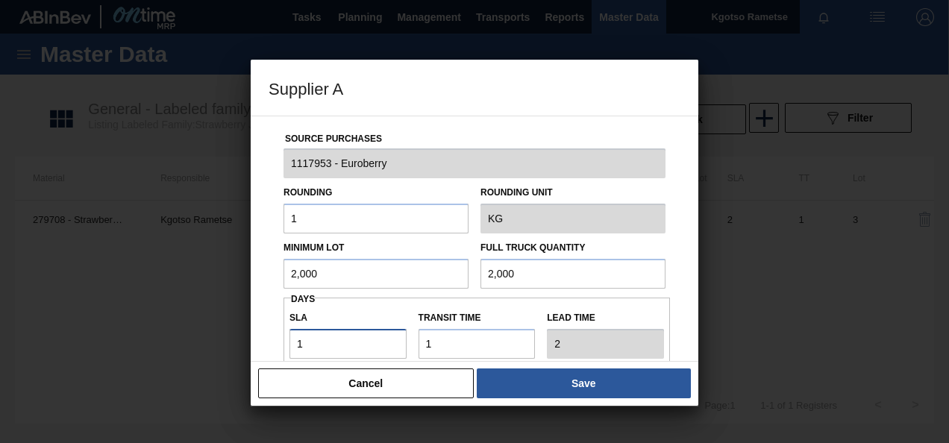
type input "17"
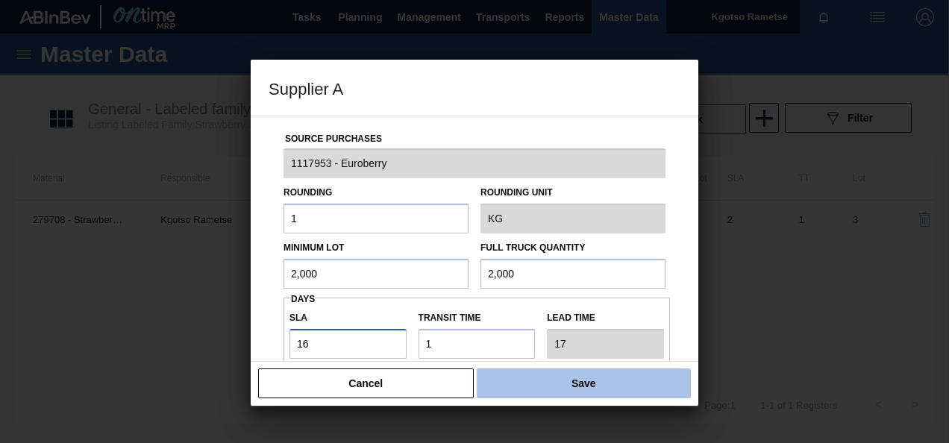
type input "16"
click at [506, 382] on button "Save" at bounding box center [584, 384] width 214 height 30
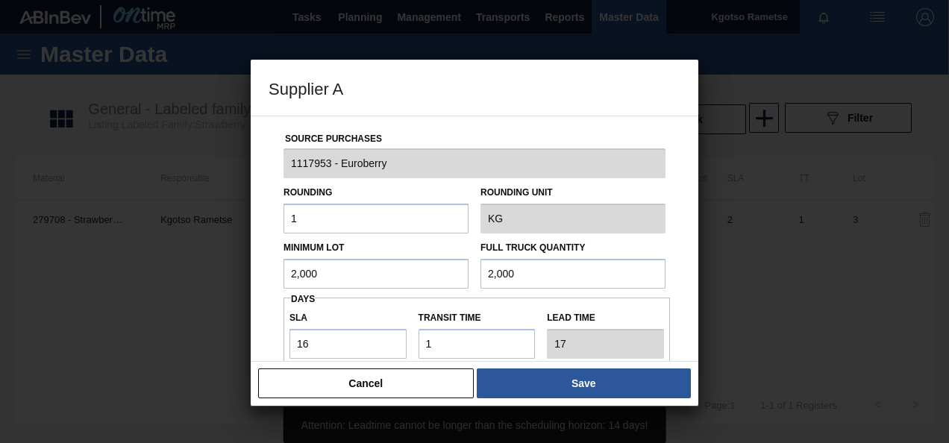
click at [434, 194] on div "Rounding 1" at bounding box center [375, 207] width 185 height 51
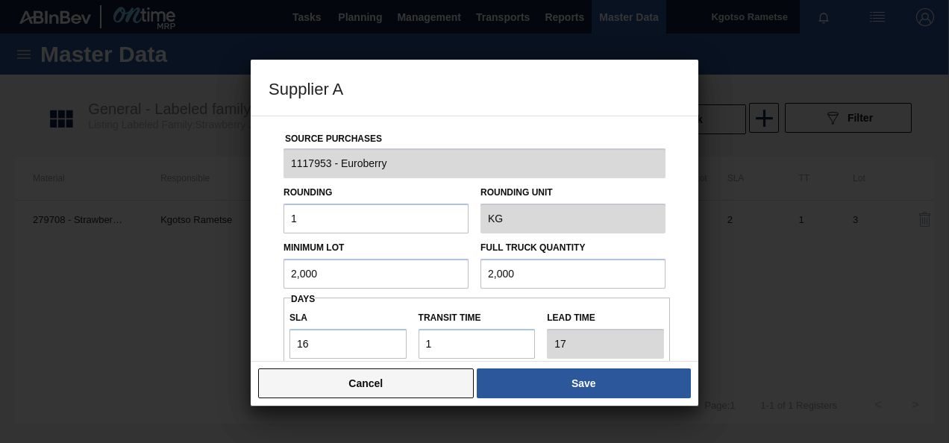
click at [394, 381] on button "Cancel" at bounding box center [366, 384] width 216 height 30
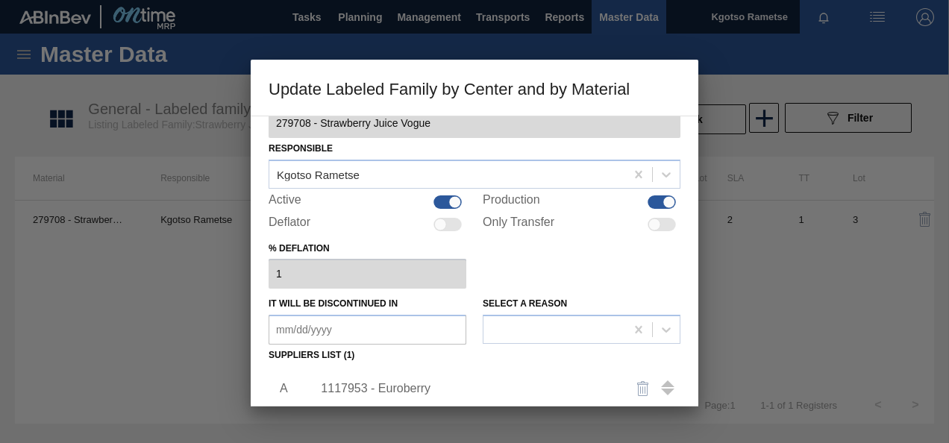
click at [267, 363] on div "Active Material 279708 - Strawberry Juice Vogue Responsible Kgotso Rametse Acti…" at bounding box center [475, 261] width 448 height 291
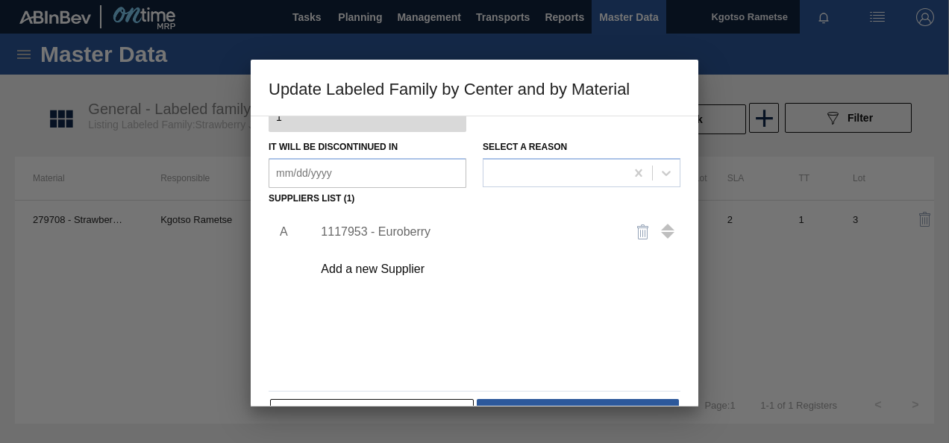
scroll to position [228, 0]
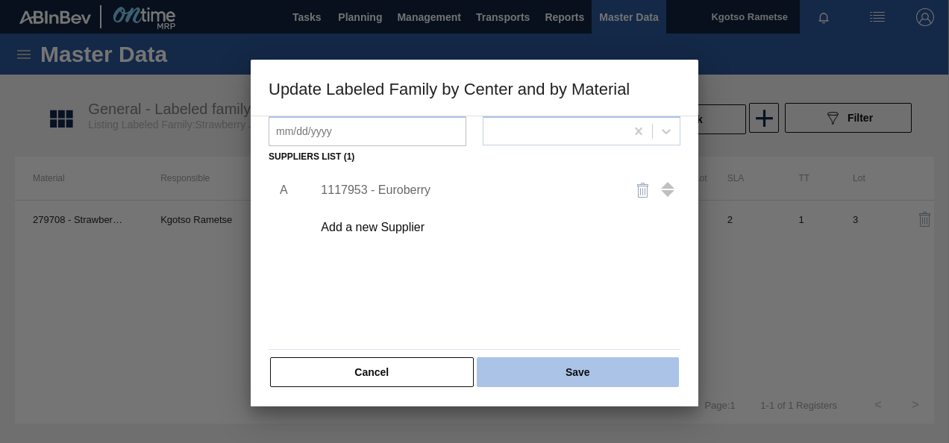
click at [539, 365] on button "Save" at bounding box center [578, 372] width 202 height 30
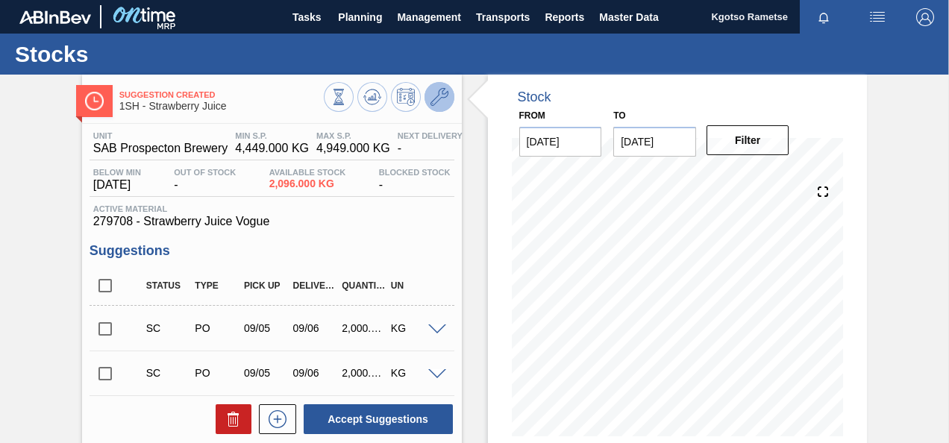
click at [430, 107] on button at bounding box center [439, 97] width 30 height 30
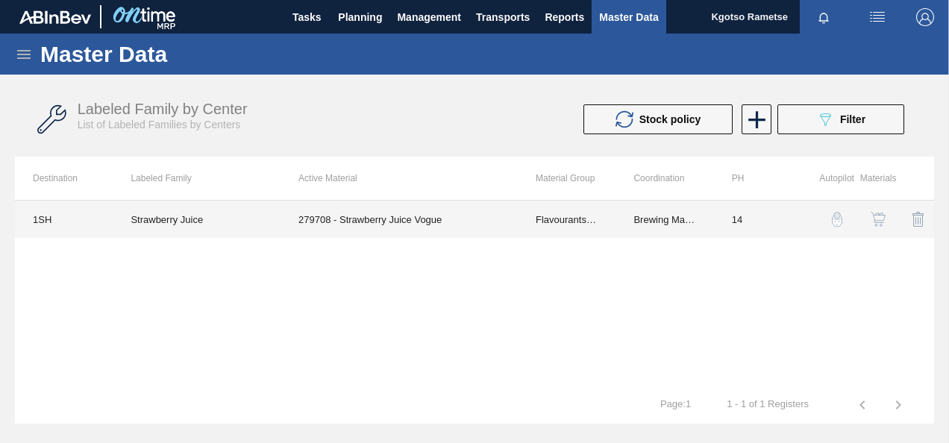
click at [440, 216] on td "279708 - Strawberry Juice Vogue" at bounding box center [399, 219] width 237 height 37
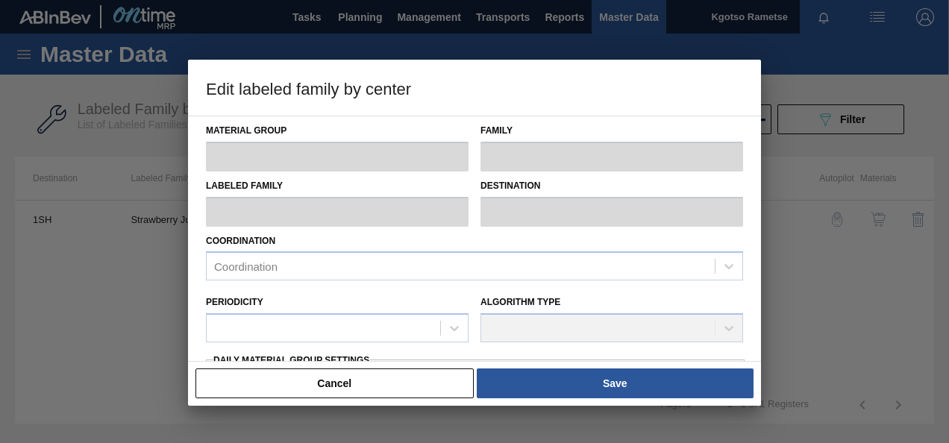
type input "Flavourants & Colourants"
type input "Fruit Concentrate"
type input "Strawberry Juice"
type input "1SH - SAB Prospecton Brewery"
type input "14"
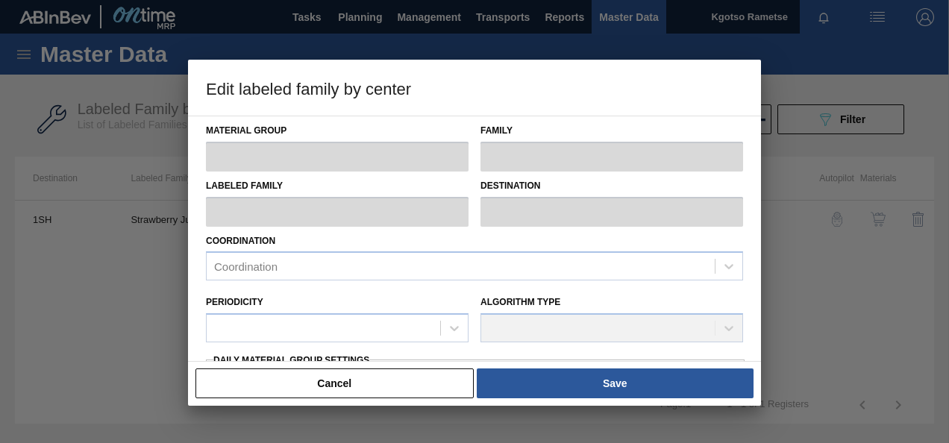
type input "4,449"
type input "4,949"
type input "100"
type input "4,949.000"
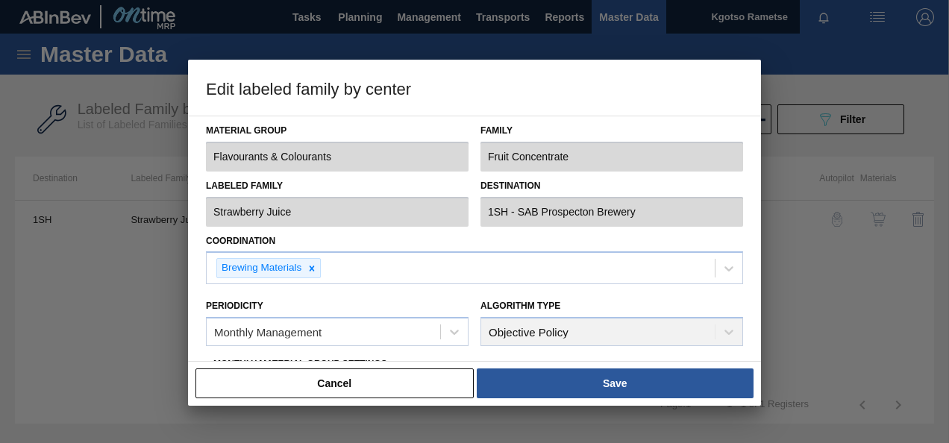
click at [198, 328] on div "Material Group Flavourants & Colourants Family Fruit Concentrate Labeled Family…" at bounding box center [474, 239] width 573 height 246
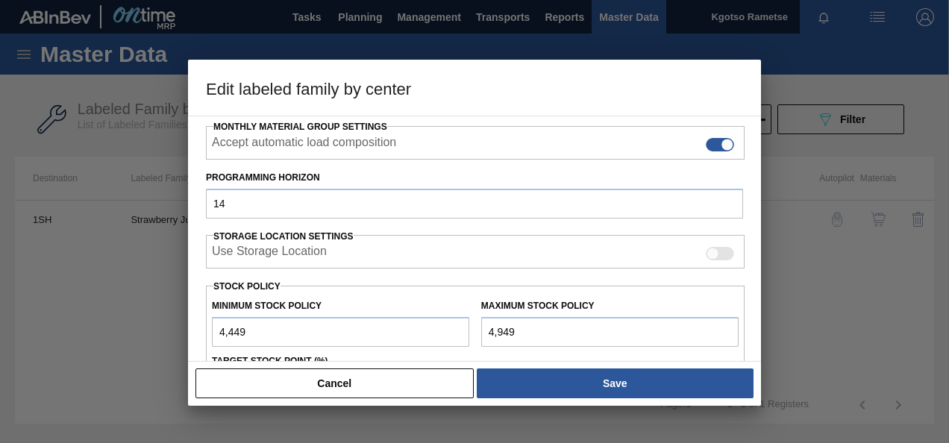
scroll to position [239, 0]
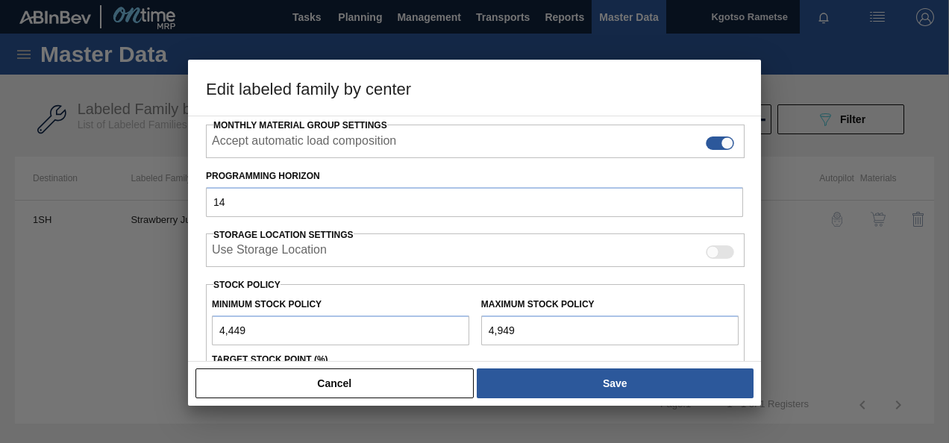
drag, startPoint x: 260, startPoint y: 329, endPoint x: 69, endPoint y: 371, distance: 195.5
click at [69, 371] on div "Edit labeled family by center Material Group Flavourants & Colourants Family Fr…" at bounding box center [474, 221] width 949 height 443
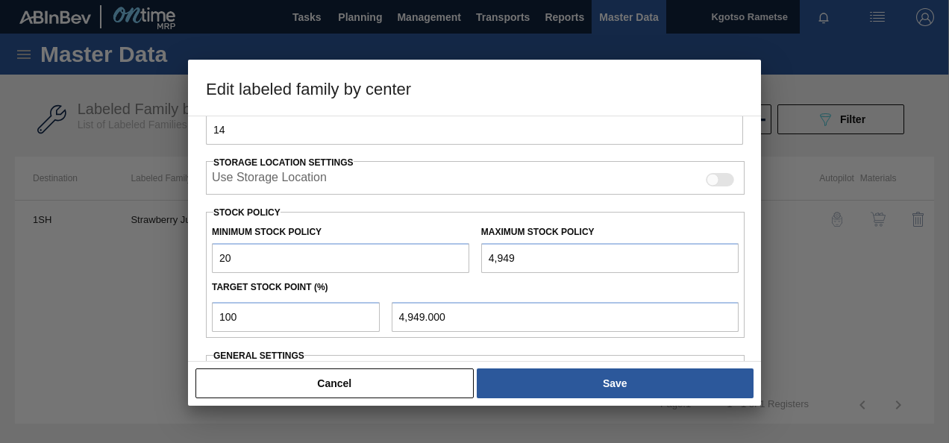
type input "2"
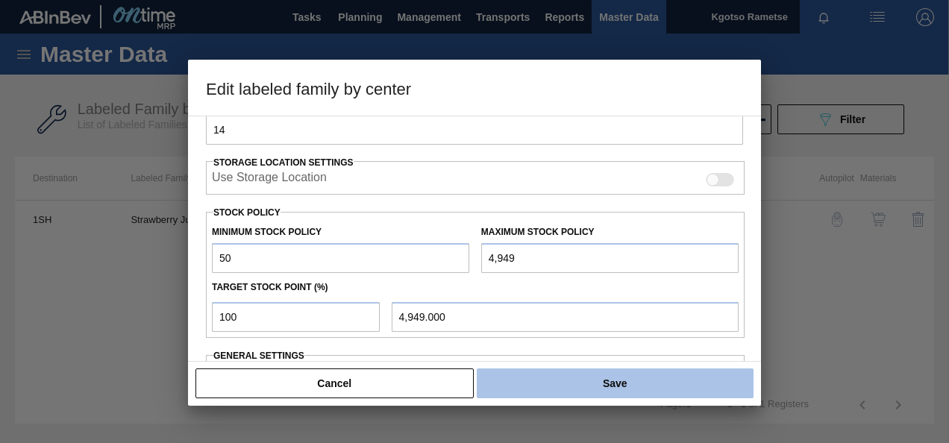
type input "50"
click at [648, 372] on button "Save" at bounding box center [615, 384] width 277 height 30
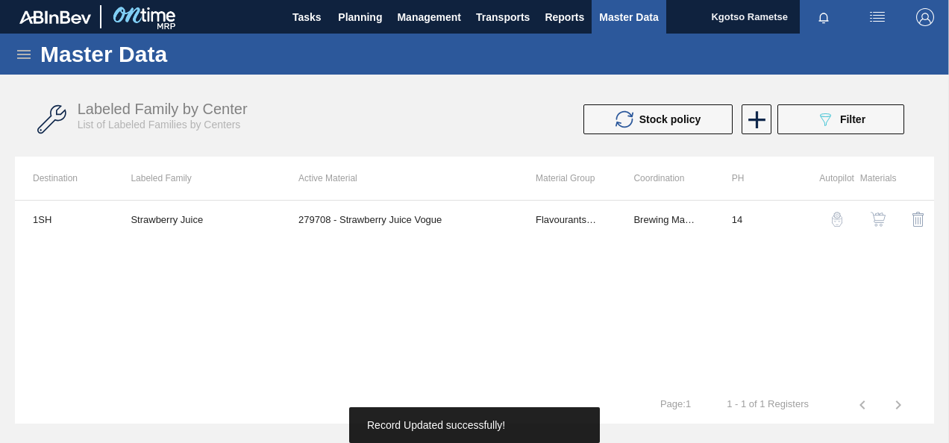
click at [879, 207] on button "button" at bounding box center [878, 219] width 36 height 36
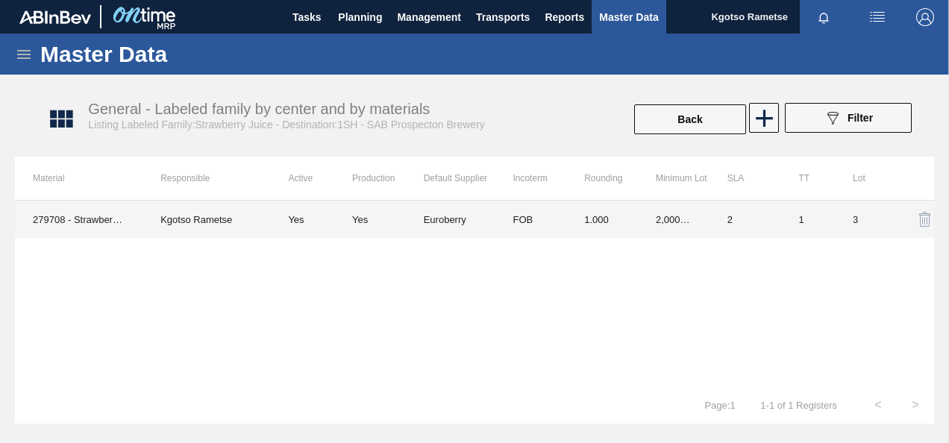
click at [762, 218] on td "2" at bounding box center [745, 219] width 72 height 37
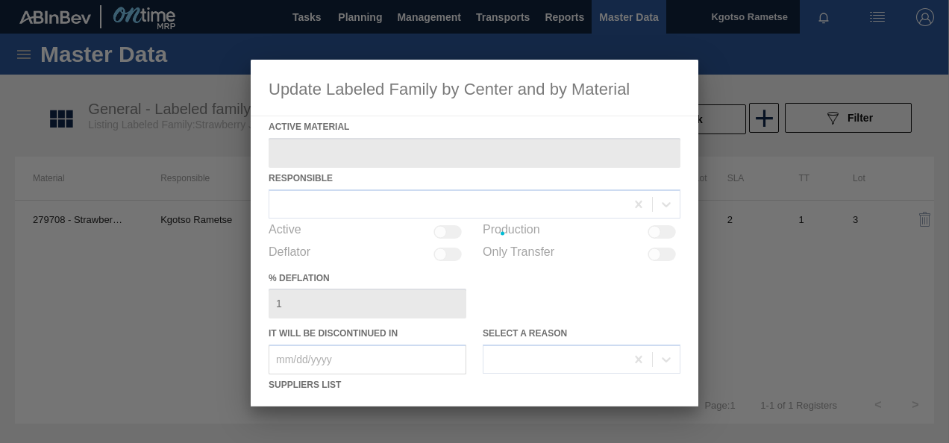
type Material "279708 - Strawberry Juice Vogue"
checkbox input "true"
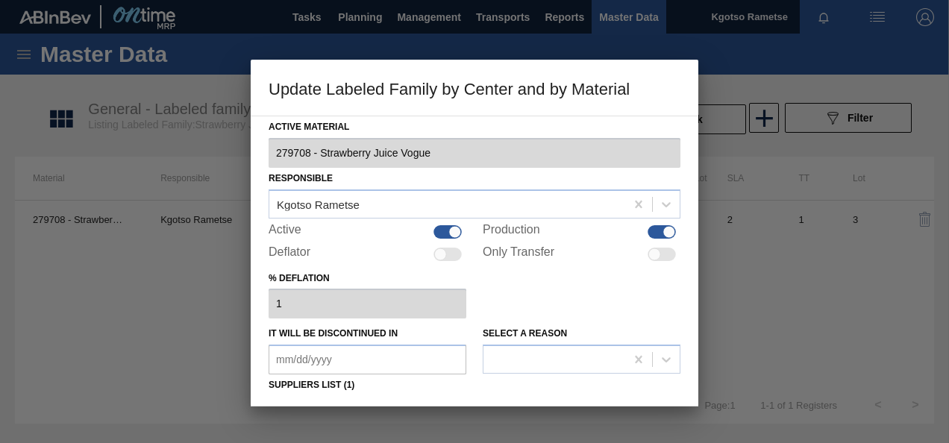
click at [551, 310] on div "% deflation 1" at bounding box center [475, 293] width 412 height 51
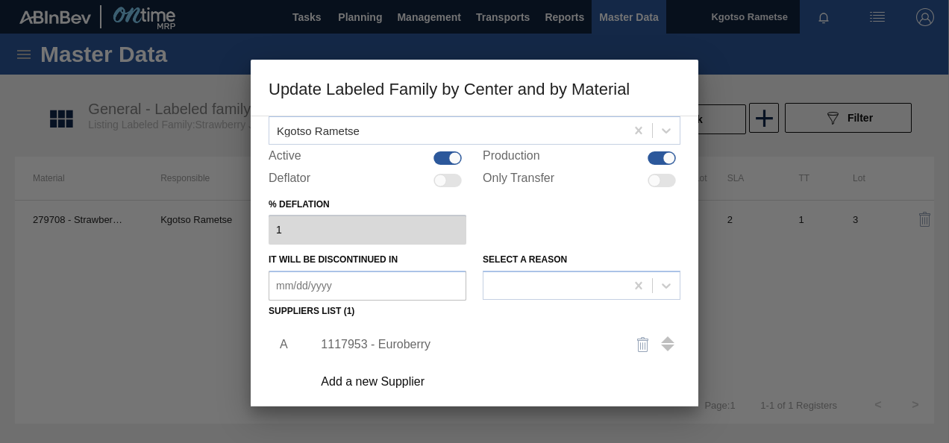
scroll to position [119, 0]
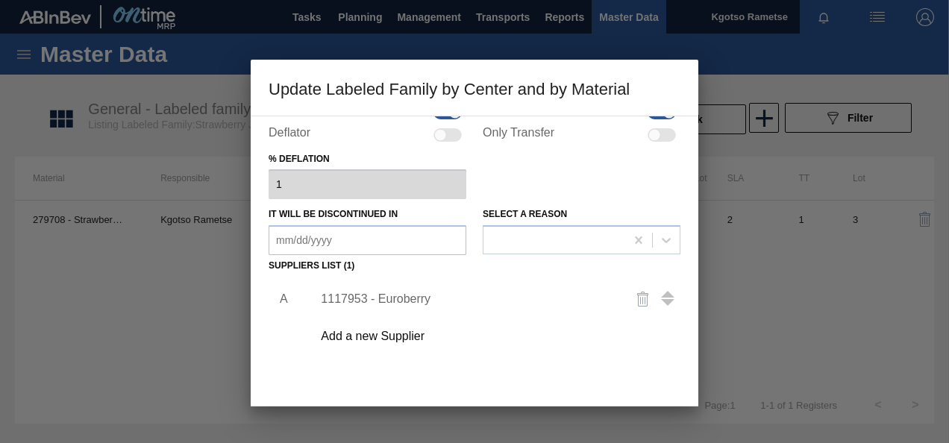
click at [444, 304] on div "1117953 - Euroberry" at bounding box center [467, 298] width 292 height 13
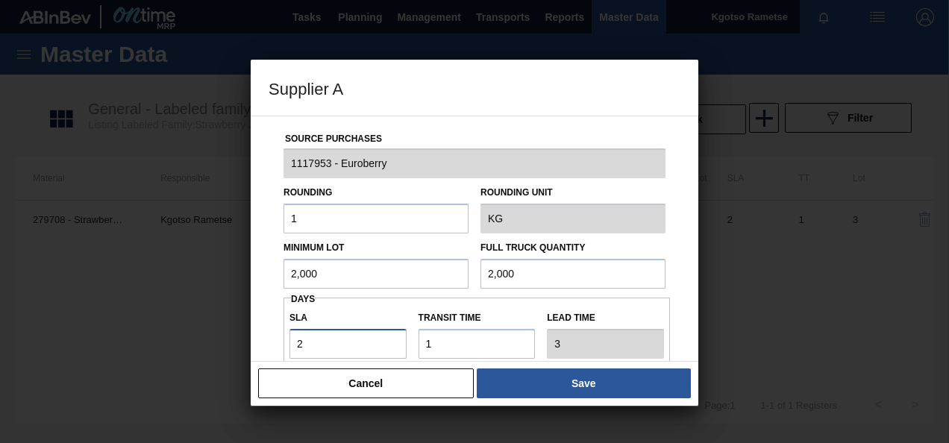
drag, startPoint x: 331, startPoint y: 333, endPoint x: 201, endPoint y: 325, distance: 130.1
click at [201, 325] on div "Supplier A Source Purchases 1117953 - Euroberry Rounding 1 Rounding Unit KG Min…" at bounding box center [474, 221] width 949 height 443
type input "1"
type input "2"
type input "16"
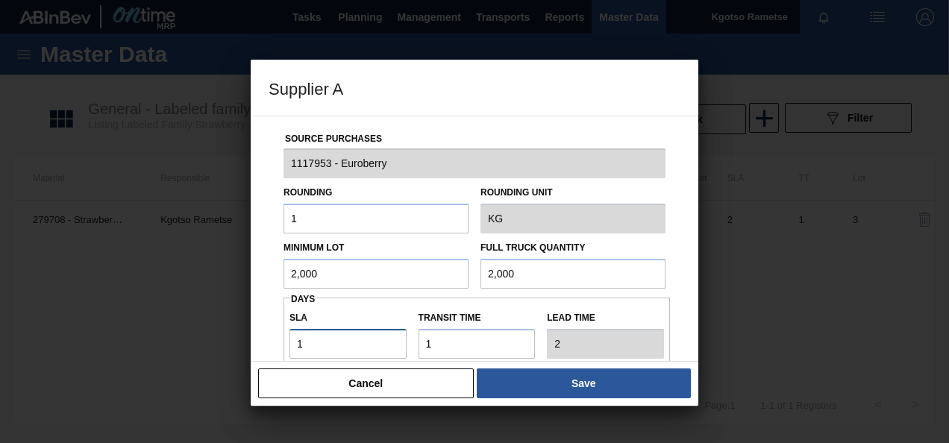
type input "17"
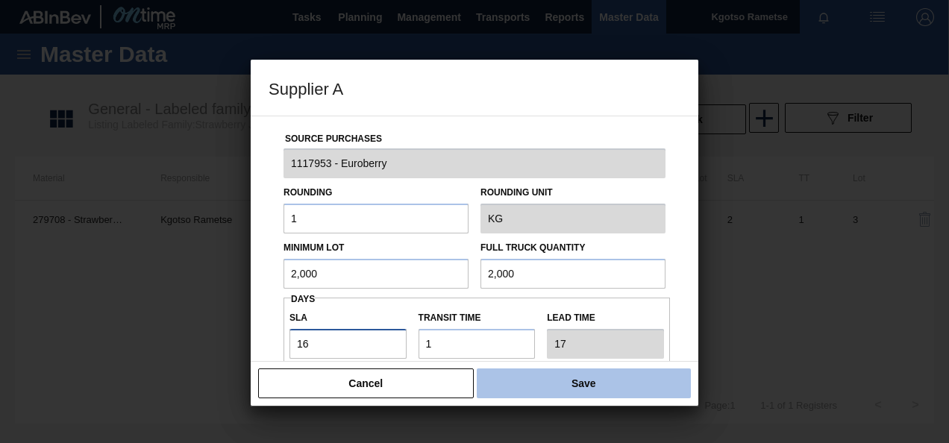
type input "16"
click at [578, 397] on button "Save" at bounding box center [584, 384] width 214 height 30
click at [507, 389] on button "Save" at bounding box center [584, 384] width 214 height 30
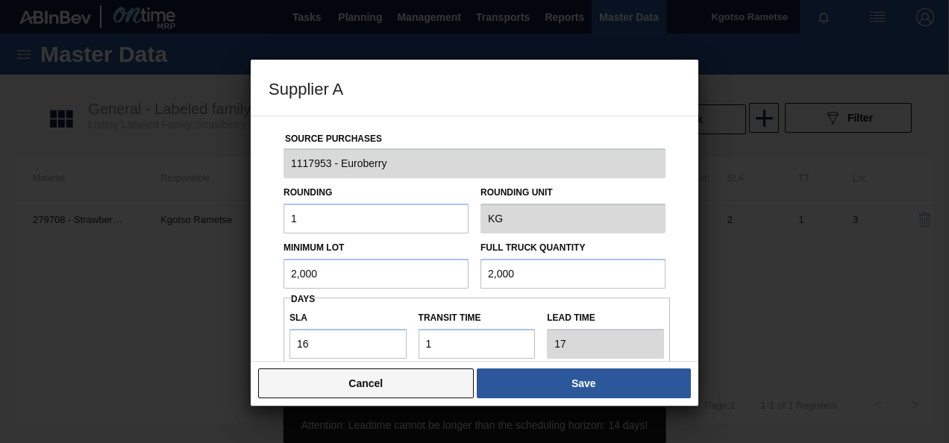
click at [413, 375] on button "Cancel" at bounding box center [366, 384] width 216 height 30
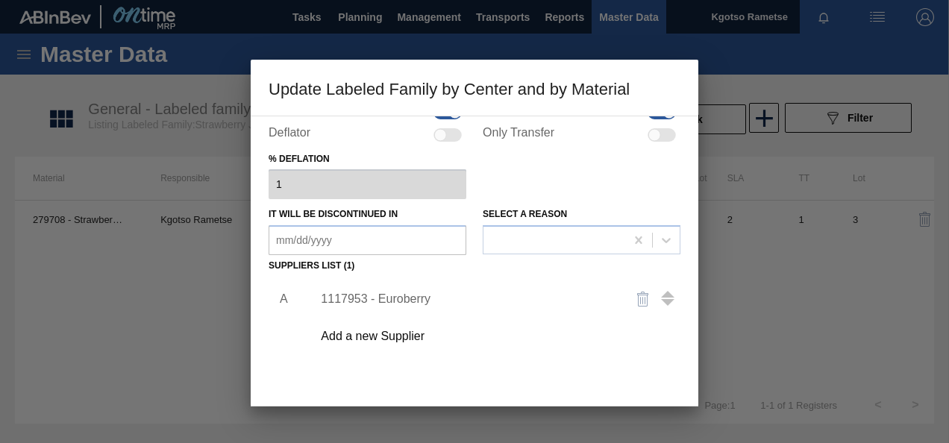
click at [403, 376] on div "A 1117953 - Euroberry Add a new Supplier" at bounding box center [475, 364] width 412 height 175
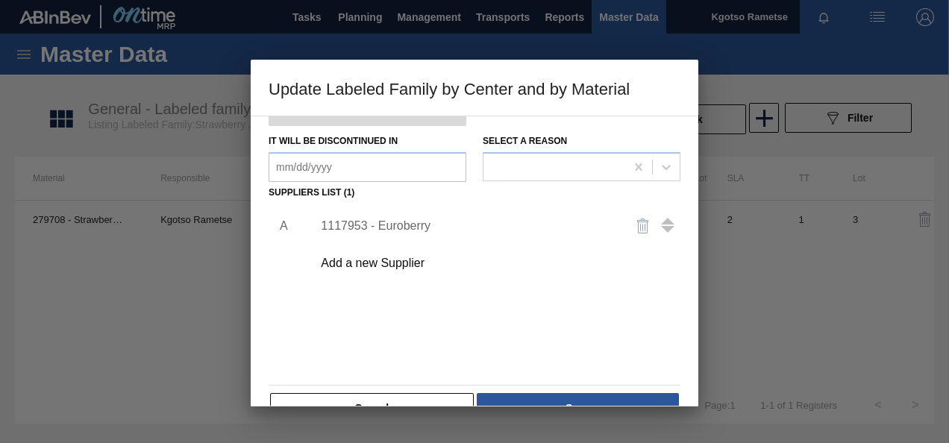
scroll to position [228, 0]
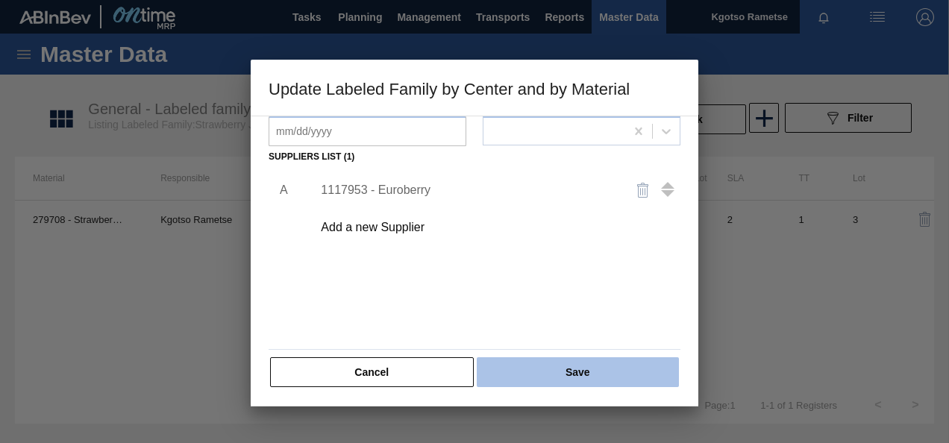
click at [510, 370] on button "Save" at bounding box center [578, 372] width 202 height 30
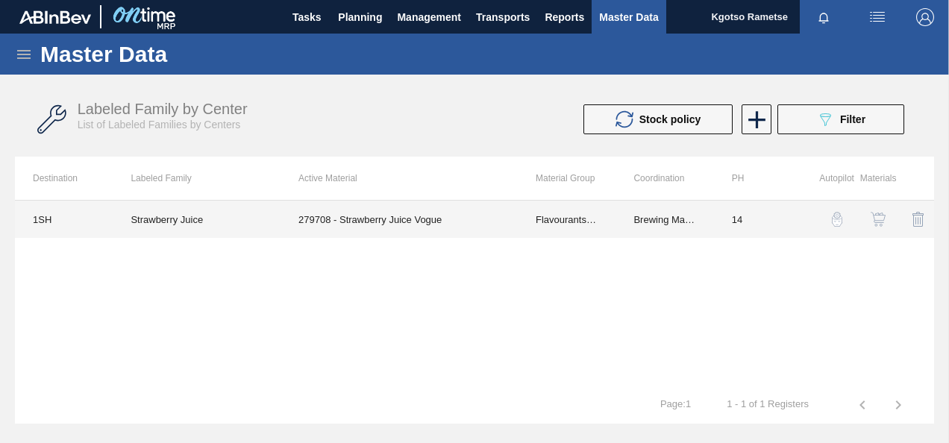
click at [345, 236] on td "279708 - Strawberry Juice Vogue" at bounding box center [399, 219] width 237 height 37
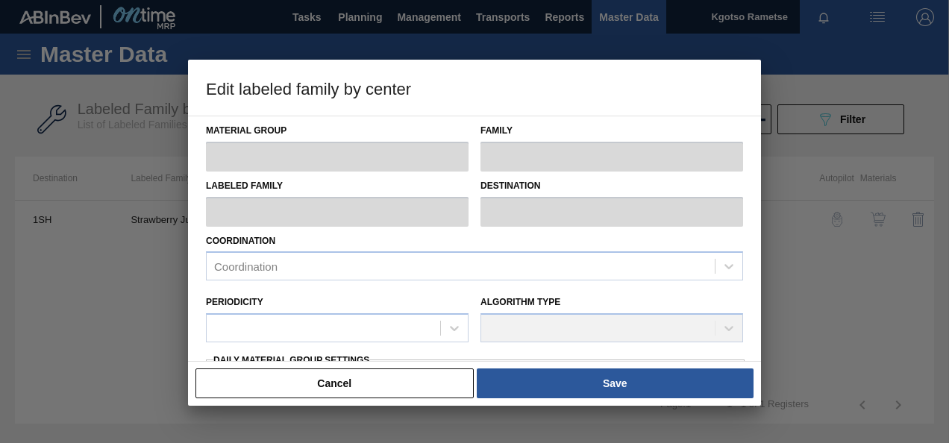
type input "Flavourants & Colourants"
type input "Fruit Concentrate"
type input "Strawberry Juice"
type input "1SH - SAB Prospecton Brewery"
type input "14"
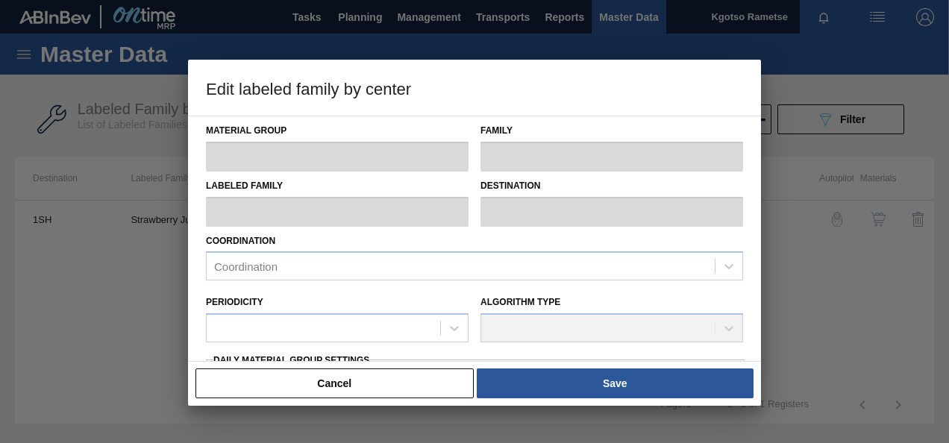
type input "50"
type input "4,949"
type input "100"
type input "4,949.000"
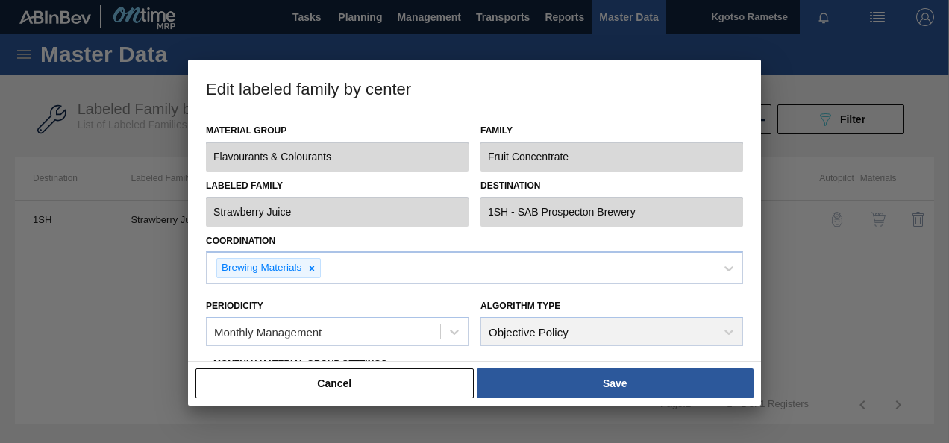
click at [198, 316] on div "Material Group Flavourants & Colourants Family Fruit Concentrate Labeled Family…" at bounding box center [474, 239] width 573 height 246
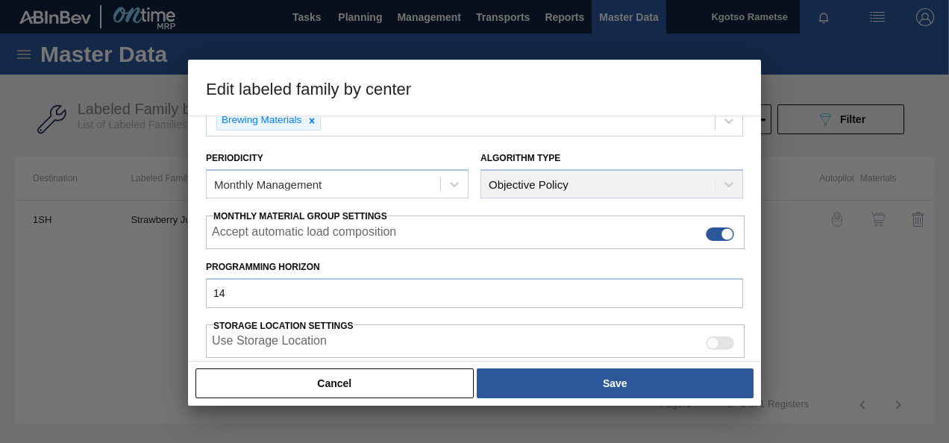
scroll to position [149, 0]
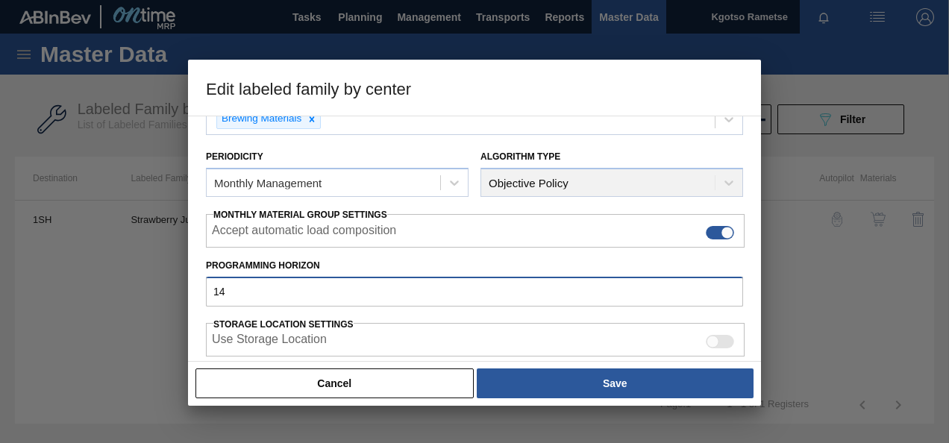
drag, startPoint x: 234, startPoint y: 300, endPoint x: 46, endPoint y: 330, distance: 191.1
click at [46, 330] on div "Edit labeled family by center Material Group Flavourants & Colourants Family Fr…" at bounding box center [474, 221] width 949 height 443
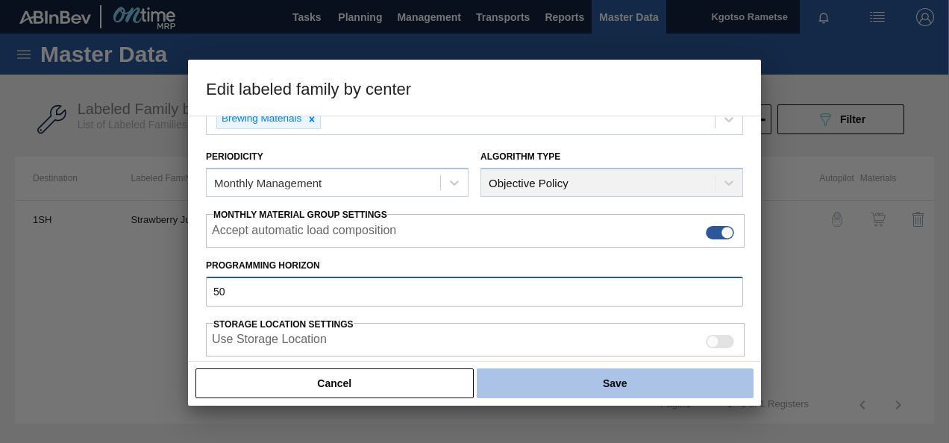
type input "50"
click at [504, 369] on button "Save" at bounding box center [615, 384] width 277 height 30
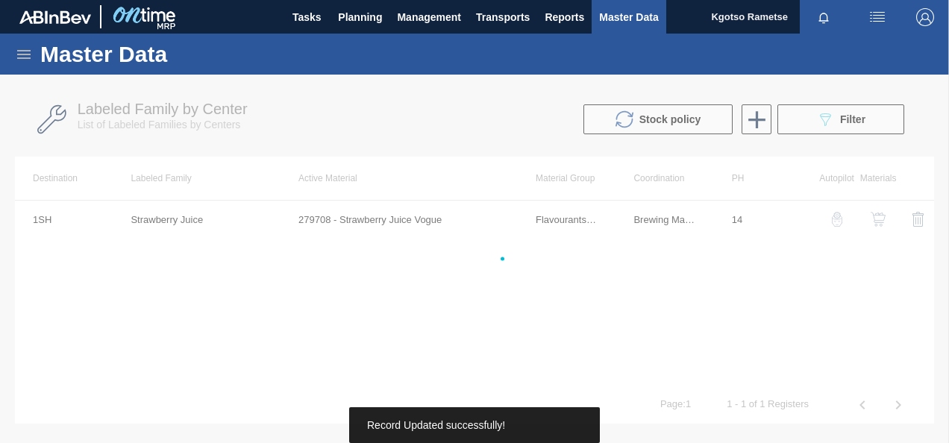
click at [539, 402] on div at bounding box center [474, 259] width 949 height 369
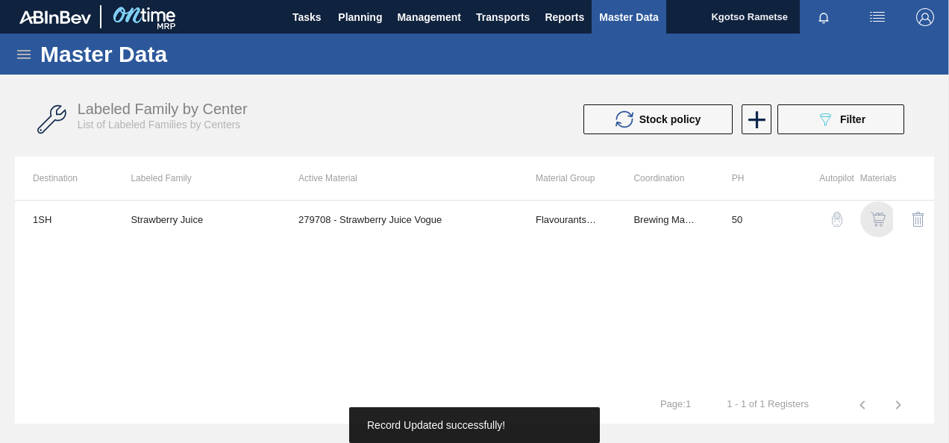
click at [881, 224] on img "button" at bounding box center [878, 219] width 15 height 15
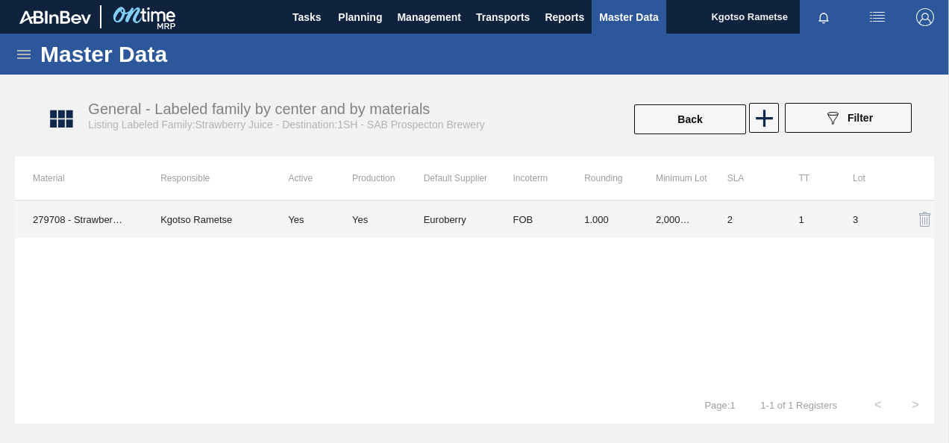
click at [557, 232] on td "FOB" at bounding box center [531, 219] width 72 height 37
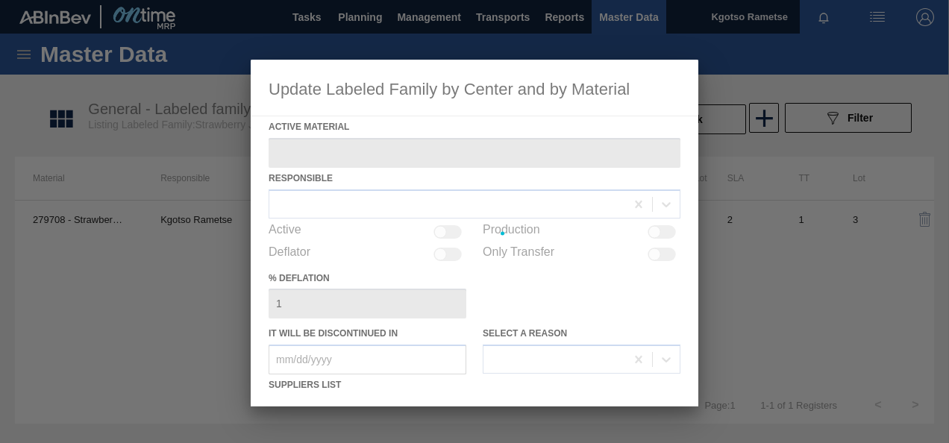
type Material "279708 - Strawberry Juice Vogue"
checkbox input "true"
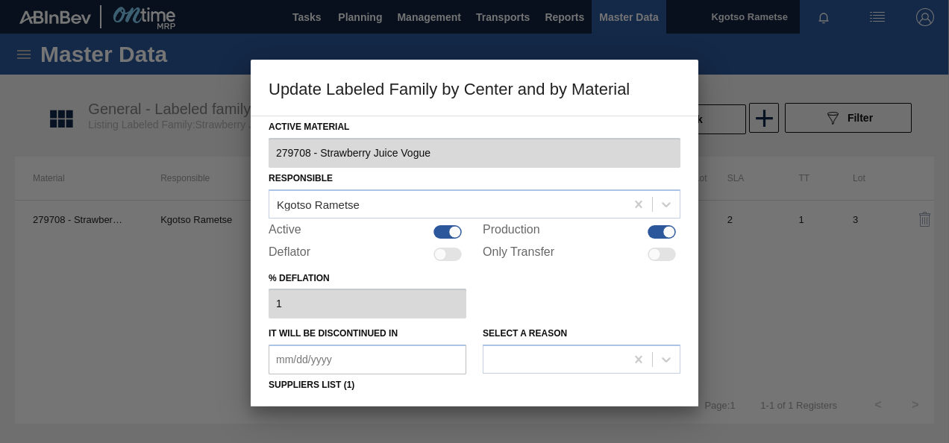
click at [268, 366] on div "Active Material 279708 - Strawberry Juice Vogue Responsible Kgotso Rametse Acti…" at bounding box center [475, 261] width 448 height 291
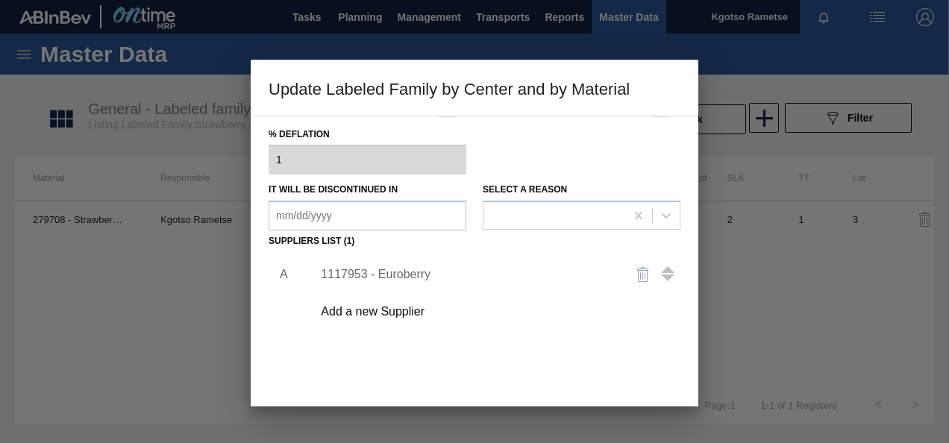
scroll to position [149, 0]
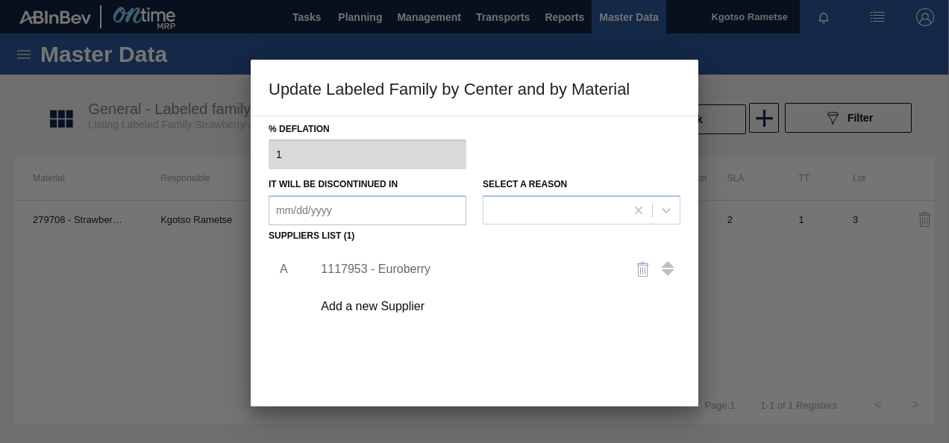
click at [372, 267] on div "1117953 - Euroberry" at bounding box center [467, 269] width 292 height 13
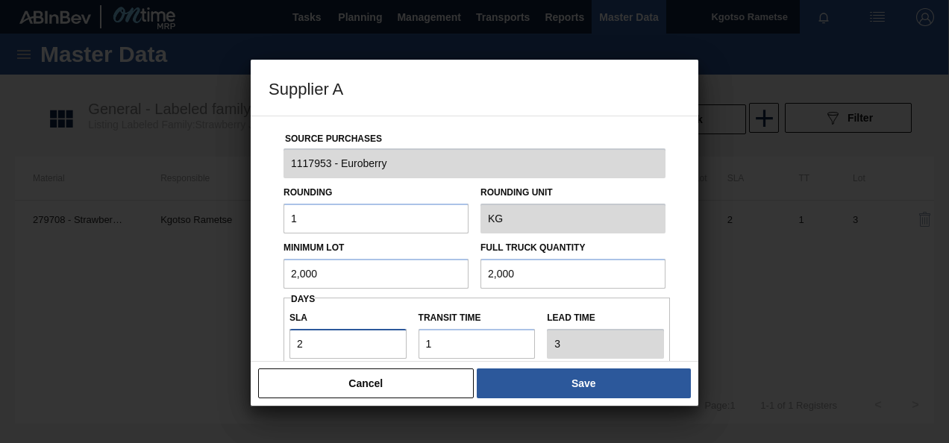
drag, startPoint x: 322, startPoint y: 342, endPoint x: 156, endPoint y: 337, distance: 166.4
click at [156, 337] on div "Supplier A Source Purchases 1117953 - Euroberry Rounding 1 Rounding Unit KG Min…" at bounding box center [474, 221] width 949 height 443
type input "1"
type input "2"
type input "16"
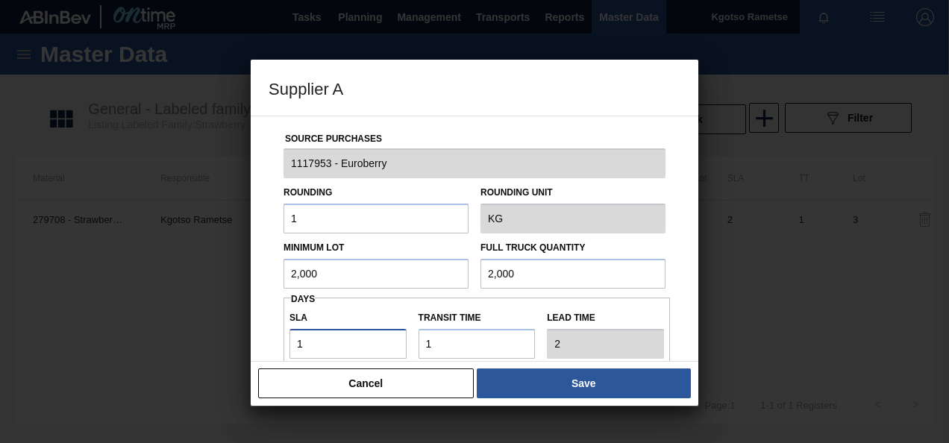
type input "17"
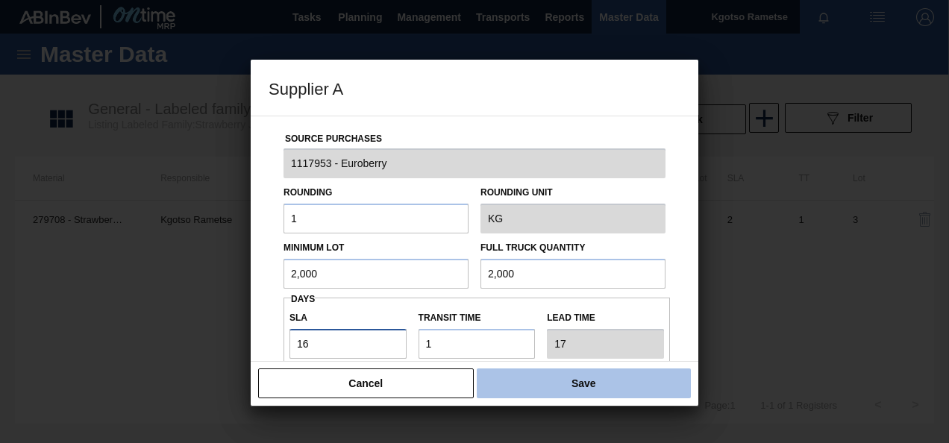
type input "16"
click at [555, 380] on button "Save" at bounding box center [584, 384] width 214 height 30
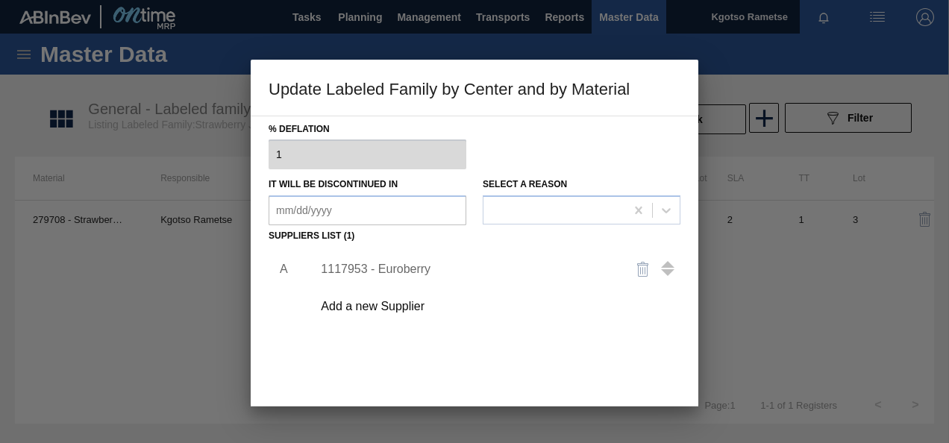
click at [560, 374] on div "A 1117953 - Euroberry Add a new Supplier" at bounding box center [475, 334] width 412 height 175
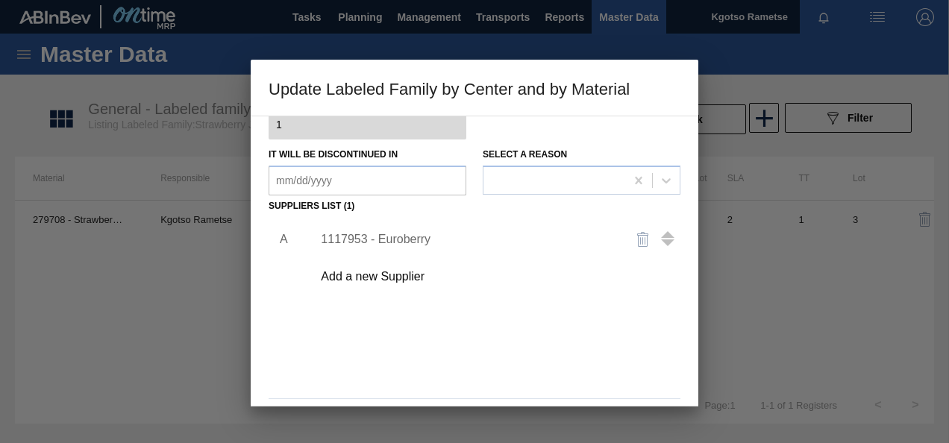
scroll to position [228, 0]
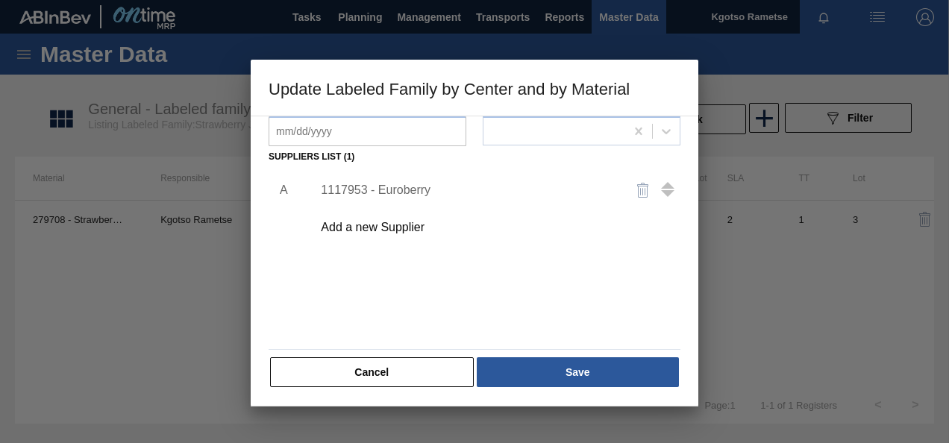
click at [560, 374] on button "Save" at bounding box center [578, 372] width 202 height 30
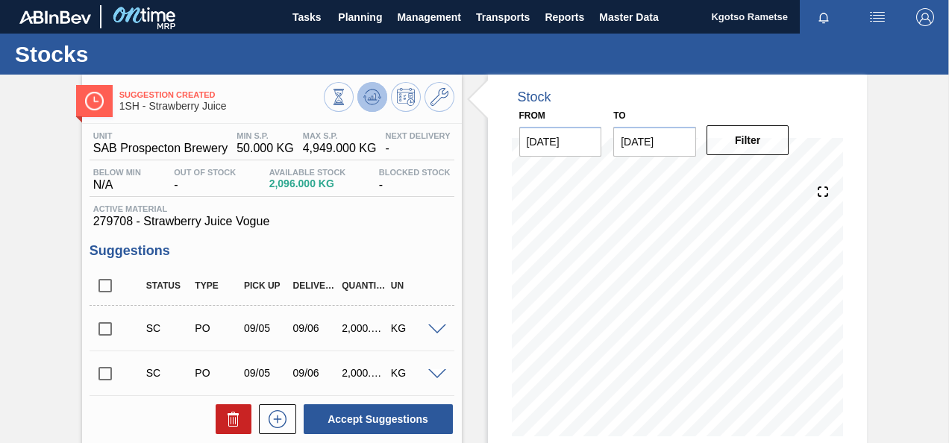
click at [366, 104] on icon at bounding box center [372, 97] width 18 height 18
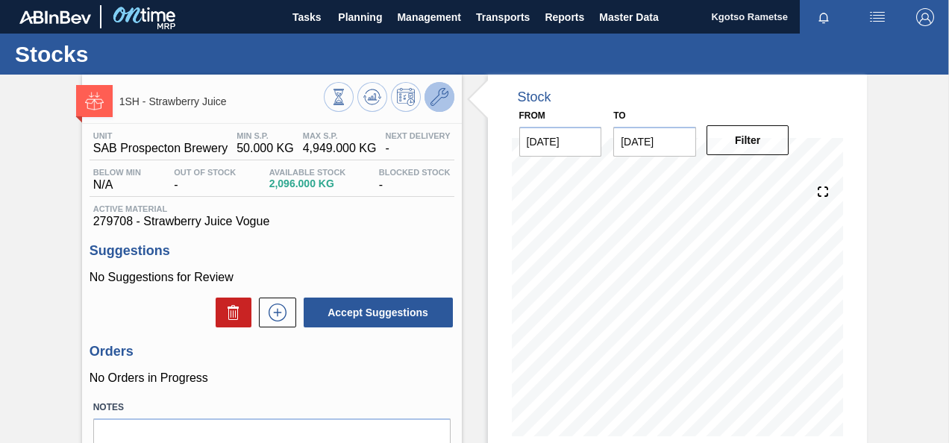
click at [431, 103] on icon at bounding box center [439, 97] width 18 height 18
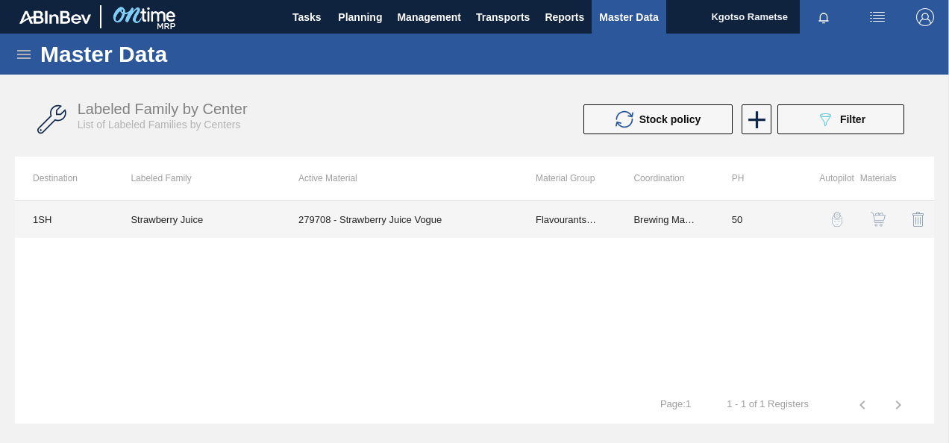
click at [389, 218] on td "279708 - Strawberry Juice Vogue" at bounding box center [399, 219] width 237 height 37
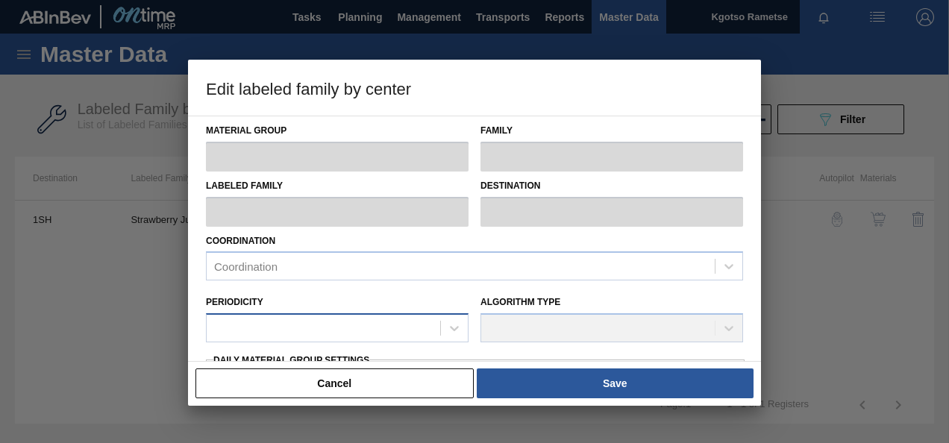
type input "Flavourants & Colourants"
type input "Fruit Concentrate"
type input "Strawberry Juice"
type input "1SH - SAB Prospecton Brewery"
type input "50"
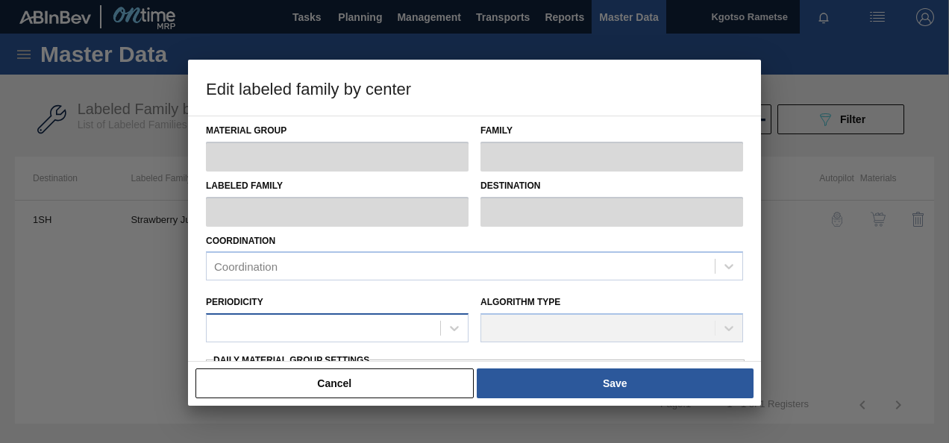
type input "50"
type input "4,949"
type input "100"
type input "4,949.000"
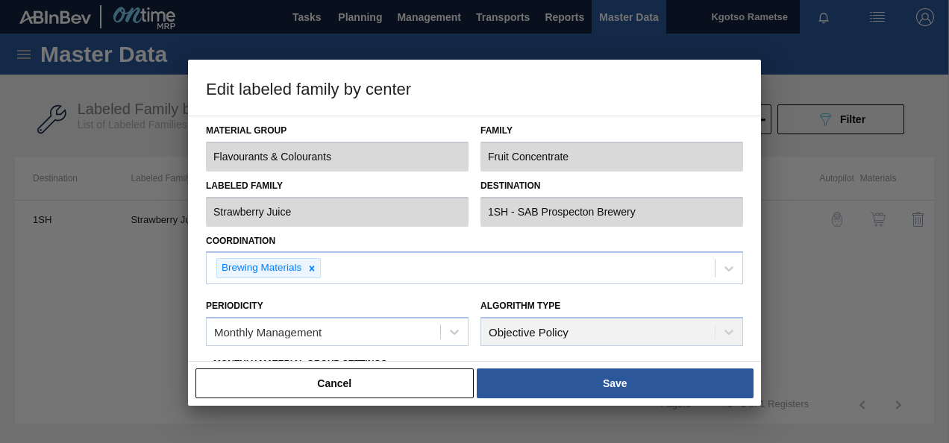
click at [201, 331] on div "Periodicity Monthly Management" at bounding box center [337, 321] width 275 height 66
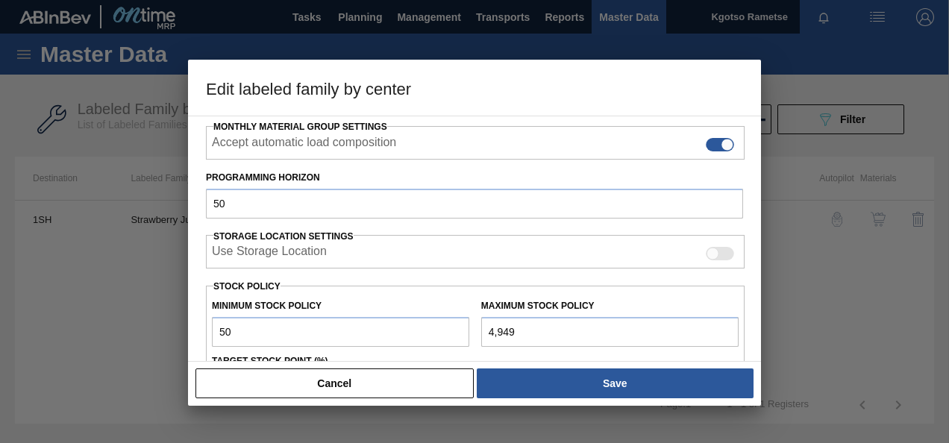
scroll to position [239, 0]
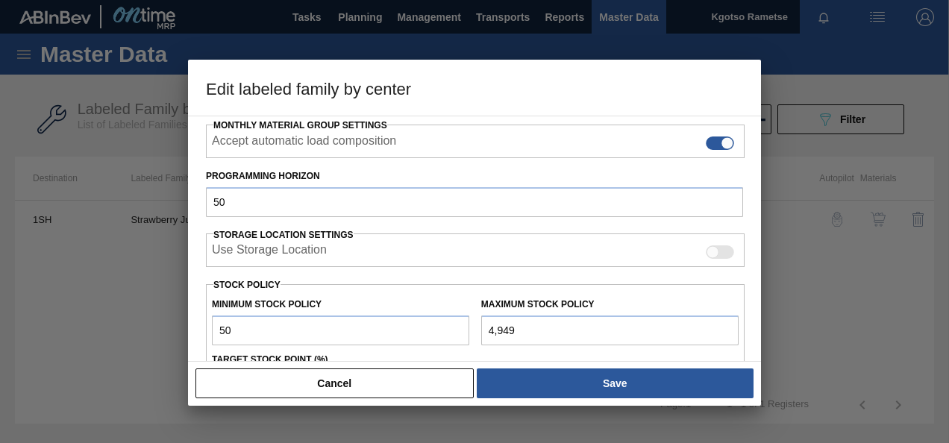
drag, startPoint x: 248, startPoint y: 330, endPoint x: 148, endPoint y: 340, distance: 100.5
click at [148, 340] on div "Edit labeled family by center Material Group Flavourants & Colourants Family Fr…" at bounding box center [474, 221] width 949 height 443
type input "5,000"
drag, startPoint x: 515, startPoint y: 327, endPoint x: 409, endPoint y: 353, distance: 109.1
click at [409, 353] on div "Minimum Stock Policy 5,000 Maximum Stock Policy 4,949 Target Stock Point (%) 10…" at bounding box center [475, 347] width 539 height 126
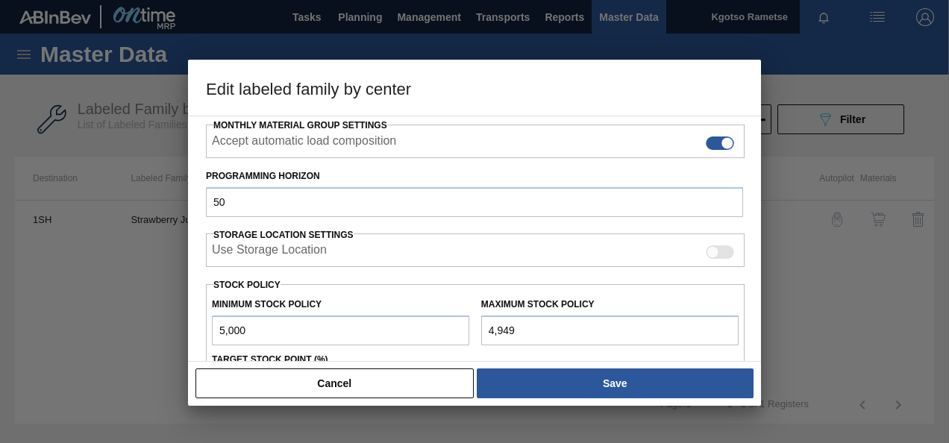
scroll to position [243, 0]
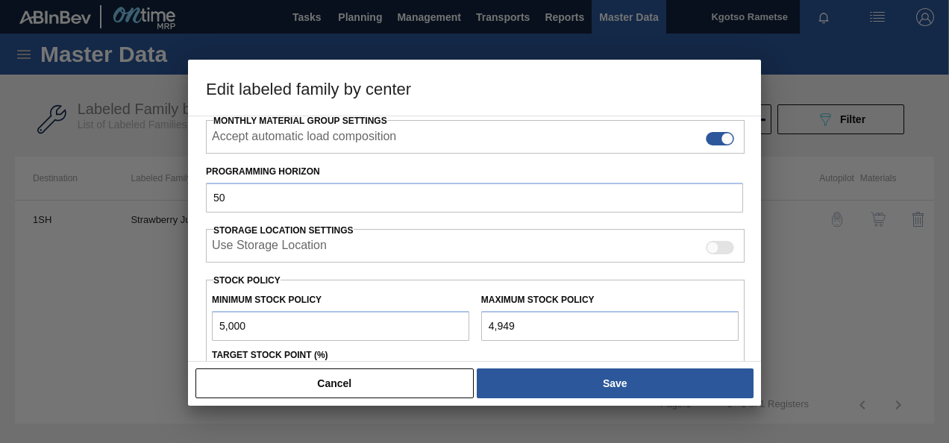
type input "1"
type input "1.000"
type input "10"
type input "10.000"
type input "100"
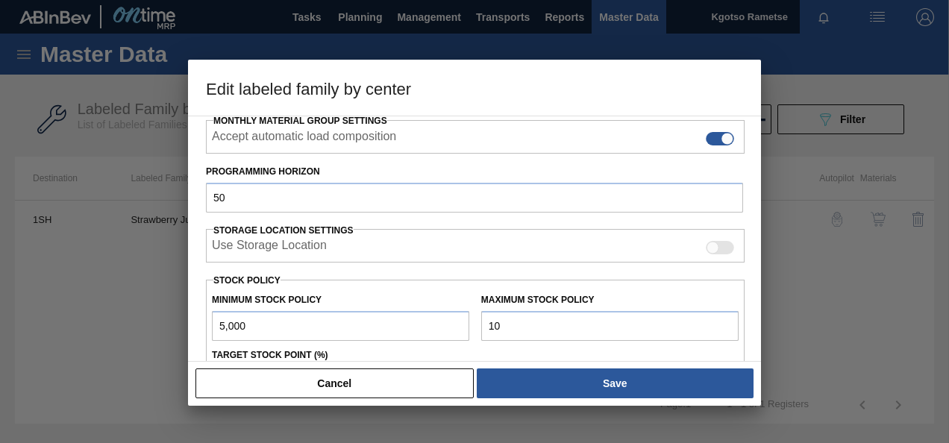
type input "100.000"
type input "1,000"
type input "1,000.000"
type input "10,000"
type input "10,000.000"
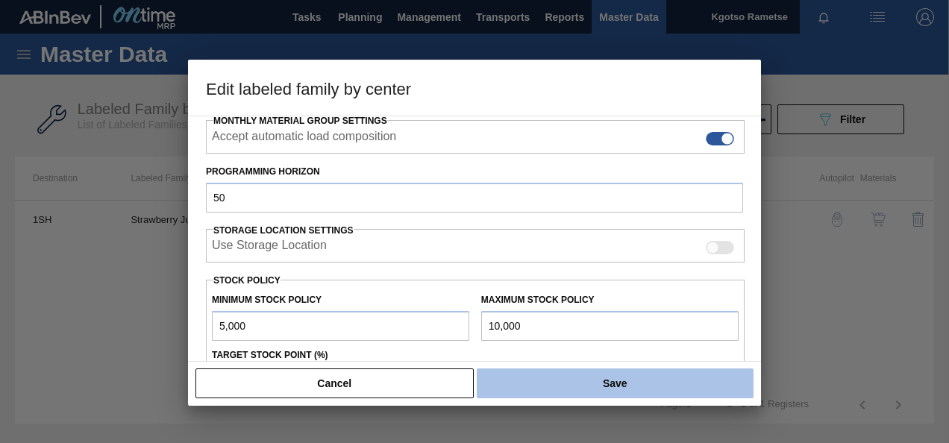
type input "10,000"
click at [492, 392] on button "Save" at bounding box center [615, 384] width 277 height 30
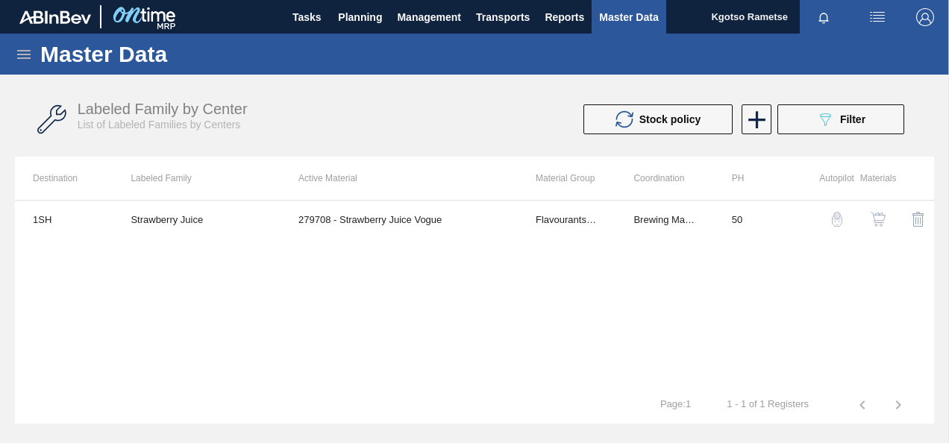
click at [73, 124] on div "Labeled Family by Center List of Labeled Families by Centers Stock policy 089F7…" at bounding box center [474, 120] width 919 height 56
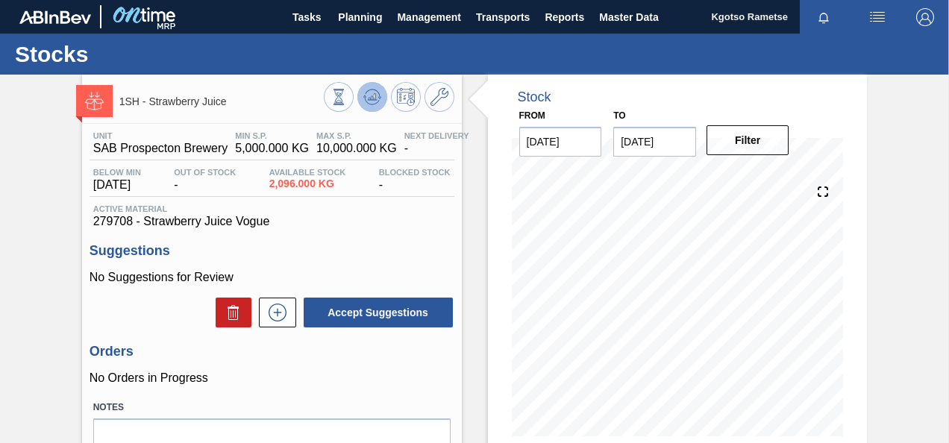
click at [383, 91] on button at bounding box center [372, 97] width 30 height 30
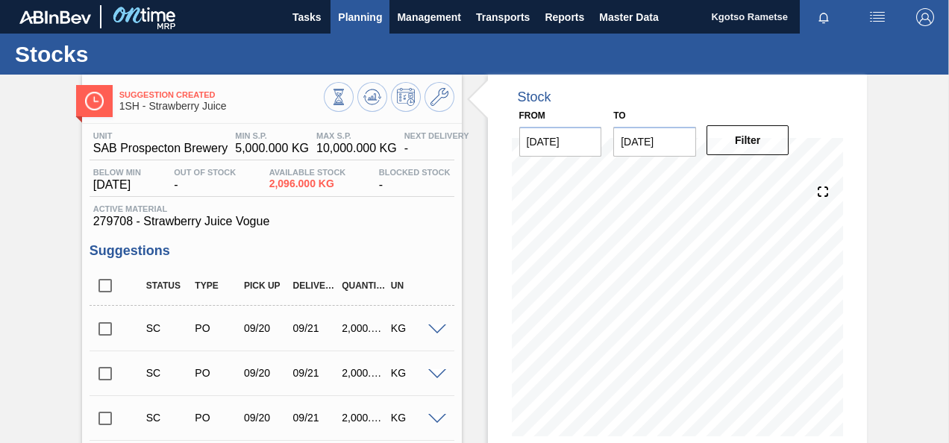
click at [379, 16] on span "Planning" at bounding box center [360, 17] width 44 height 18
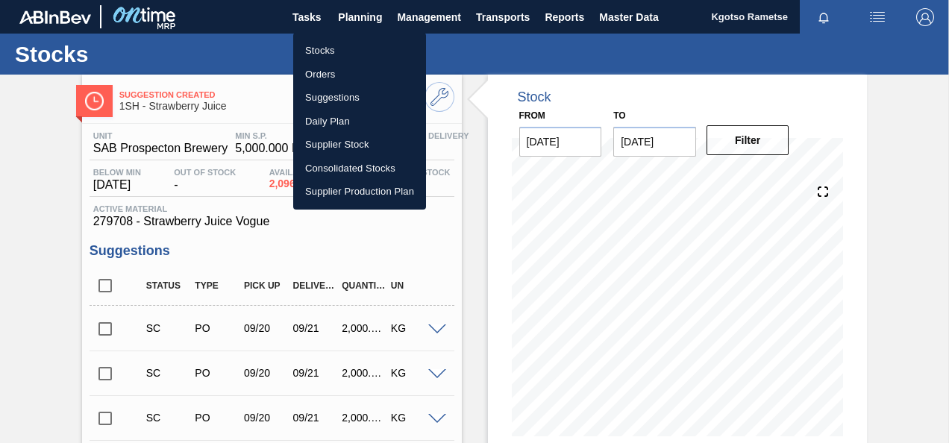
click at [358, 40] on li "Stocks" at bounding box center [359, 51] width 133 height 24
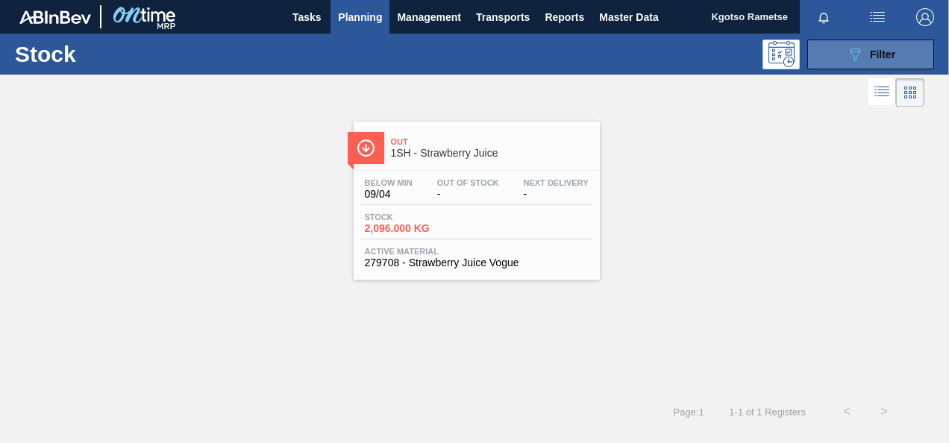
click at [836, 56] on button "089F7B8B-B2A5-4AFE-B5C0-19BA573D28AC Filter" at bounding box center [870, 55] width 127 height 30
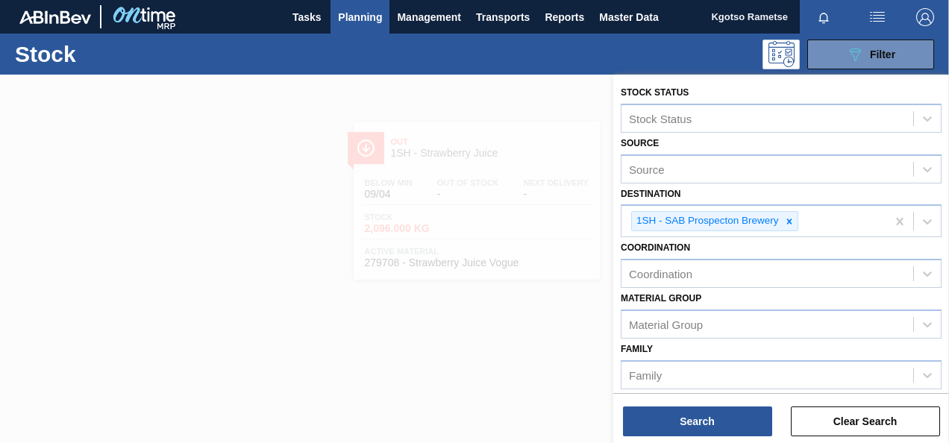
click at [706, 297] on div "Material [PERSON_NAME] Group" at bounding box center [781, 313] width 321 height 51
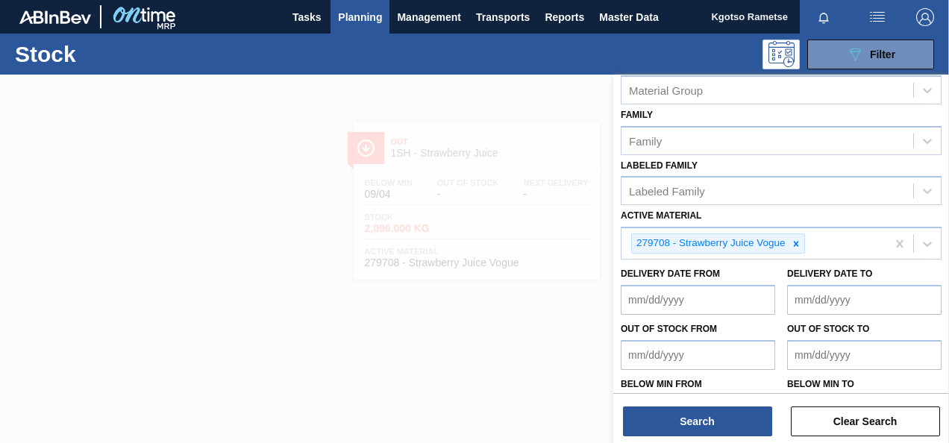
scroll to position [239, 0]
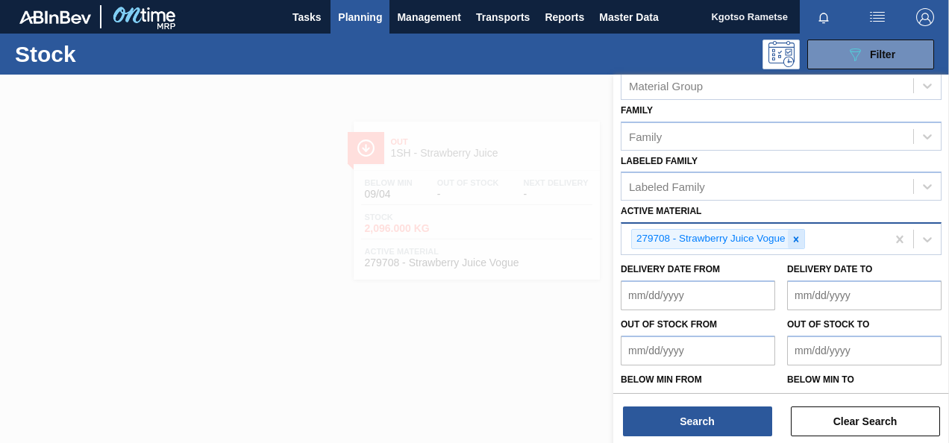
click at [795, 237] on icon at bounding box center [795, 238] width 5 height 5
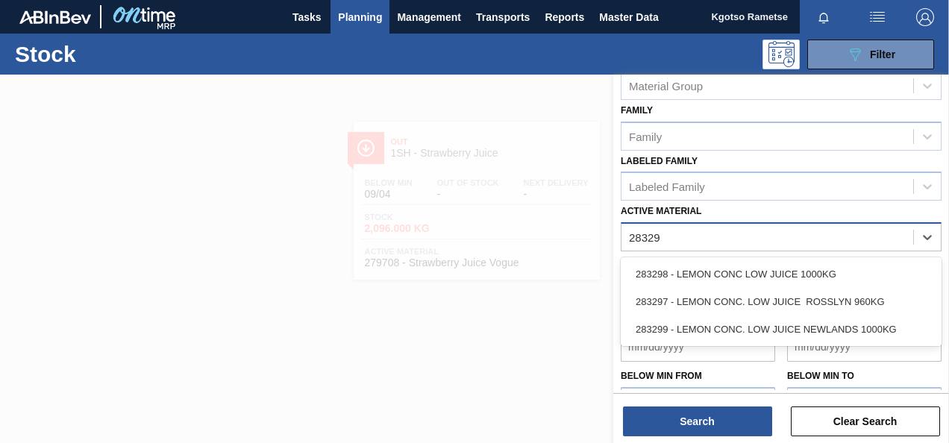
type Material "283298"
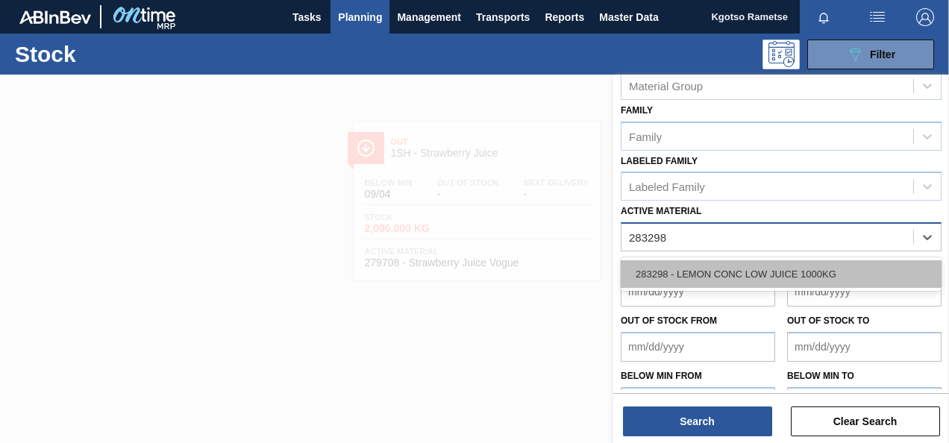
click at [781, 266] on div "283298 - LEMON CONC LOW JUICE 1000KG" at bounding box center [781, 274] width 321 height 28
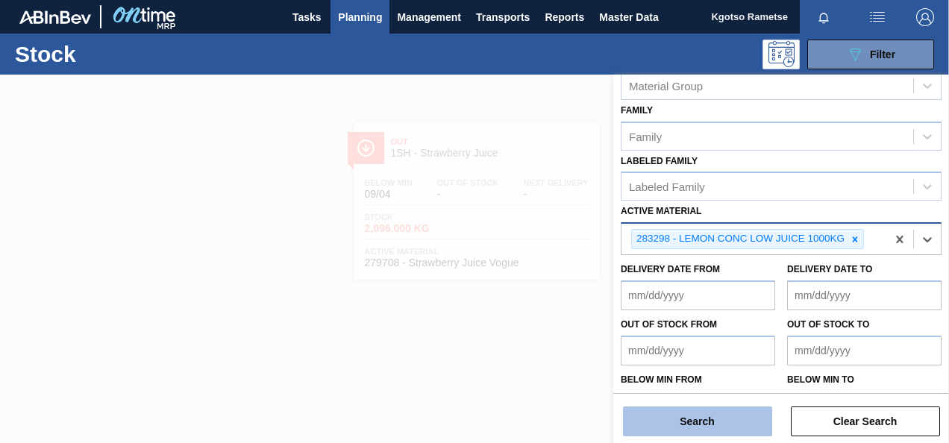
click at [667, 416] on button "Search" at bounding box center [697, 422] width 149 height 30
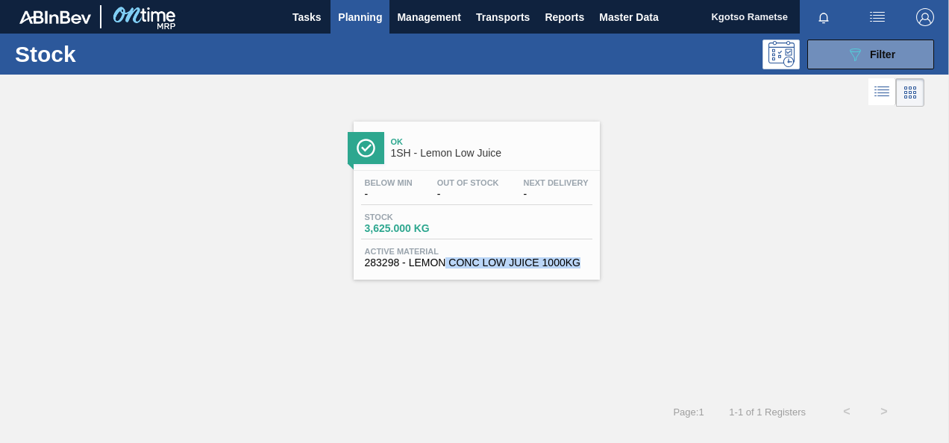
drag, startPoint x: 667, startPoint y: 416, endPoint x: 466, endPoint y: 257, distance: 256.1
click at [466, 257] on div "Stock 089F7B8B-B2A5-4AFE-B5C0-19BA573D28AC Filter Stock Status Stock Status Sou…" at bounding box center [474, 232] width 949 height 397
copy span "NC LOW JUICE 1000KG"
click at [479, 137] on span "Ok" at bounding box center [491, 141] width 201 height 9
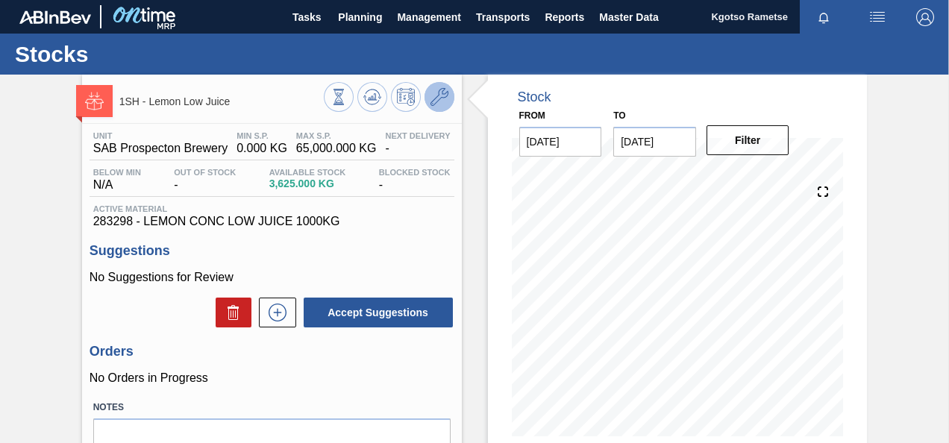
click at [433, 100] on icon at bounding box center [439, 97] width 18 height 18
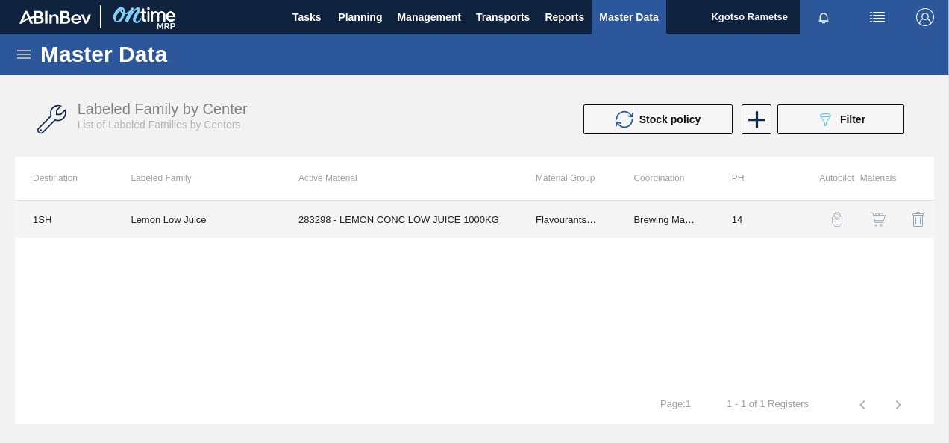
click at [422, 225] on td "283298 - LEMON CONC LOW JUICE 1000KG" at bounding box center [399, 219] width 237 height 37
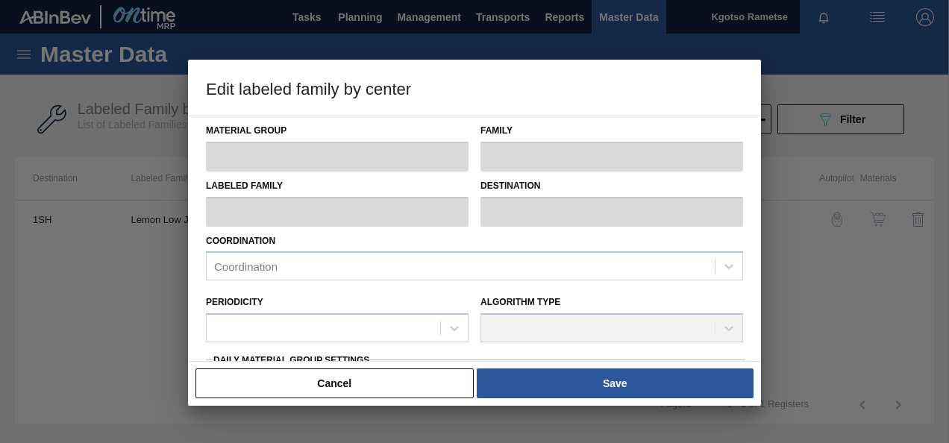
type input "Flavourants & Colourants"
type input "Fruit Concentrate"
type input "Lemon Low Juice"
type input "1SH - SAB Prospecton Brewery"
type input "14"
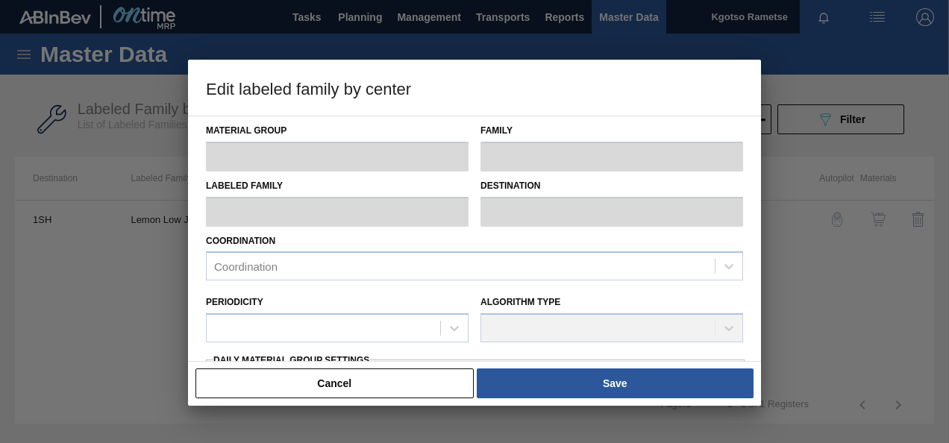
type input "0"
type input "65,000"
type input "100"
type input "65,000.000"
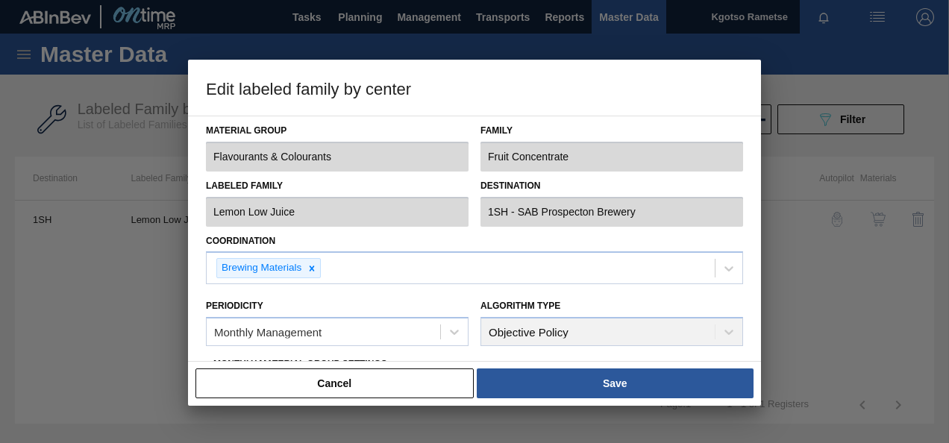
click at [419, 236] on div "Coordination Brewing Materials" at bounding box center [474, 258] width 537 height 54
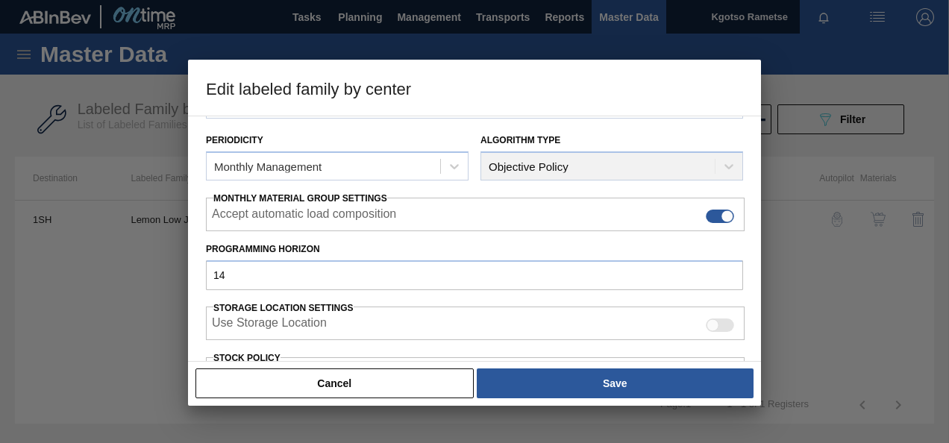
scroll to position [269, 0]
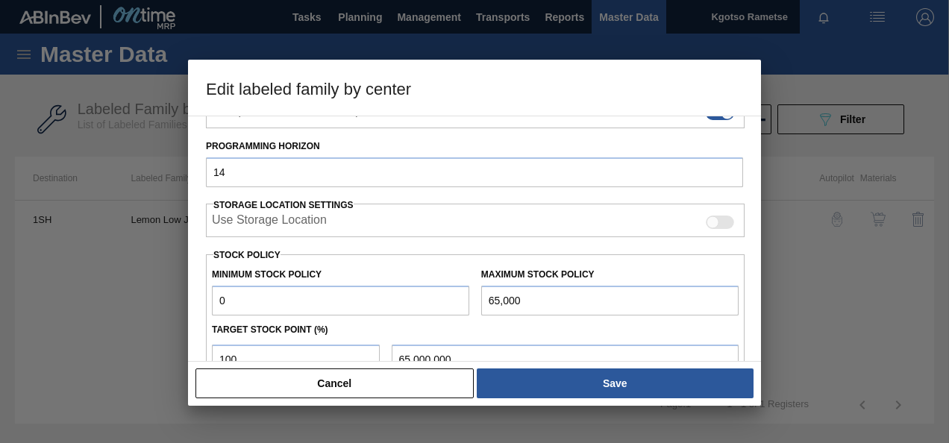
drag, startPoint x: 242, startPoint y: 299, endPoint x: 206, endPoint y: 307, distance: 36.7
click at [206, 307] on div "Minimum Stock Policy 0" at bounding box center [340, 289] width 269 height 51
type input "45,000"
drag, startPoint x: 242, startPoint y: 167, endPoint x: 191, endPoint y: 155, distance: 52.8
click at [191, 155] on div "Material Group Flavourants & Colourants Family Fruit Concentrate Labeled Family…" at bounding box center [474, 239] width 573 height 246
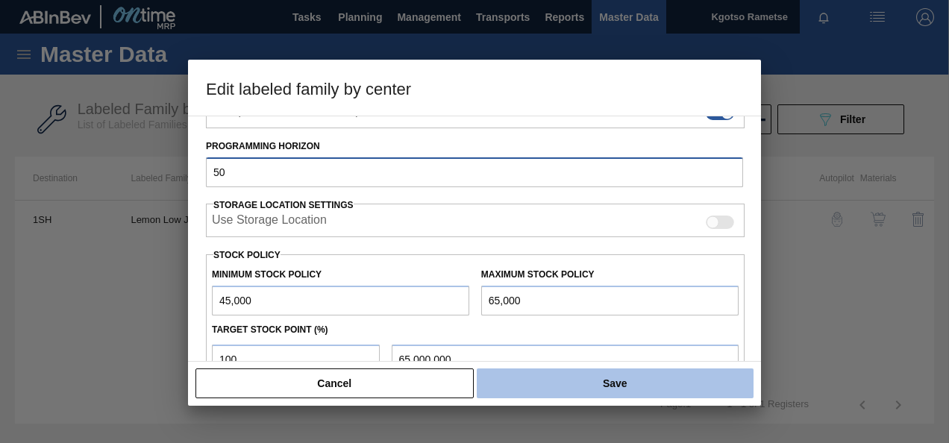
type input "50"
click at [551, 380] on button "Save" at bounding box center [615, 384] width 277 height 30
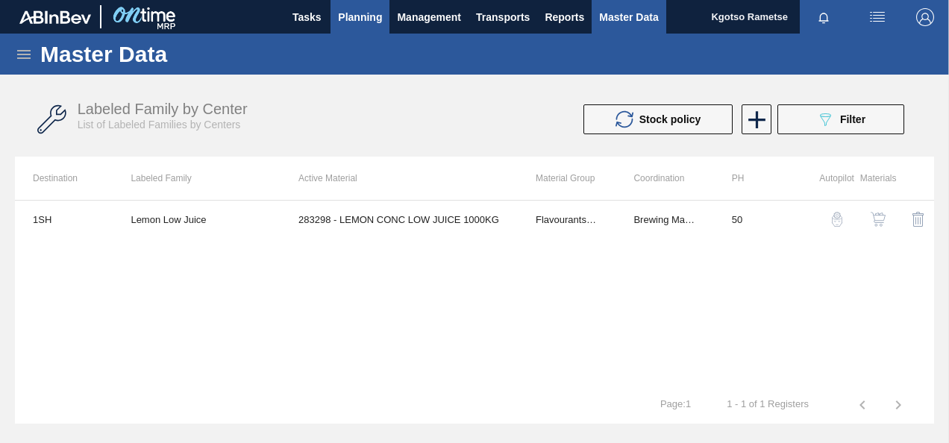
click at [365, 12] on span "Planning" at bounding box center [360, 17] width 44 height 18
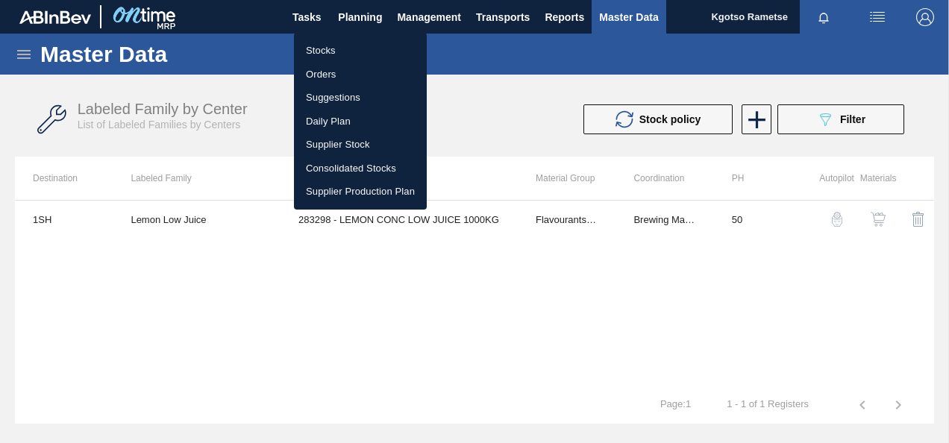
click at [321, 49] on li "Stocks" at bounding box center [360, 51] width 133 height 24
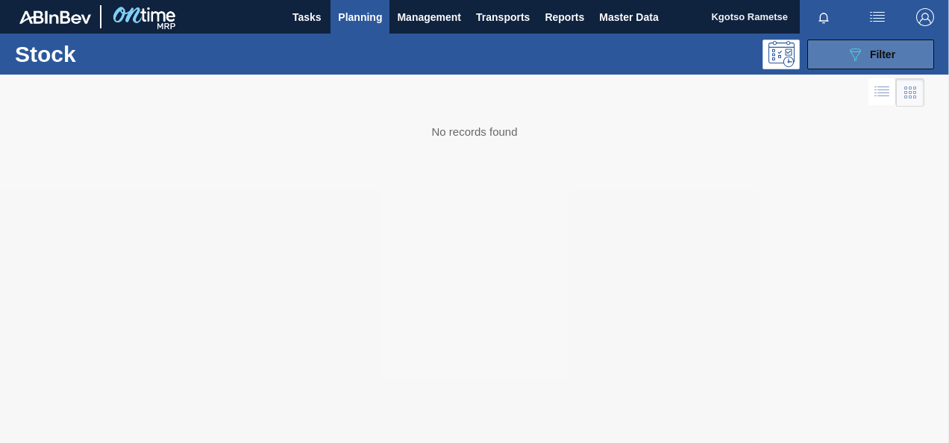
click at [847, 57] on icon "089F7B8B-B2A5-4AFE-B5C0-19BA573D28AC" at bounding box center [855, 55] width 18 height 18
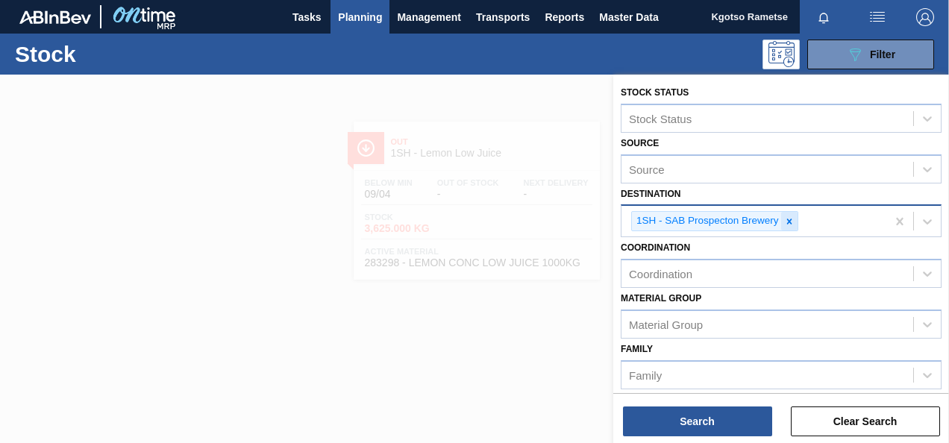
click at [786, 217] on icon at bounding box center [789, 221] width 10 height 10
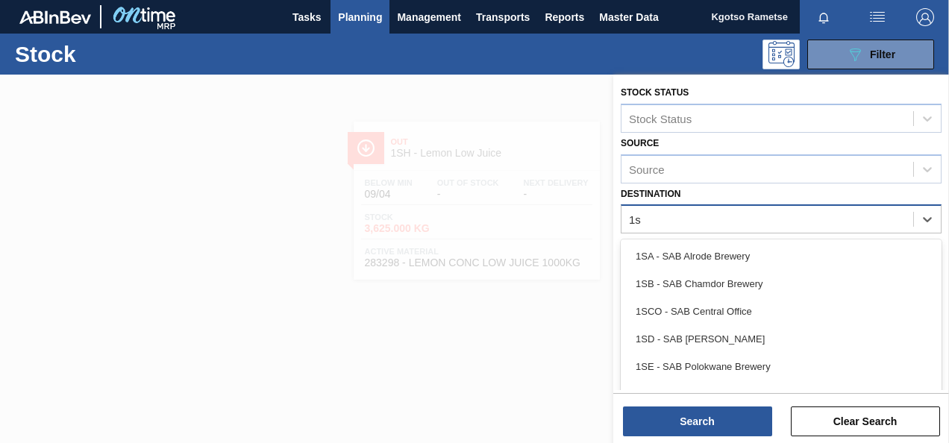
type input "1sb"
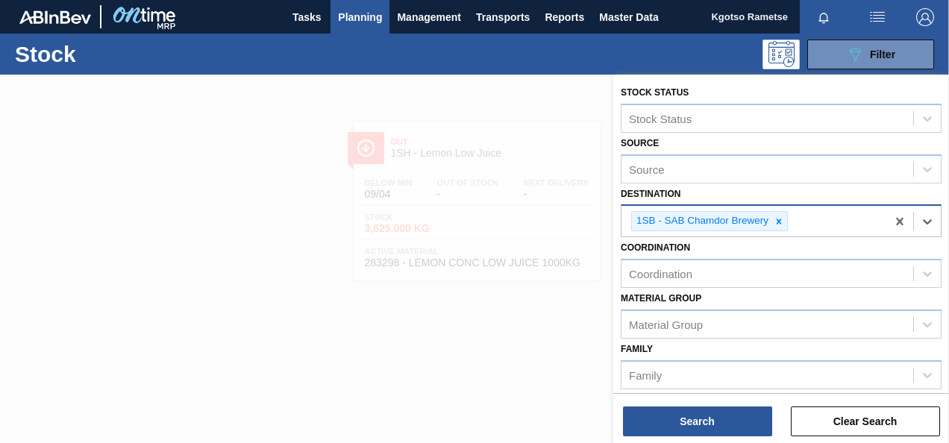
click at [615, 315] on div "Stock Status Stock Status Source Source Destination option 1SB - SAB Chamdor Br…" at bounding box center [781, 371] width 336 height 592
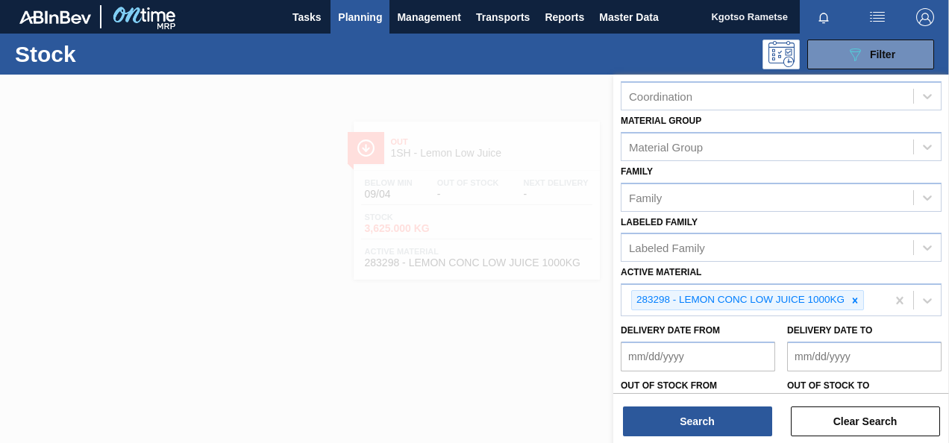
scroll to position [239, 0]
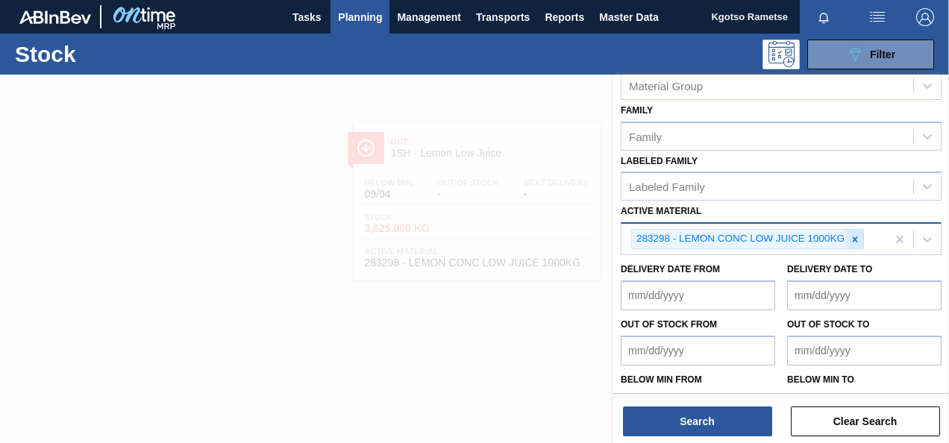
click at [853, 237] on icon at bounding box center [855, 238] width 5 height 5
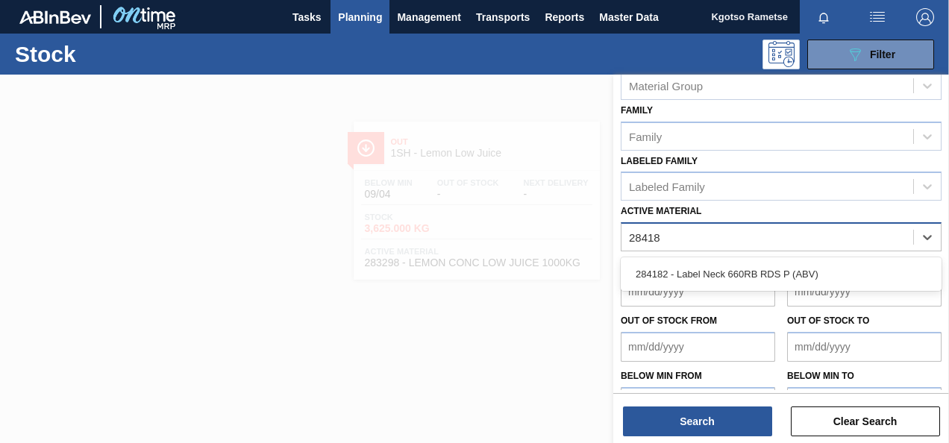
type Material "284182"
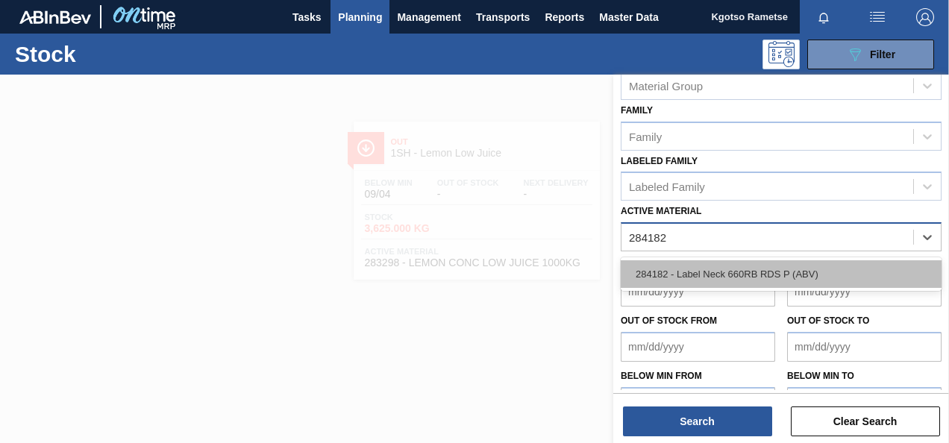
click at [778, 266] on div "284182 - Label Neck 660RB RDS P (ABV)" at bounding box center [781, 274] width 321 height 28
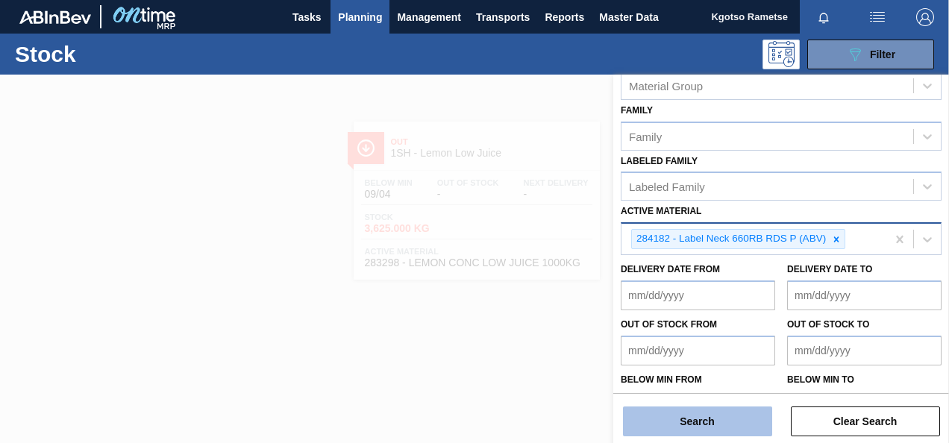
click at [727, 415] on button "Search" at bounding box center [697, 422] width 149 height 30
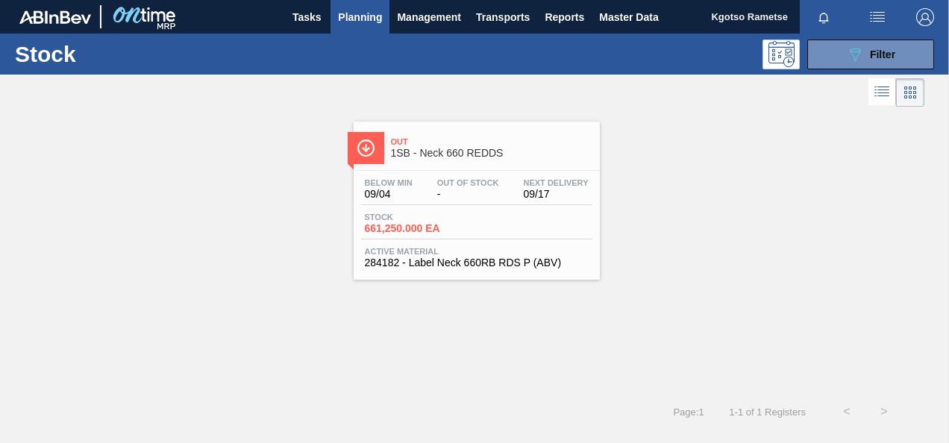
click at [448, 224] on span "661,250.000 EA" at bounding box center [417, 228] width 104 height 11
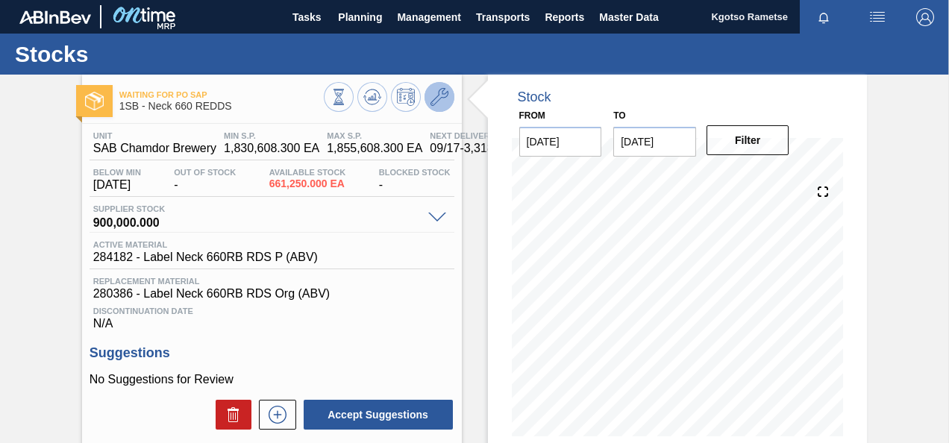
click at [436, 110] on button at bounding box center [439, 97] width 30 height 30
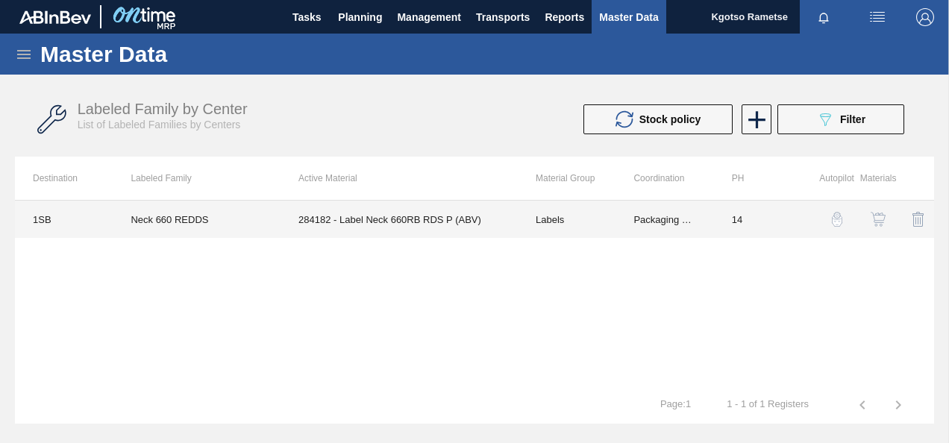
click at [407, 215] on td "284182 - Label Neck 660RB RDS P (ABV)" at bounding box center [399, 219] width 237 height 37
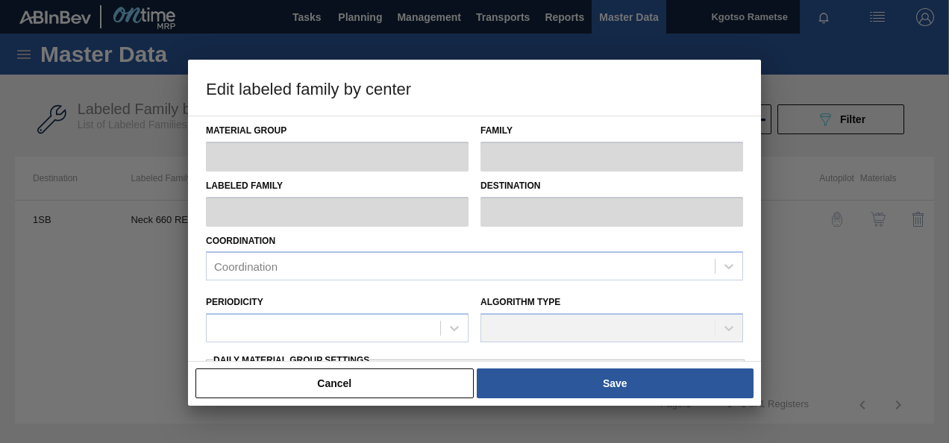
type input "Labels"
type input "660"
type input "Neck 660 REDDS"
type input "1SB - SAB Chamdor Brewery"
type input "14"
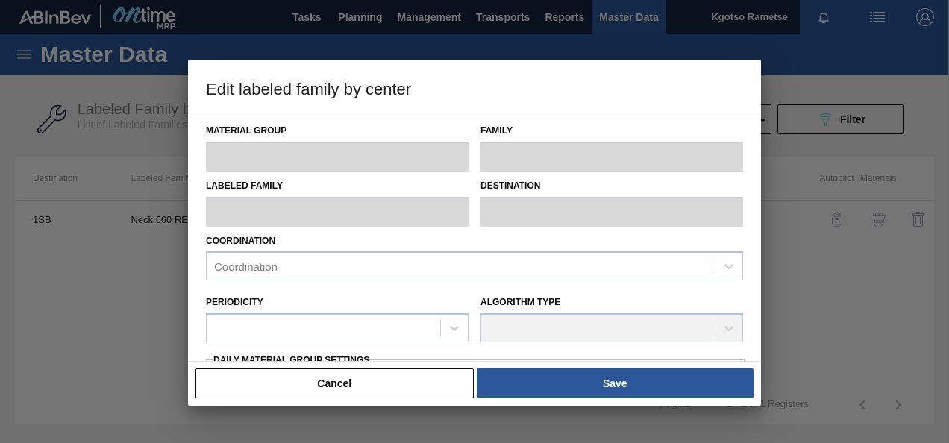
type input "1,830,608.3"
type input "1,855,608.3"
type input "100"
type input "1,855,608.300"
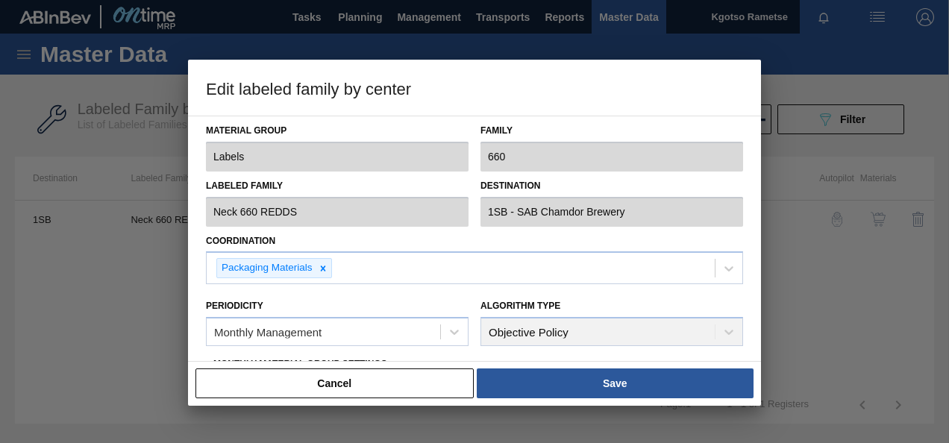
click at [195, 316] on div "Material Group Labels Family 660 Labeled Family Neck 660 REDDS Destination 1SB …" at bounding box center [474, 239] width 573 height 246
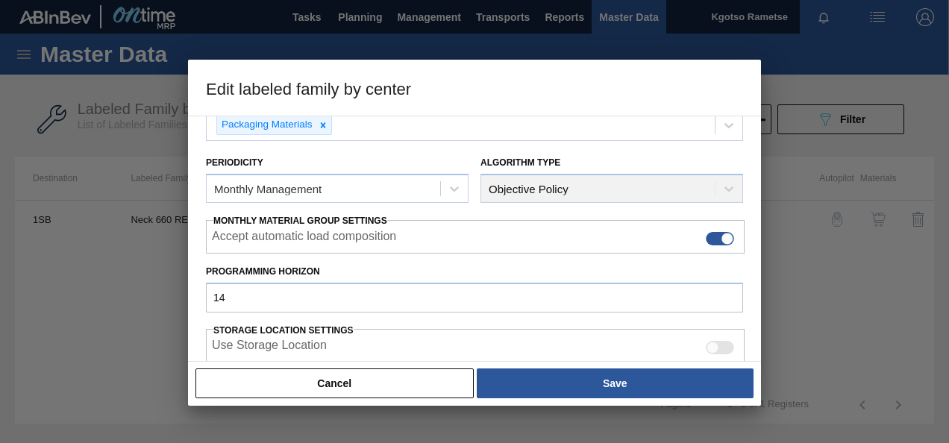
scroll to position [149, 0]
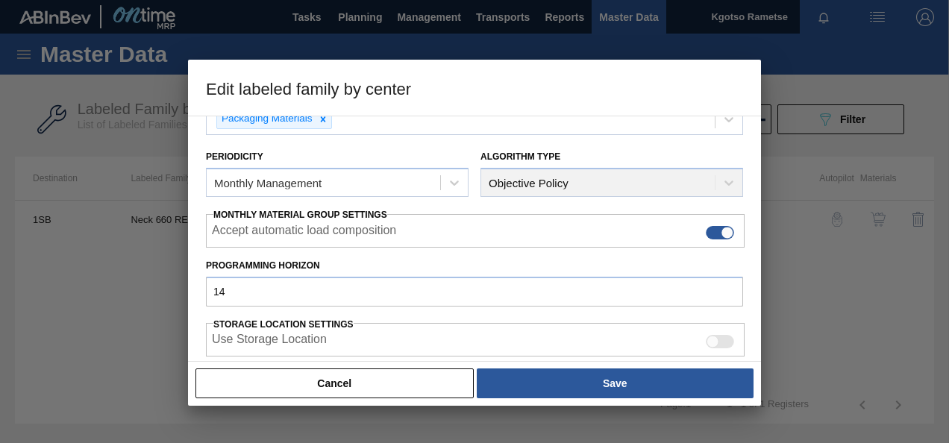
click at [195, 316] on div "Material Group Labels Family 660 Labeled Family Neck 660 REDDS Destination 1SB …" at bounding box center [474, 239] width 573 height 246
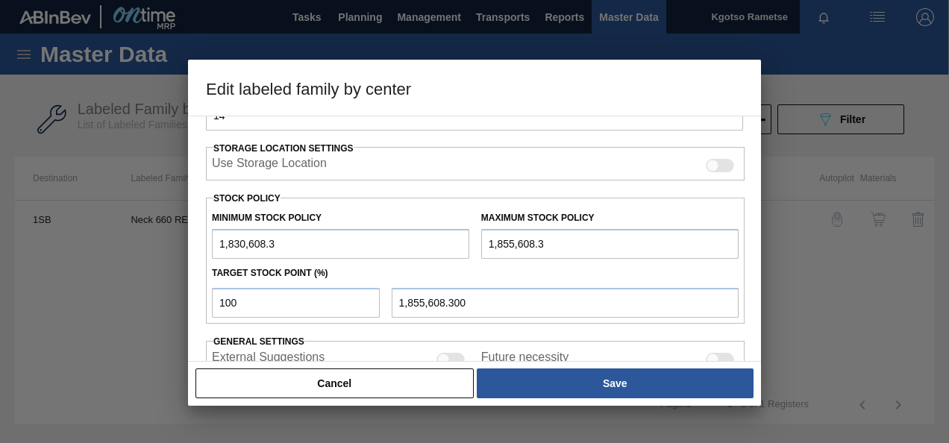
scroll to position [358, 0]
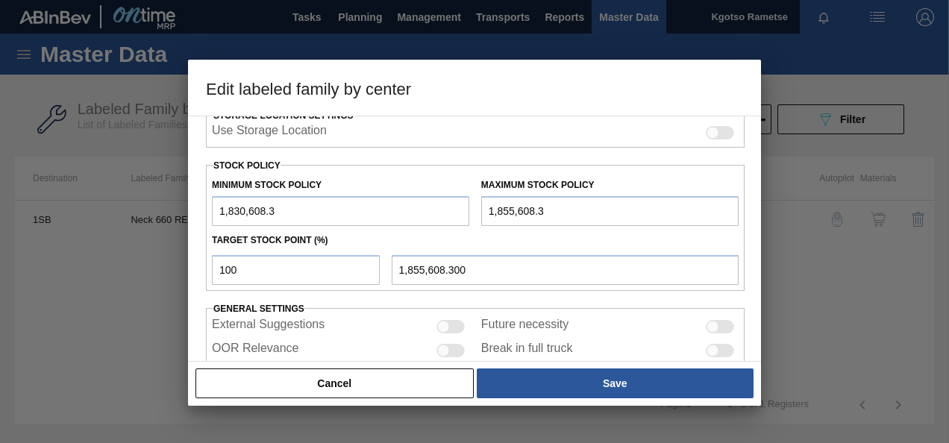
click at [216, 210] on input "1,830,608.3" at bounding box center [340, 211] width 257 height 30
type input "11,830,608.3"
click at [486, 212] on input "1,855,608.3" at bounding box center [609, 211] width 257 height 30
type input "11,855,608.3"
type input "11,855,608.300"
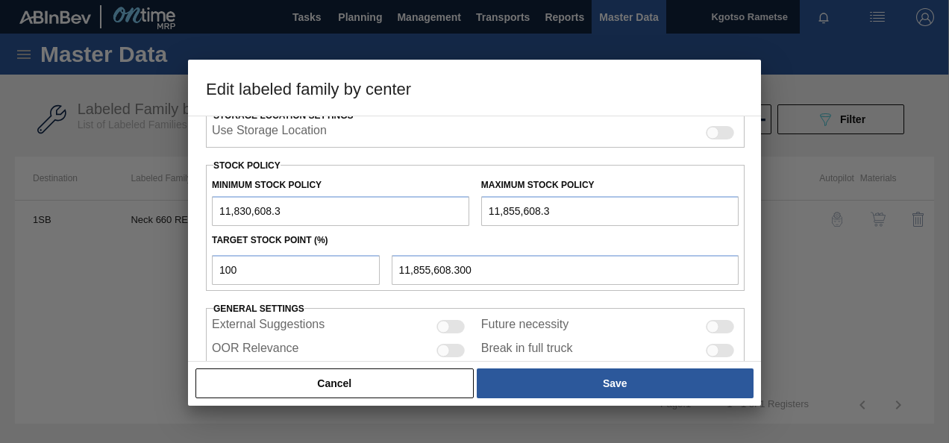
type input "11,855,608.3"
click at [539, 363] on div "Cancel Save" at bounding box center [474, 383] width 573 height 45
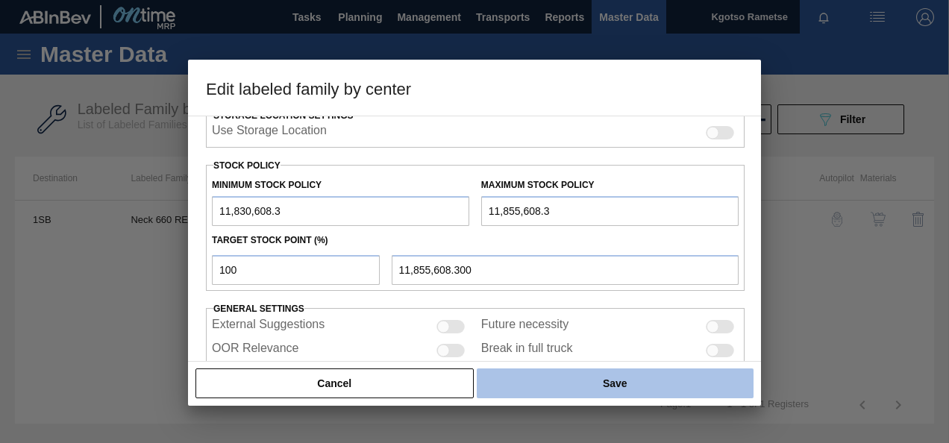
click at [539, 376] on button "Save" at bounding box center [615, 384] width 277 height 30
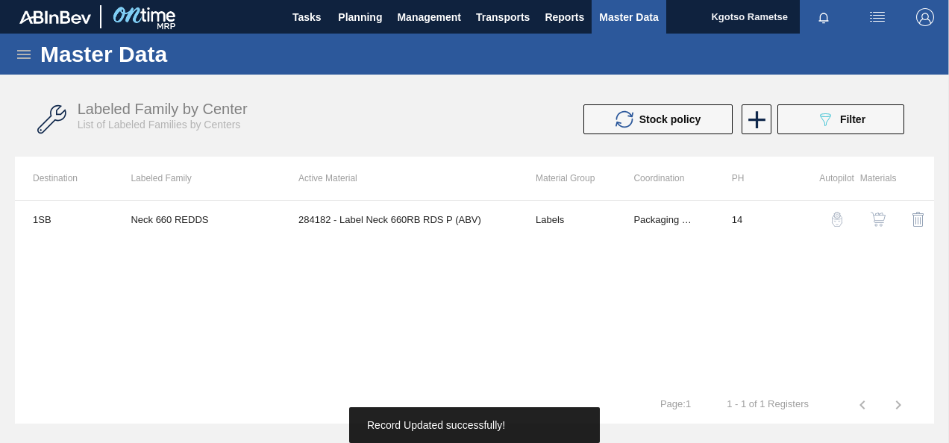
click at [886, 213] on div "button" at bounding box center [878, 219] width 18 height 15
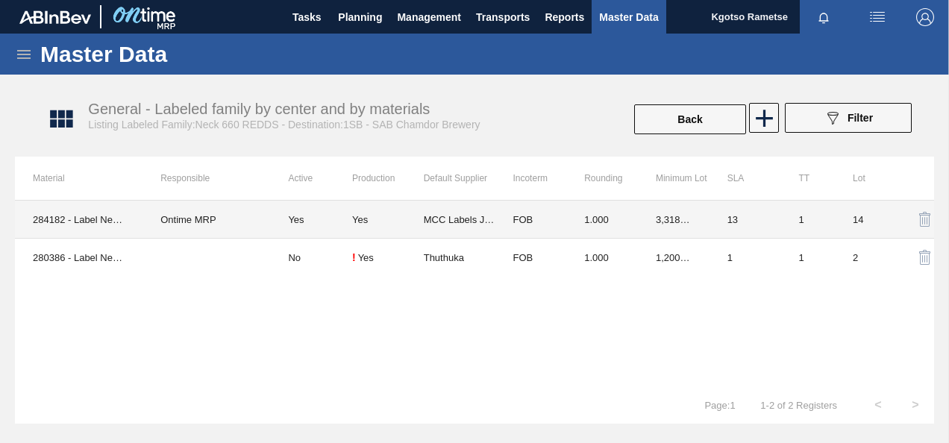
click at [527, 219] on td "FOB" at bounding box center [531, 220] width 72 height 38
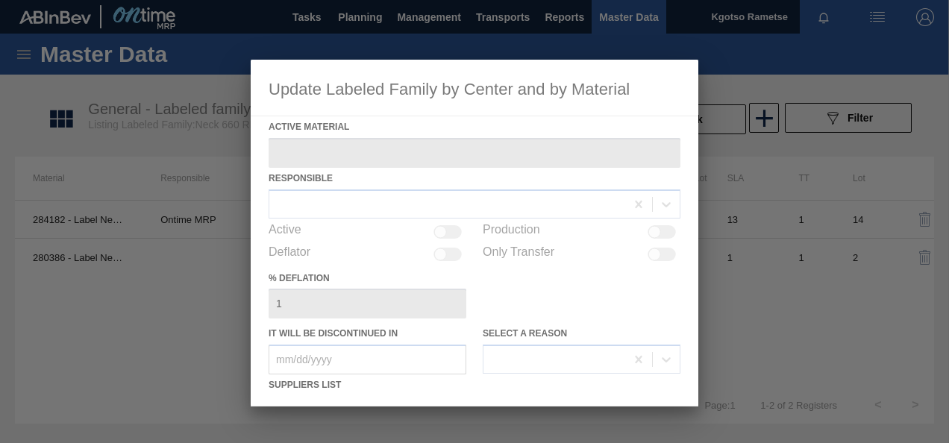
type Material "284182 - Label Neck 660RB RDS P (ABV)"
checkbox input "true"
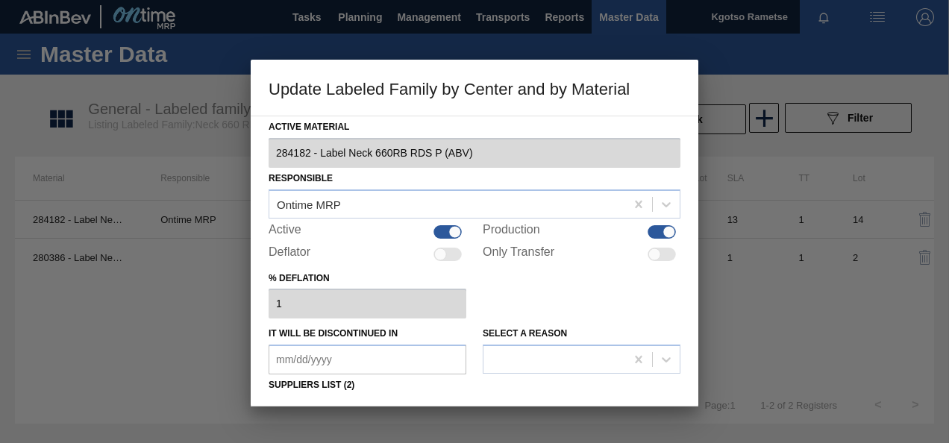
click at [513, 302] on div "% deflation 1" at bounding box center [475, 293] width 412 height 51
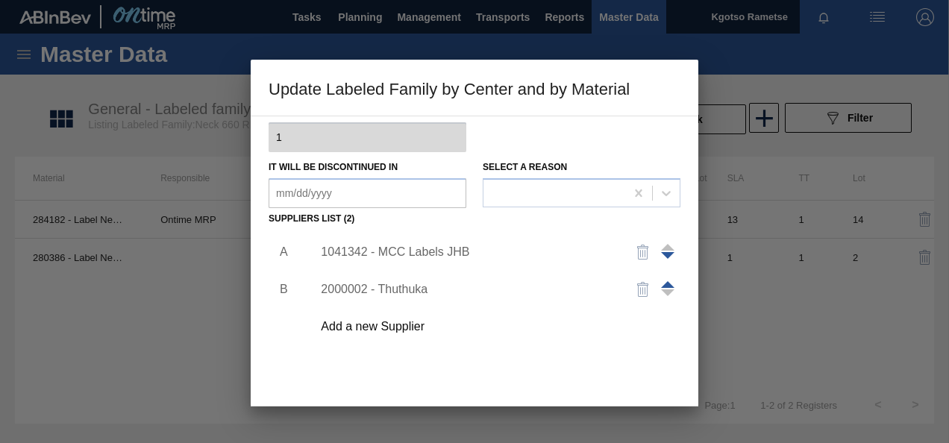
scroll to position [179, 0]
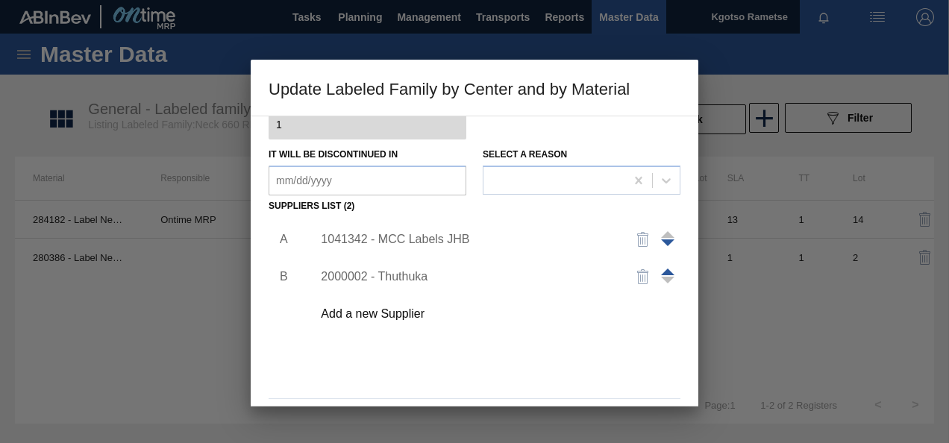
click at [425, 240] on div "1041342 - MCC Labels JHB" at bounding box center [467, 239] width 292 height 13
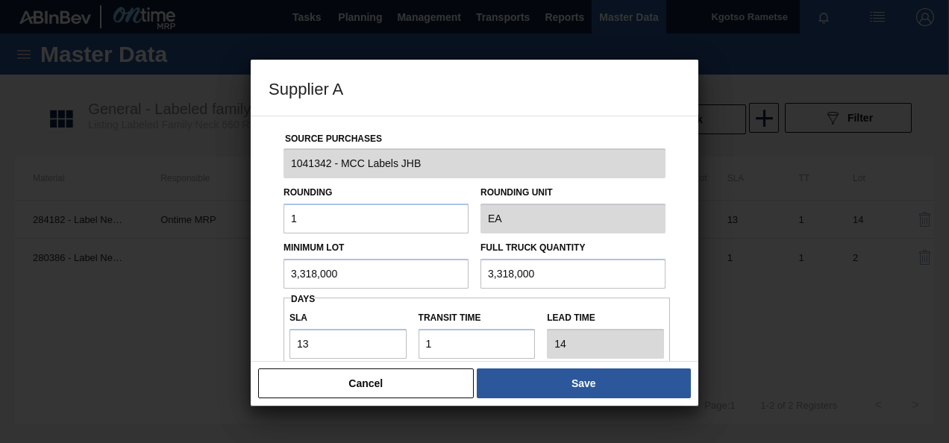
drag, startPoint x: 357, startPoint y: 273, endPoint x: 272, endPoint y: 270, distance: 85.1
click at [272, 270] on div "Source Purchases 1041342 - MCC Labels JHB Rounding 1 Rounding Unit EA Minimum L…" at bounding box center [475, 363] width 412 height 494
drag, startPoint x: 373, startPoint y: 265, endPoint x: 216, endPoint y: 270, distance: 156.8
click at [216, 270] on div "Supplier A Source Purchases 1041342 - MCC Labels JHB Rounding 1 Rounding Unit E…" at bounding box center [474, 221] width 949 height 443
type input "1,200,000"
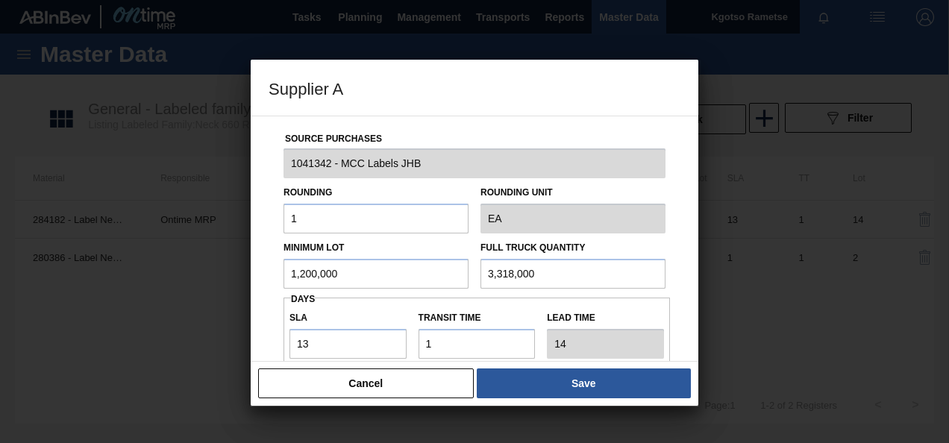
drag, startPoint x: 556, startPoint y: 279, endPoint x: 339, endPoint y: 304, distance: 218.6
click at [339, 304] on div "Source Purchases 1041342 - MCC Labels JHB Rounding 1 Rounding Unit EA Minimum L…" at bounding box center [475, 363] width 412 height 494
paste input "1,200"
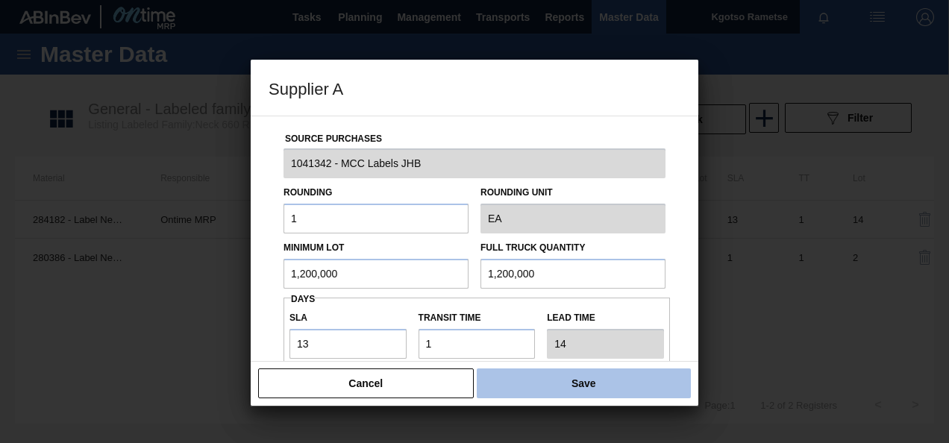
type input "1,200,000"
click at [534, 376] on button "Save" at bounding box center [584, 384] width 214 height 30
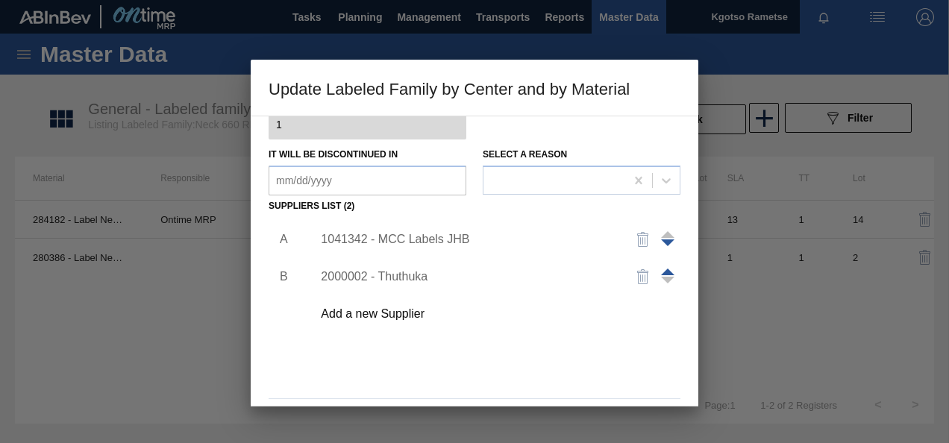
click at [364, 375] on div "A B 1041342 - MCC Labels JHB 2000002 - Thuthuka Add a new Supplier" at bounding box center [475, 304] width 412 height 175
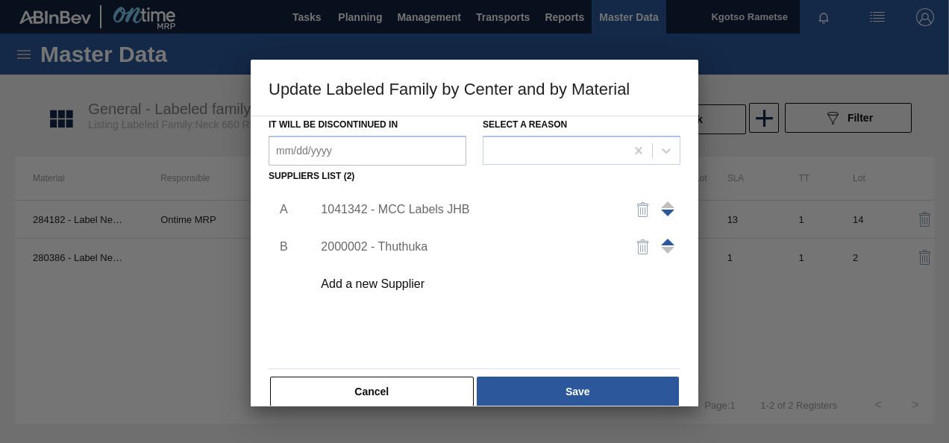
scroll to position [228, 0]
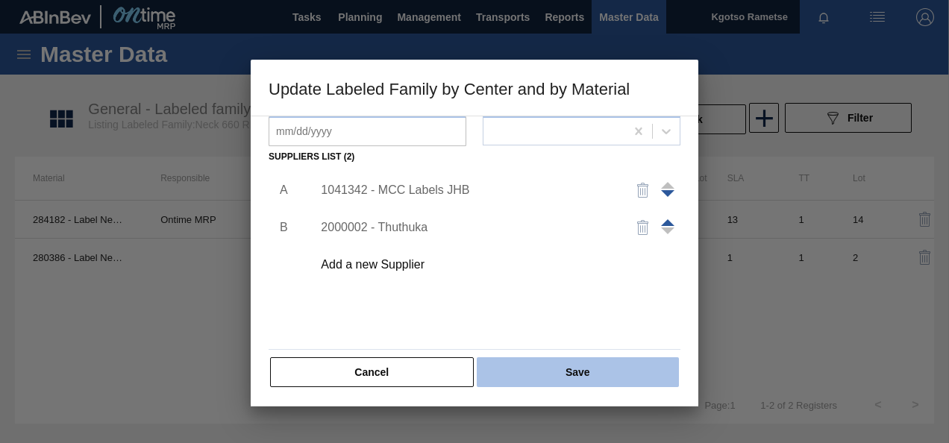
click at [525, 366] on button "Save" at bounding box center [578, 372] width 202 height 30
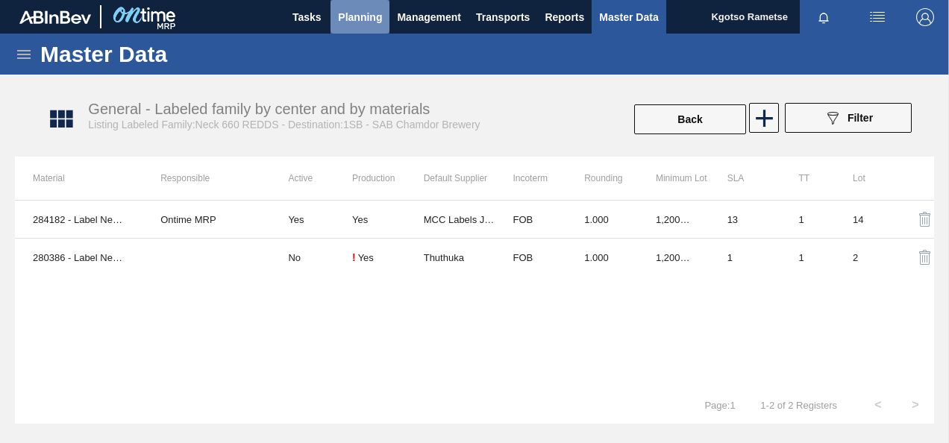
click at [342, 25] on span "Planning" at bounding box center [360, 17] width 44 height 18
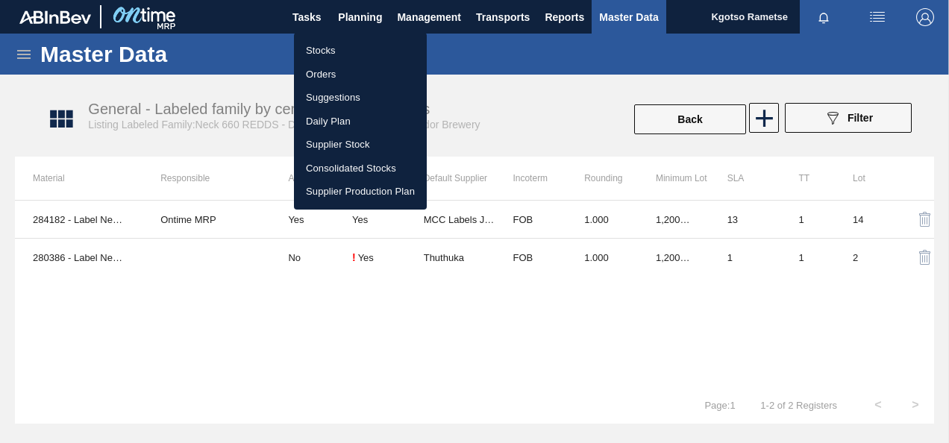
click at [313, 48] on li "Stocks" at bounding box center [360, 51] width 133 height 24
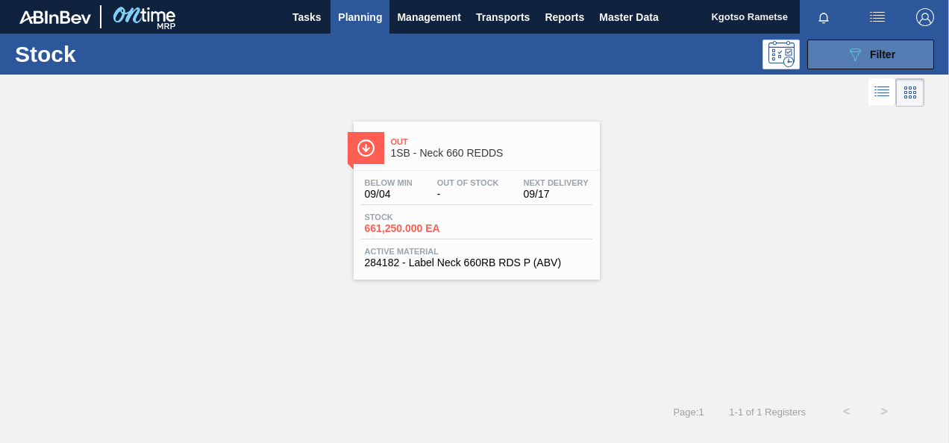
click at [840, 52] on button "089F7B8B-B2A5-4AFE-B5C0-19BA573D28AC Filter" at bounding box center [870, 55] width 127 height 30
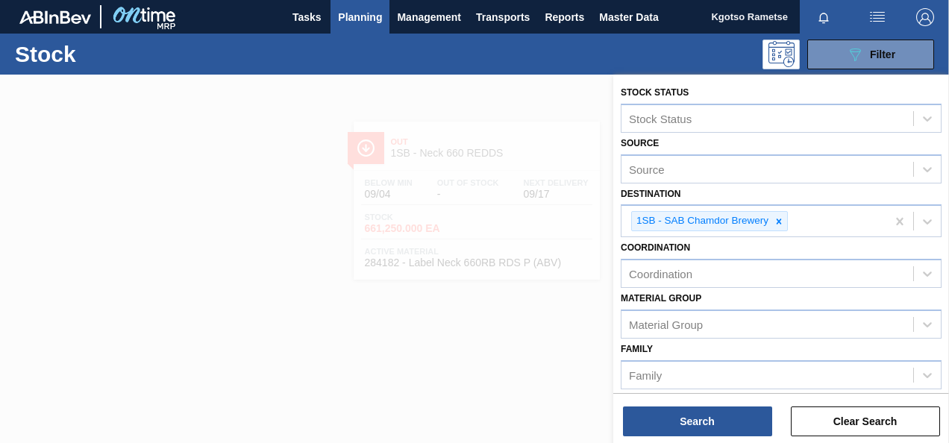
click at [709, 94] on div "Stock Status Stock Status" at bounding box center [781, 107] width 321 height 51
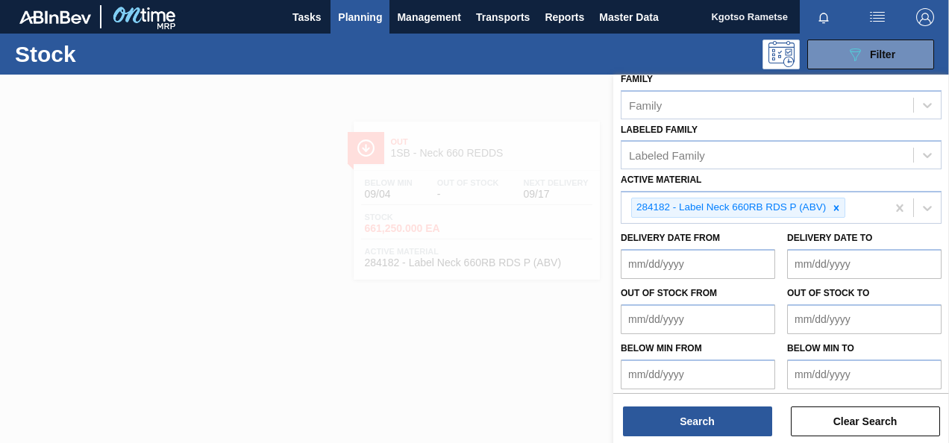
scroll to position [273, 0]
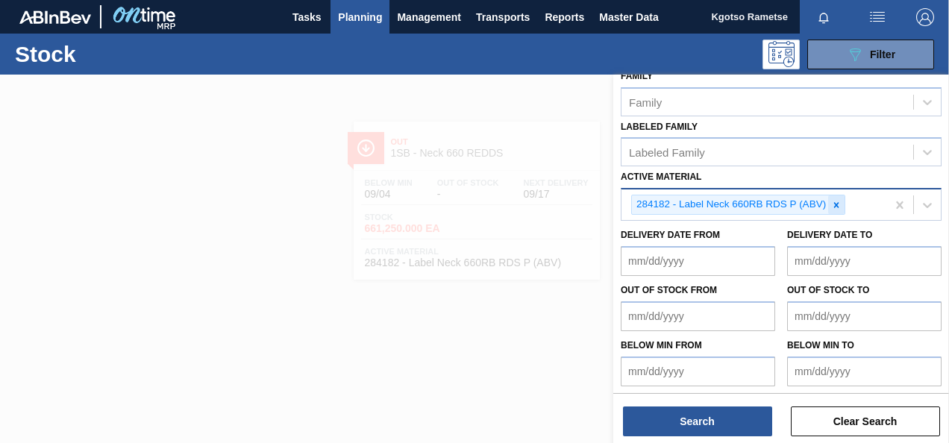
click at [836, 202] on icon at bounding box center [836, 204] width 5 height 5
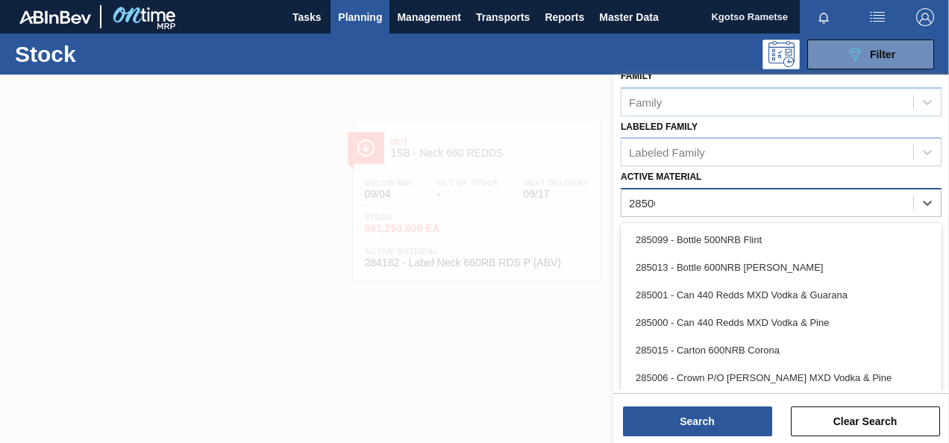
scroll to position [270, 0]
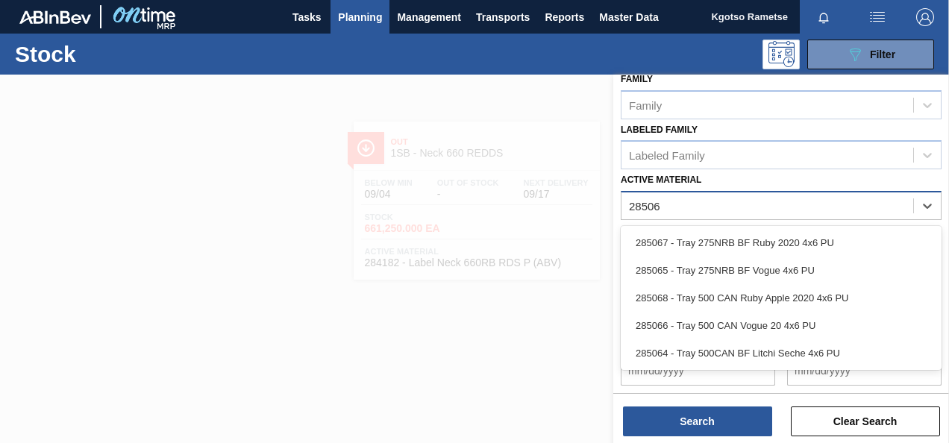
type Material "285067"
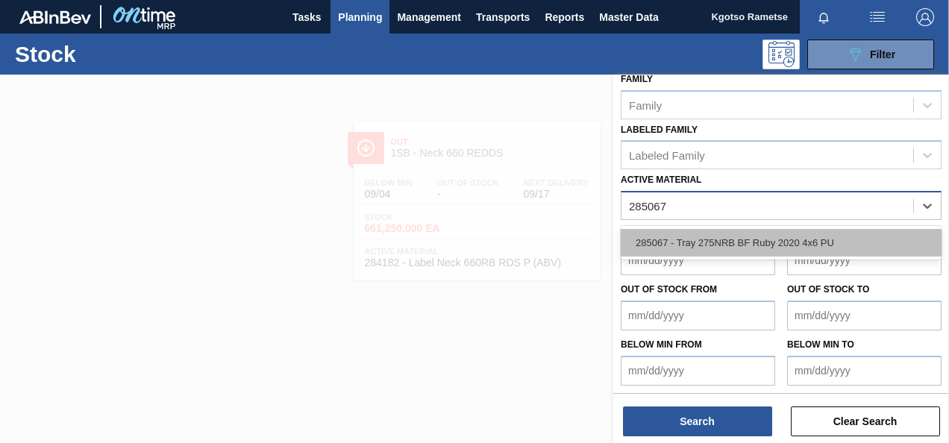
click at [780, 248] on div "285067 - Tray 275NRB BF Ruby 2020 4x6 PU" at bounding box center [781, 243] width 321 height 28
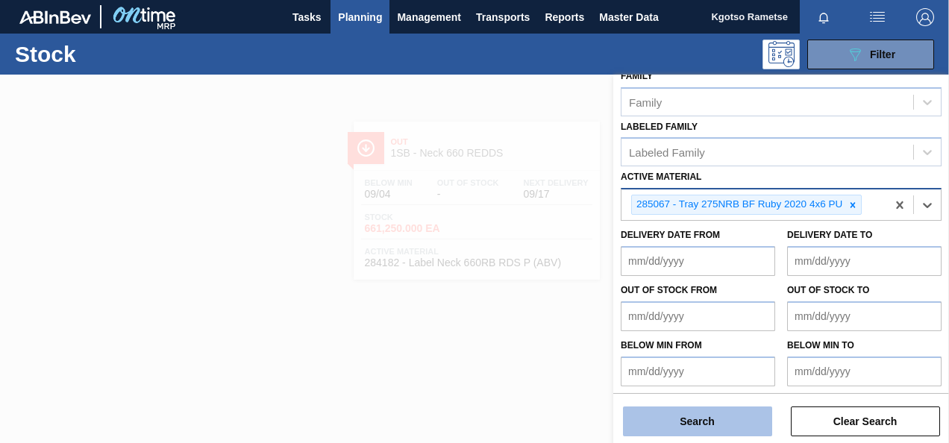
click at [652, 413] on button "Search" at bounding box center [697, 422] width 149 height 30
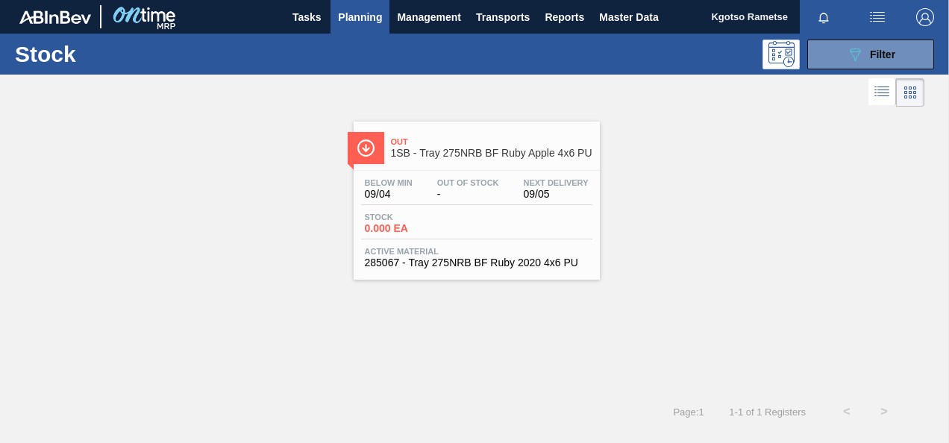
click at [544, 223] on div "Stock 0.000 EA" at bounding box center [476, 226] width 231 height 27
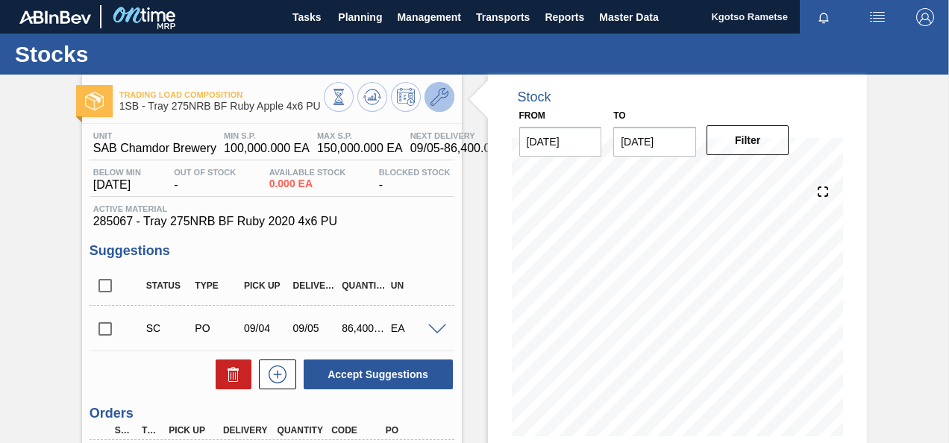
click at [439, 95] on icon at bounding box center [439, 97] width 18 height 18
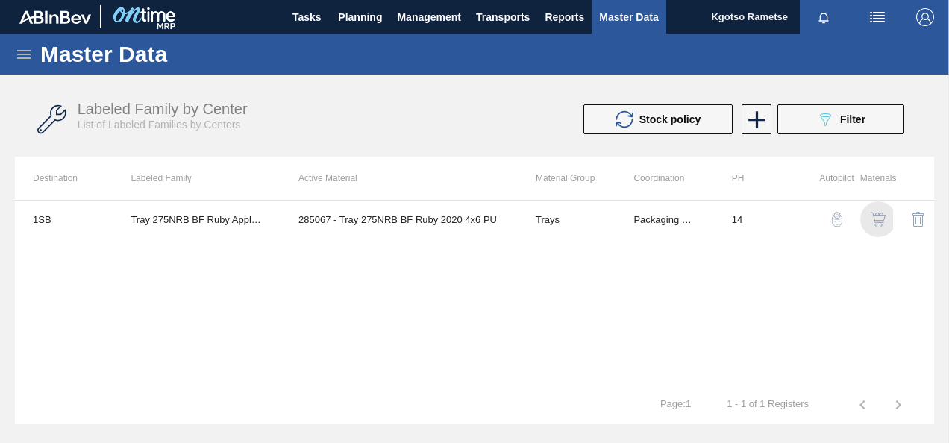
click at [876, 217] on img "button" at bounding box center [878, 219] width 15 height 15
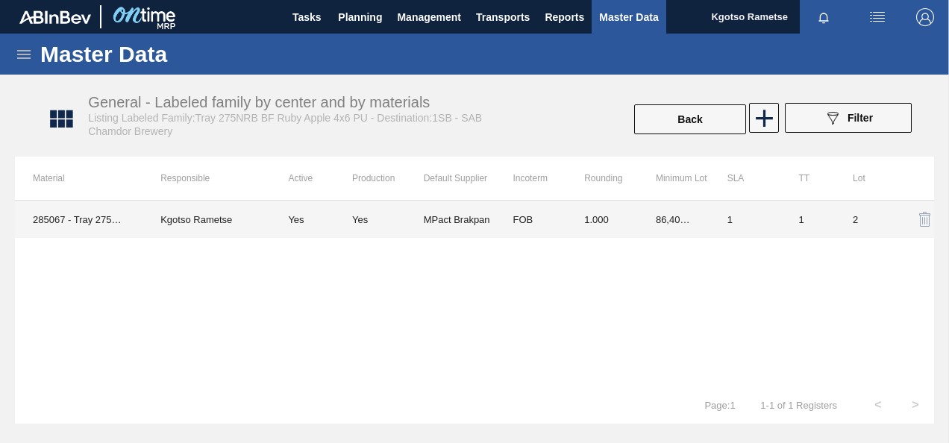
click at [667, 225] on td "86,400.000" at bounding box center [674, 219] width 72 height 37
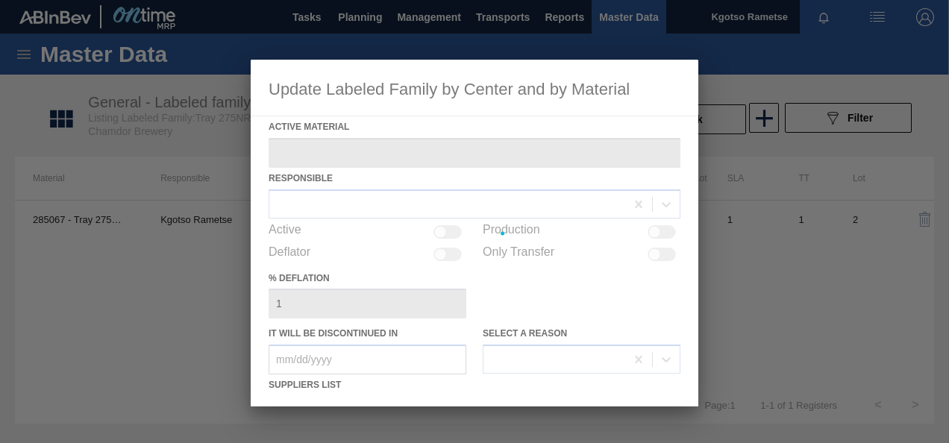
type Material "285067 - Tray 275NRB BF Ruby 2020 4x6 PU"
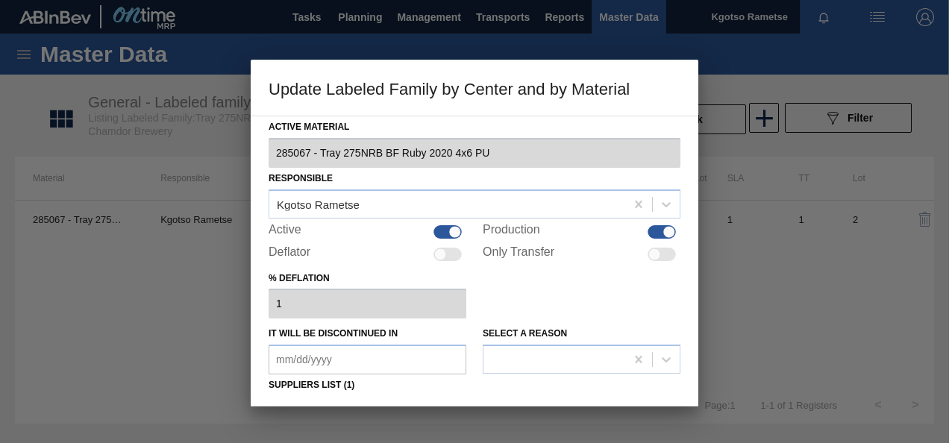
click at [552, 306] on div "% deflation 1" at bounding box center [475, 293] width 412 height 51
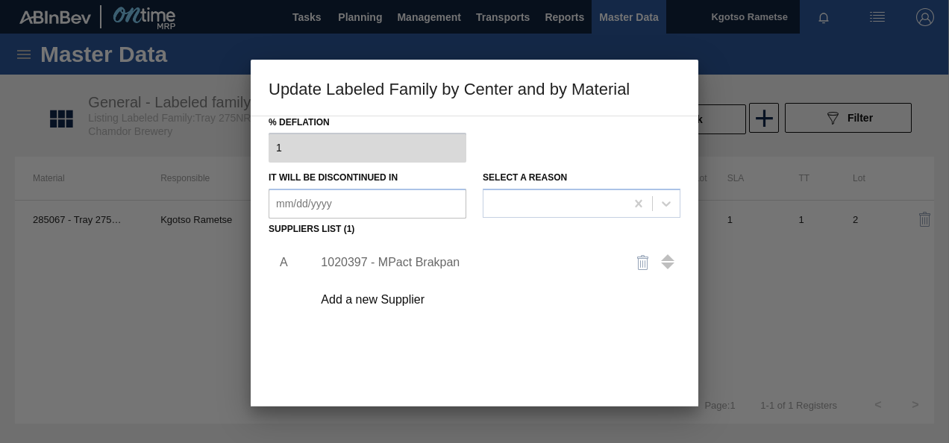
scroll to position [179, 0]
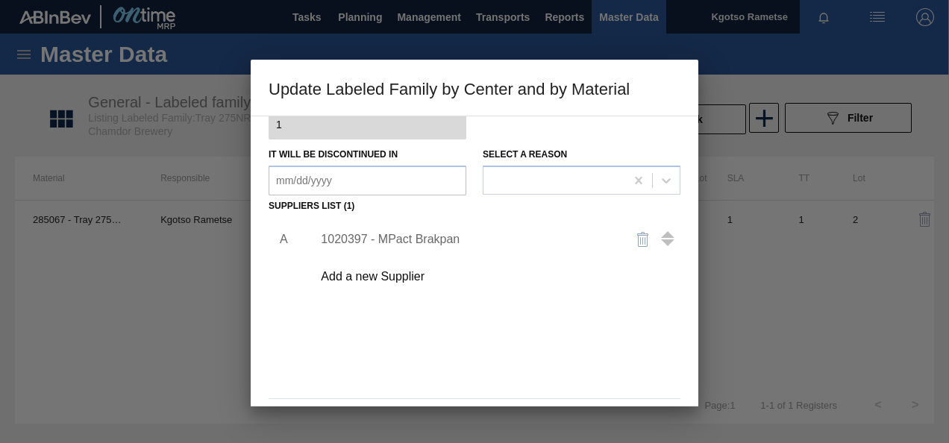
click at [457, 243] on div "1020397 - MPact Brakpan" at bounding box center [467, 239] width 292 height 13
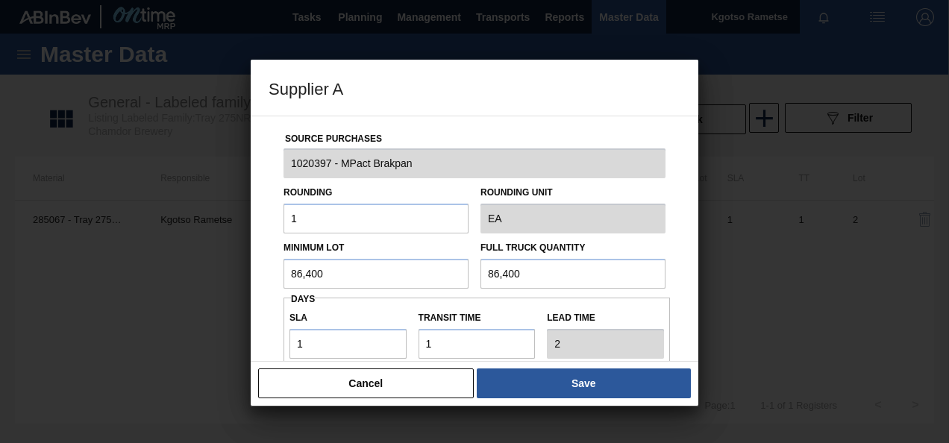
drag, startPoint x: 367, startPoint y: 267, endPoint x: 215, endPoint y: 306, distance: 157.1
click at [215, 306] on div "Supplier A Source Purchases 1020397 - MPact Brakpan Rounding 1 Rounding Unit EA…" at bounding box center [474, 221] width 949 height 443
drag, startPoint x: 215, startPoint y: 306, endPoint x: 240, endPoint y: 304, distance: 25.4
click at [238, 304] on div at bounding box center [474, 221] width 949 height 443
drag, startPoint x: 331, startPoint y: 270, endPoint x: 214, endPoint y: 301, distance: 121.2
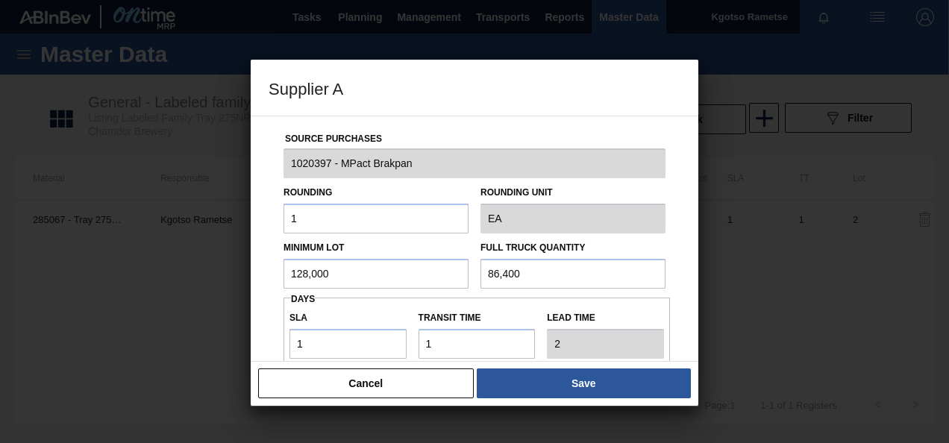
click at [214, 301] on div "Supplier A Source Purchases 1020397 - MPact Brakpan Rounding 1 Rounding Unit EA…" at bounding box center [474, 221] width 949 height 443
drag, startPoint x: 580, startPoint y: 280, endPoint x: 460, endPoint y: 281, distance: 120.1
click at [460, 281] on div "Minimum Lot 128,000 Full Truck Quantity 86,400" at bounding box center [475, 261] width 394 height 55
paste input "128,0"
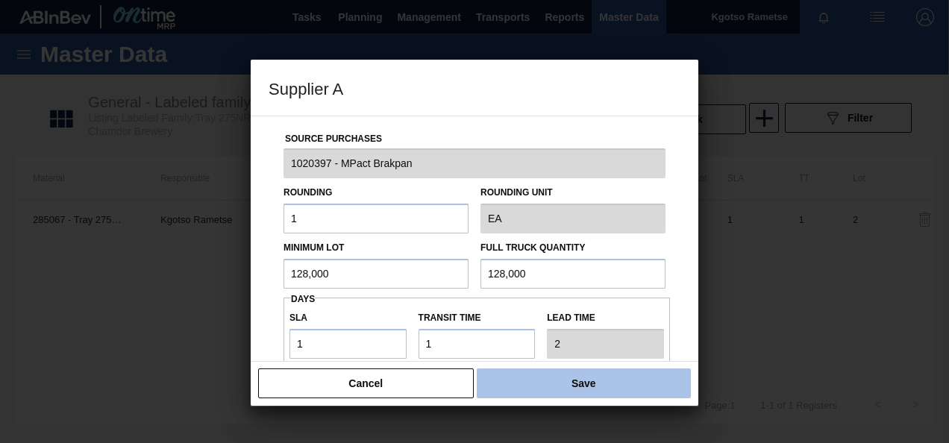
click at [527, 380] on button "Save" at bounding box center [584, 384] width 214 height 30
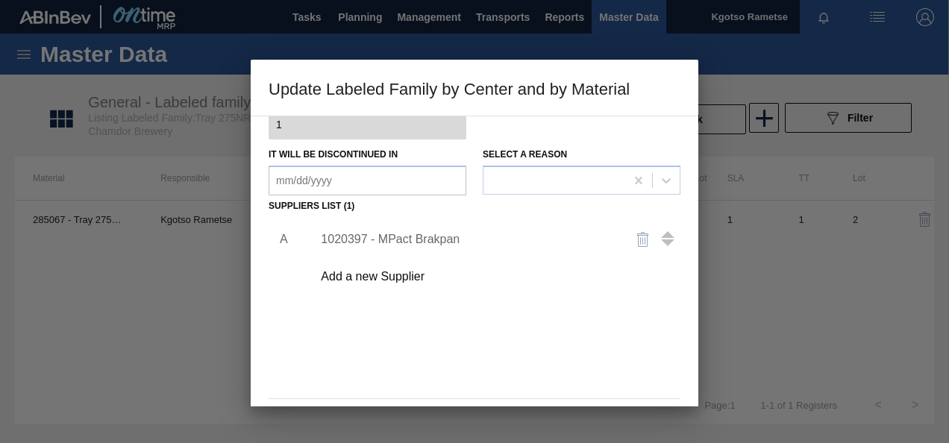
click at [398, 343] on div "A 1020397 - MPact Brakpan Add a new Supplier" at bounding box center [475, 304] width 412 height 175
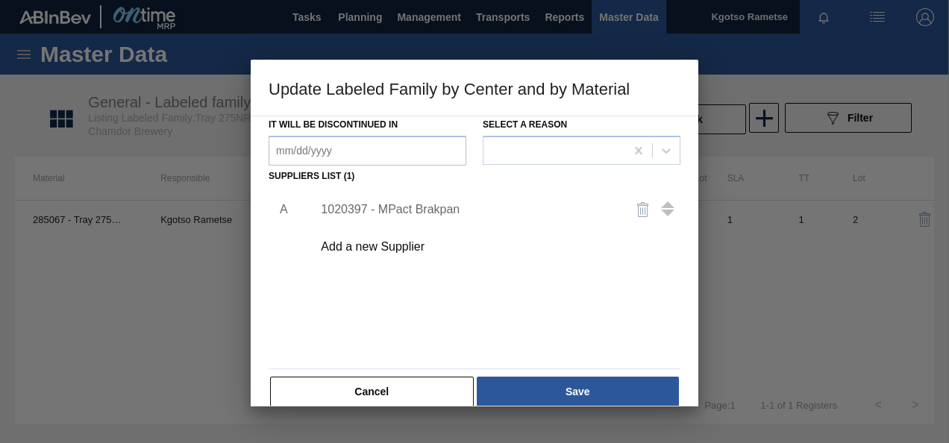
scroll to position [228, 0]
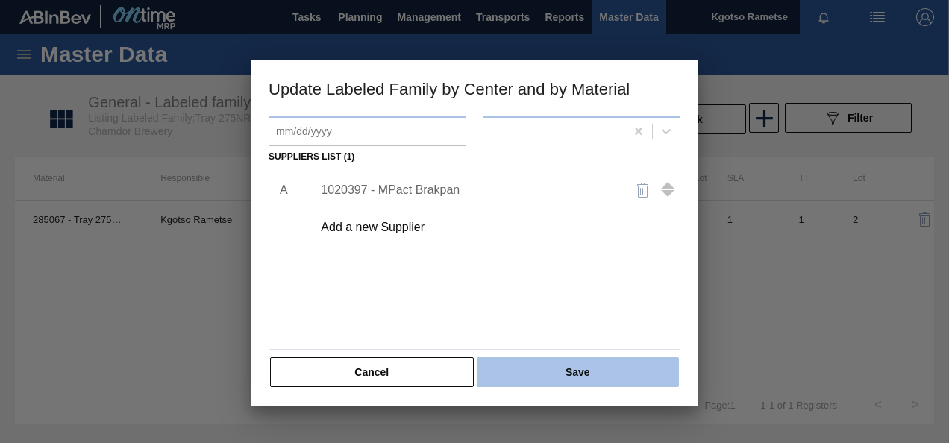
click at [546, 369] on button "Save" at bounding box center [578, 372] width 202 height 30
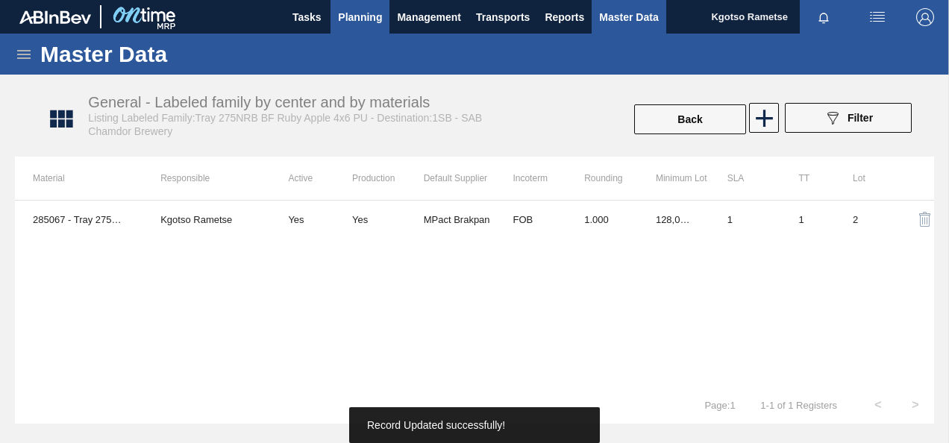
click at [347, 18] on span "Planning" at bounding box center [360, 17] width 44 height 18
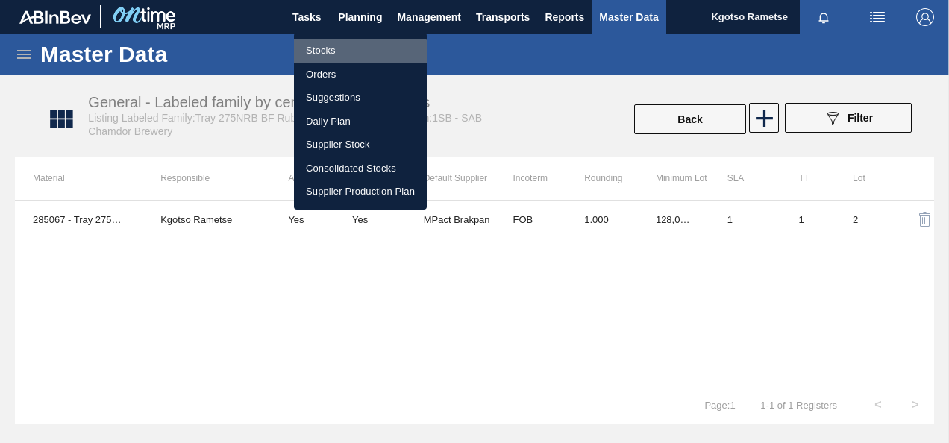
click at [333, 52] on li "Stocks" at bounding box center [360, 51] width 133 height 24
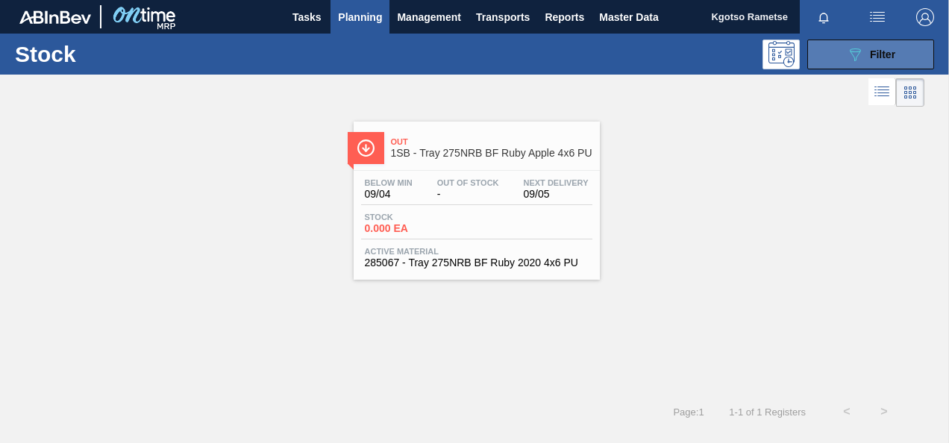
click at [835, 58] on button "089F7B8B-B2A5-4AFE-B5C0-19BA573D28AC Filter" at bounding box center [870, 55] width 127 height 30
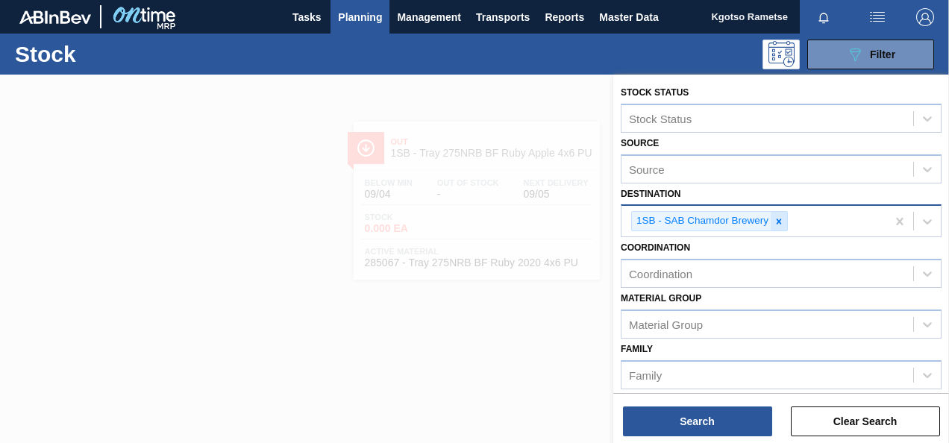
click at [775, 216] on icon at bounding box center [779, 221] width 10 height 10
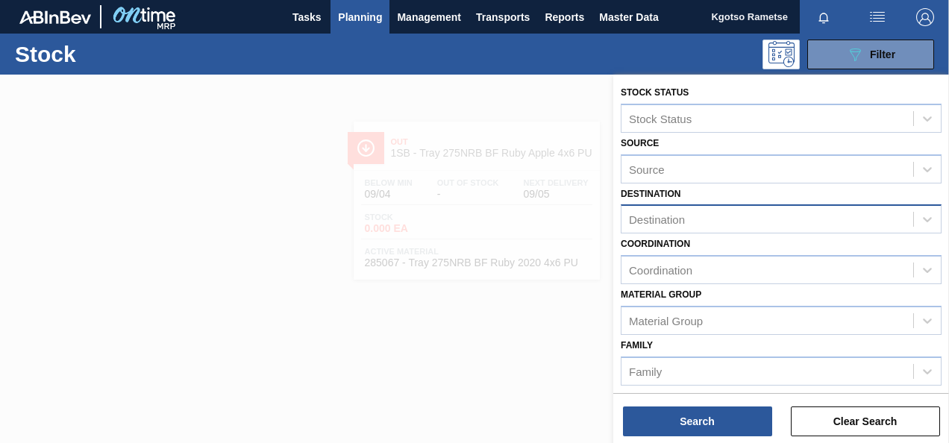
click at [818, 188] on div "Destination Destination" at bounding box center [781, 209] width 321 height 51
click at [615, 331] on div "Stock Status Stock Status Source Source Destination Destination Coordination Co…" at bounding box center [781, 369] width 336 height 589
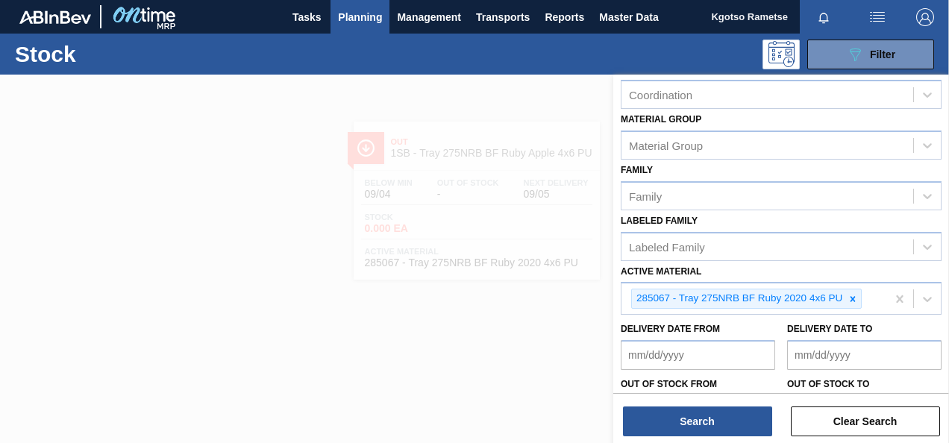
scroll to position [270, 0]
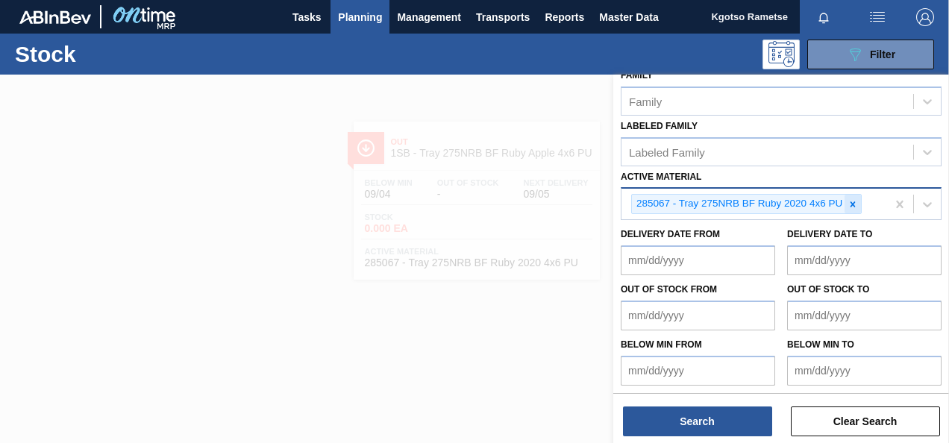
click at [854, 210] on div at bounding box center [852, 204] width 16 height 19
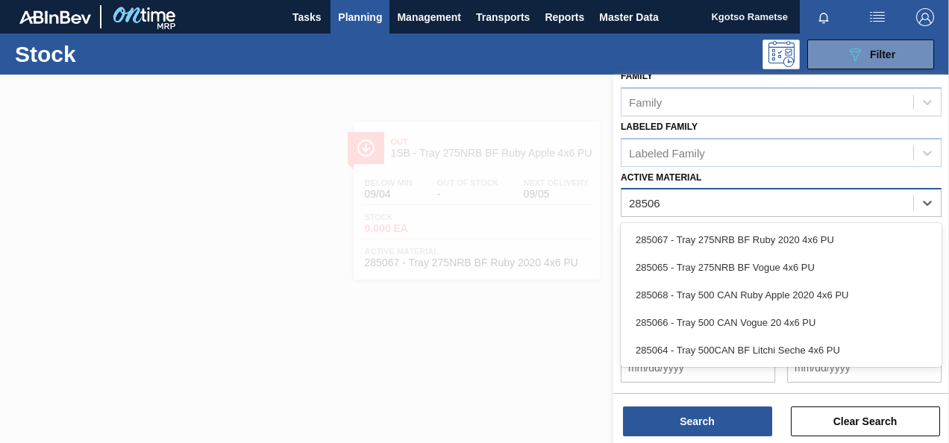
scroll to position [267, 0]
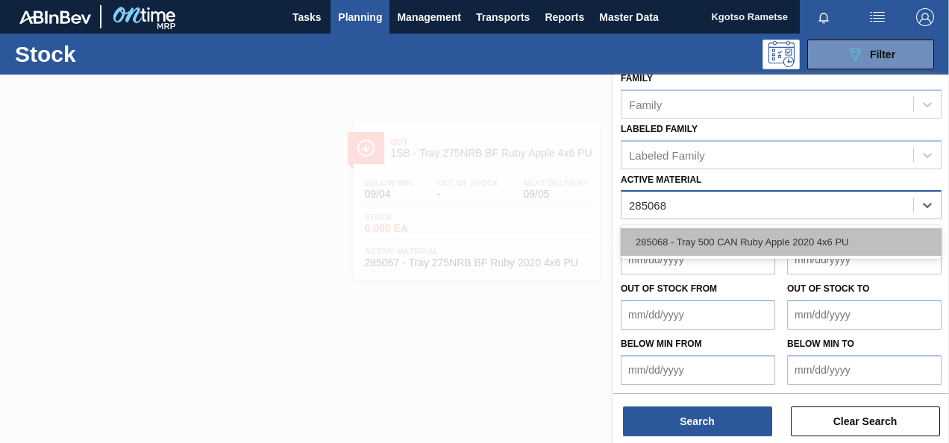
click at [803, 242] on div "285068 - Tray 500 CAN Ruby Apple 2020 4x6 PU" at bounding box center [781, 242] width 321 height 28
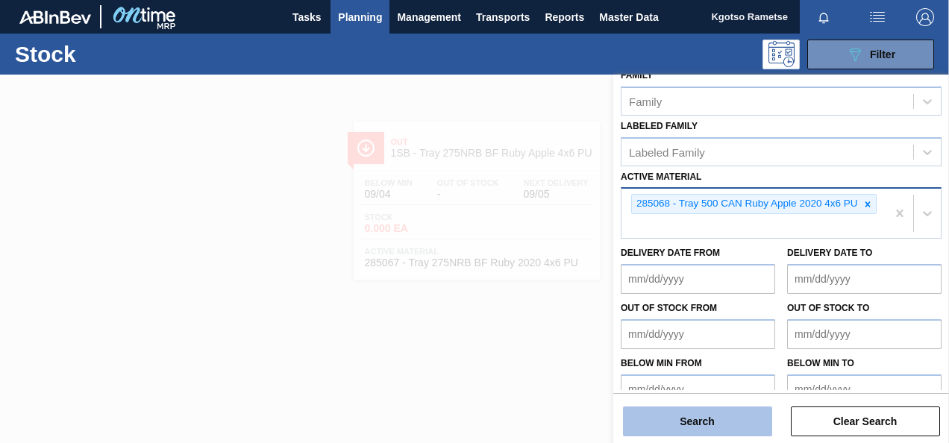
click at [645, 427] on button "Search" at bounding box center [697, 422] width 149 height 30
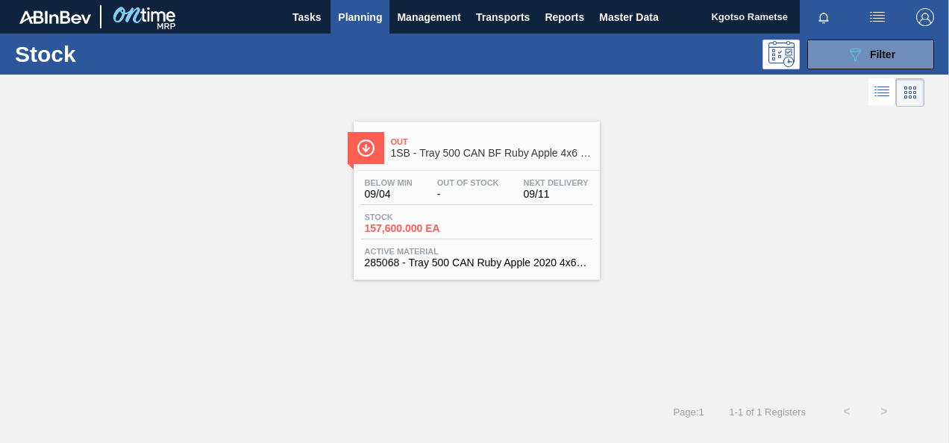
click at [504, 236] on div "Stock 157,600.000 EA" at bounding box center [476, 226] width 231 height 27
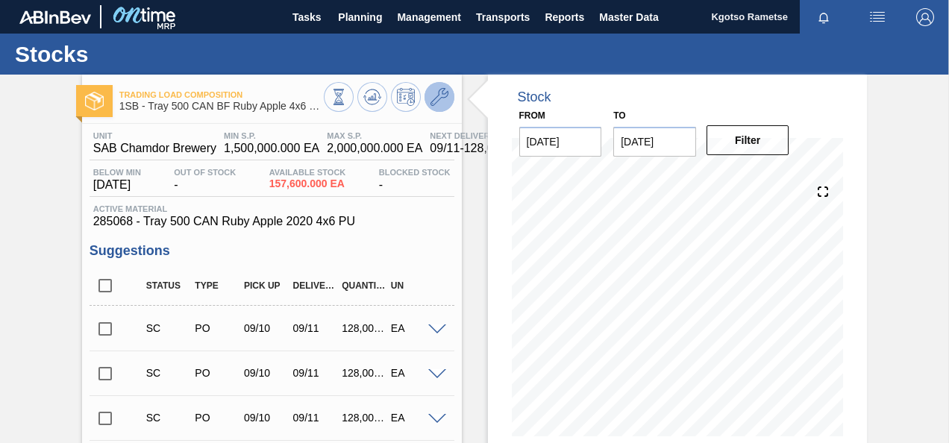
click at [440, 99] on icon at bounding box center [439, 97] width 18 height 18
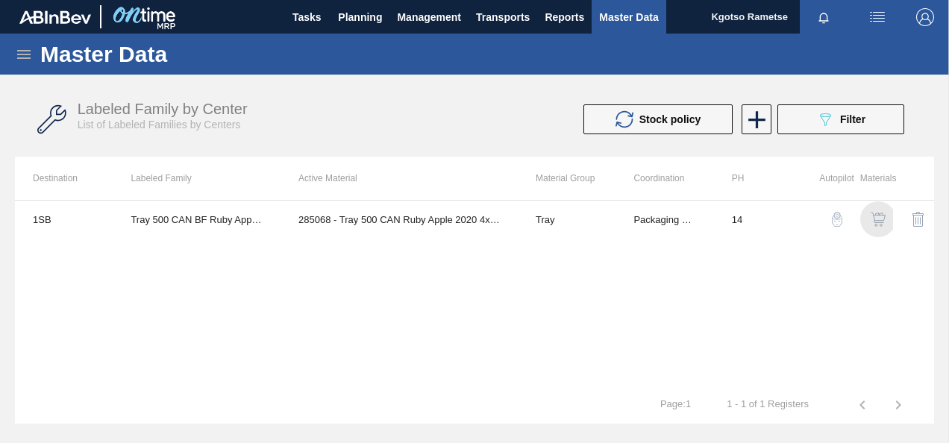
click at [873, 217] on img "button" at bounding box center [878, 219] width 15 height 15
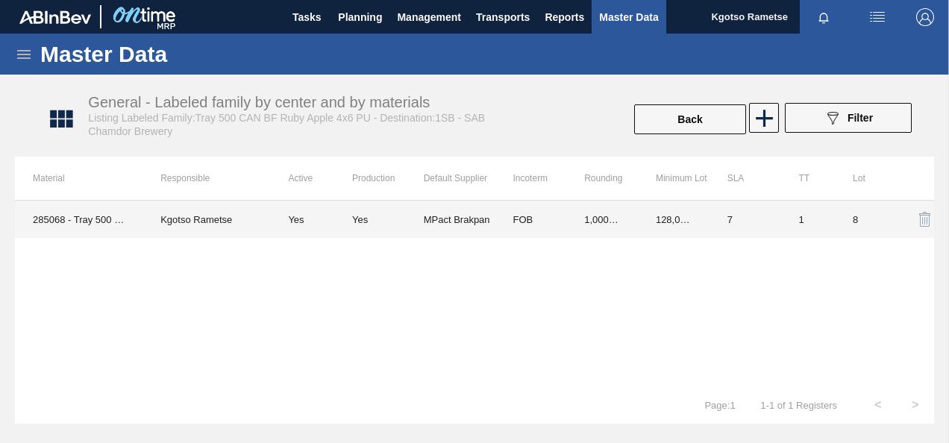
click at [678, 222] on td "128,000.000" at bounding box center [674, 219] width 72 height 37
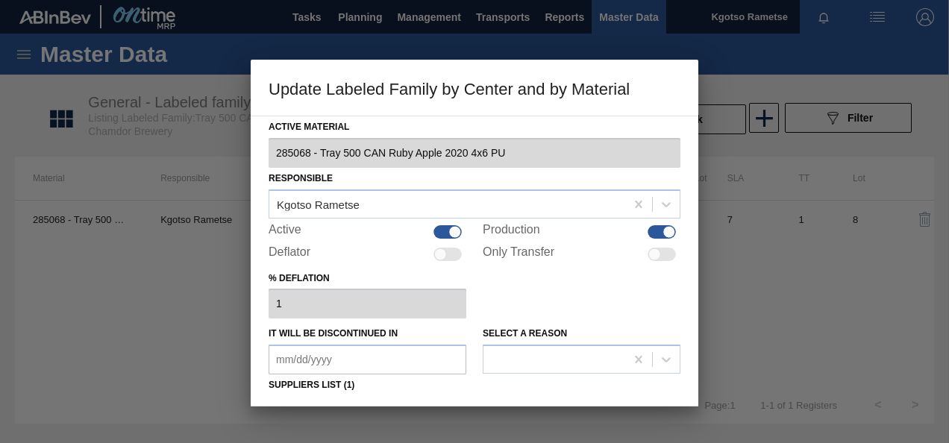
click at [577, 303] on div "% deflation 1" at bounding box center [475, 293] width 412 height 51
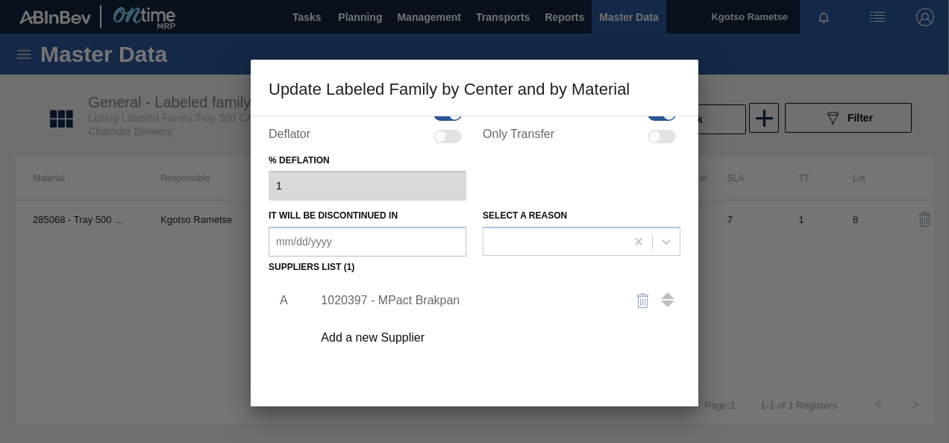
scroll to position [119, 0]
click at [398, 309] on div "1020397 - MPact Brakpan" at bounding box center [492, 299] width 377 height 37
click at [397, 303] on div "1020397 - MPact Brakpan" at bounding box center [467, 298] width 292 height 13
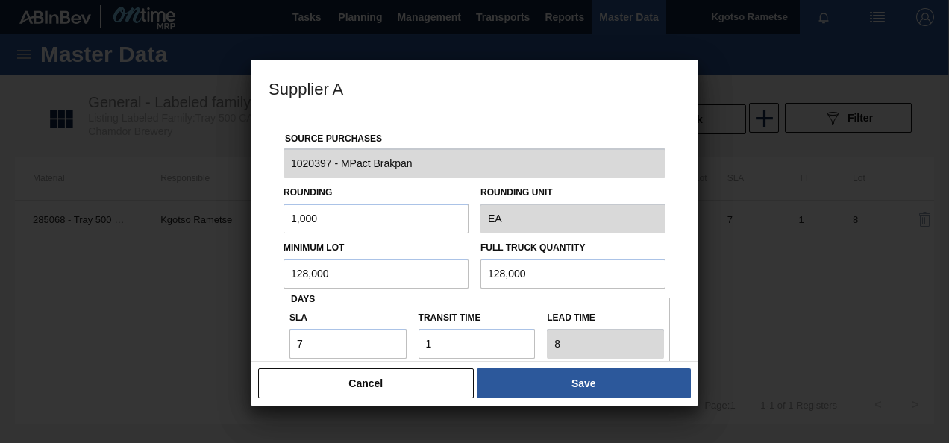
drag, startPoint x: 354, startPoint y: 276, endPoint x: 192, endPoint y: 327, distance: 169.6
click at [192, 327] on div "Supplier A Source Purchases 1020397 - MPact Brakpan Rounding 1,000 Rounding Uni…" at bounding box center [474, 221] width 949 height 443
drag, startPoint x: 336, startPoint y: 278, endPoint x: 200, endPoint y: 275, distance: 135.8
click at [200, 275] on div "Supplier A Source Purchases 1020397 - MPact Brakpan Rounding 1,000 Rounding Uni…" at bounding box center [474, 221] width 949 height 443
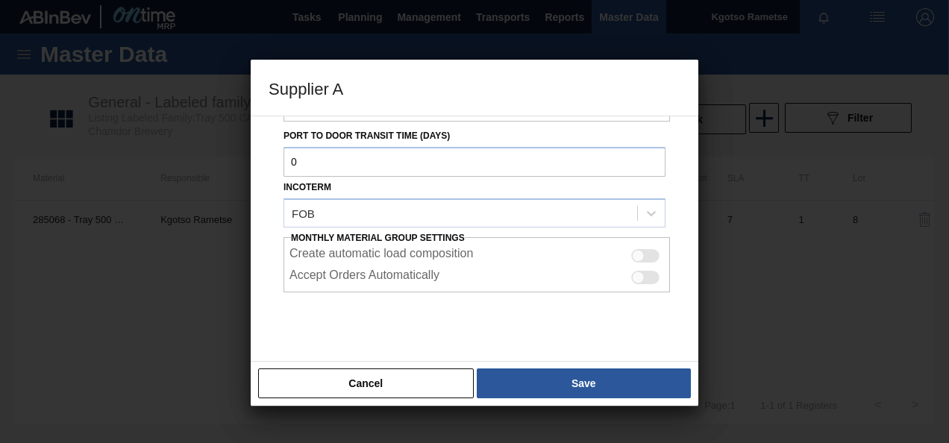
drag, startPoint x: 533, startPoint y: 270, endPoint x: 170, endPoint y: 407, distance: 388.4
click at [170, 407] on div "Supplier A Source Purchases 1020397 - MPact Brakpan Rounding 1,000 Rounding Uni…" at bounding box center [474, 221] width 949 height 443
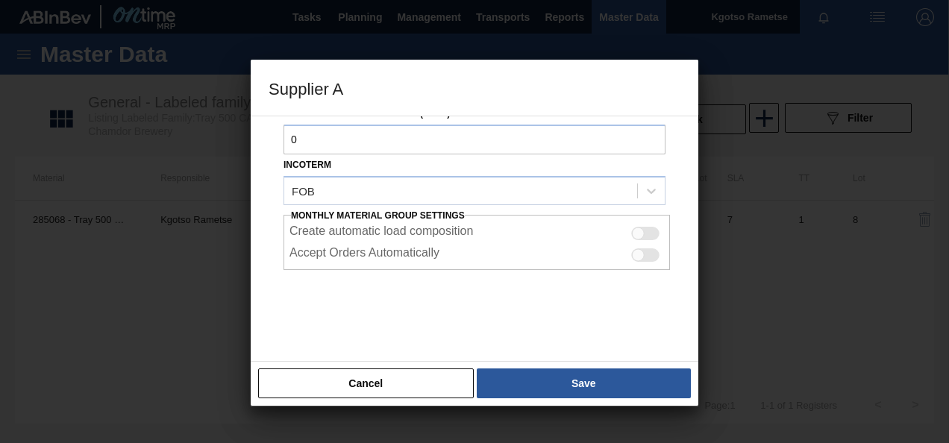
paste input "15,2"
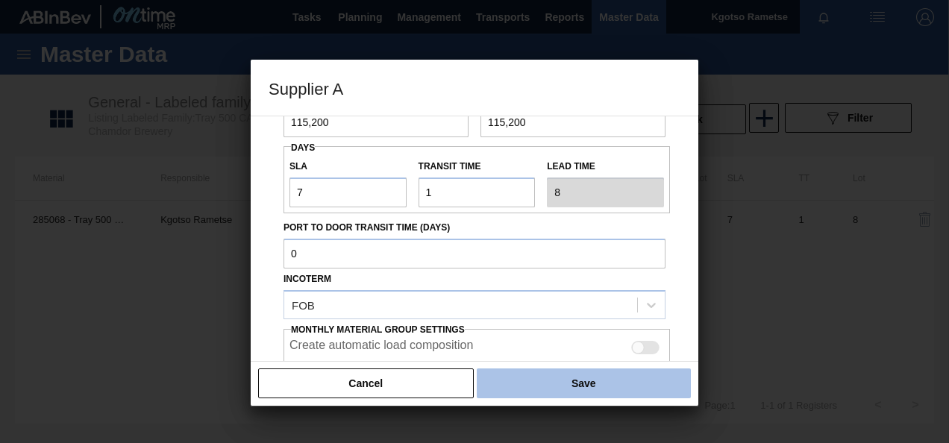
click at [572, 393] on button "Save" at bounding box center [584, 384] width 214 height 30
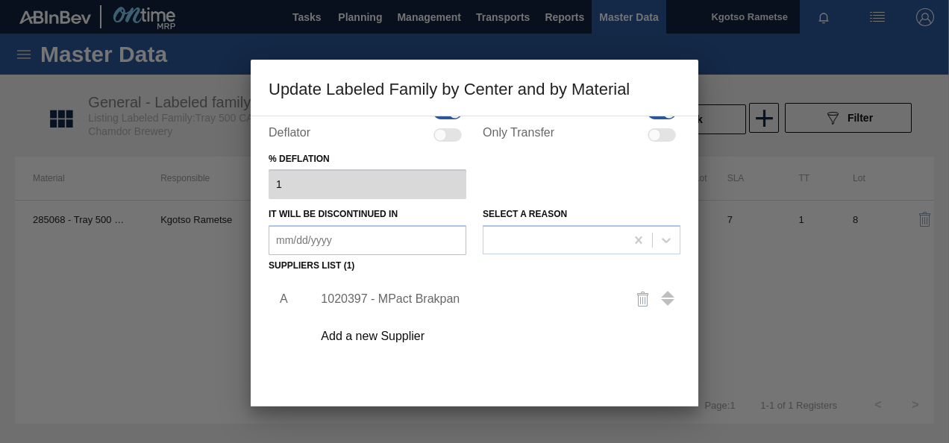
click at [572, 393] on div "A 1020397 - MPact Brakpan Add a new Supplier" at bounding box center [475, 364] width 412 height 175
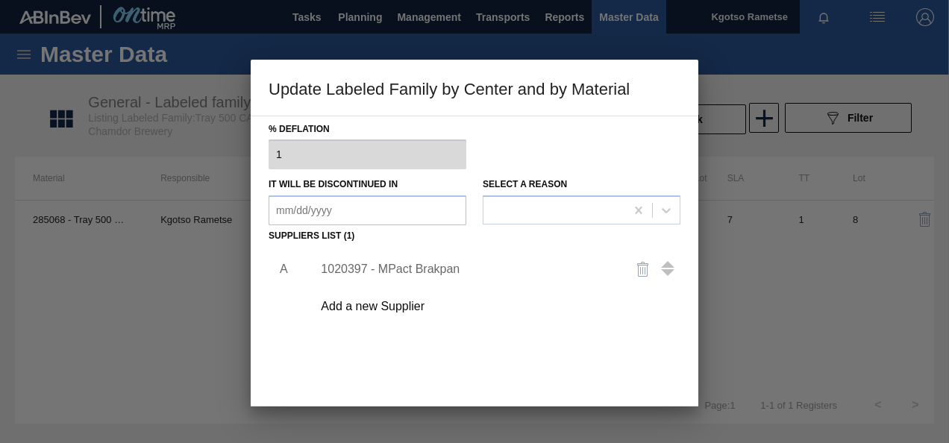
scroll to position [228, 0]
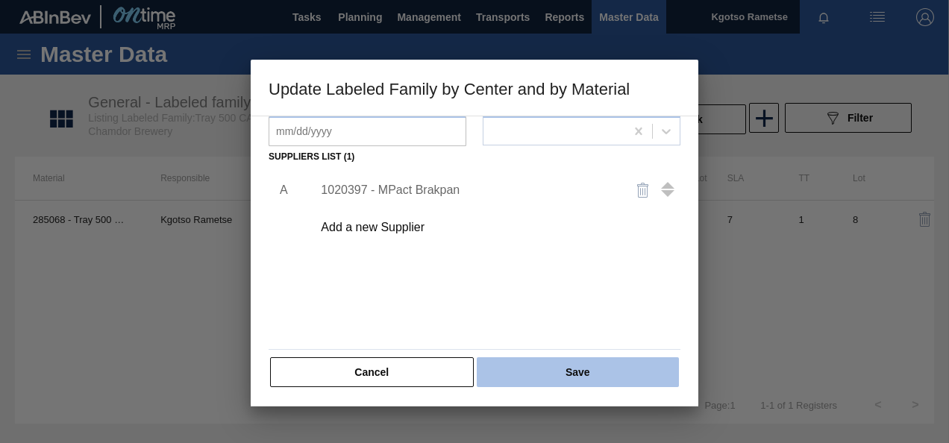
click at [570, 369] on button "Save" at bounding box center [578, 372] width 202 height 30
